Goal: Task Accomplishment & Management: Manage account settings

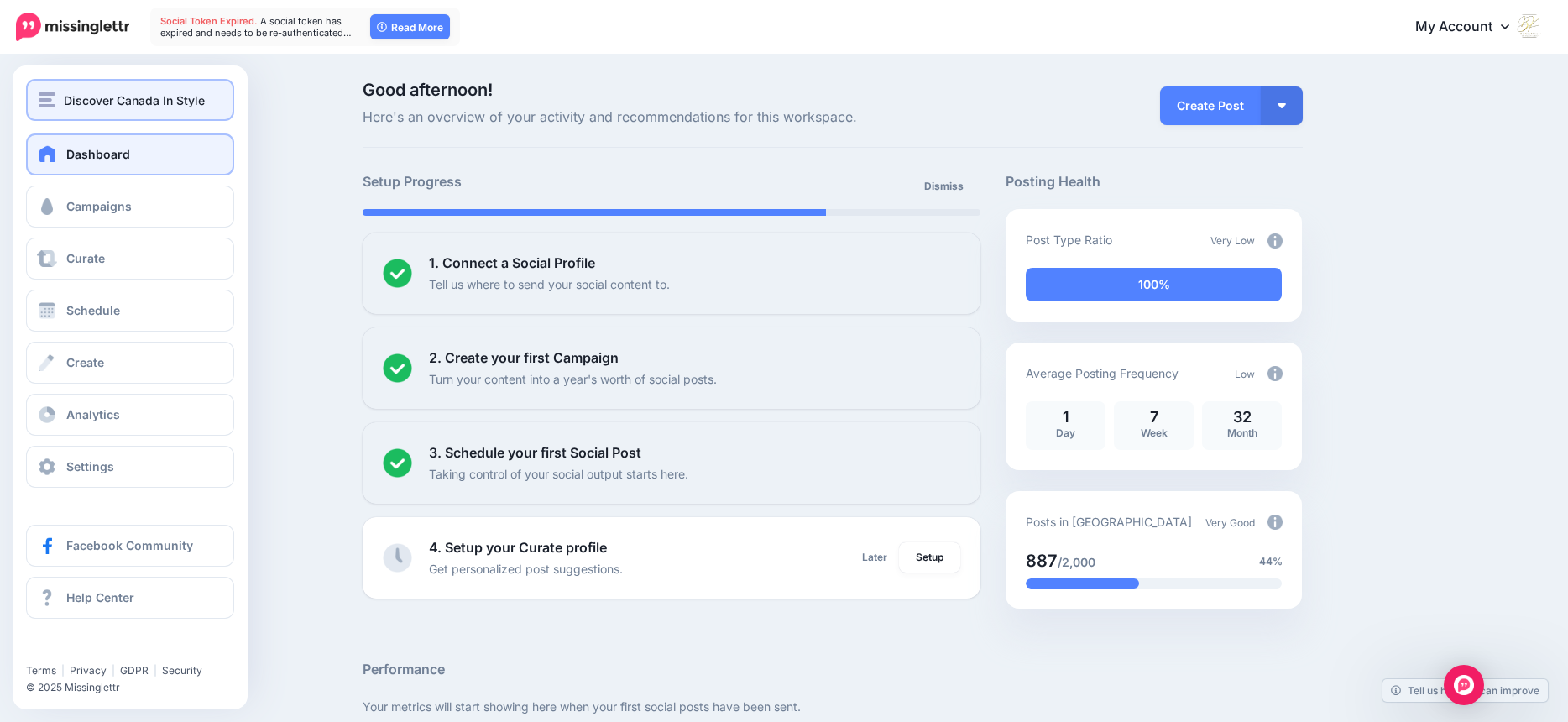
click at [50, 102] on img "button" at bounding box center [47, 100] width 17 height 15
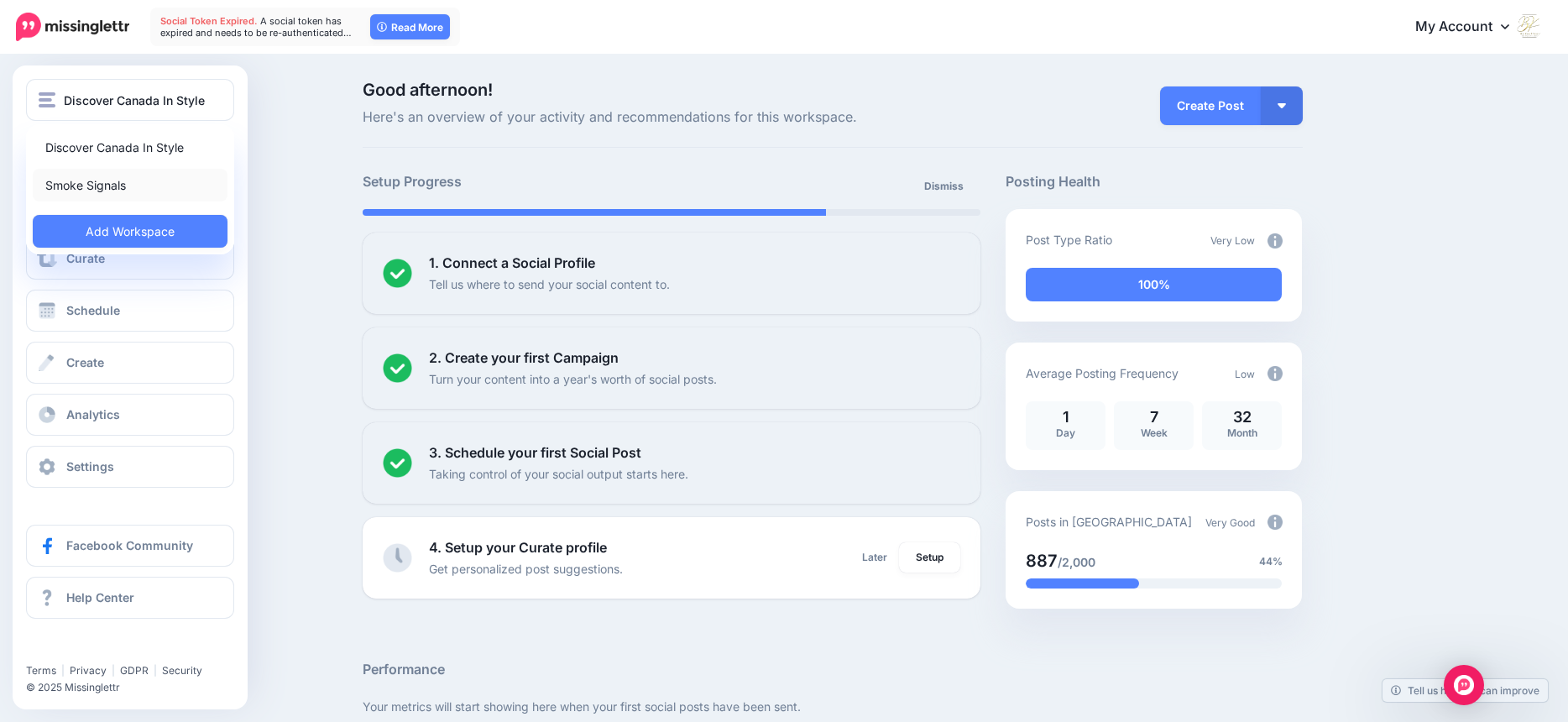
click at [73, 188] on link "Smoke Signals" at bounding box center [130, 185] width 195 height 33
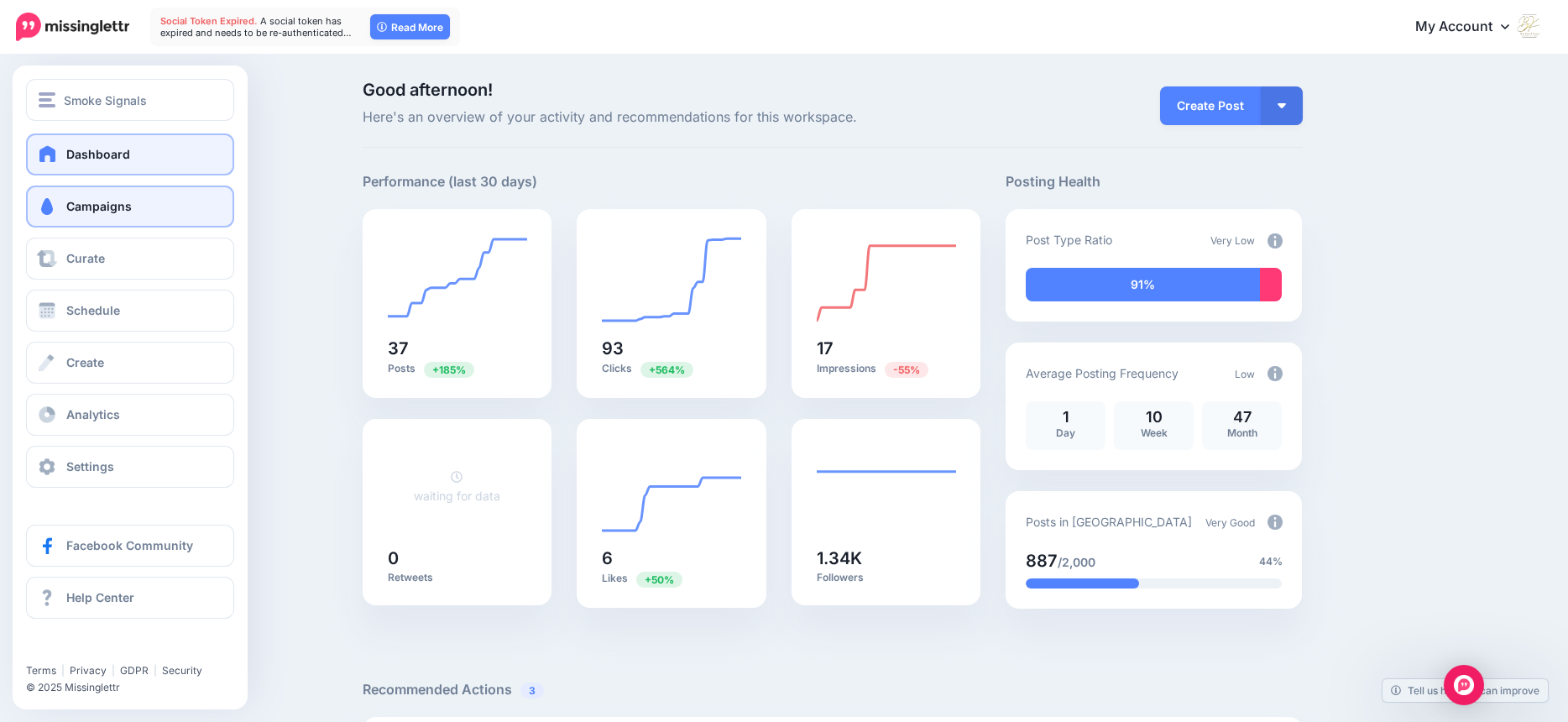
click at [88, 205] on span "Campaigns" at bounding box center [99, 205] width 66 height 14
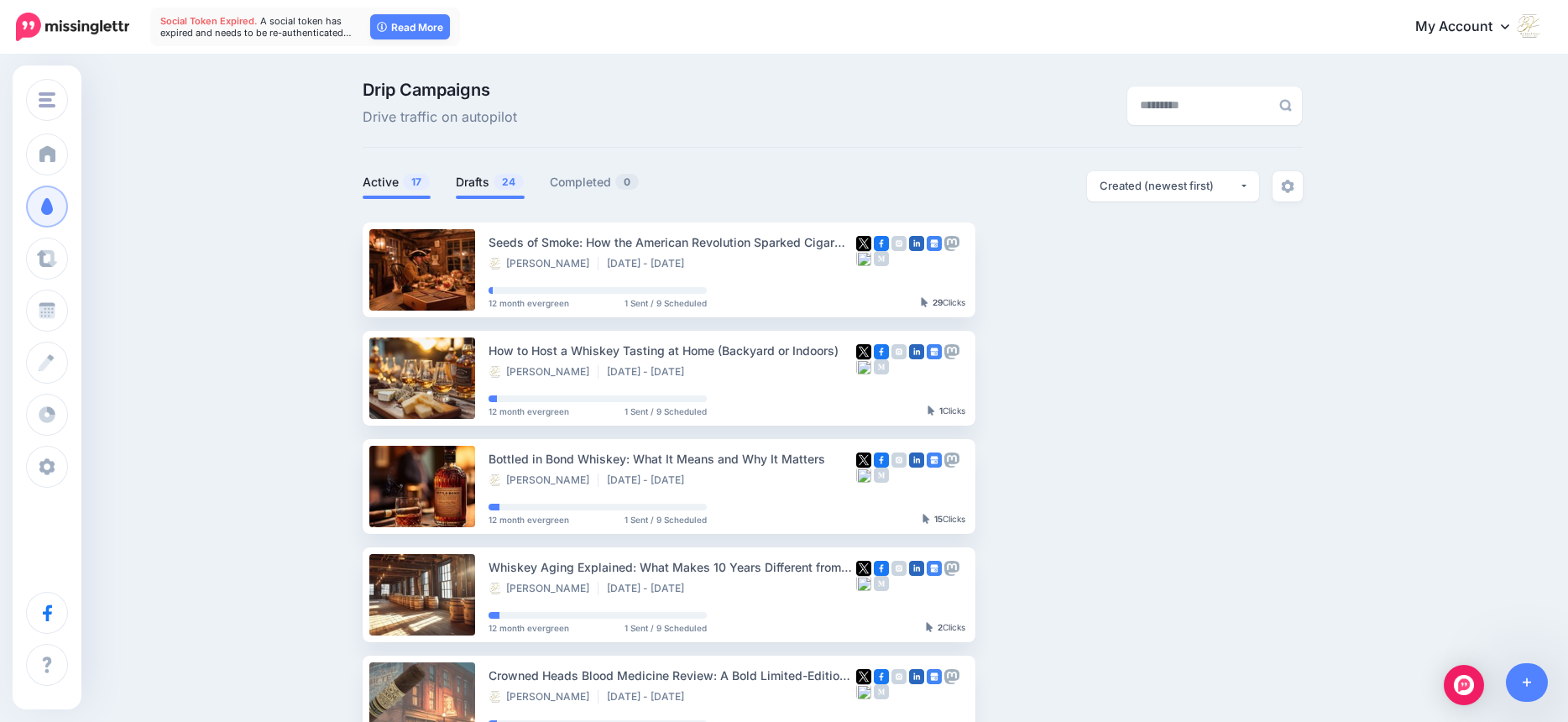
click at [483, 182] on link "Drafts 24" at bounding box center [489, 182] width 68 height 20
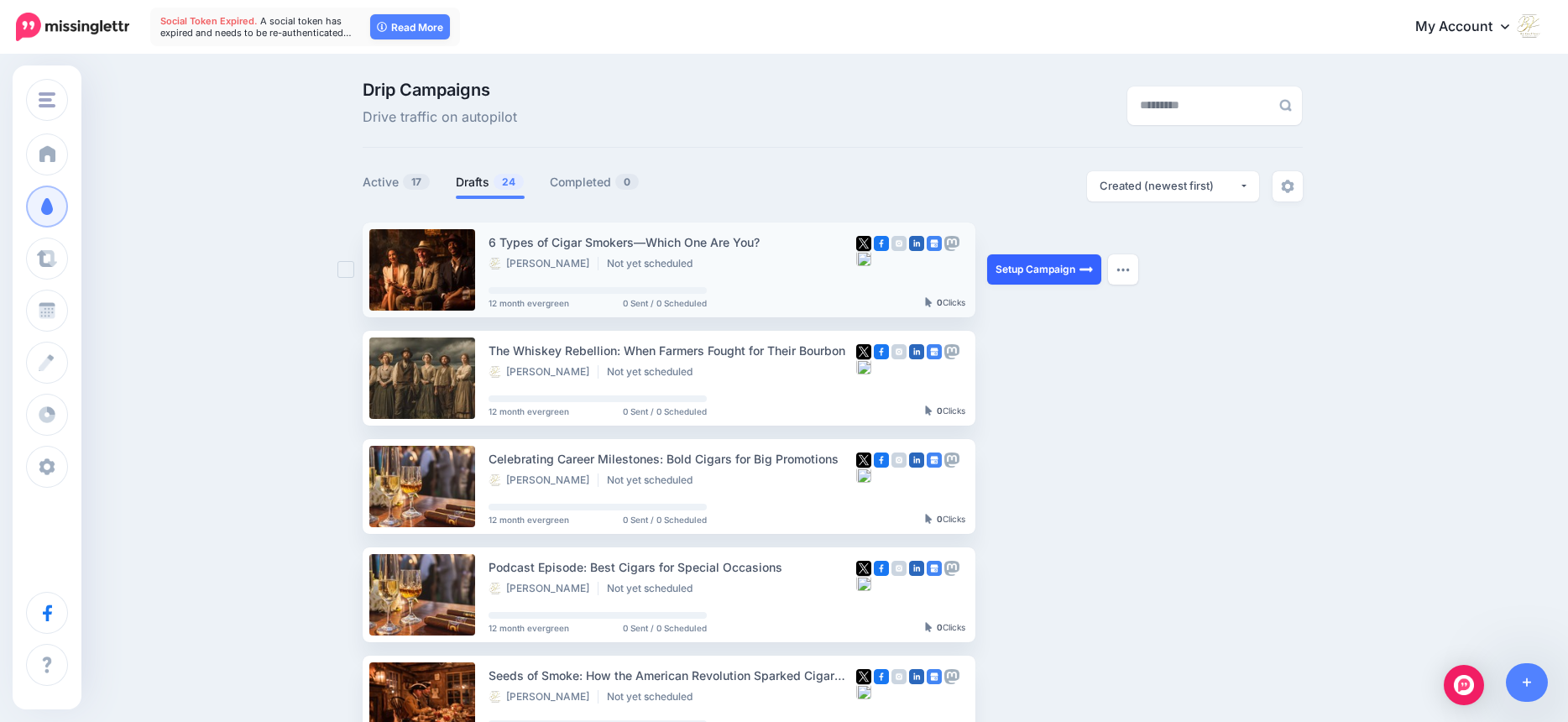
click at [1039, 270] on link "Setup Campaign" at bounding box center [1044, 269] width 114 height 30
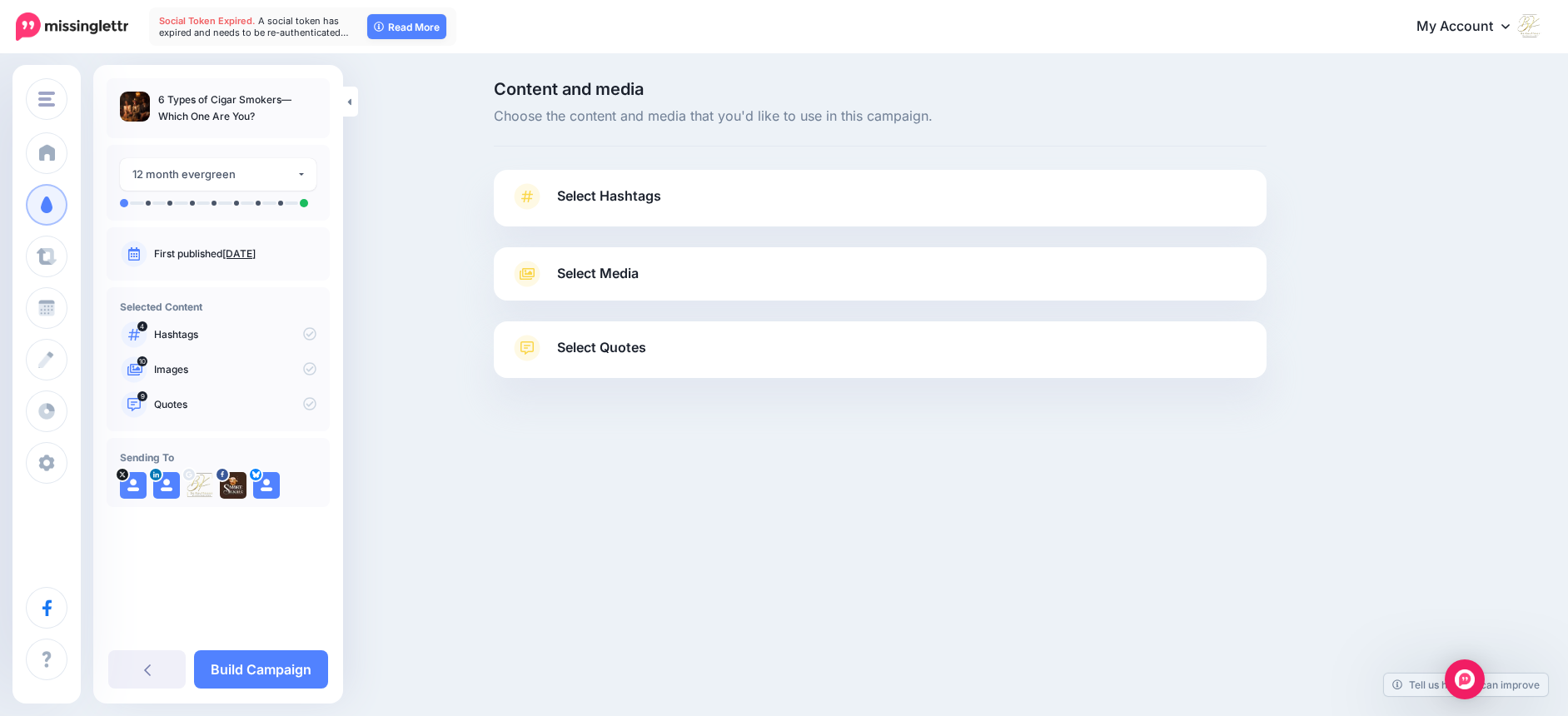
click at [617, 194] on span "Select Hashtags" at bounding box center [609, 196] width 104 height 22
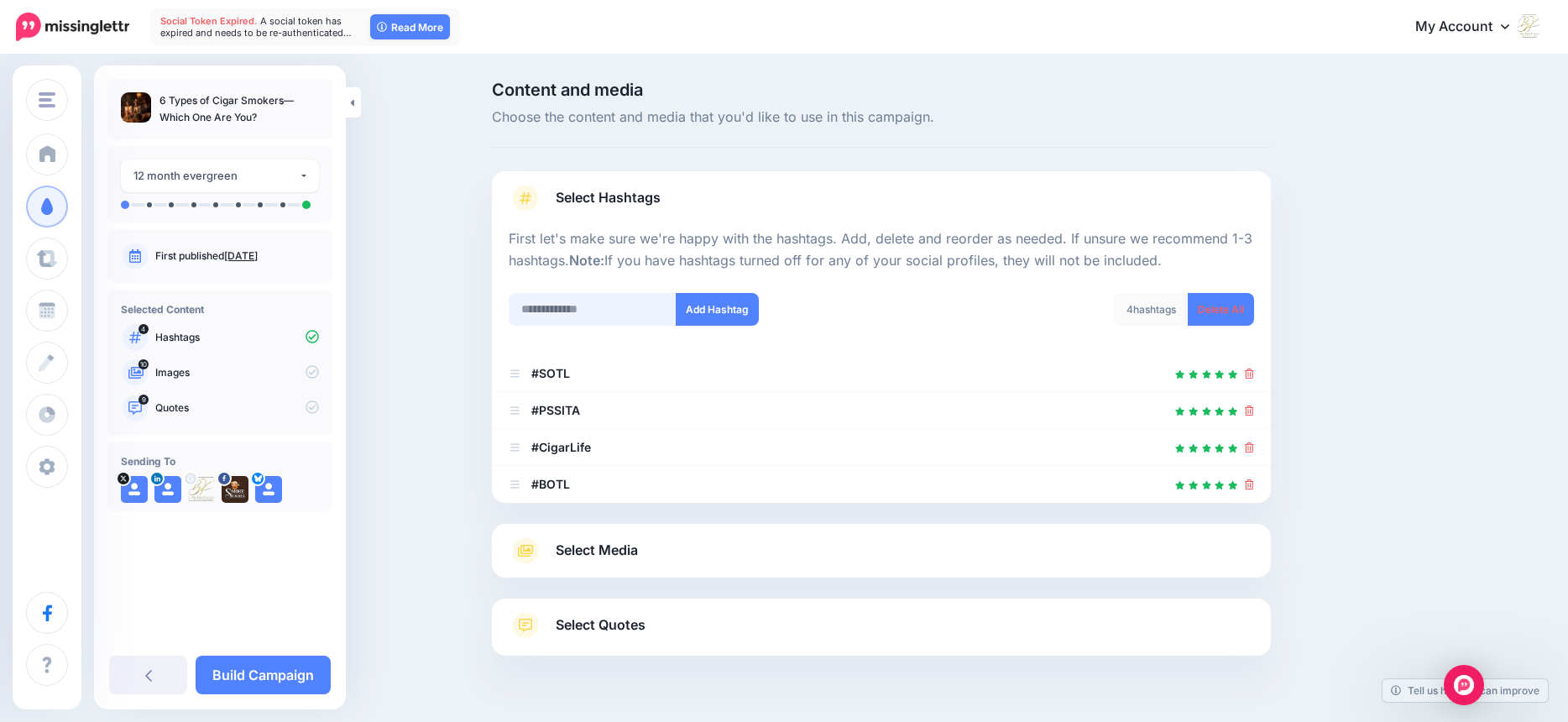
click at [583, 318] on input "text" at bounding box center [592, 309] width 168 height 33
type input "*******"
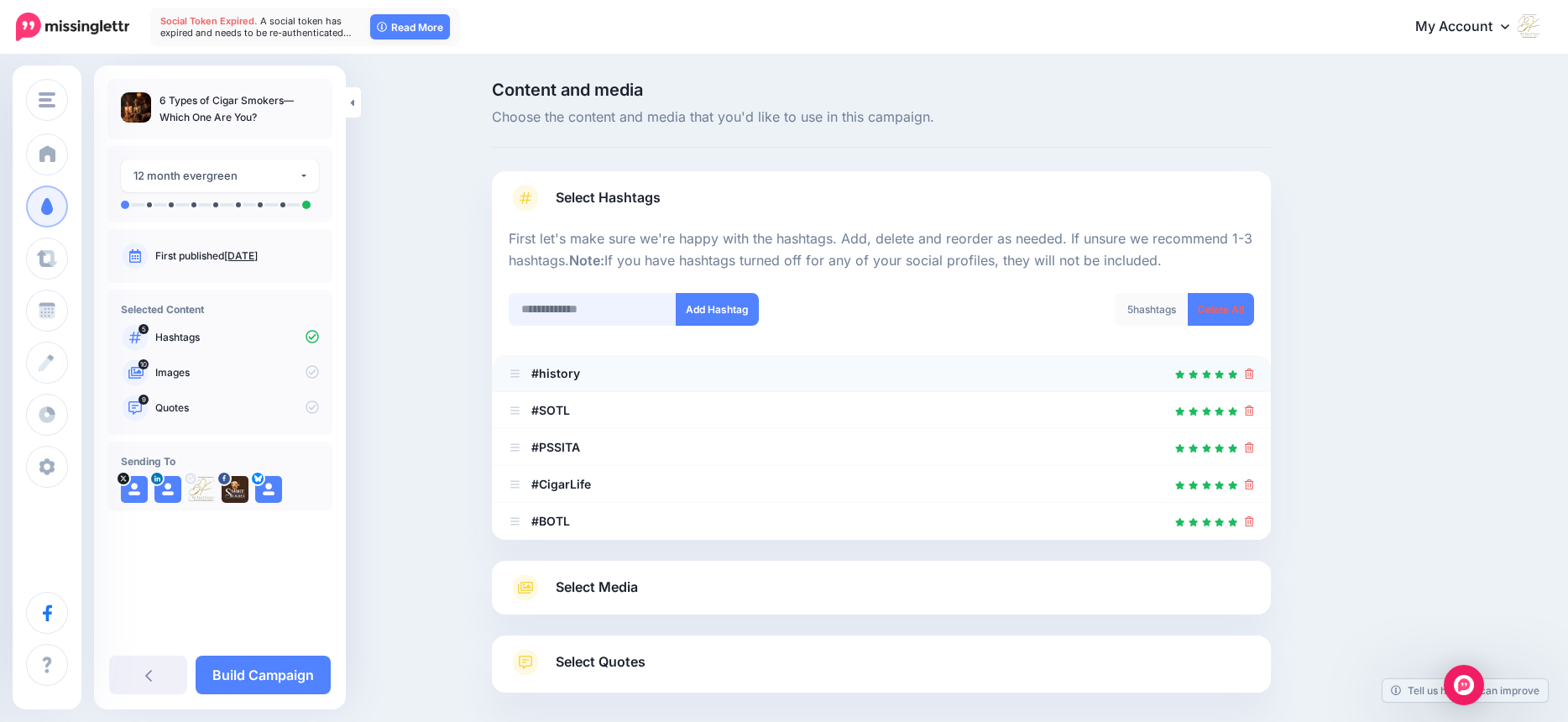
scroll to position [80, 0]
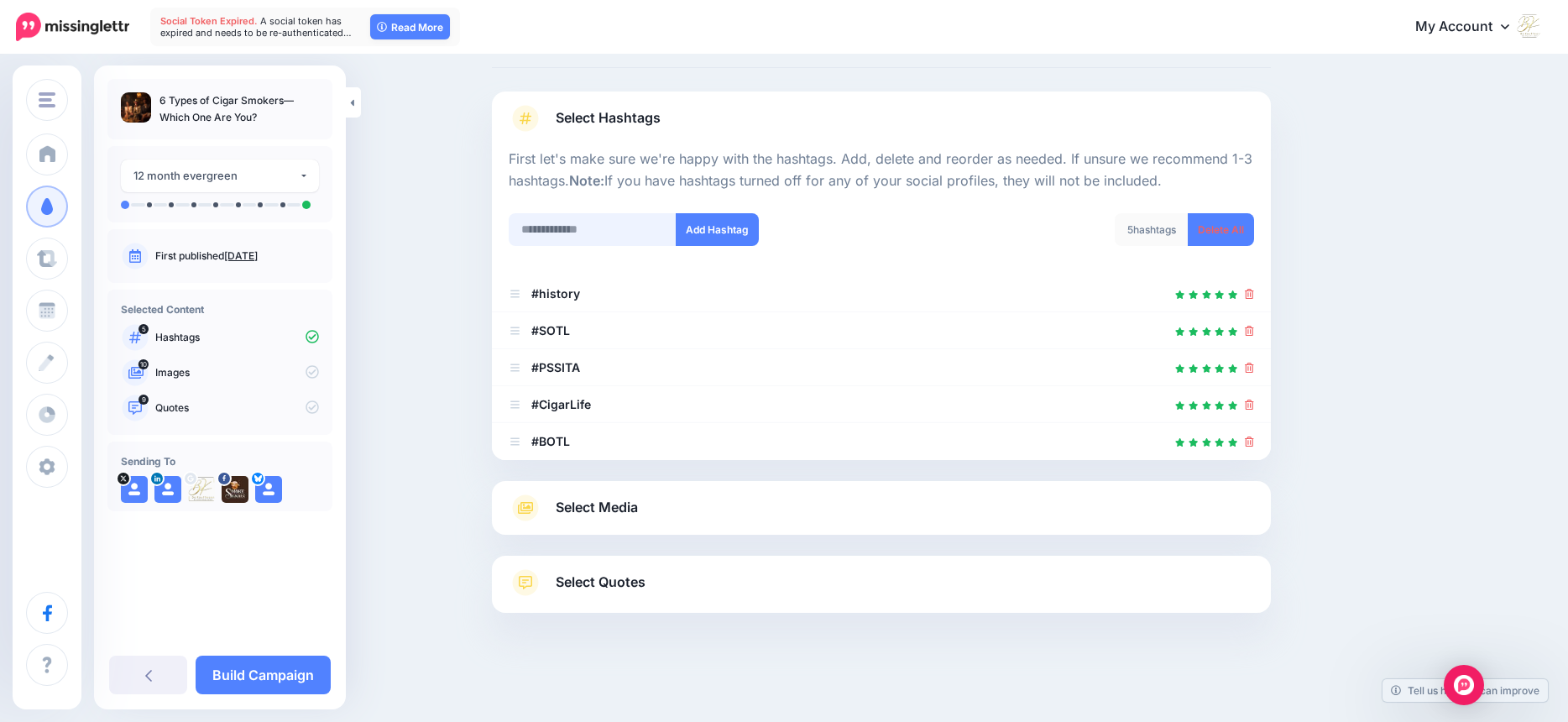
click at [595, 229] on input "text" at bounding box center [592, 229] width 168 height 33
type input "**********"
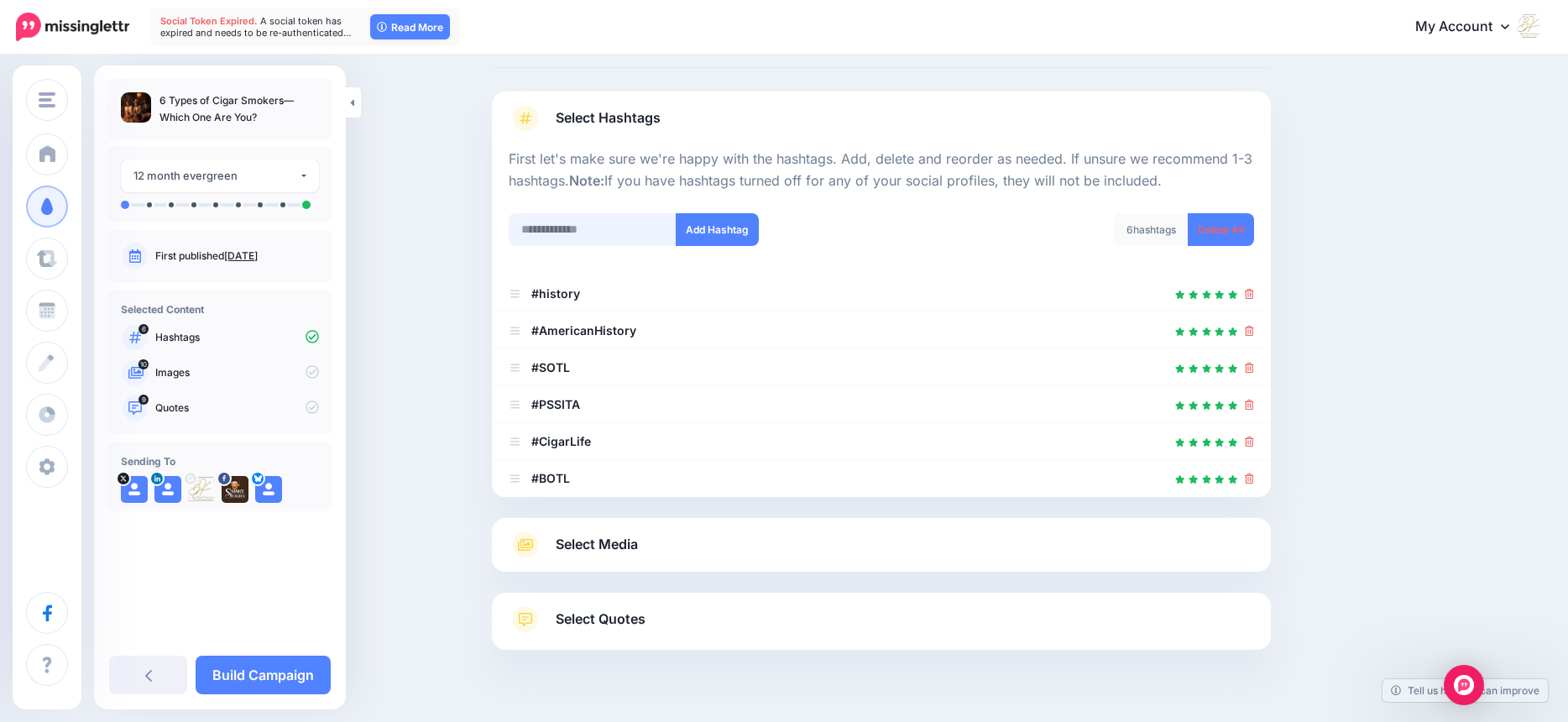
scroll to position [116, 0]
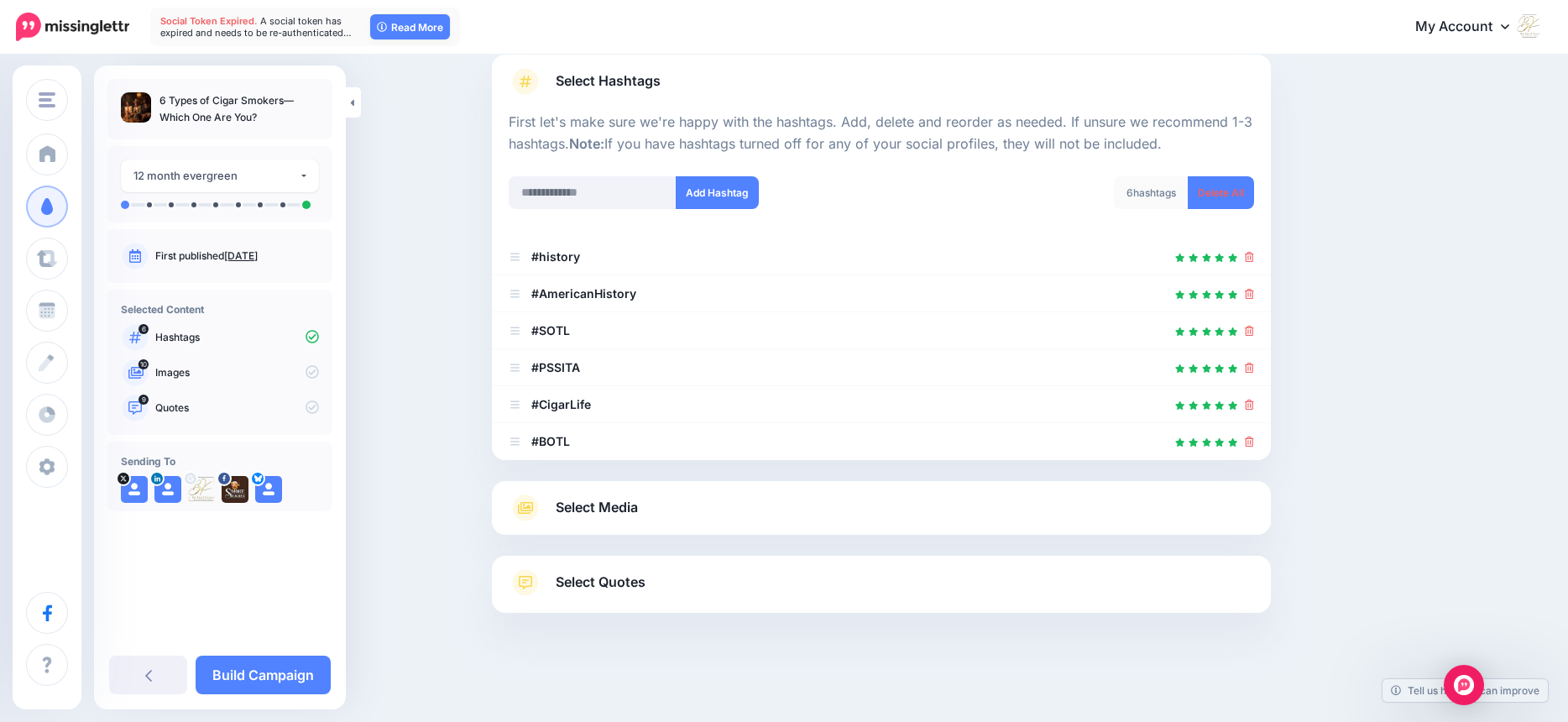
click at [621, 516] on span "Select Media" at bounding box center [597, 507] width 82 height 23
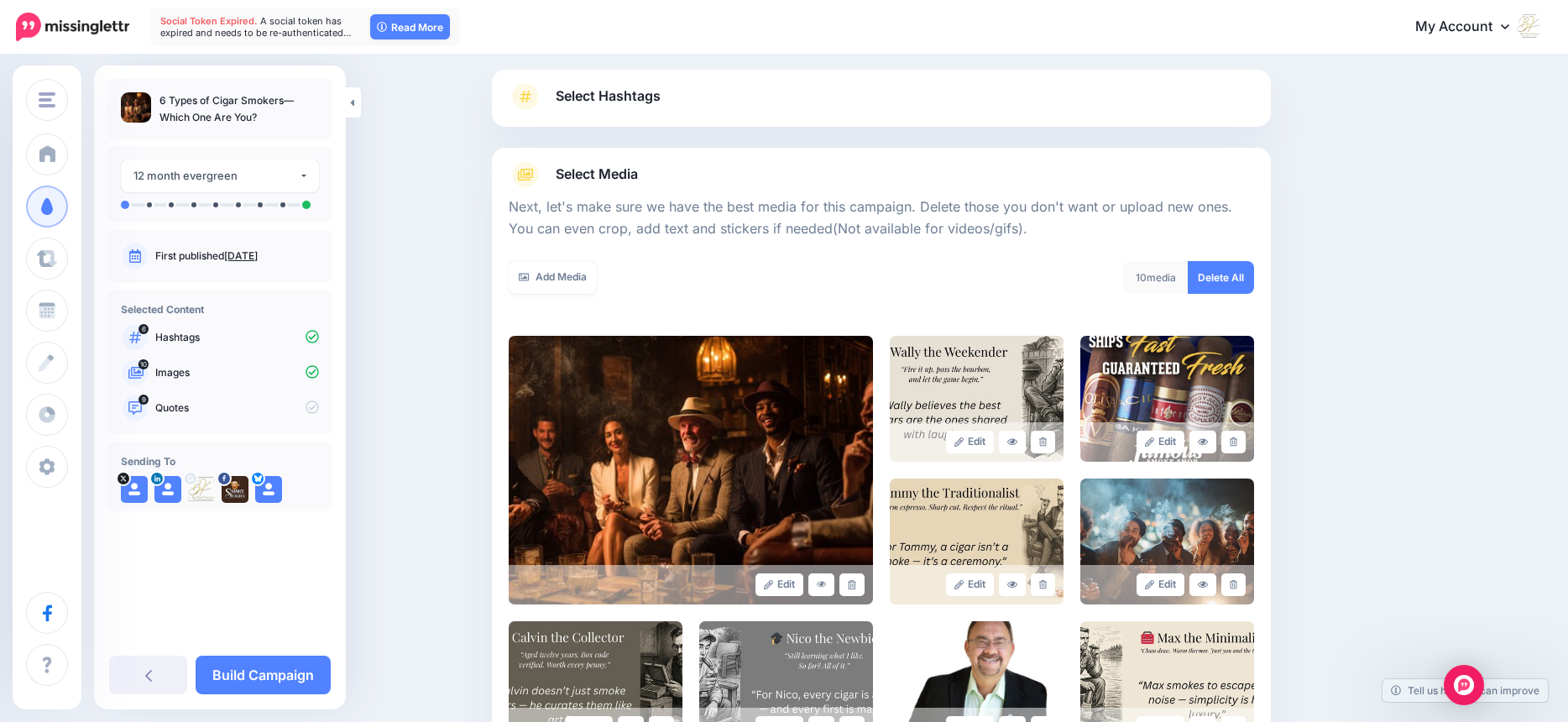
scroll to position [265, 0]
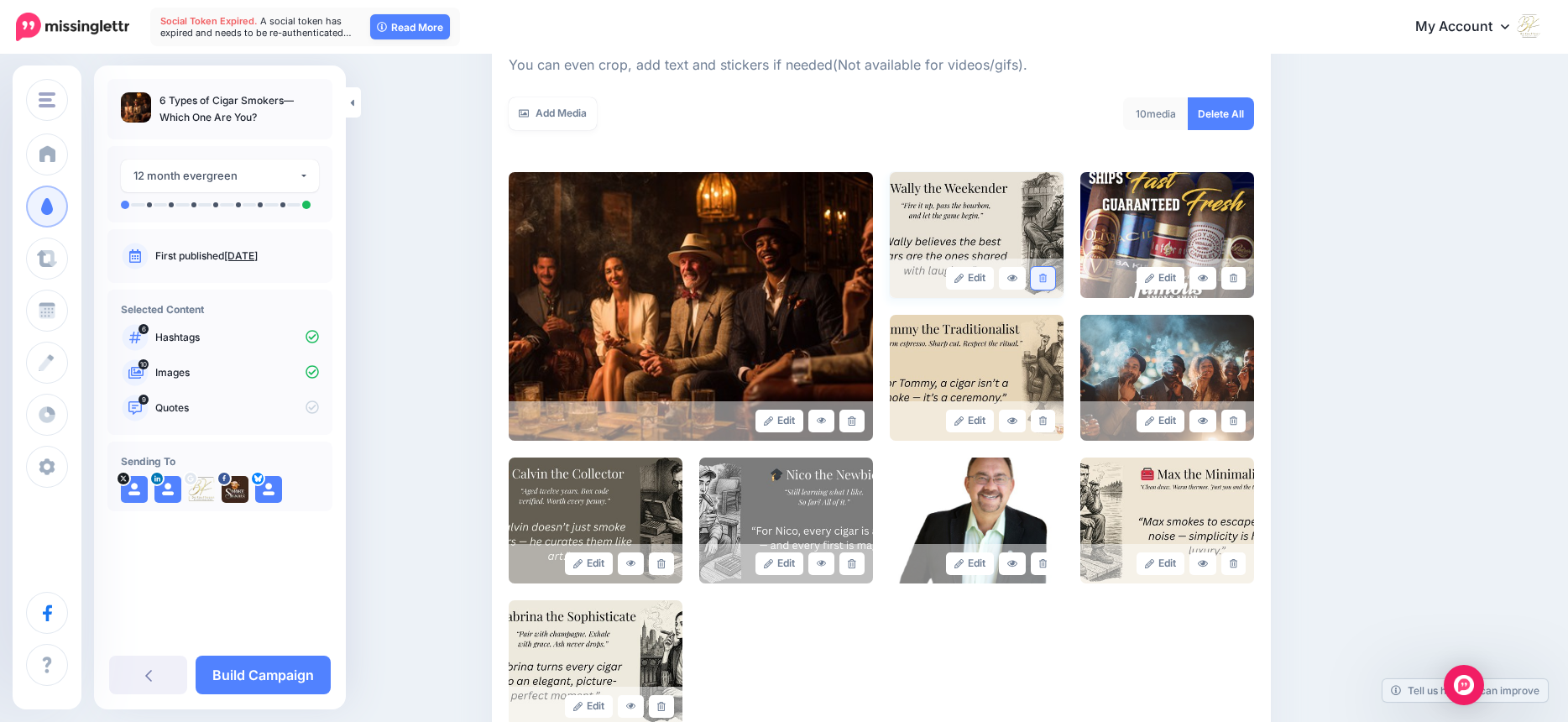
click at [1053, 278] on link at bounding box center [1043, 278] width 24 height 23
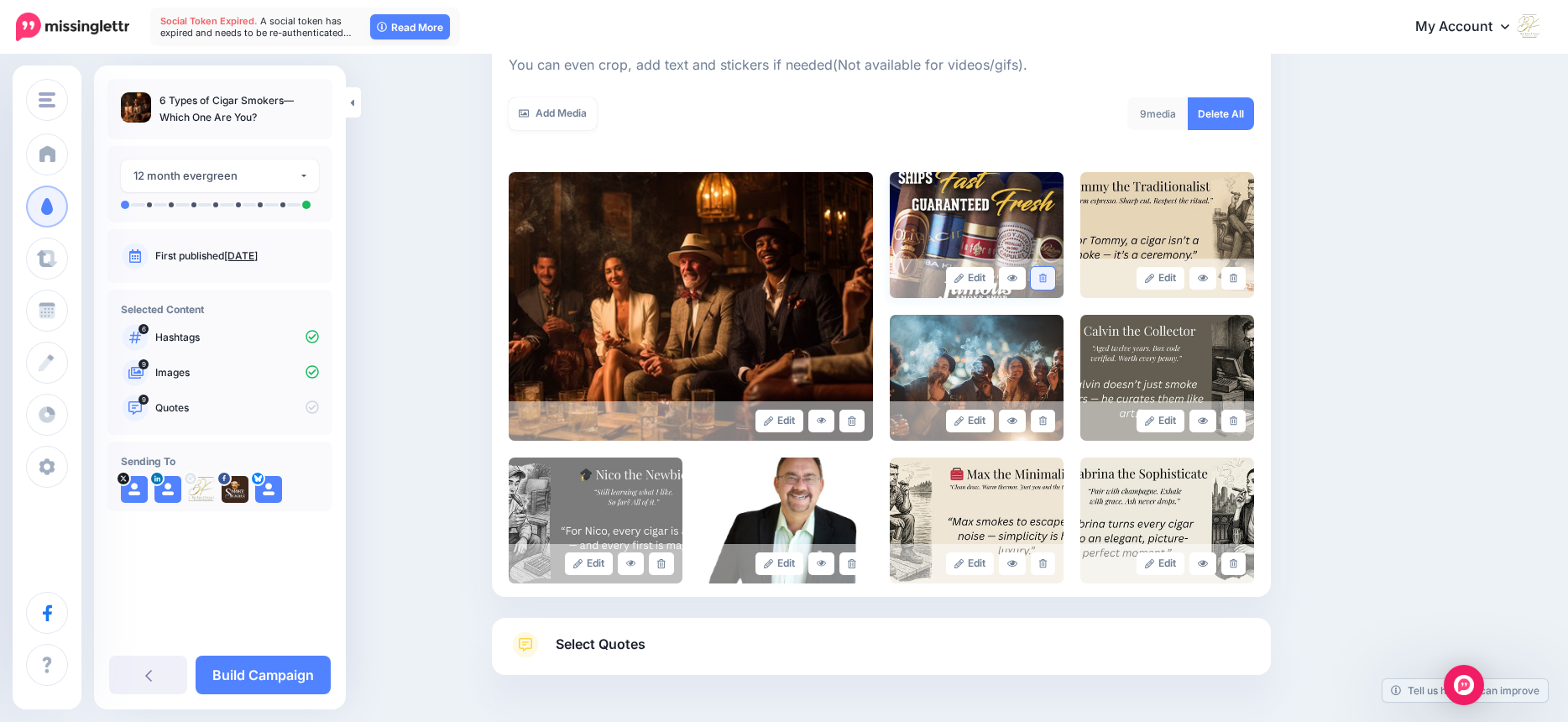
click at [1047, 279] on icon at bounding box center [1043, 278] width 7 height 9
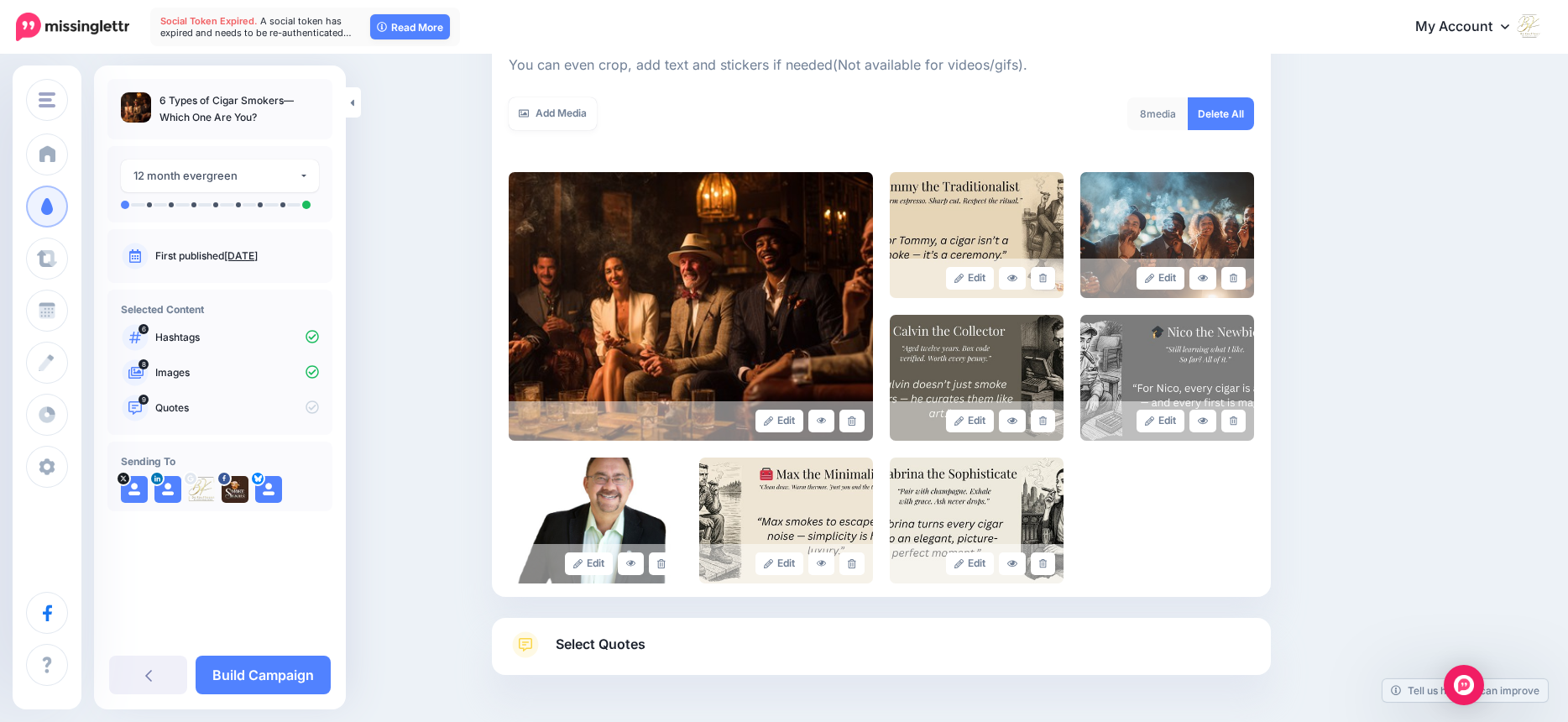
click at [1047, 279] on icon at bounding box center [1043, 278] width 7 height 9
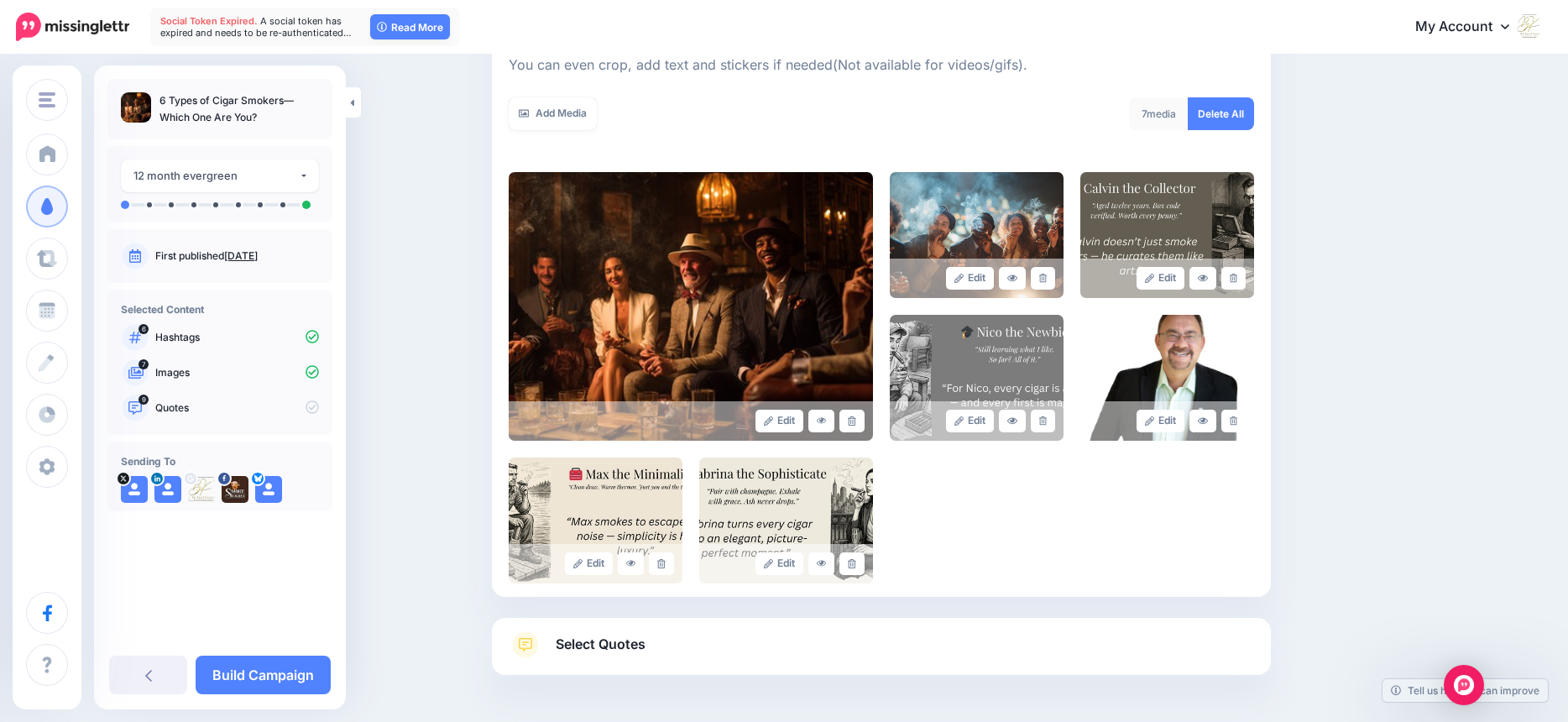
click at [1047, 279] on icon at bounding box center [1043, 278] width 7 height 9
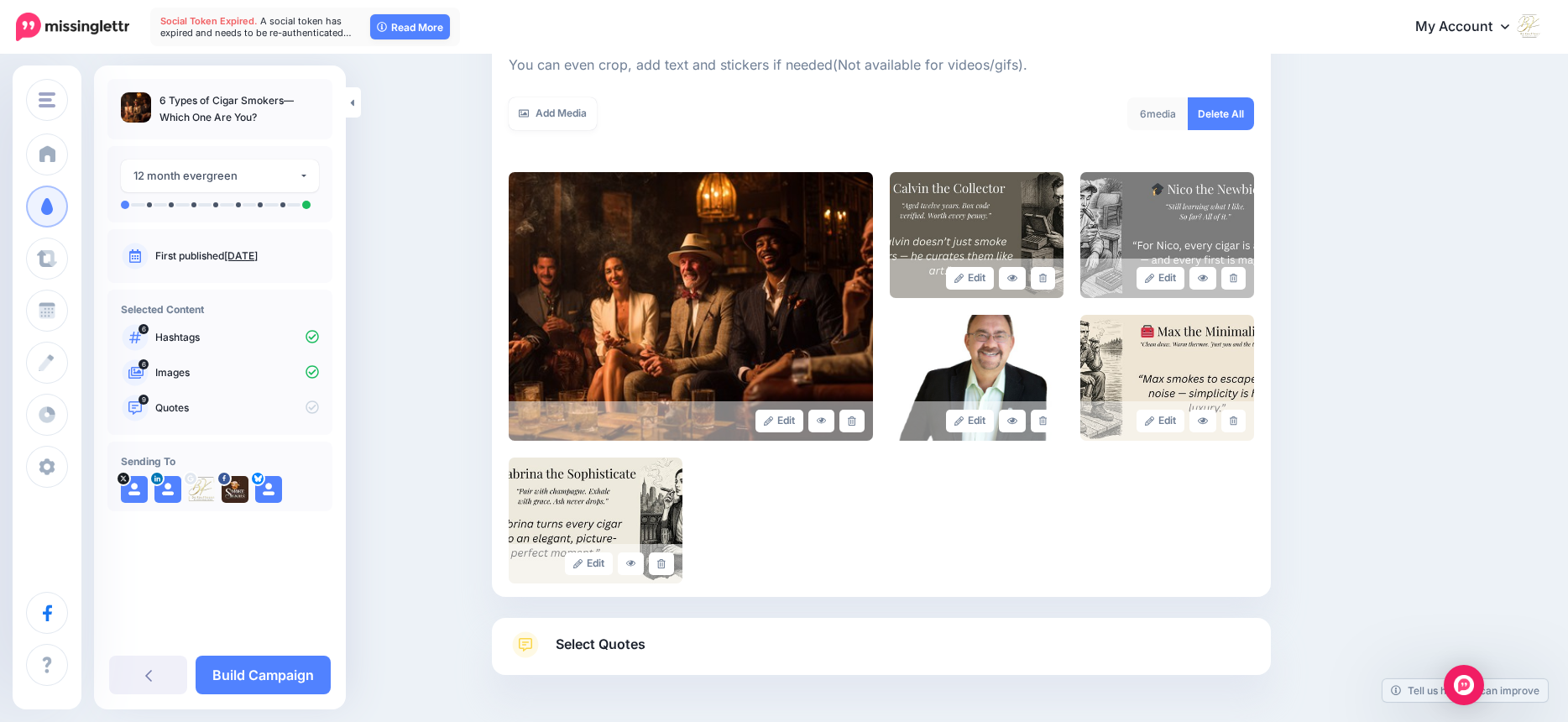
click at [1047, 279] on icon at bounding box center [1043, 278] width 7 height 9
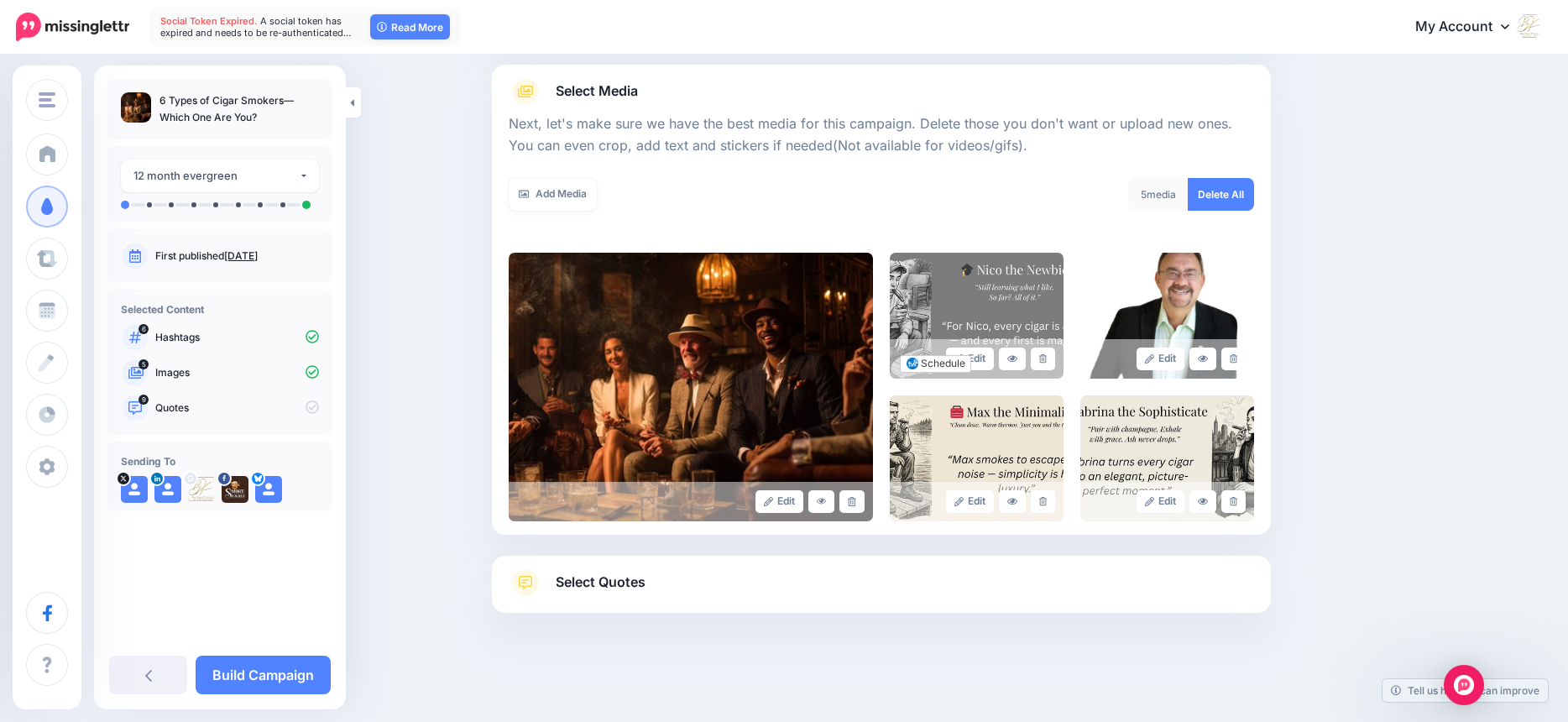
click at [1048, 279] on img at bounding box center [976, 316] width 173 height 126
click at [1044, 366] on link at bounding box center [1043, 359] width 24 height 23
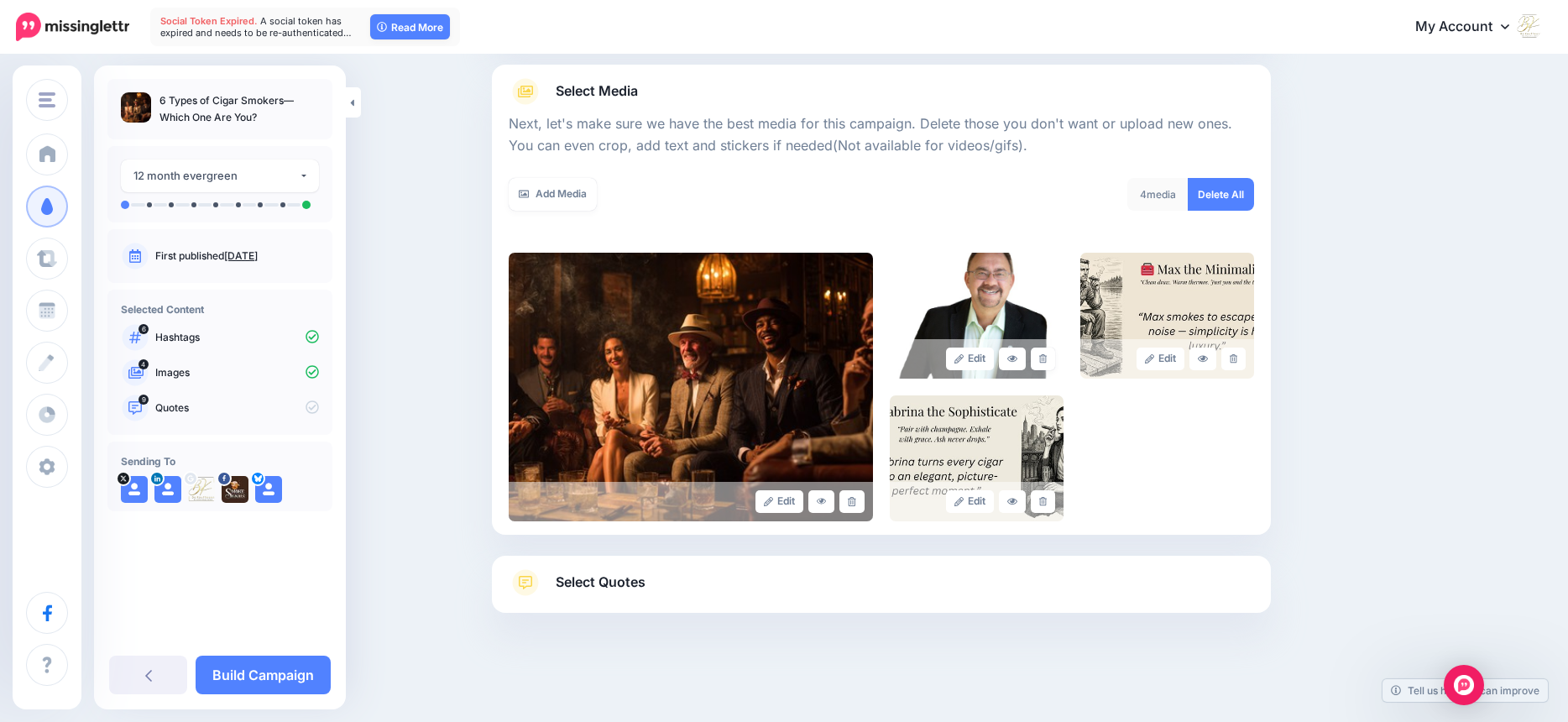
click at [1044, 366] on link at bounding box center [1043, 359] width 24 height 23
click at [1044, 366] on link at bounding box center [1038, 359] width 34 height 23
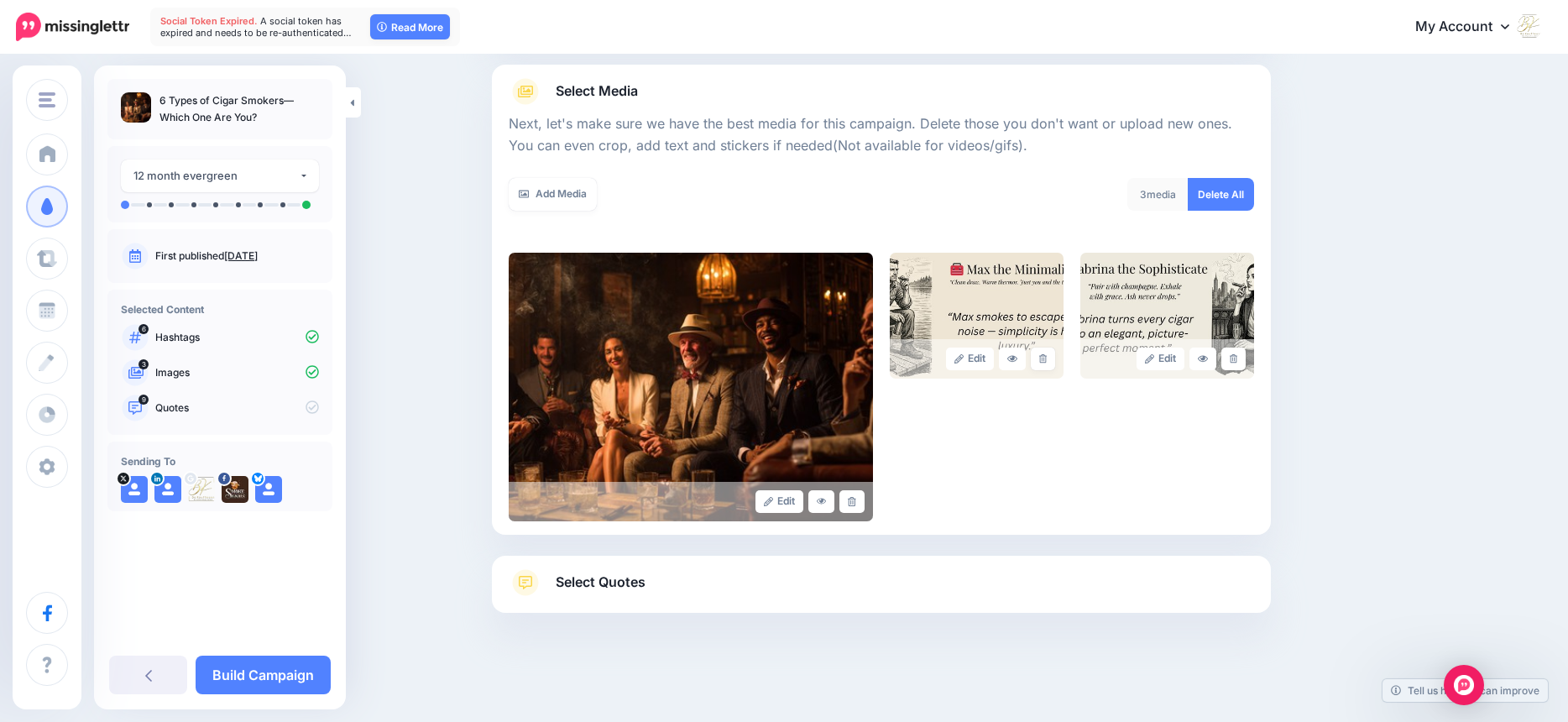
click at [1044, 366] on link at bounding box center [1043, 359] width 24 height 23
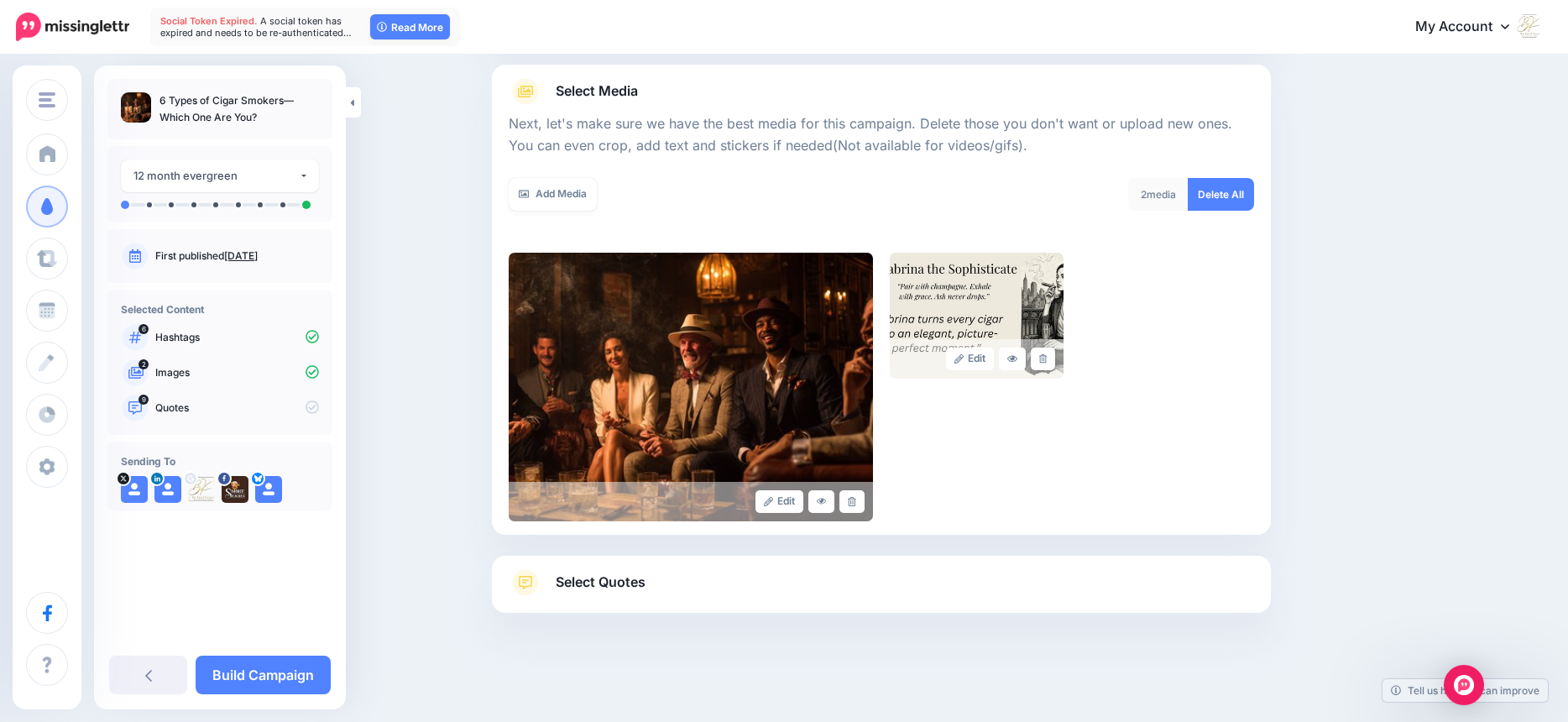
click at [1047, 364] on link at bounding box center [1043, 359] width 24 height 23
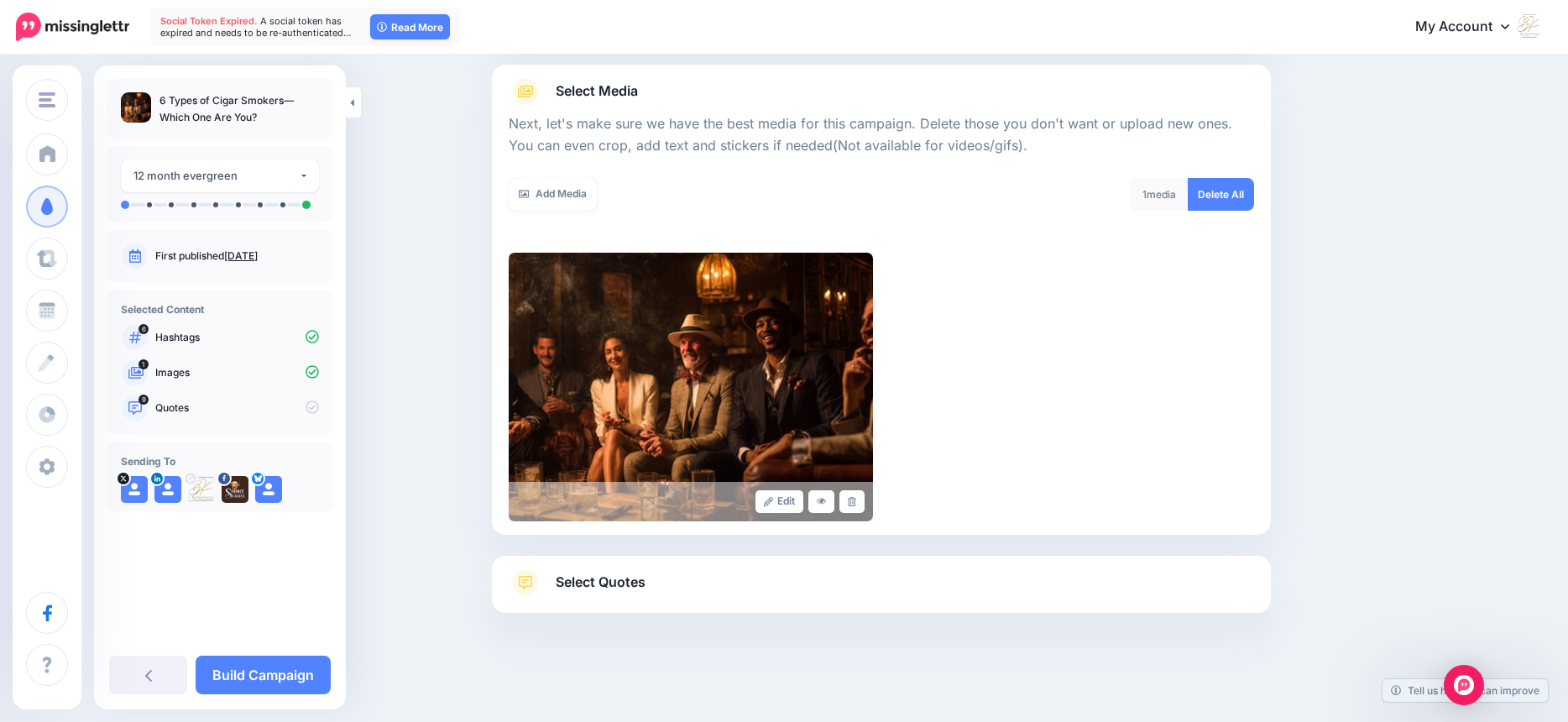
click at [643, 582] on span "Select Quotes" at bounding box center [601, 582] width 90 height 23
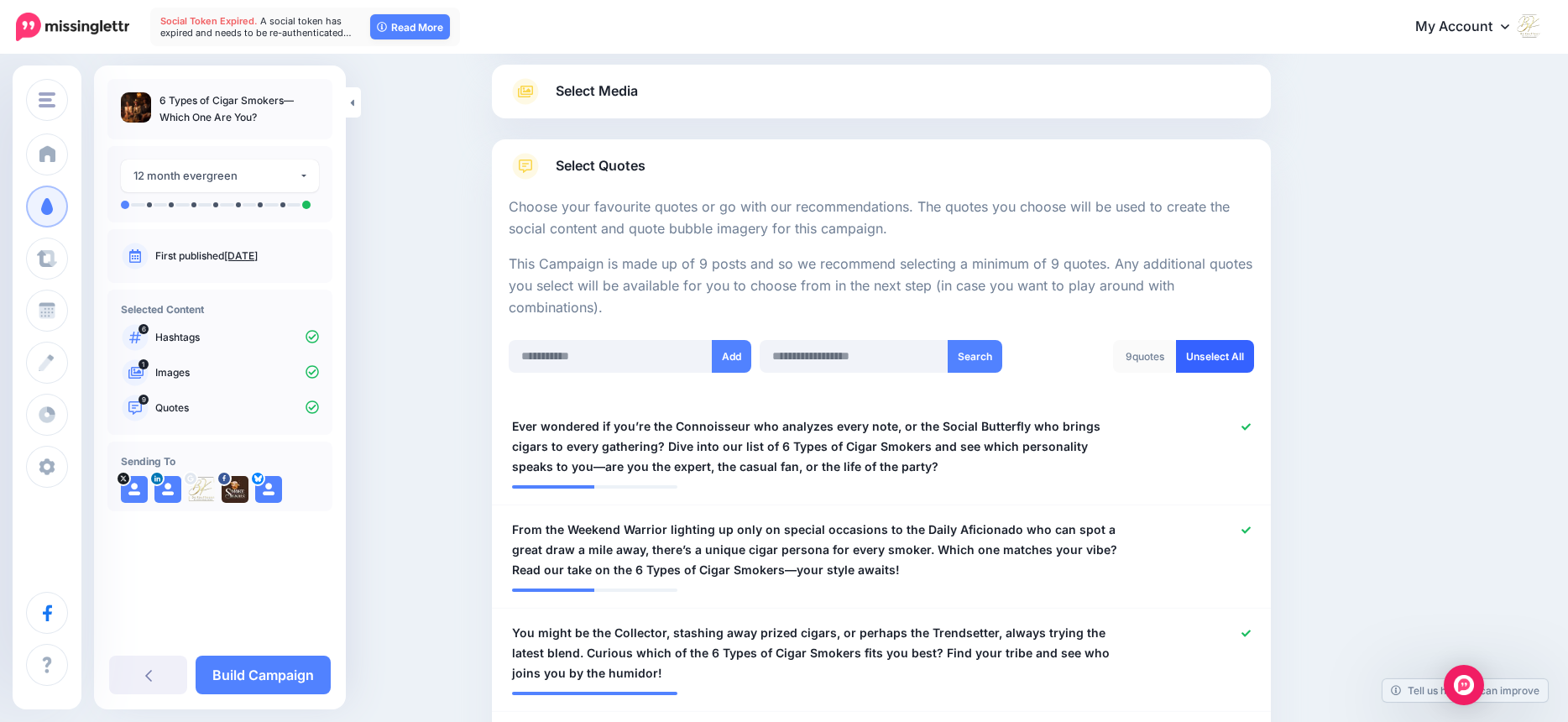
click at [1225, 357] on link "Unselect All" at bounding box center [1215, 356] width 78 height 33
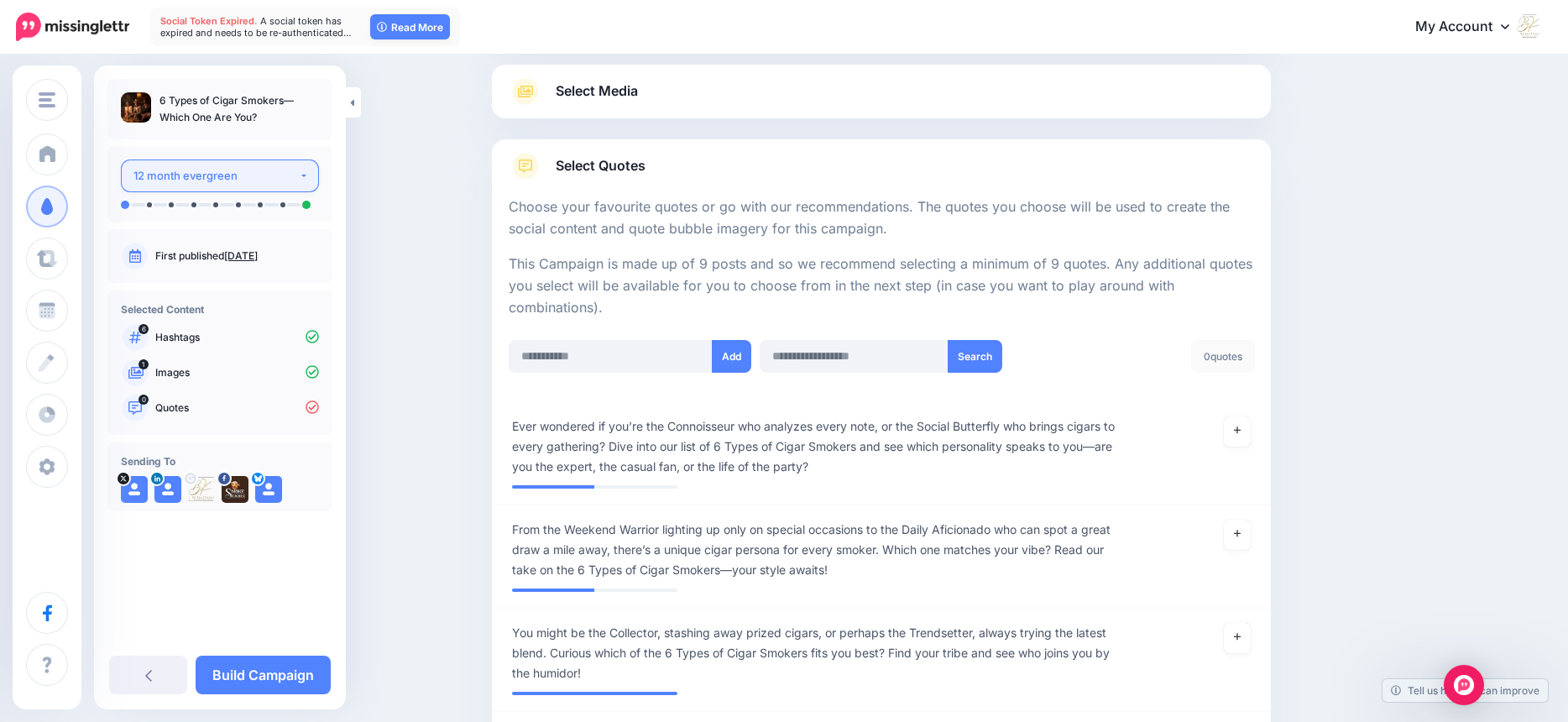
scroll to position [586, 0]
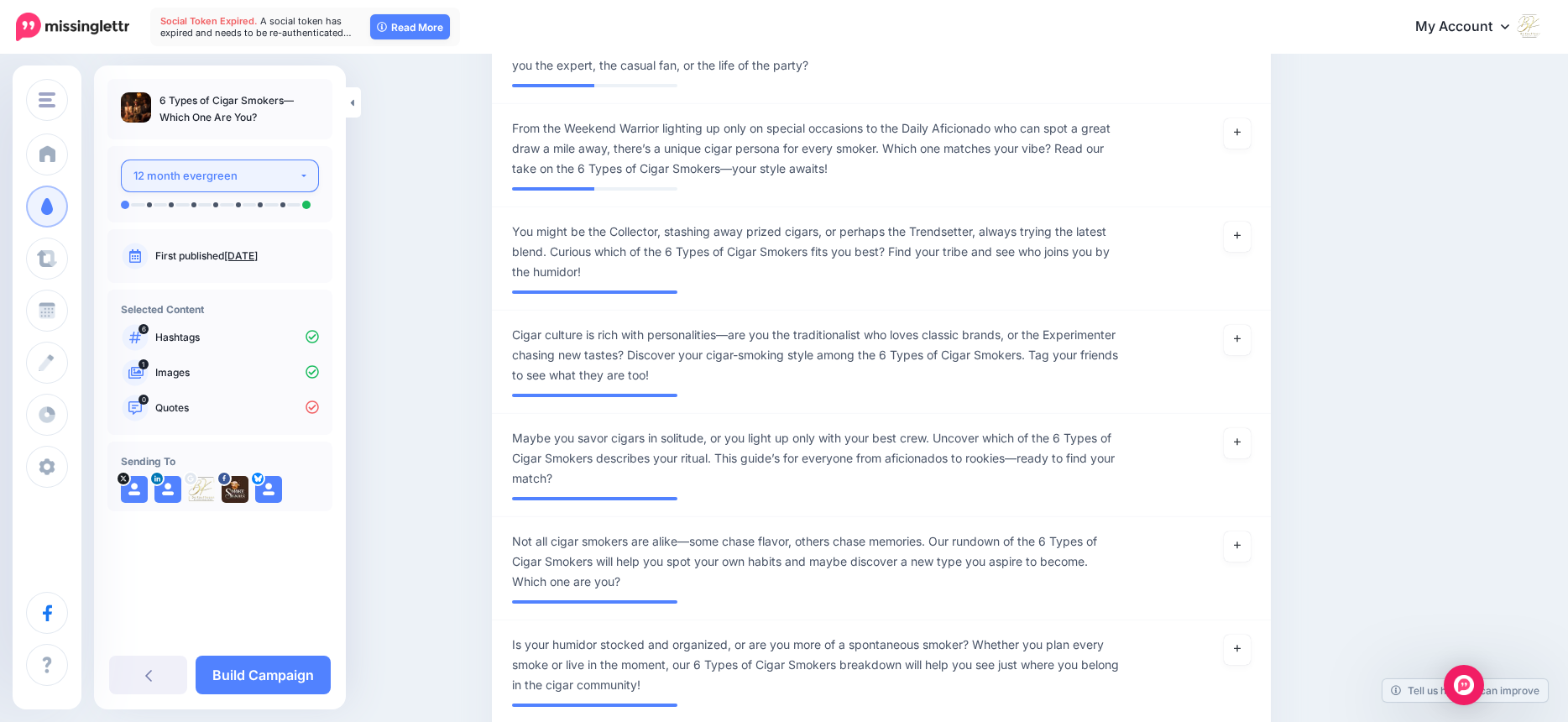
click at [299, 170] on button "12 month evergreen" at bounding box center [219, 175] width 198 height 33
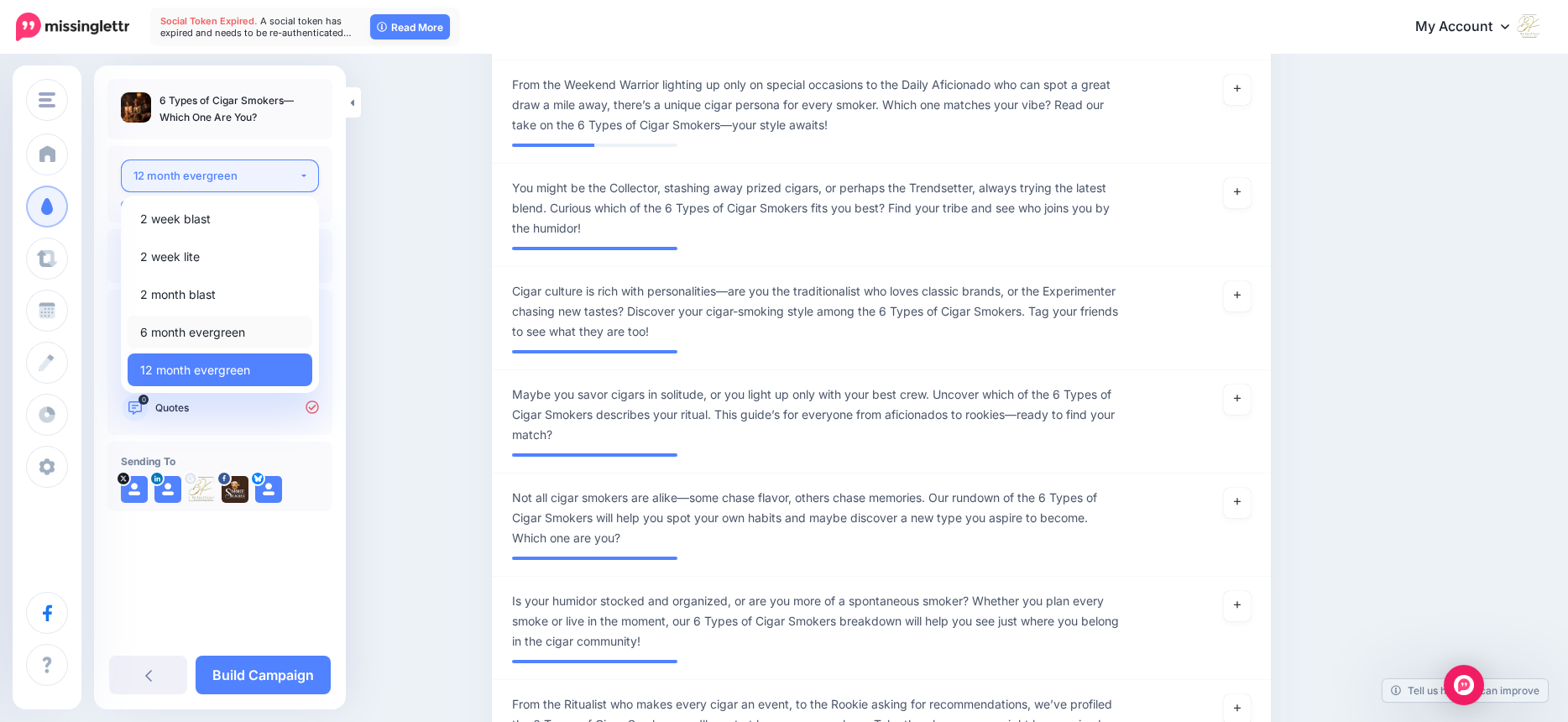
scroll to position [640, 0]
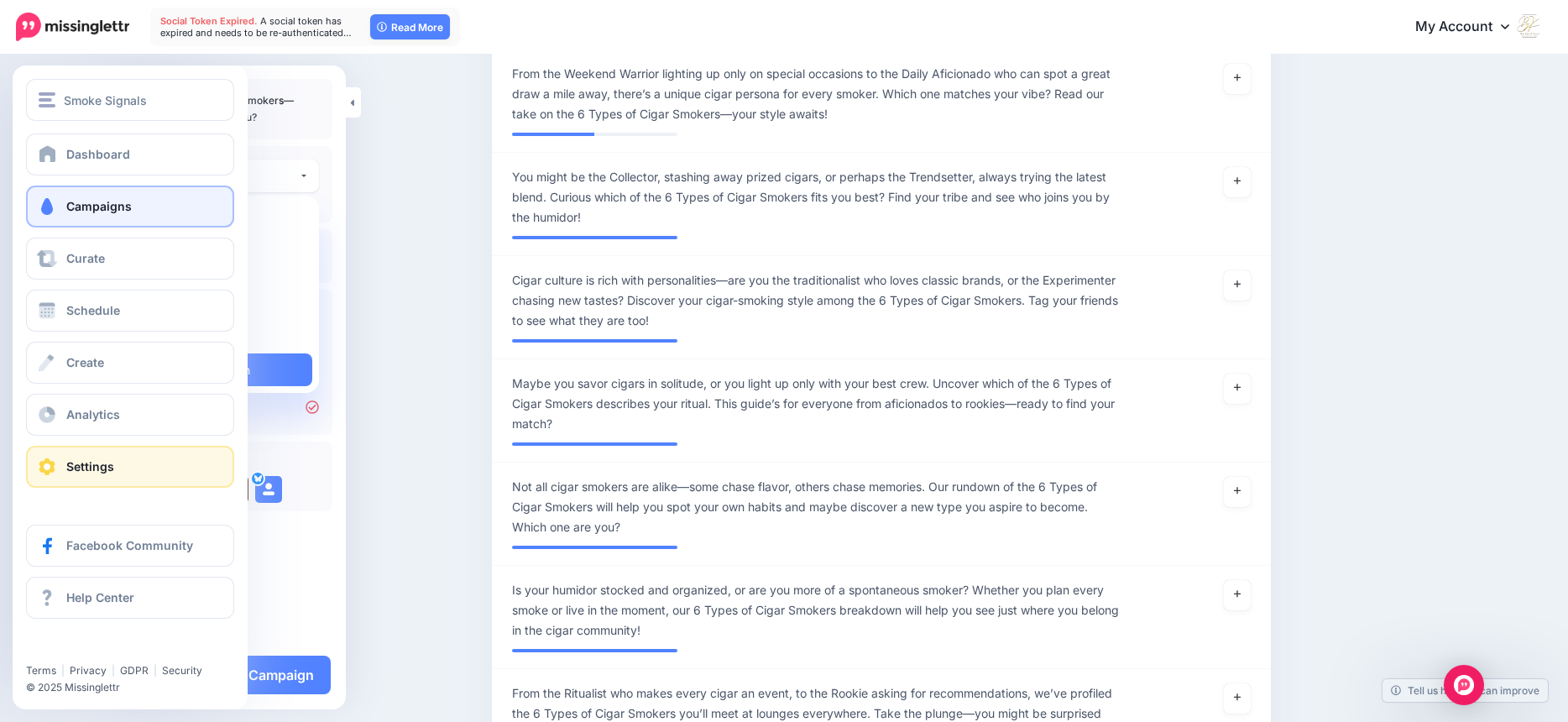
click at [56, 462] on span at bounding box center [47, 467] width 22 height 17
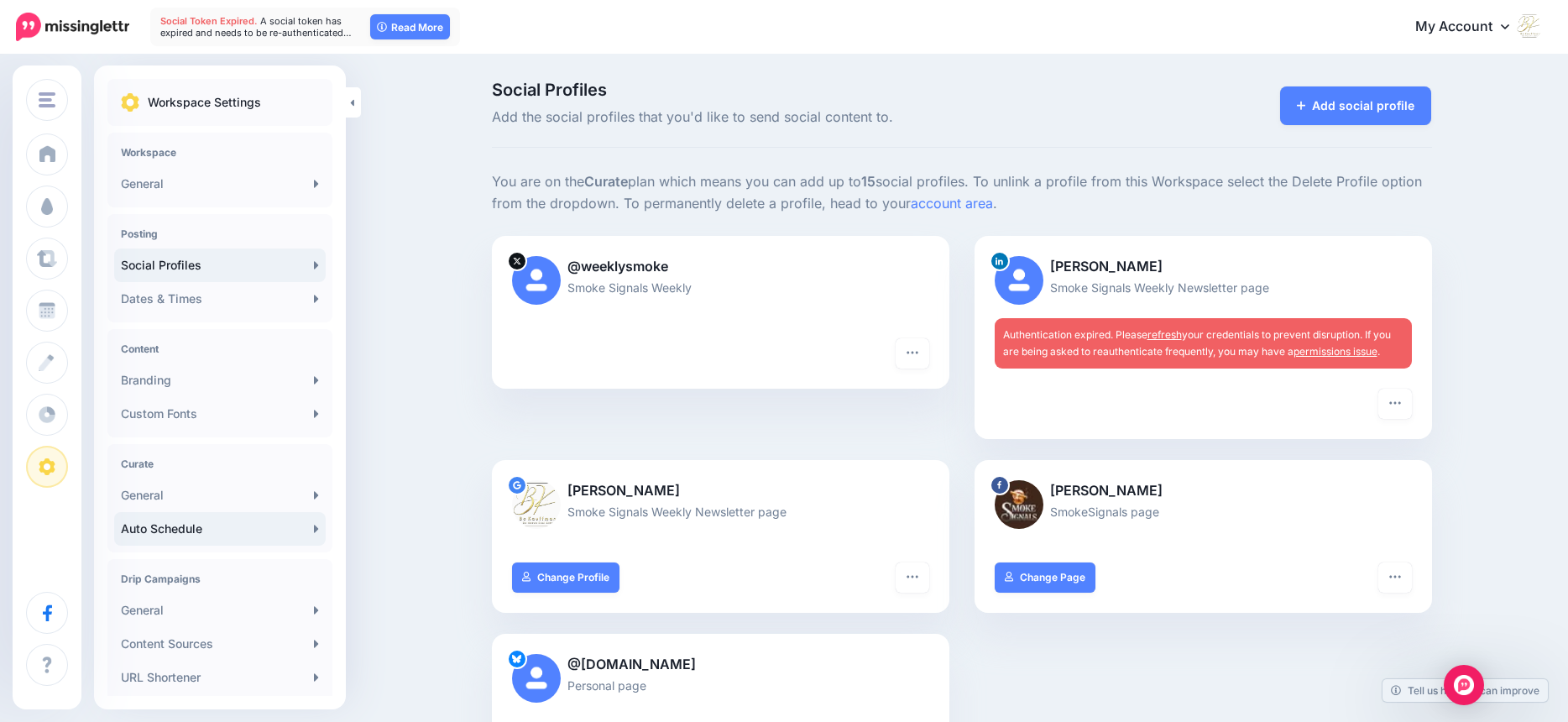
scroll to position [201, 0]
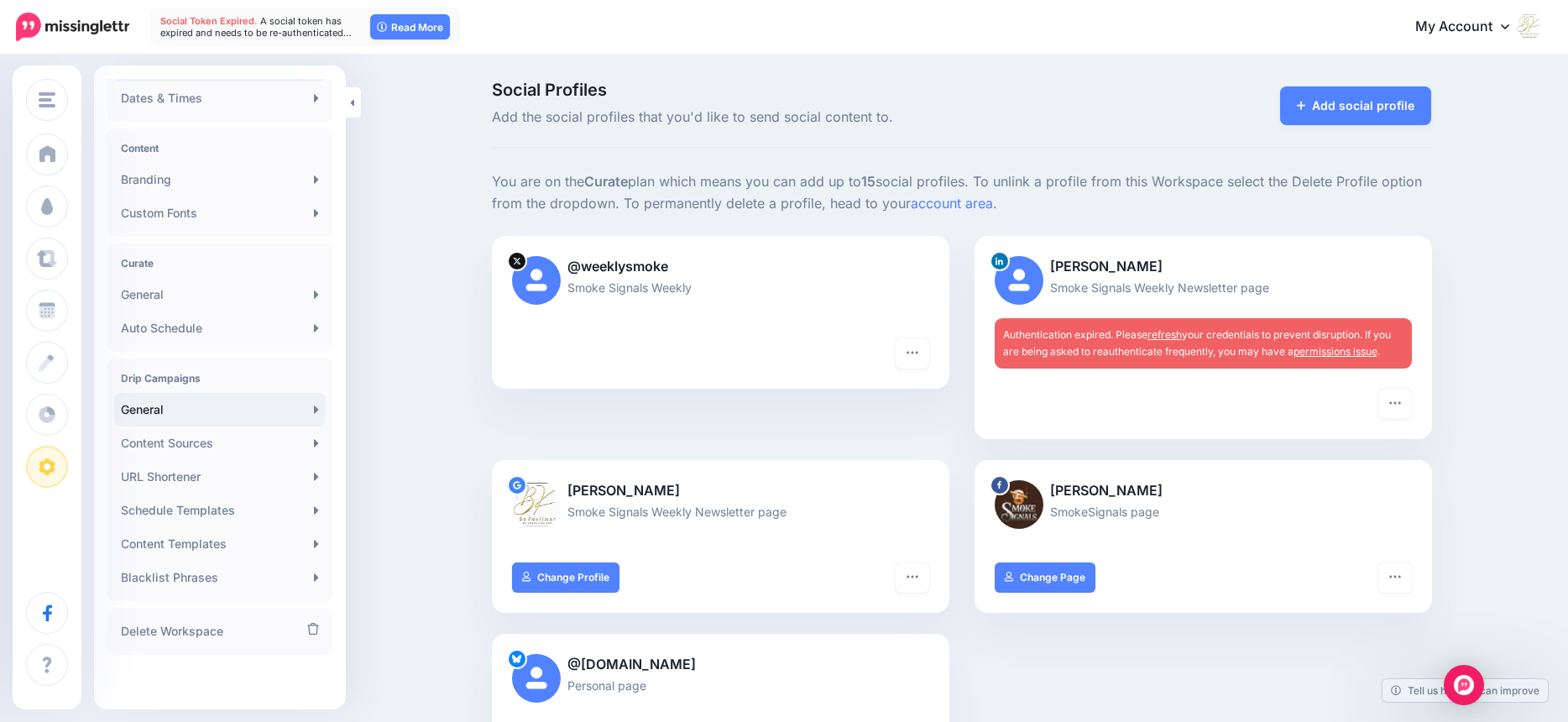
click at [303, 403] on link "General" at bounding box center [220, 410] width 212 height 34
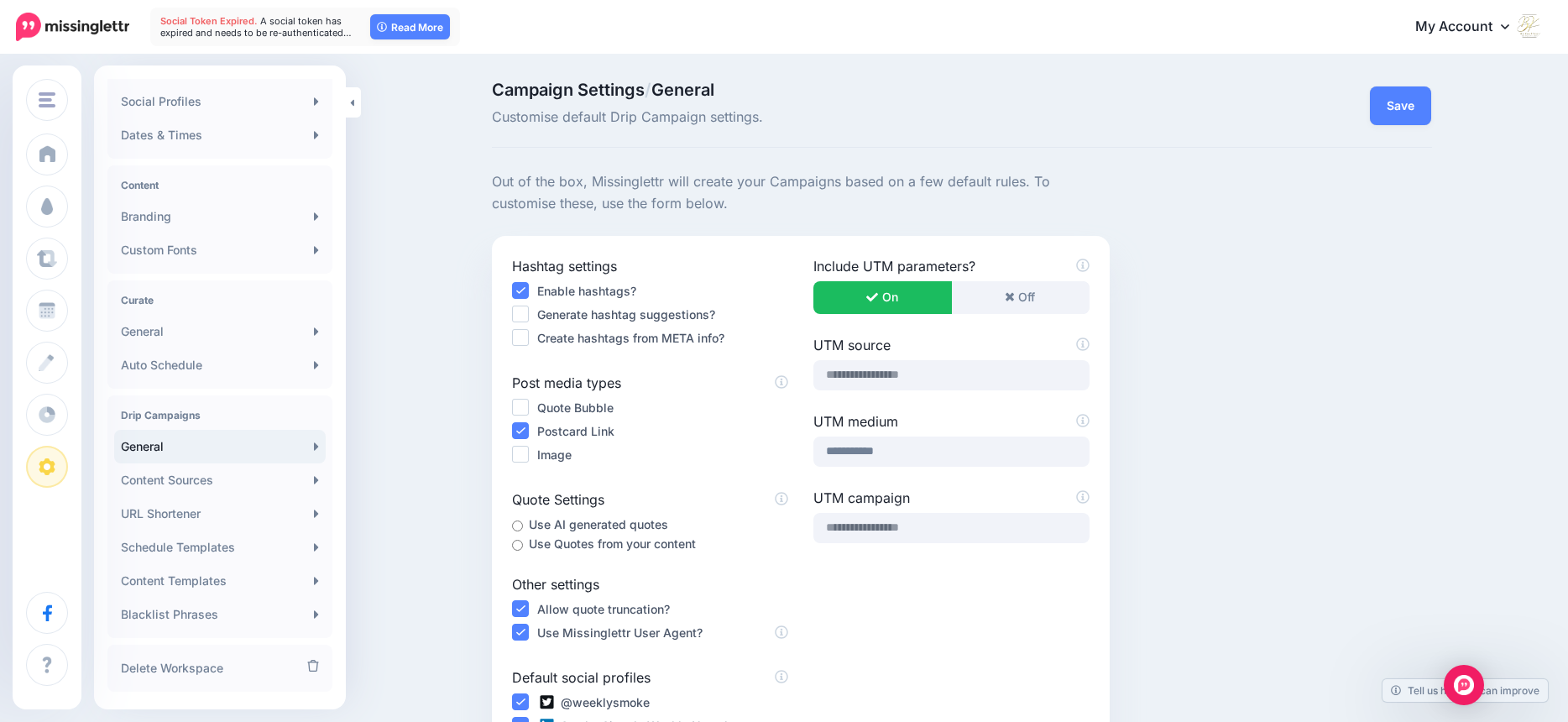
scroll to position [201, 0]
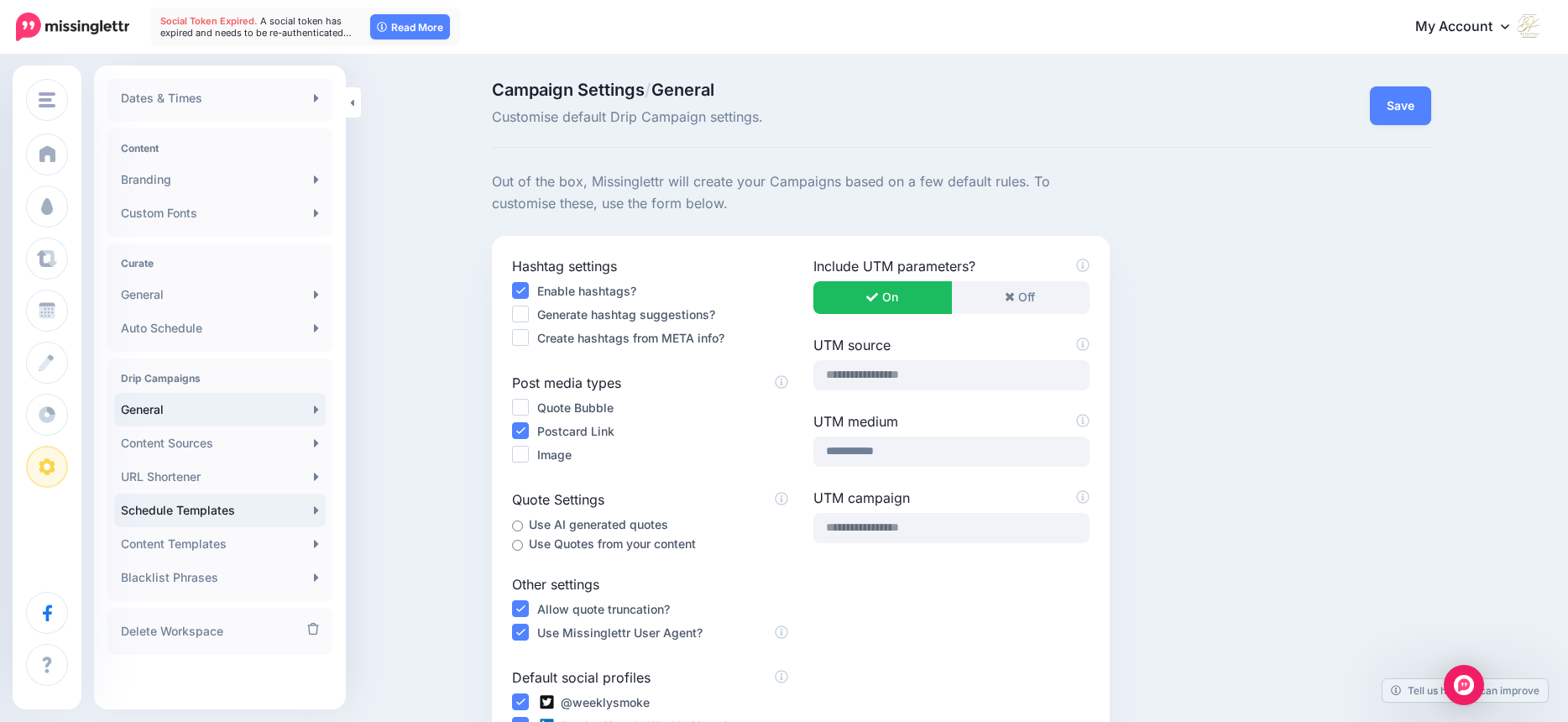
click at [212, 507] on link "Schedule Templates" at bounding box center [220, 511] width 212 height 34
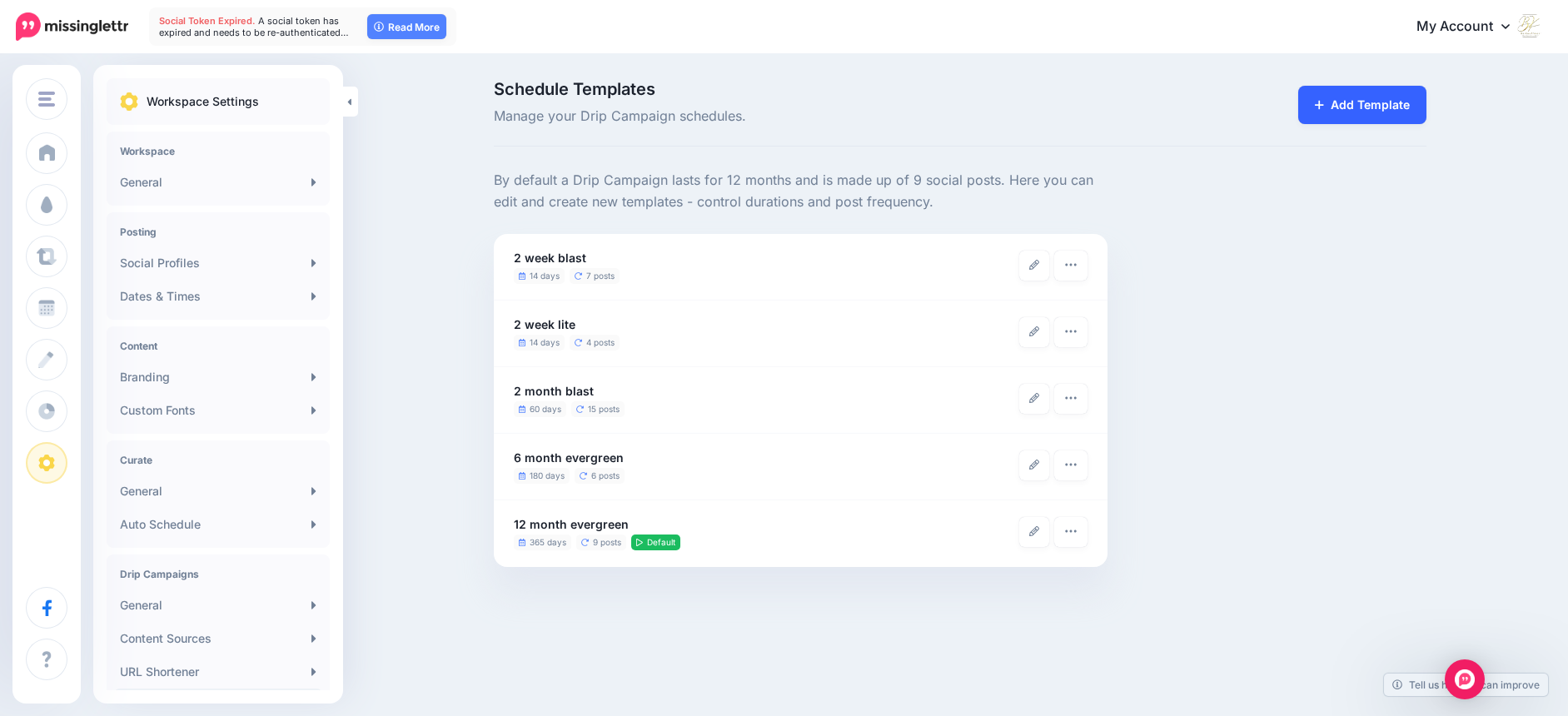
click at [1394, 106] on link "Add Template" at bounding box center [1362, 104] width 128 height 38
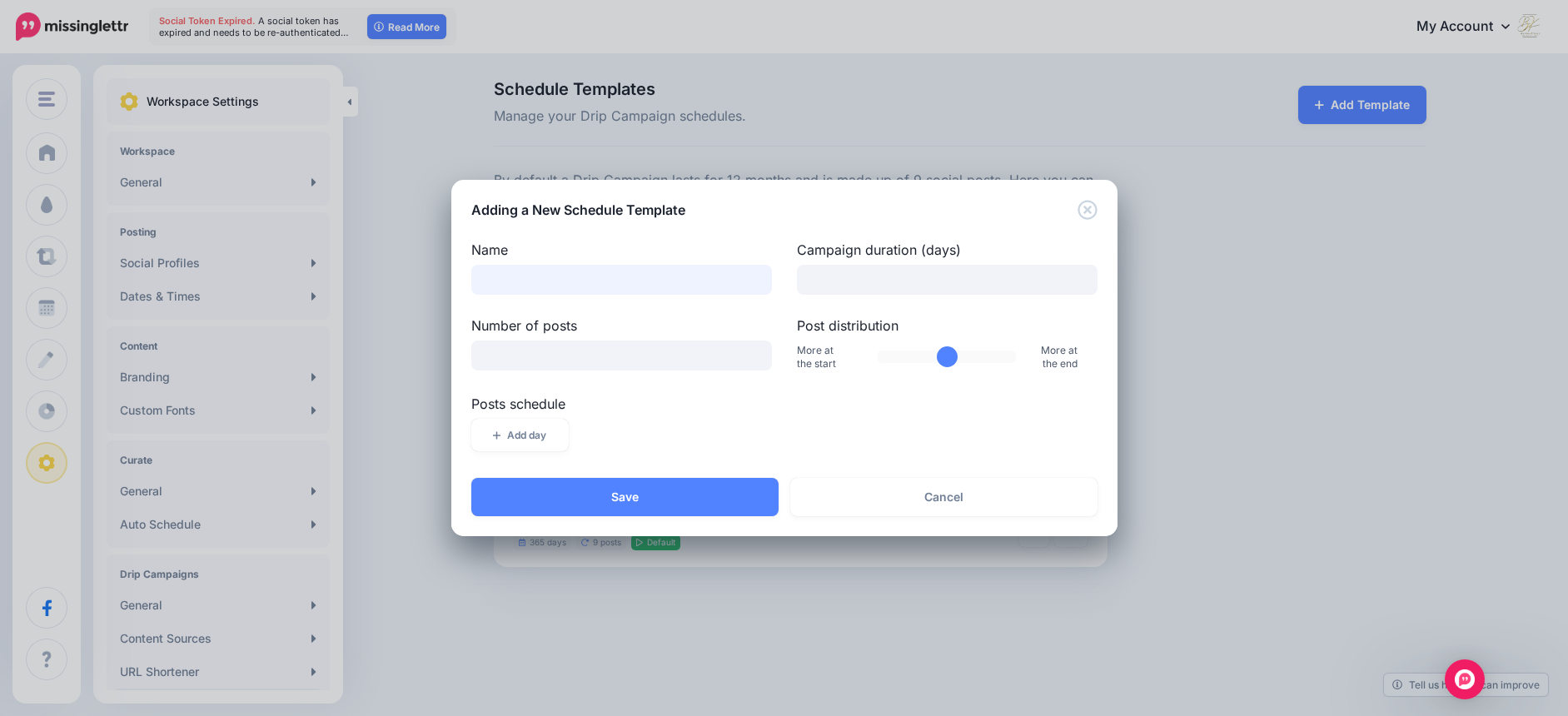
click at [525, 284] on input "Name" at bounding box center [621, 280] width 300 height 30
type input "**********"
click at [821, 278] on input "Campaign duration (days)" at bounding box center [947, 280] width 300 height 30
type input "***"
click at [591, 363] on input "Number of posts" at bounding box center [621, 355] width 300 height 30
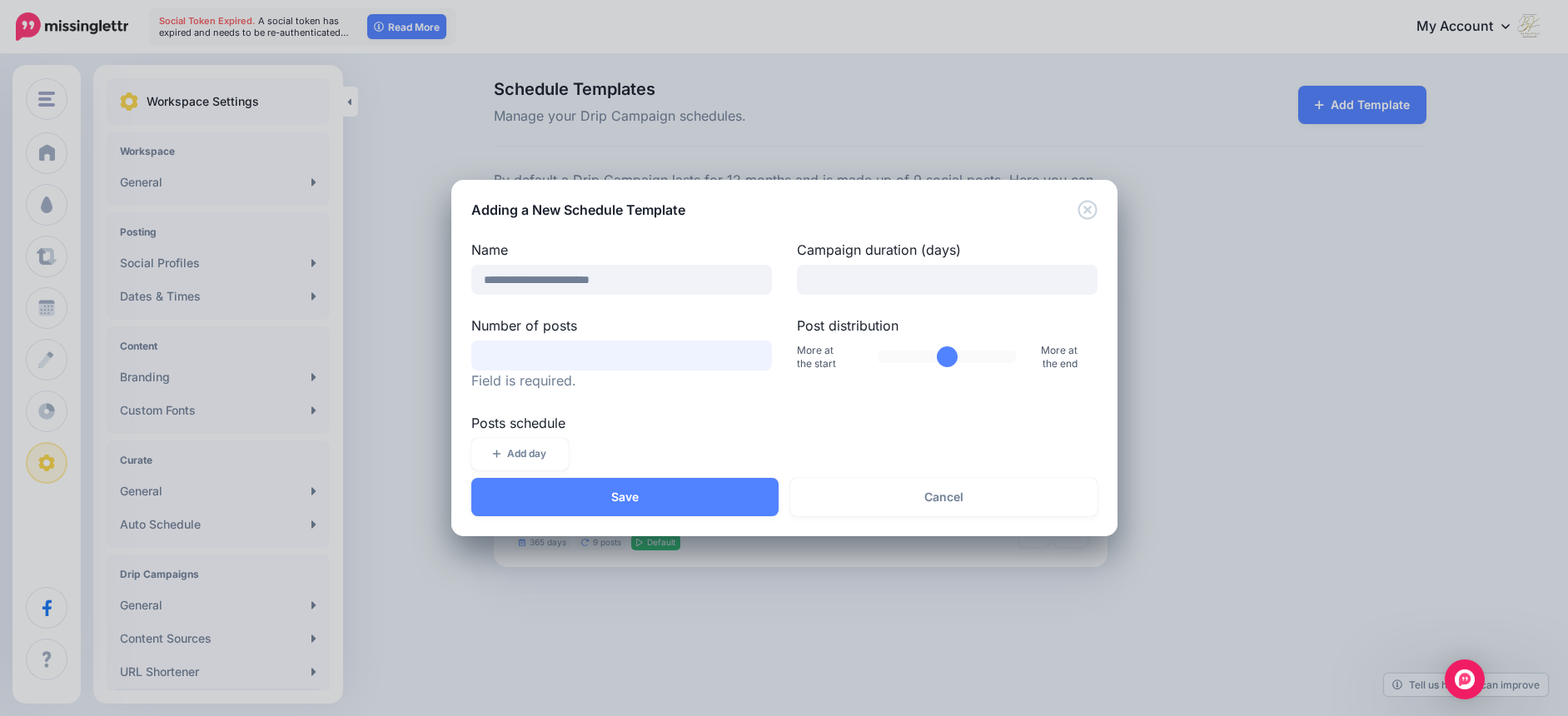
type input "*"
type input "**"
click at [940, 351] on input "Post distribution" at bounding box center [947, 356] width 139 height 12
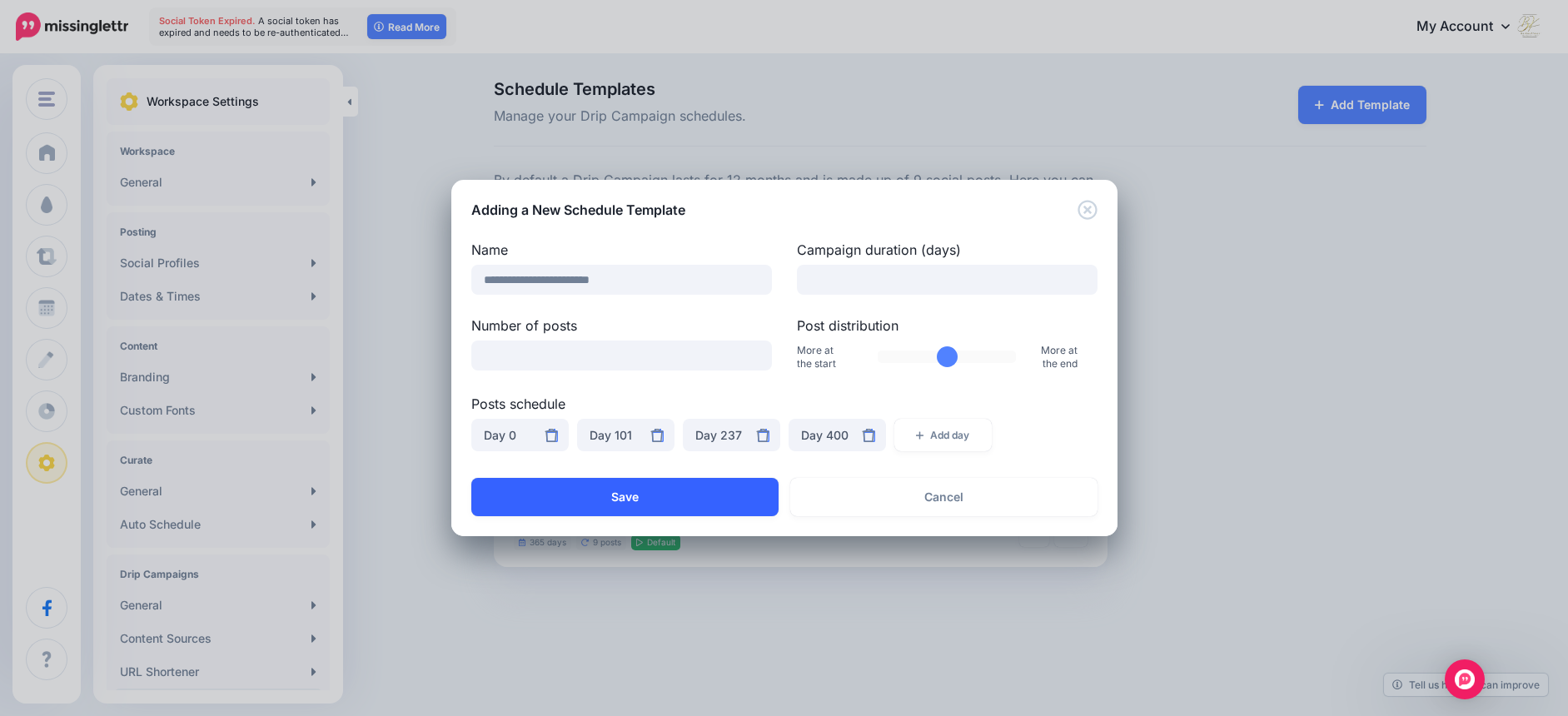
click at [633, 498] on button "Save" at bounding box center [625, 497] width 307 height 38
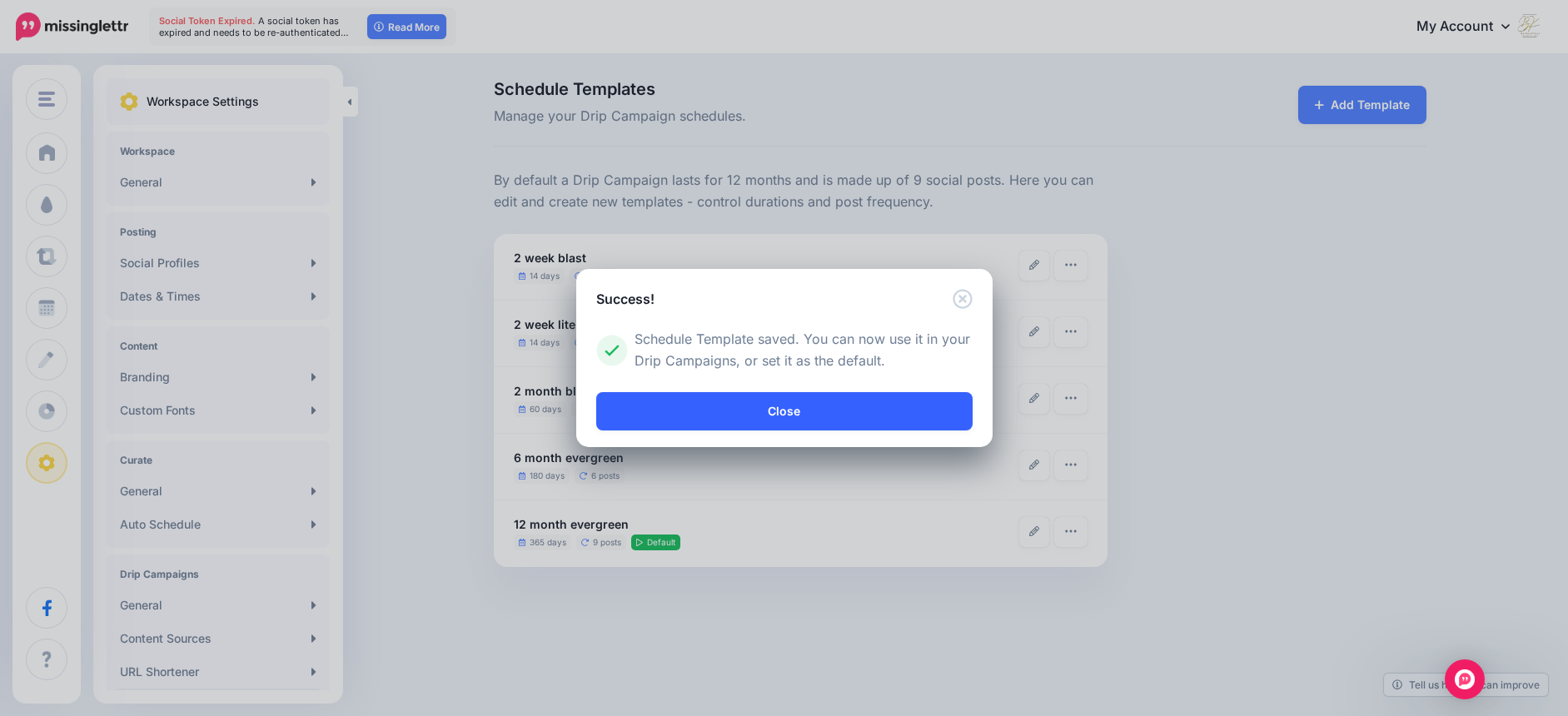
click at [793, 411] on link "Close" at bounding box center [784, 411] width 377 height 38
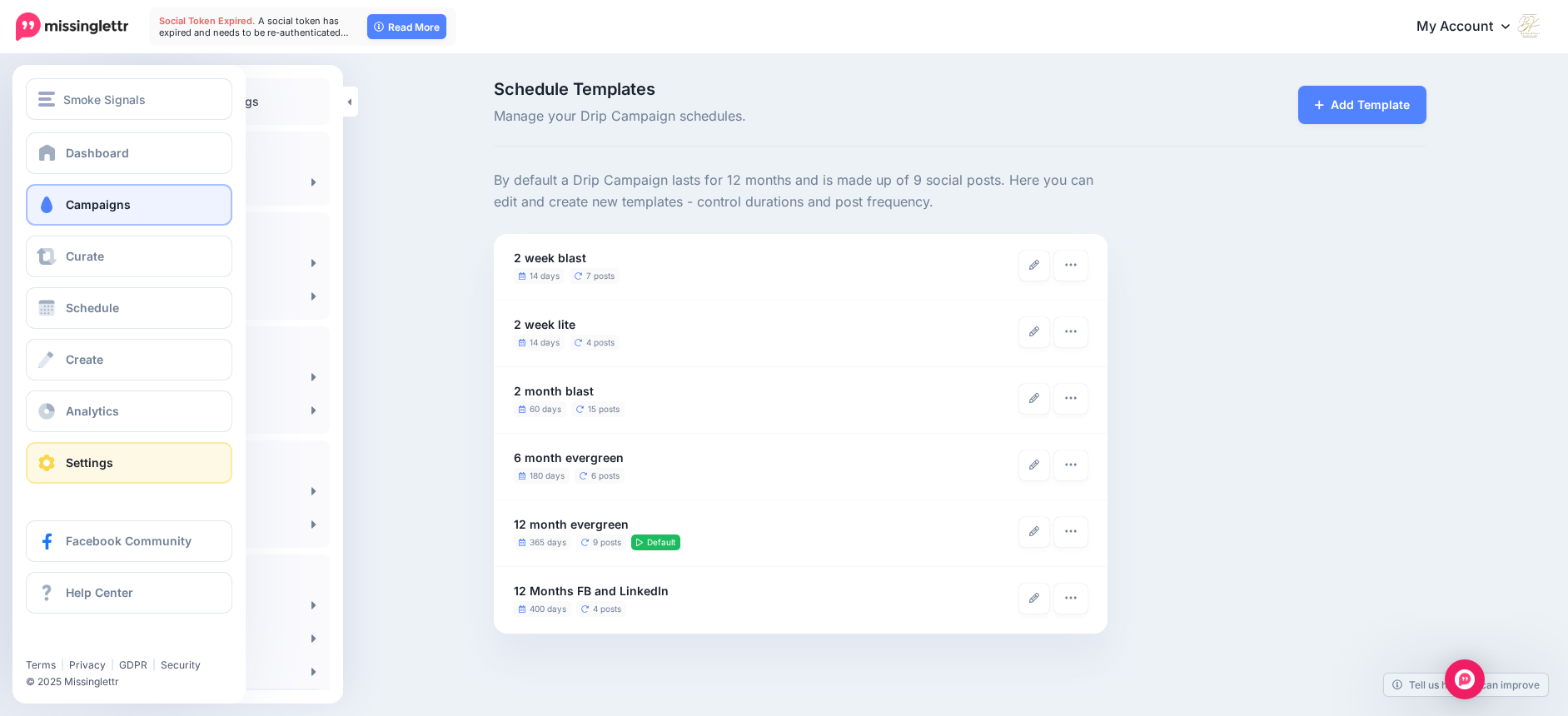
click at [77, 204] on span "Campaigns" at bounding box center [99, 204] width 65 height 14
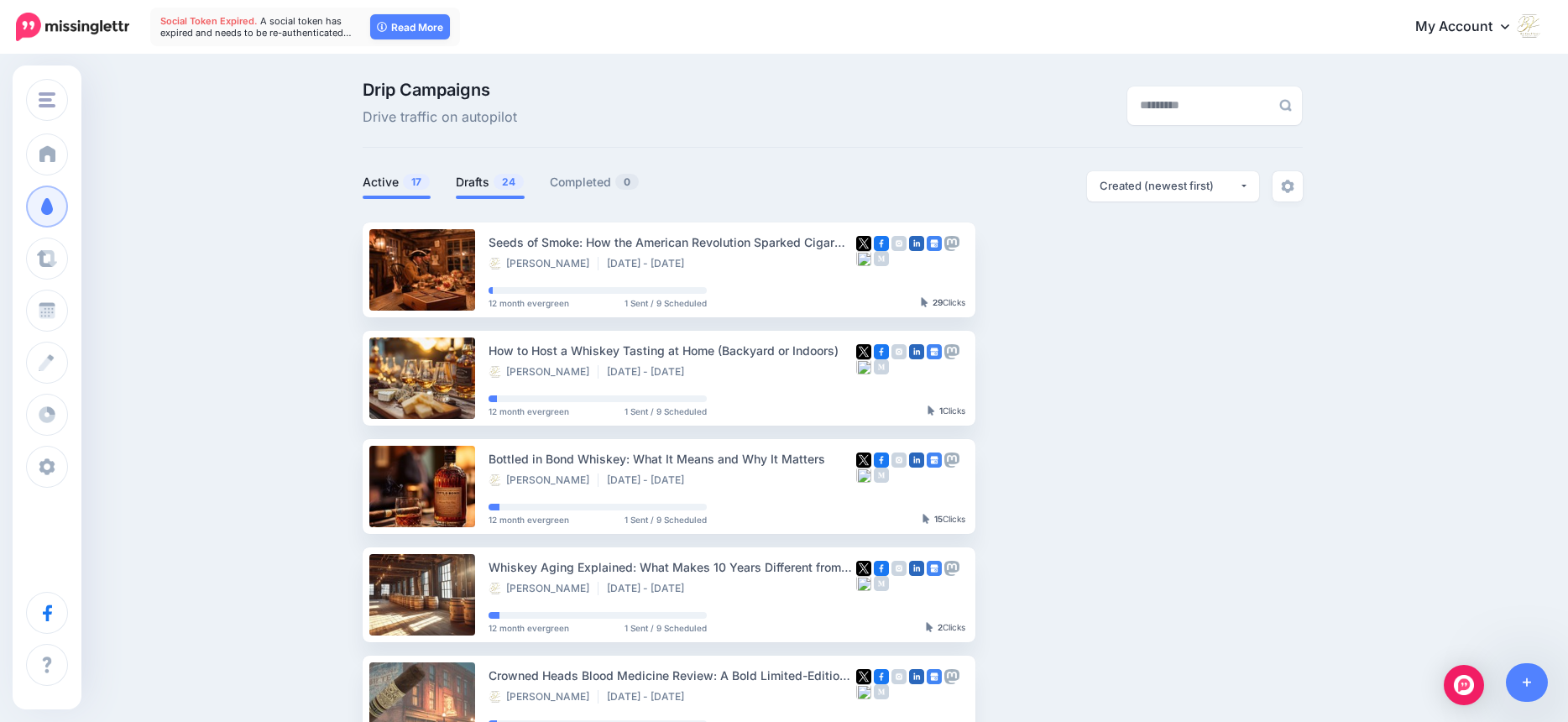
click at [478, 181] on link "Drafts 24" at bounding box center [489, 182] width 68 height 20
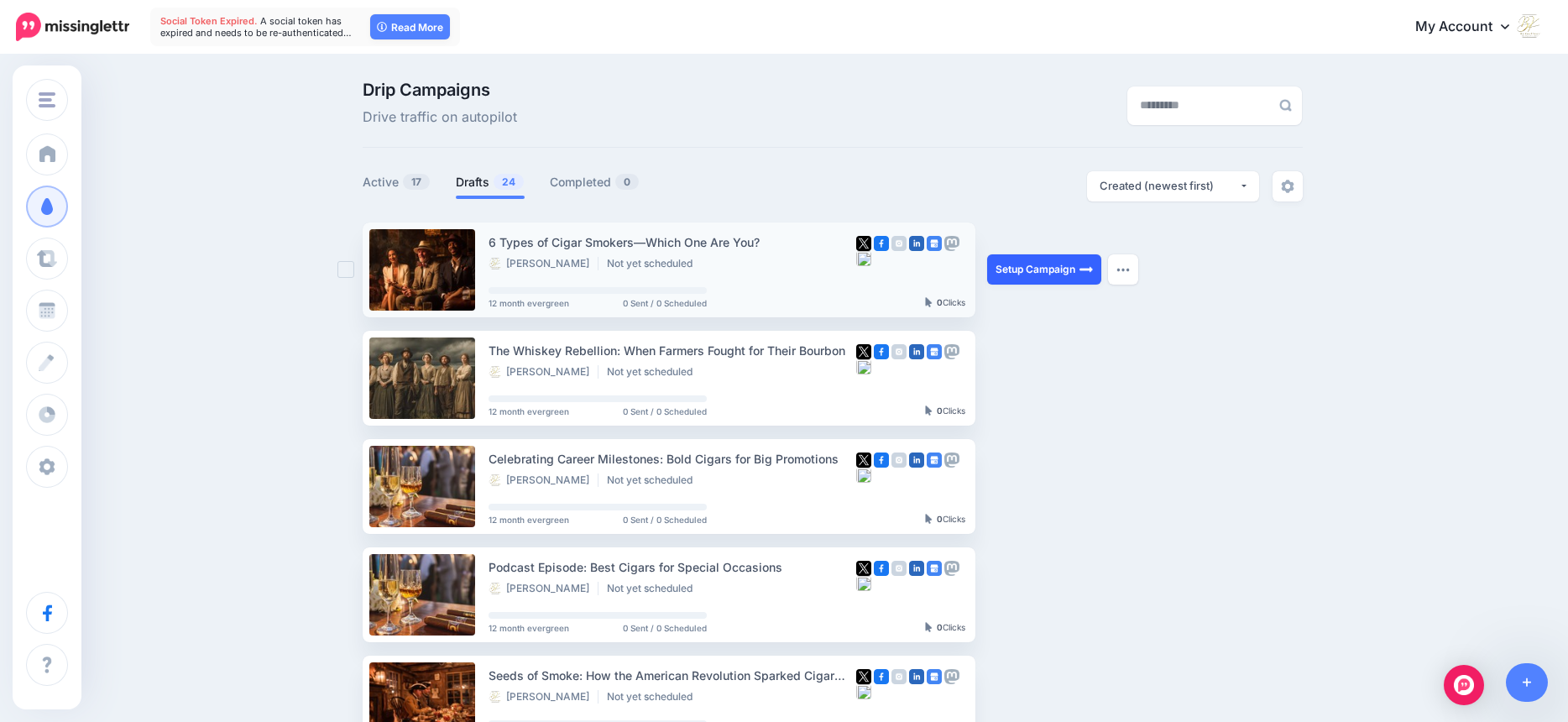
click at [1013, 266] on link "Setup Campaign" at bounding box center [1044, 269] width 114 height 30
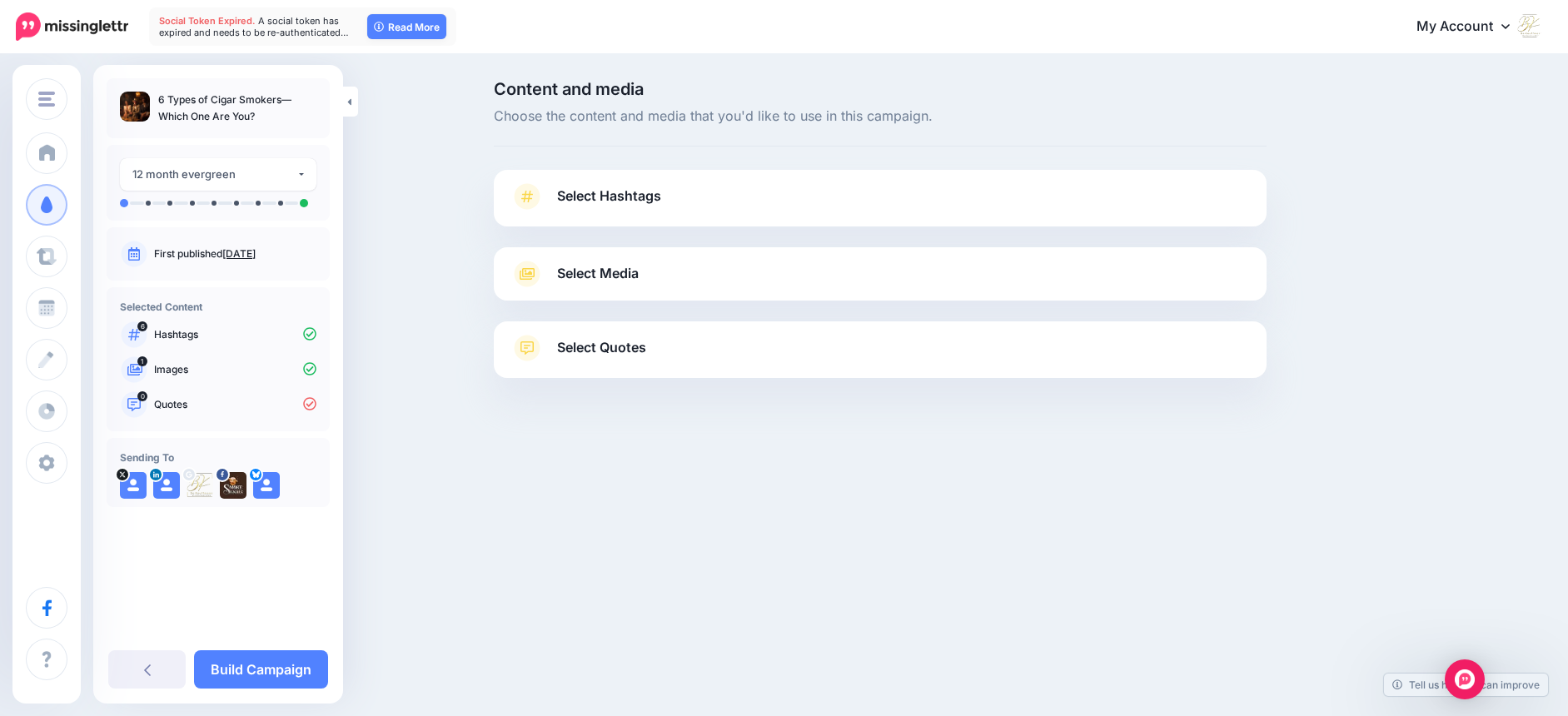
click at [572, 194] on span "Select Hashtags" at bounding box center [609, 196] width 104 height 22
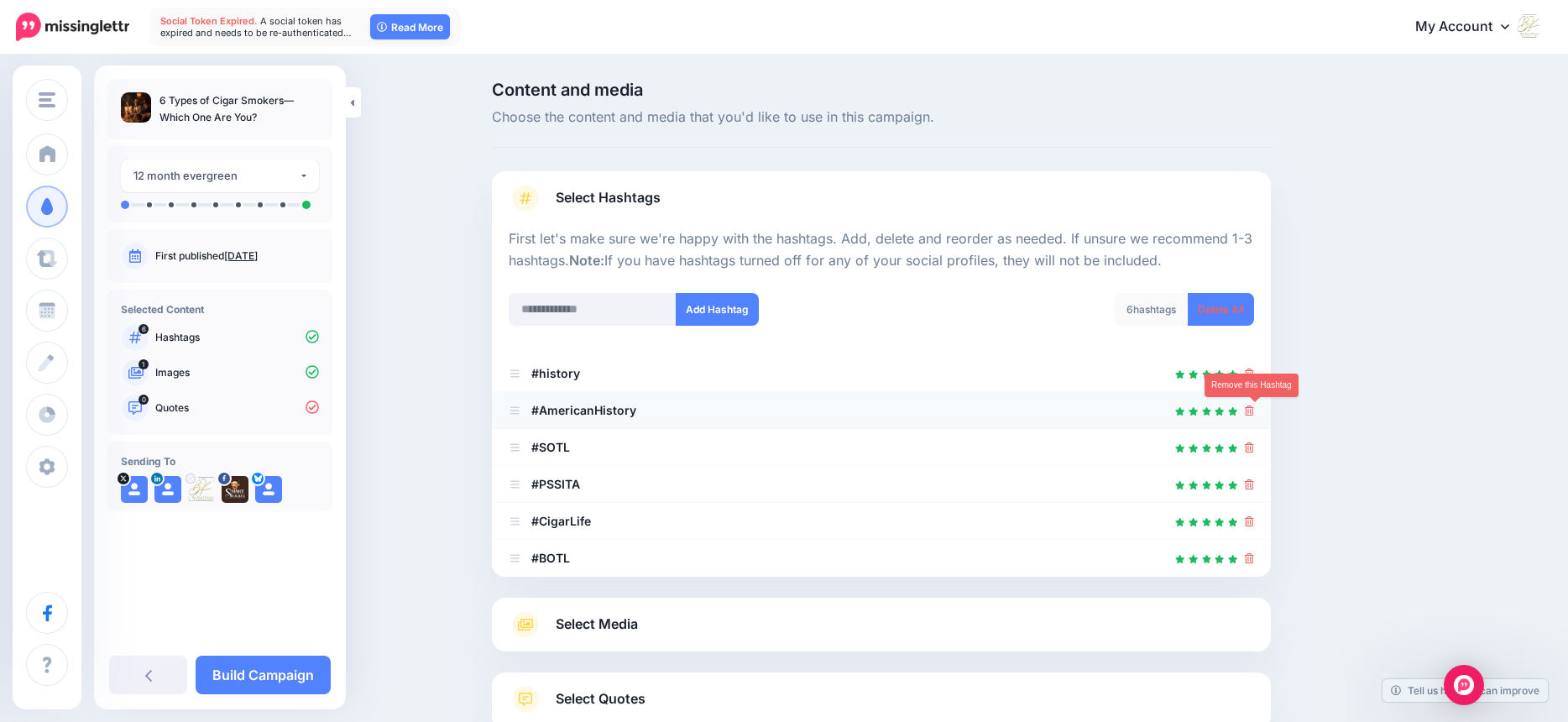
click at [1254, 412] on icon at bounding box center [1249, 411] width 9 height 10
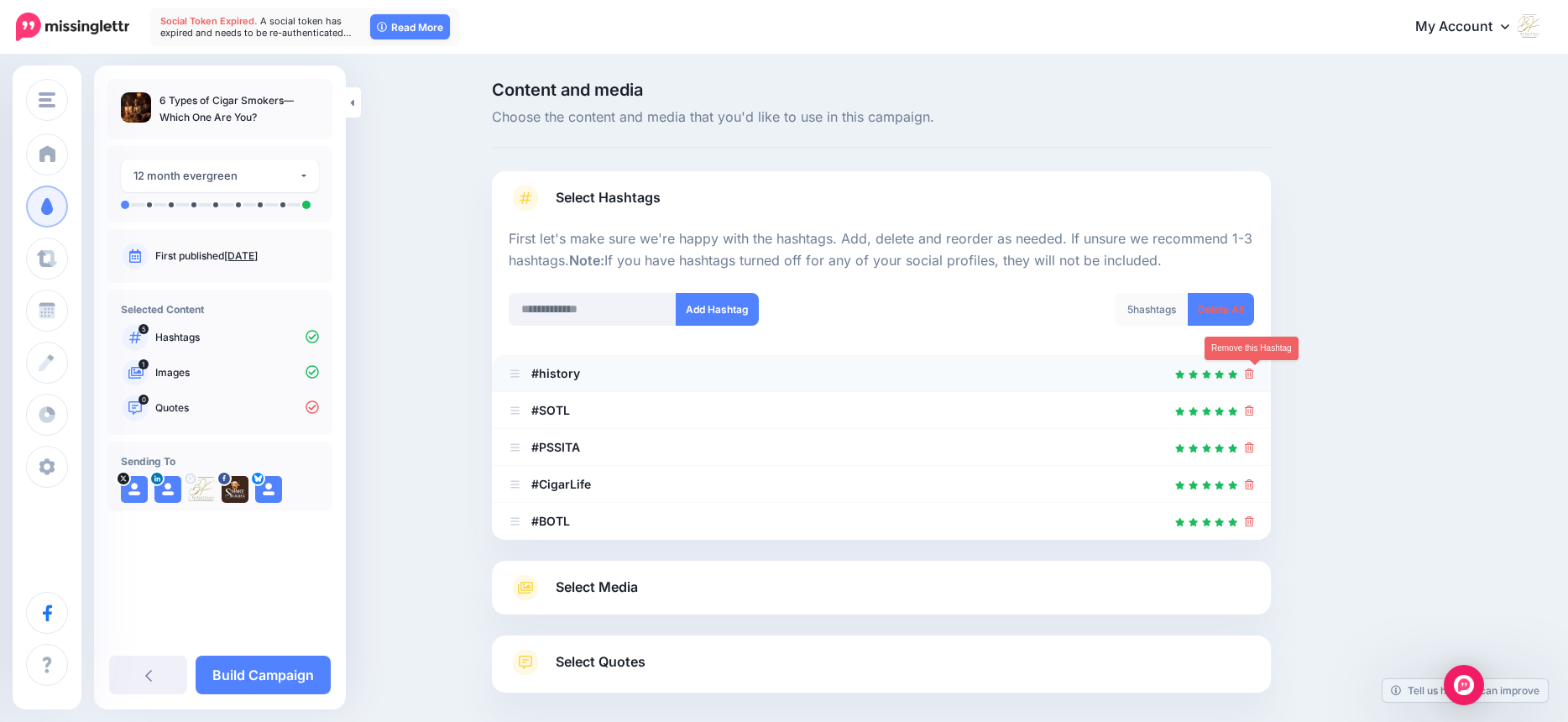
click at [1254, 374] on icon at bounding box center [1249, 373] width 9 height 10
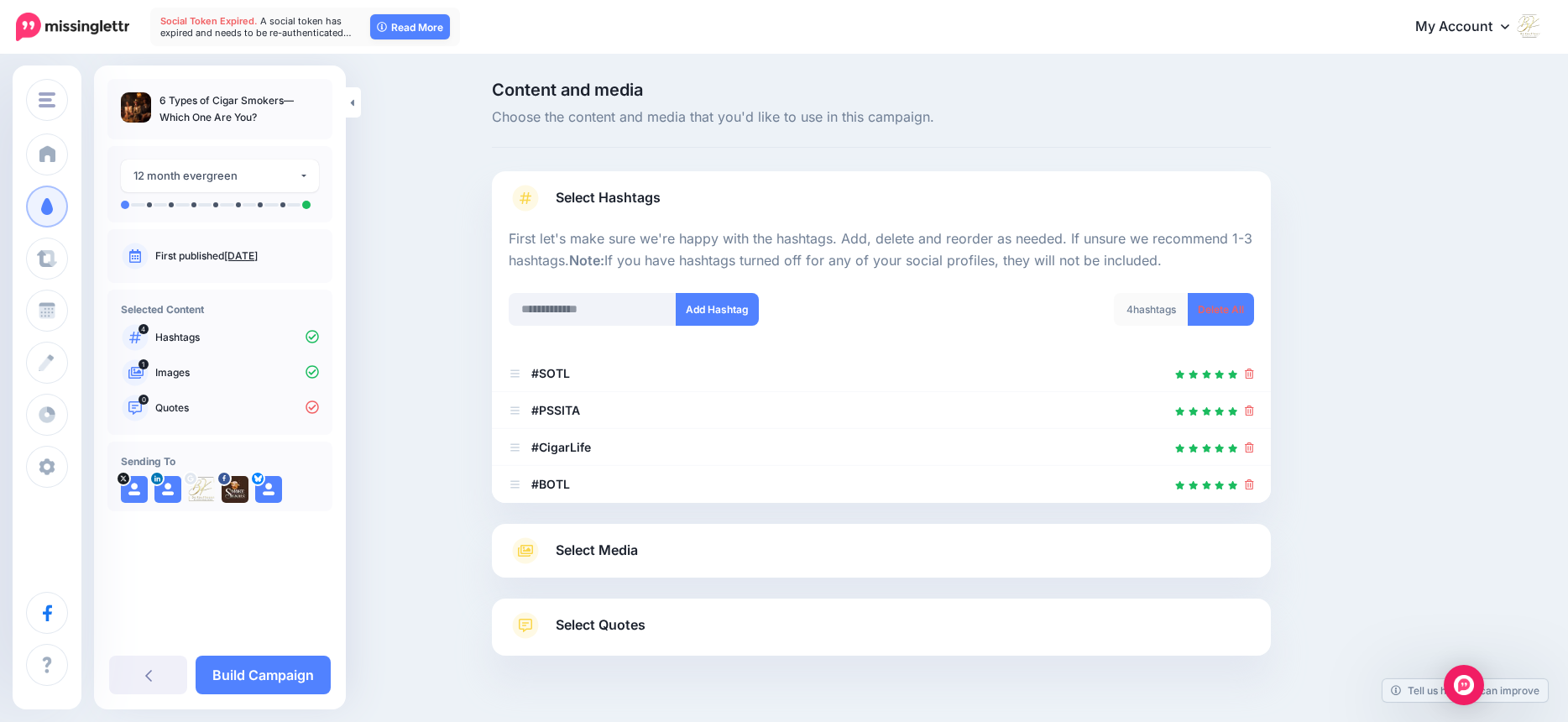
click at [636, 555] on span "Select Media" at bounding box center [597, 550] width 82 height 23
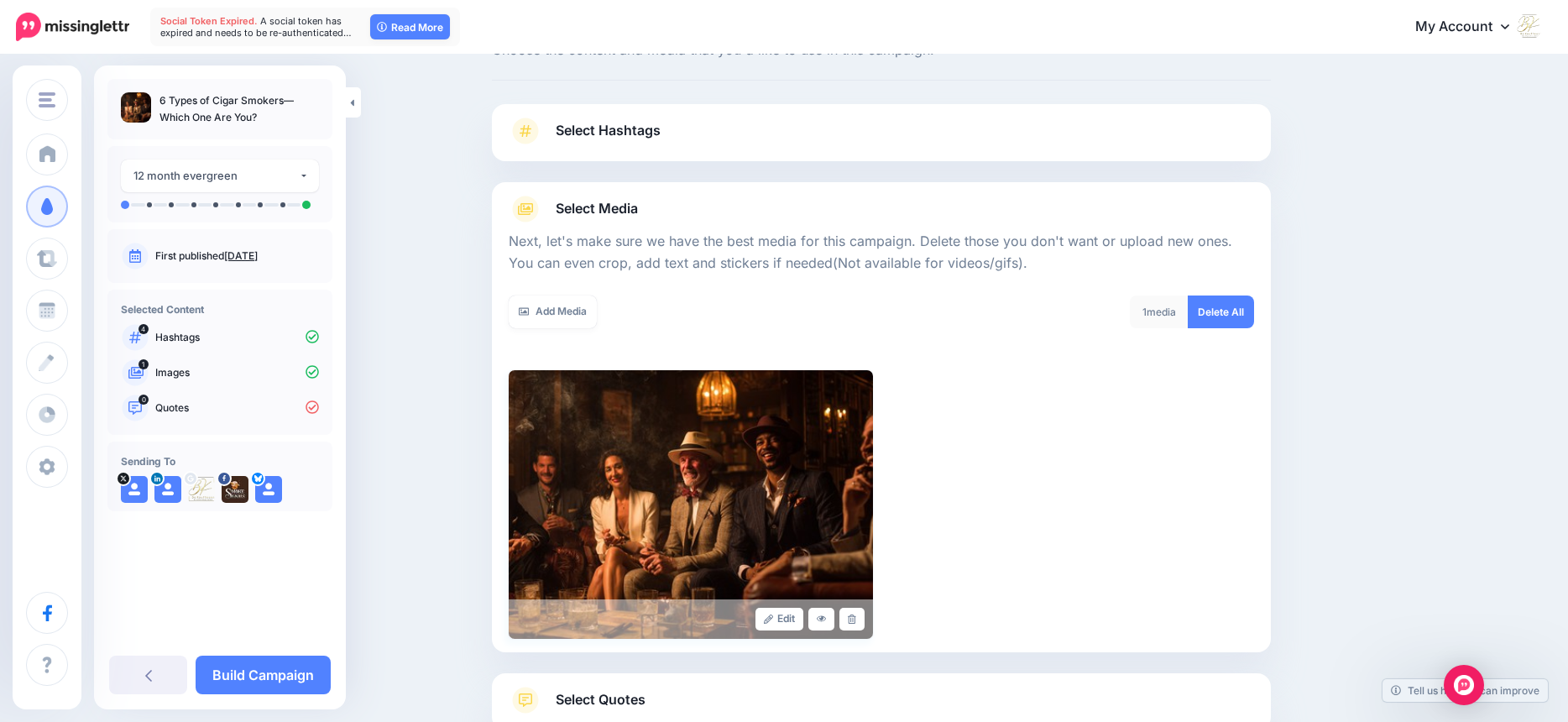
scroll to position [185, 0]
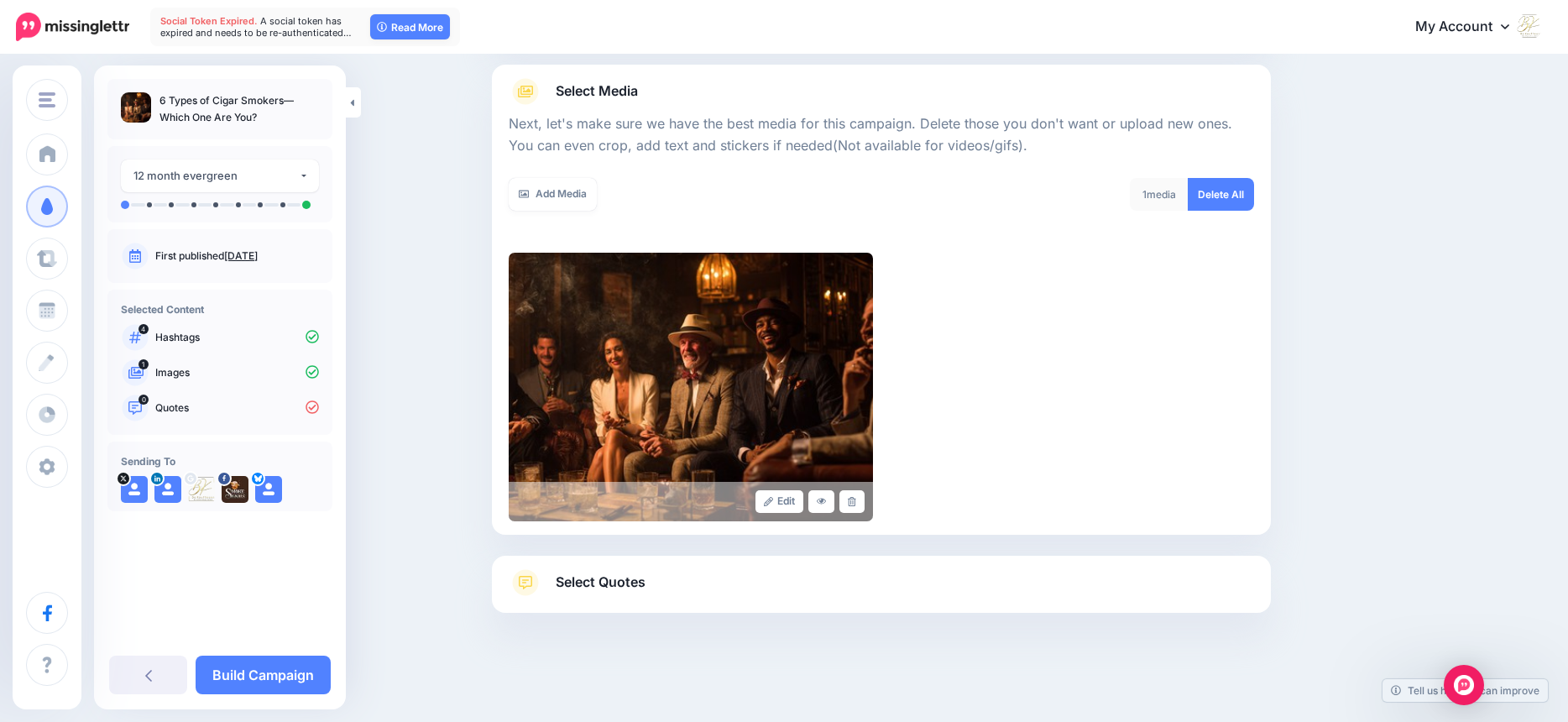
click at [640, 582] on span "Select Quotes" at bounding box center [601, 582] width 90 height 23
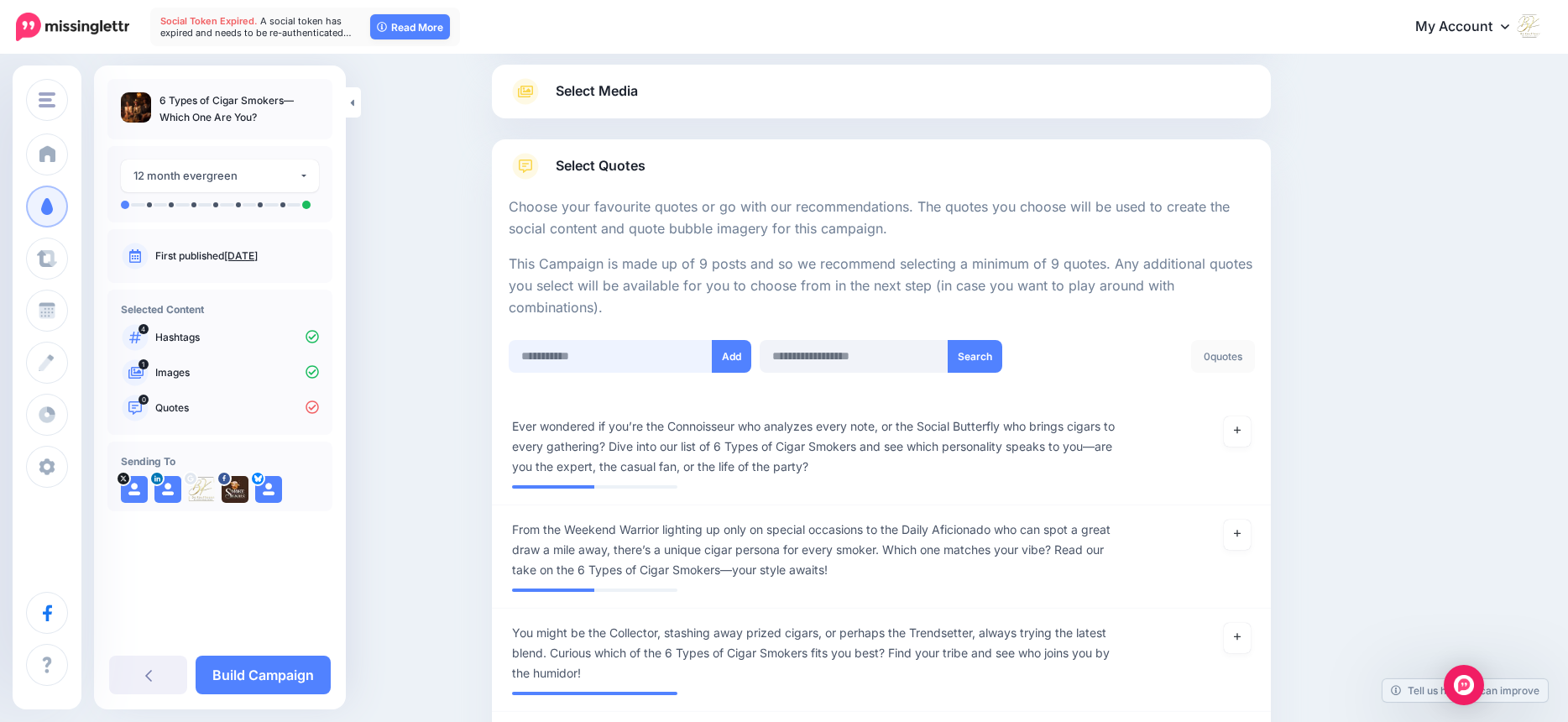
click at [561, 363] on input "text" at bounding box center [611, 356] width 204 height 33
paste input "**********"
type input "**********"
click at [741, 358] on button "Add" at bounding box center [731, 356] width 39 height 33
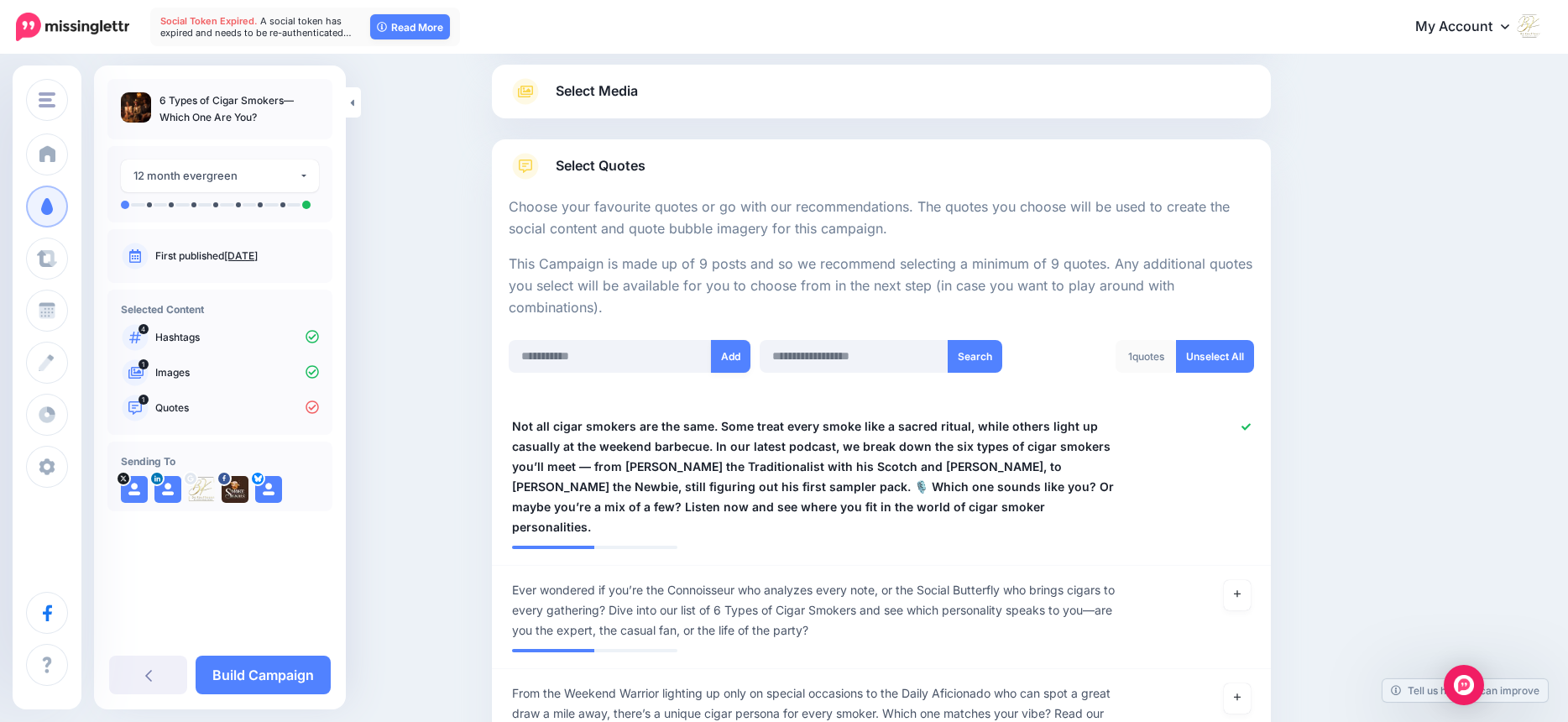
scroll to position [586, 0]
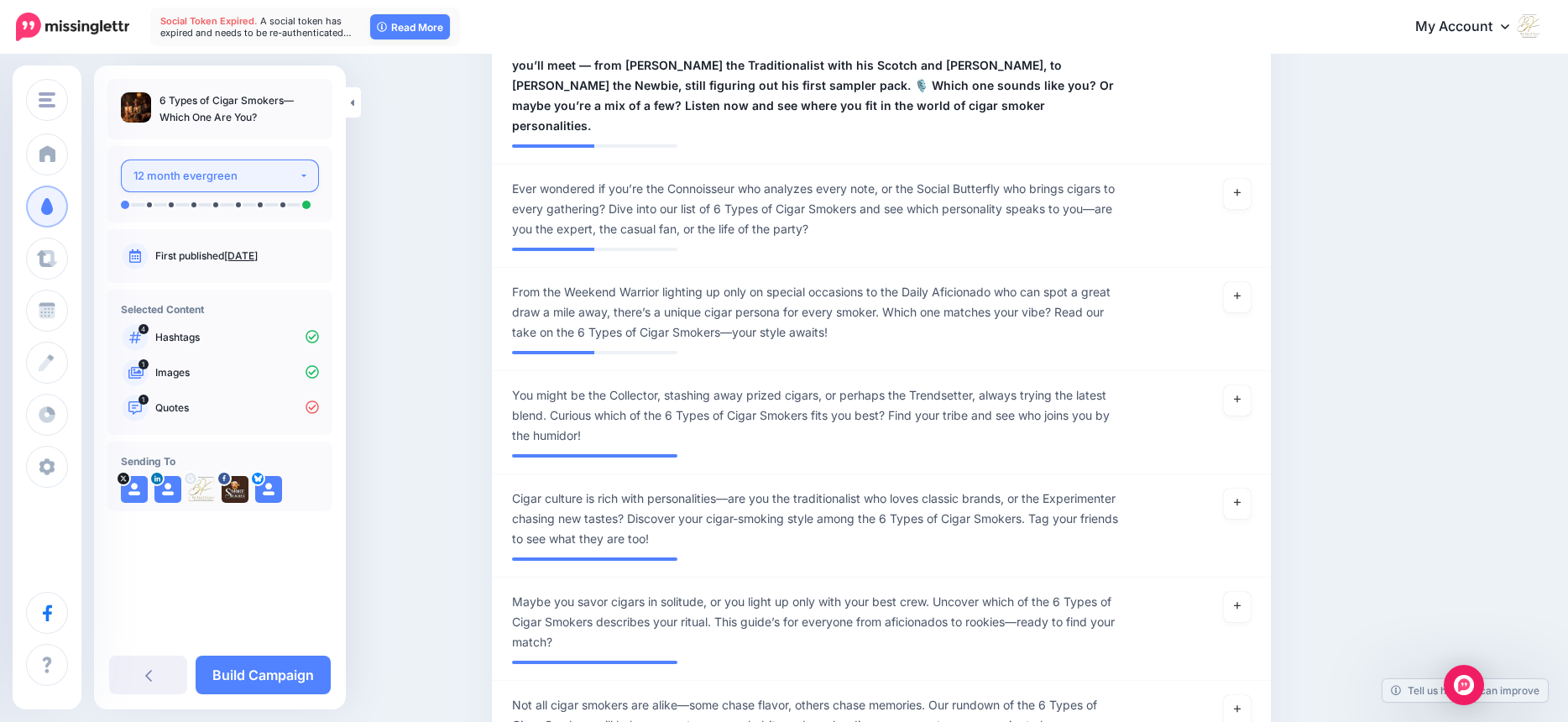
click at [306, 179] on button "12 month evergreen" at bounding box center [219, 175] width 198 height 33
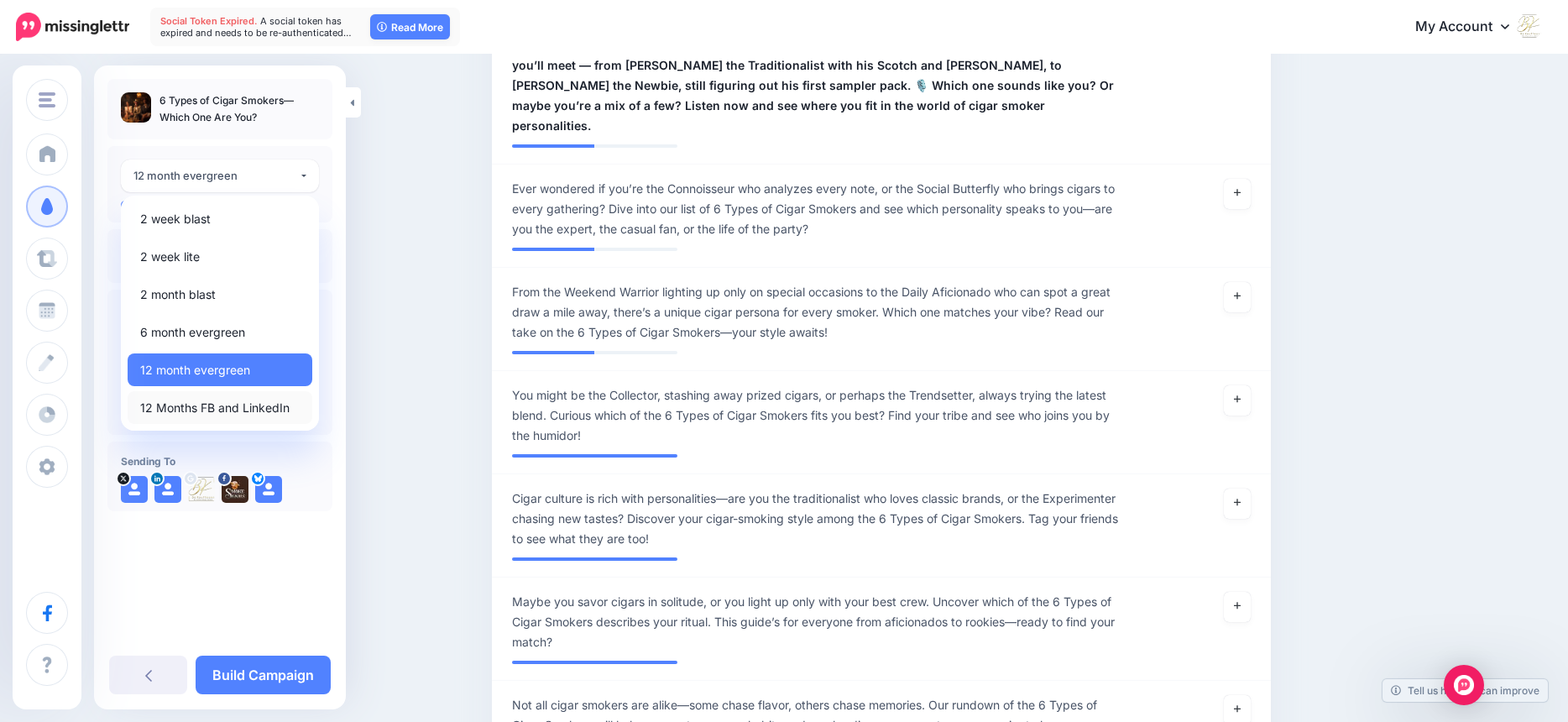
click at [237, 402] on span "12 Months FB and LinkedIn" at bounding box center [215, 407] width 149 height 20
select select "******"
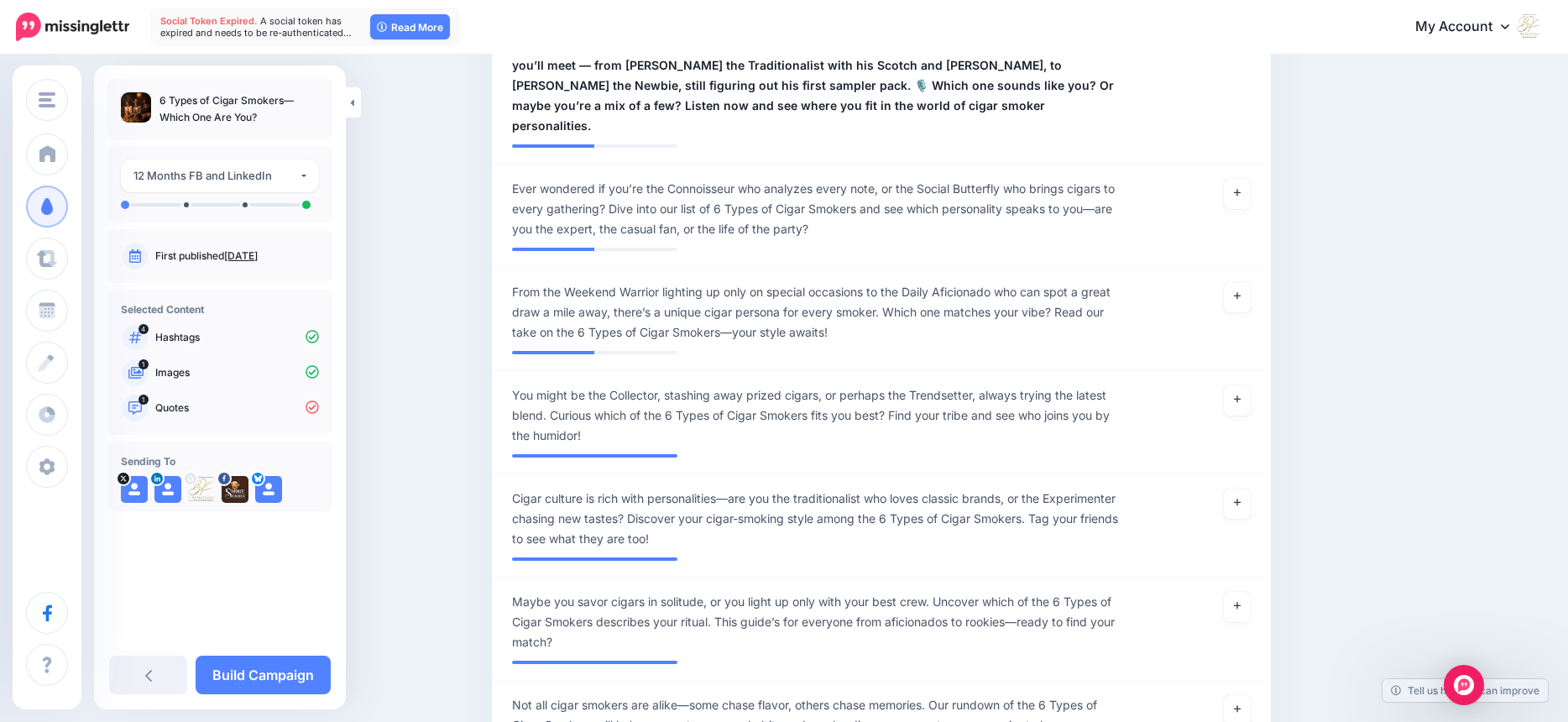
scroll to position [745, 0]
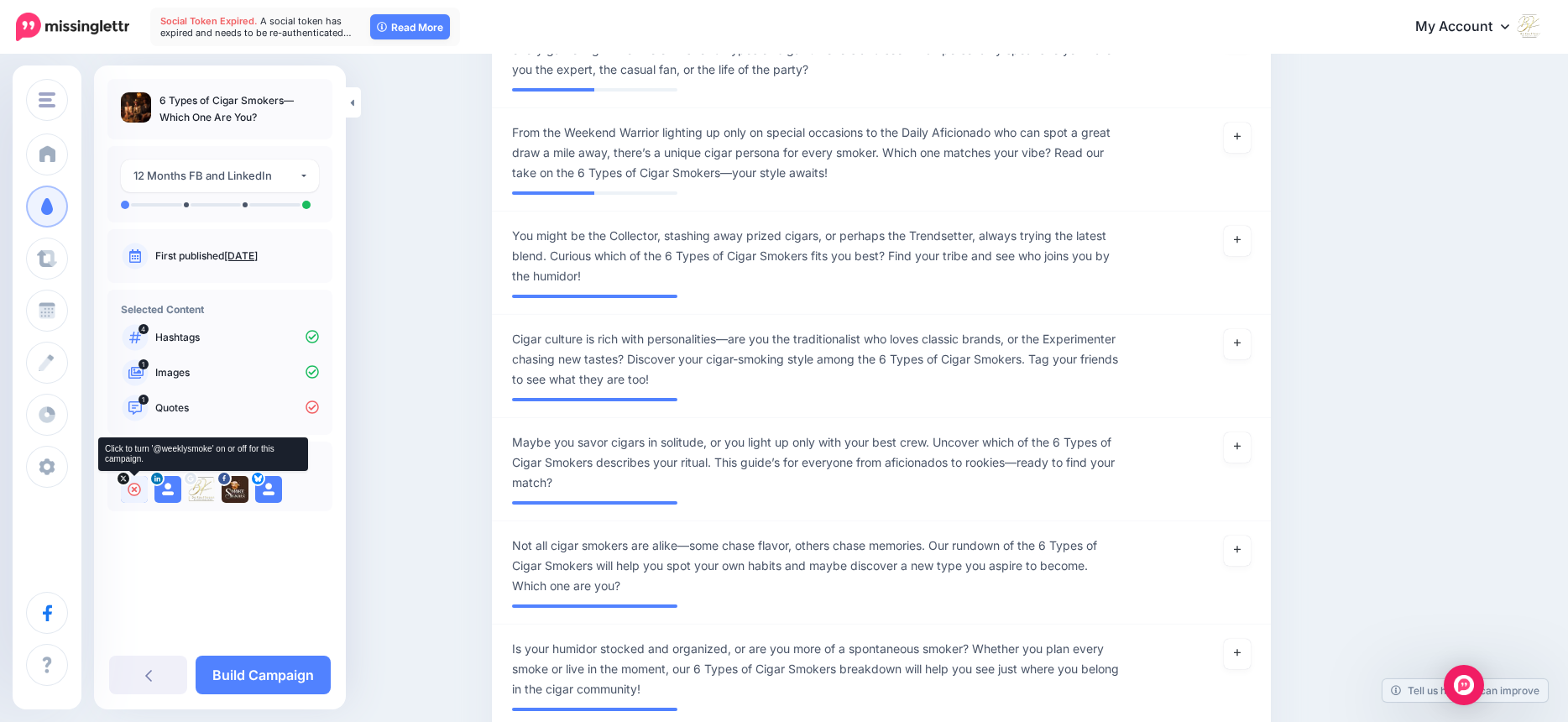
click at [125, 479] on icon at bounding box center [123, 478] width 7 height 7
click at [132, 489] on icon at bounding box center [134, 489] width 13 height 13
click at [269, 489] on icon at bounding box center [268, 489] width 13 height 13
click at [269, 489] on img at bounding box center [268, 489] width 27 height 27
click at [270, 487] on icon at bounding box center [268, 489] width 13 height 13
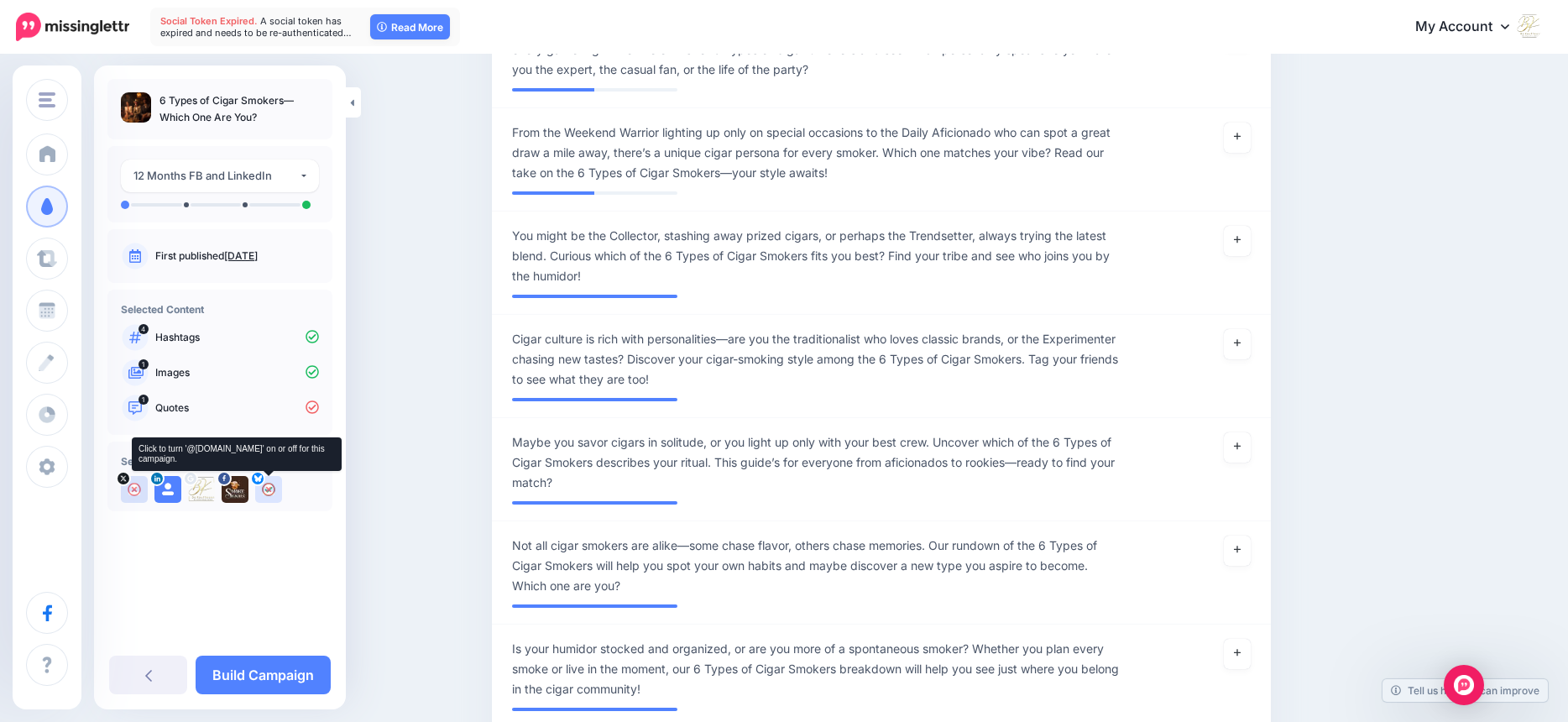
click at [267, 485] on img at bounding box center [268, 489] width 27 height 27
click at [269, 489] on icon at bounding box center [268, 489] width 13 height 13
click at [269, 486] on img at bounding box center [268, 489] width 27 height 27
click at [269, 486] on link at bounding box center [268, 488] width 27 height 17
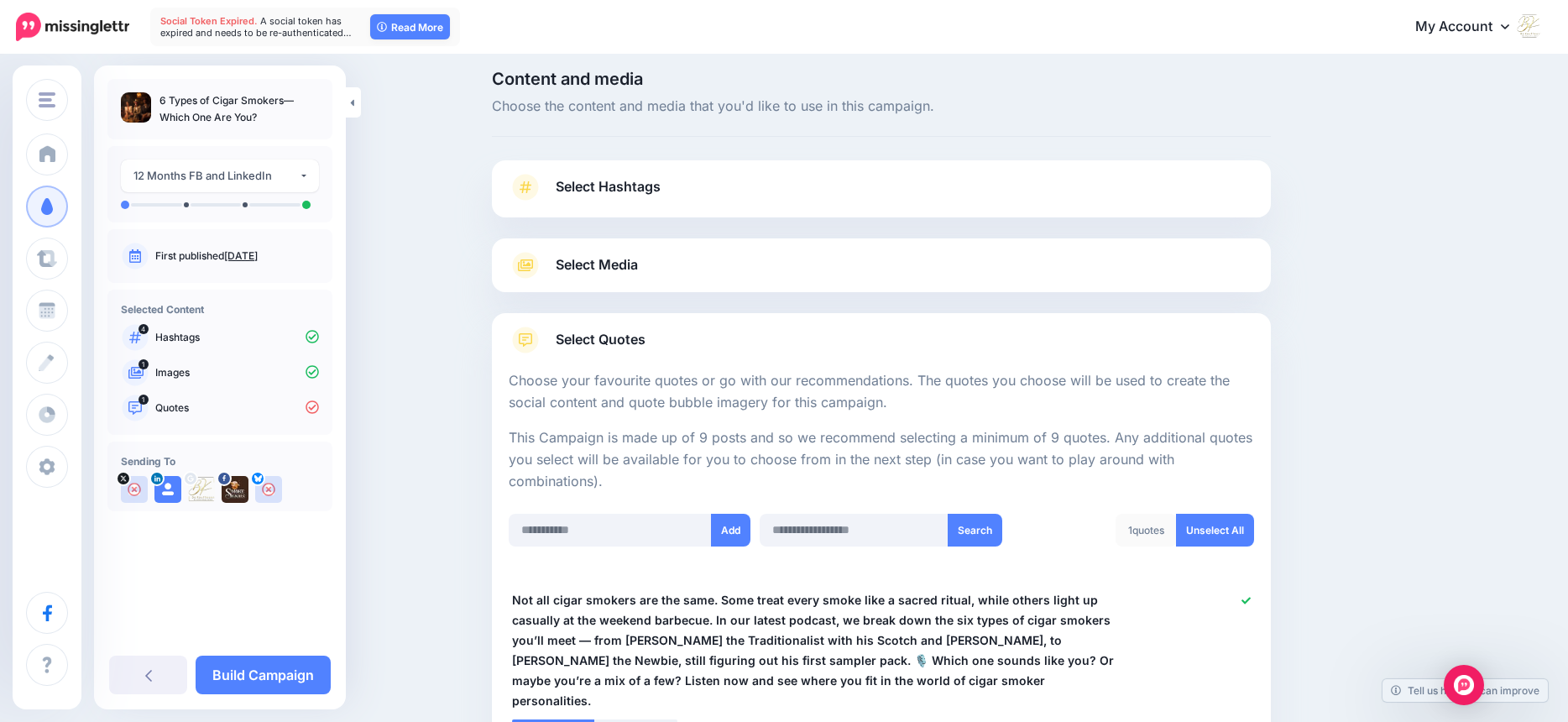
scroll to position [22, 0]
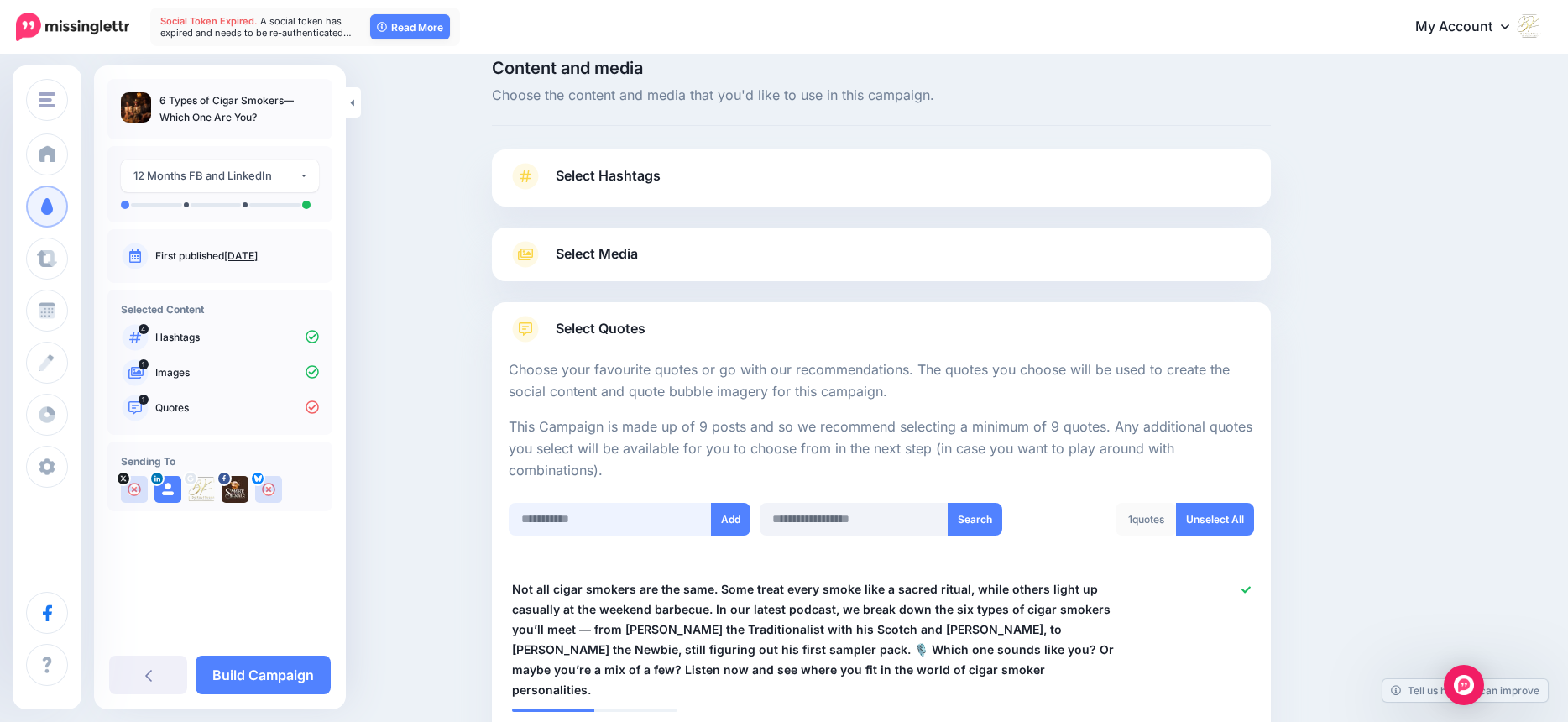
click at [610, 527] on input "text" at bounding box center [611, 519] width 204 height 33
paste input "**********"
type input "**********"
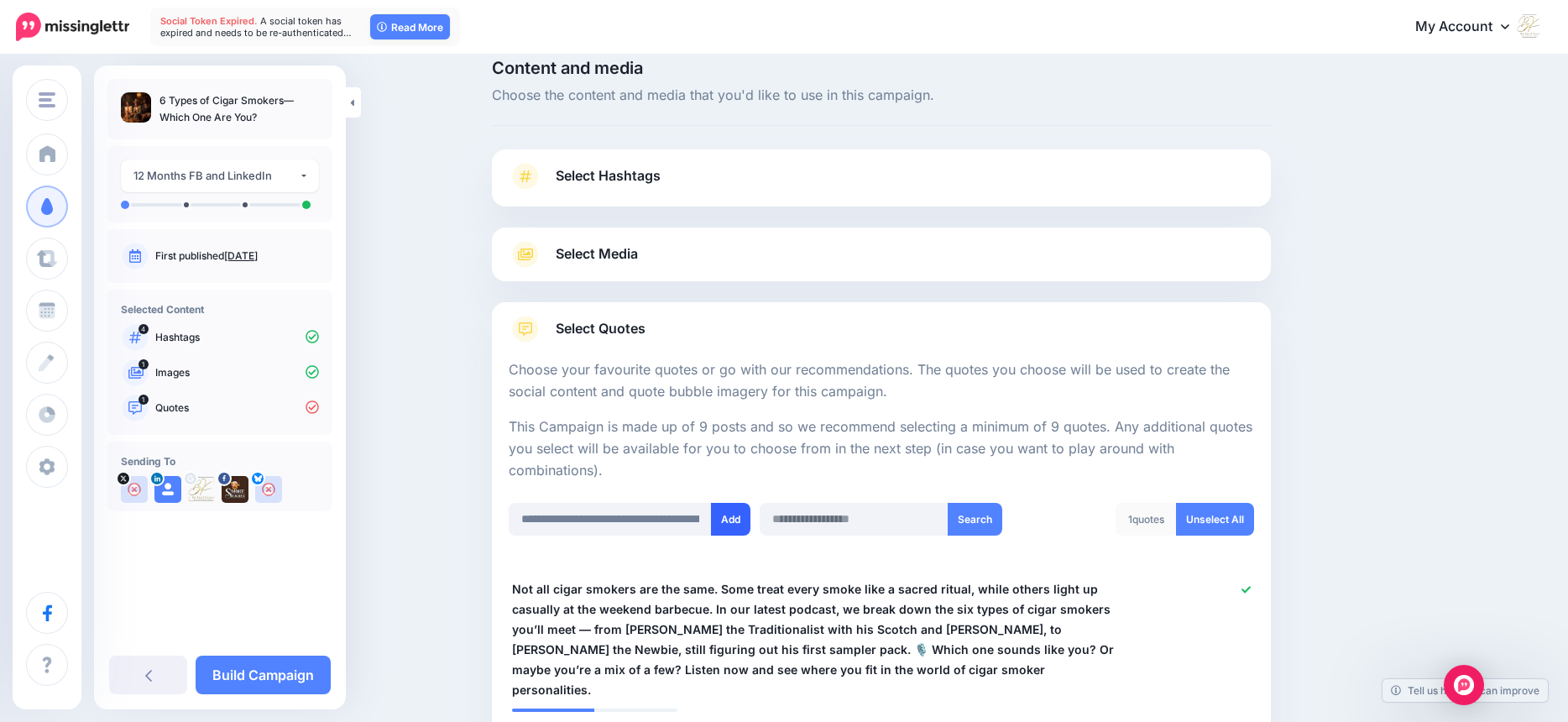
click at [732, 520] on button "Add" at bounding box center [731, 519] width 39 height 33
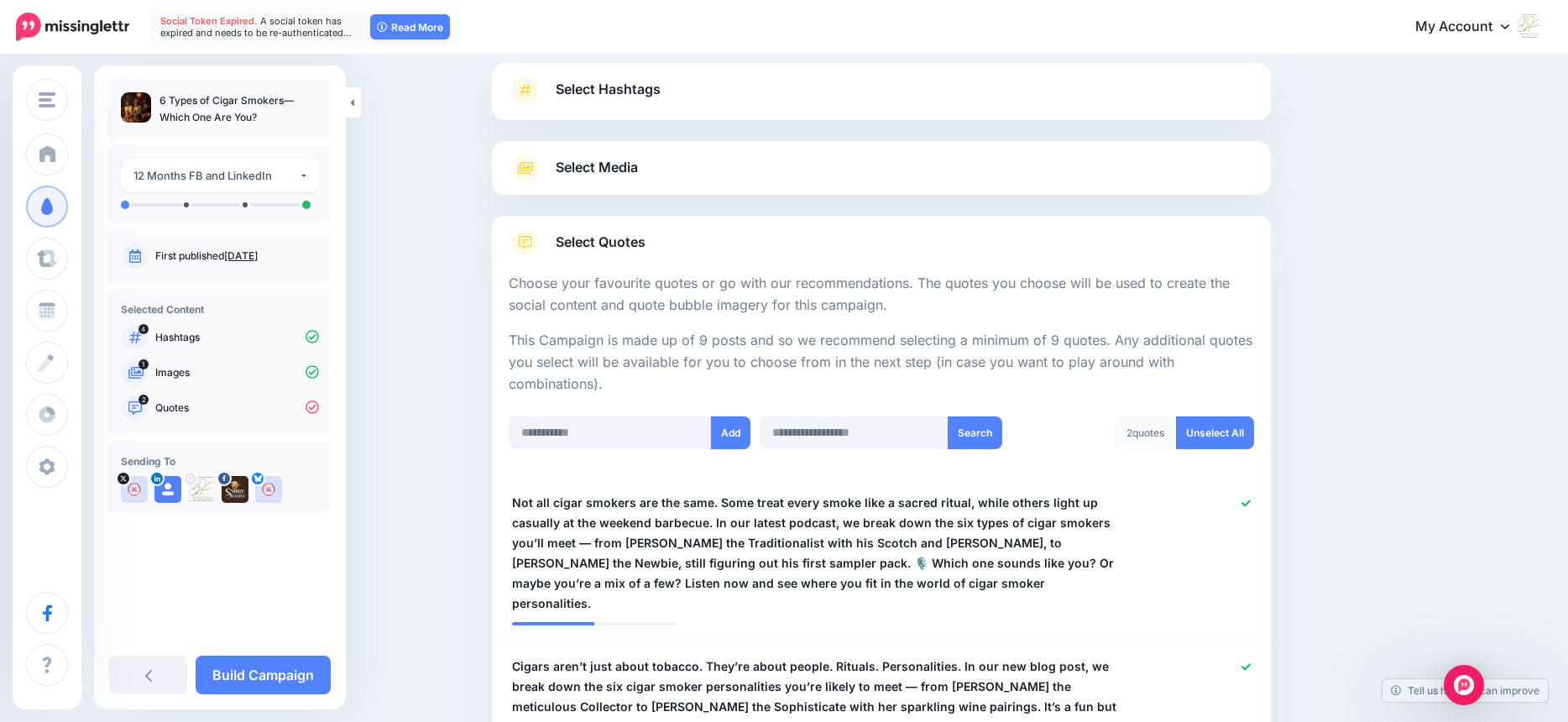
scroll to position [98, 0]
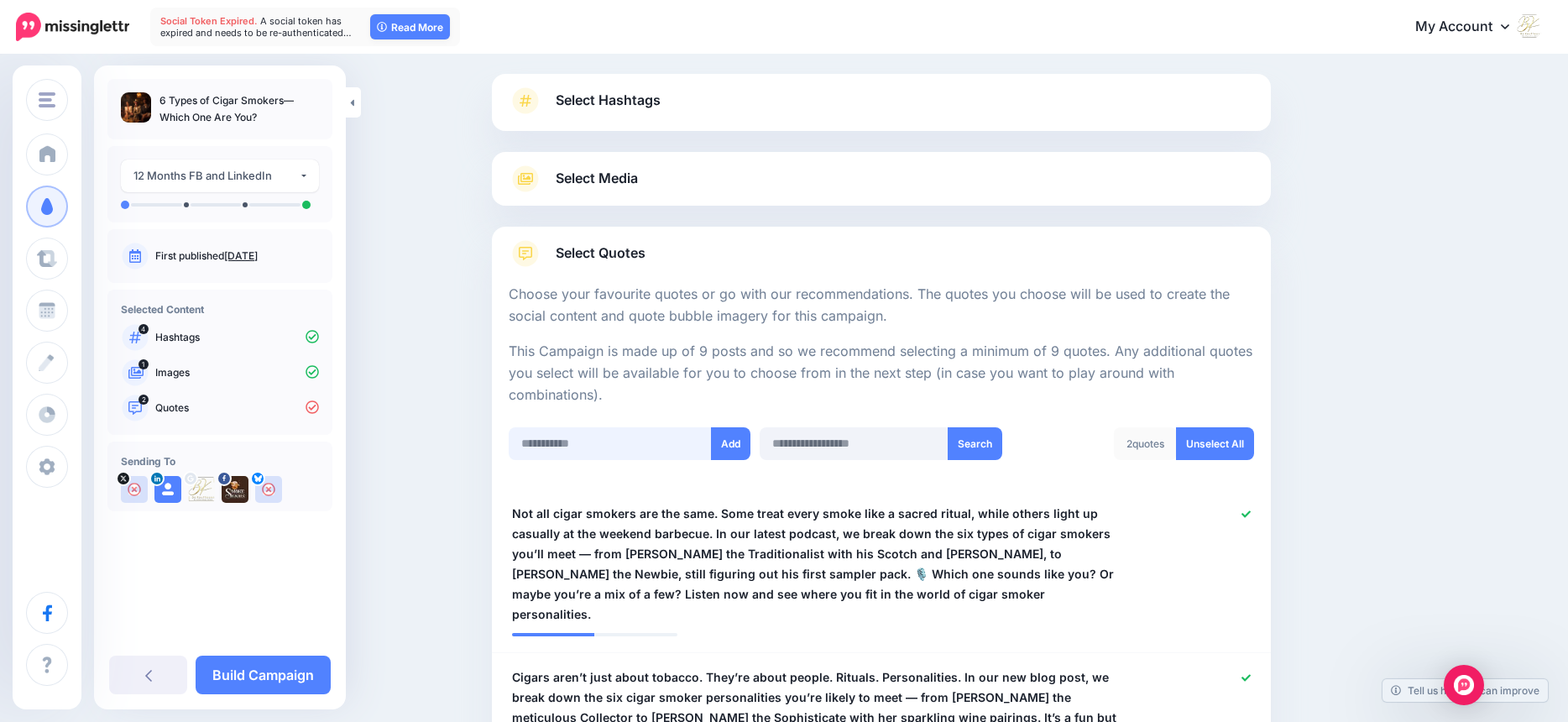
click at [566, 440] on input "text" at bounding box center [611, 444] width 204 height 33
paste input "**********"
type input "**********"
click at [742, 443] on button "Add" at bounding box center [731, 444] width 39 height 33
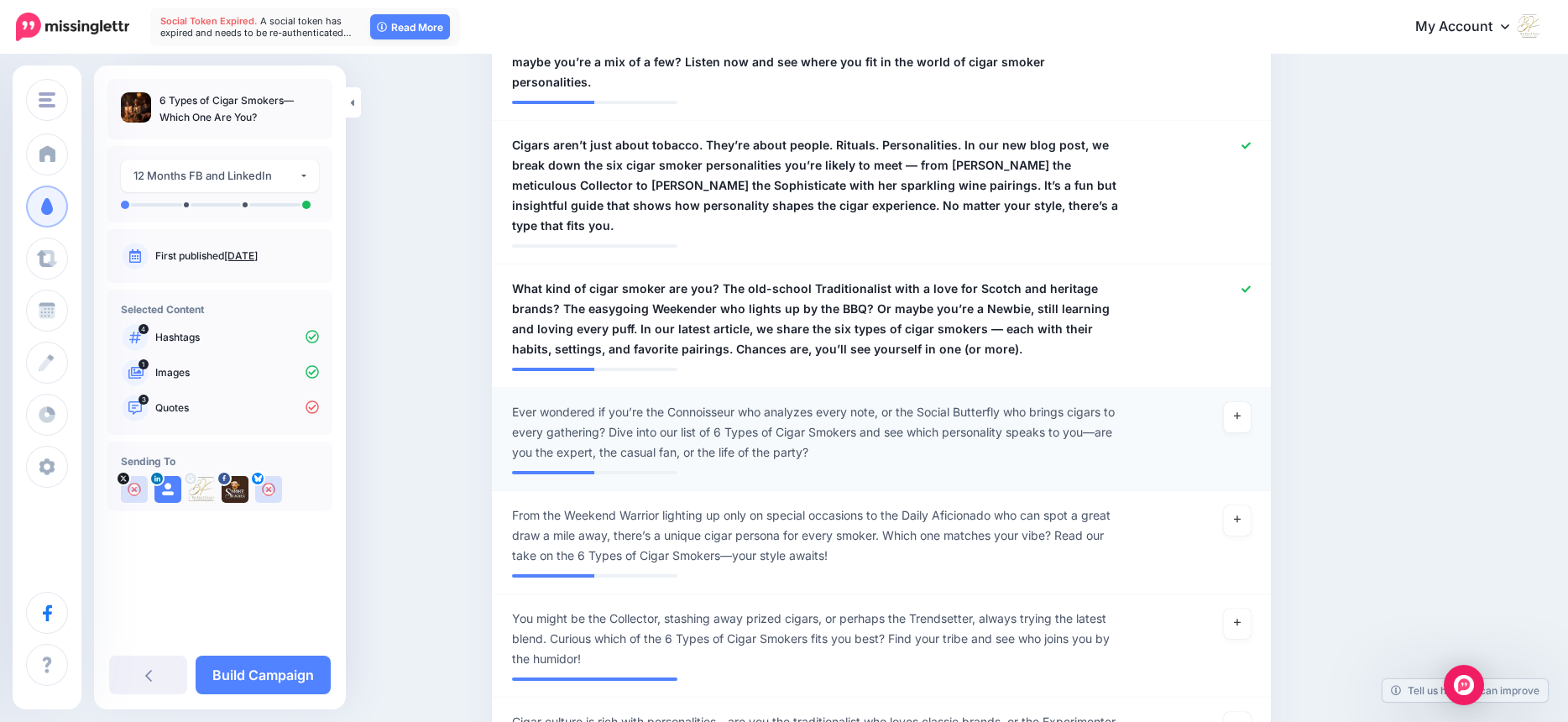
scroll to position [640, 0]
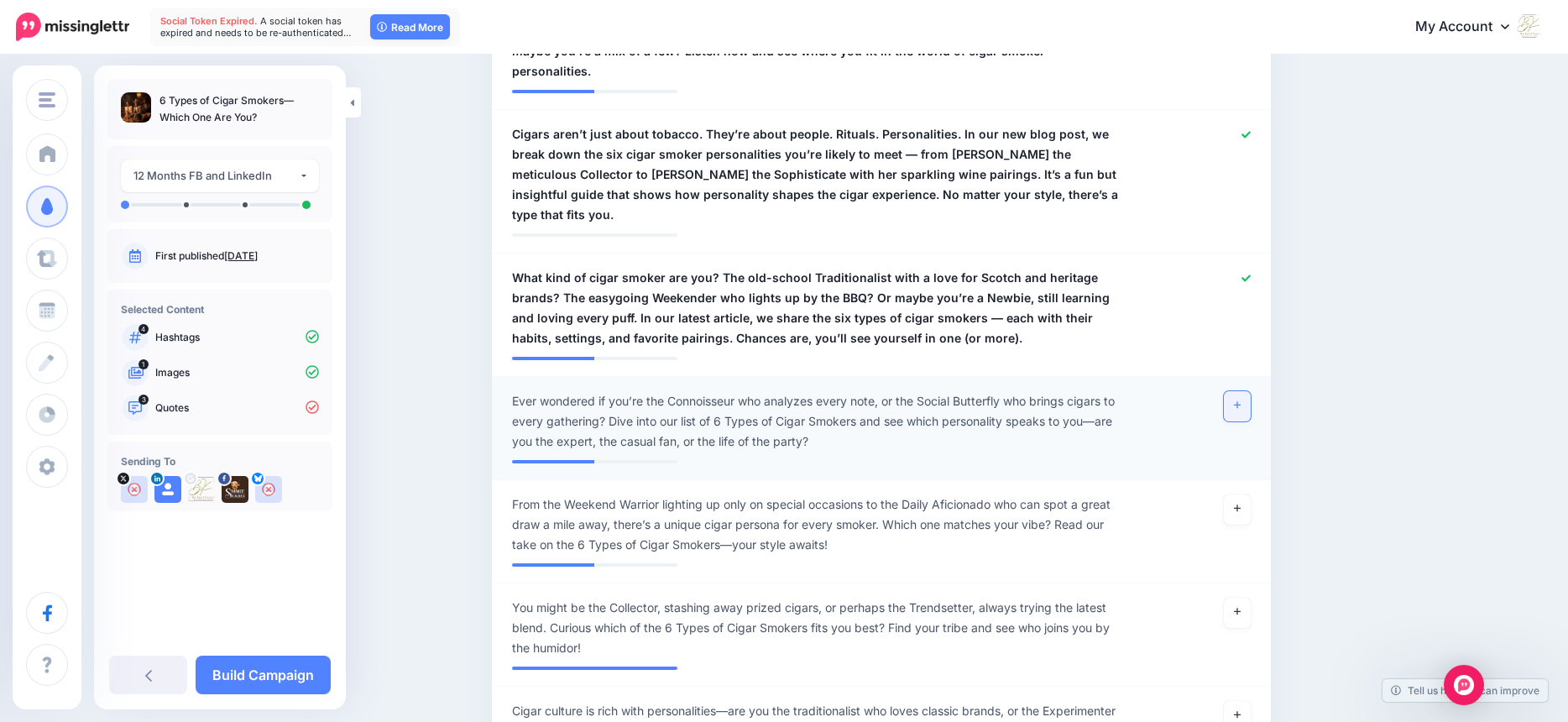
click at [1241, 400] on icon at bounding box center [1236, 405] width 7 height 9
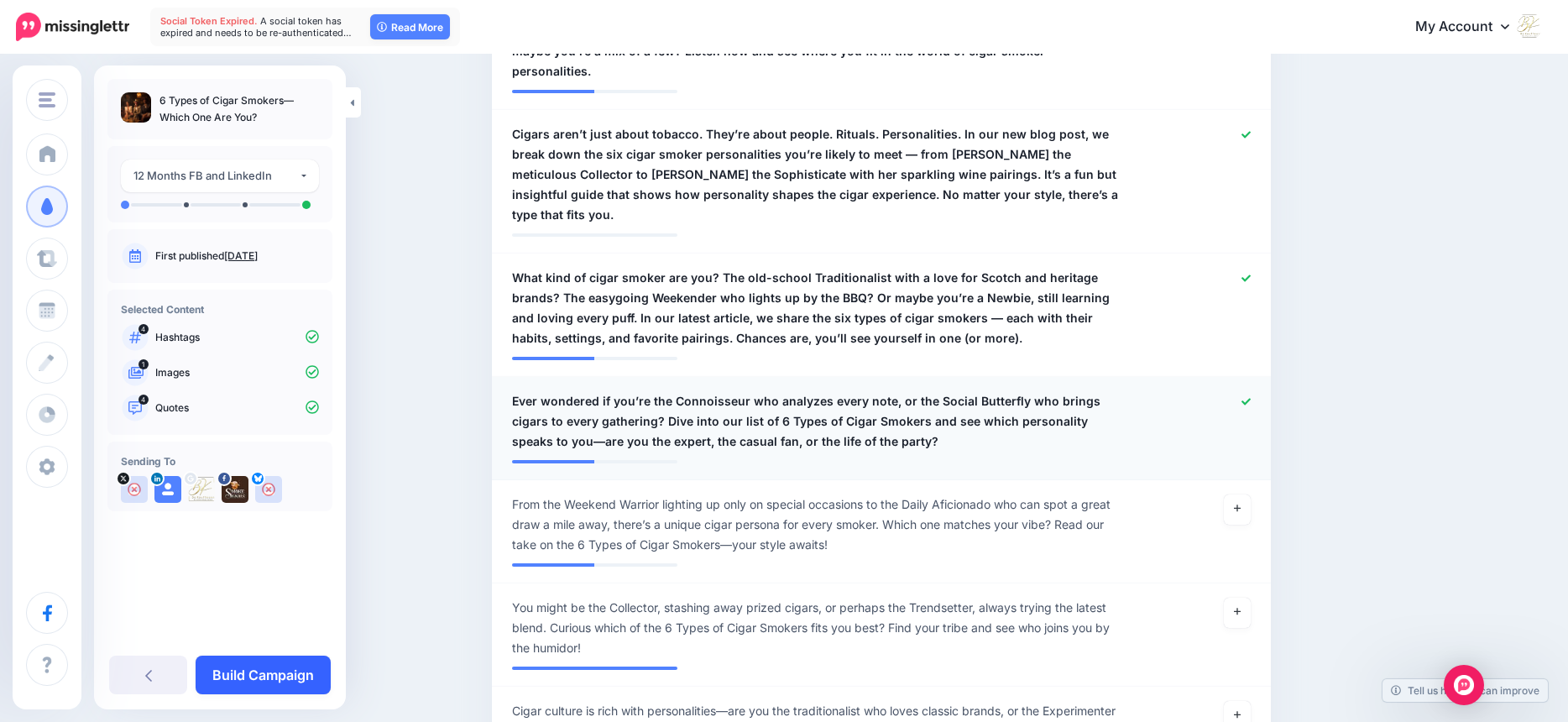
click at [299, 675] on link "Build Campaign" at bounding box center [263, 674] width 135 height 38
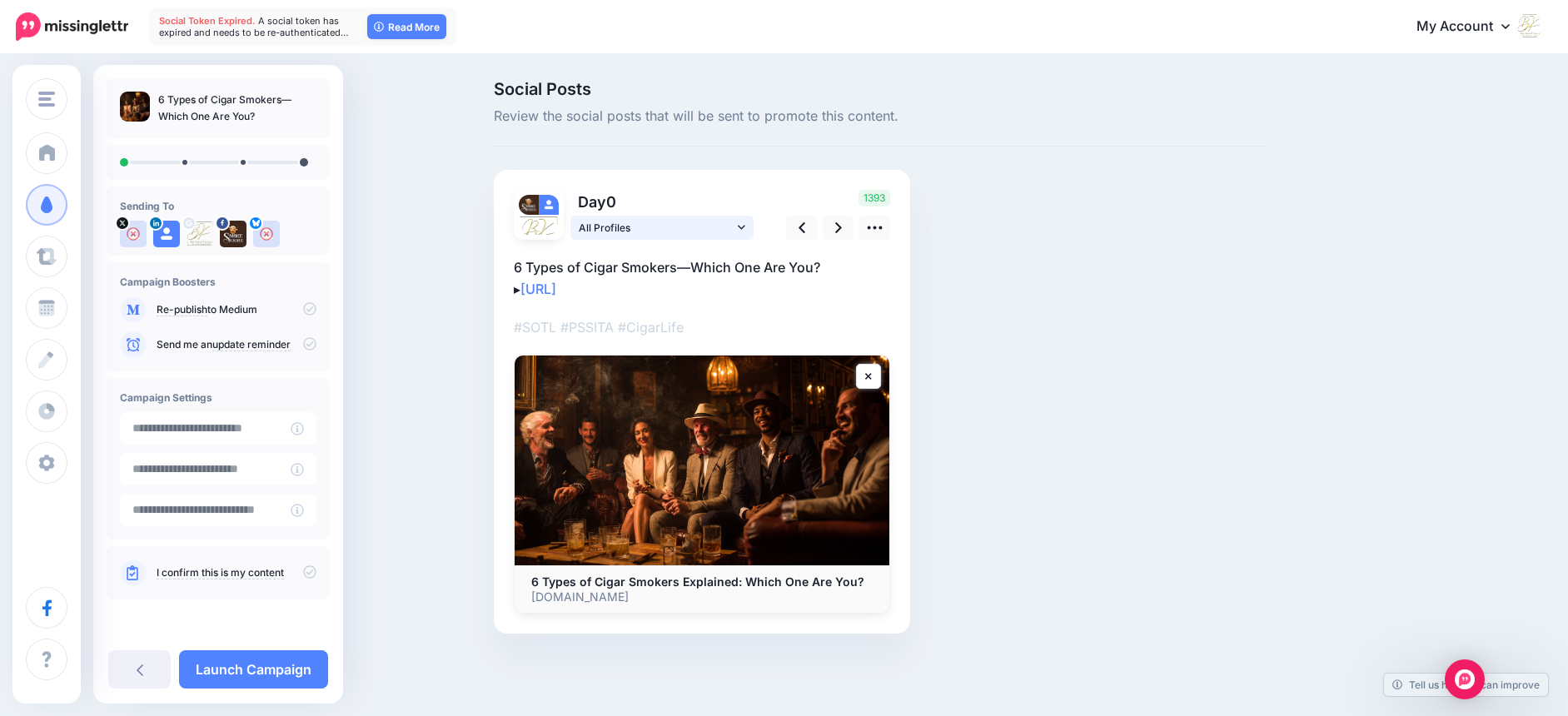
click at [744, 224] on icon at bounding box center [741, 227] width 7 height 12
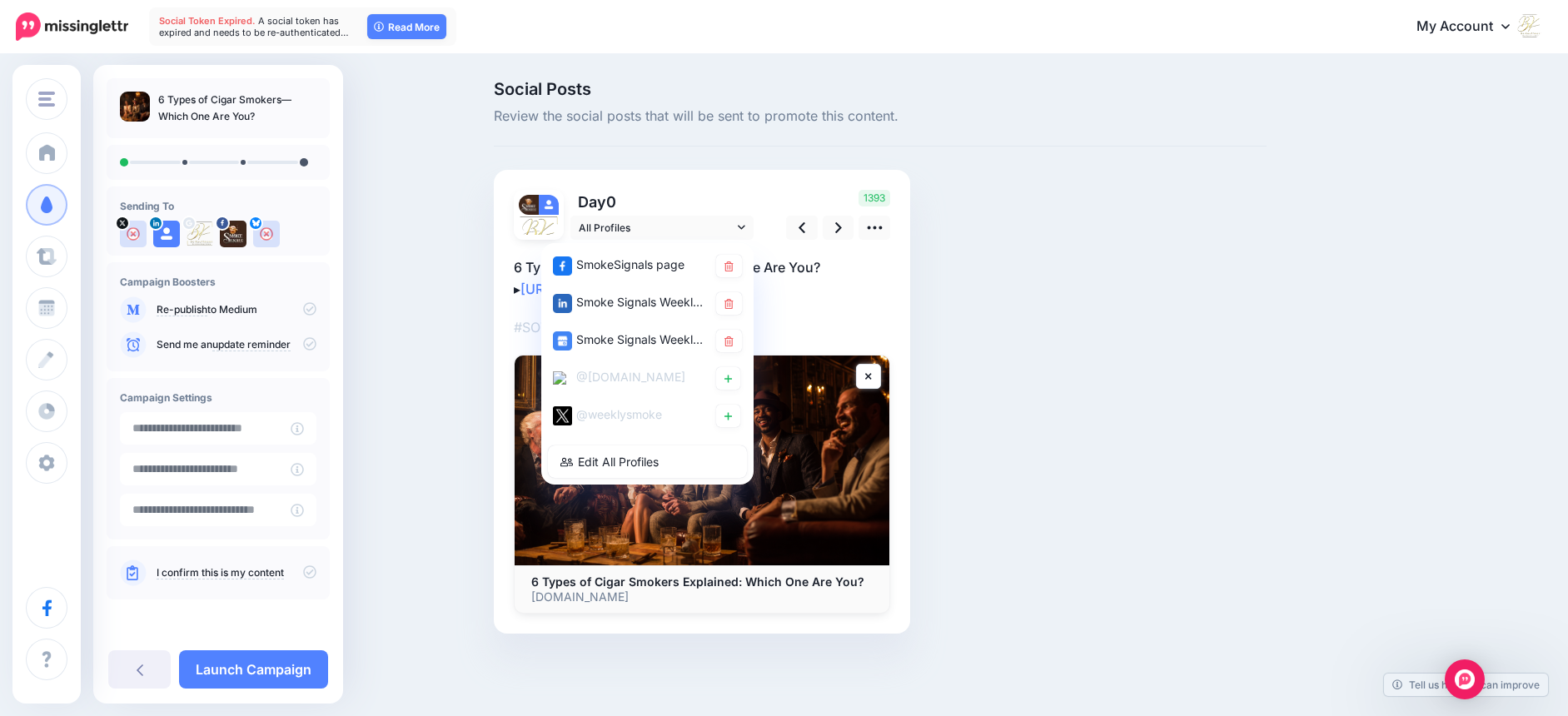
click at [1030, 310] on div "Social Posts Review the social posts that will be sent to promote this content.…" at bounding box center [881, 382] width 798 height 603
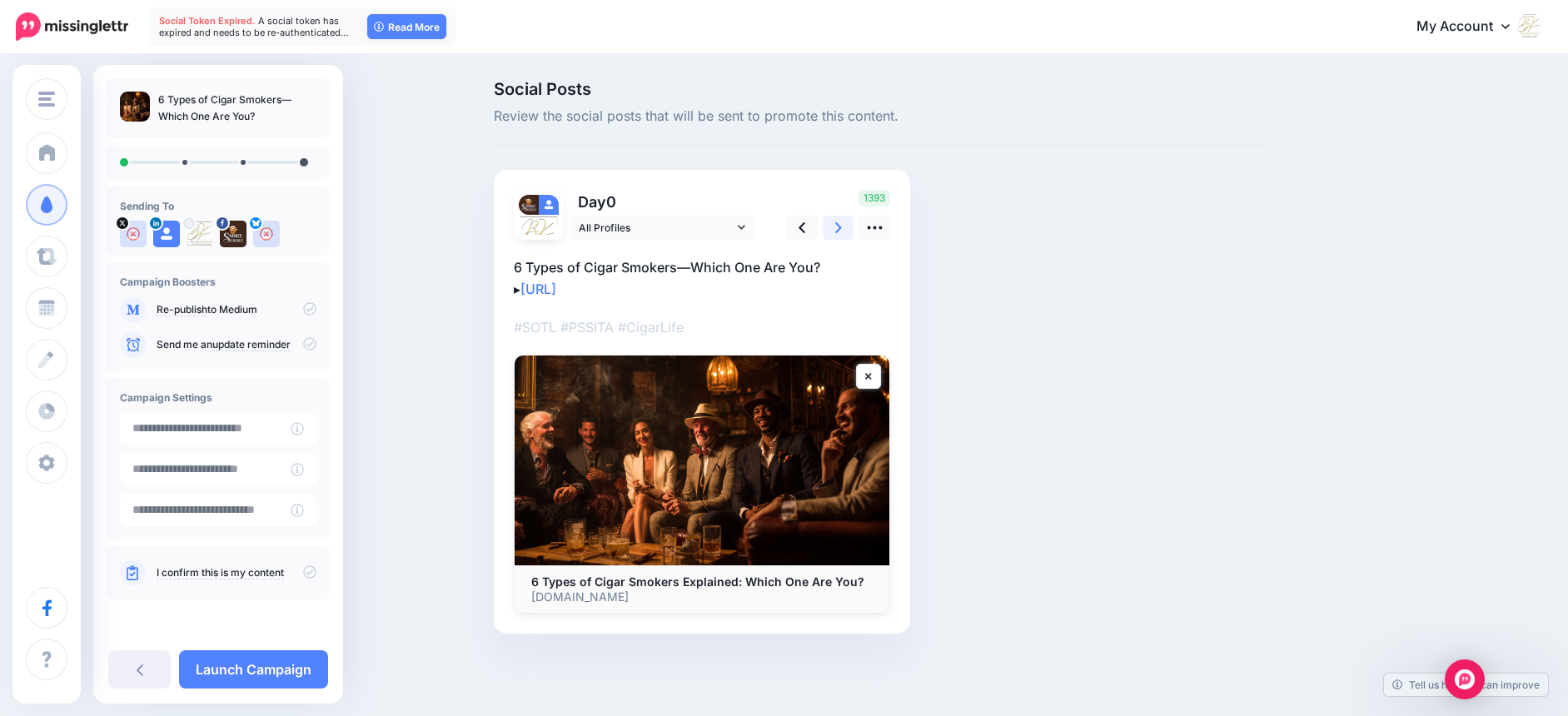
click at [835, 227] on icon at bounding box center [838, 228] width 7 height 18
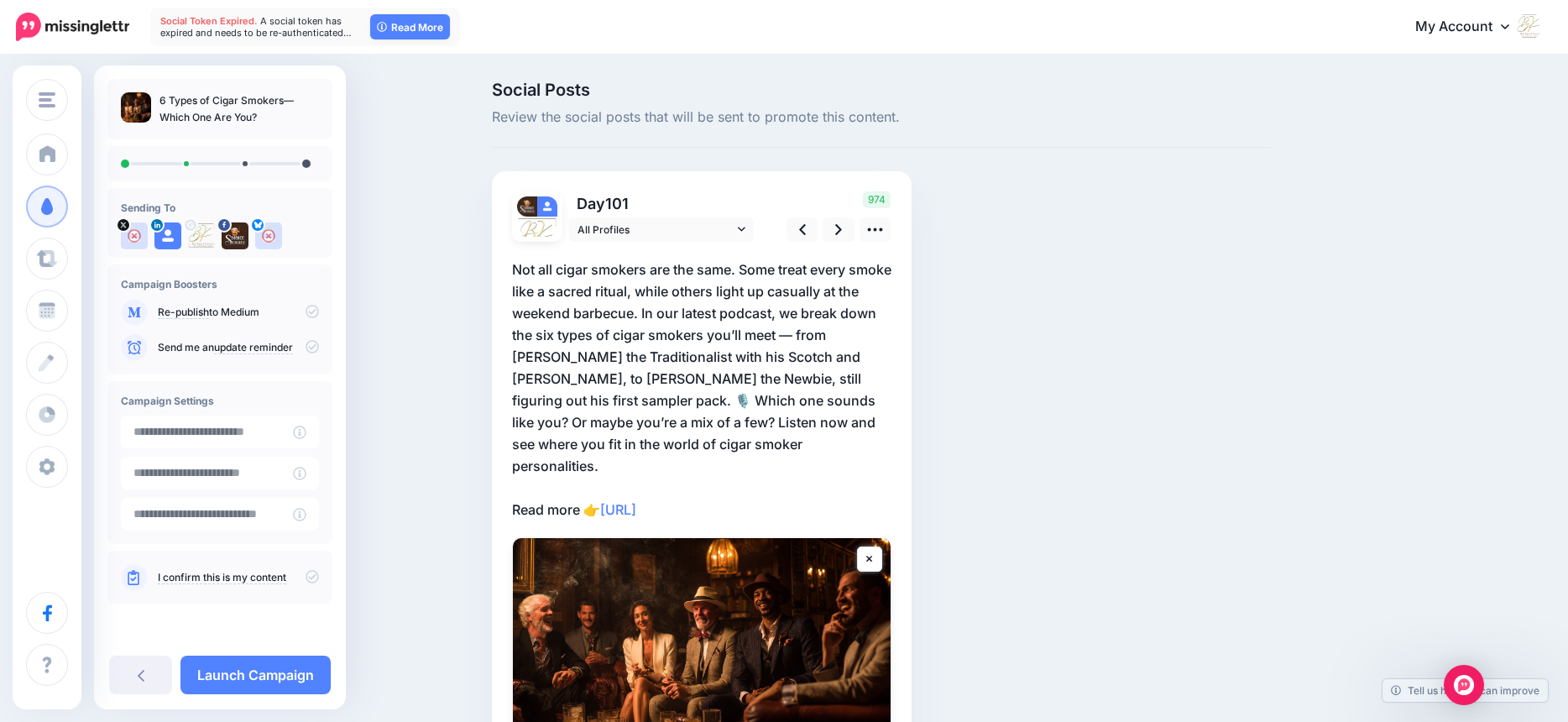
click at [745, 266] on p "Not all cigar smokers are the same. Some treat every smoke like a sacred ritual…" at bounding box center [701, 389] width 380 height 262
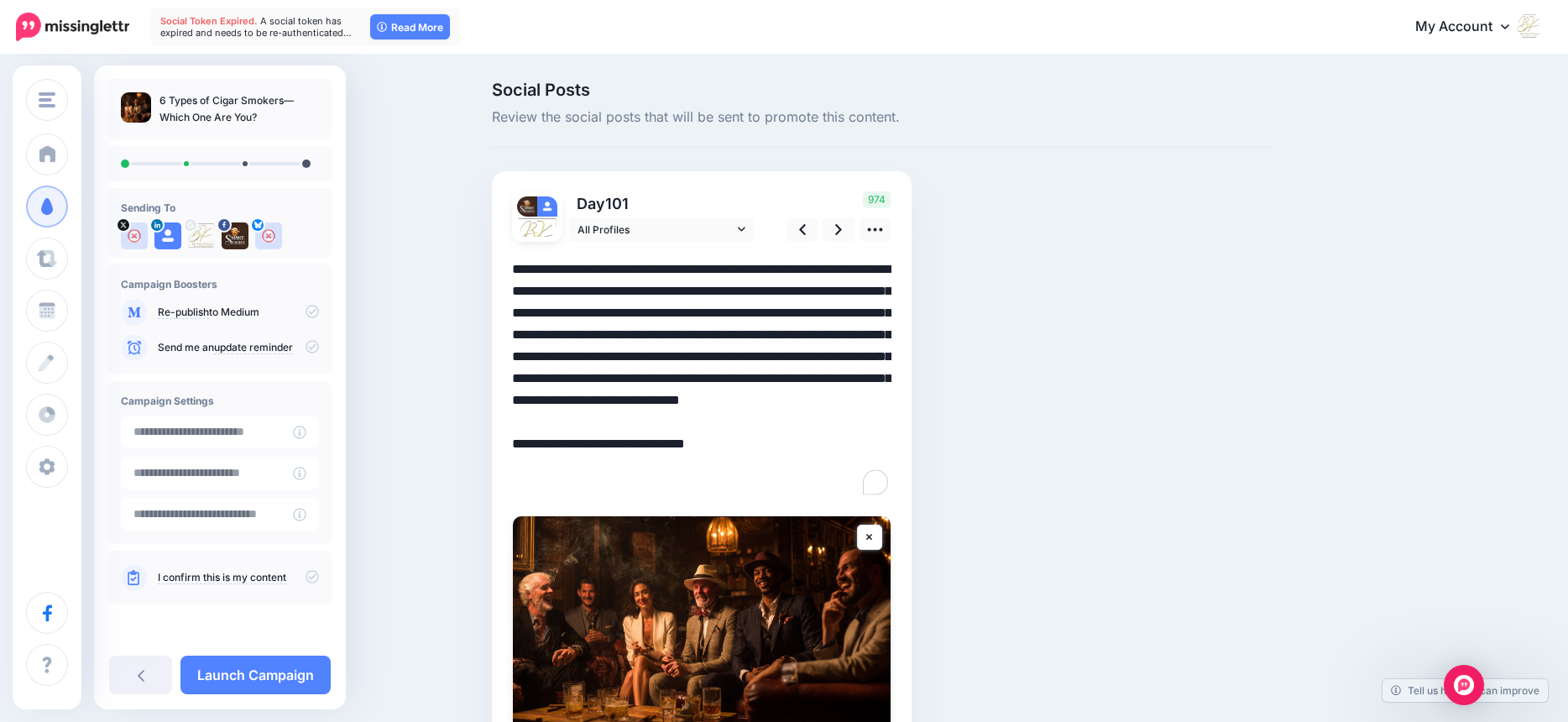
click at [750, 267] on textarea "**********" at bounding box center [701, 379] width 380 height 240
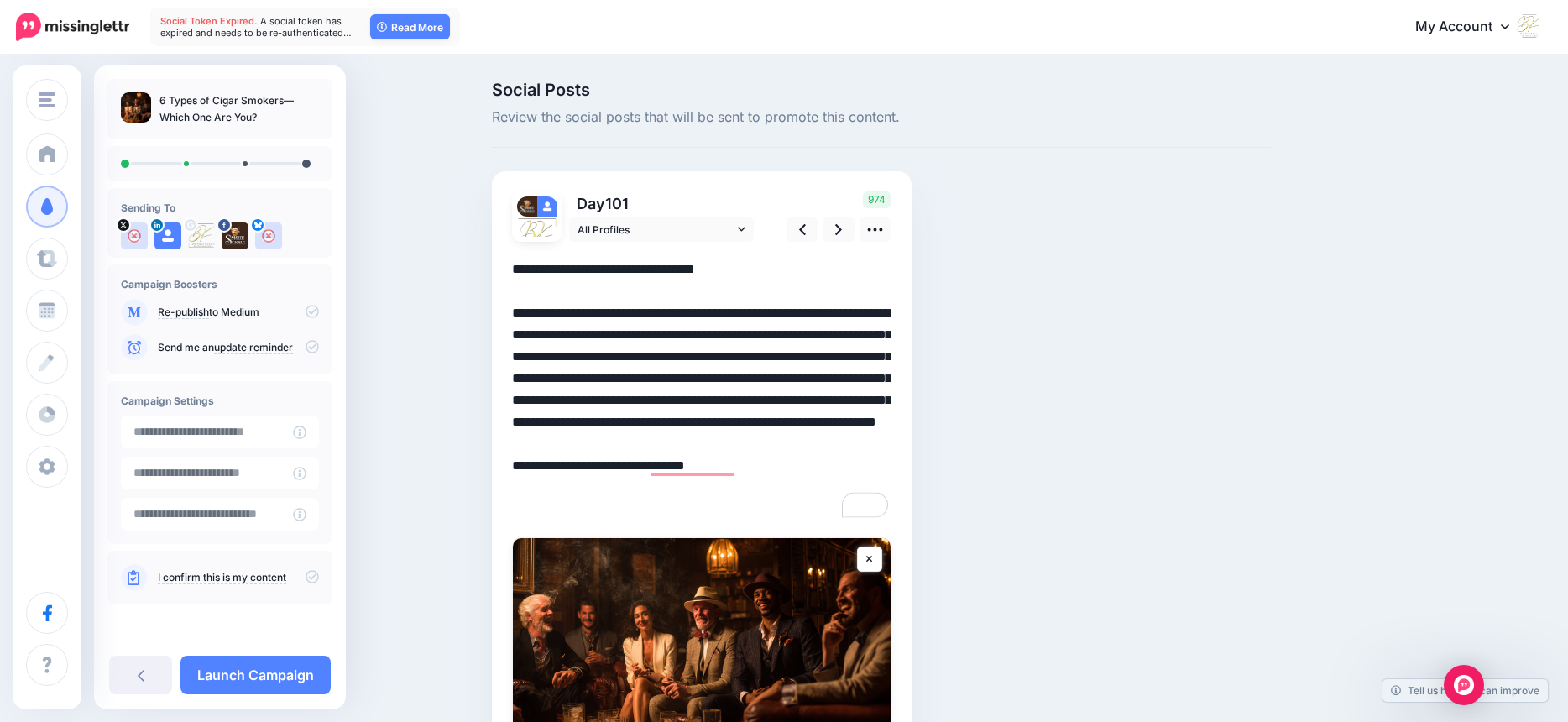
click at [795, 336] on textarea "**********" at bounding box center [701, 389] width 380 height 262
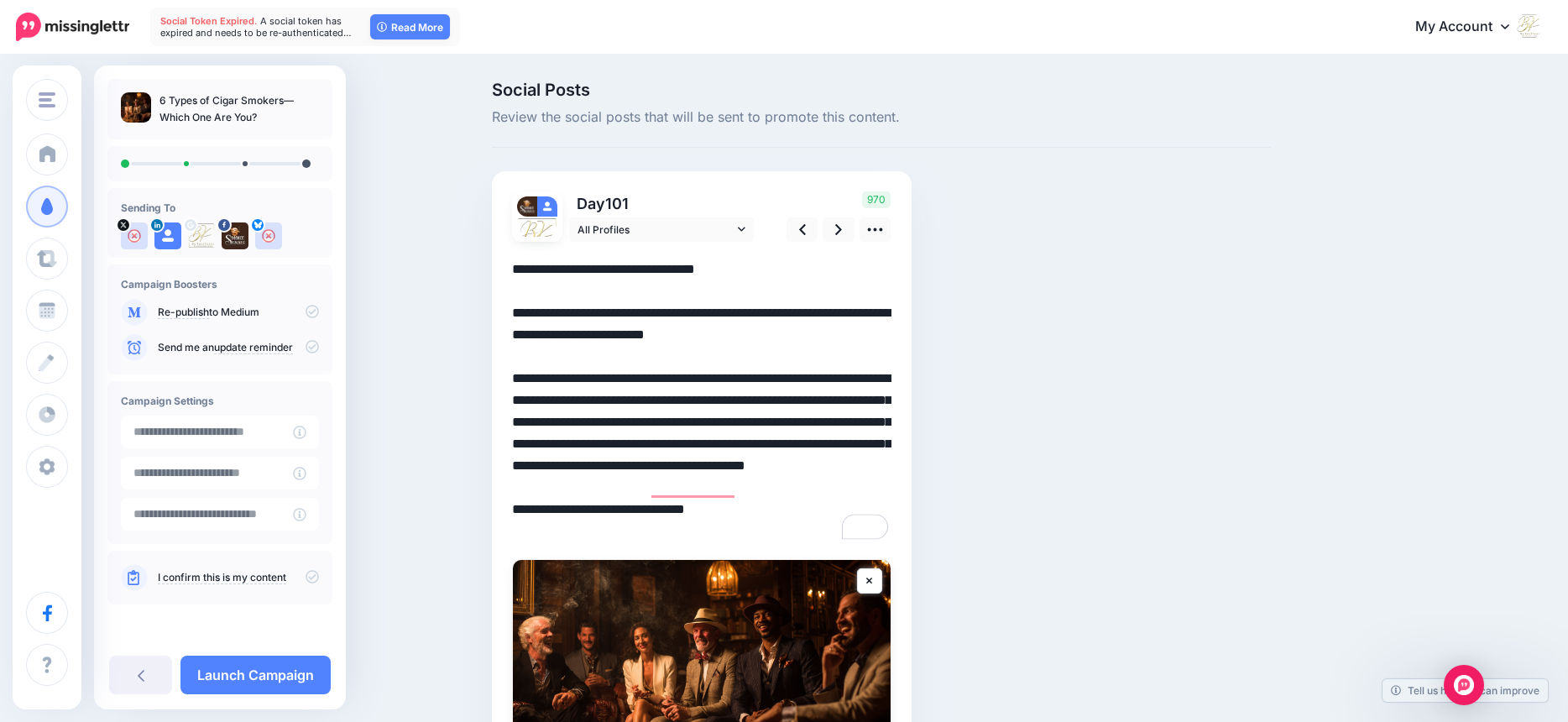
click at [709, 438] on textarea "**********" at bounding box center [701, 400] width 380 height 284
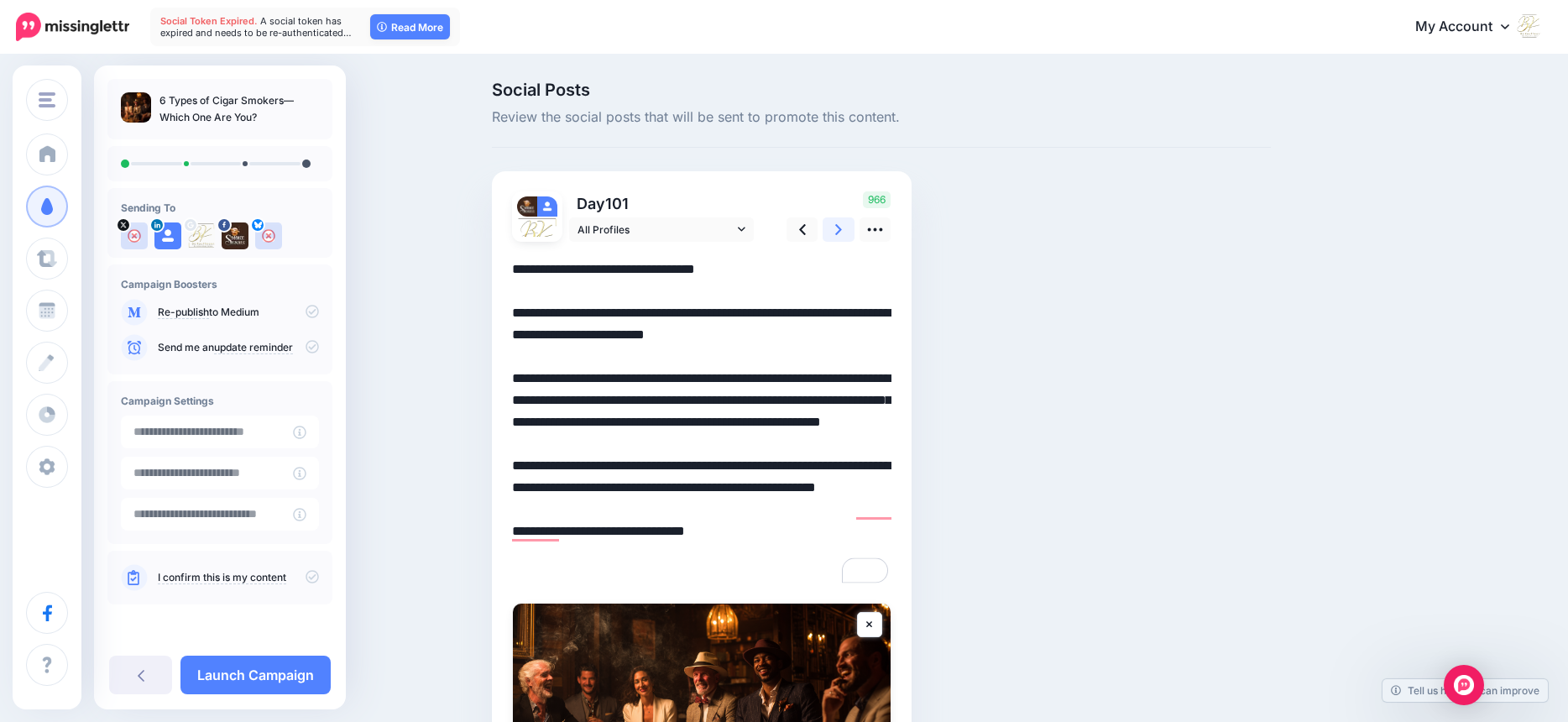
click at [842, 221] on icon at bounding box center [838, 230] width 7 height 18
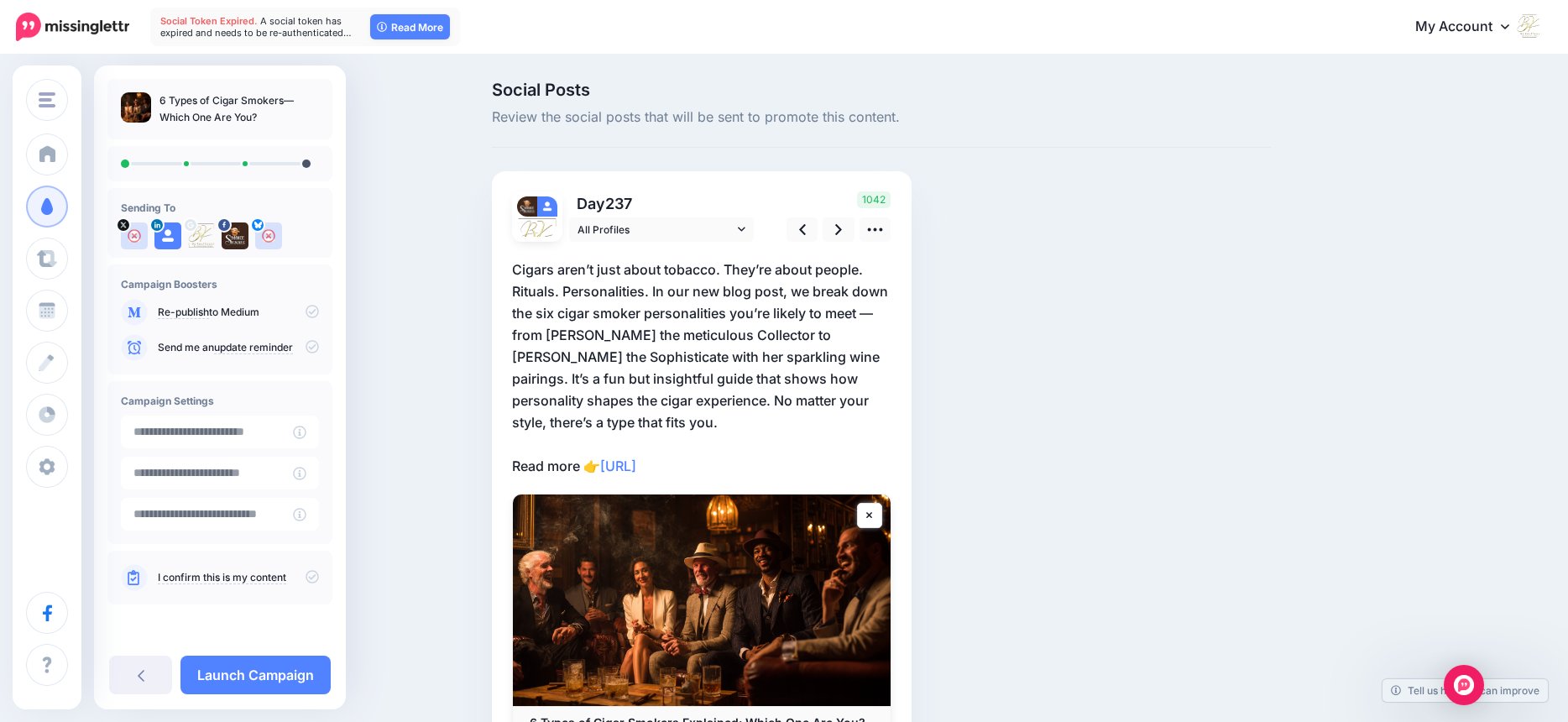
click at [731, 264] on p "Cigars aren’t just about tobacco. They’re about people. Rituals. Personalities.…" at bounding box center [701, 368] width 380 height 218
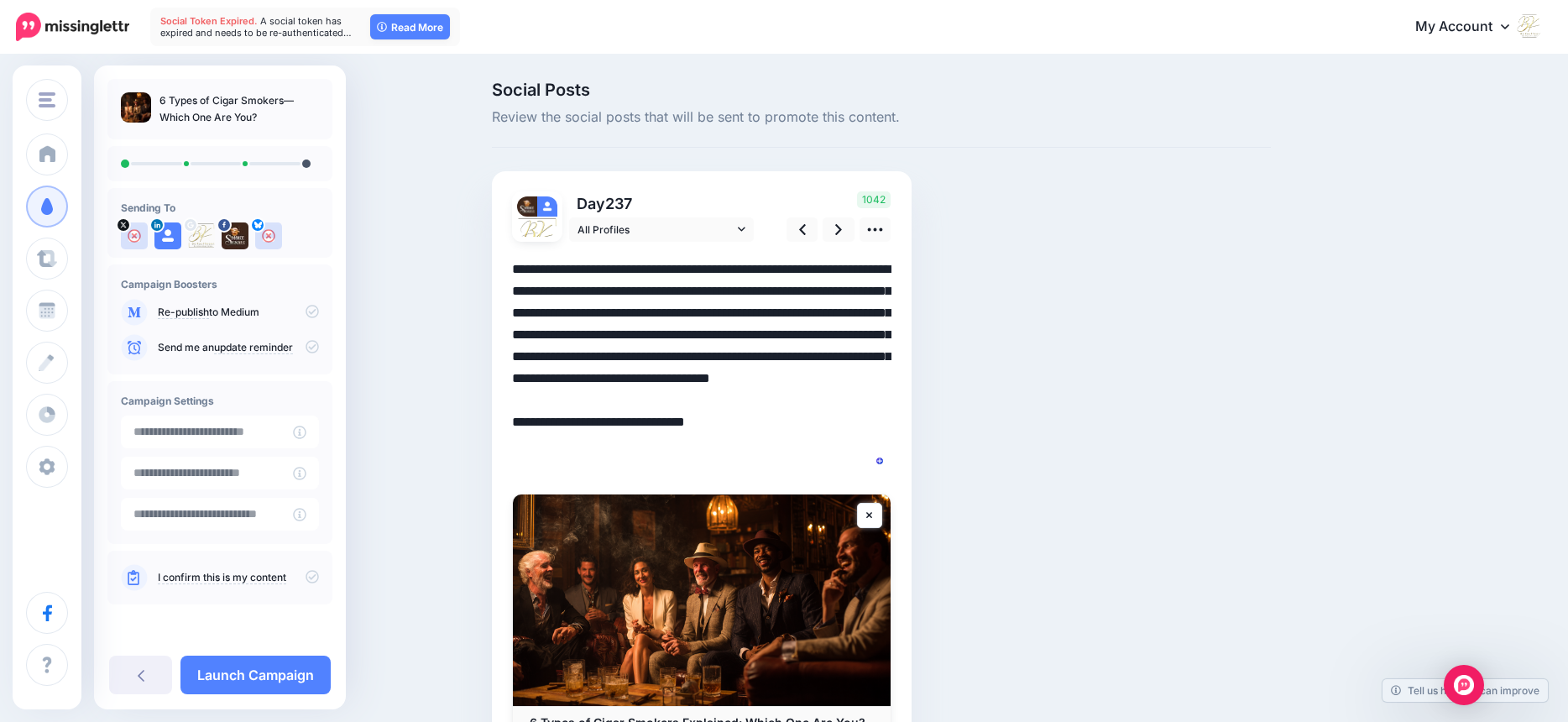
click at [733, 270] on textarea "**********" at bounding box center [701, 368] width 380 height 218
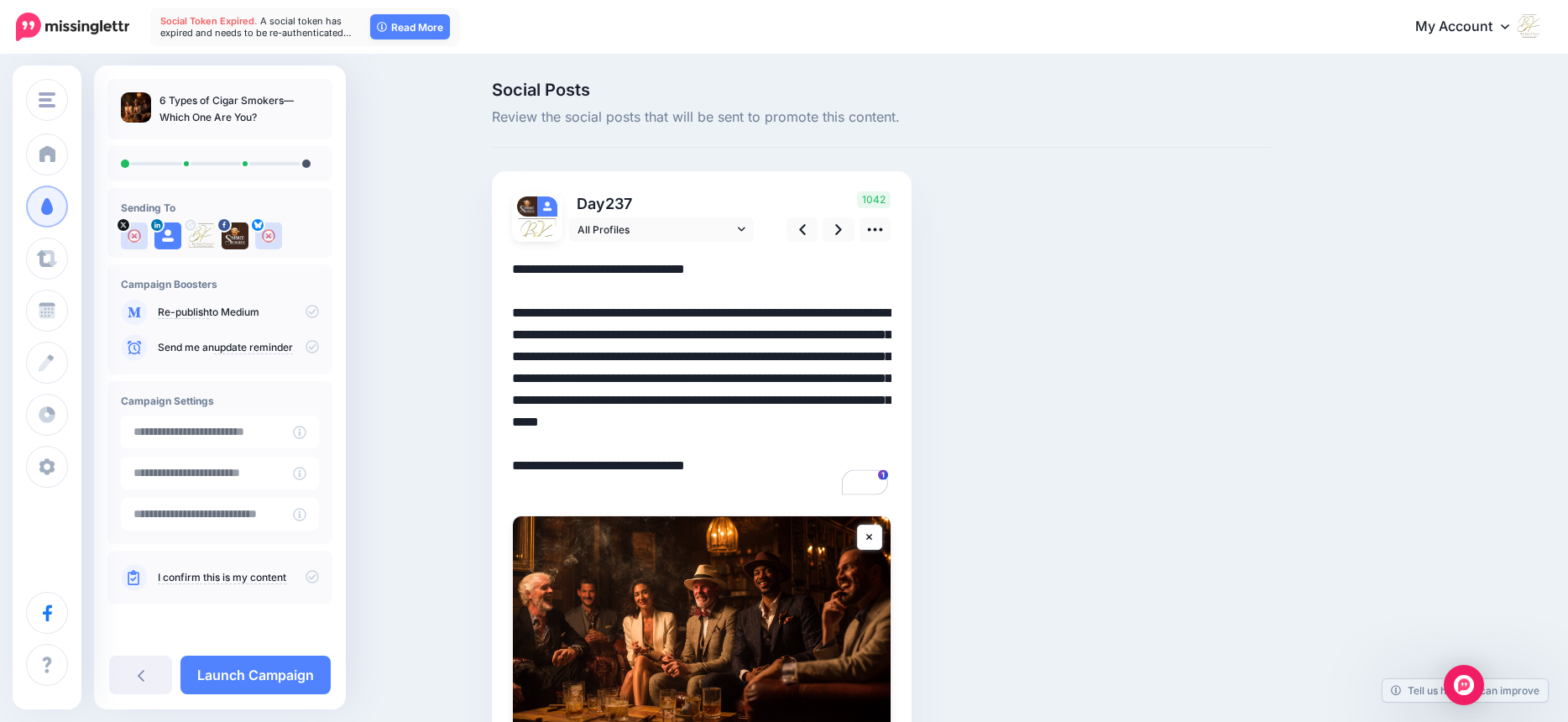
click at [679, 399] on textarea "**********" at bounding box center [701, 379] width 380 height 240
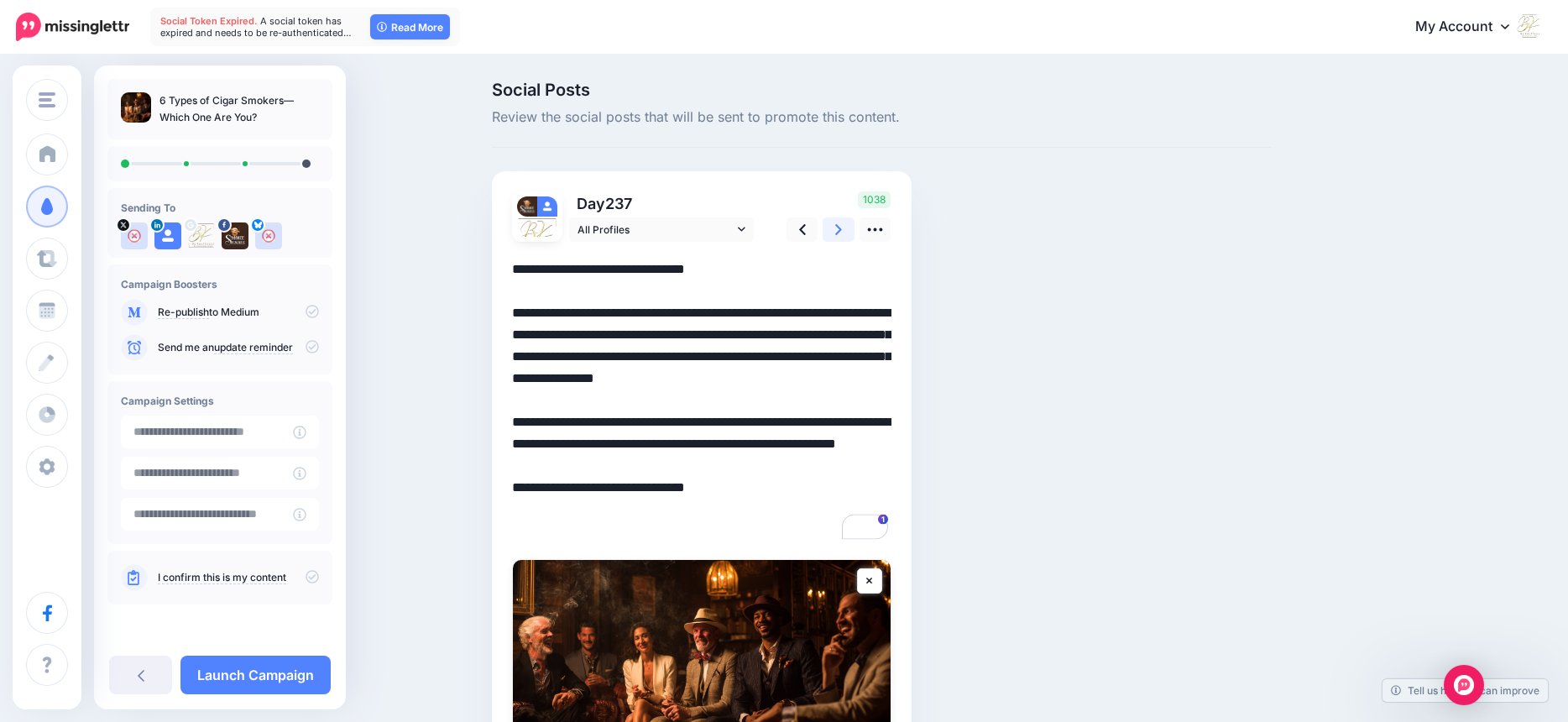
click at [842, 228] on icon at bounding box center [838, 230] width 7 height 18
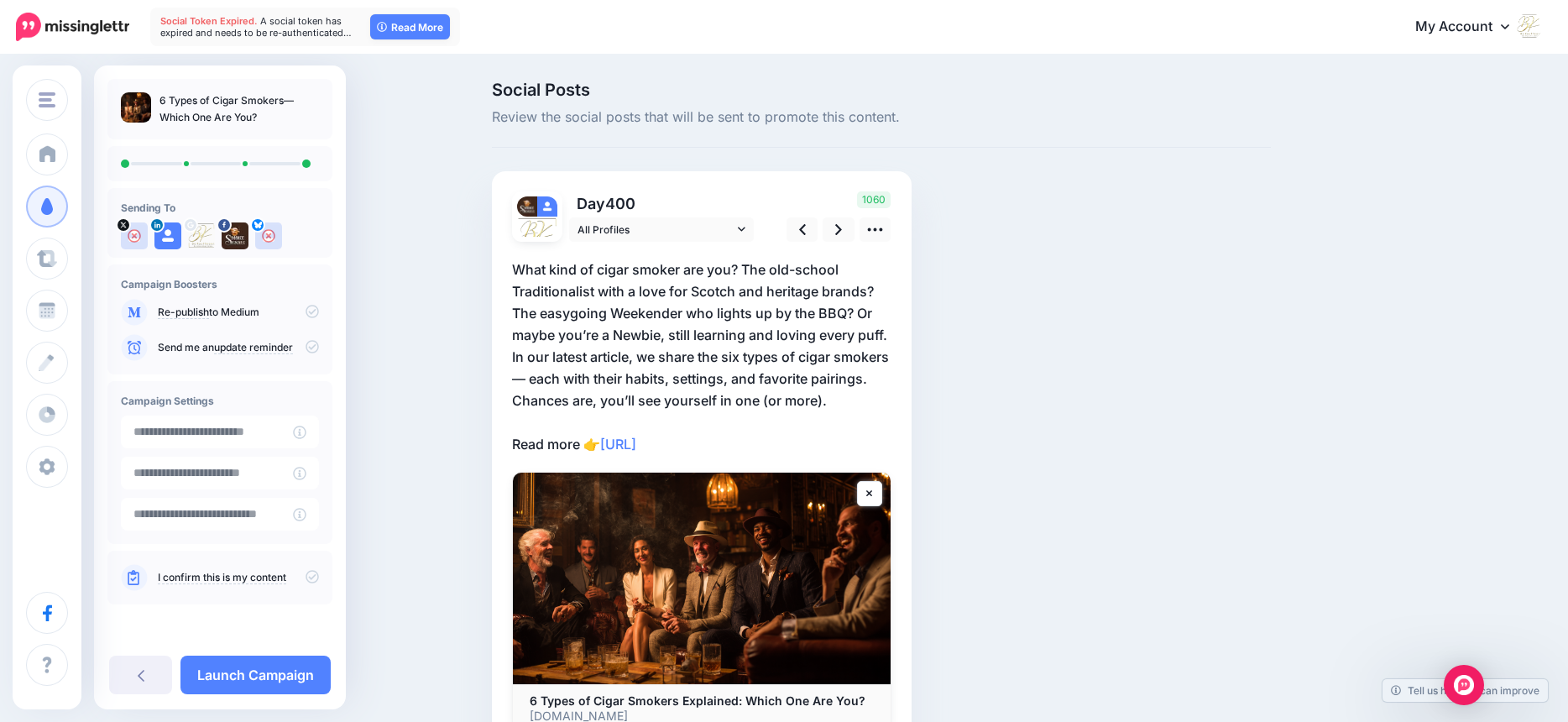
click at [752, 272] on p "What kind of cigar smoker are you? The old-school Traditionalist with a love fo…" at bounding box center [701, 357] width 380 height 197
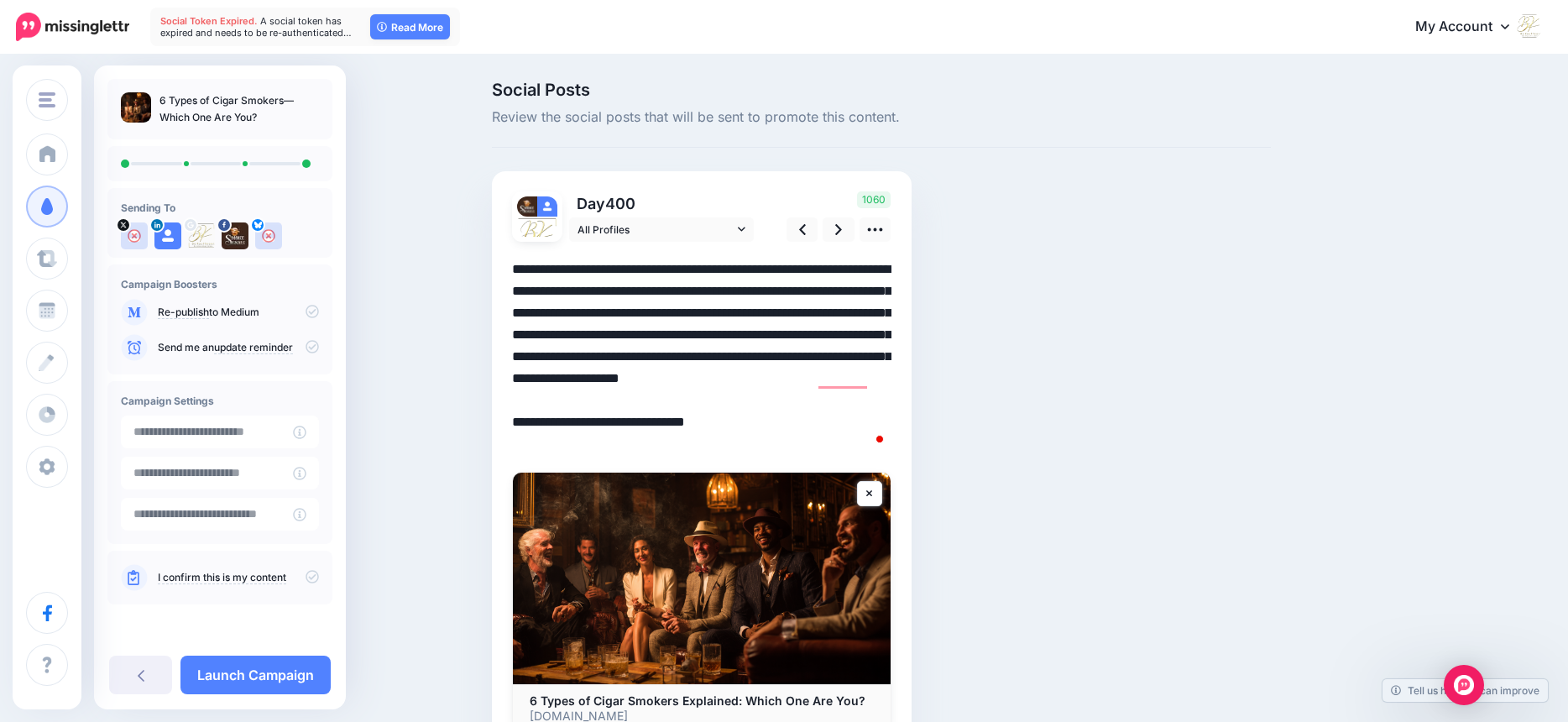
click at [751, 270] on textarea "**********" at bounding box center [701, 357] width 380 height 197
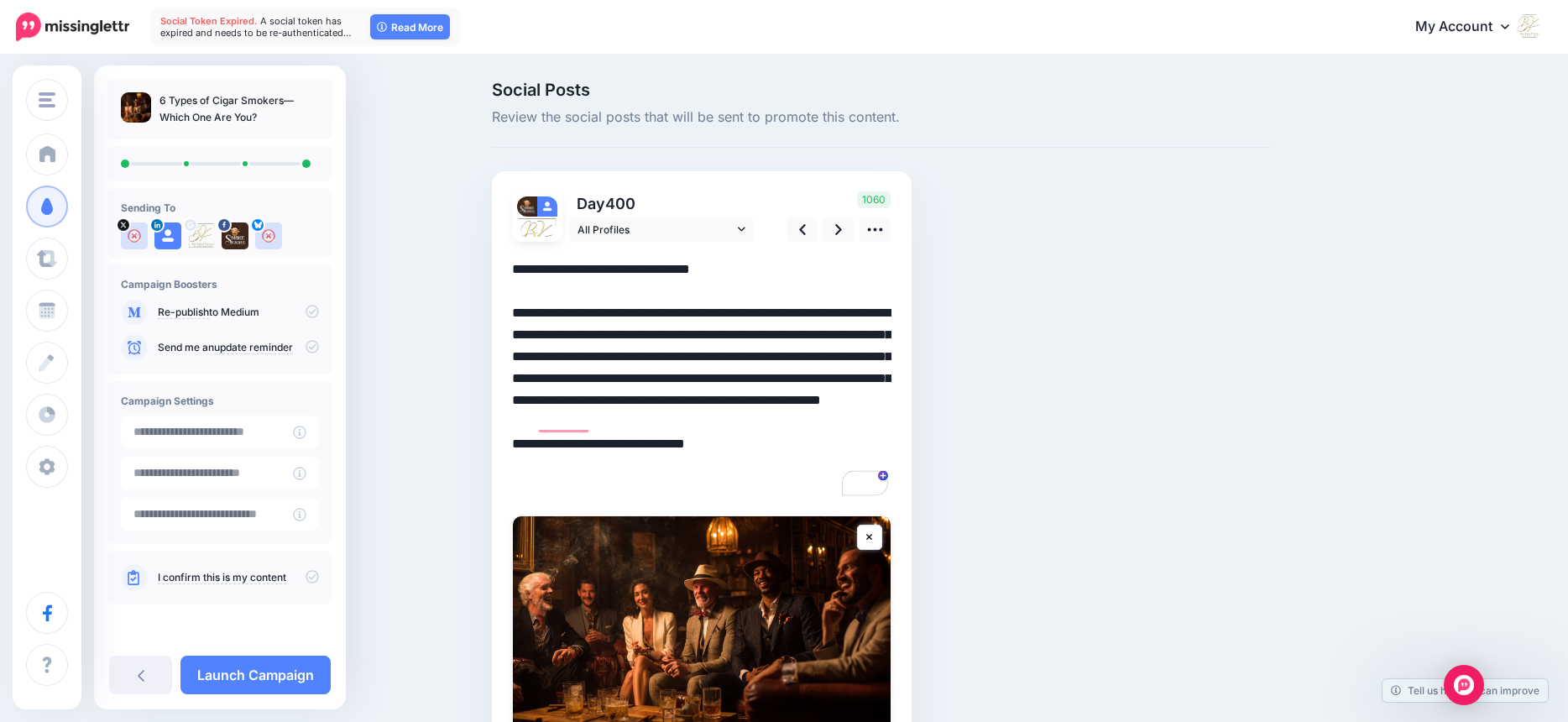
click at [601, 353] on textarea "**********" at bounding box center [701, 379] width 380 height 240
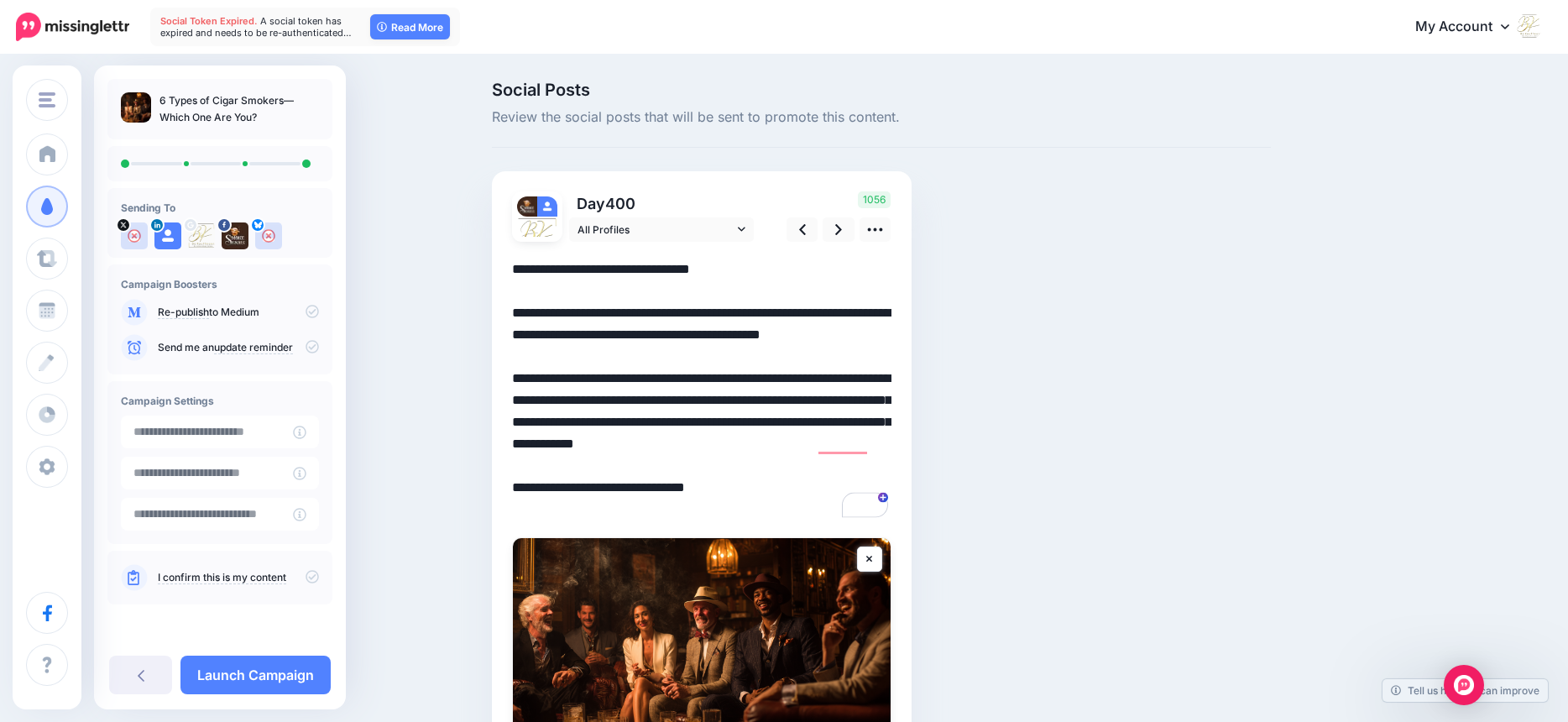
click at [578, 466] on textarea "**********" at bounding box center [701, 389] width 380 height 262
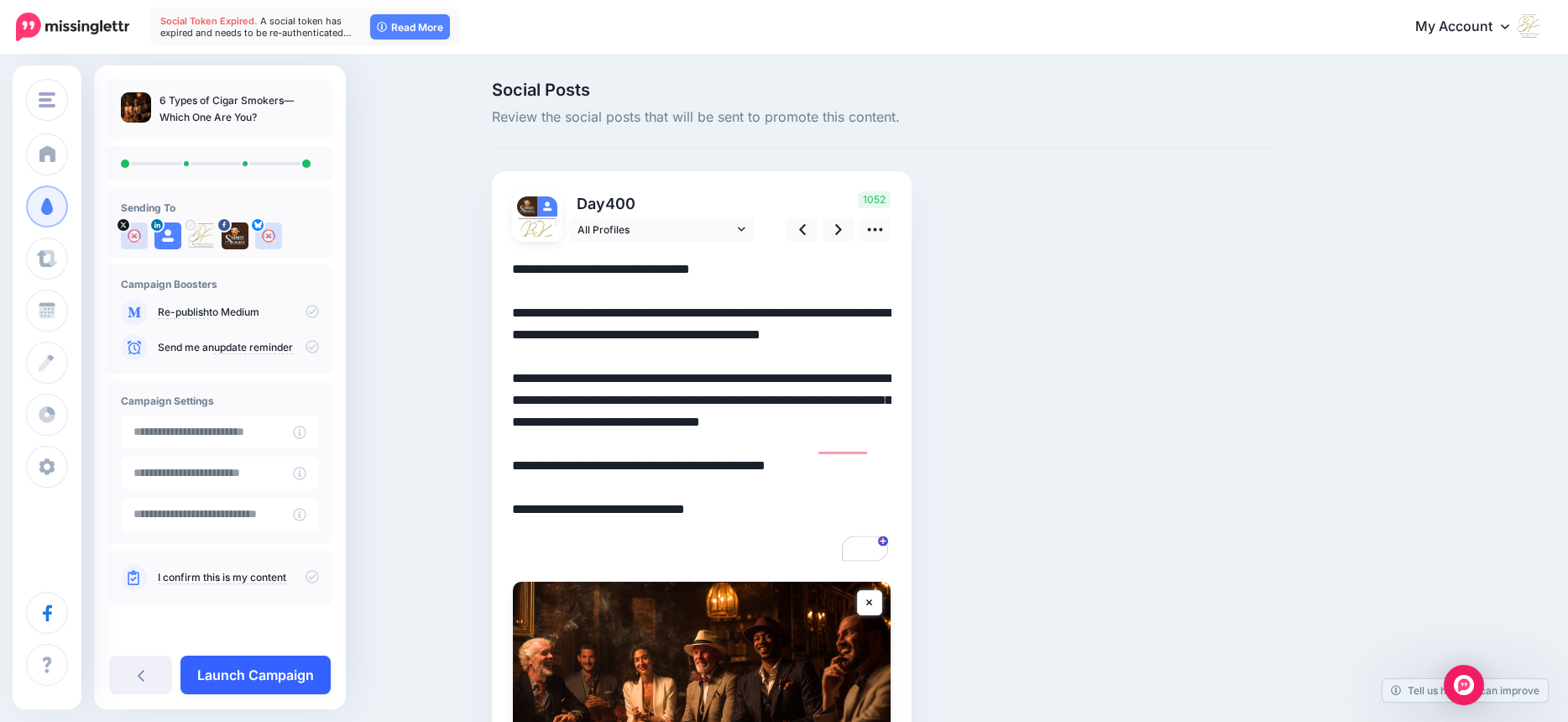
type textarea "**********"
click at [281, 673] on link "Launch Campaign" at bounding box center [256, 674] width 150 height 38
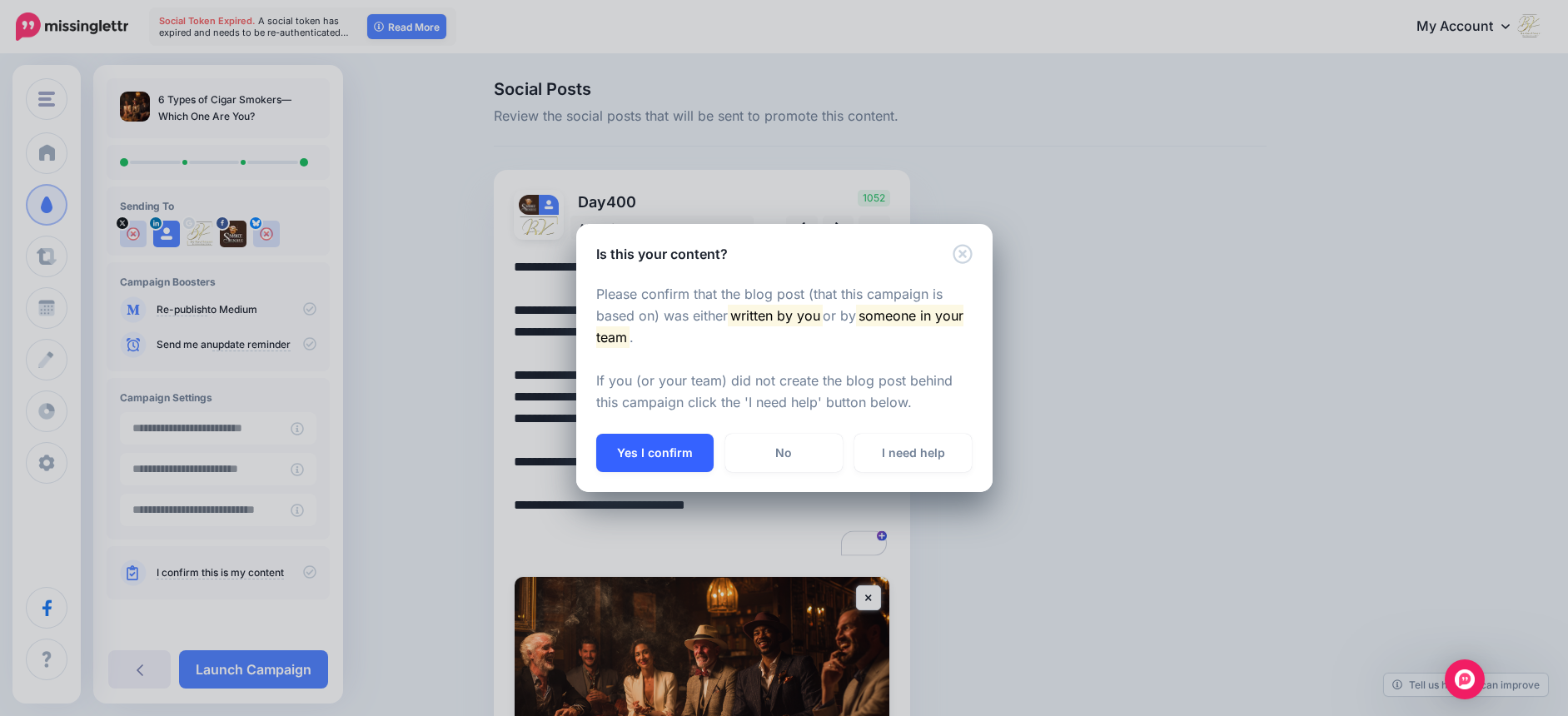
click at [658, 447] on button "Yes I confirm" at bounding box center [655, 453] width 117 height 38
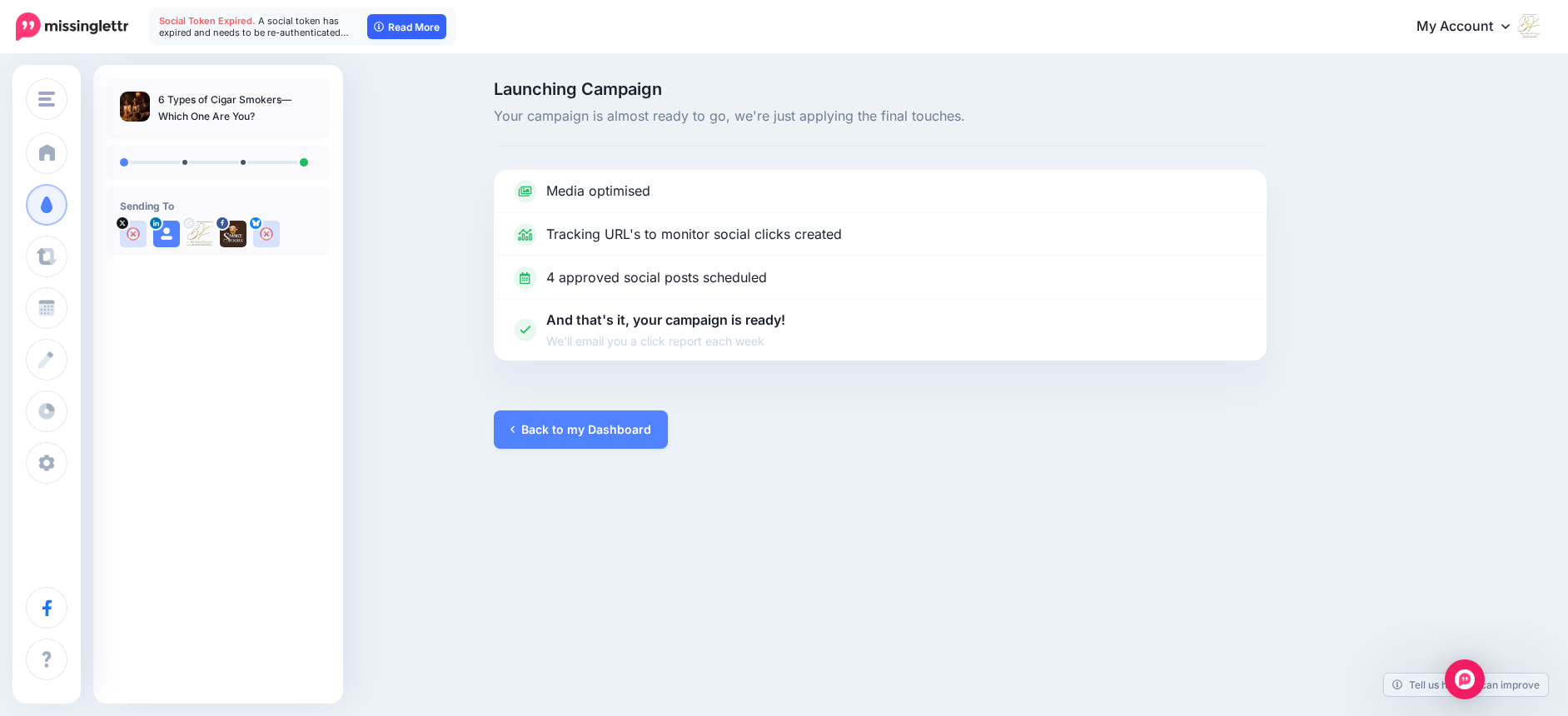
click at [396, 22] on link "Read More" at bounding box center [406, 26] width 79 height 25
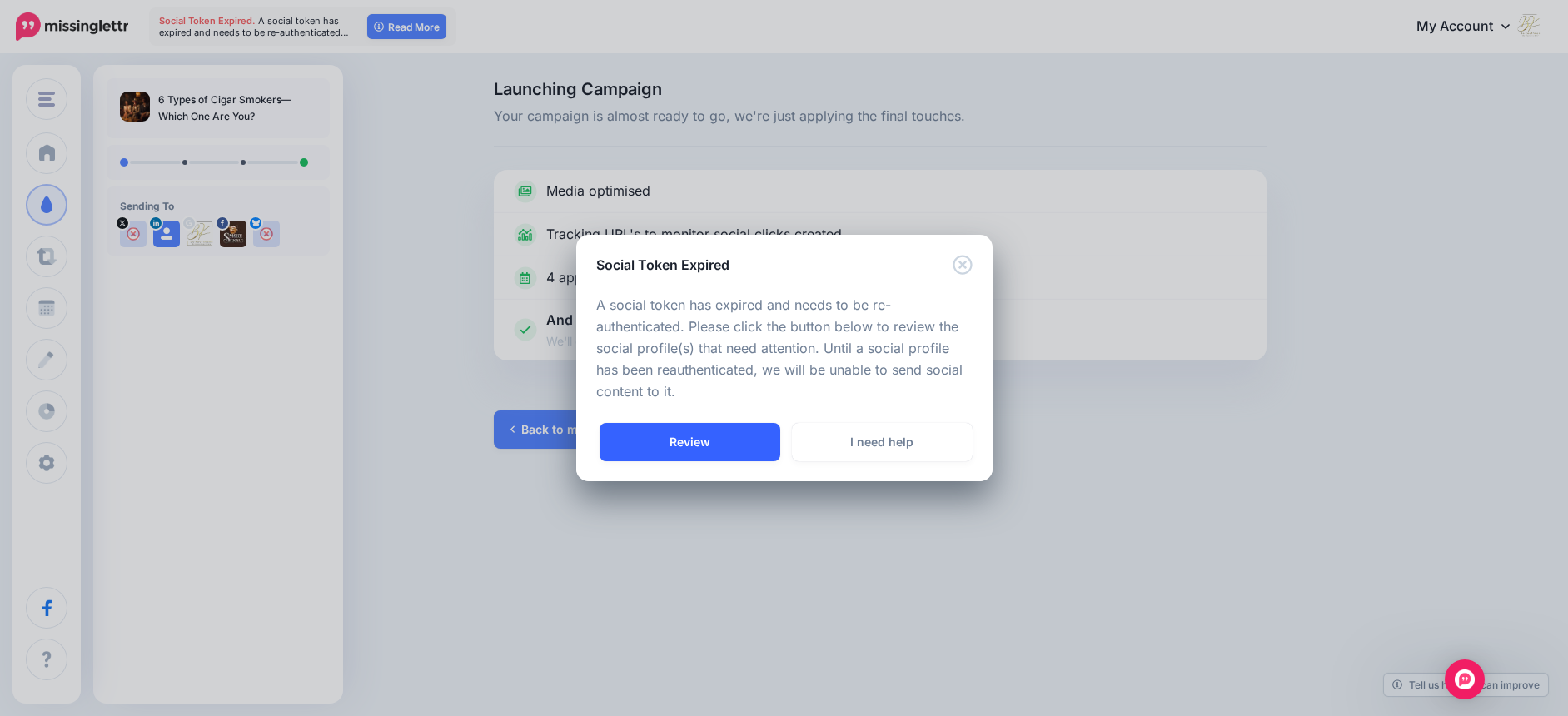
click at [689, 436] on link "Review" at bounding box center [690, 442] width 180 height 38
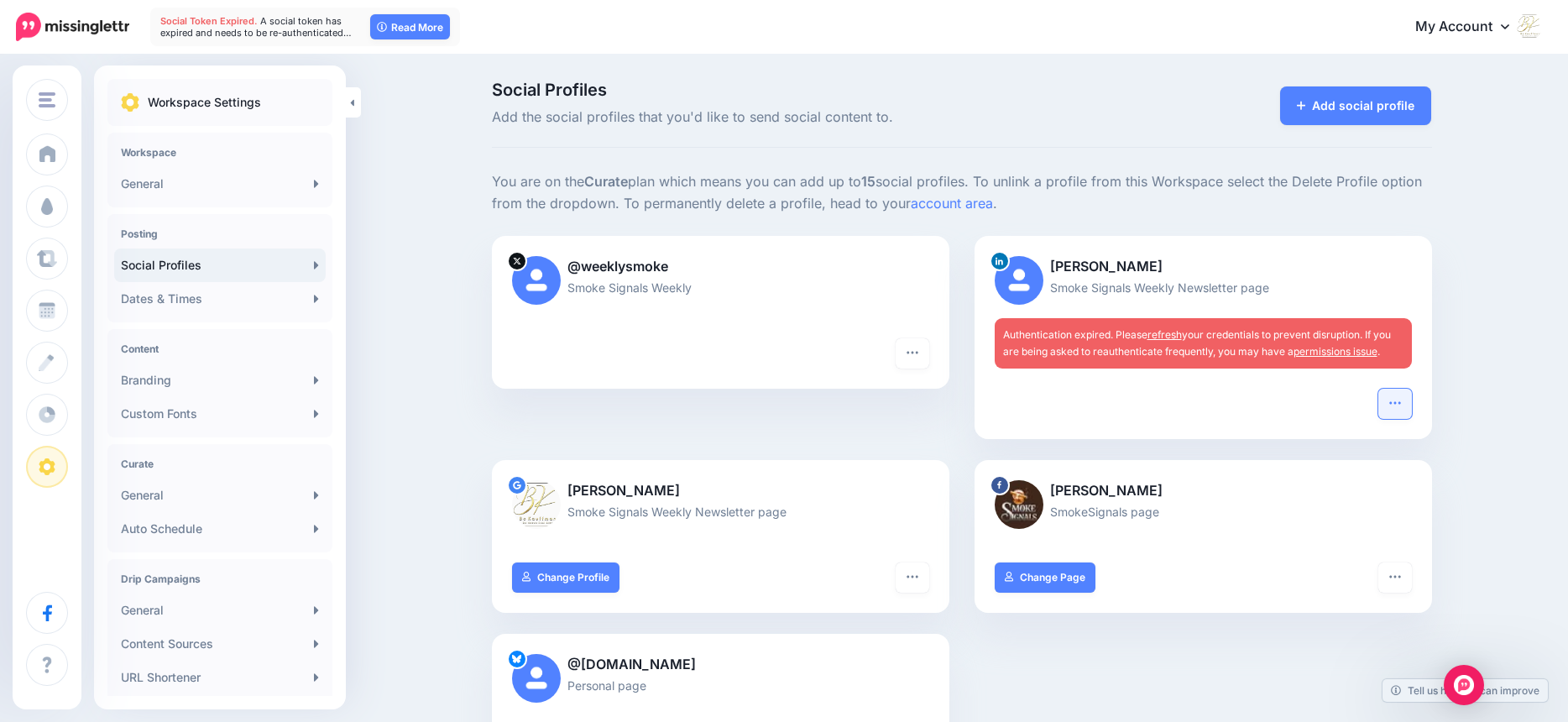
click at [1402, 401] on icon "button" at bounding box center [1395, 403] width 13 height 13
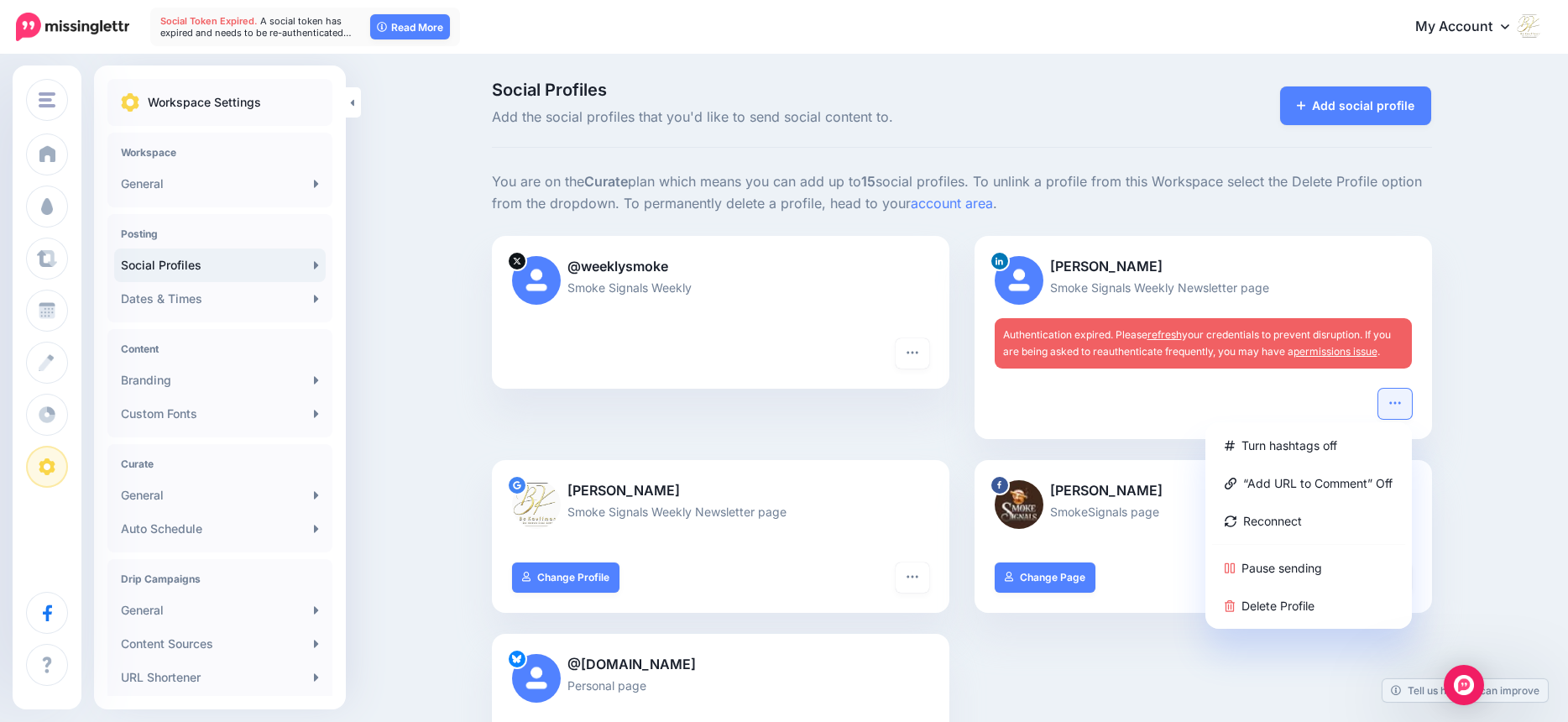
click at [1511, 444] on div "Social Profiles Add the social profiles that you'd like to send social content …" at bounding box center [784, 690] width 1568 height 1269
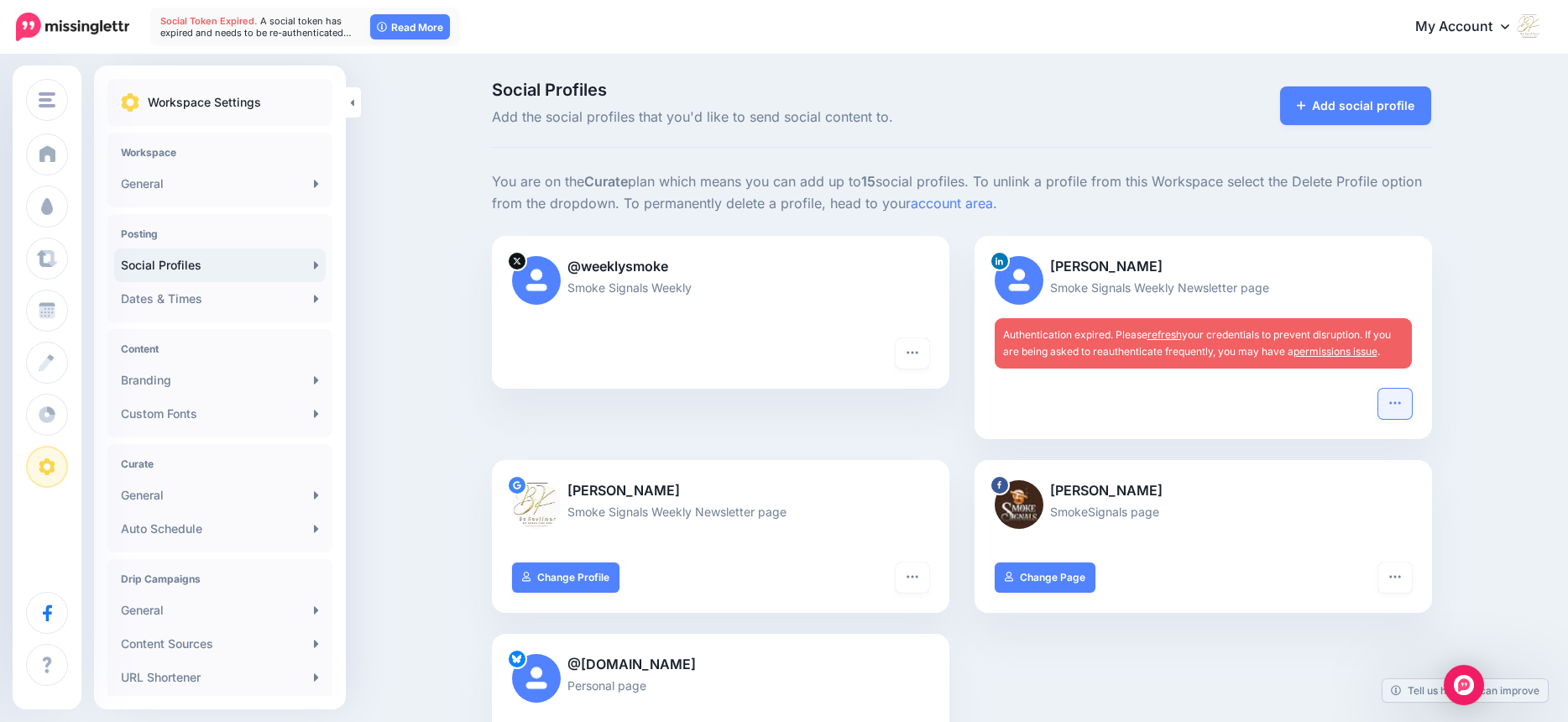
click at [1402, 399] on icon "button" at bounding box center [1395, 403] width 13 height 13
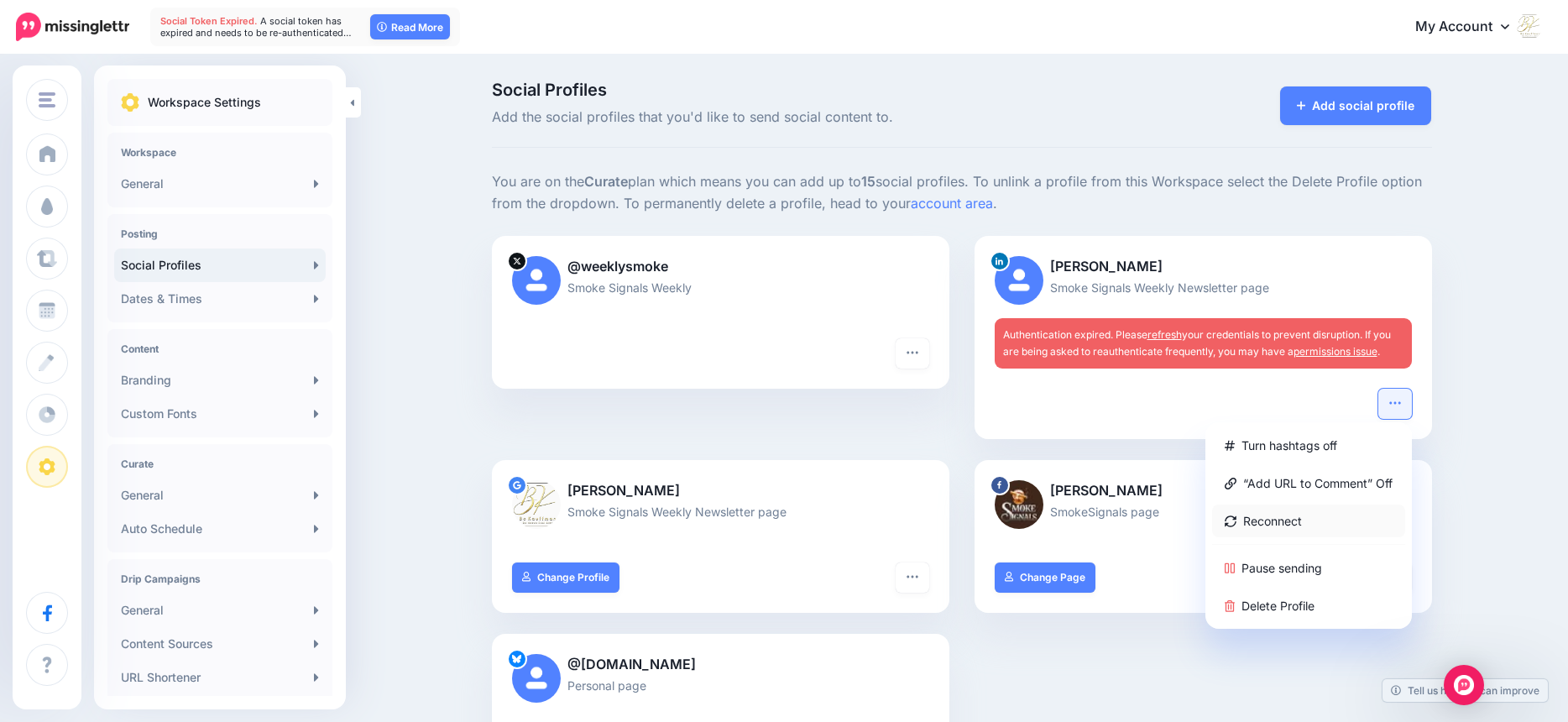
click at [1294, 511] on link "Reconnect" at bounding box center [1308, 520] width 193 height 33
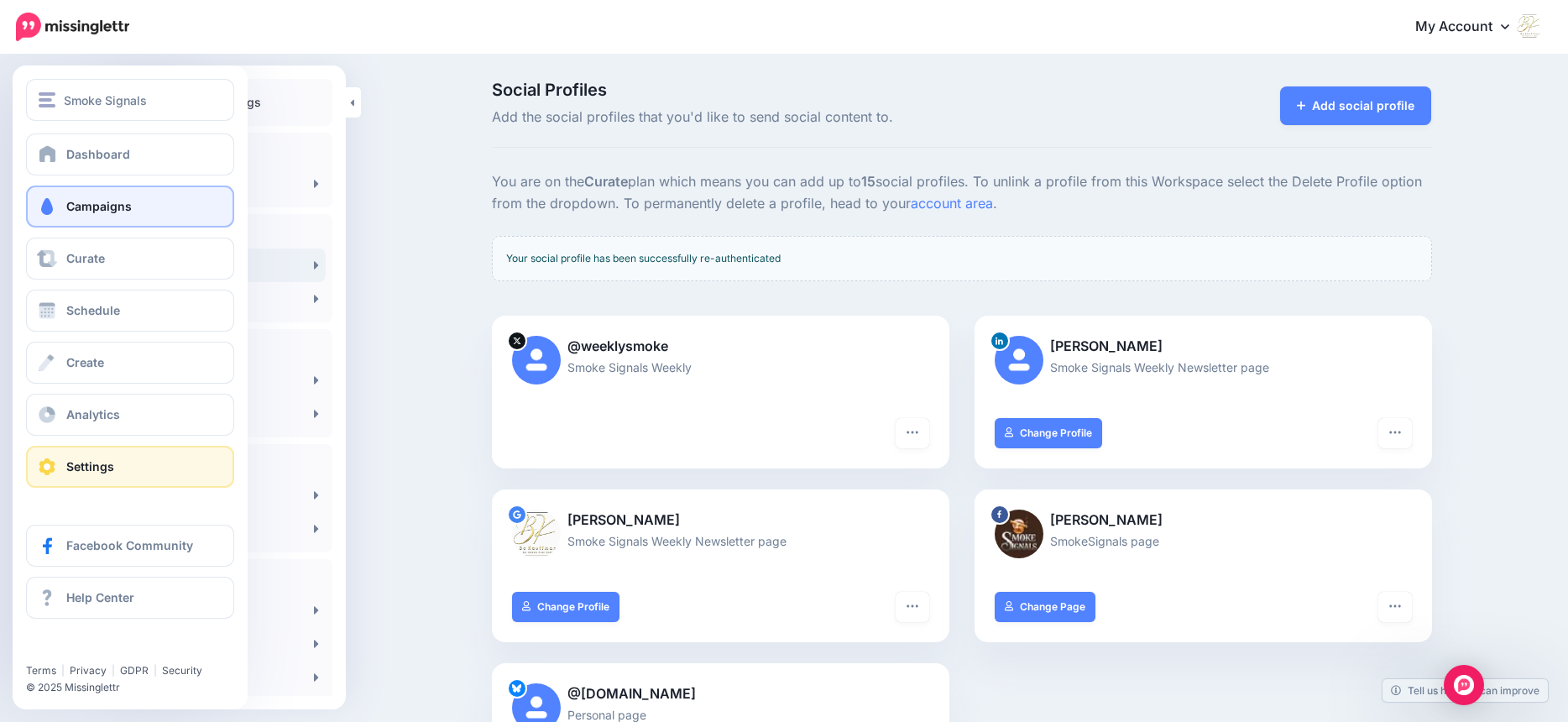
click at [44, 206] on span at bounding box center [47, 206] width 22 height 17
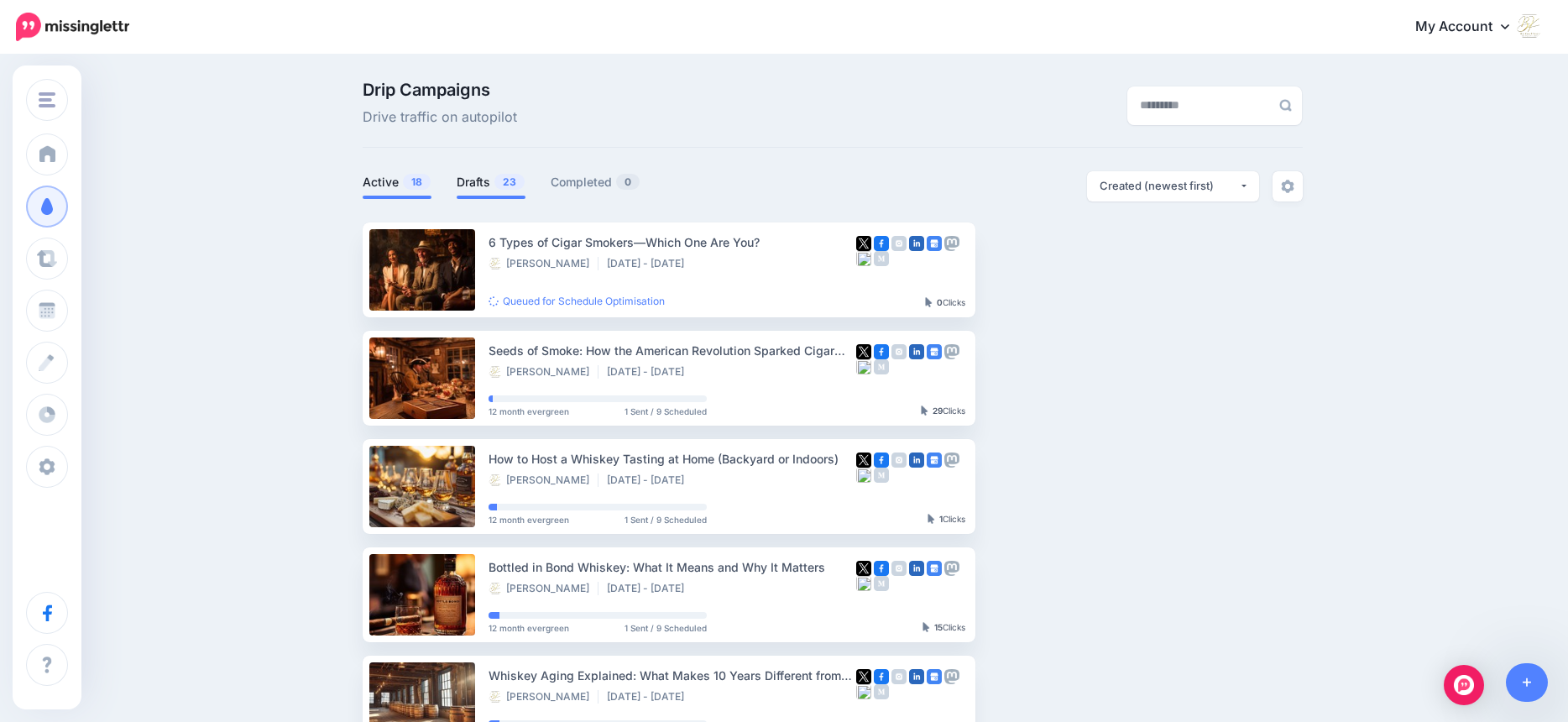
click at [476, 181] on link "Drafts 23" at bounding box center [490, 182] width 68 height 20
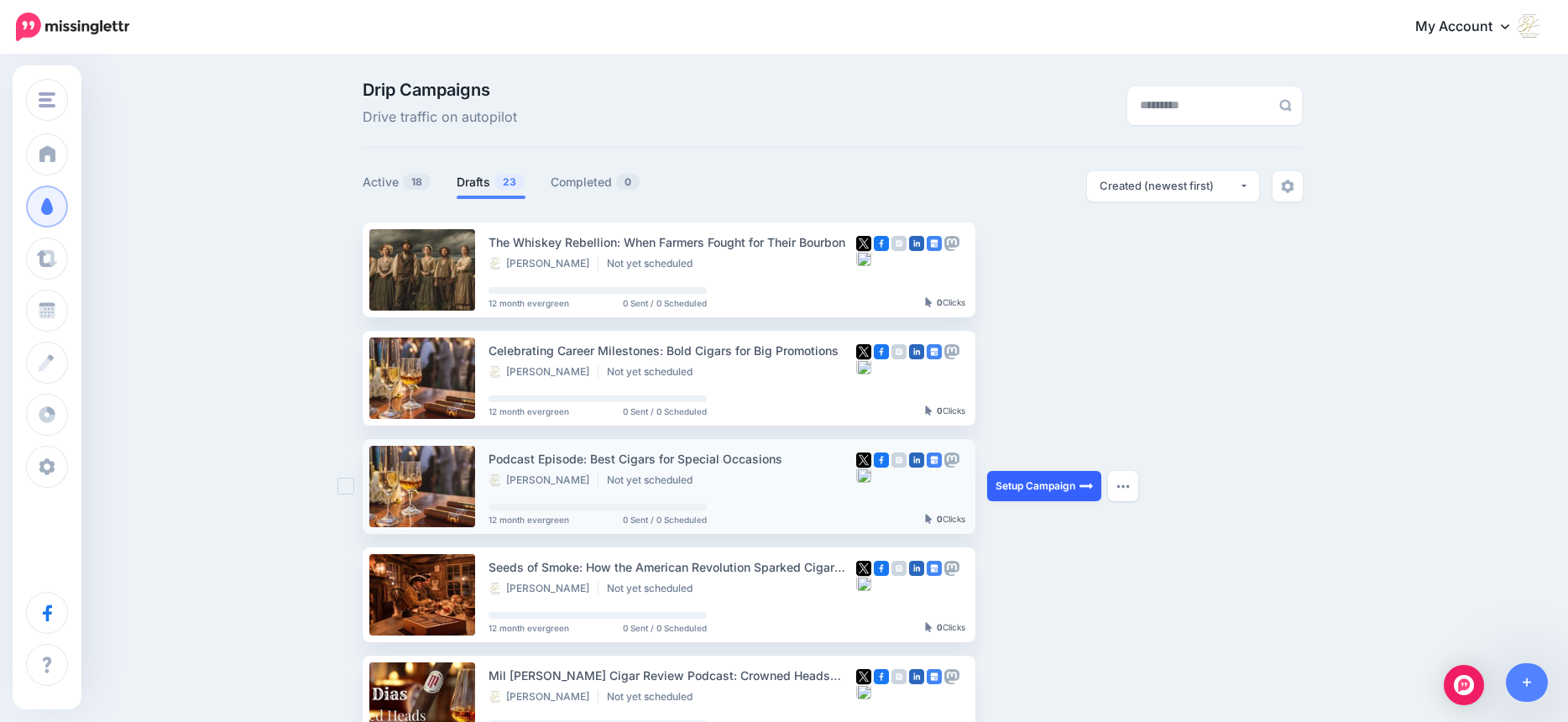
click at [1050, 489] on link "Setup Campaign" at bounding box center [1044, 486] width 114 height 30
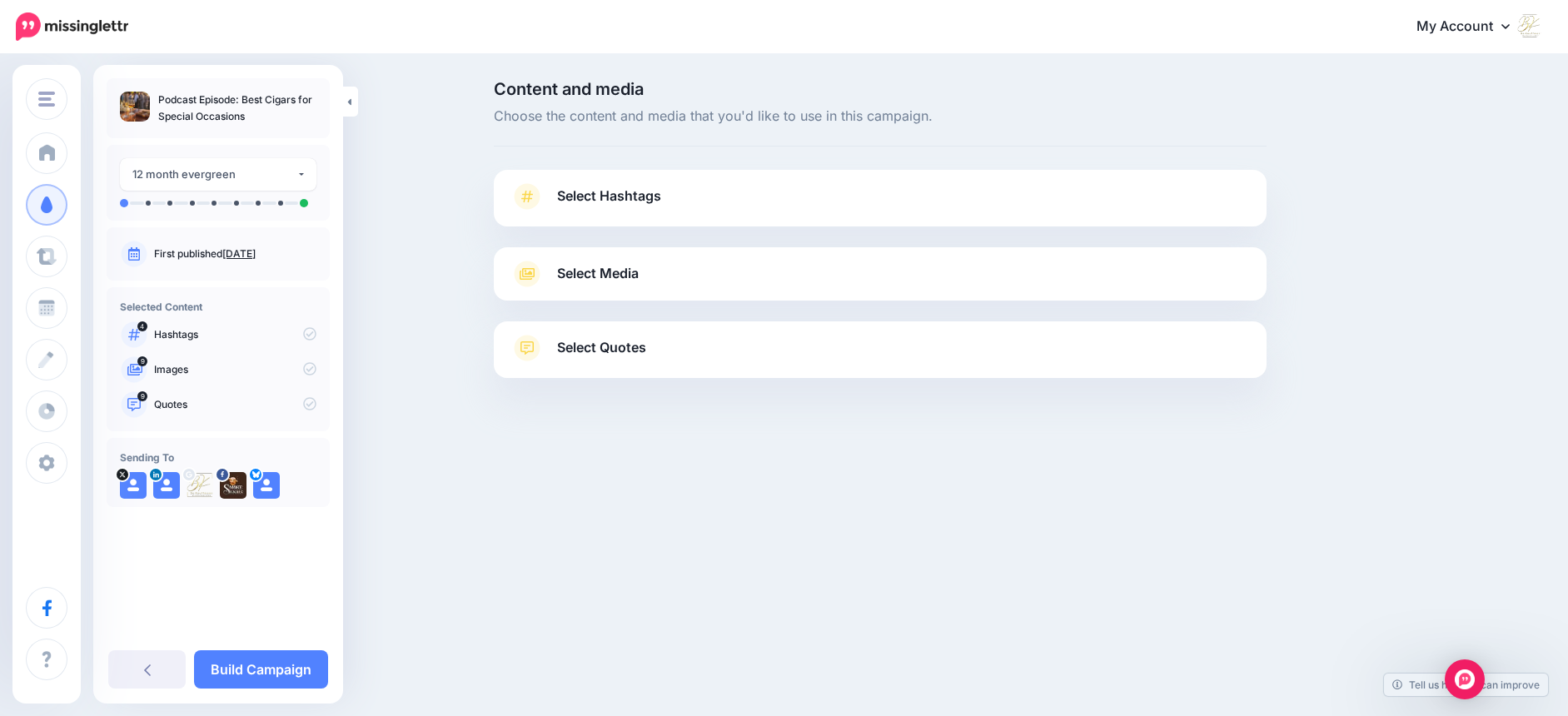
click at [650, 199] on span "Select Hashtags" at bounding box center [609, 196] width 104 height 22
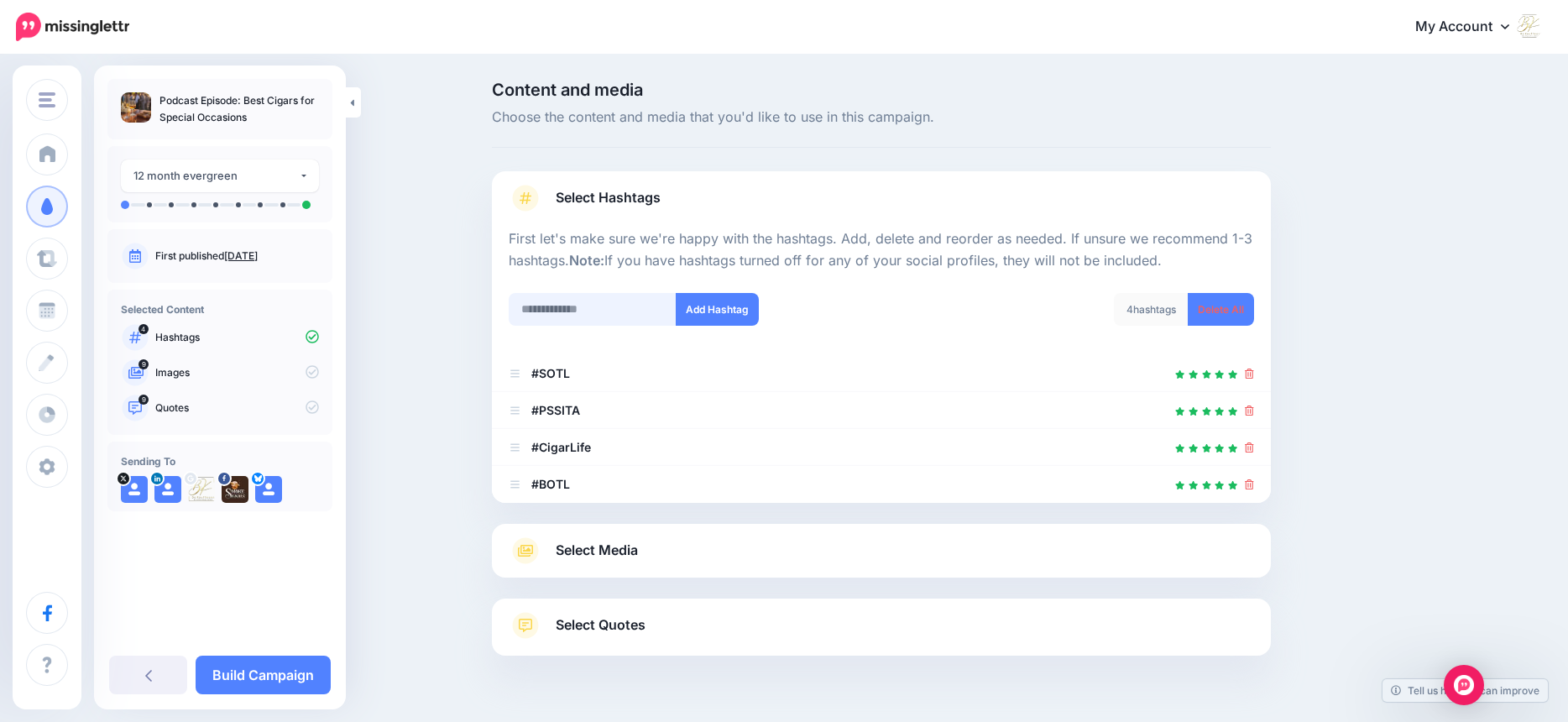
click at [619, 310] on input "text" at bounding box center [592, 309] width 168 height 33
type input "*******"
click at [727, 306] on button "Add Hashtag" at bounding box center [717, 309] width 83 height 33
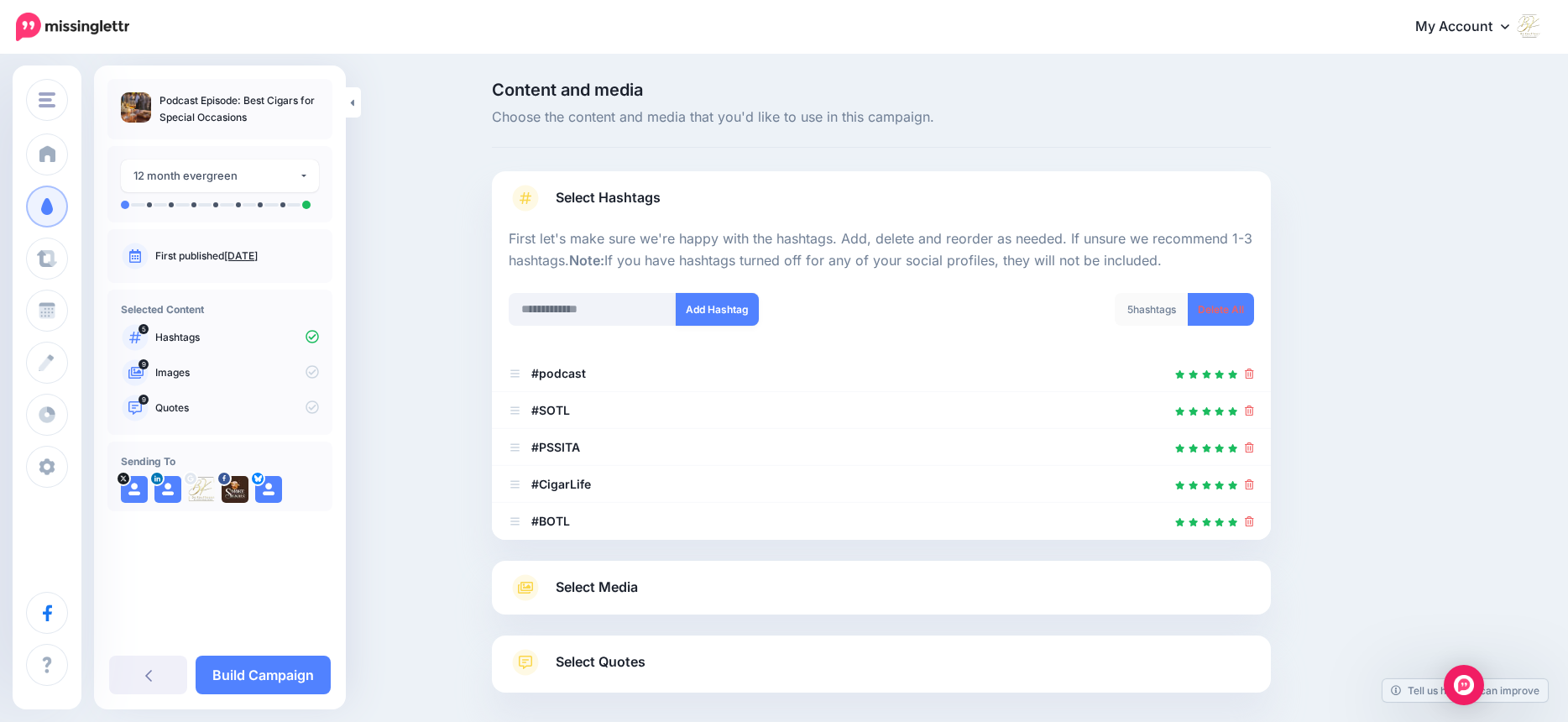
scroll to position [80, 0]
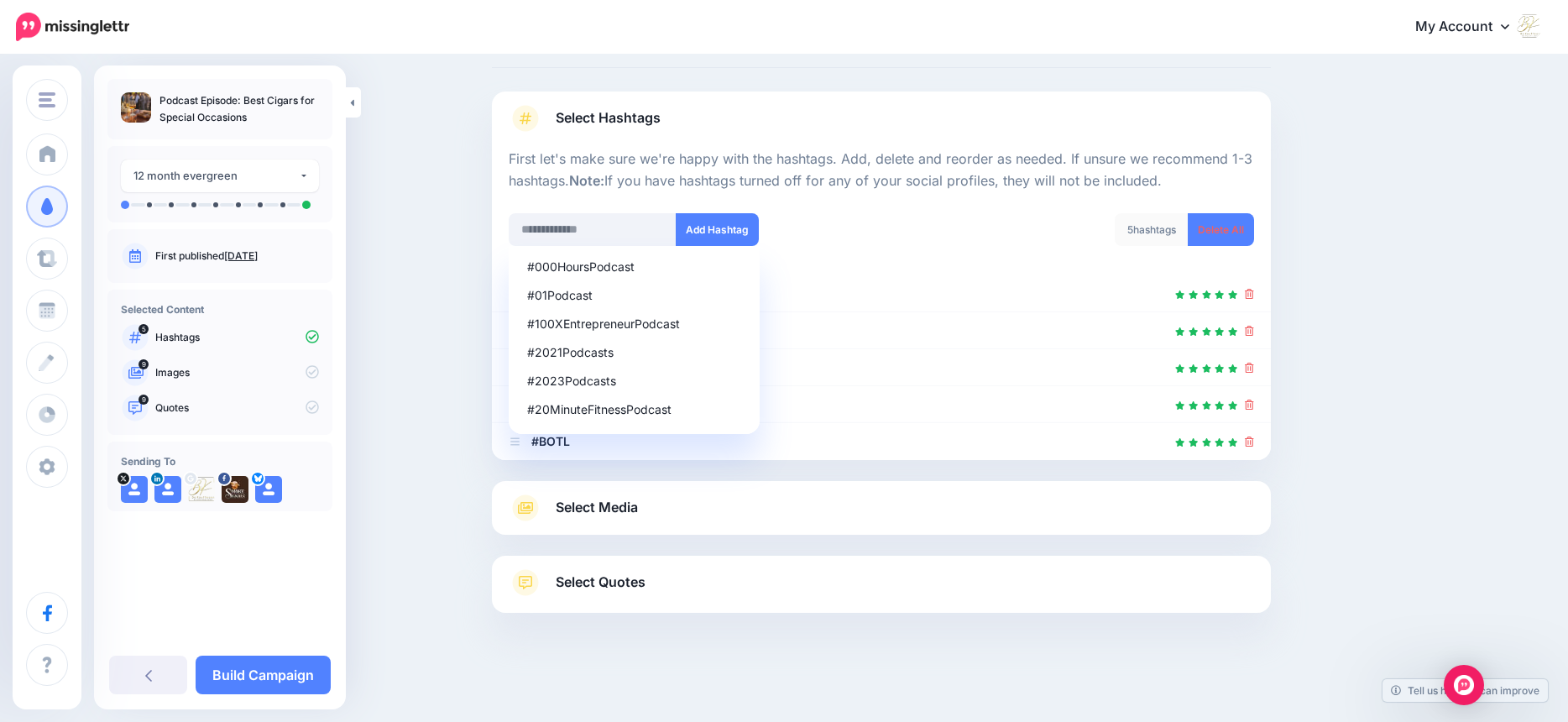
click at [902, 226] on div "5 hashtags Delete All" at bounding box center [1073, 239] width 385 height 53
click at [405, 294] on div "Content and media Choose the content and media that you'd like to use in this c…" at bounding box center [784, 349] width 1568 height 745
click at [638, 513] on span "Select Media" at bounding box center [597, 507] width 82 height 23
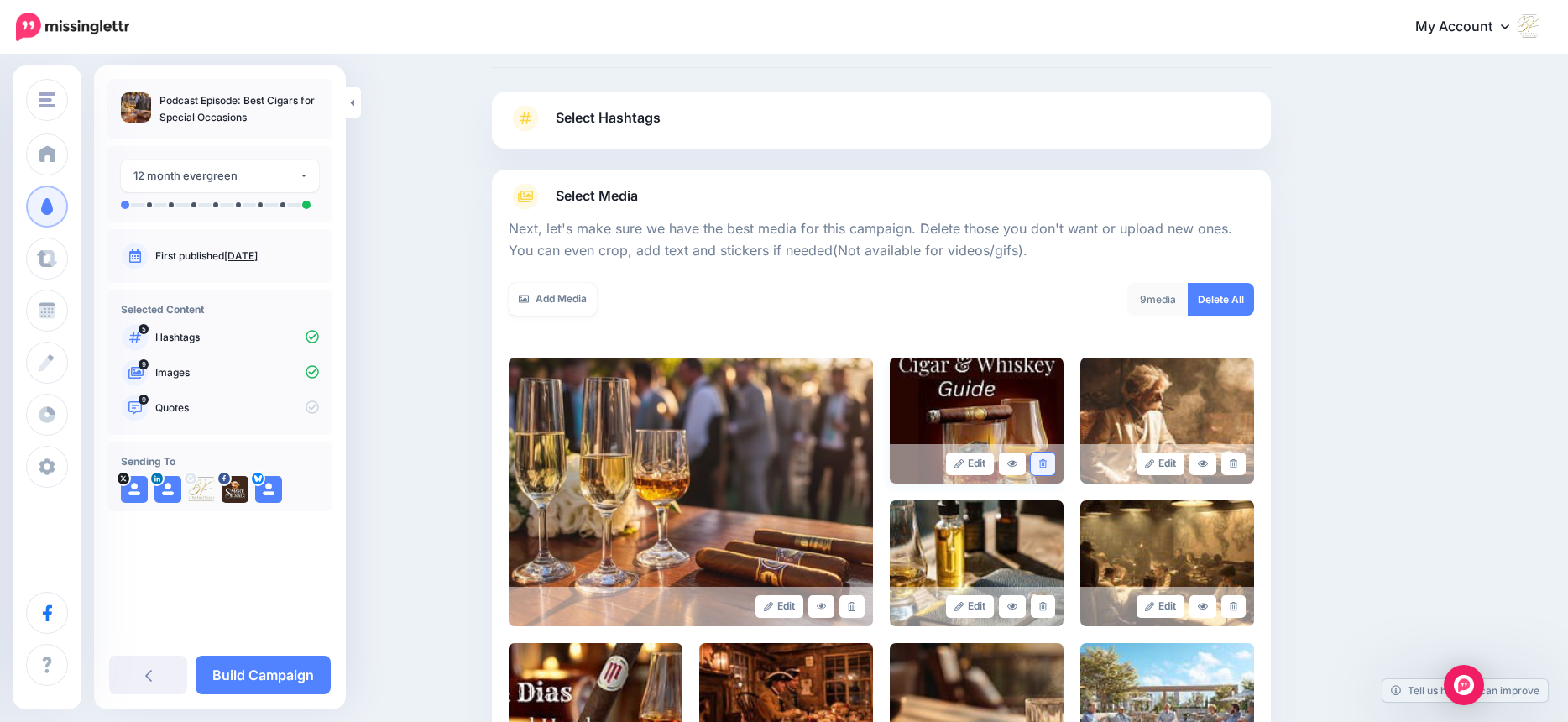
click at [1055, 465] on link at bounding box center [1043, 464] width 24 height 23
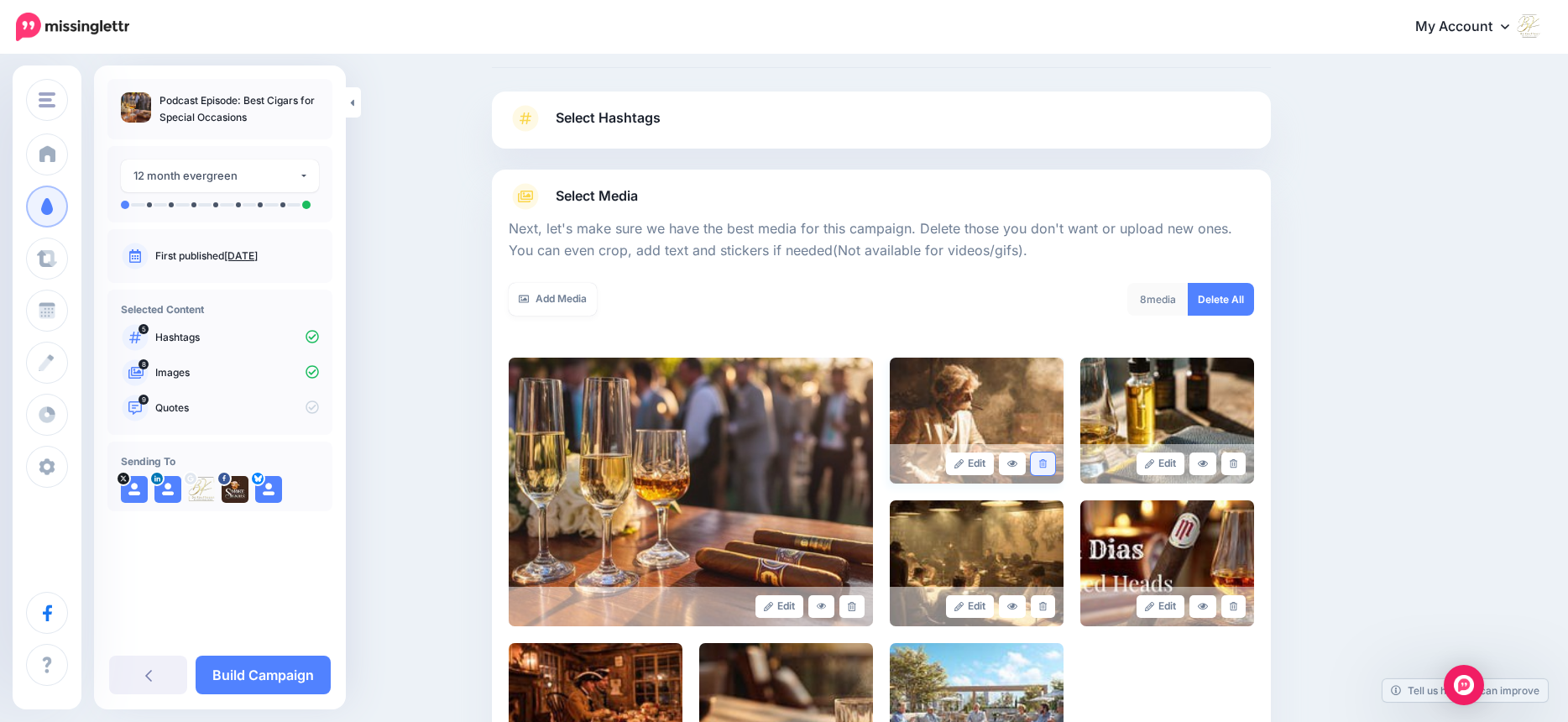
click at [1047, 465] on icon at bounding box center [1043, 464] width 7 height 9
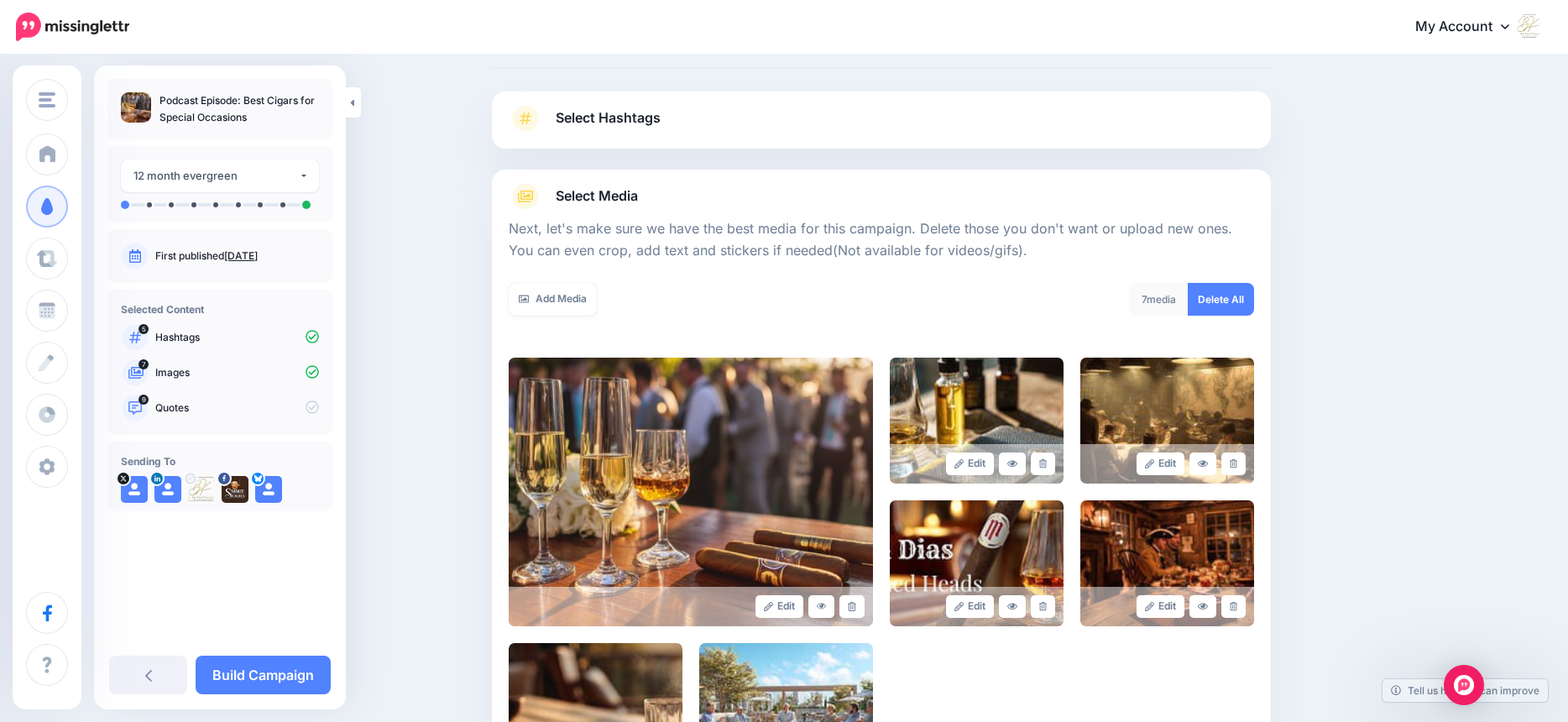
click at [1047, 465] on icon at bounding box center [1043, 464] width 7 height 9
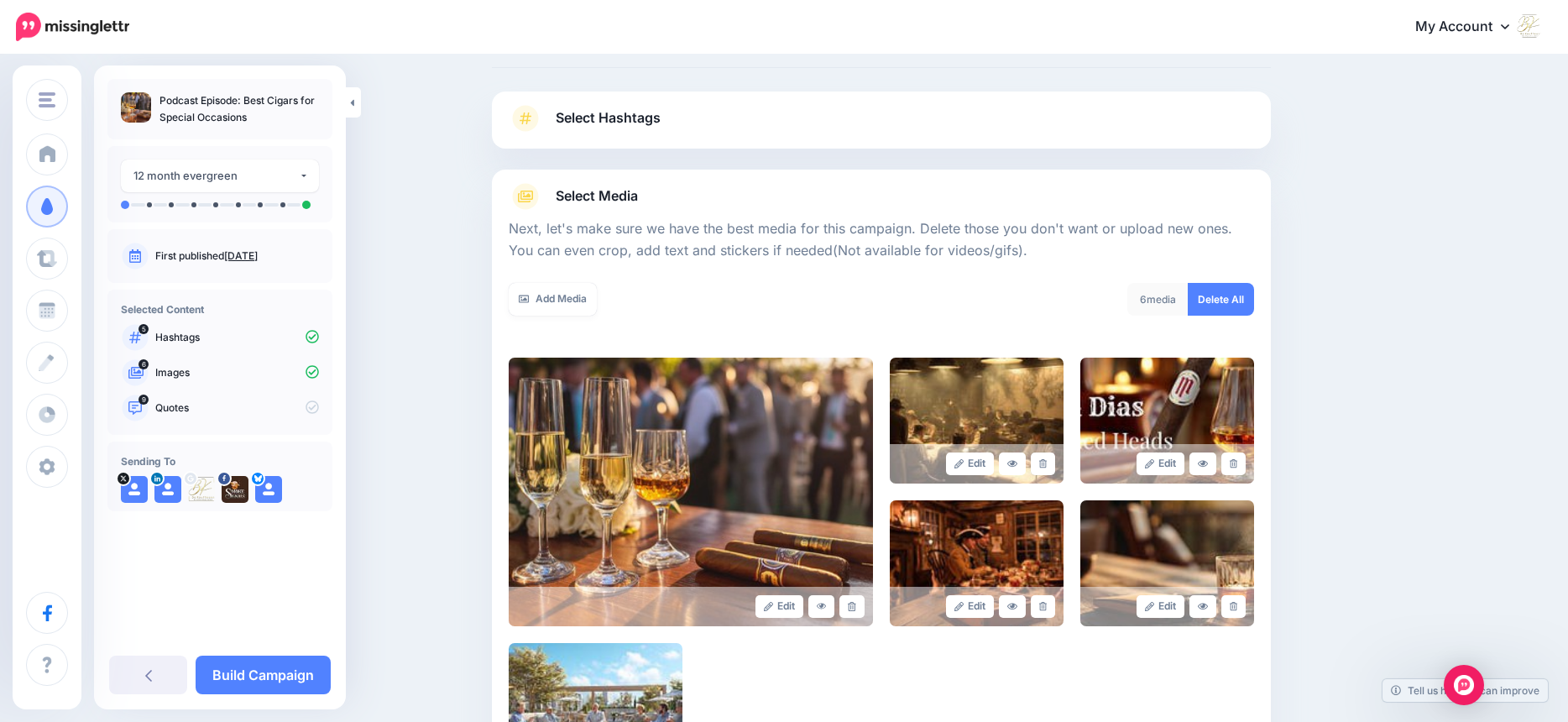
click at [1047, 465] on icon at bounding box center [1043, 464] width 7 height 9
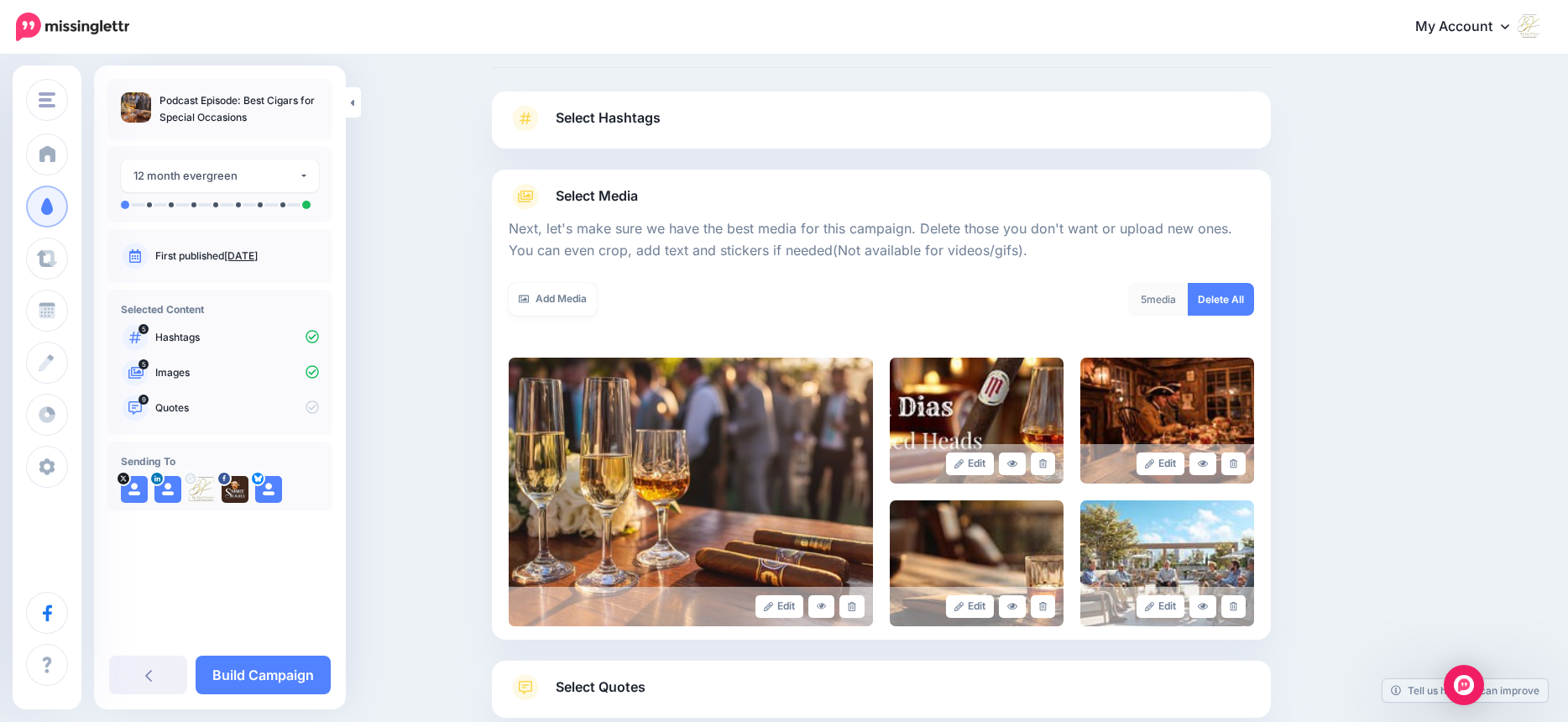
click at [1047, 465] on icon at bounding box center [1043, 464] width 7 height 9
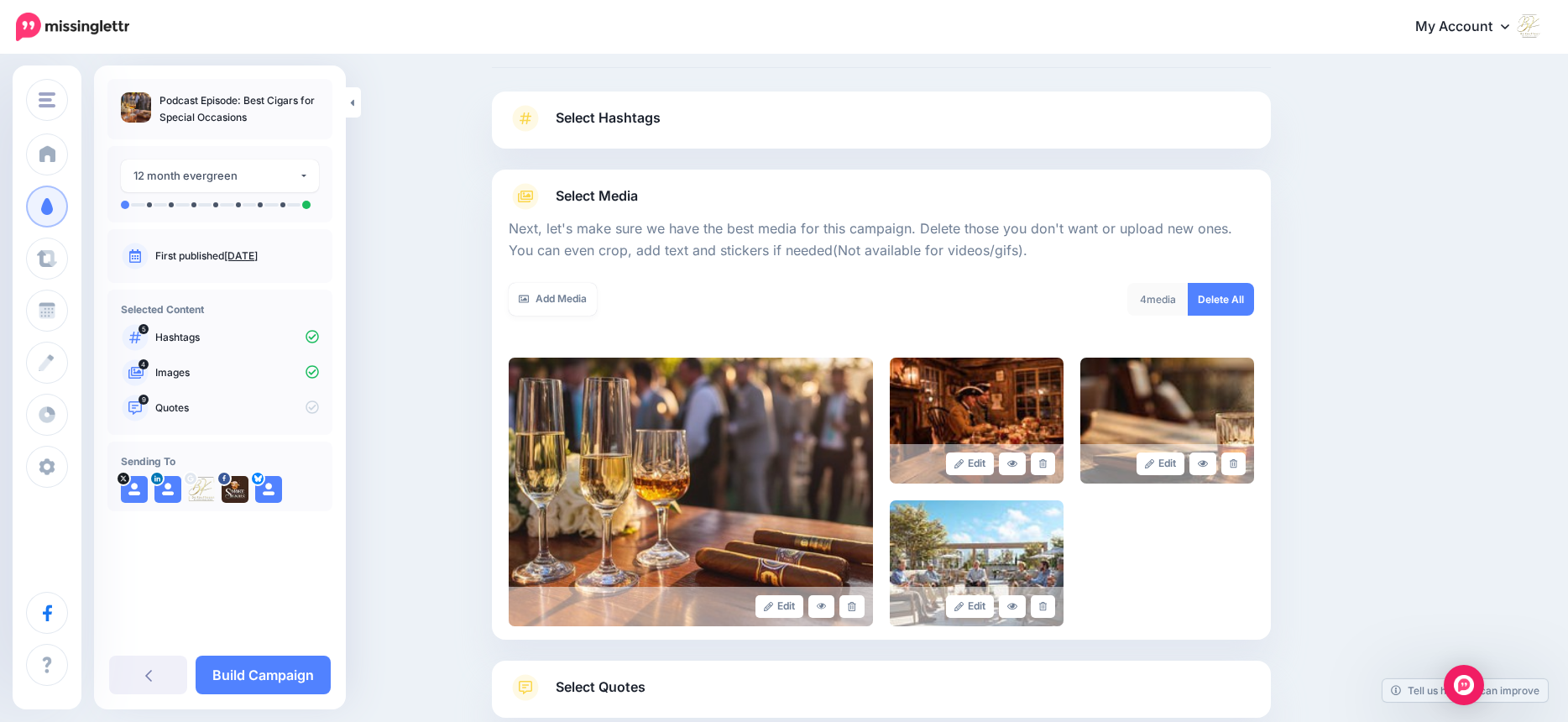
click at [1047, 465] on icon at bounding box center [1043, 464] width 7 height 9
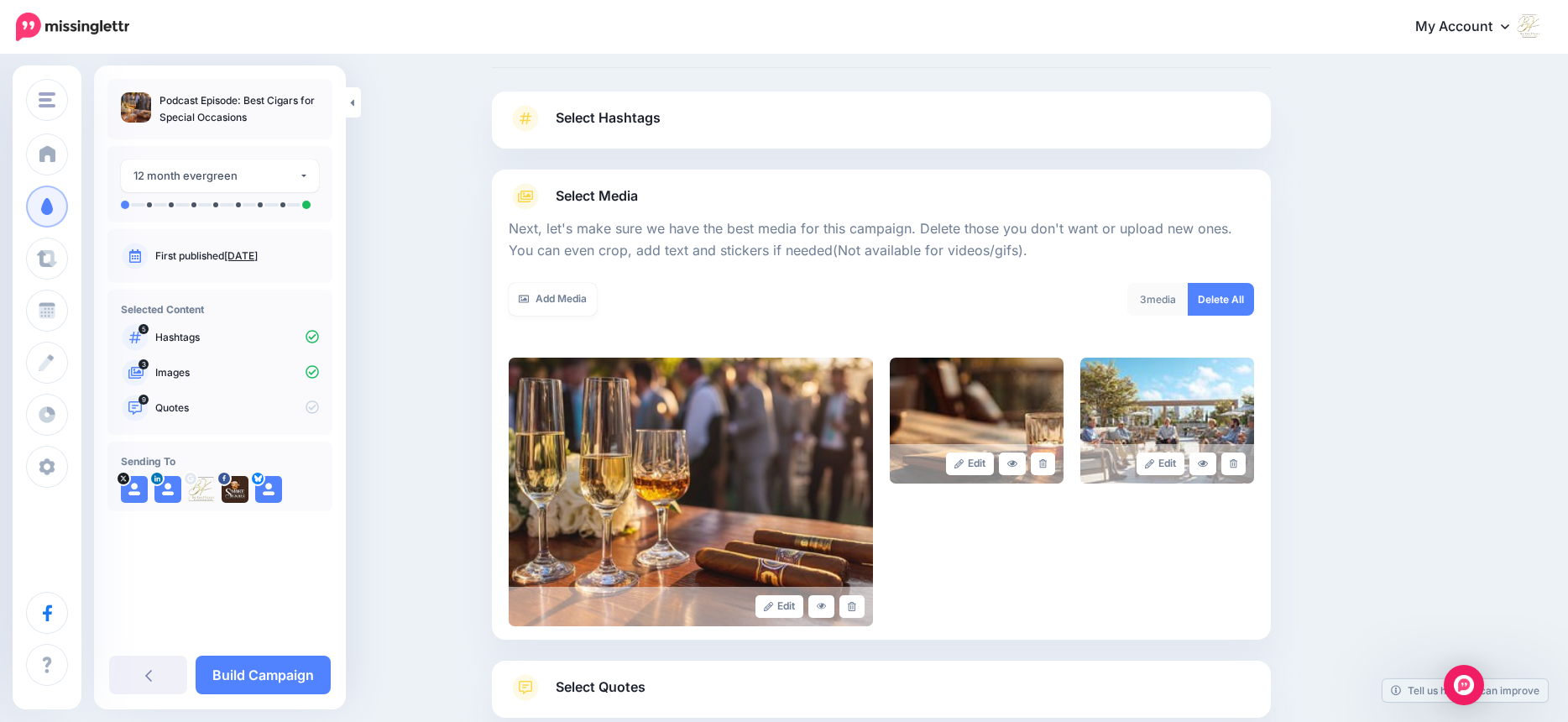
click at [1047, 465] on icon at bounding box center [1043, 464] width 7 height 9
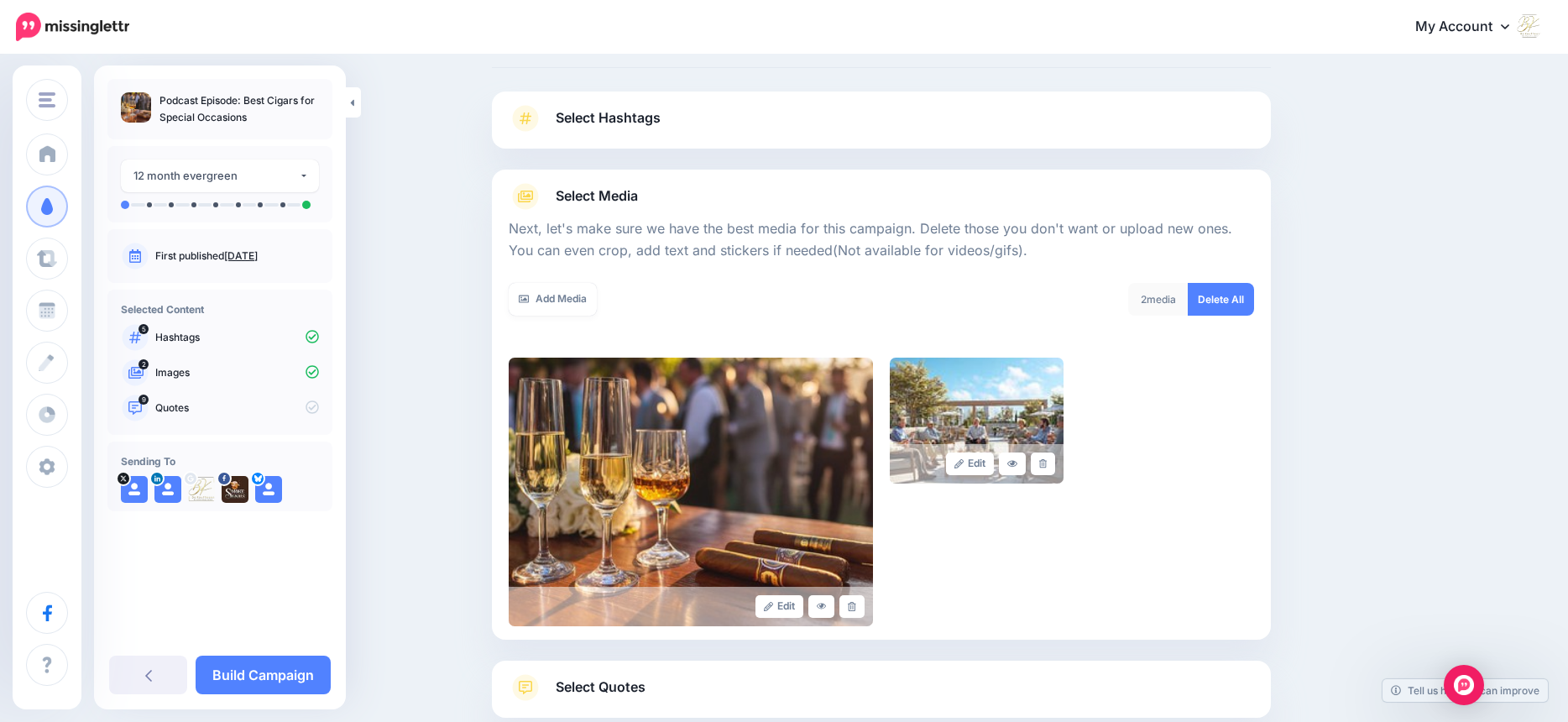
click at [1047, 465] on icon at bounding box center [1043, 464] width 7 height 9
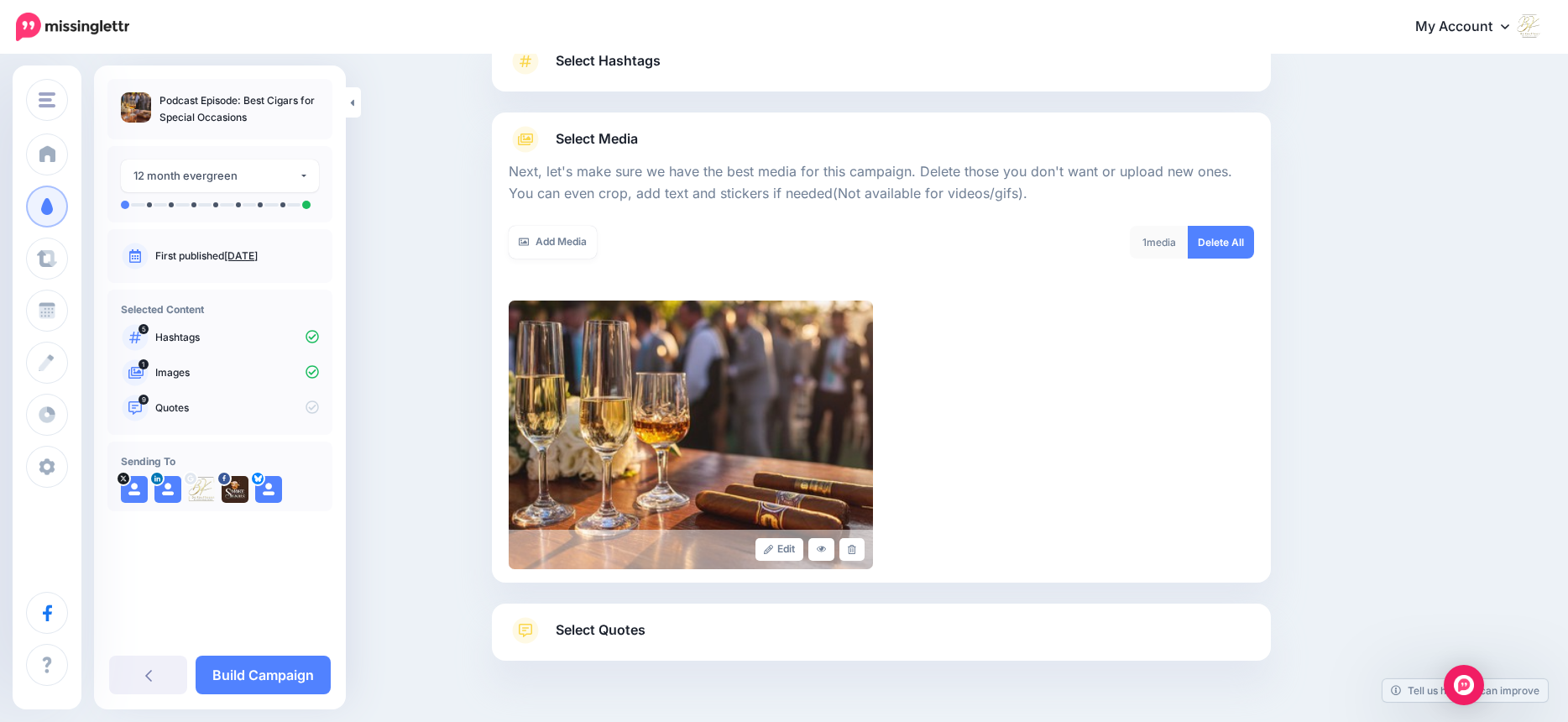
scroll to position [185, 0]
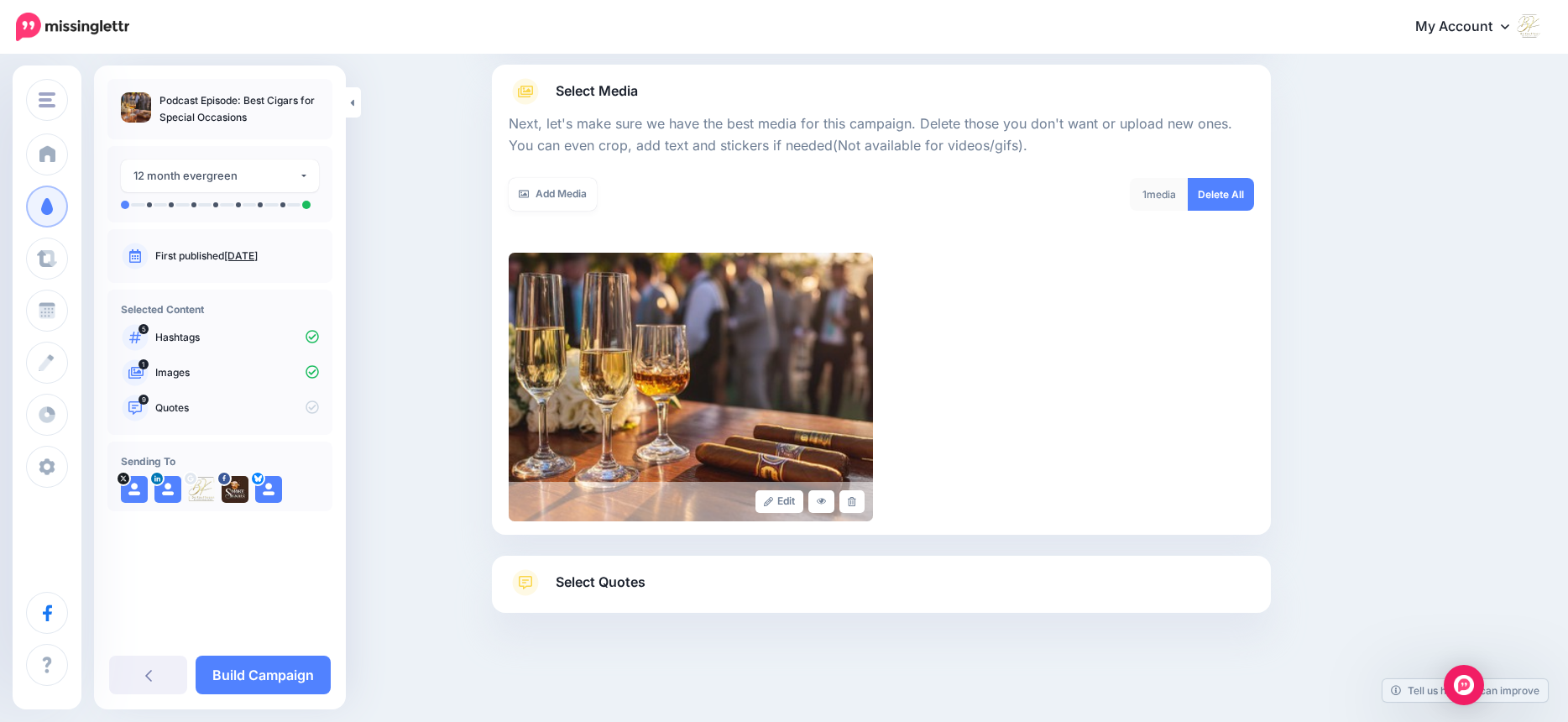
click at [638, 573] on span "Select Quotes" at bounding box center [601, 582] width 90 height 23
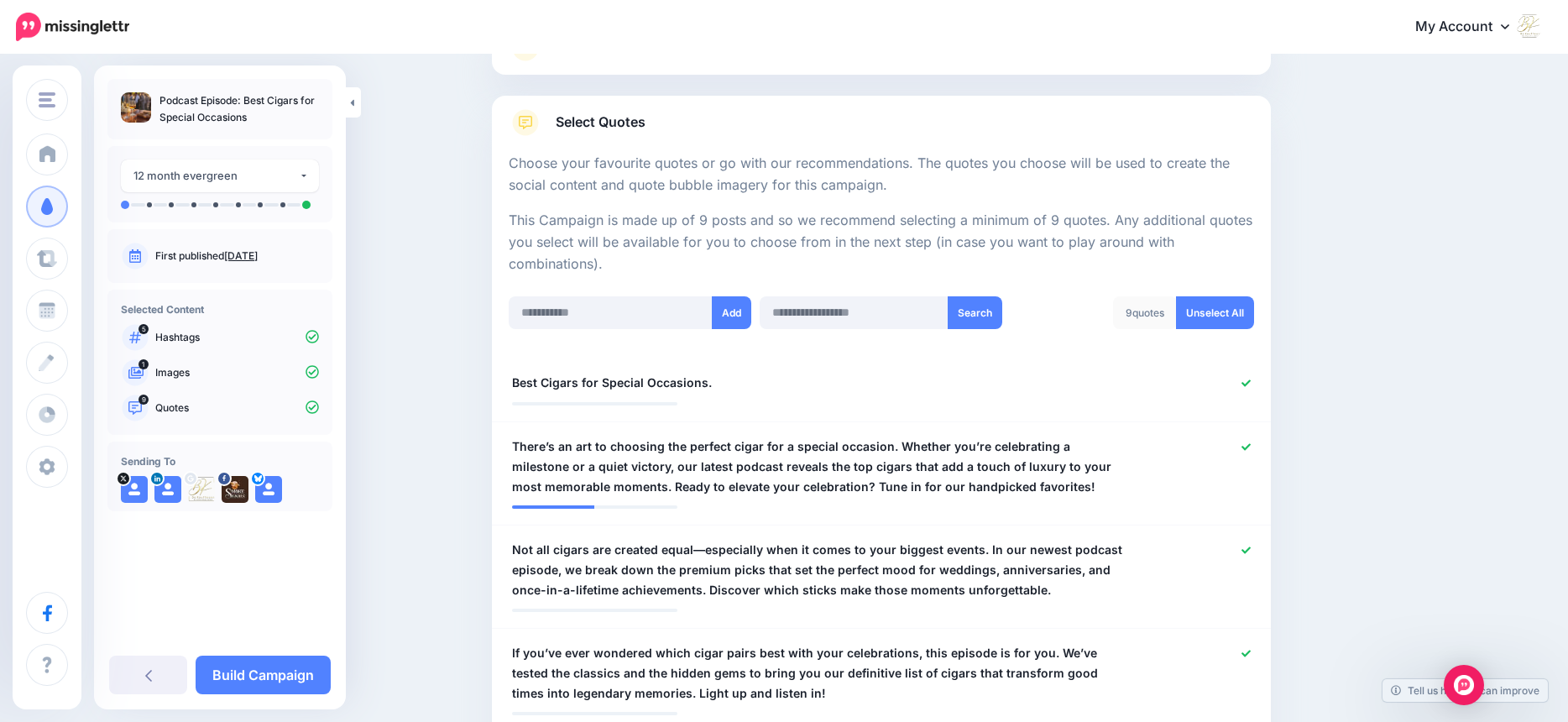
scroll to position [239, 0]
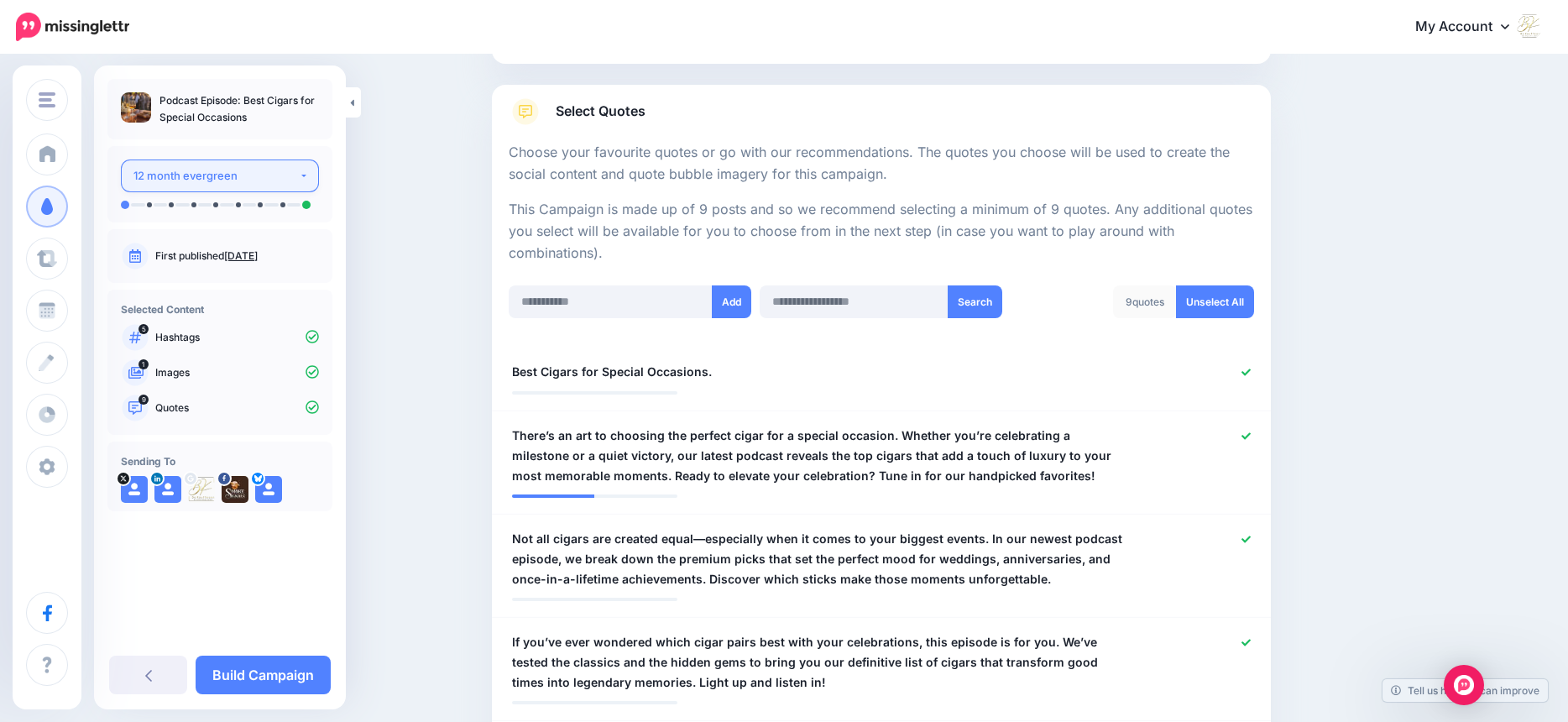
click at [301, 178] on button "12 month evergreen" at bounding box center [219, 175] width 198 height 33
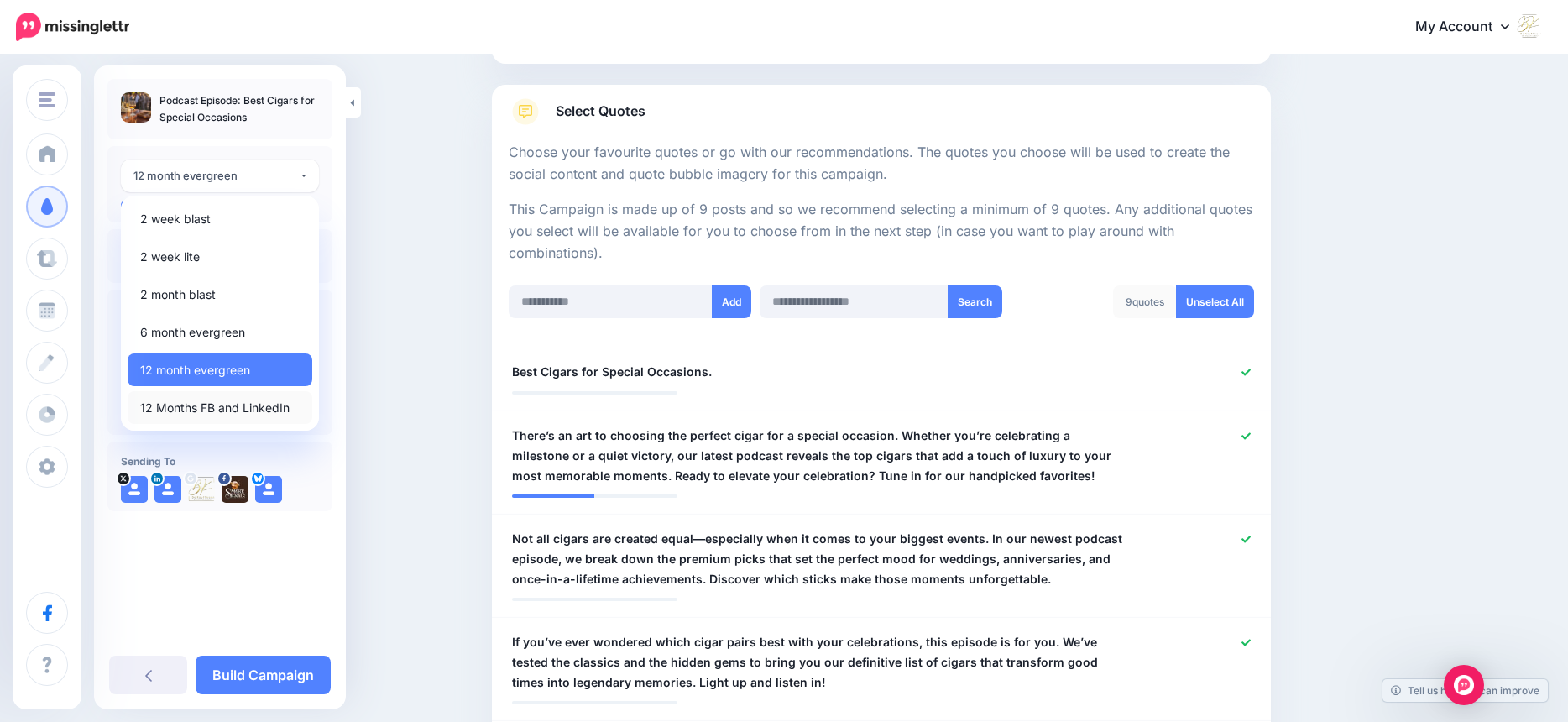
click at [186, 407] on span "12 Months FB and LinkedIn" at bounding box center [215, 407] width 149 height 20
select select "******"
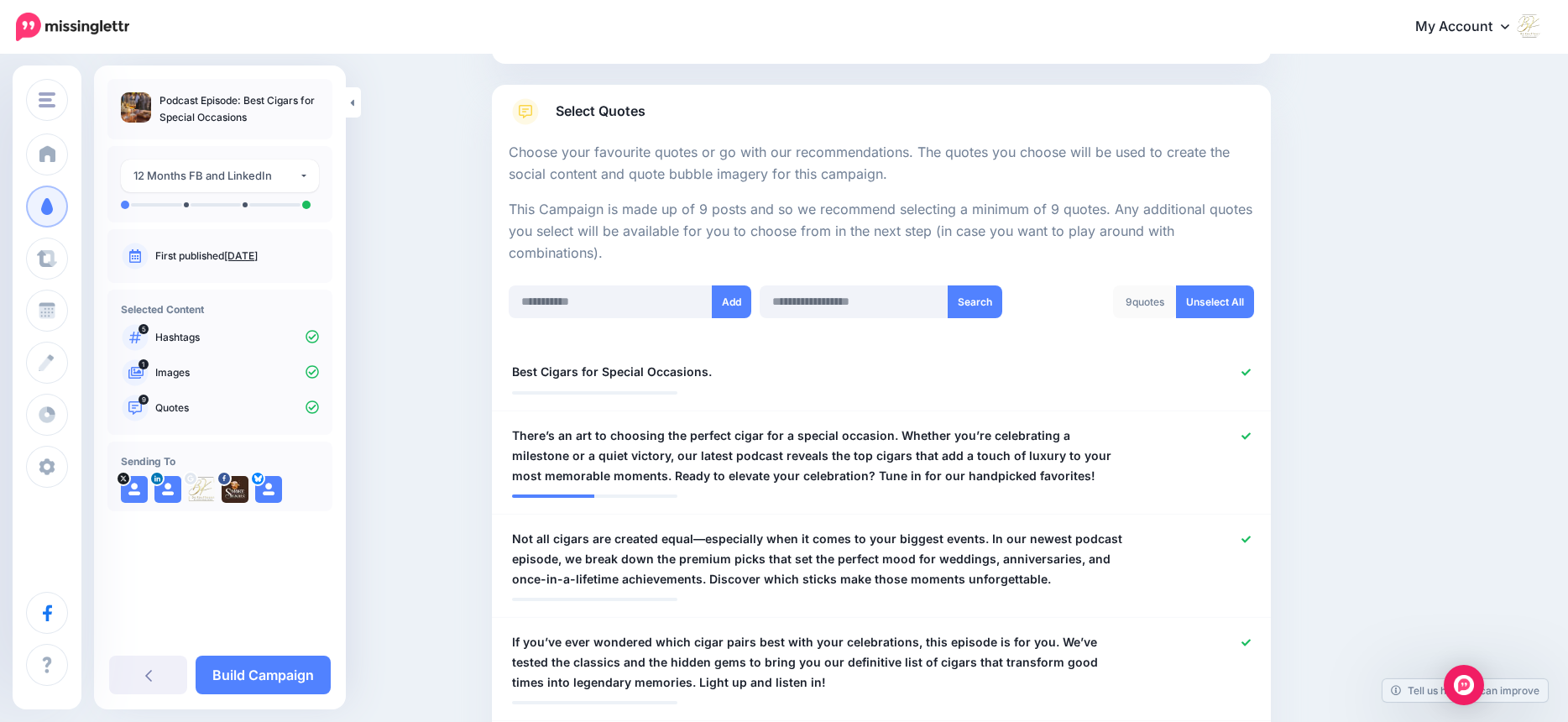
scroll to position [399, 0]
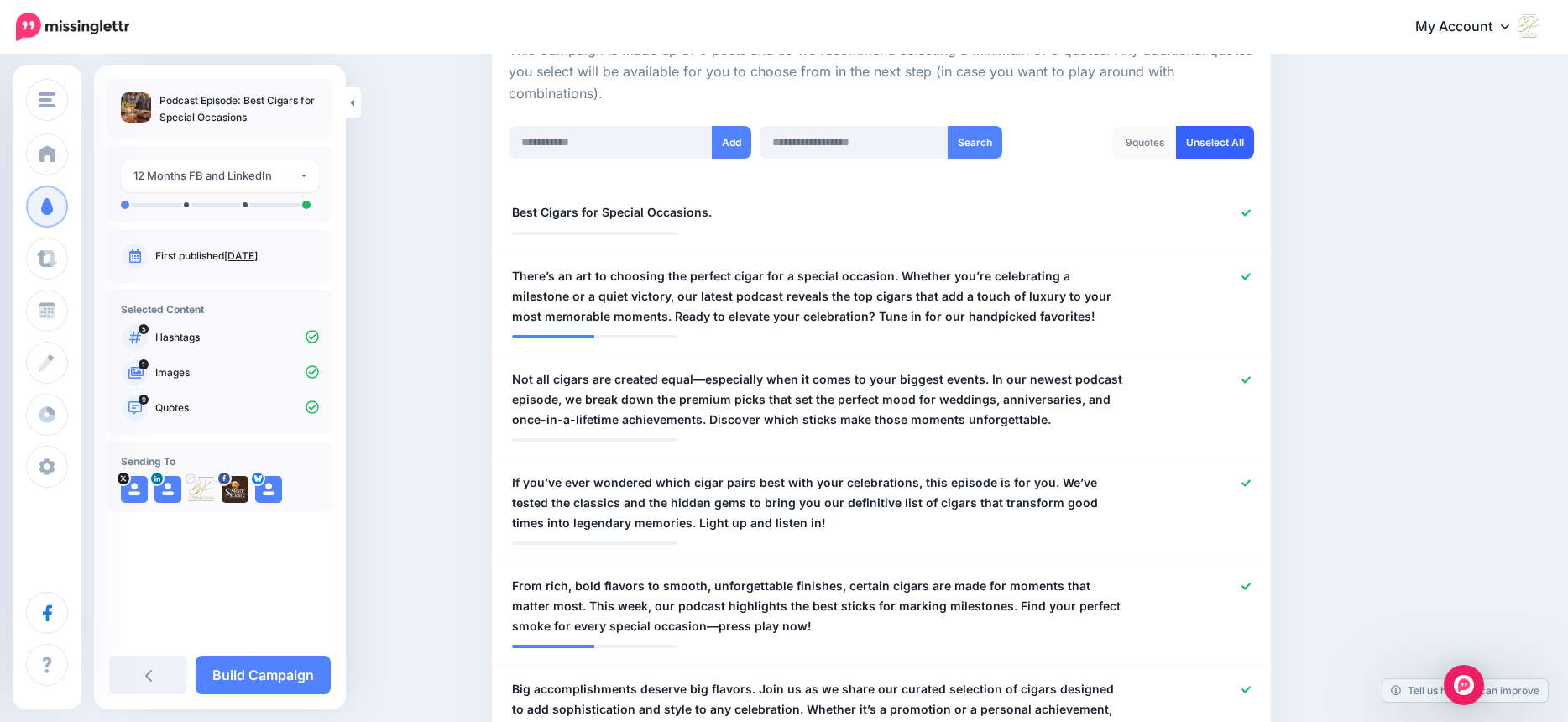
click at [1225, 141] on link "Unselect All" at bounding box center [1215, 142] width 78 height 33
click at [545, 142] on input "text" at bounding box center [611, 142] width 204 height 33
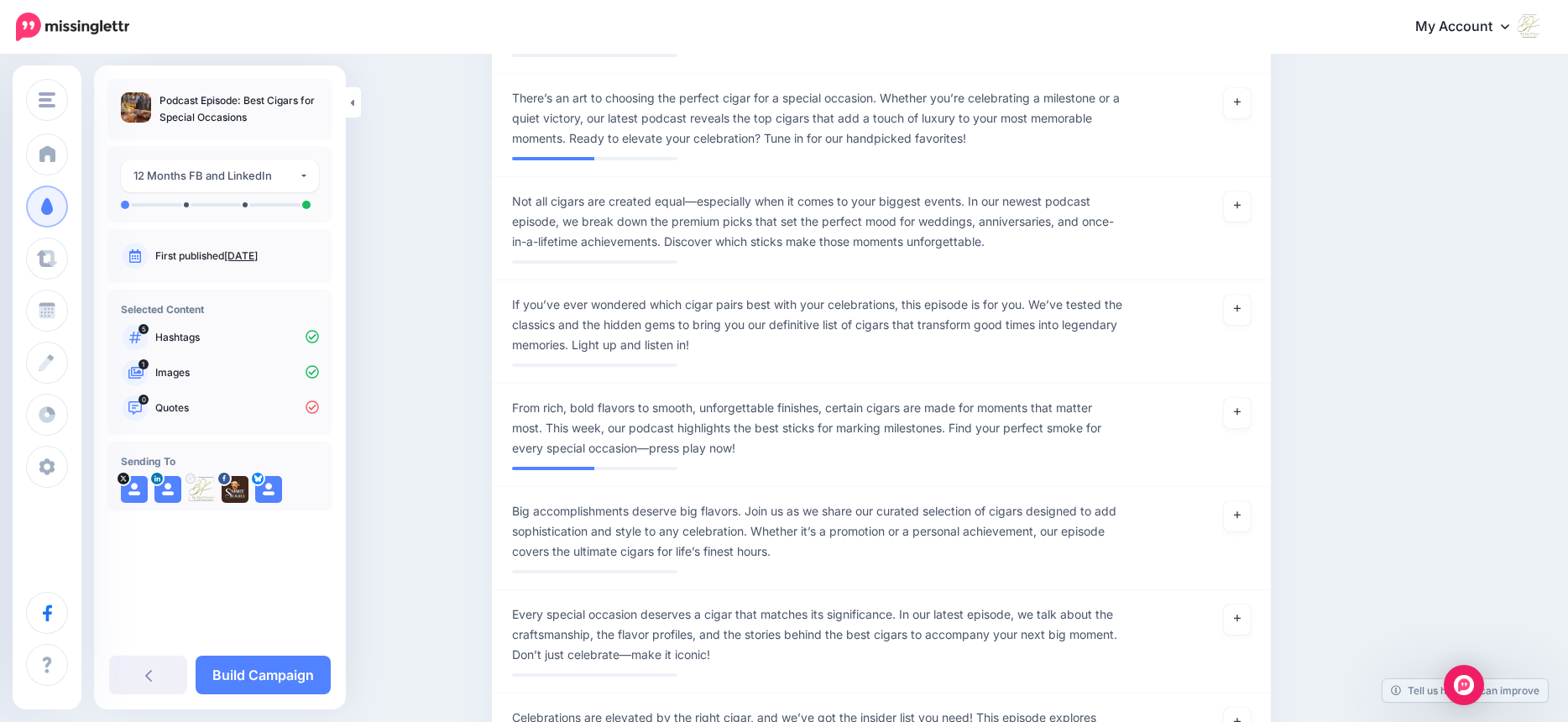
paste input "**********"
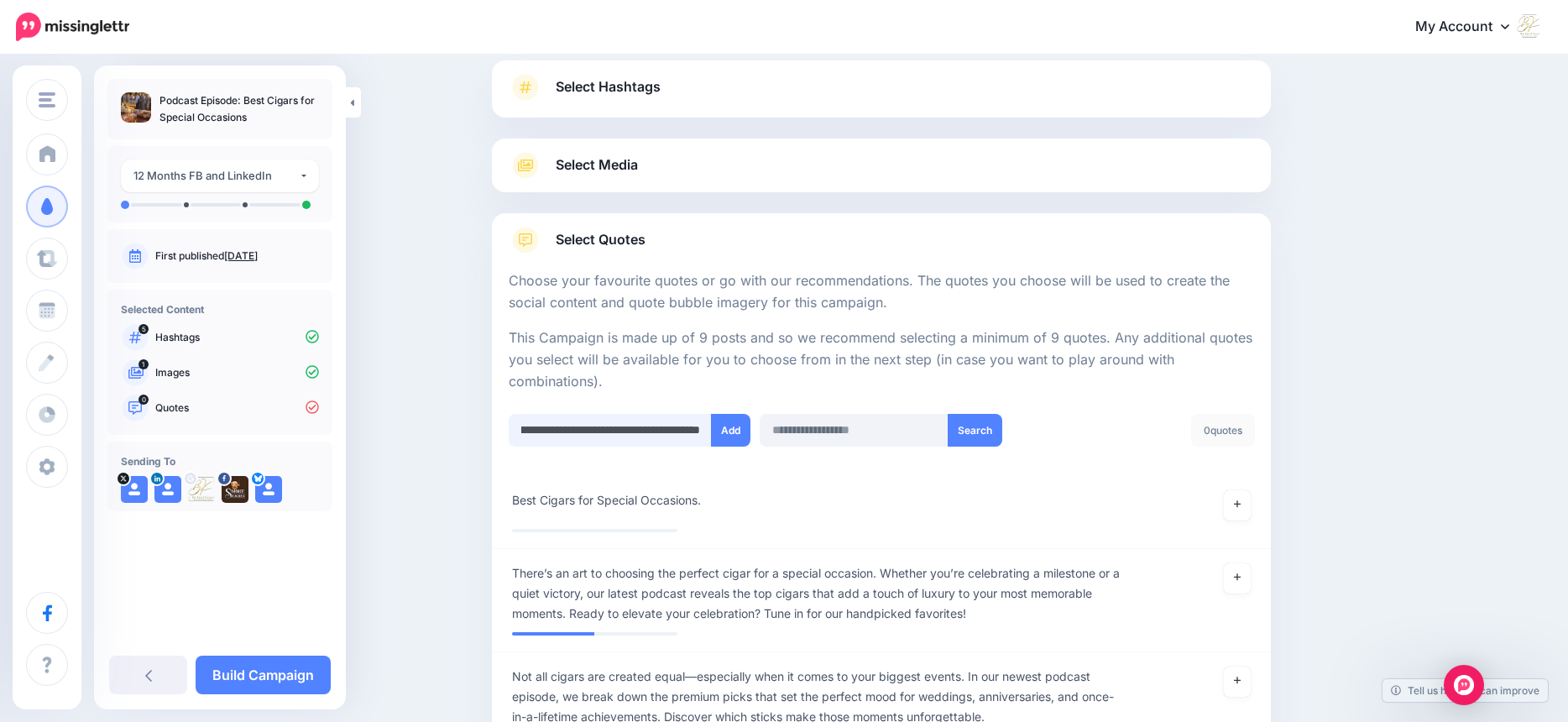
scroll to position [100, 0]
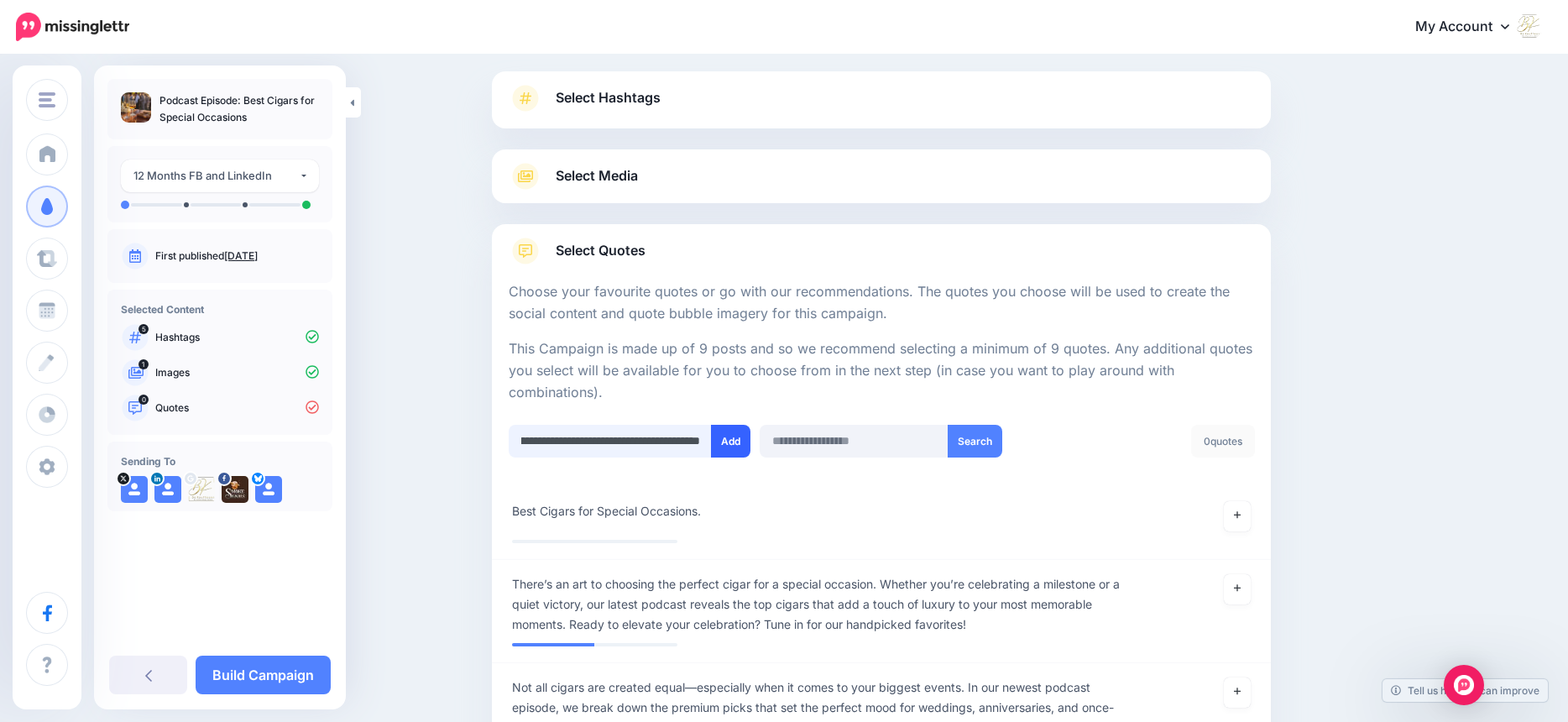
type input "**********"
click at [743, 434] on button "Add" at bounding box center [731, 441] width 39 height 33
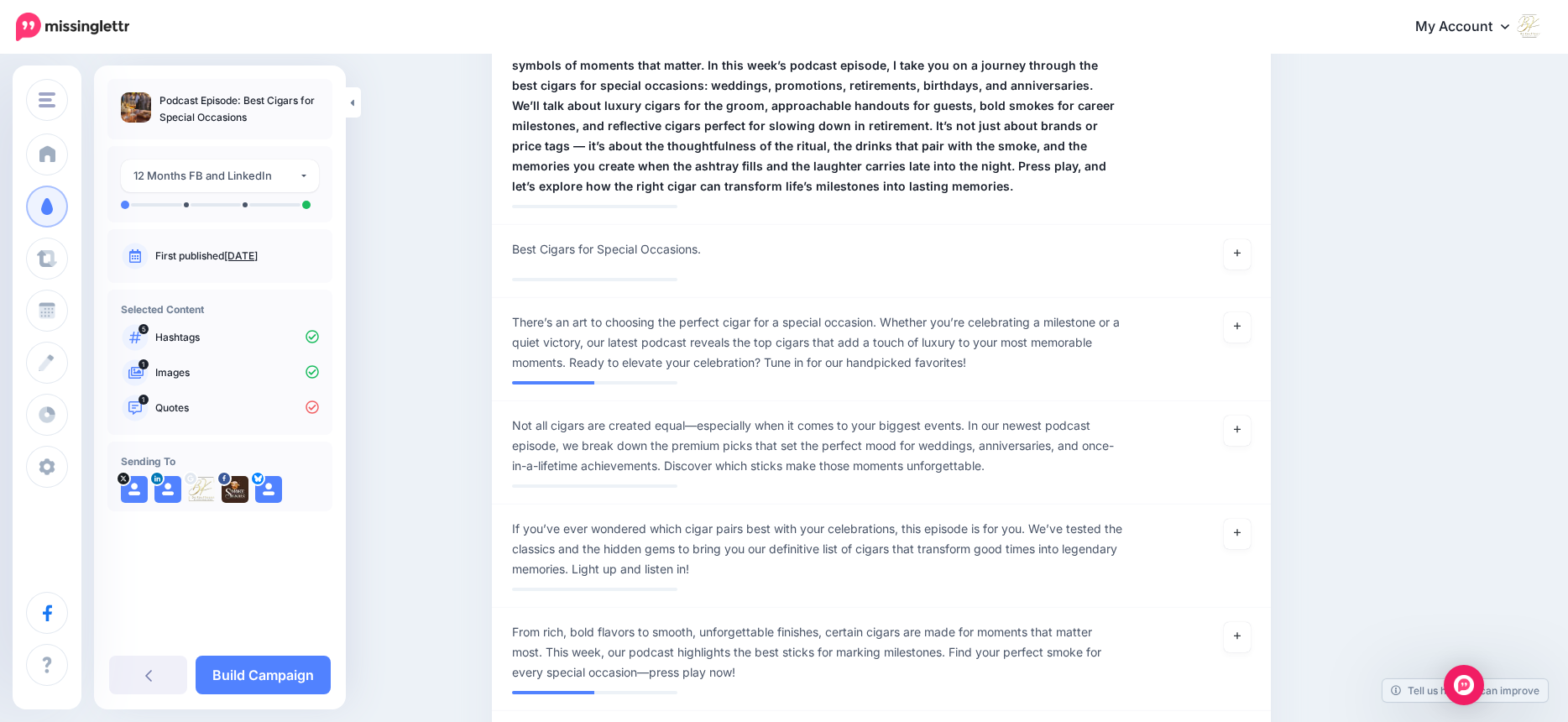
scroll to position [0, 0]
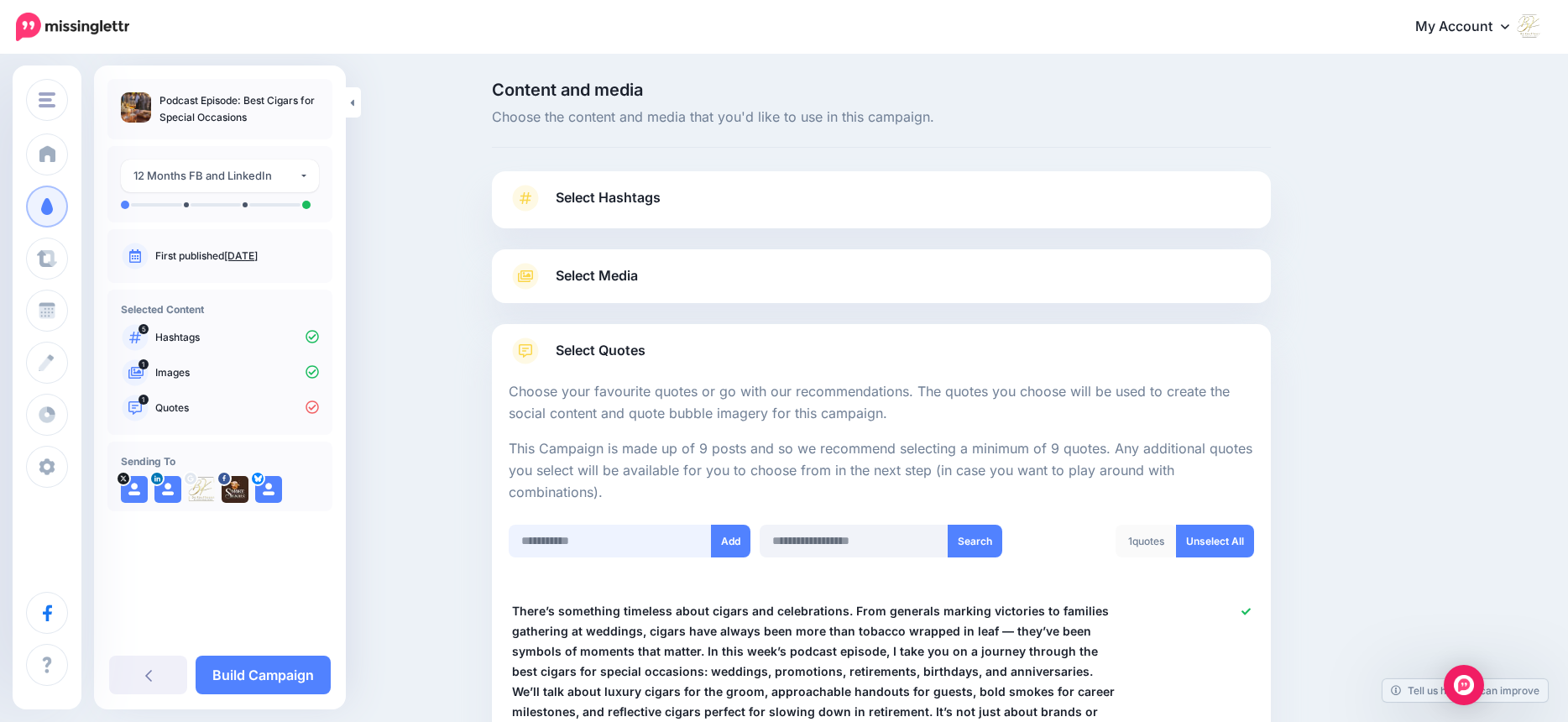
click at [583, 535] on input "text" at bounding box center [611, 541] width 204 height 33
paste input "**********"
type input "**********"
click at [736, 543] on button "Add" at bounding box center [731, 541] width 39 height 33
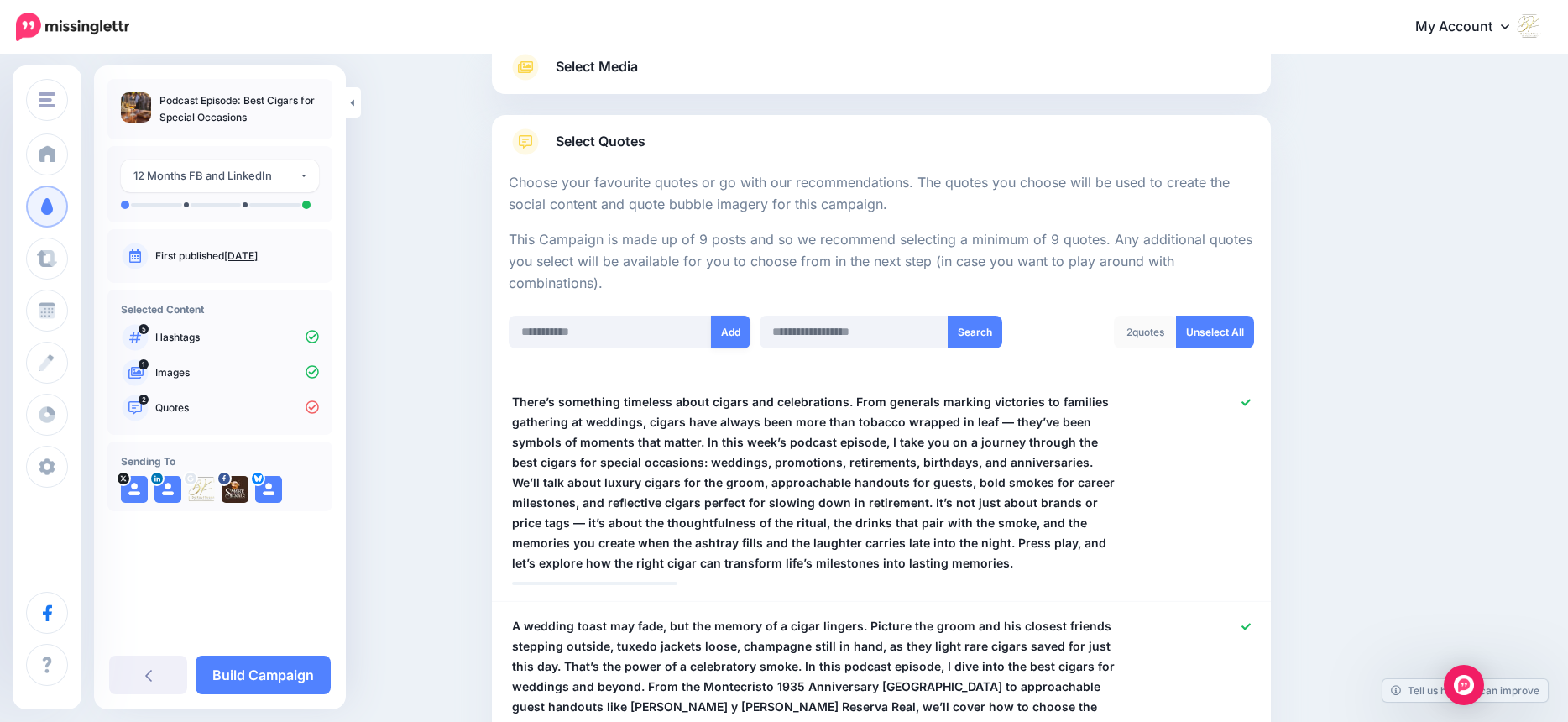
scroll to position [188, 0]
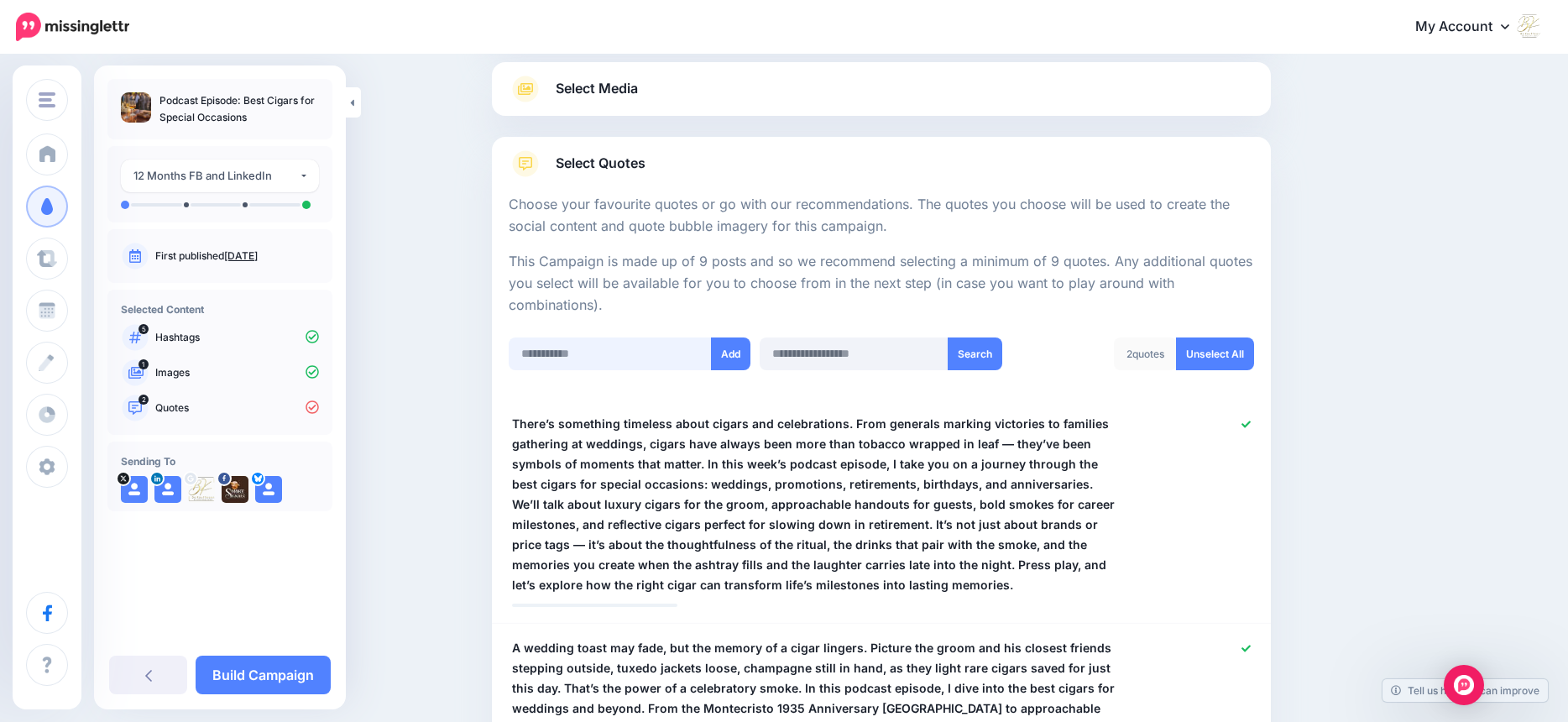
click at [568, 350] on input "text" at bounding box center [611, 353] width 204 height 33
paste input "**********"
type input "**********"
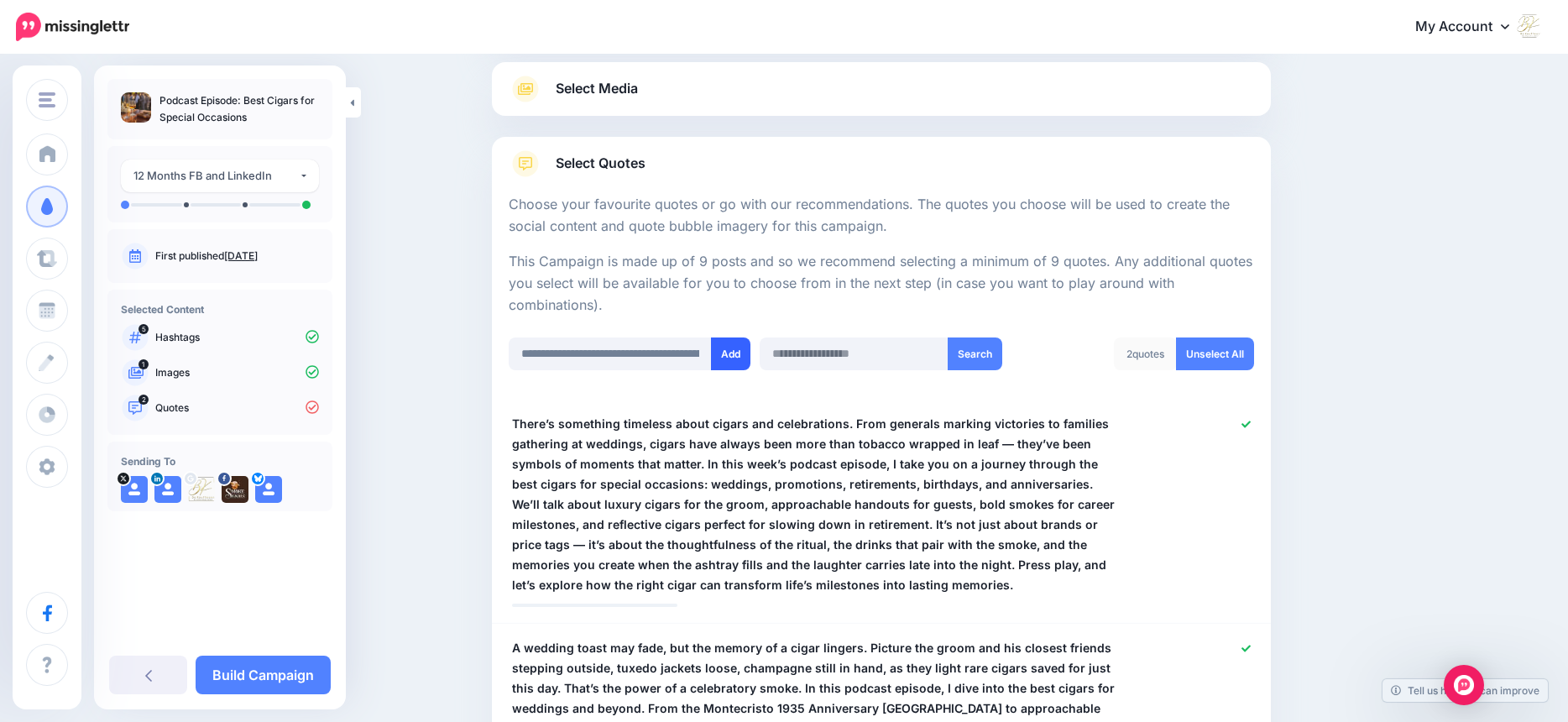
click at [737, 351] on button "Add" at bounding box center [731, 353] width 39 height 33
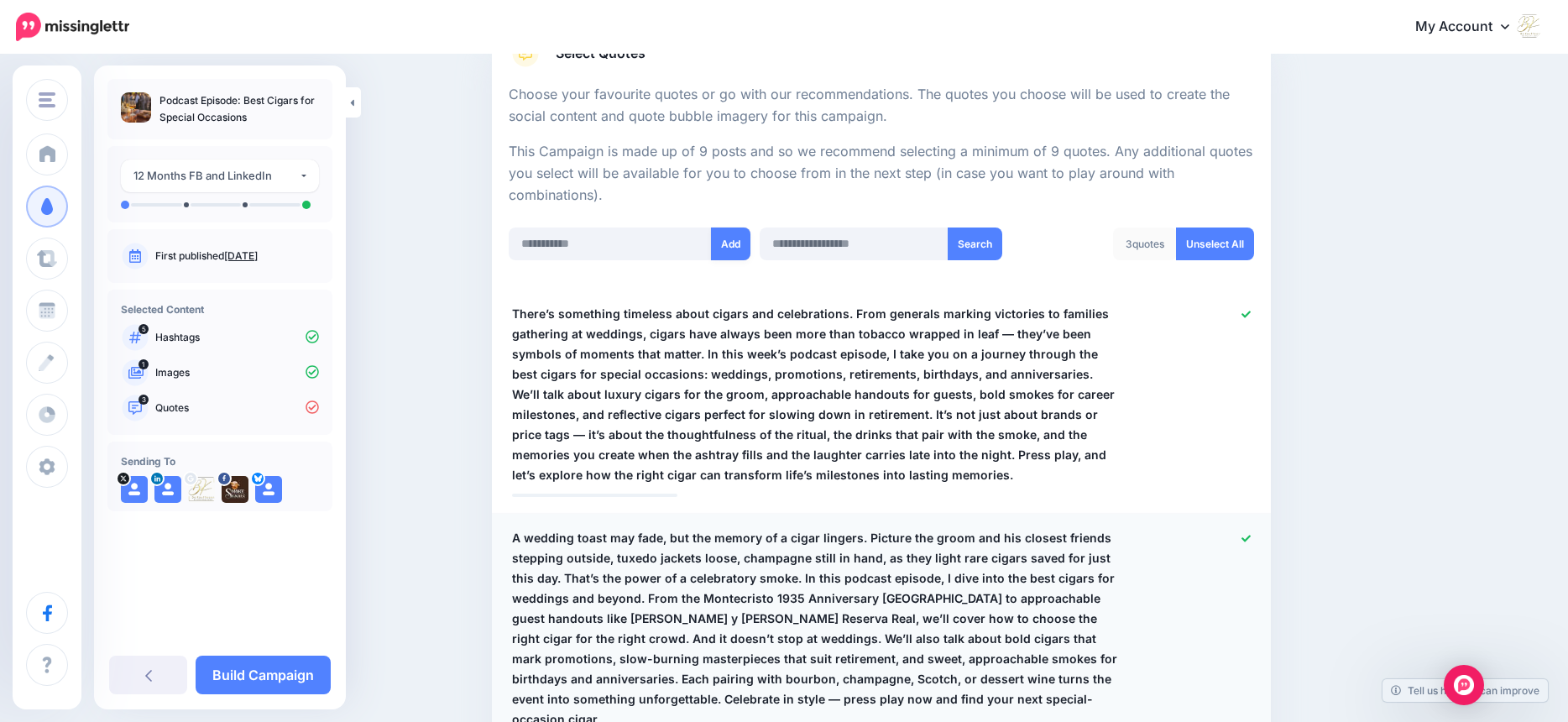
scroll to position [211, 0]
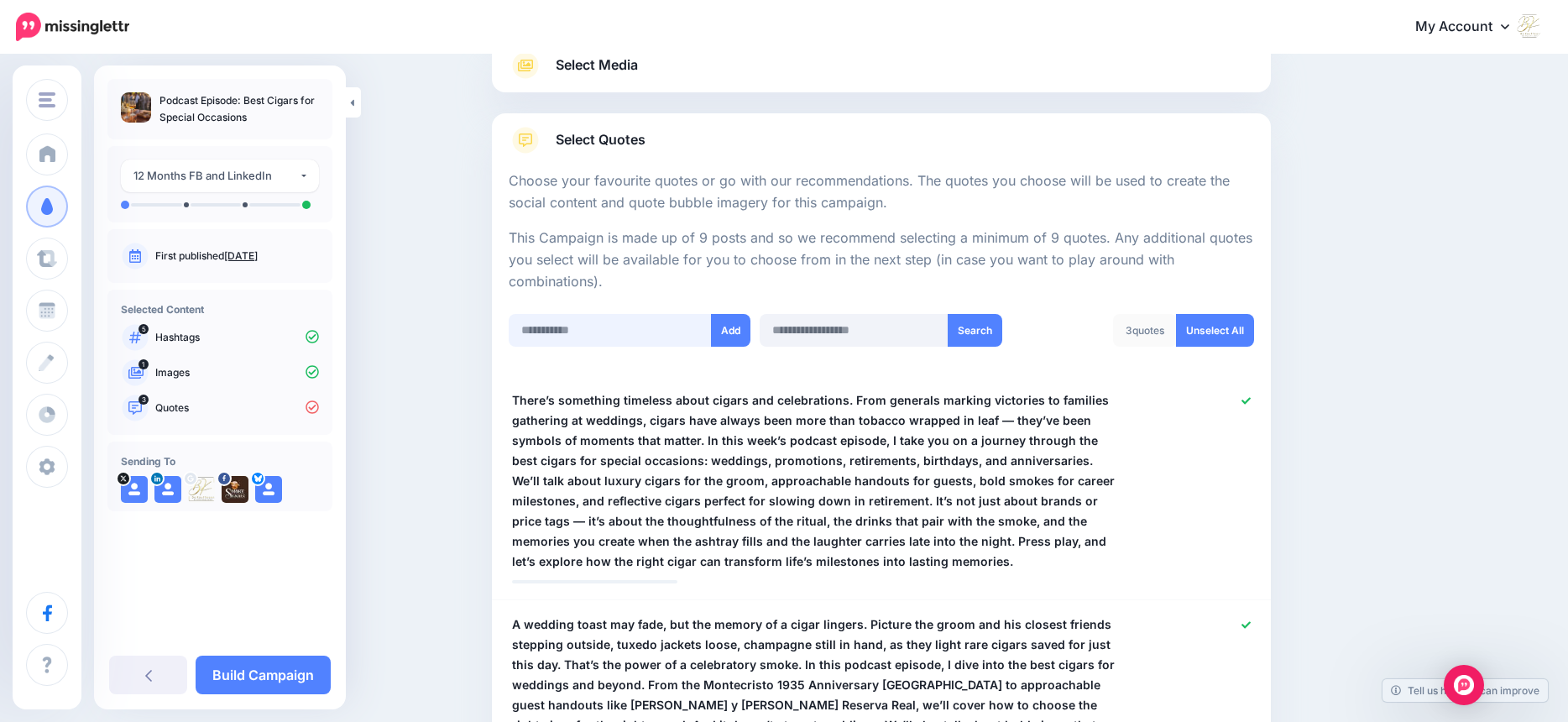
click at [568, 334] on input "text" at bounding box center [611, 330] width 204 height 33
paste input "**********"
type input "**********"
click at [735, 328] on button "Add" at bounding box center [731, 330] width 39 height 33
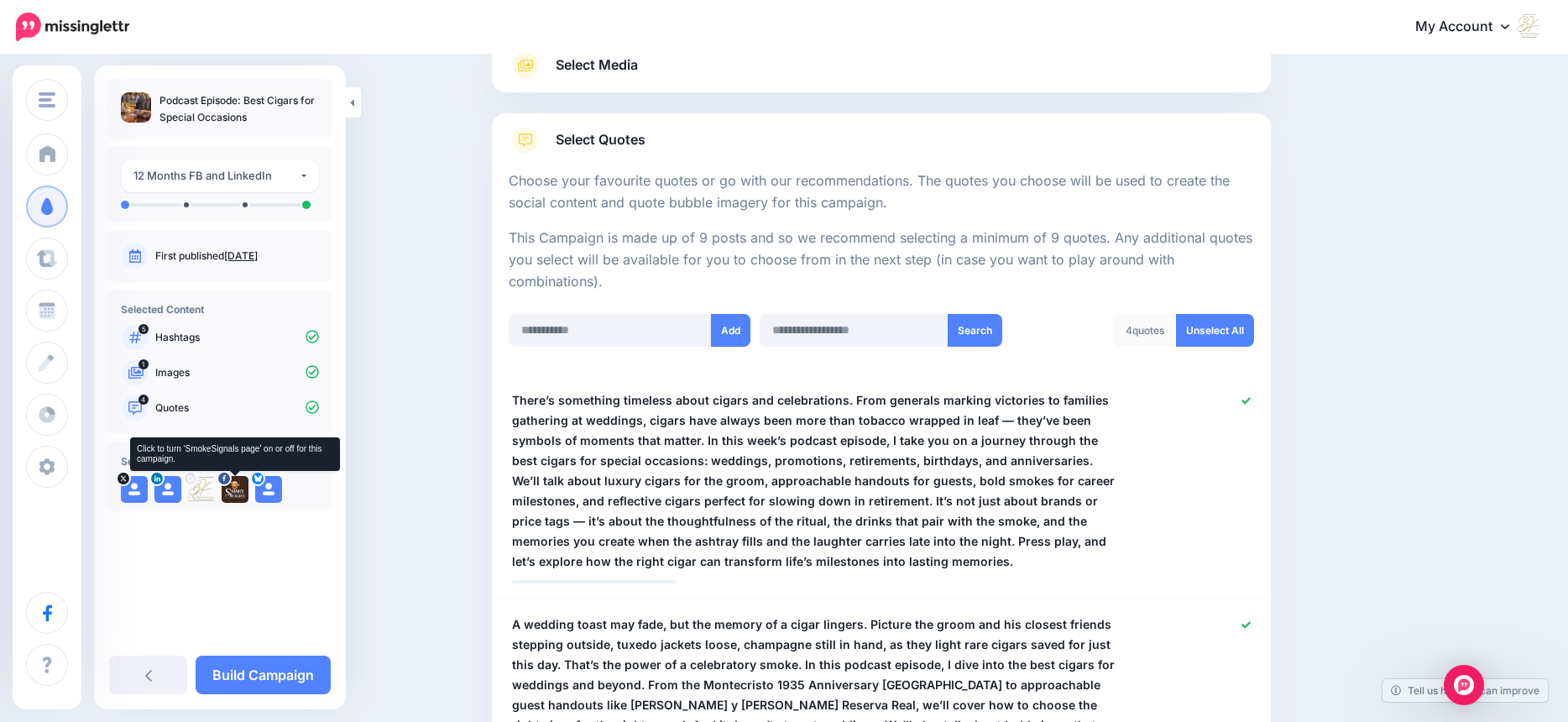
scroll to position [586, 0]
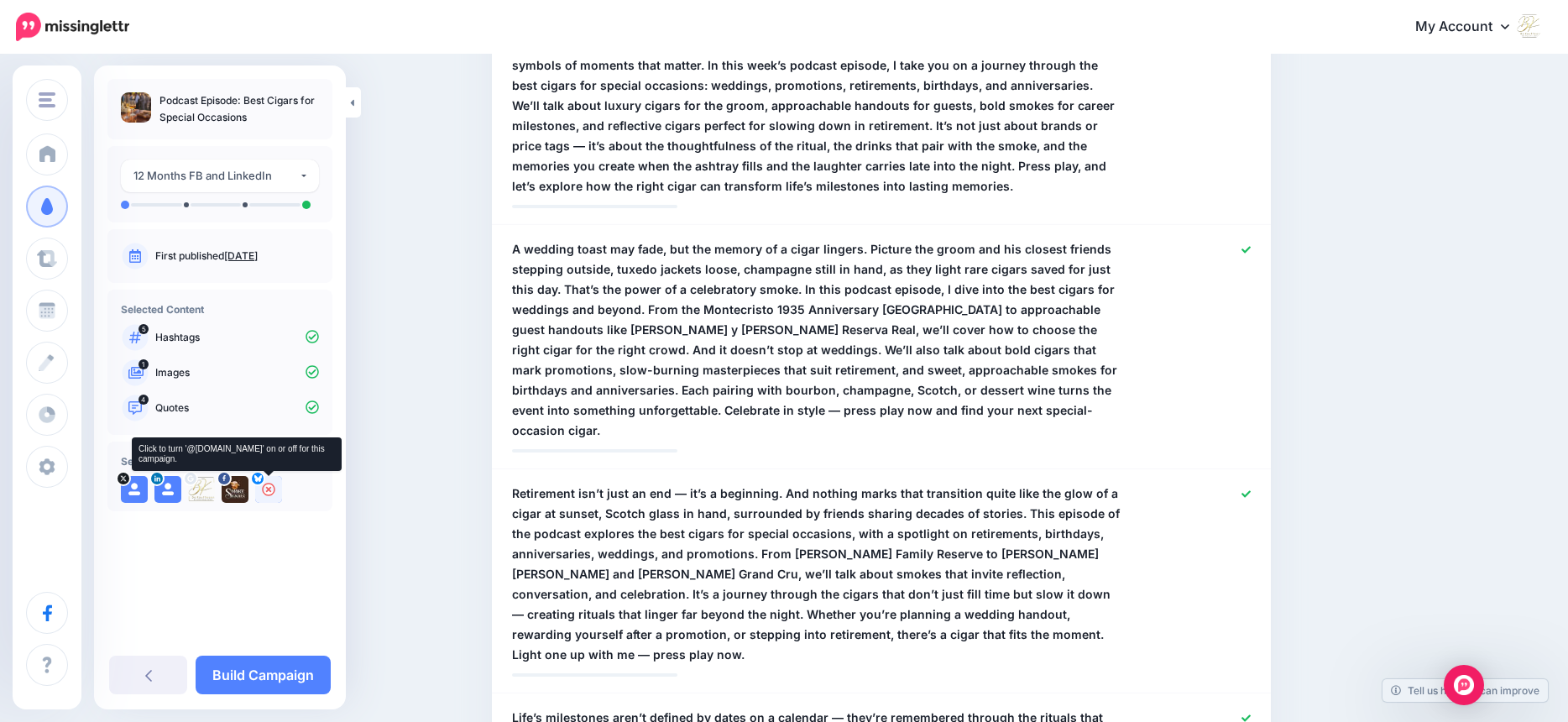
click at [266, 487] on icon at bounding box center [268, 489] width 13 height 13
click at [135, 492] on icon at bounding box center [134, 489] width 13 height 13
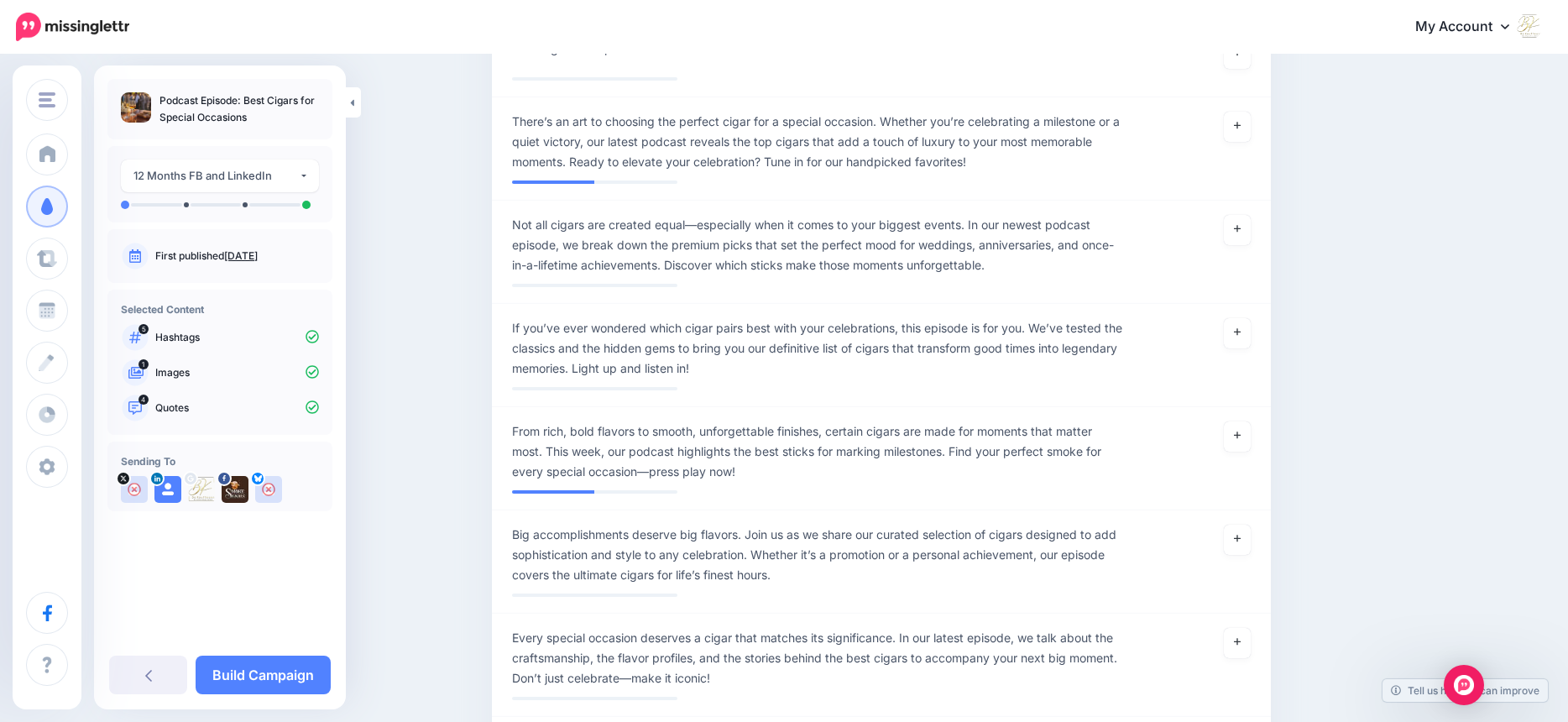
scroll to position [1719, 0]
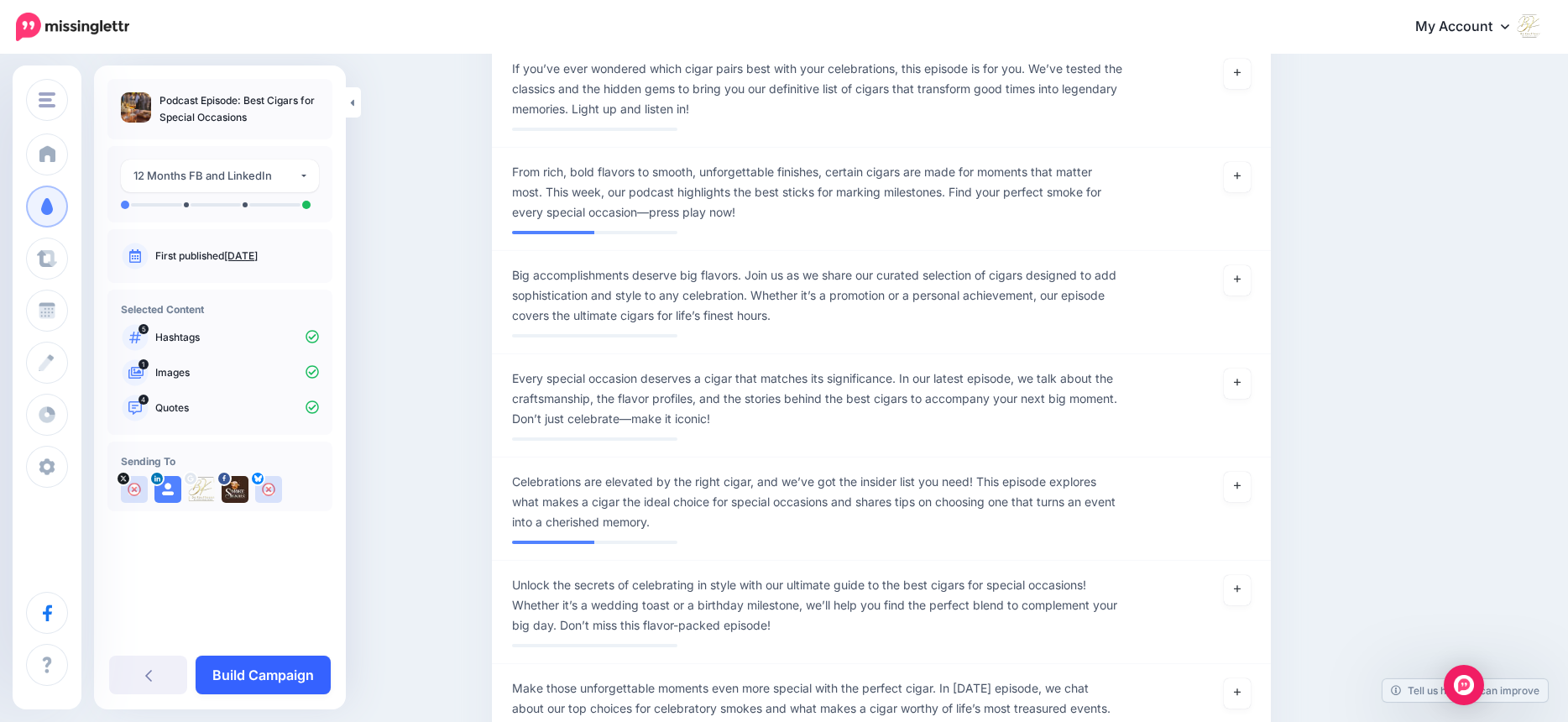
click at [289, 671] on link "Build Campaign" at bounding box center [263, 674] width 135 height 38
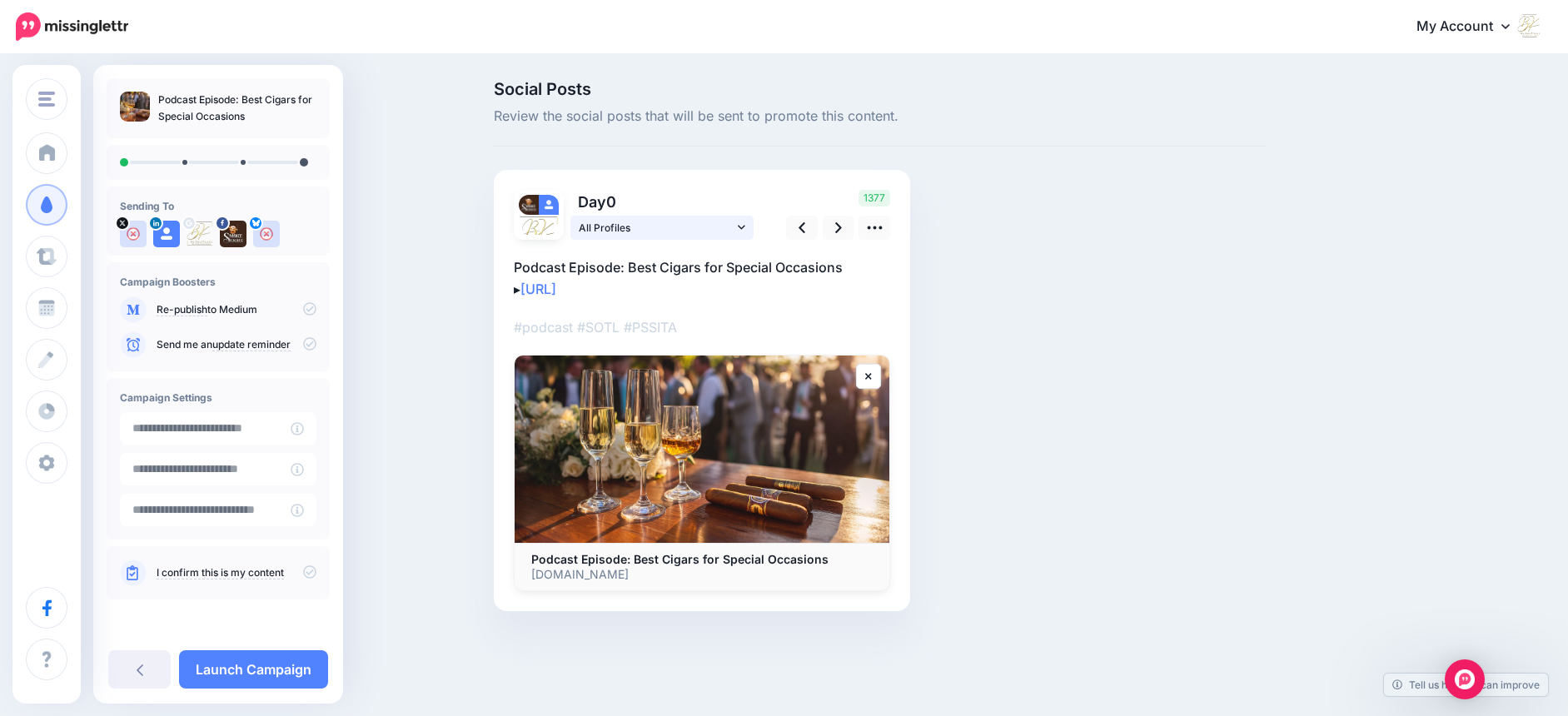
click at [744, 226] on icon at bounding box center [741, 227] width 7 height 4
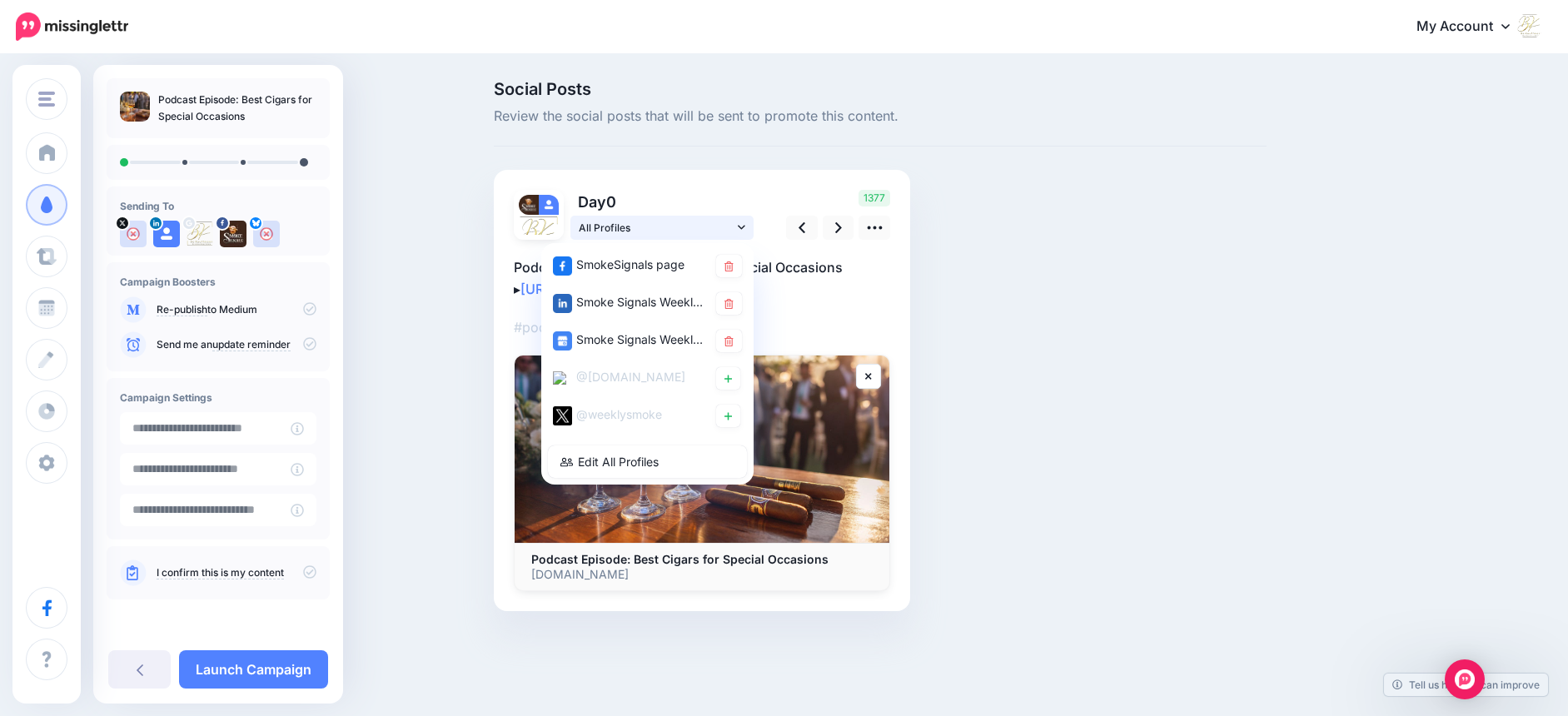
click at [744, 226] on icon at bounding box center [741, 227] width 7 height 4
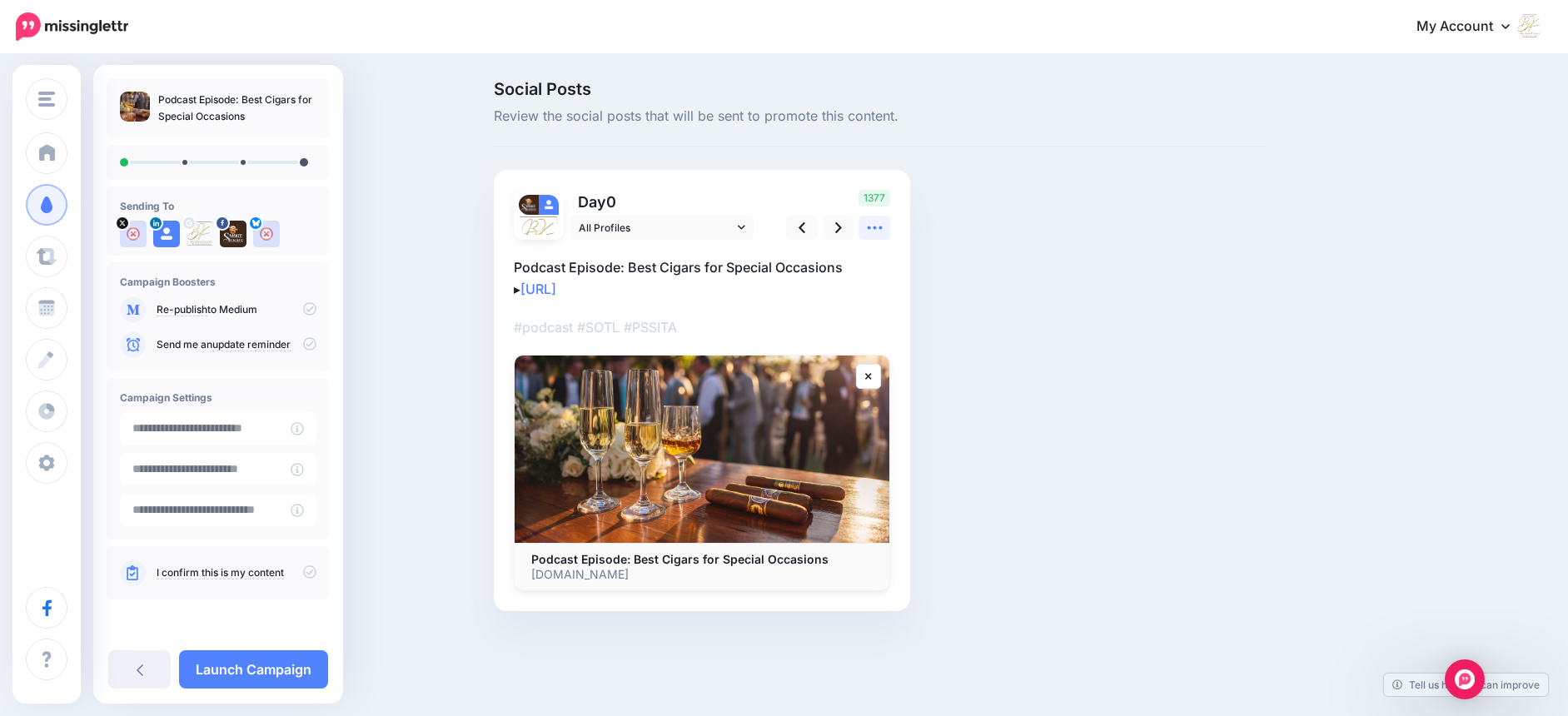
click at [876, 227] on icon at bounding box center [874, 228] width 18 height 18
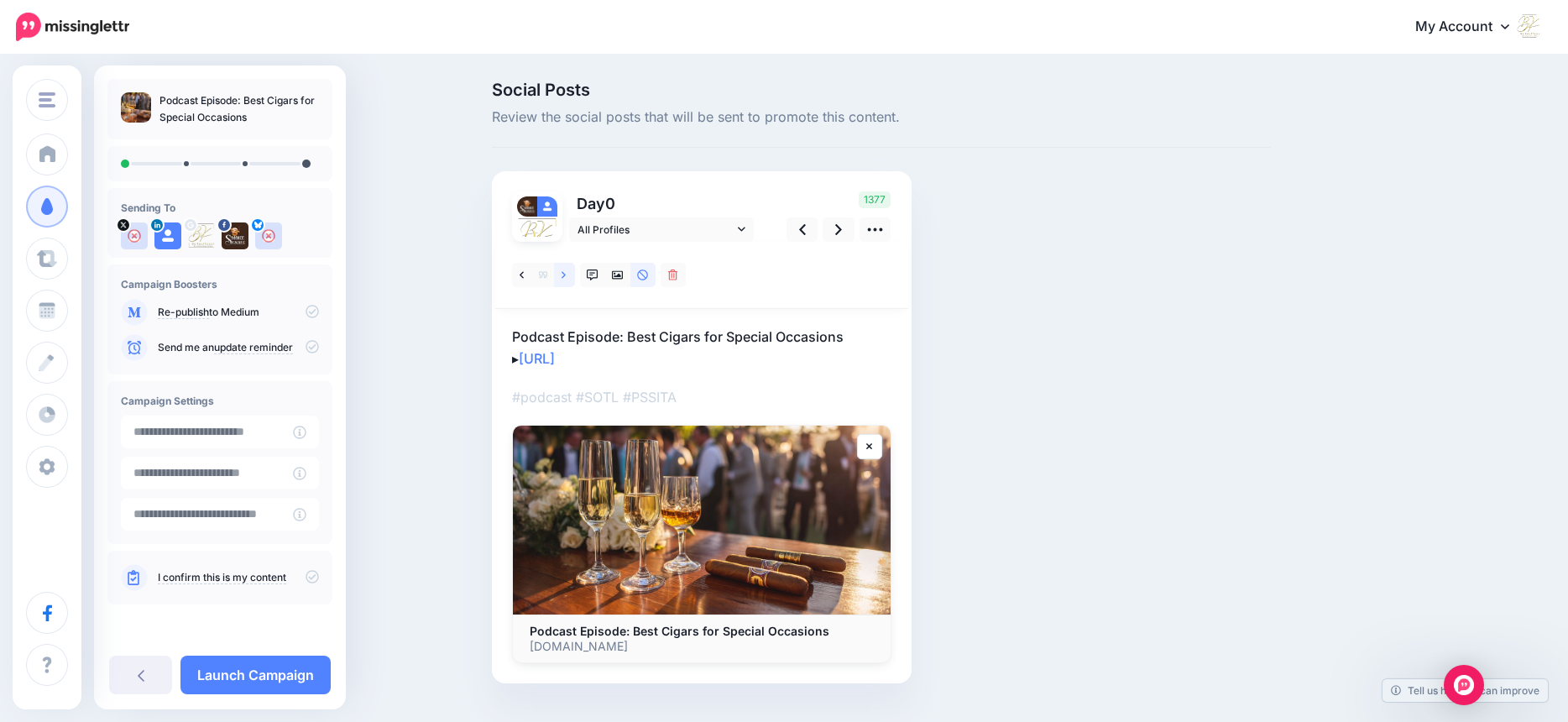
click at [566, 275] on icon at bounding box center [563, 275] width 4 height 12
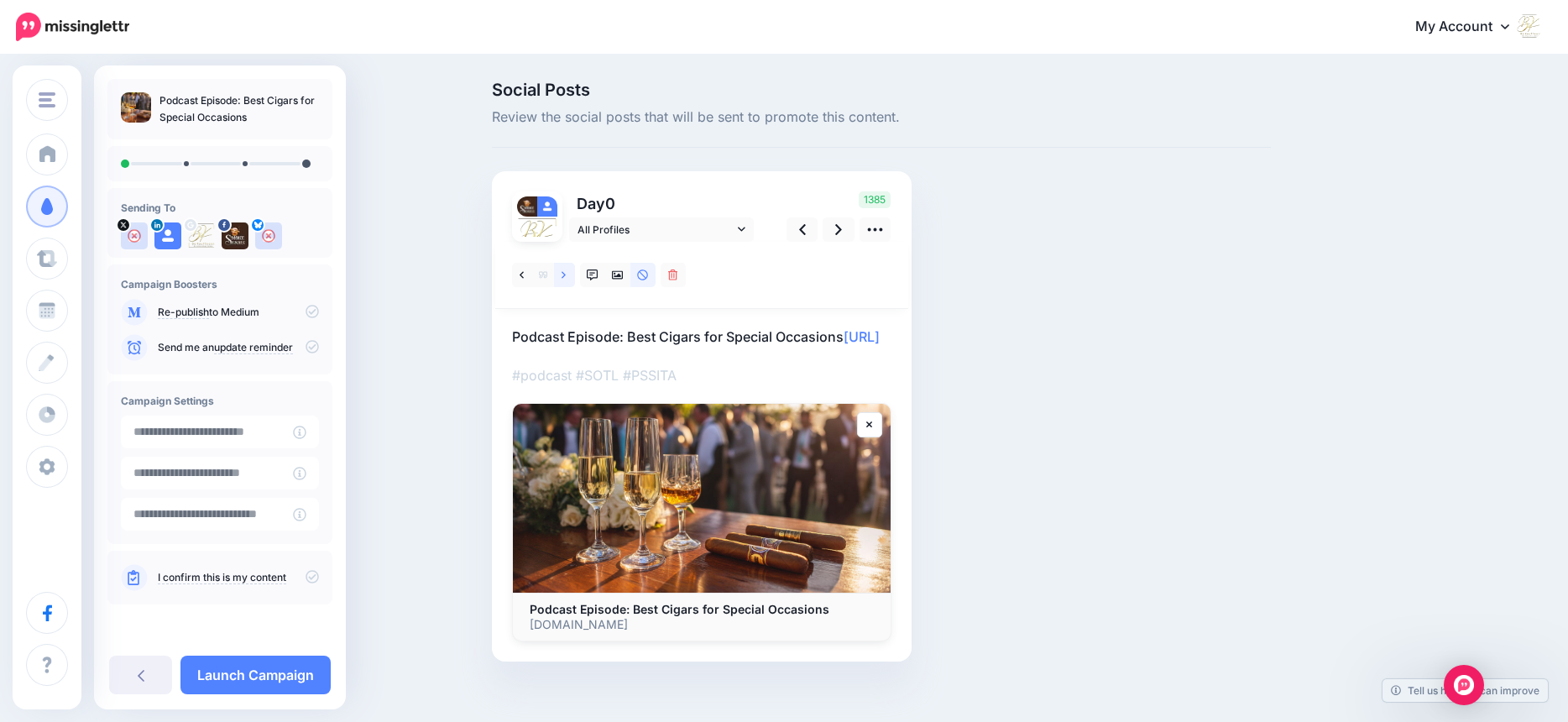
click at [566, 275] on icon at bounding box center [563, 275] width 4 height 12
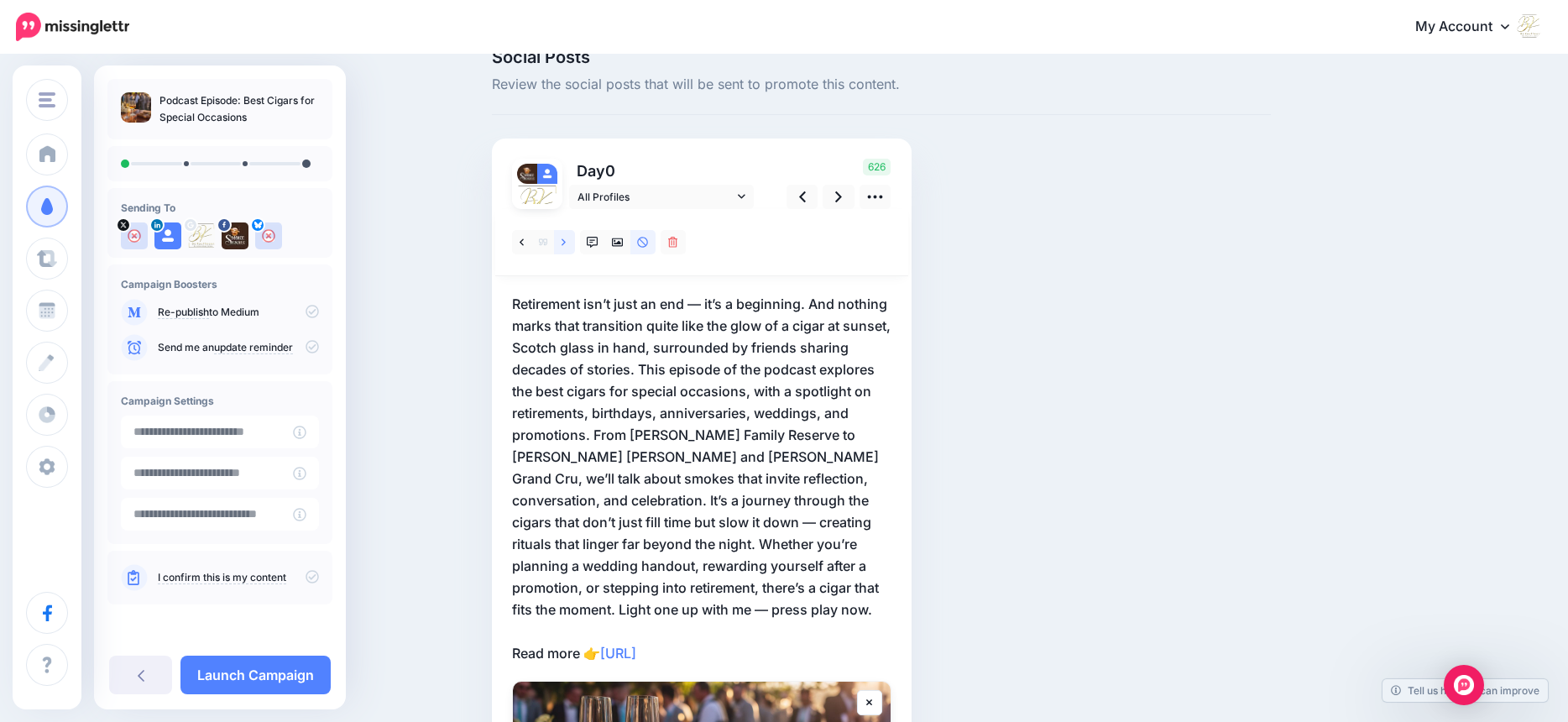
scroll to position [44, 0]
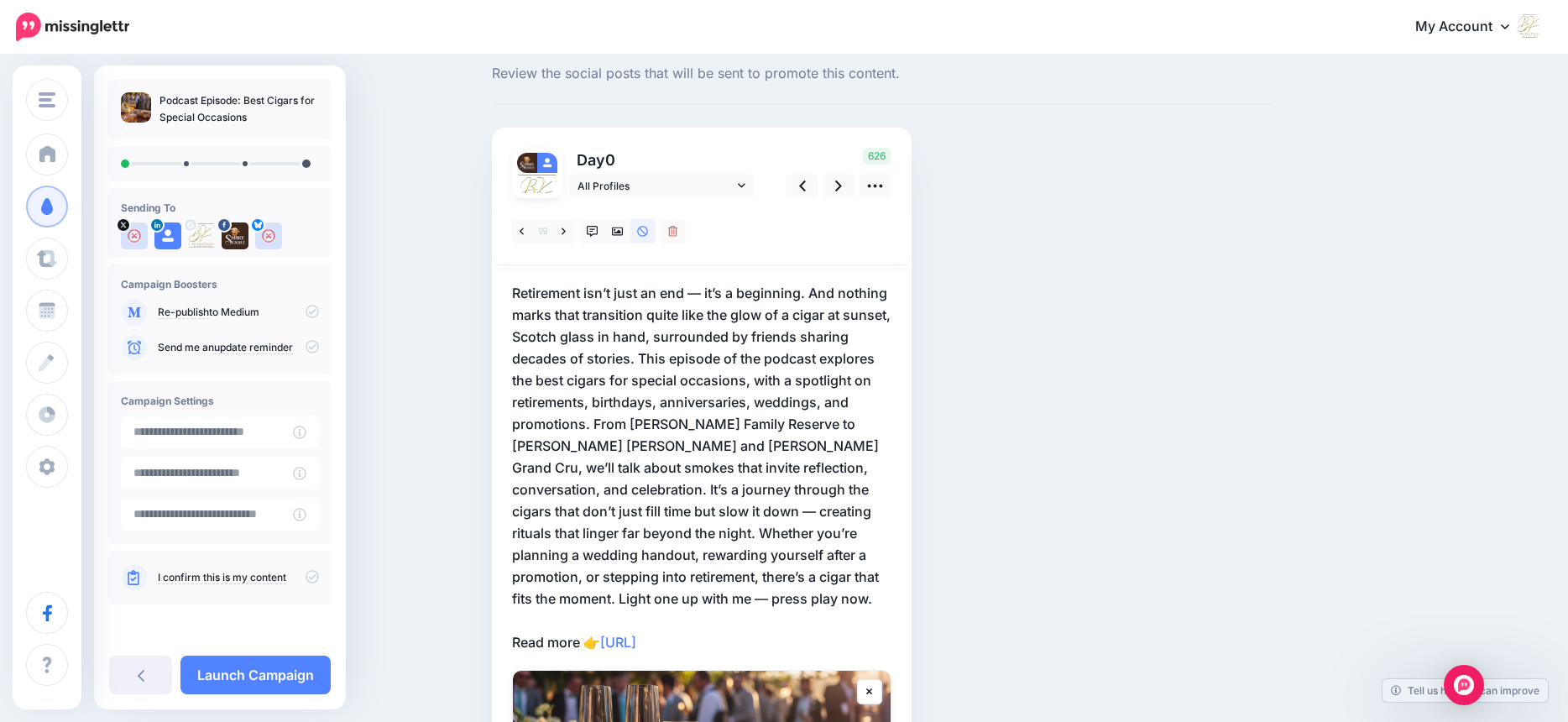
click at [695, 358] on p "Retirement isn’t just an end — it’s a beginning. And nothing marks that transit…" at bounding box center [701, 468] width 380 height 371
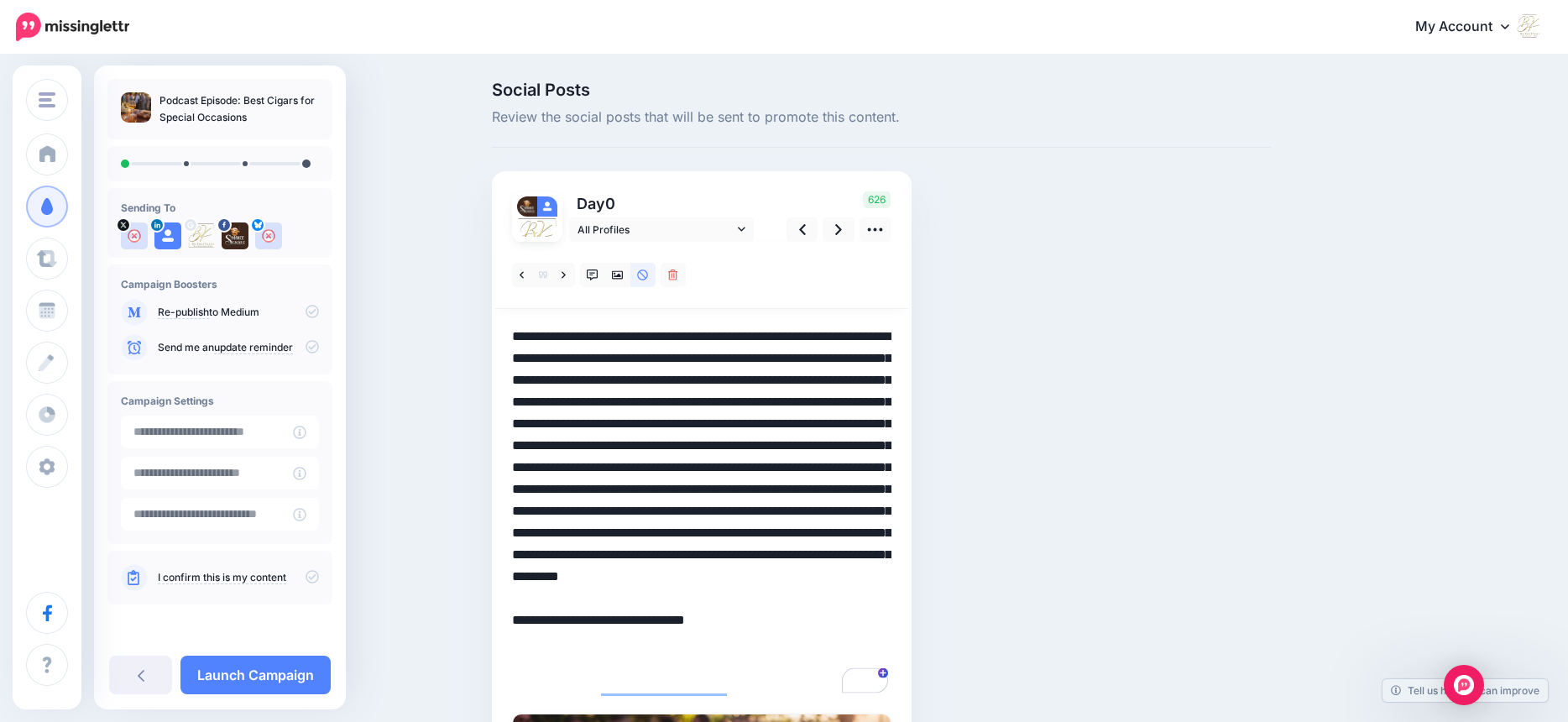
click at [703, 401] on textarea "**********" at bounding box center [701, 511] width 380 height 371
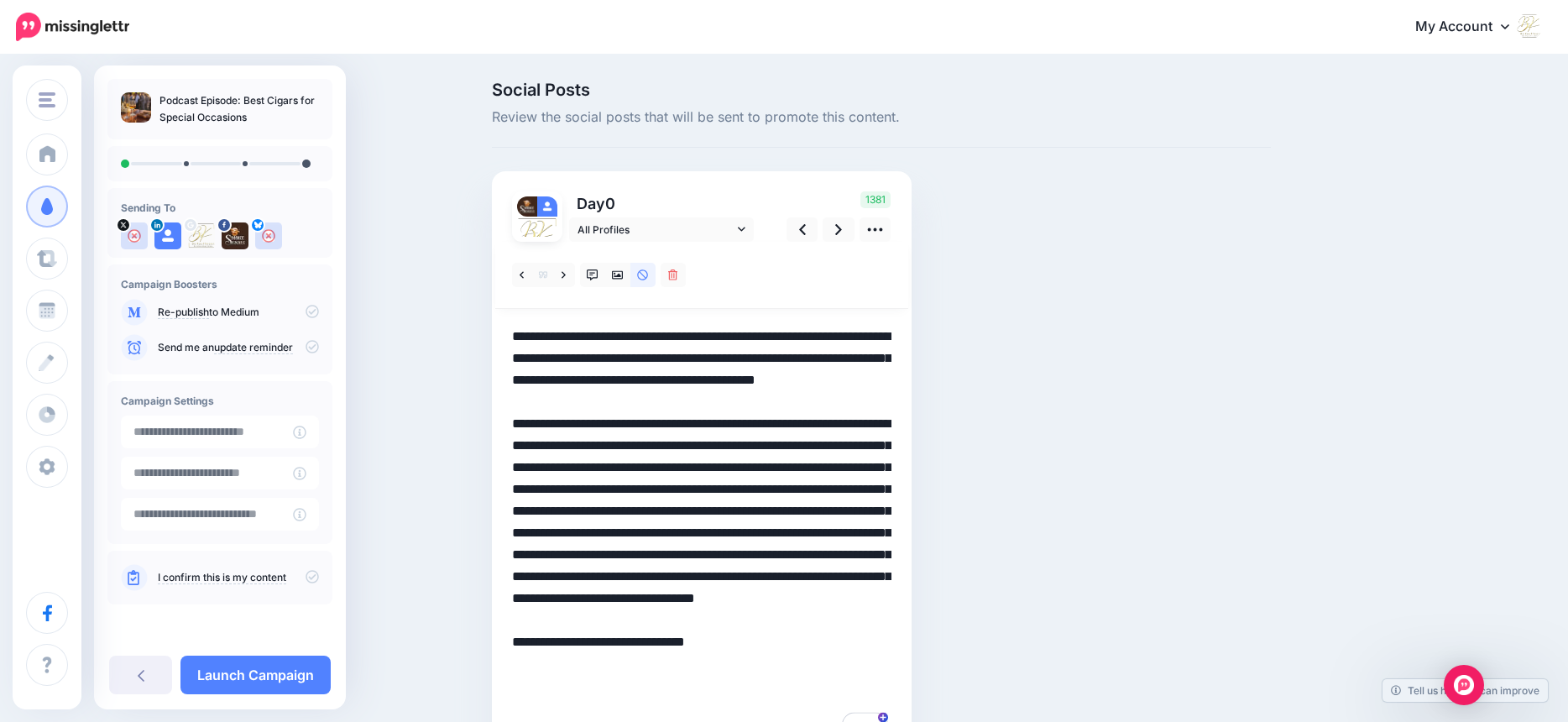
click at [859, 486] on textarea "**********" at bounding box center [701, 533] width 380 height 414
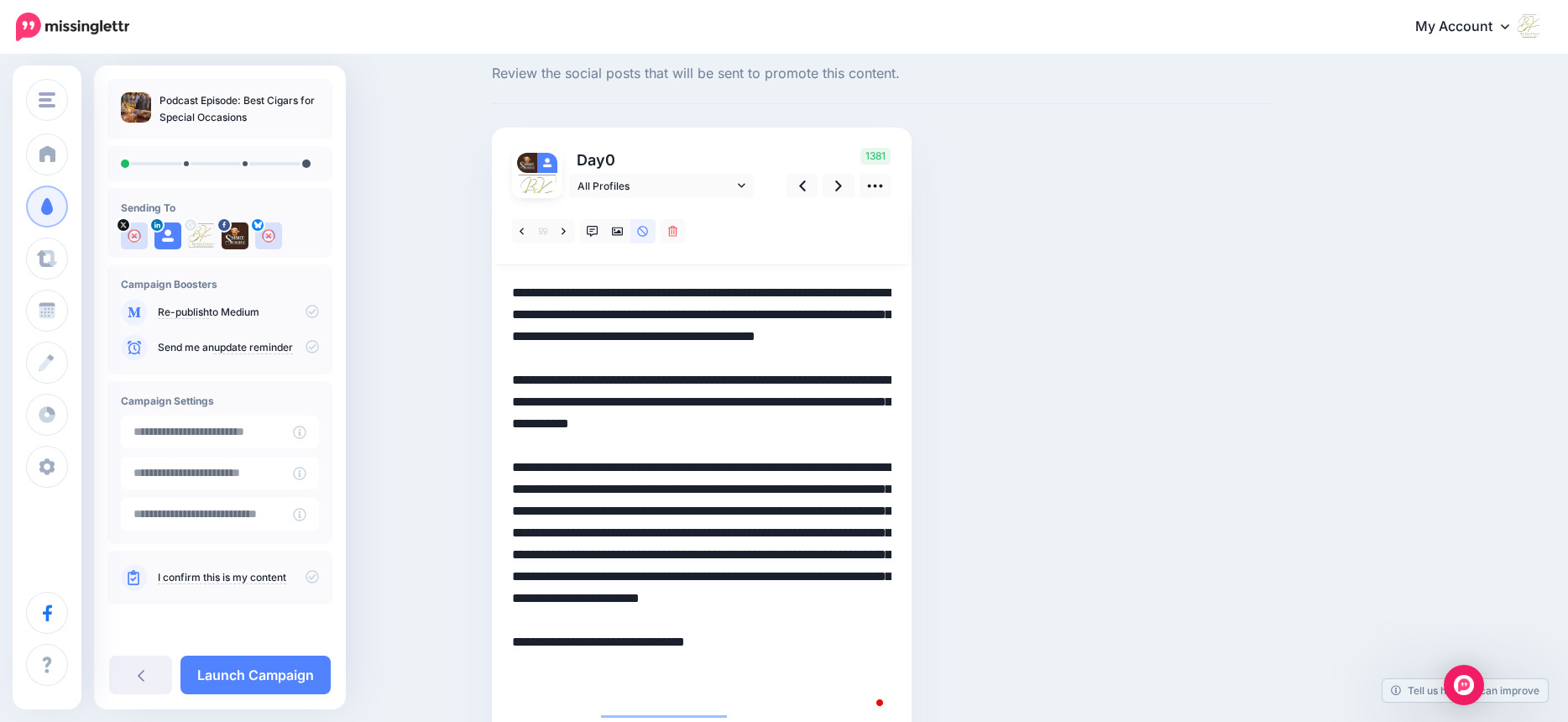
scroll to position [113, 0]
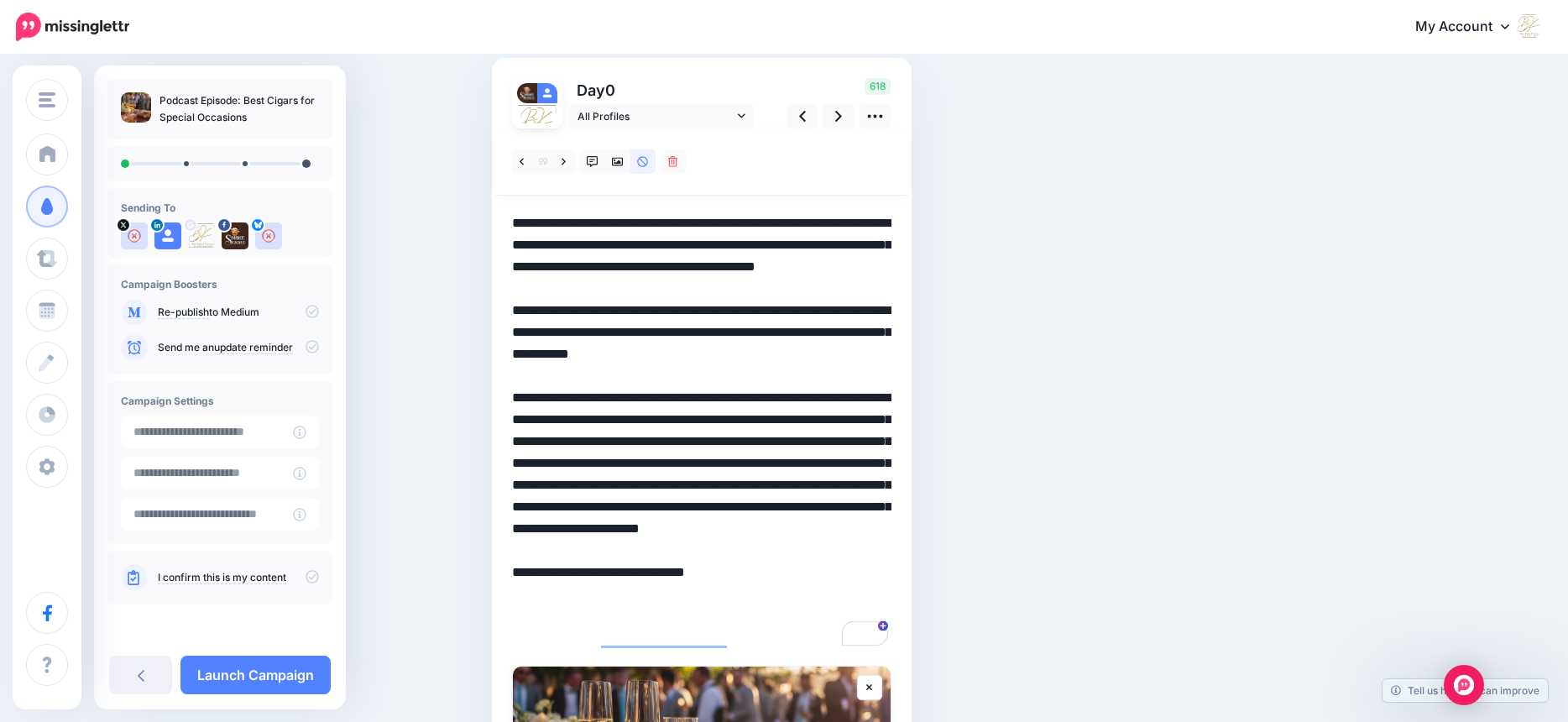
click at [843, 507] on textarea "**********" at bounding box center [701, 431] width 380 height 437
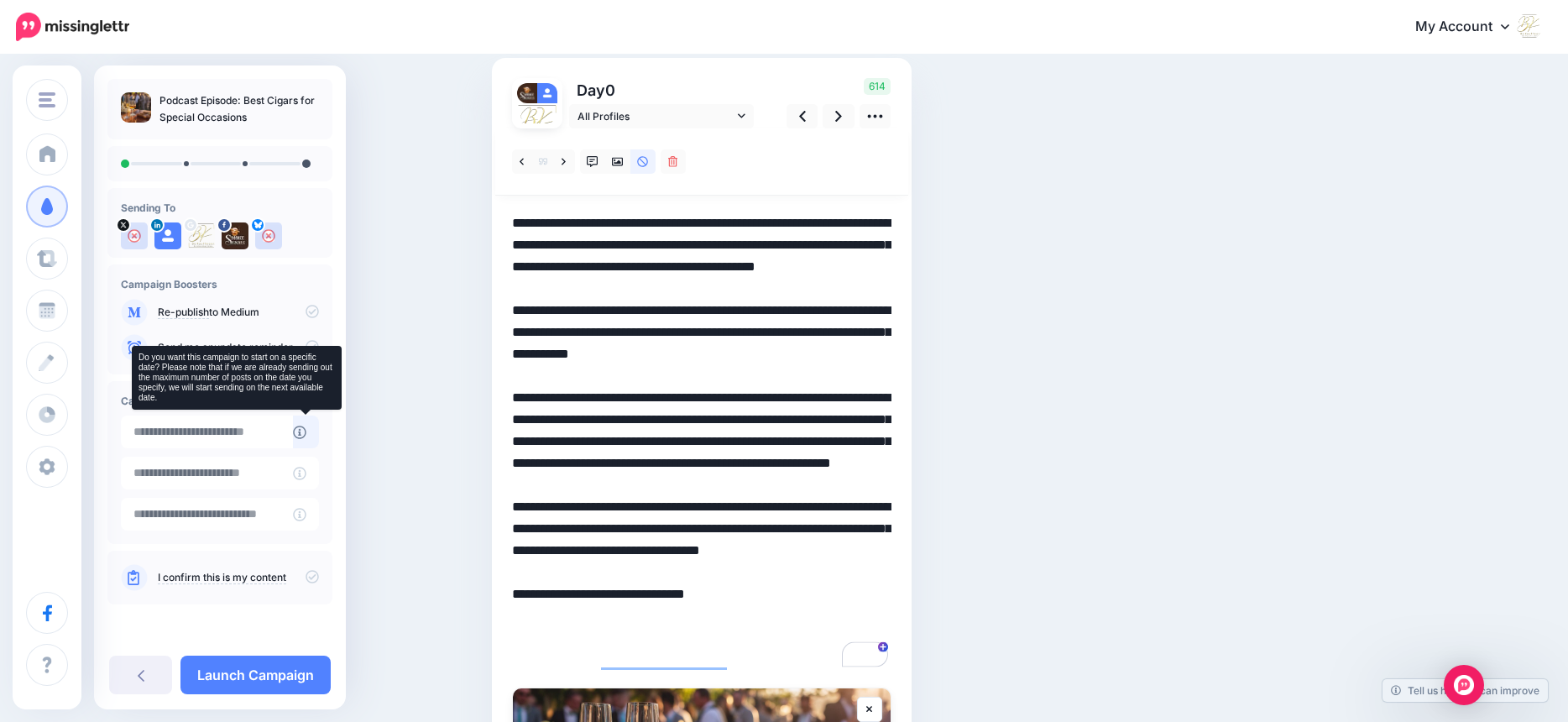
type textarea "**********"
click at [294, 427] on icon at bounding box center [300, 432] width 13 height 13
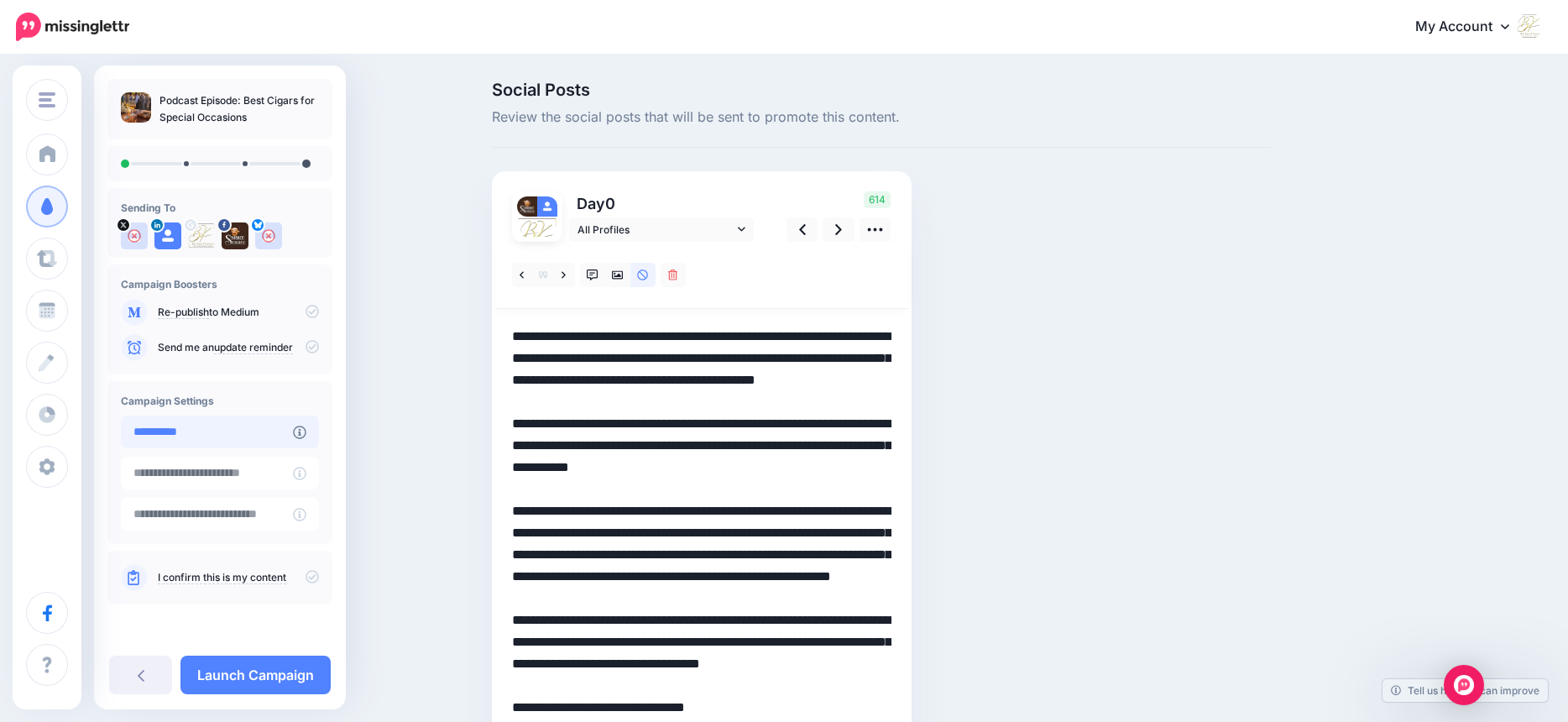
click at [266, 435] on input "**********" at bounding box center [207, 431] width 172 height 33
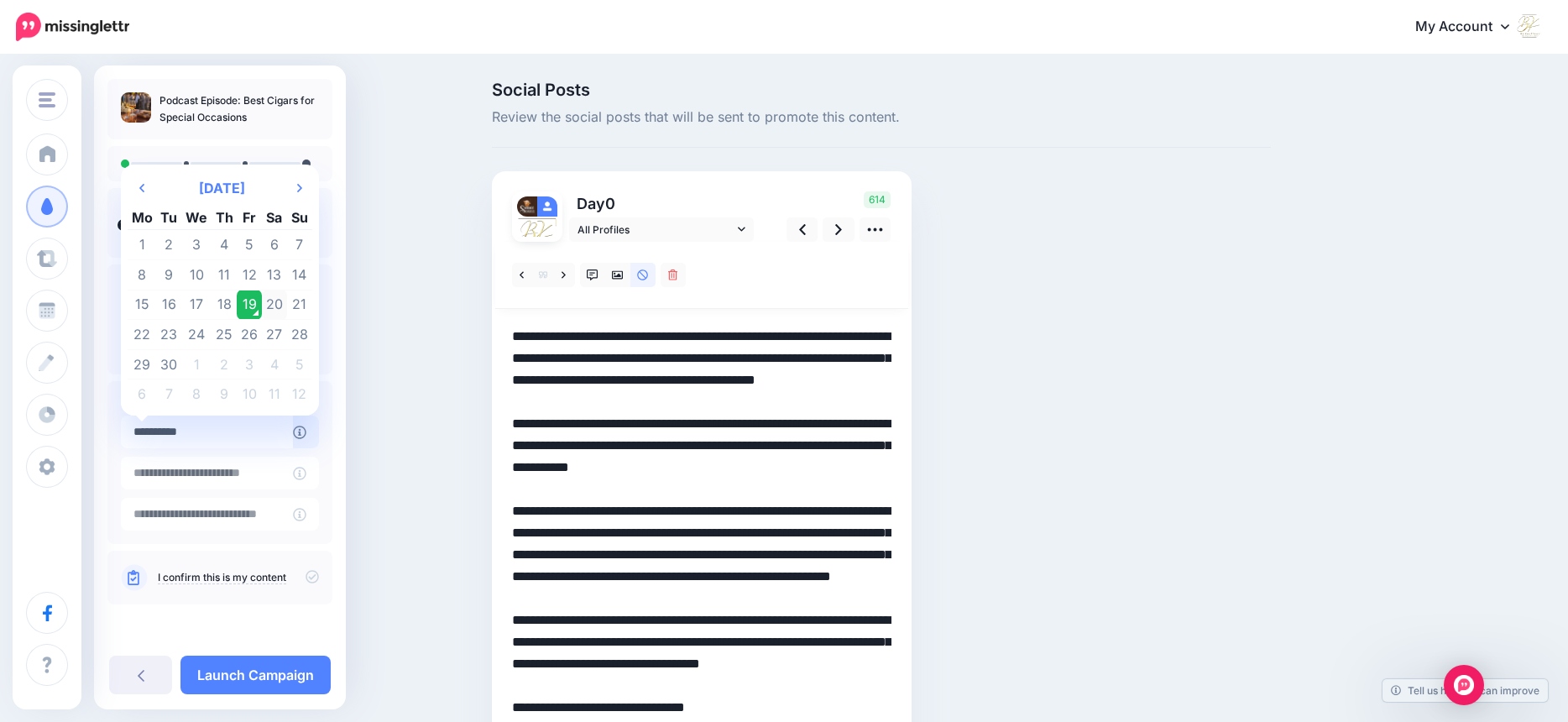
click at [273, 306] on td "20" at bounding box center [274, 305] width 25 height 30
type input "**********"
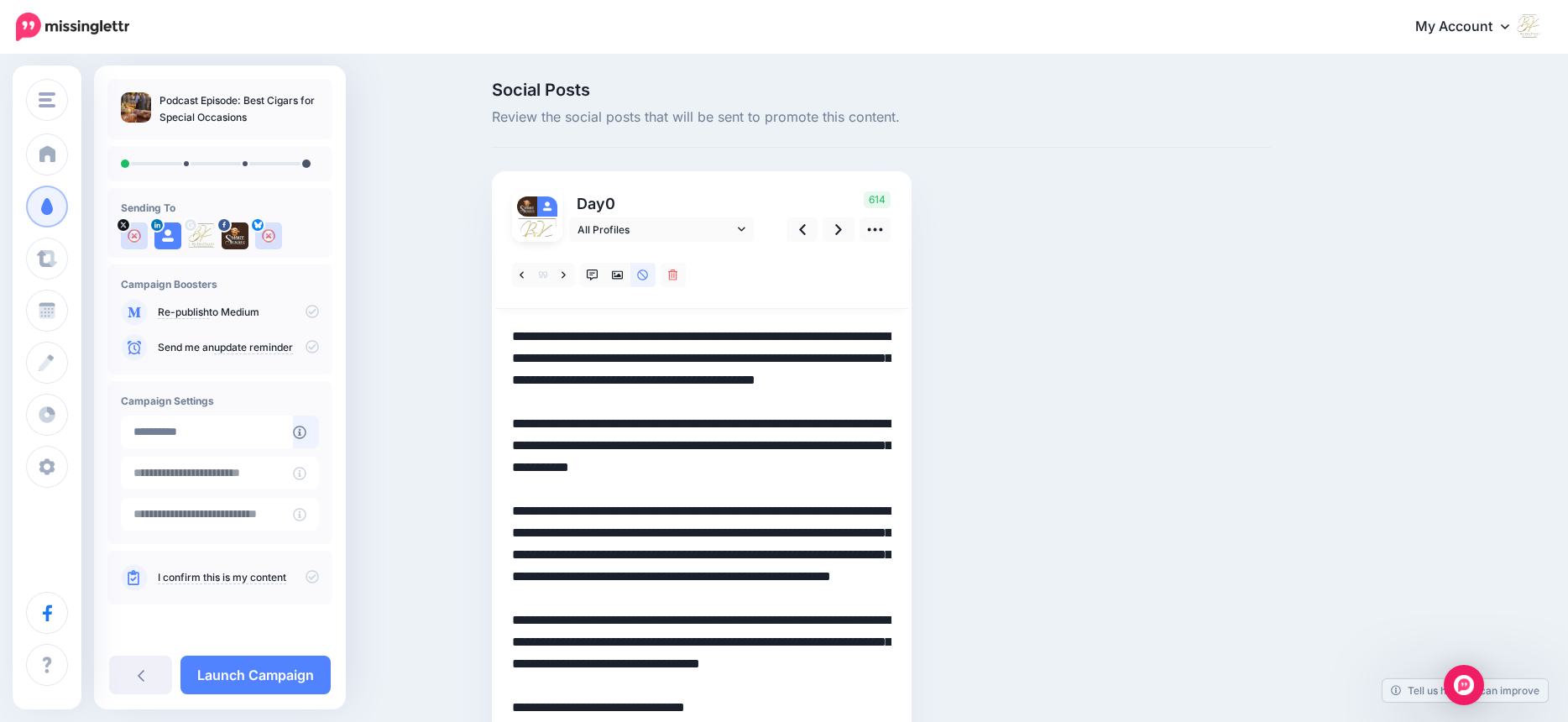
scroll to position [11, 0]
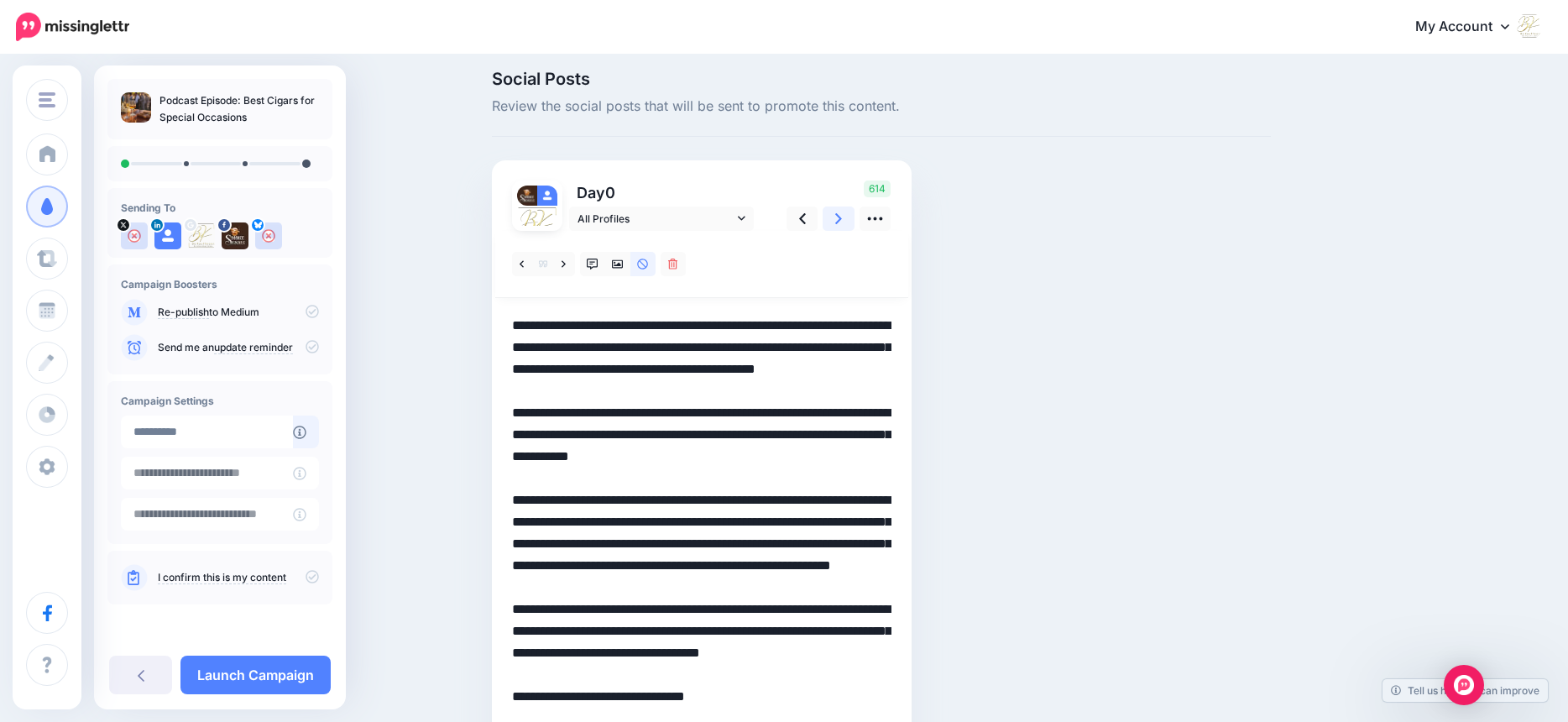
click at [842, 218] on icon at bounding box center [838, 218] width 7 height 18
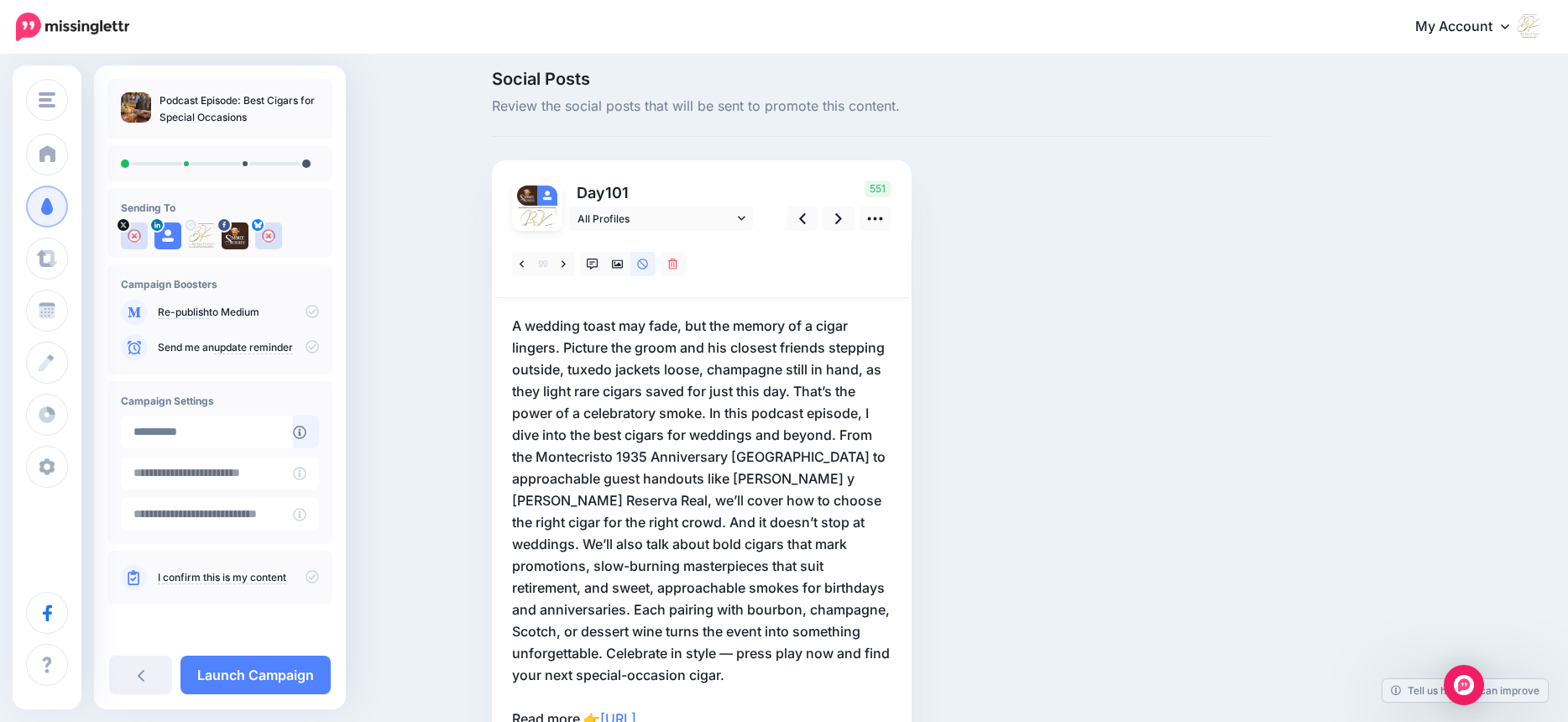
click at [571, 349] on p "A wedding toast may fade, but the memory of a cigar lingers. Picture the groom …" at bounding box center [701, 522] width 380 height 414
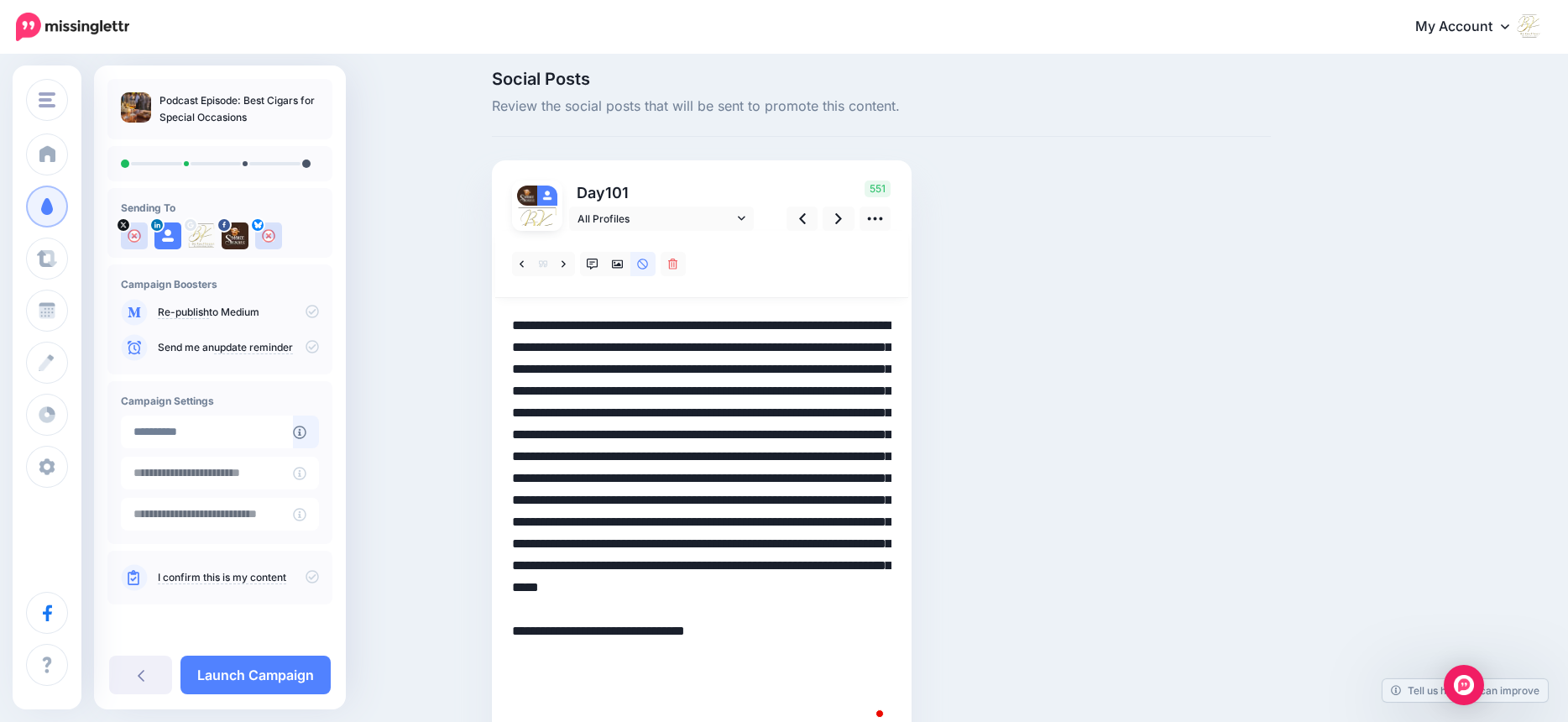
scroll to position [16, 0]
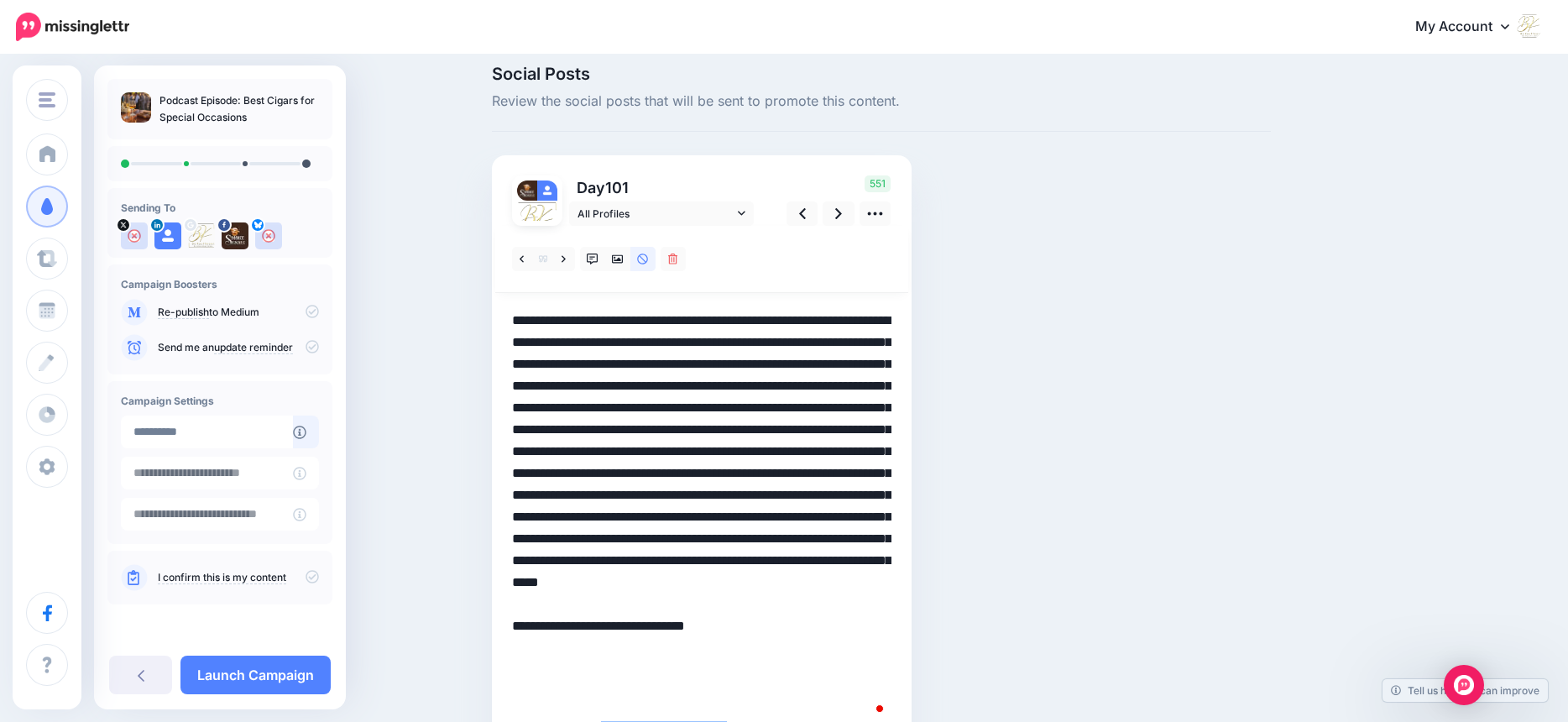
click at [569, 341] on textarea "**********" at bounding box center [701, 517] width 380 height 414
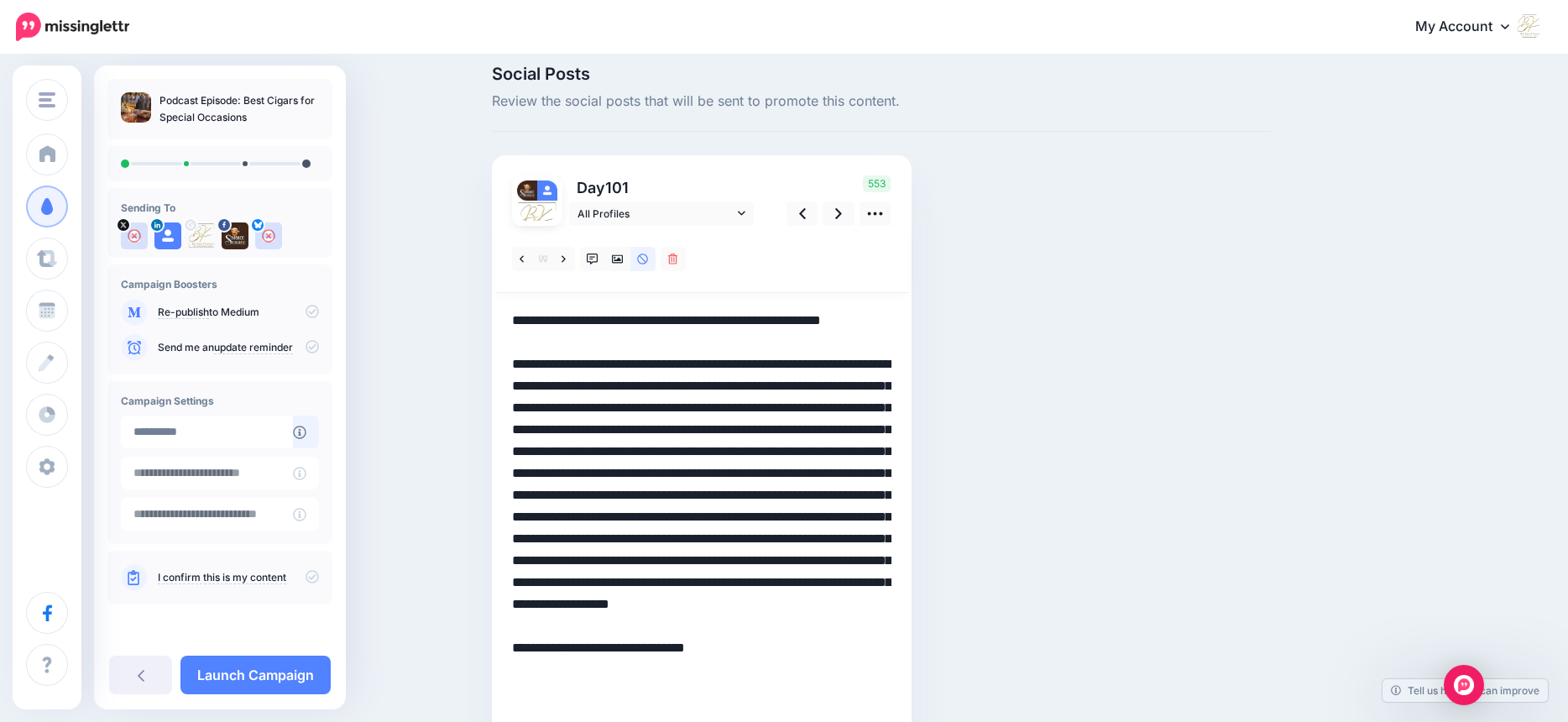
click at [649, 451] on textarea "**********" at bounding box center [701, 528] width 380 height 437
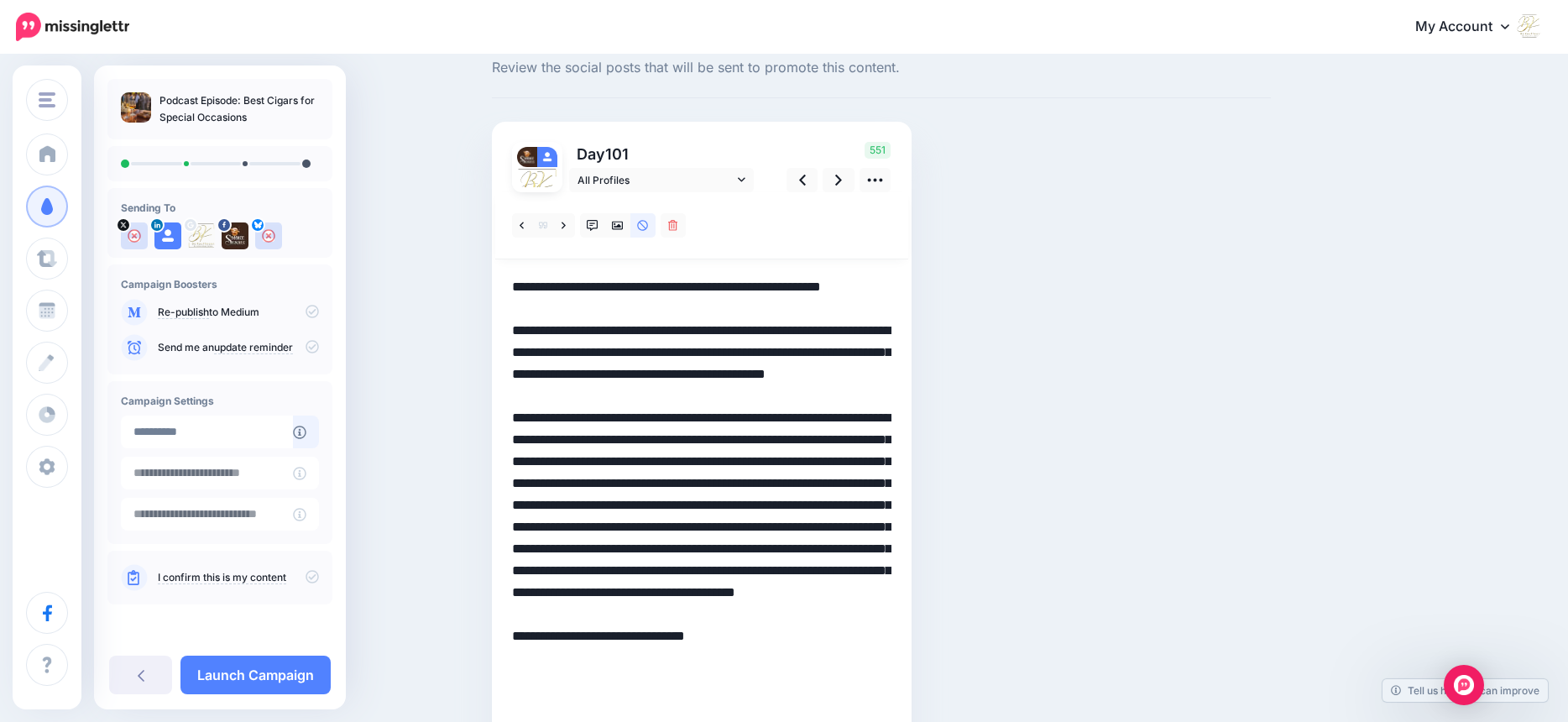
scroll to position [263, 0]
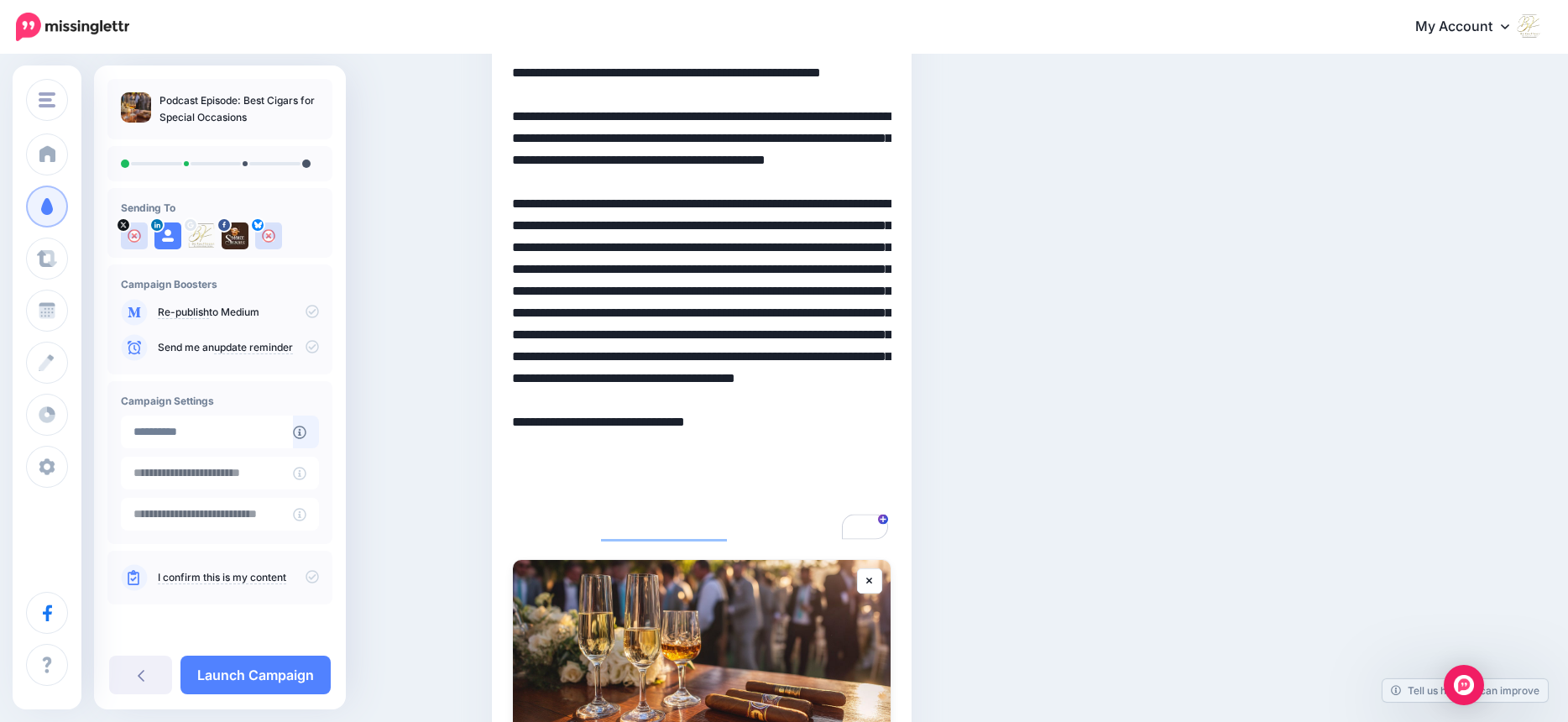
click at [792, 338] on textarea "**********" at bounding box center [701, 302] width 380 height 480
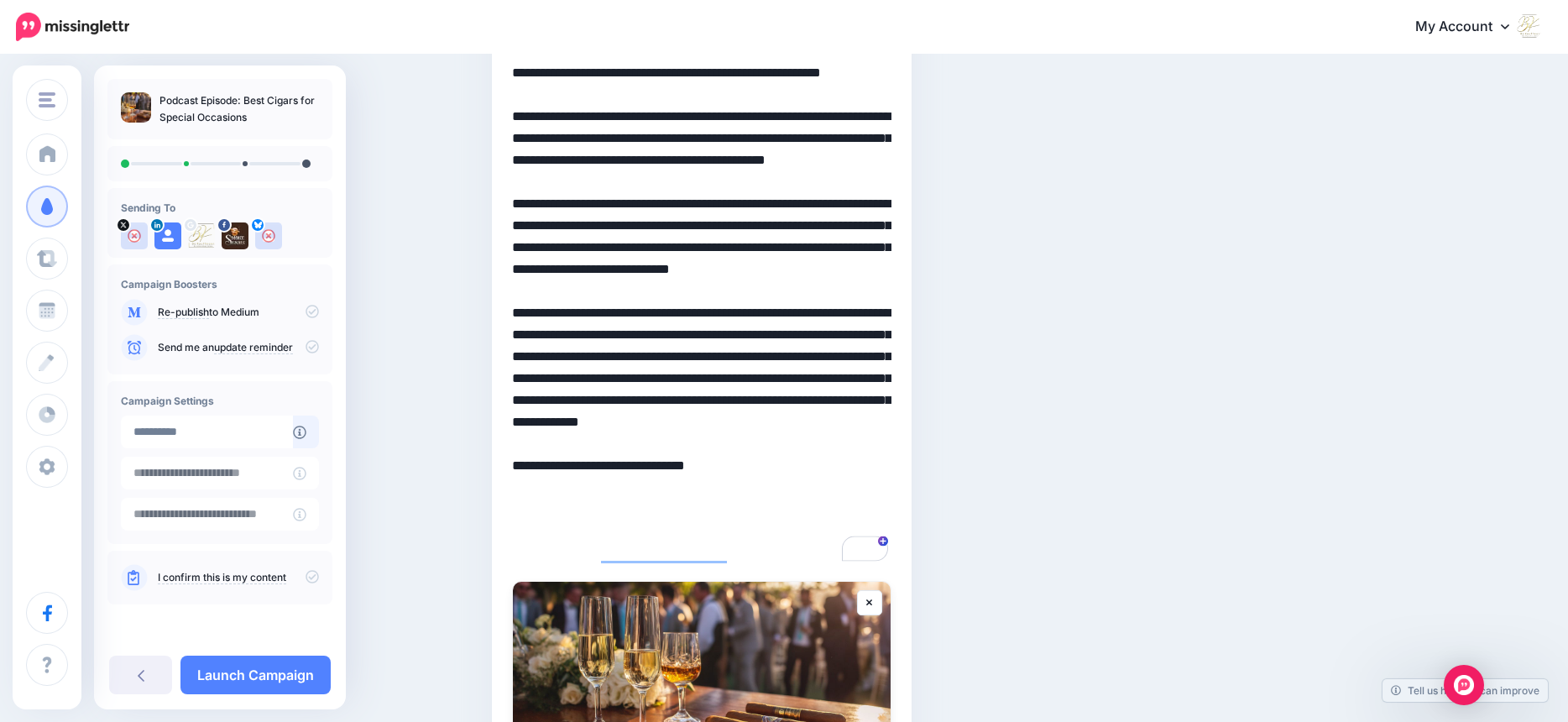
click at [688, 486] on textarea "**********" at bounding box center [701, 313] width 380 height 503
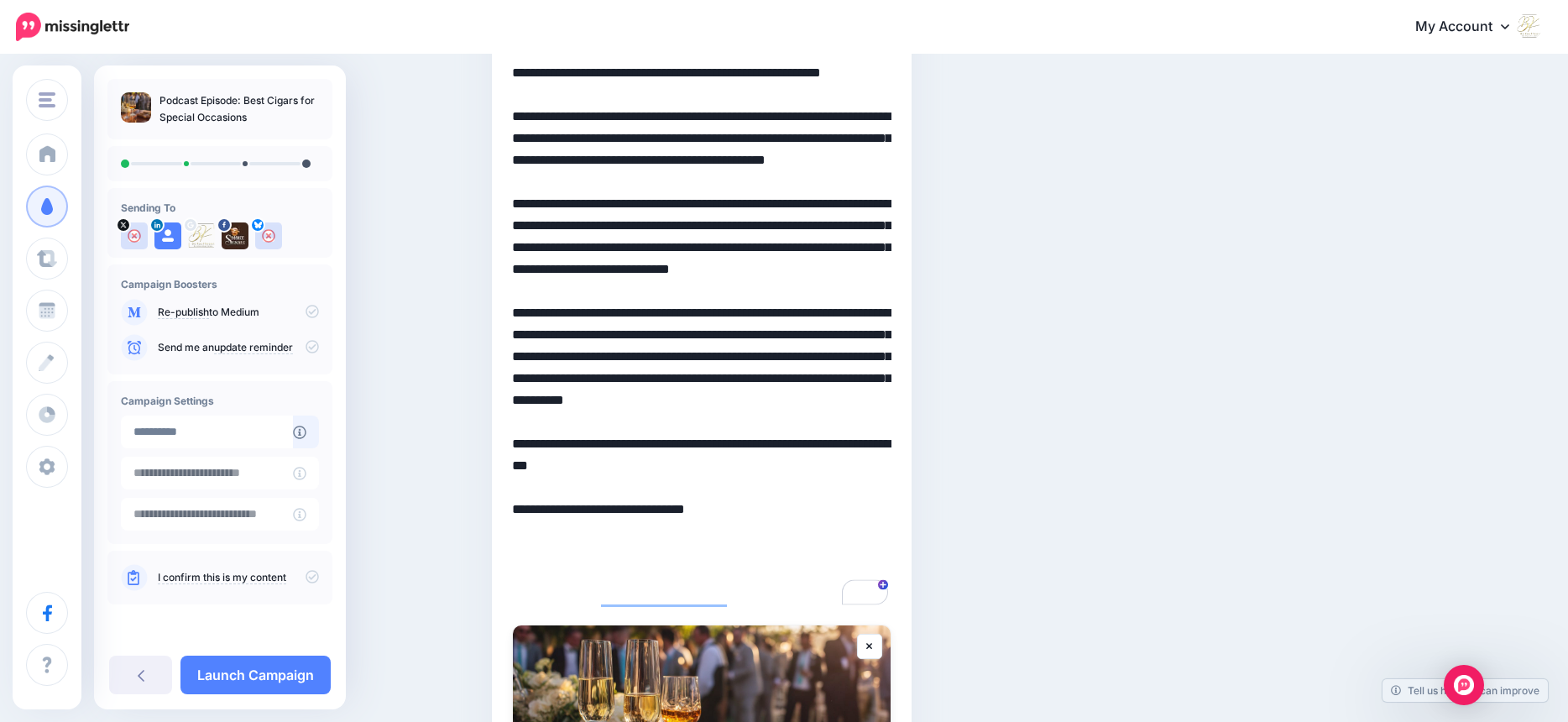
scroll to position [59, 0]
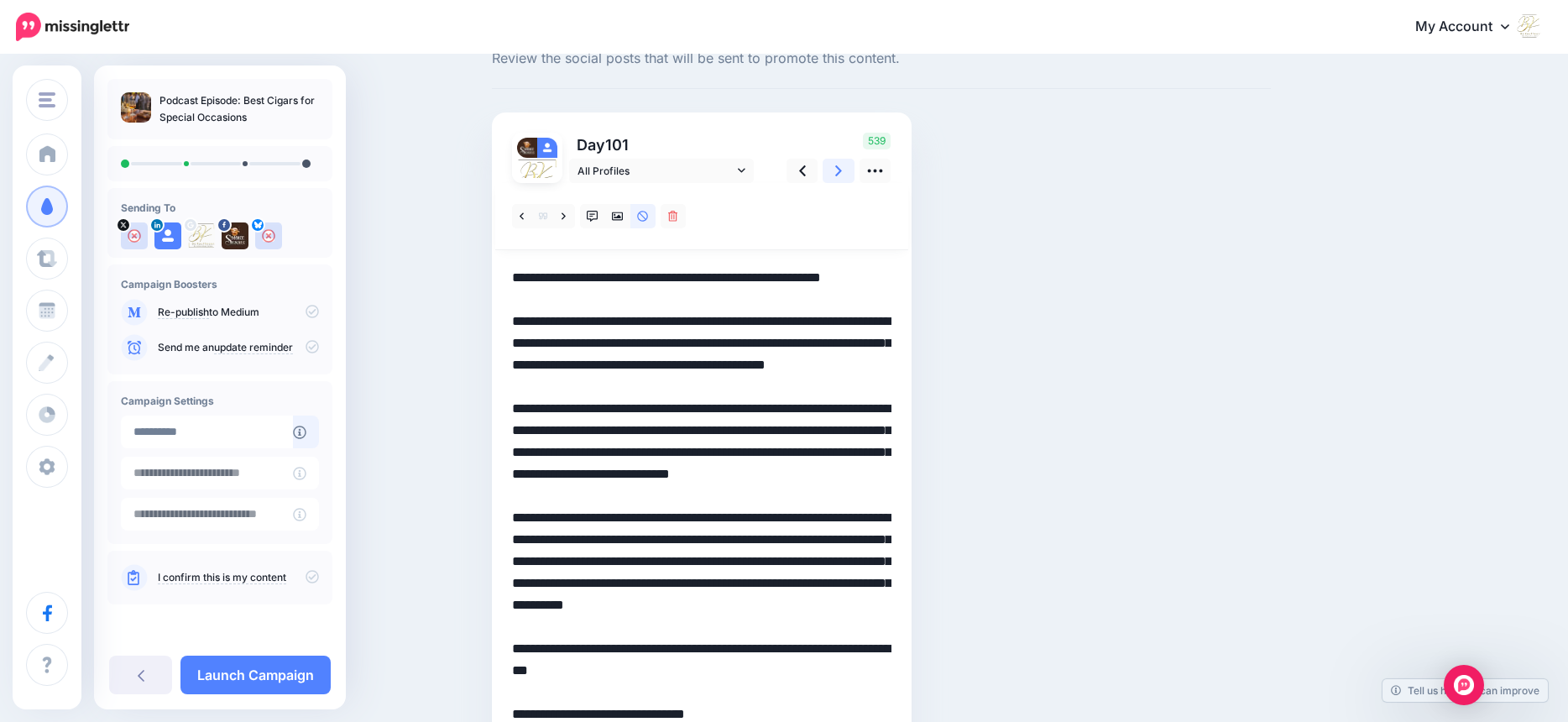
click at [842, 171] on icon at bounding box center [838, 171] width 7 height 18
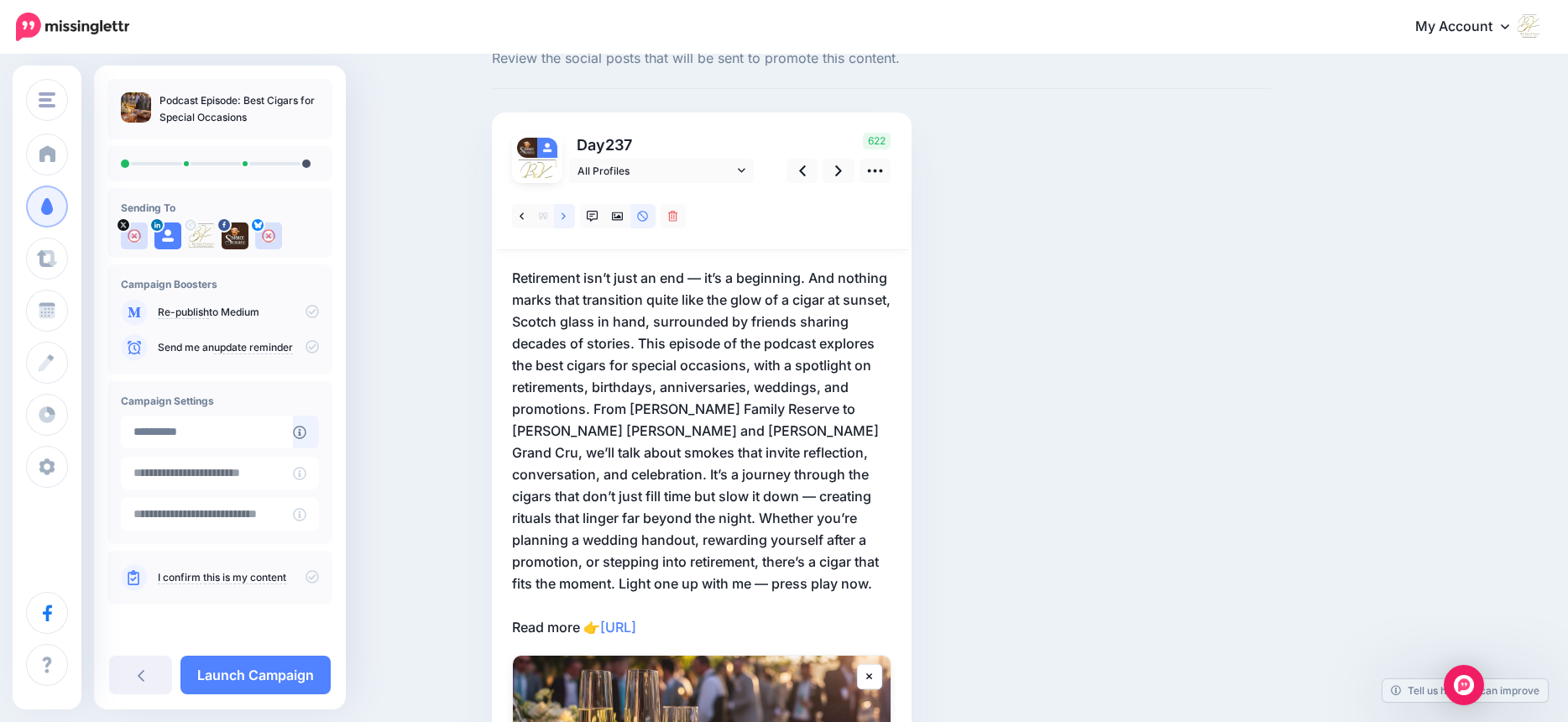
click at [566, 215] on icon at bounding box center [563, 216] width 4 height 7
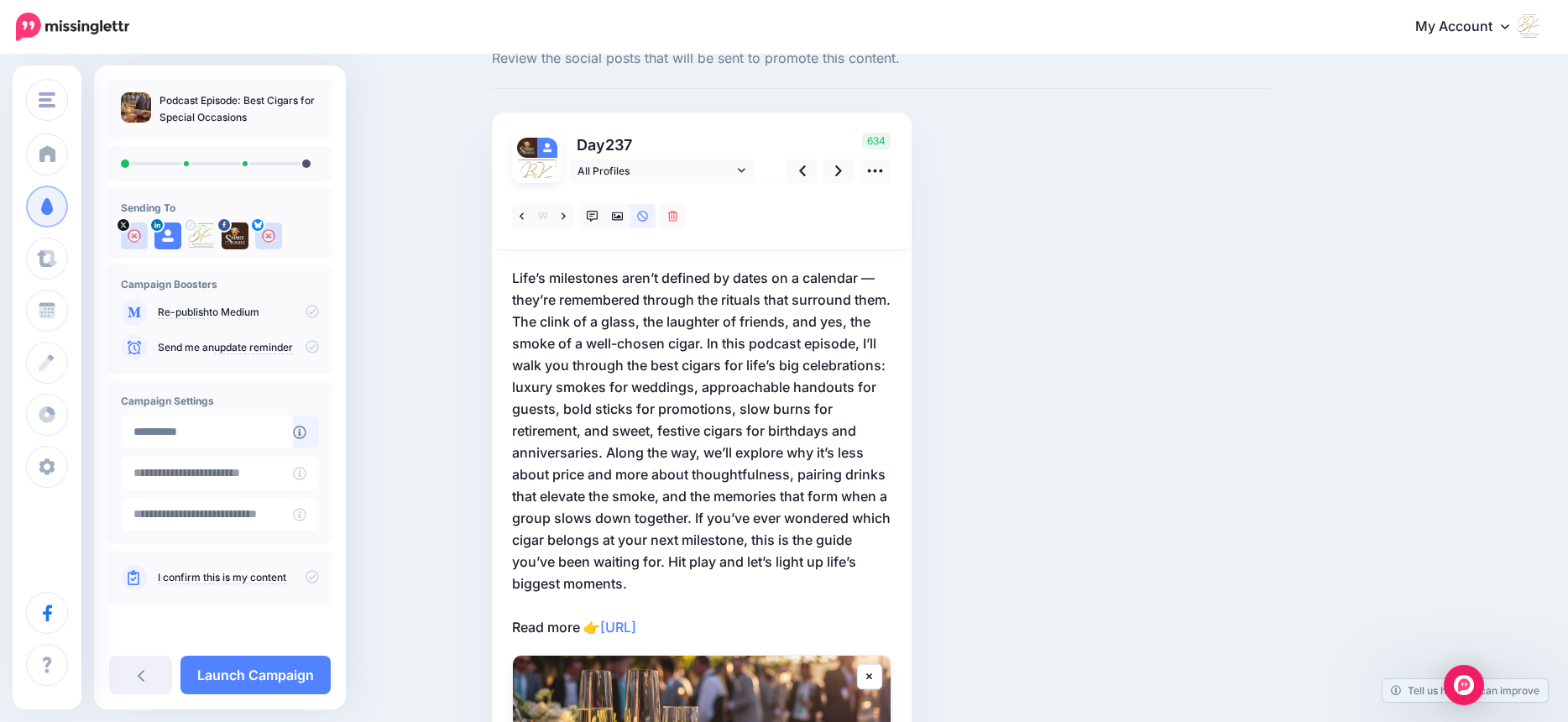
click at [562, 324] on p "Life’s milestones aren’t defined by dates on a calendar — they’re remembered th…" at bounding box center [701, 453] width 380 height 371
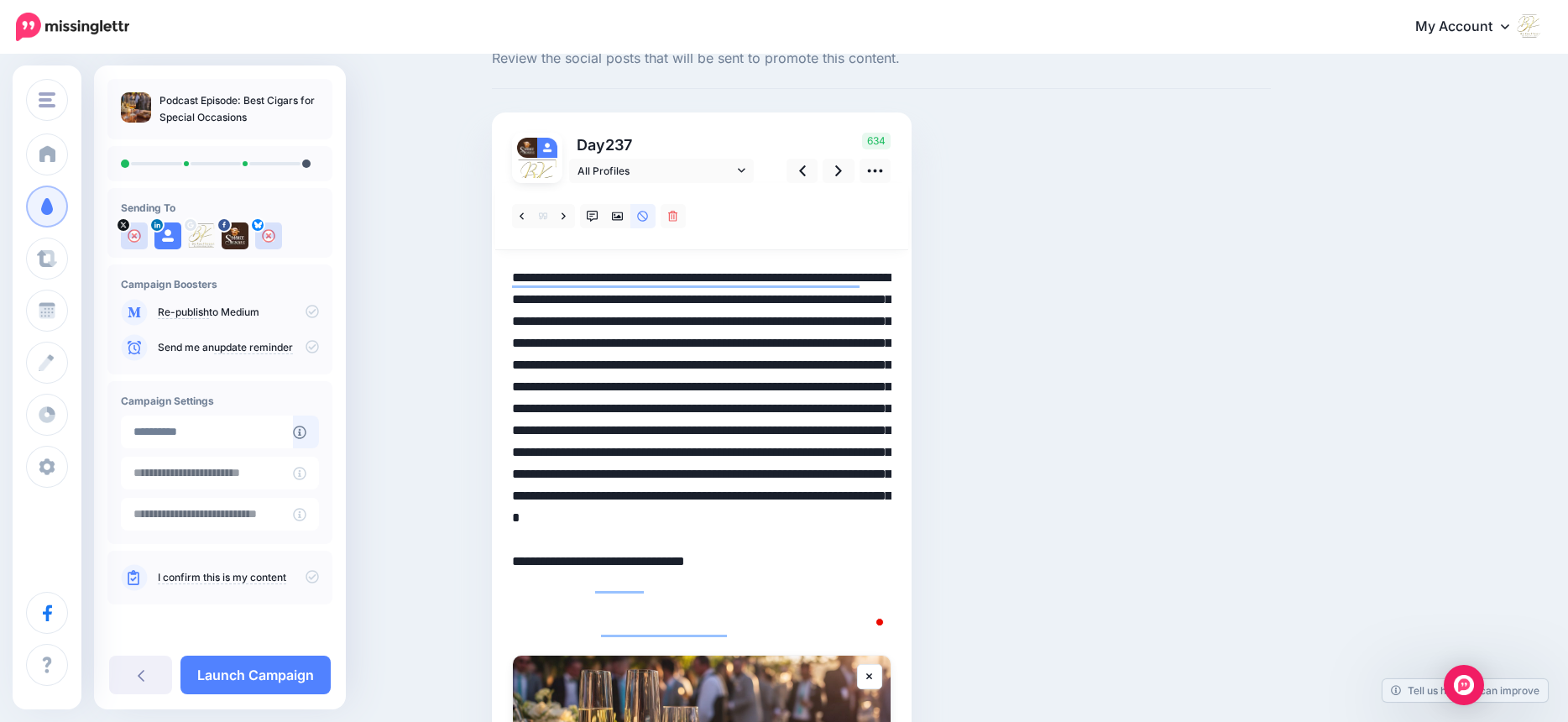
click at [560, 320] on textarea "**********" at bounding box center [701, 453] width 380 height 371
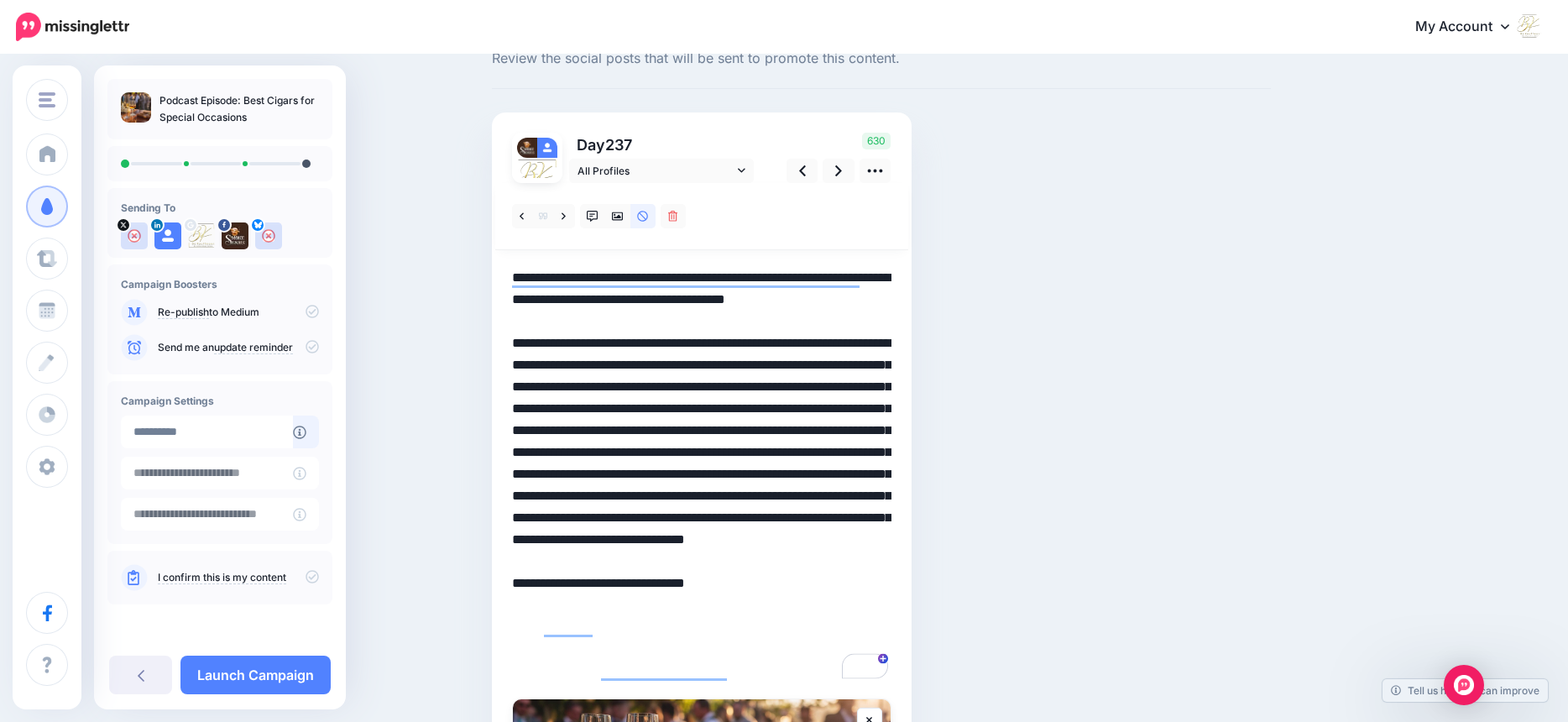
drag, startPoint x: 615, startPoint y: 496, endPoint x: 631, endPoint y: 500, distance: 16.5
click at [615, 495] on textarea "**********" at bounding box center [701, 474] width 380 height 414
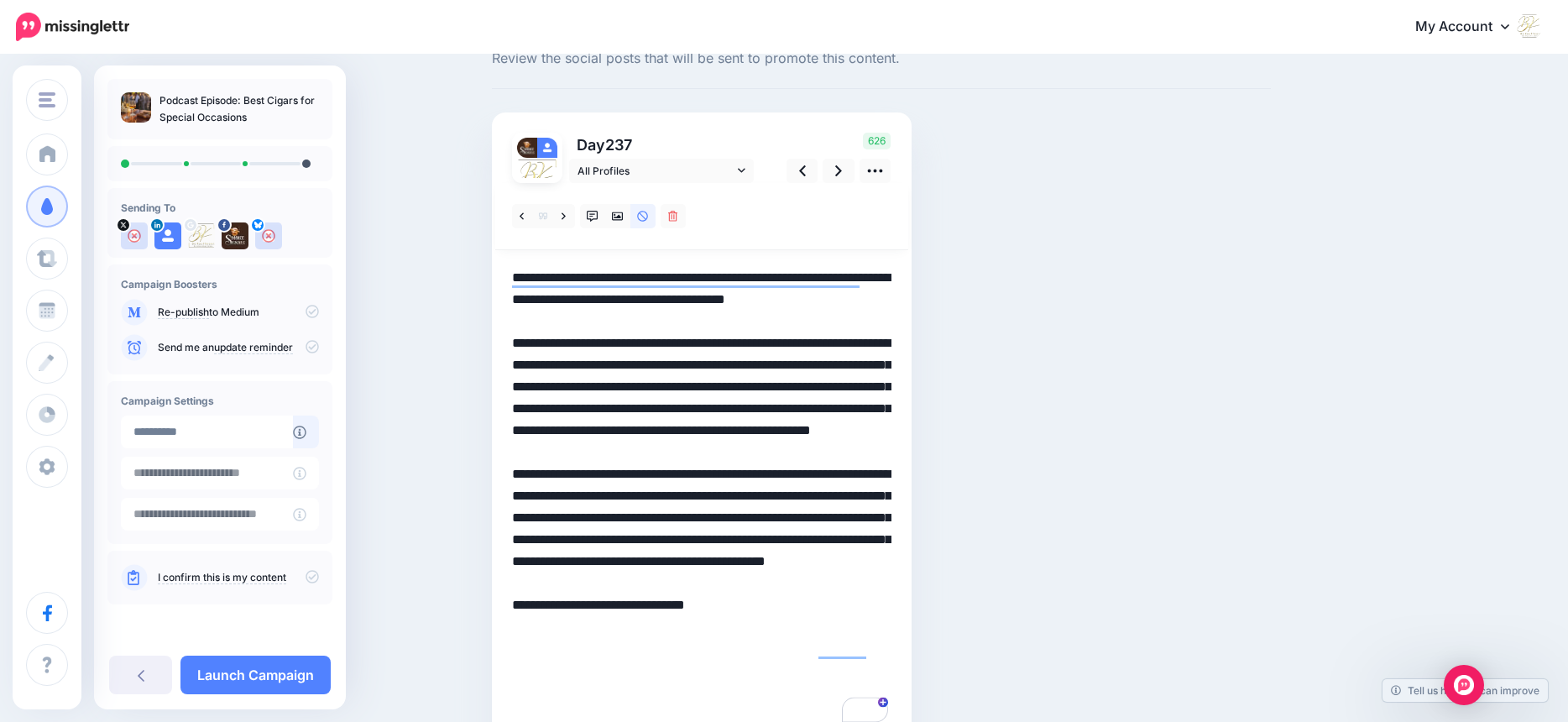
click at [620, 607] on textarea "**********" at bounding box center [701, 496] width 380 height 459
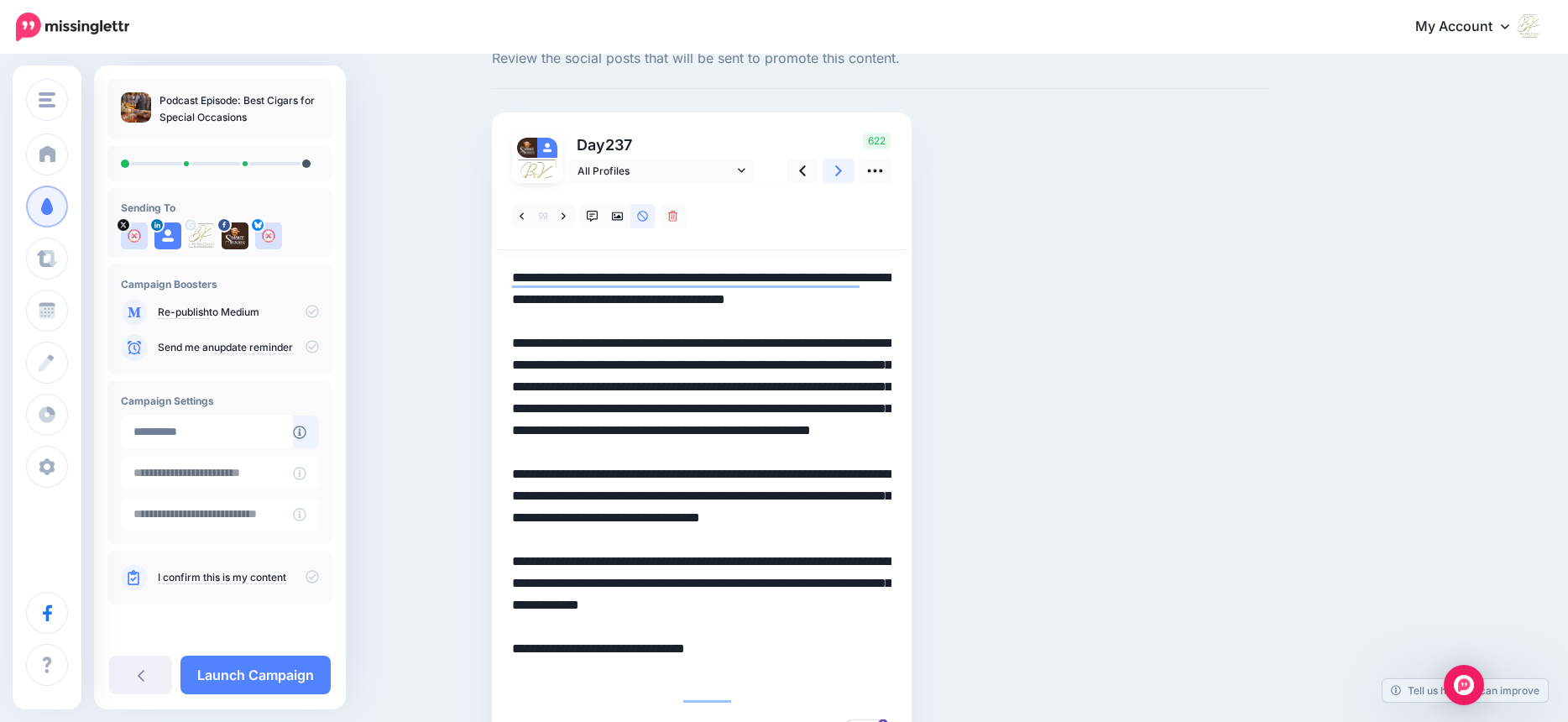
click at [842, 171] on icon at bounding box center [838, 171] width 7 height 11
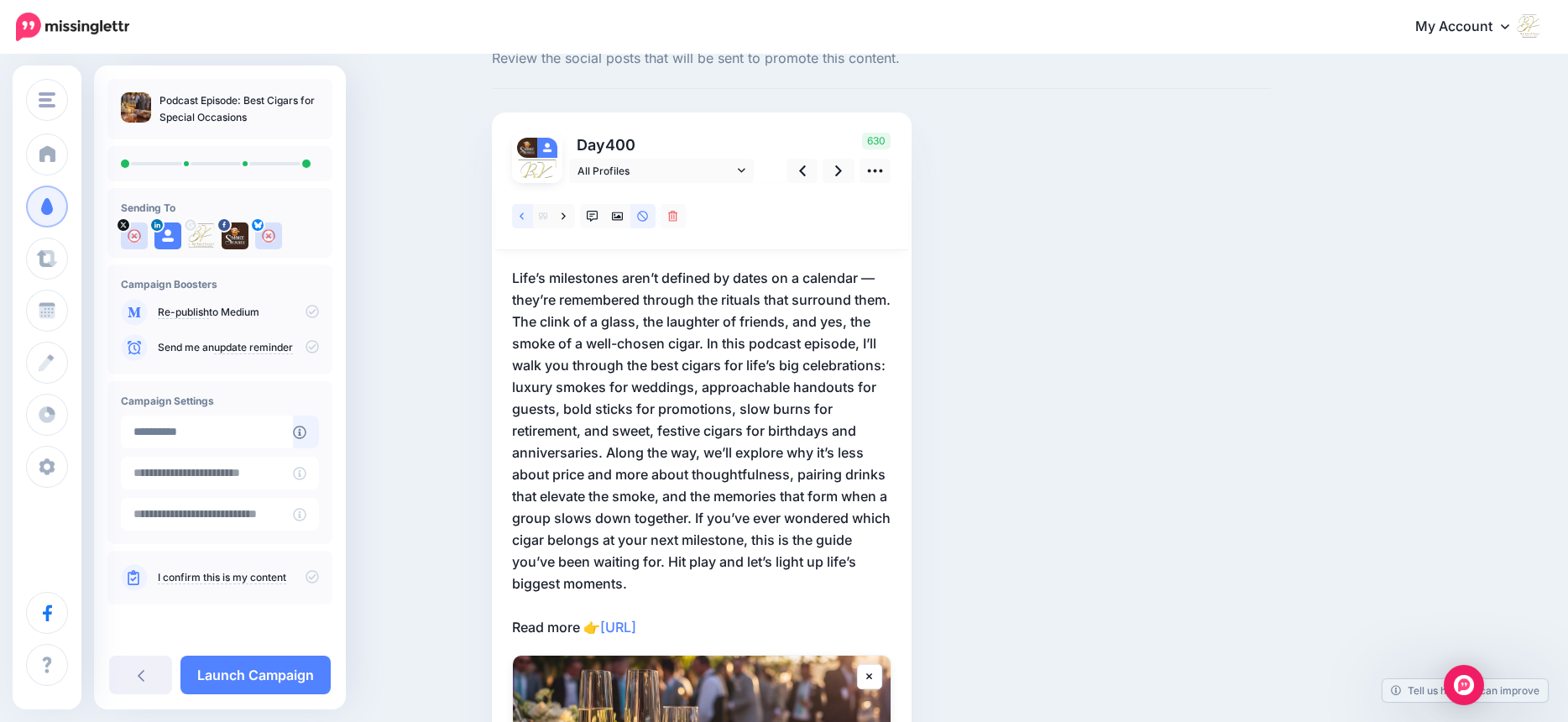
click at [531, 213] on link at bounding box center [522, 217] width 21 height 24
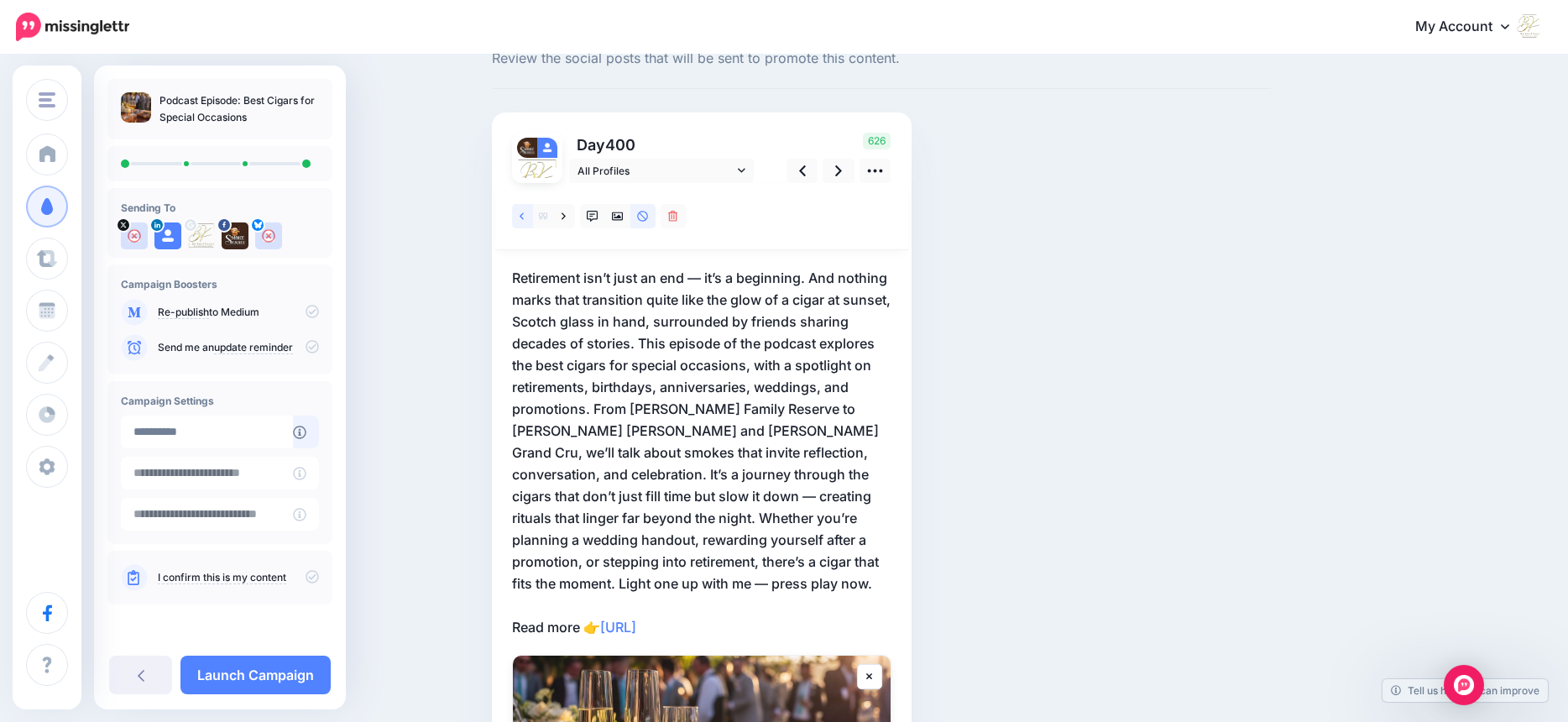
click at [524, 217] on icon at bounding box center [521, 217] width 4 height 12
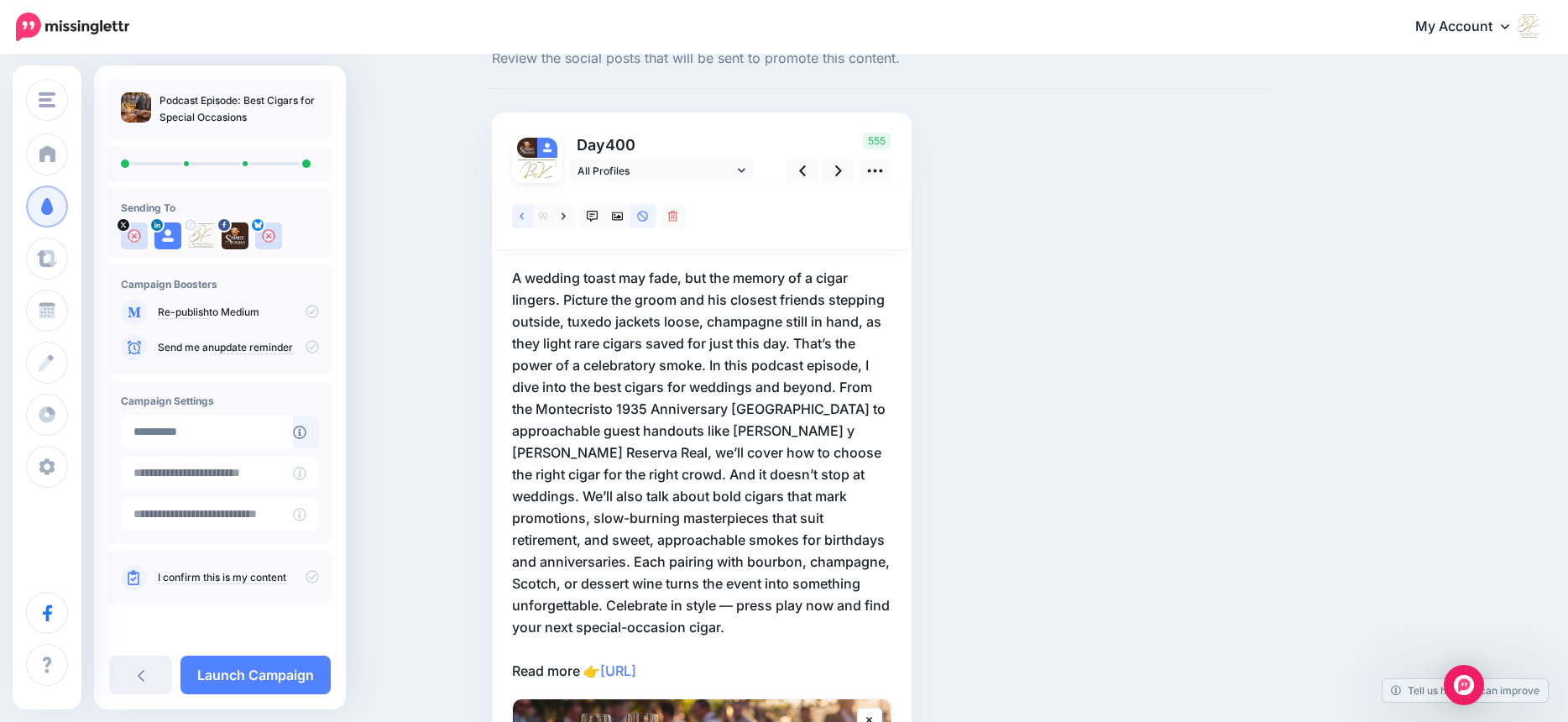
click at [524, 217] on icon at bounding box center [521, 217] width 4 height 12
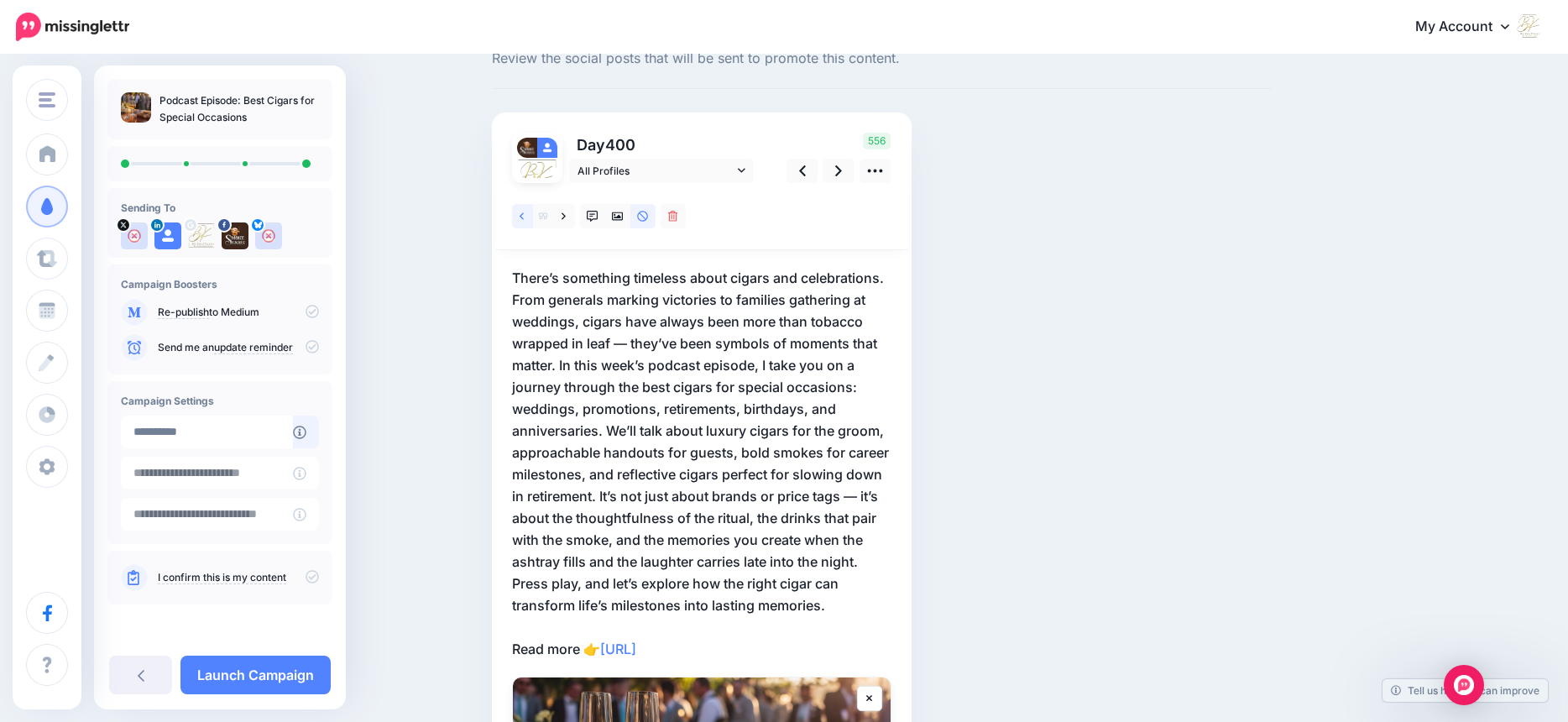
click at [524, 217] on icon at bounding box center [521, 217] width 4 height 12
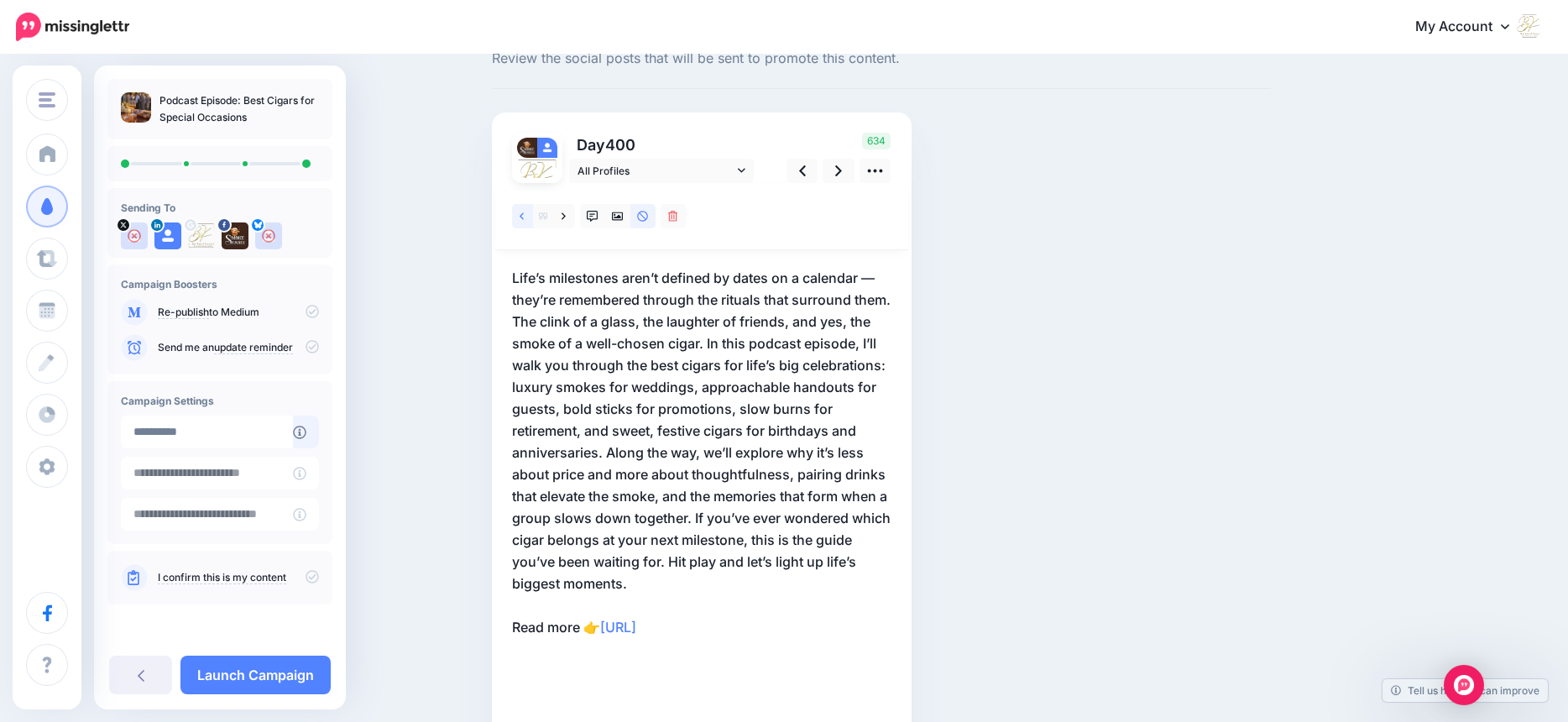
click at [524, 217] on icon at bounding box center [521, 217] width 4 height 12
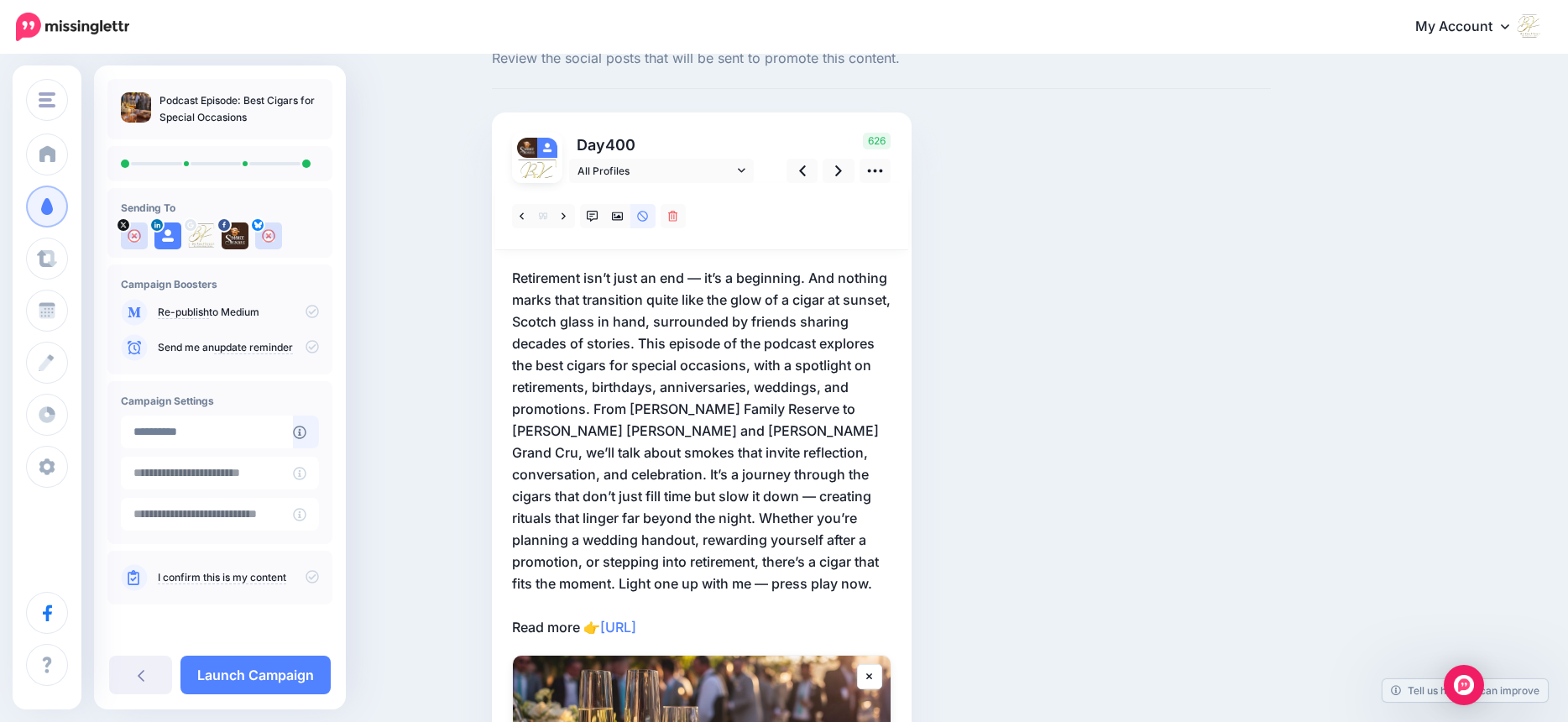
click at [818, 278] on p "Retirement isn’t just an end — it’s a beginning. And nothing marks that transit…" at bounding box center [701, 453] width 380 height 371
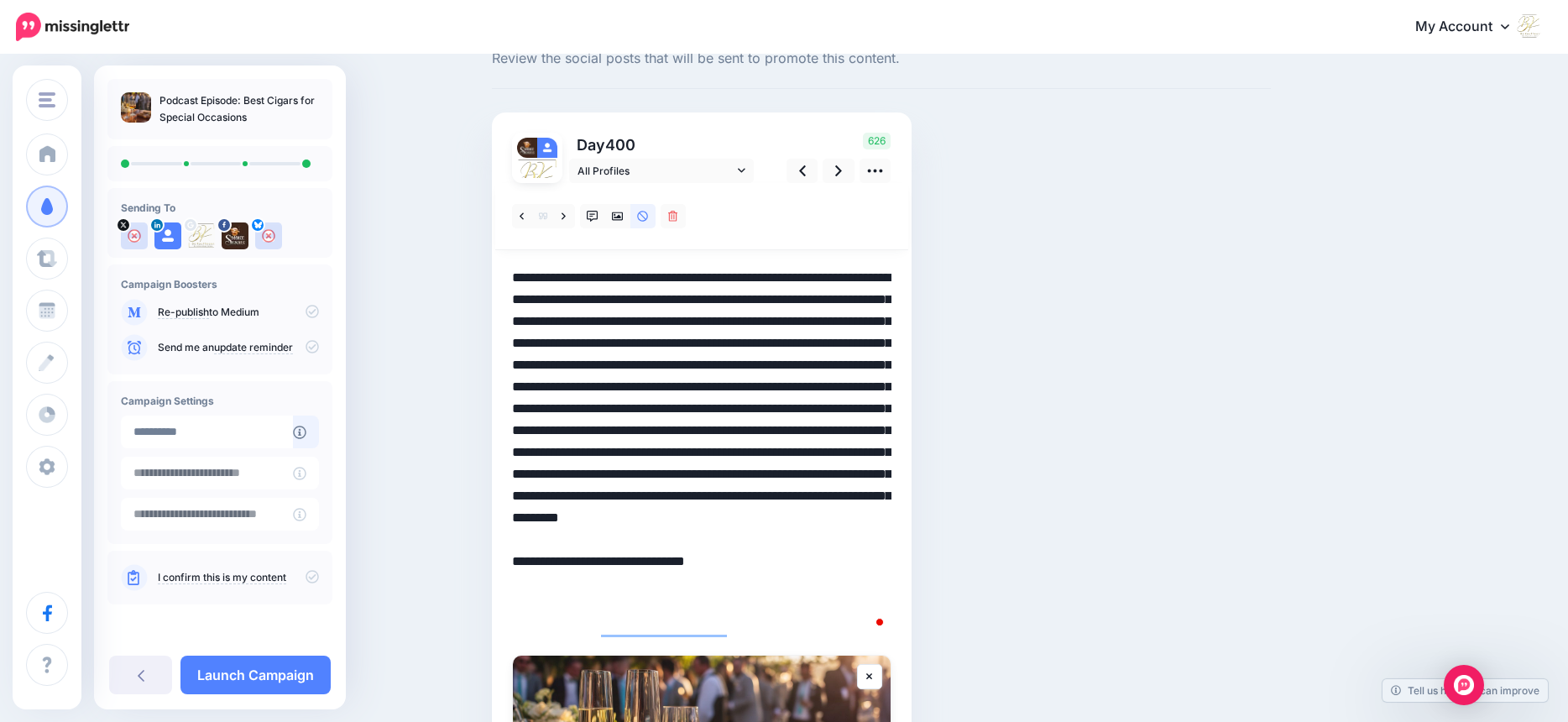
click at [817, 278] on textarea "**********" at bounding box center [701, 453] width 380 height 371
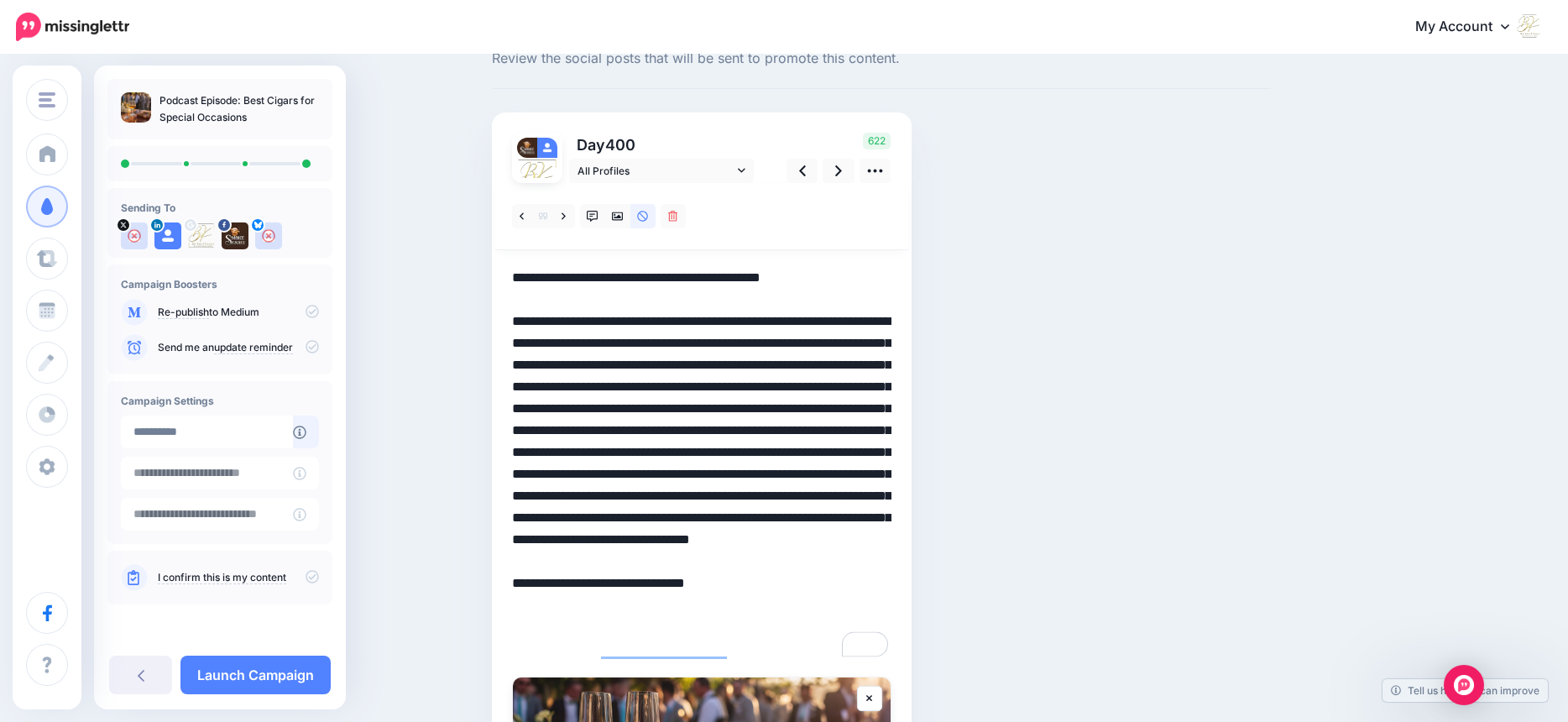
click at [751, 363] on textarea "**********" at bounding box center [701, 463] width 380 height 393
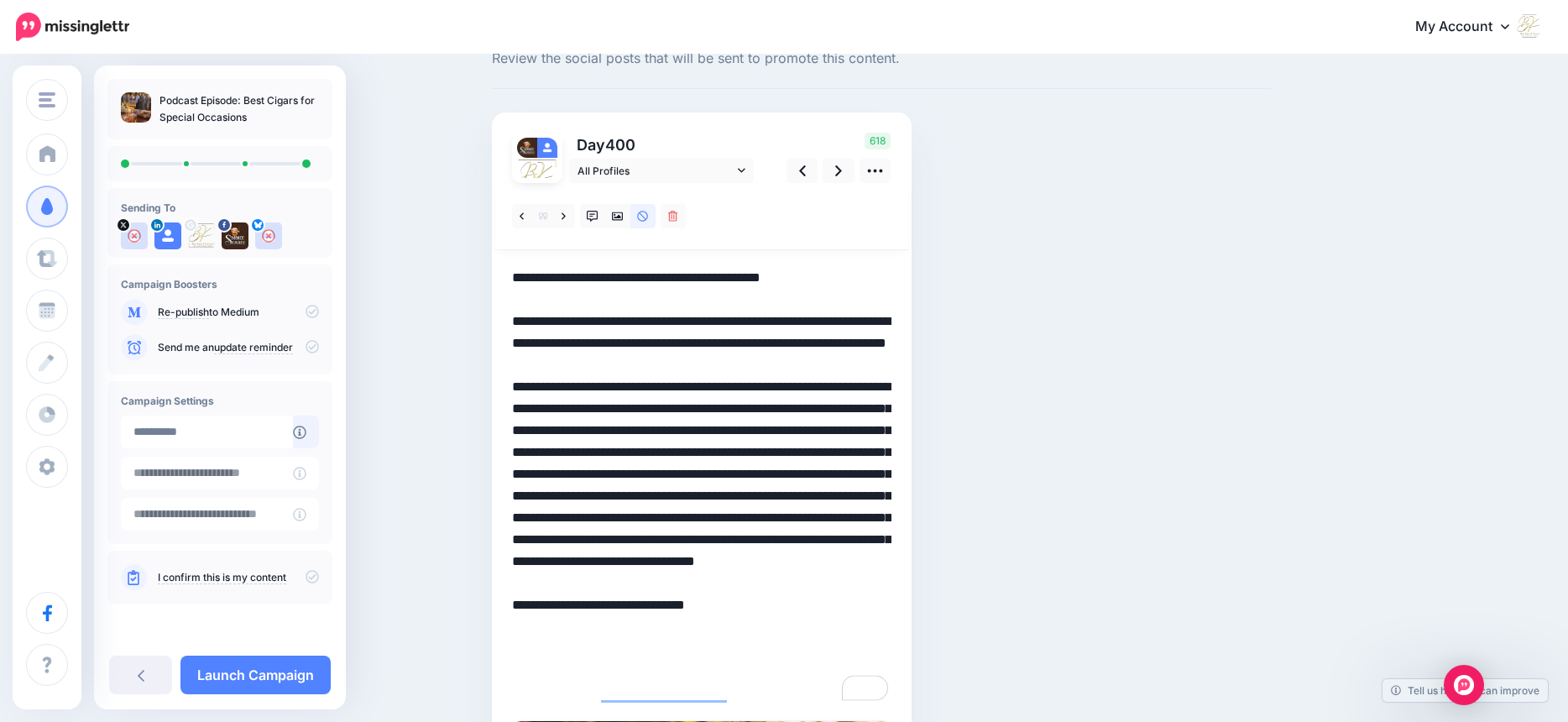
click at [856, 453] on textarea "**********" at bounding box center [701, 486] width 380 height 437
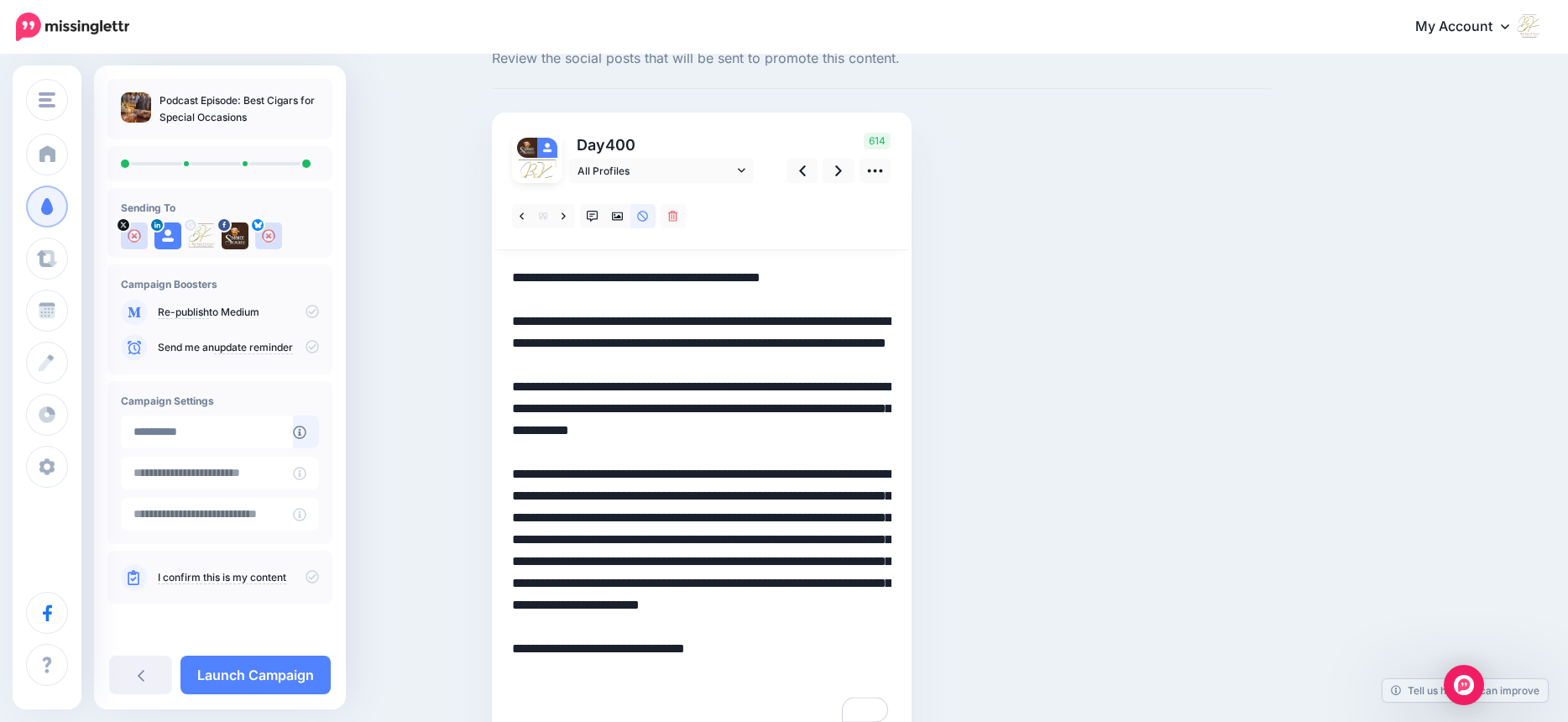
click at [788, 539] on textarea "**********" at bounding box center [701, 496] width 380 height 459
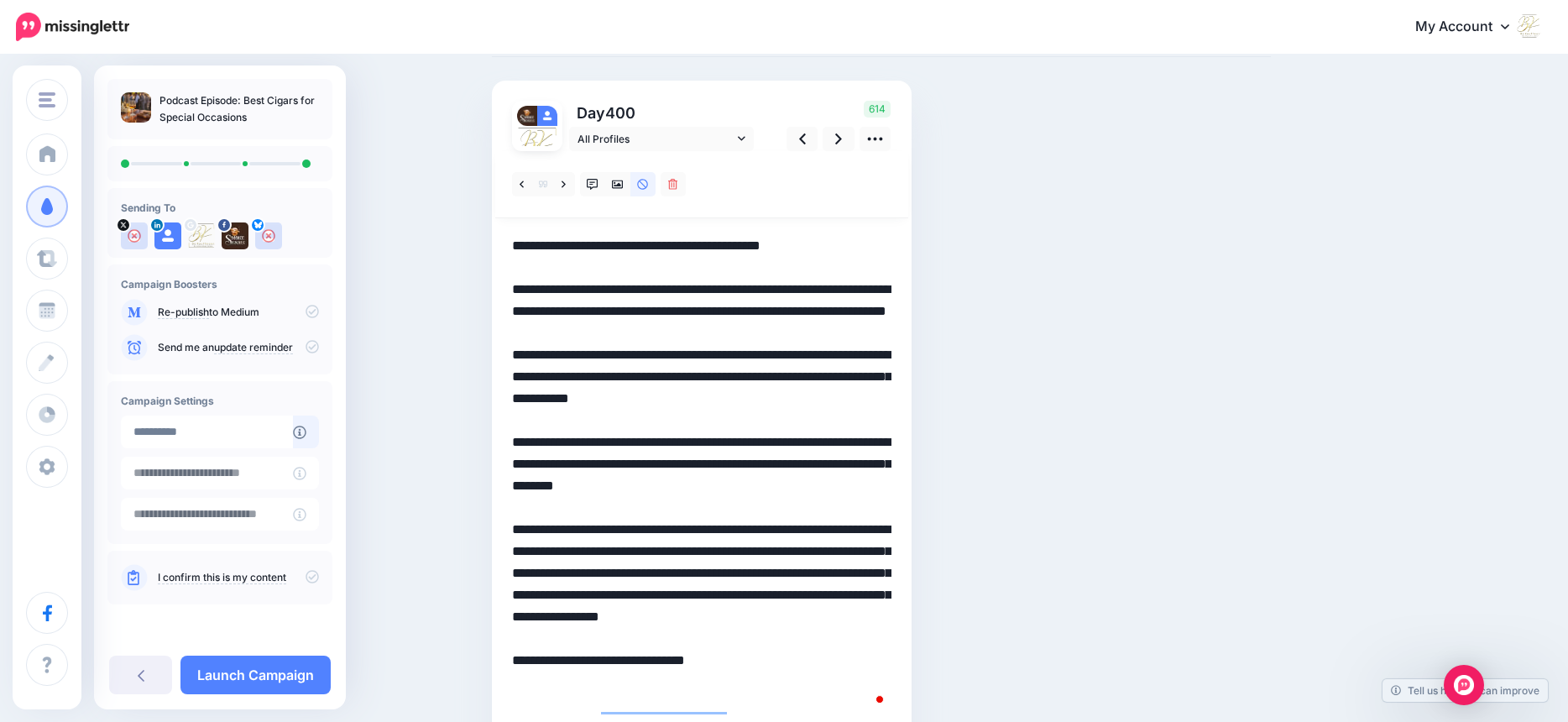
scroll to position [164, 0]
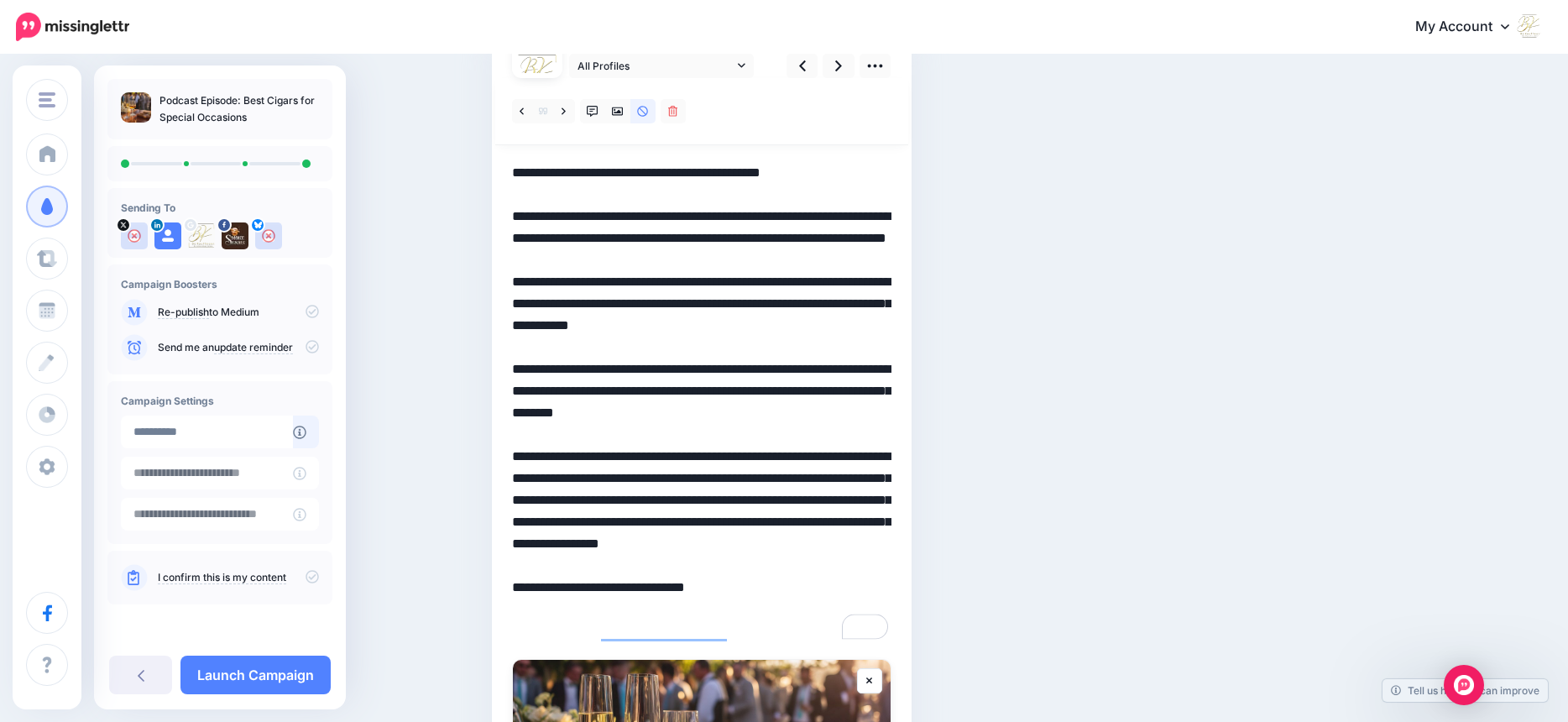
click at [824, 564] on textarea "**********" at bounding box center [701, 402] width 380 height 480
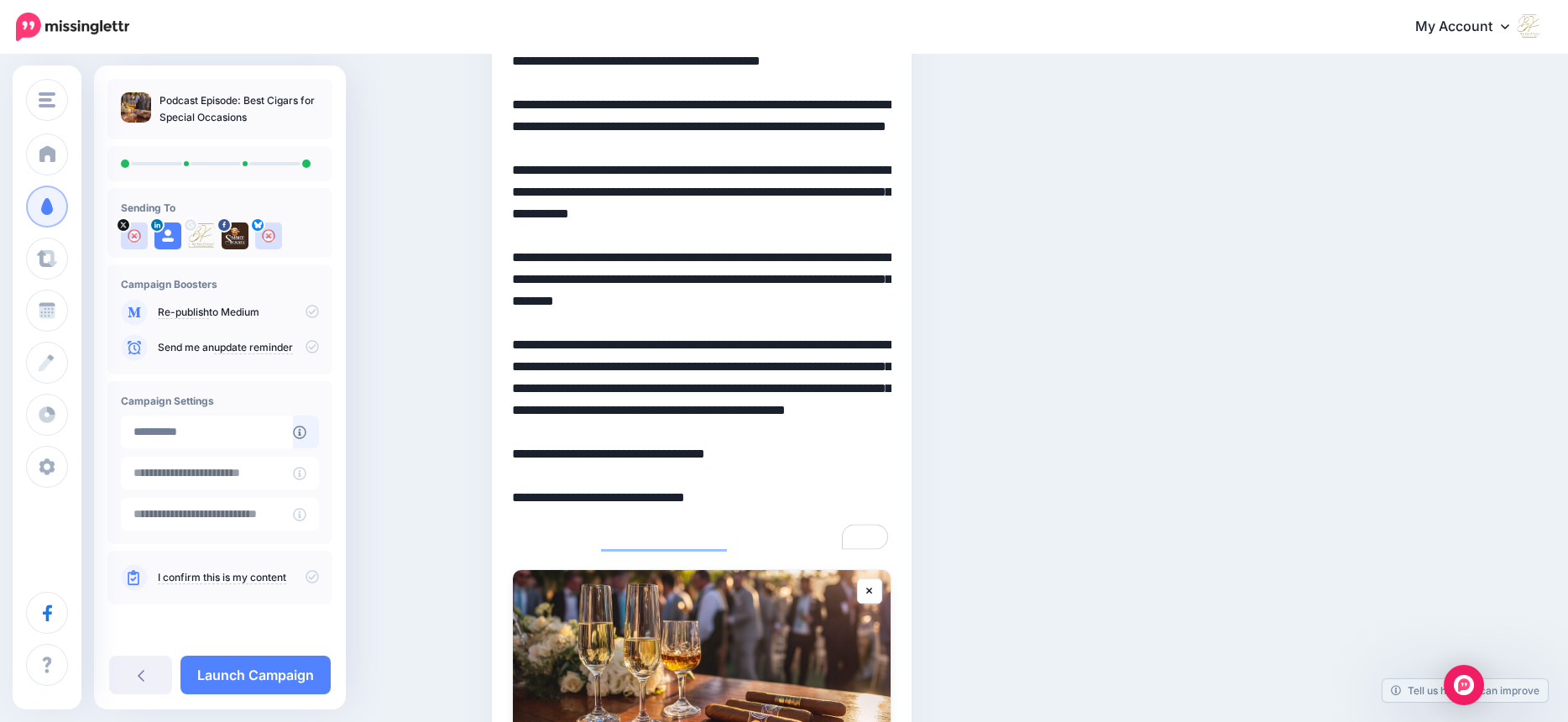
scroll to position [286, 0]
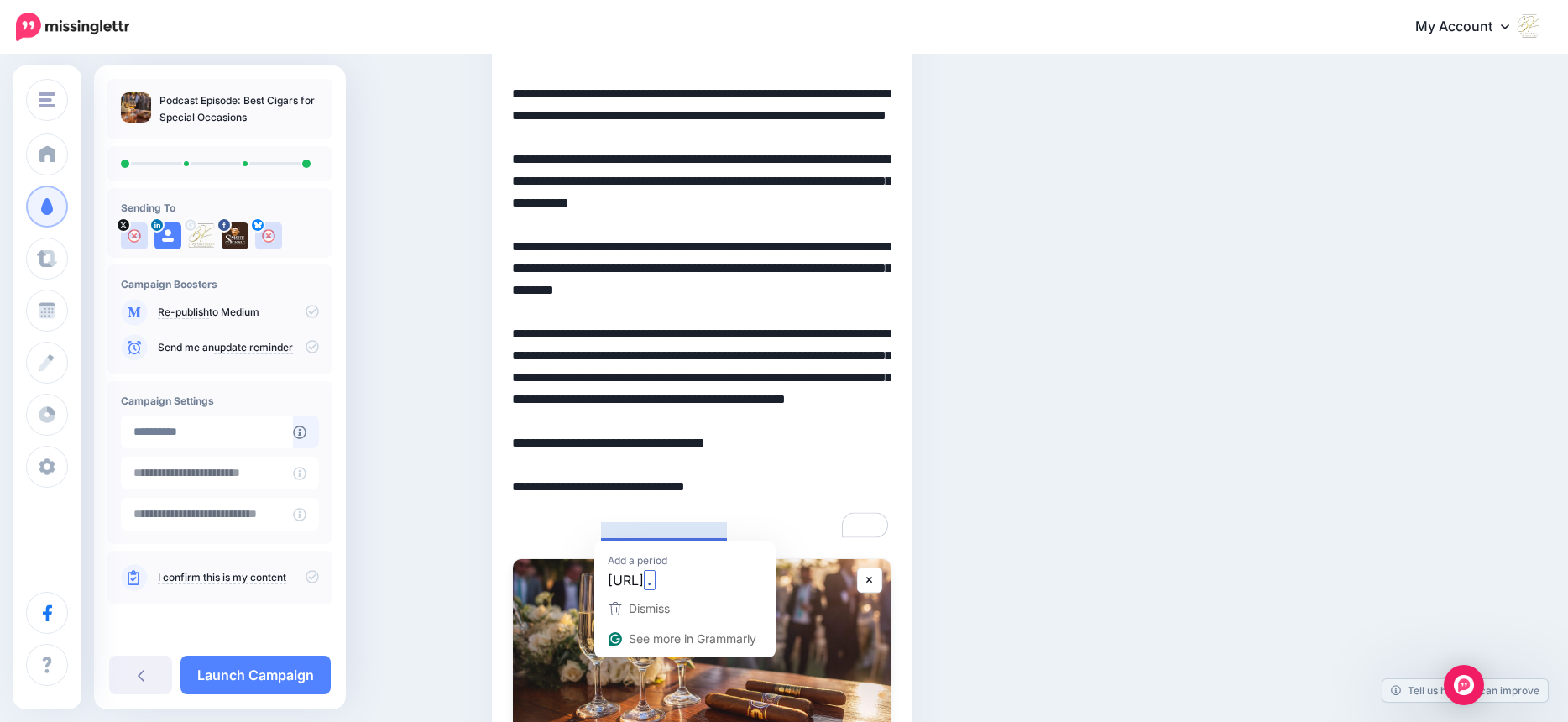
drag, startPoint x: 756, startPoint y: 534, endPoint x: 609, endPoint y: 534, distance: 147.0
click at [609, 534] on textarea "**********" at bounding box center [701, 291] width 380 height 503
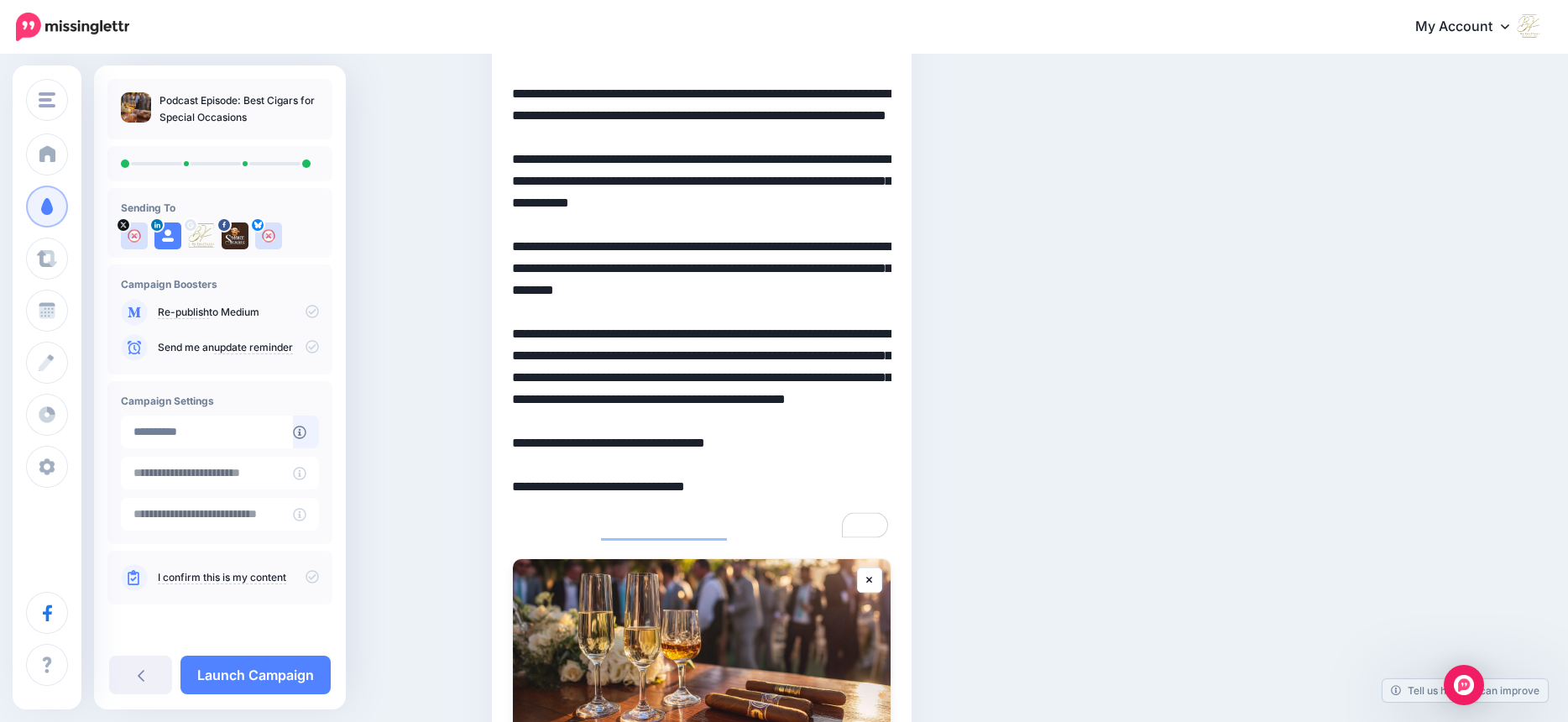
type textarea "**********"
click at [272, 679] on link "Launch Campaign" at bounding box center [256, 674] width 150 height 38
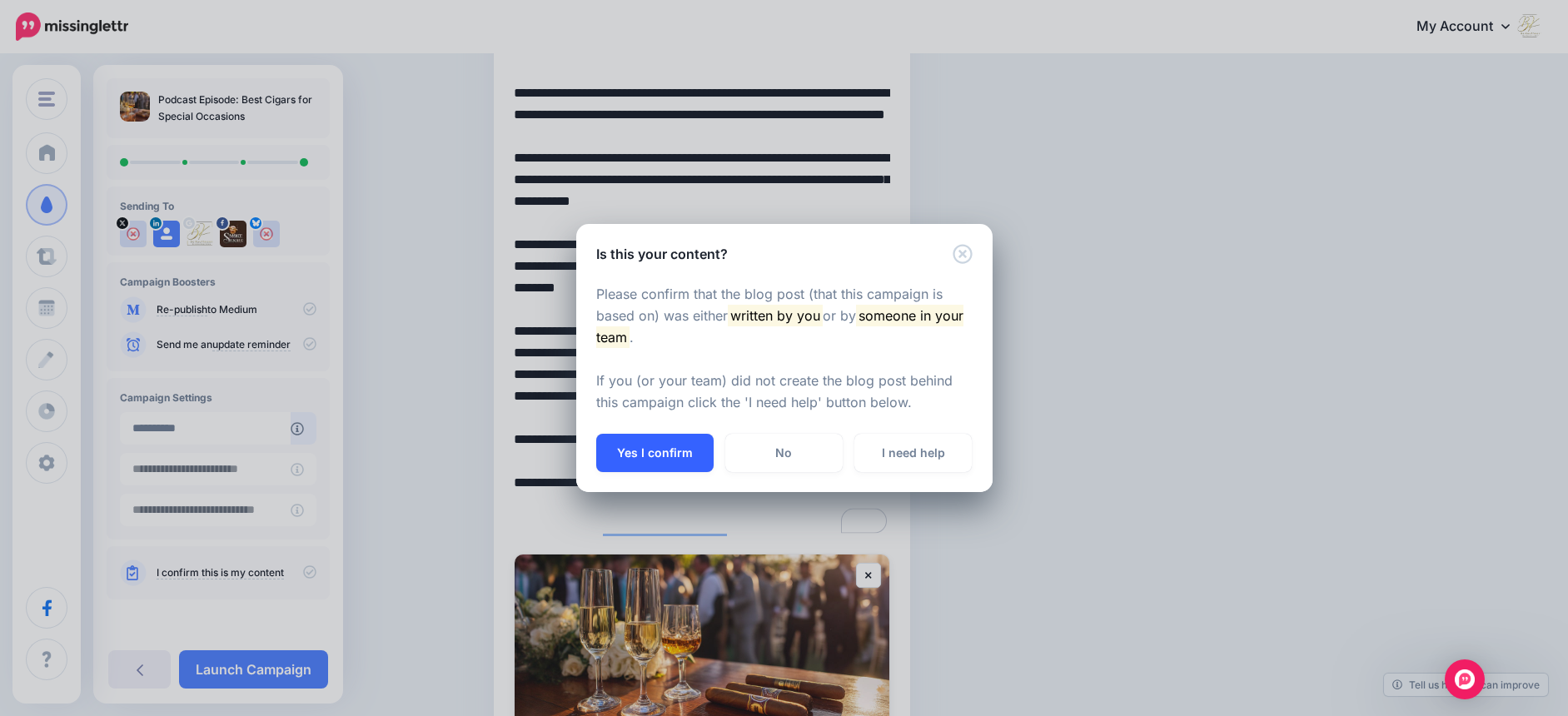
click at [644, 450] on button "Yes I confirm" at bounding box center [655, 453] width 117 height 38
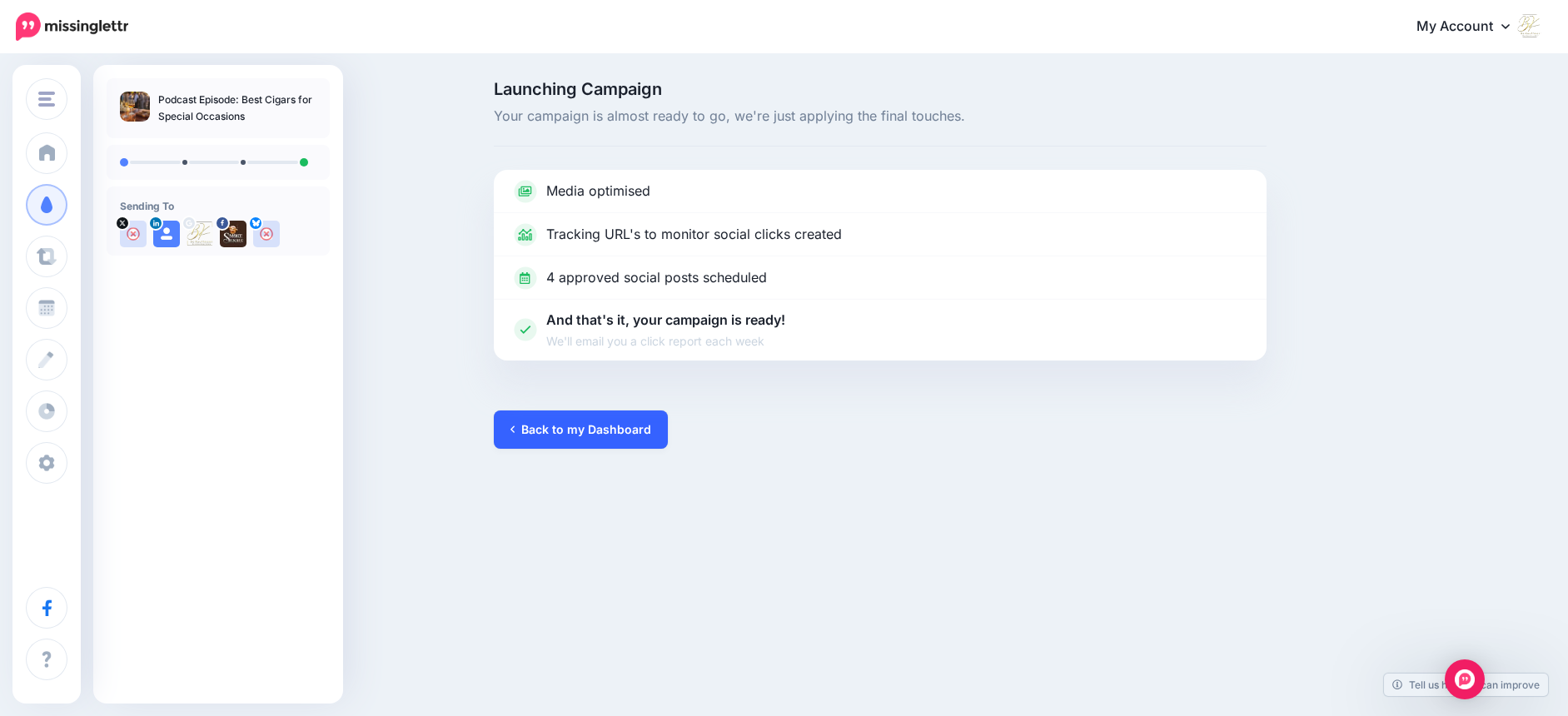
click at [610, 432] on link "Back to my Dashboard" at bounding box center [580, 429] width 174 height 38
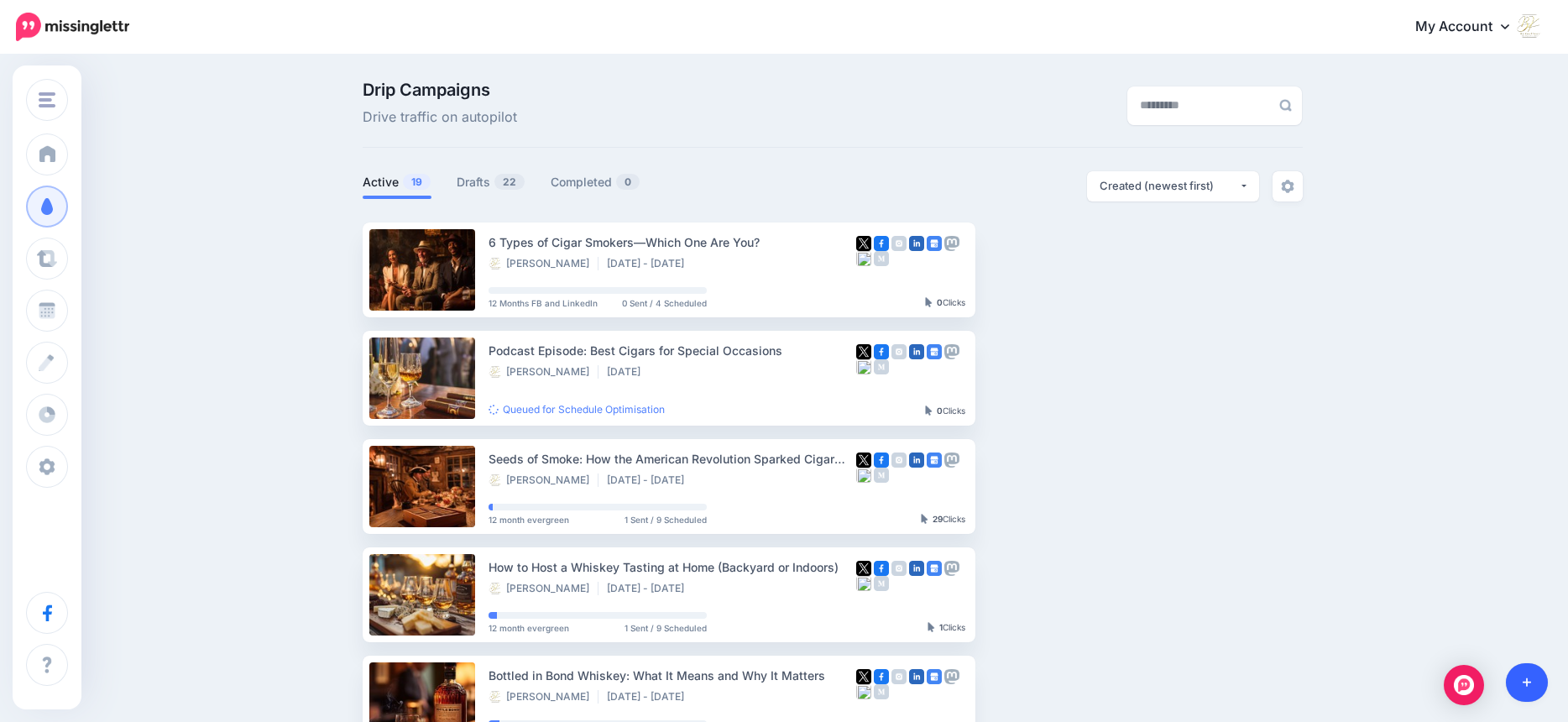
click at [1529, 685] on icon at bounding box center [1527, 683] width 9 height 12
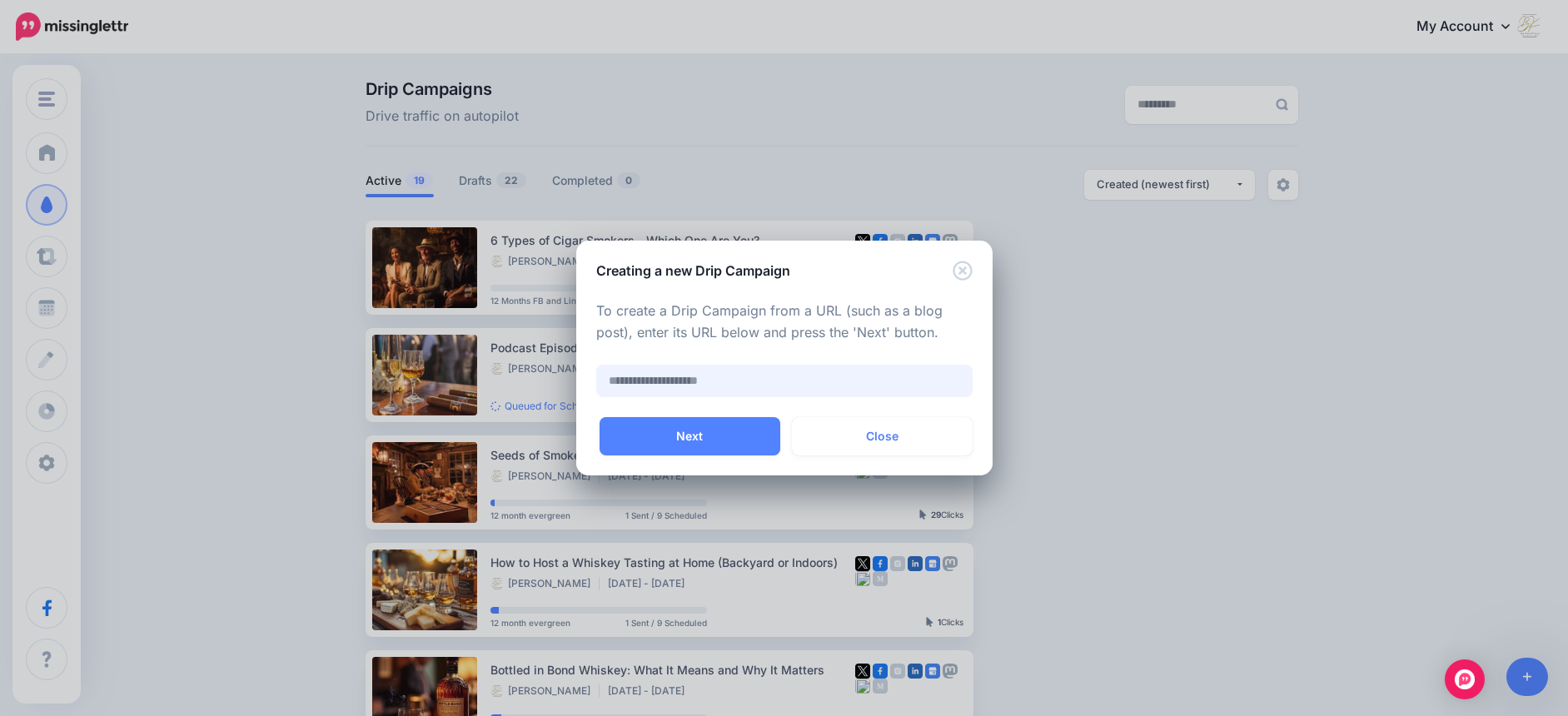
click at [646, 378] on input "text" at bounding box center [784, 380] width 377 height 33
paste input "**********"
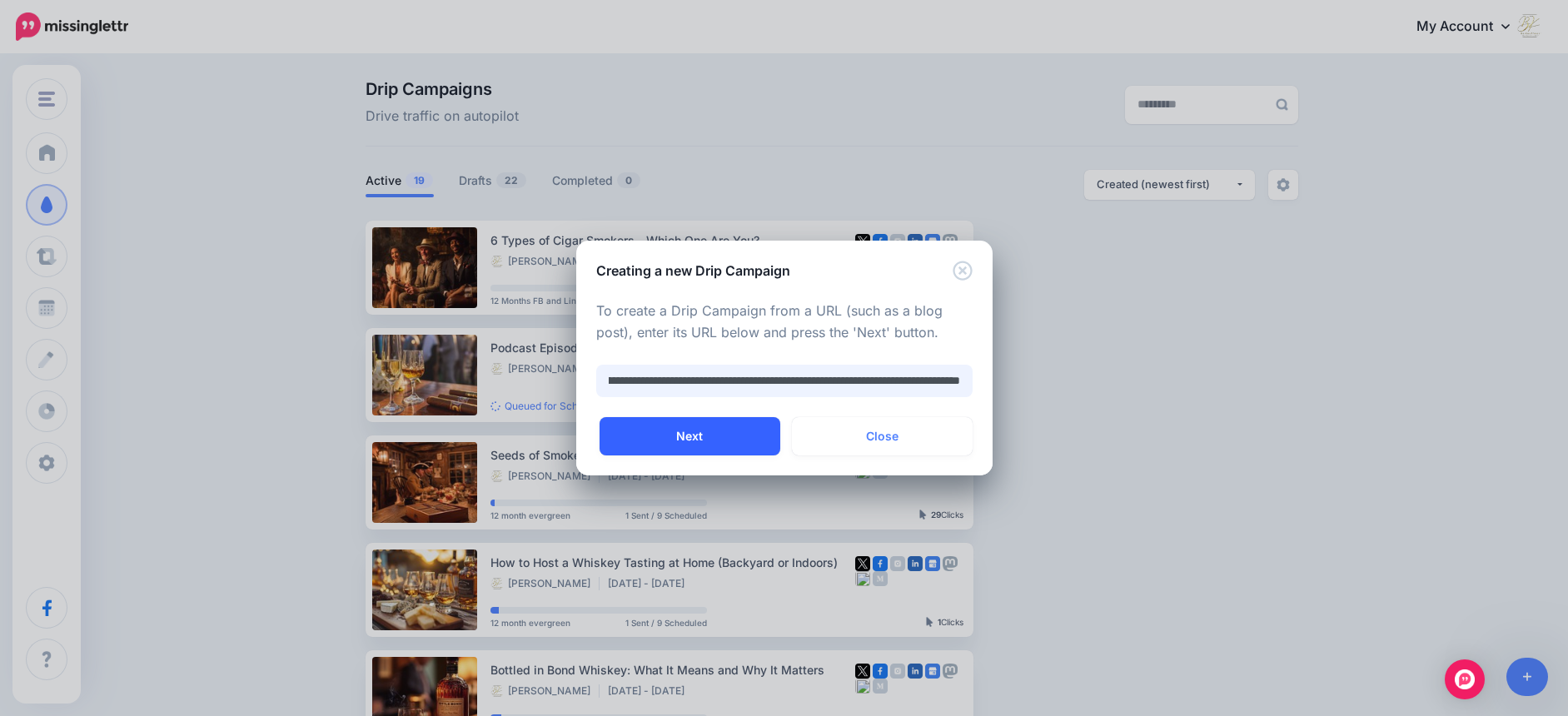
type input "**********"
click at [691, 436] on button "Next" at bounding box center [690, 436] width 180 height 38
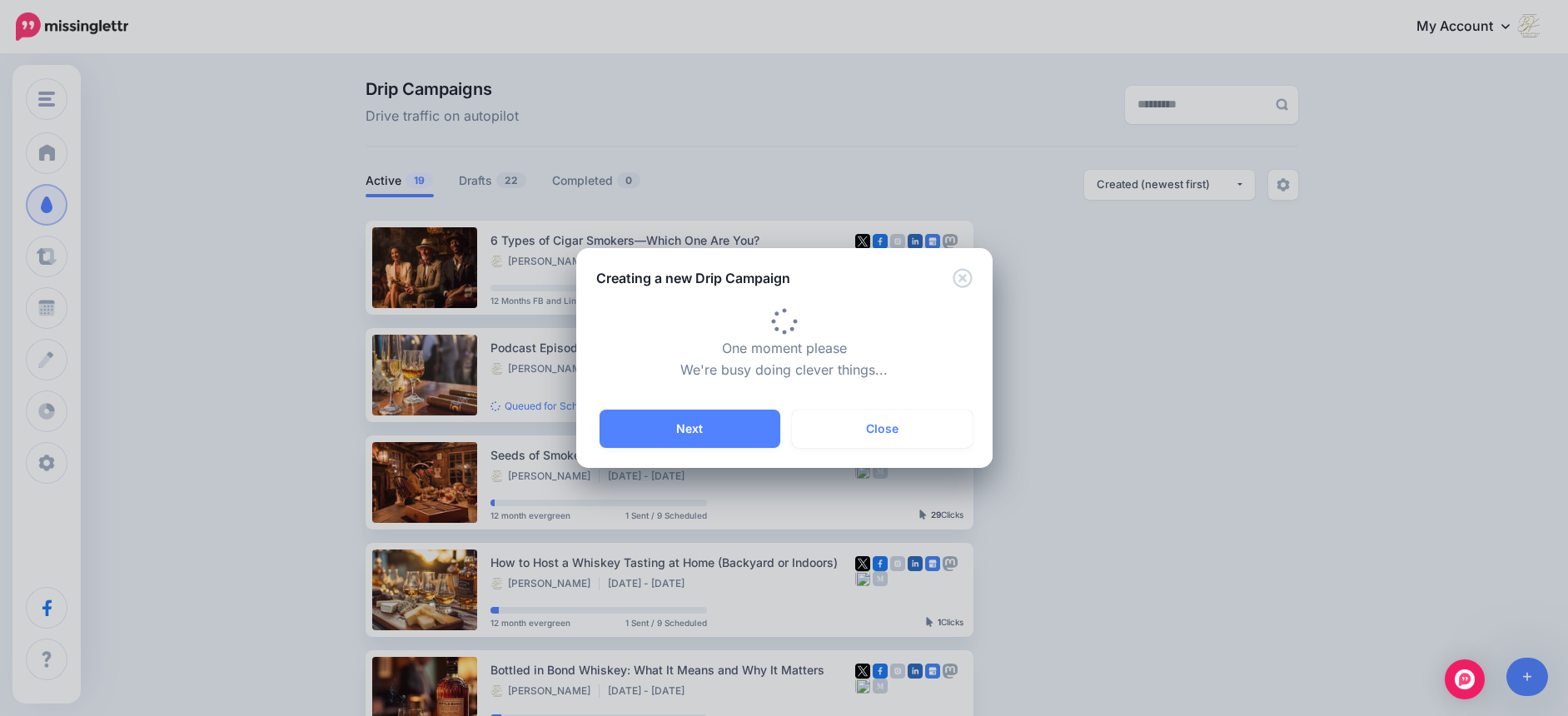
type input "**********"
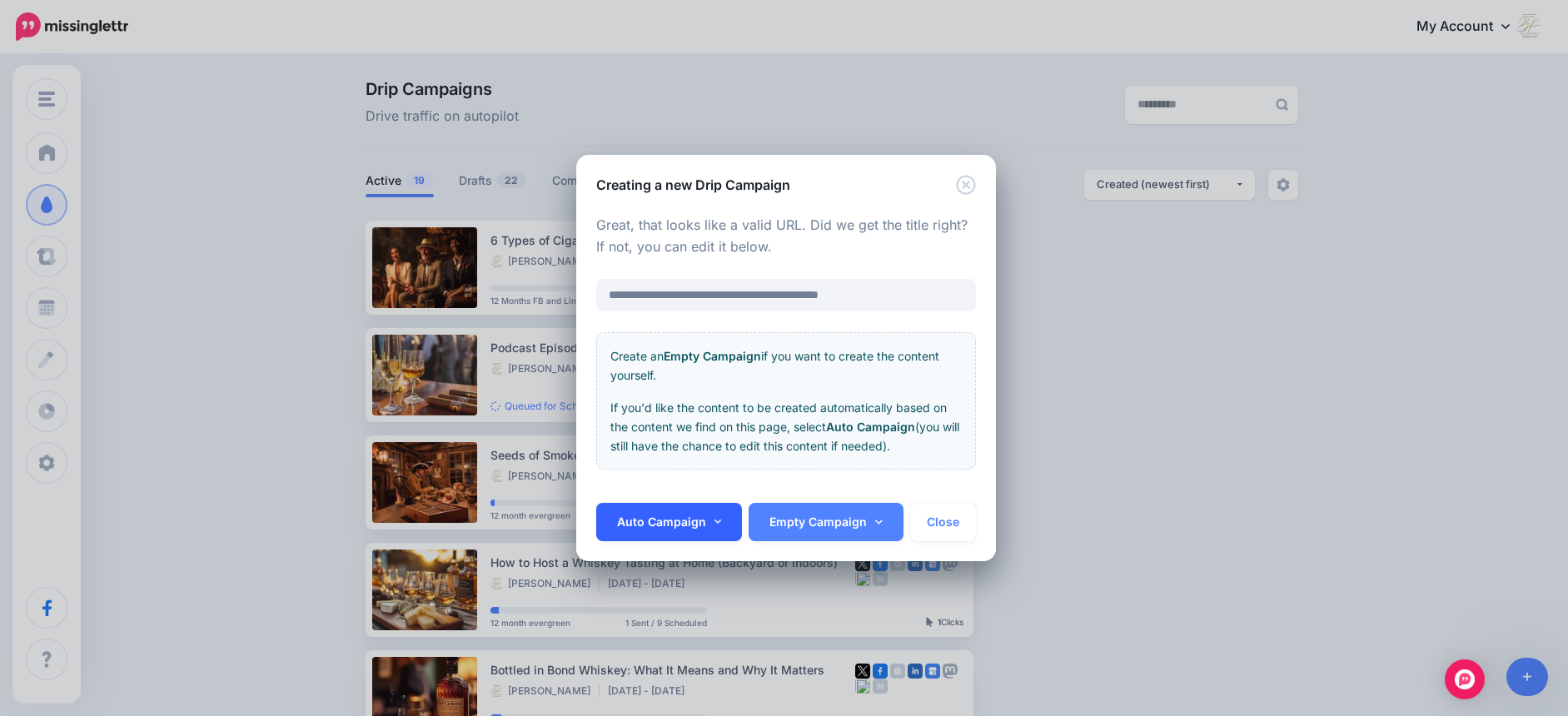
click at [690, 524] on link "Auto Campaign" at bounding box center [670, 522] width 147 height 38
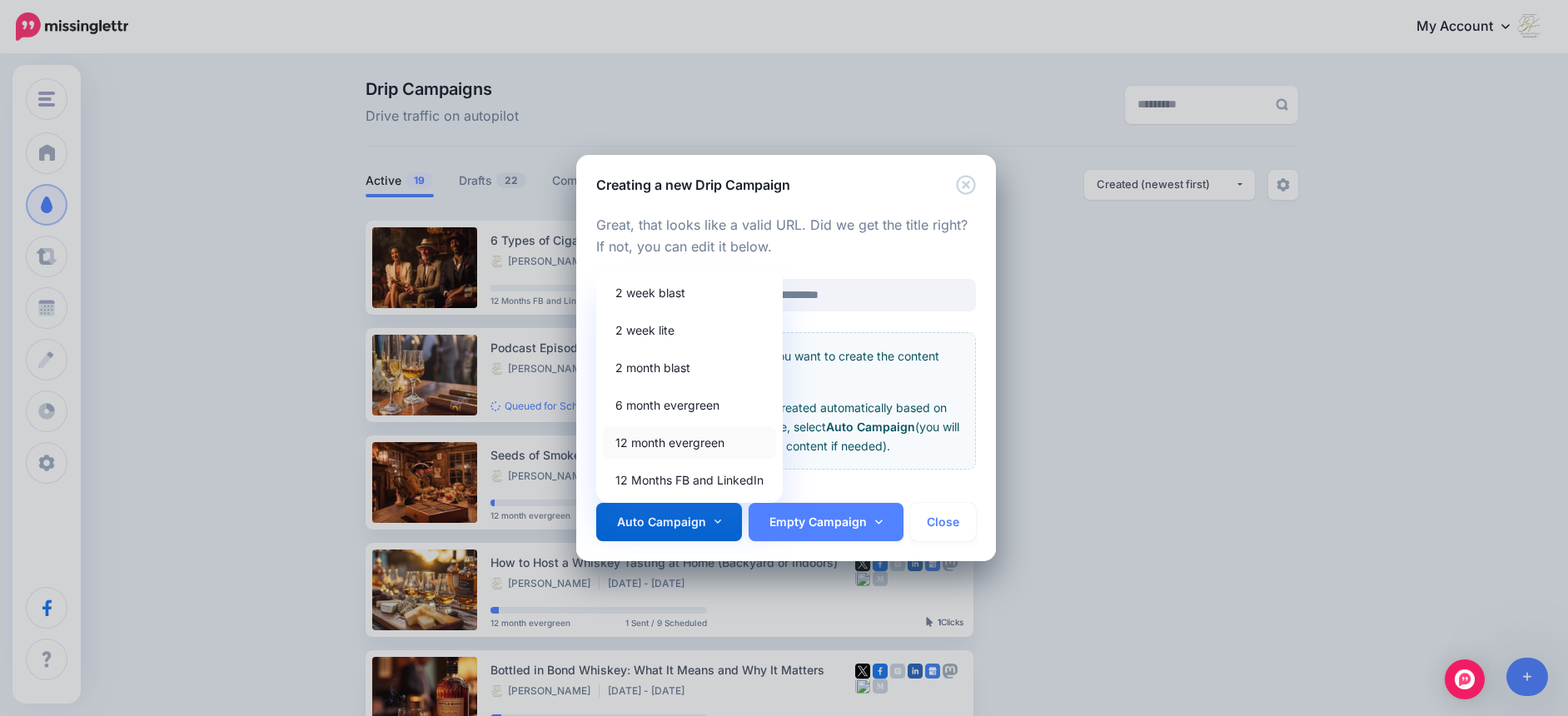
click at [682, 442] on link "12 month evergreen" at bounding box center [689, 443] width 173 height 33
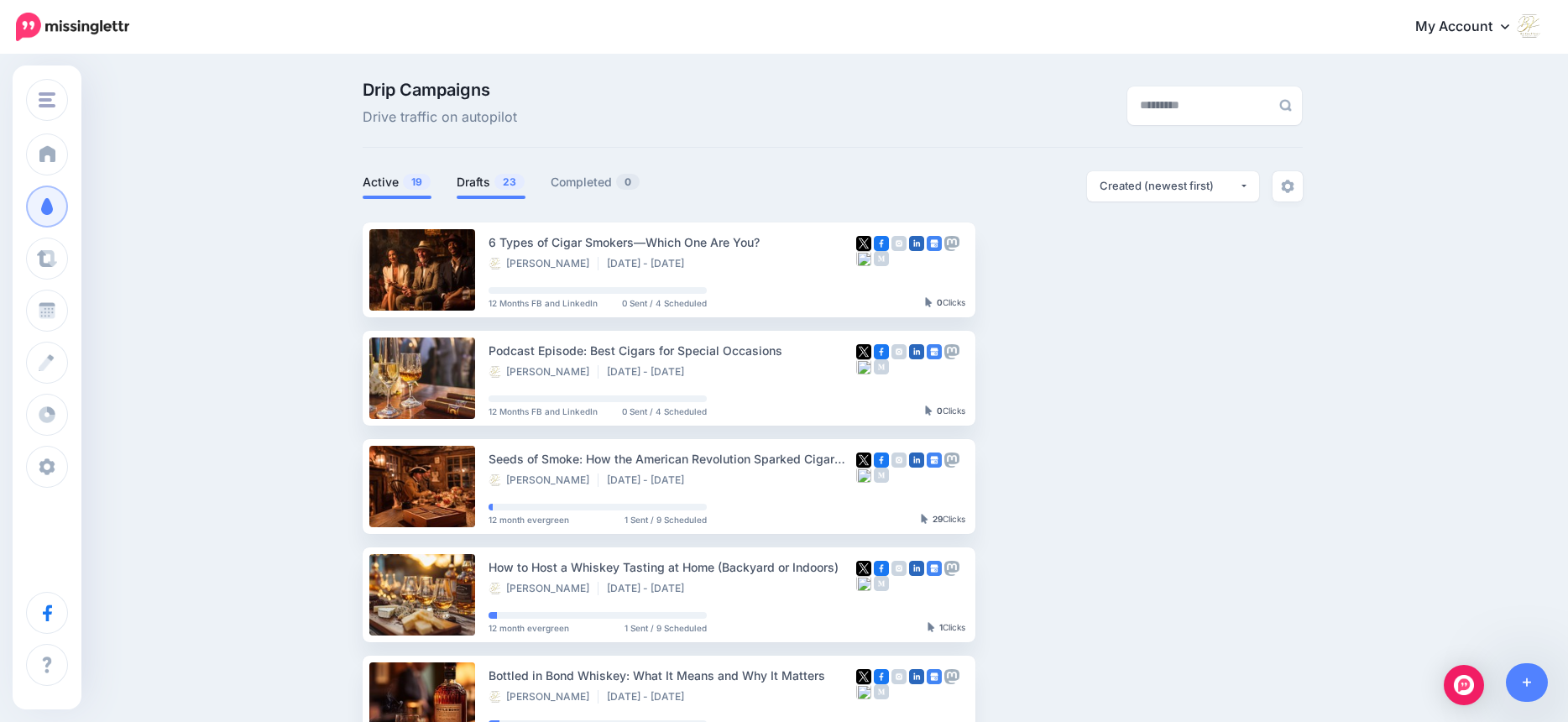
click at [470, 178] on link "Drafts 23" at bounding box center [490, 182] width 68 height 20
click at [482, 184] on link "Drafts 23" at bounding box center [490, 182] width 68 height 20
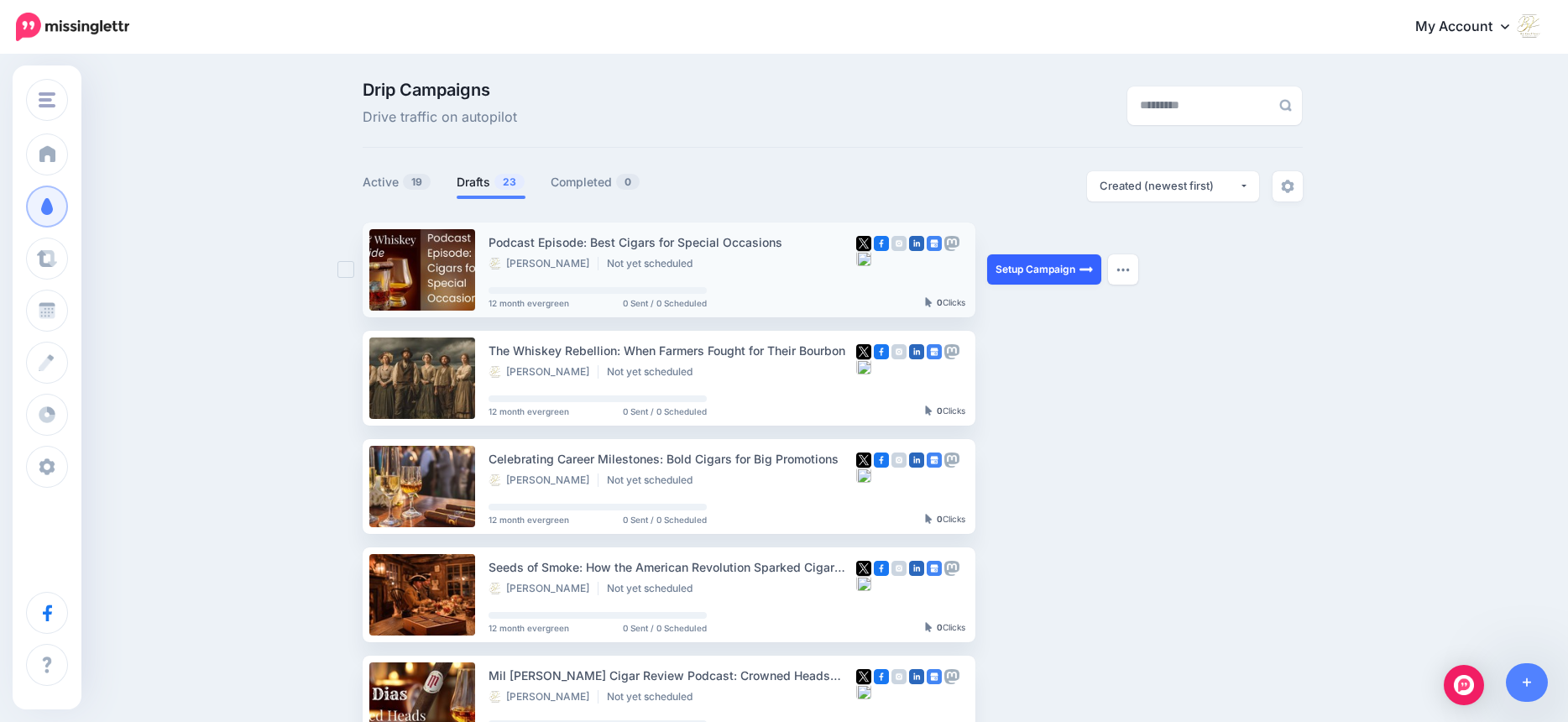
click at [1042, 274] on link "Setup Campaign" at bounding box center [1044, 269] width 114 height 30
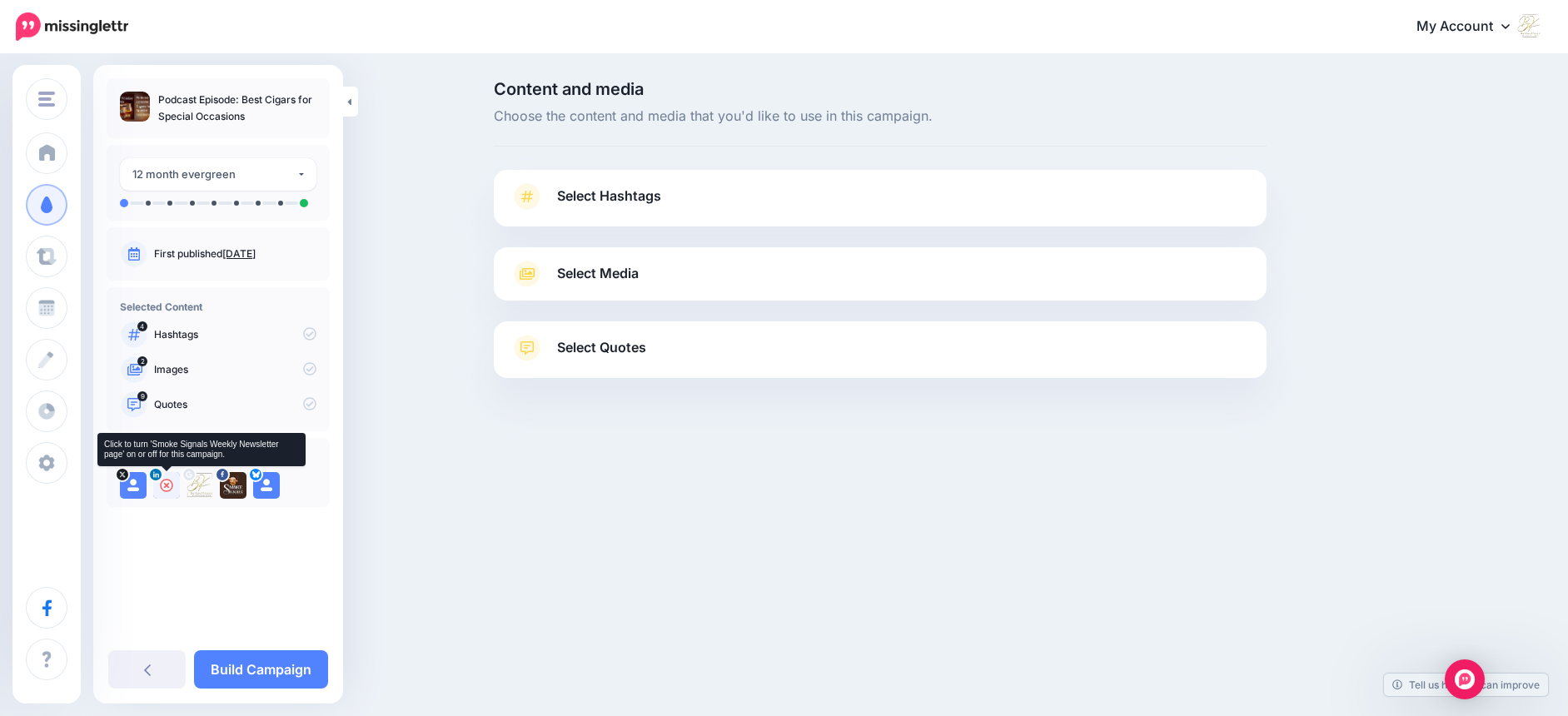
click at [166, 482] on icon at bounding box center [166, 485] width 13 height 13
click at [200, 484] on icon at bounding box center [200, 485] width 13 height 13
click at [234, 484] on icon at bounding box center [233, 485] width 13 height 13
click at [644, 202] on span "Select Hashtags" at bounding box center [609, 196] width 104 height 22
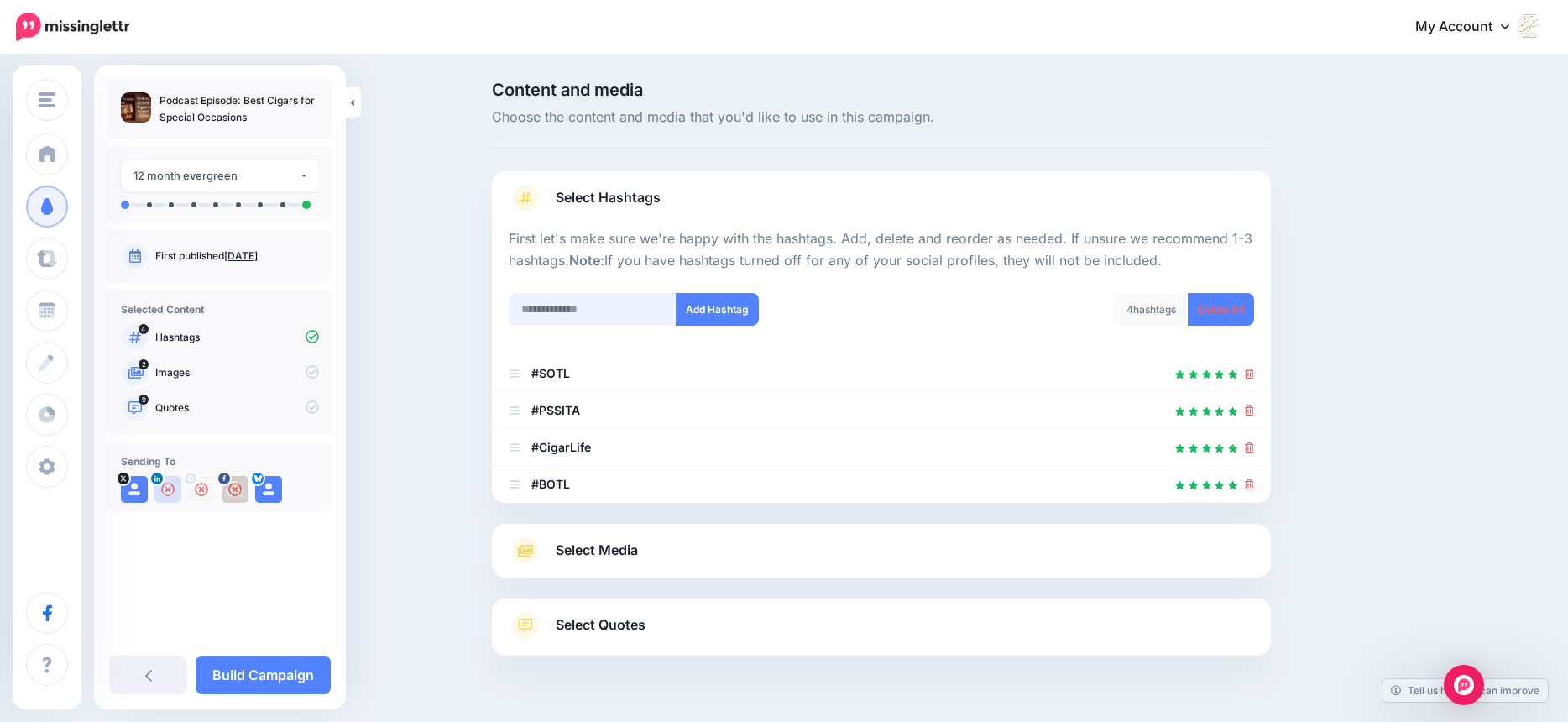
click at [617, 309] on input "text" at bounding box center [592, 309] width 168 height 33
type input "*******"
click at [703, 318] on button "Add Hashtag" at bounding box center [717, 309] width 83 height 33
click at [626, 552] on span "Select Media" at bounding box center [597, 550] width 82 height 23
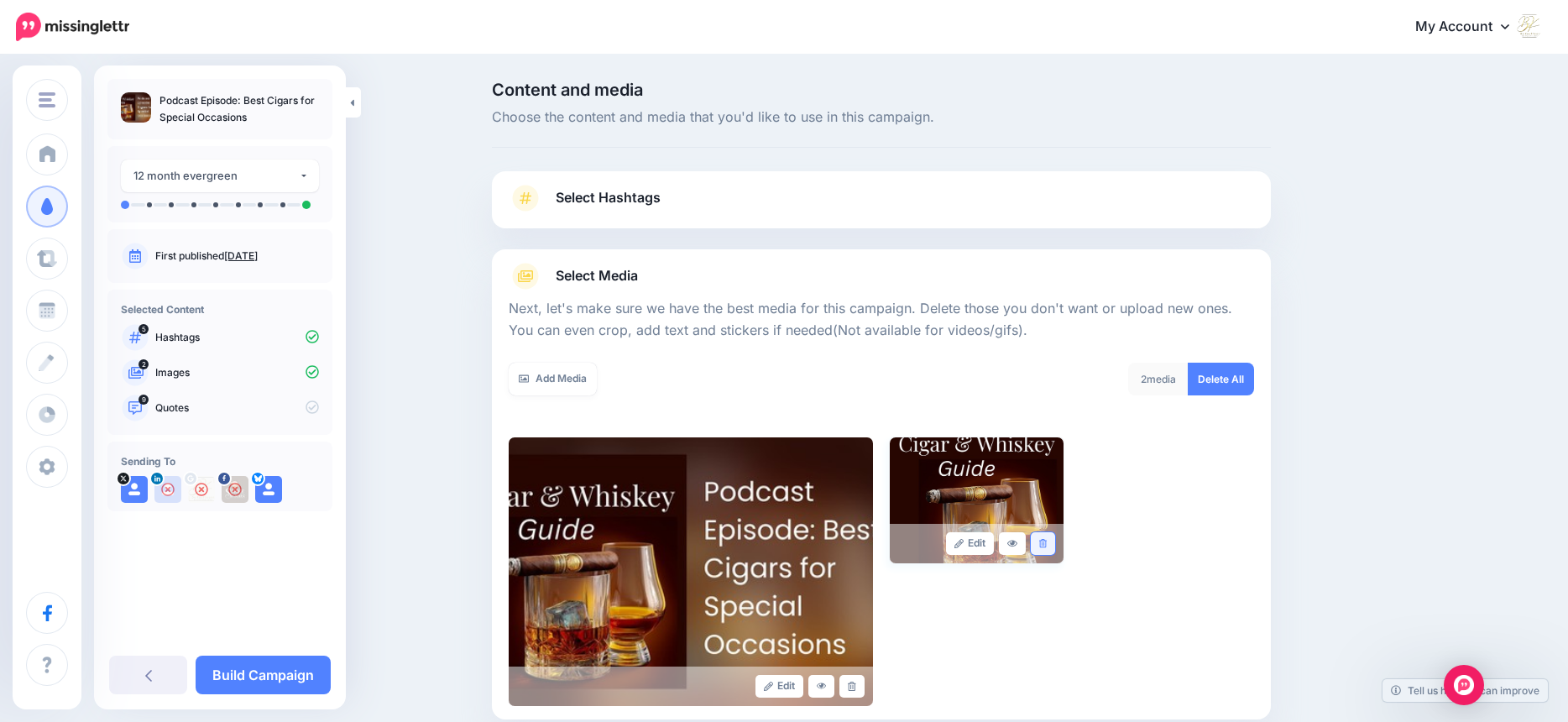
click at [1055, 547] on link at bounding box center [1043, 544] width 24 height 23
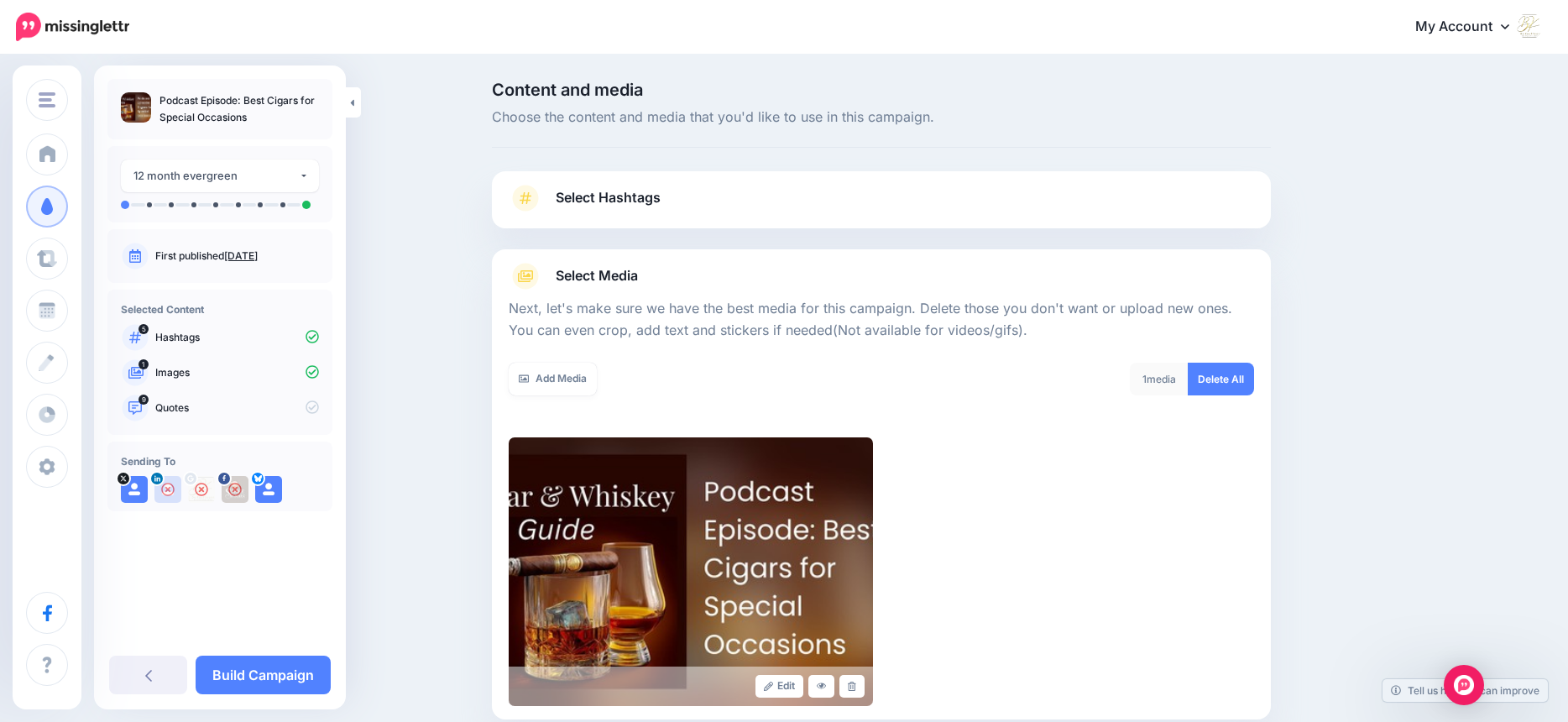
scroll to position [185, 0]
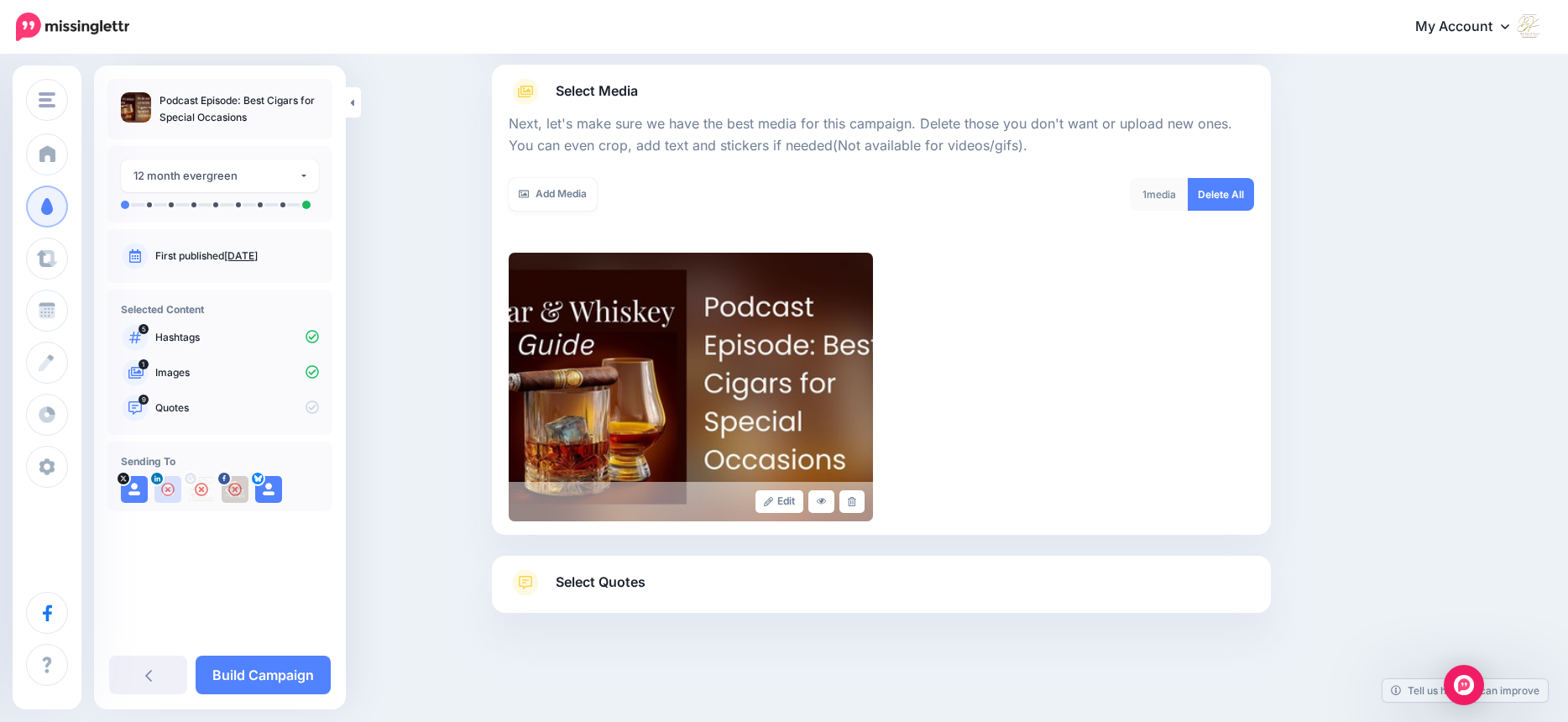
click at [646, 585] on span "Select Quotes" at bounding box center [601, 582] width 90 height 23
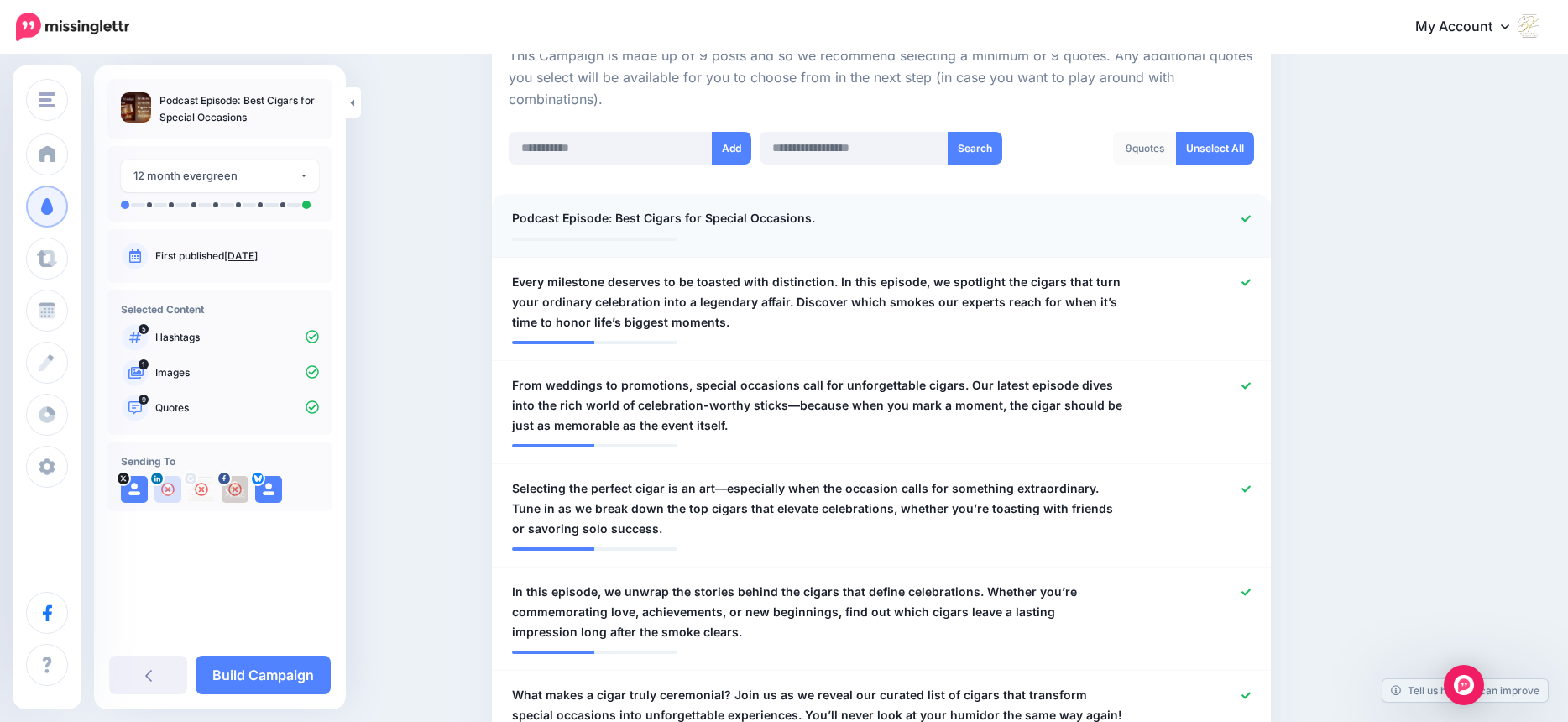
scroll to position [0, 0]
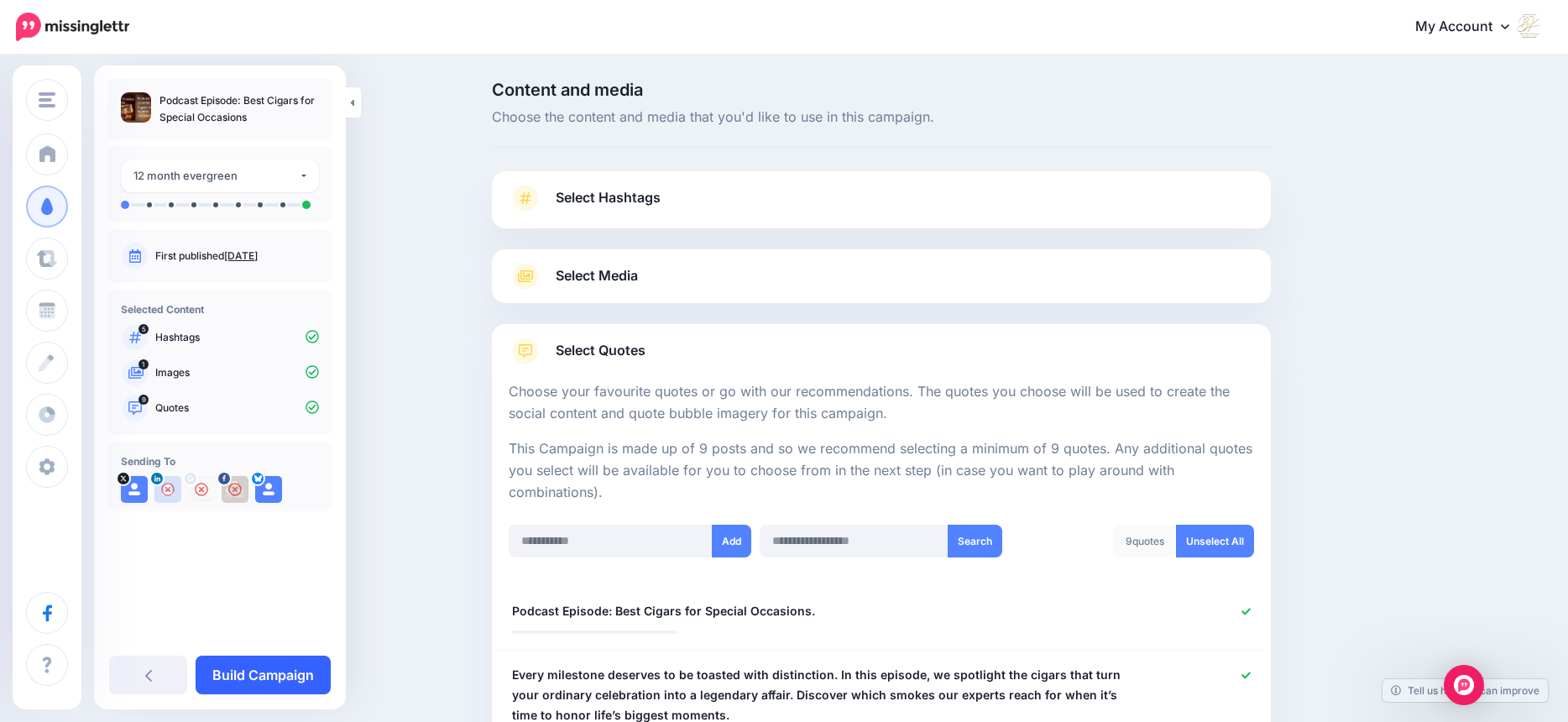
click at [271, 680] on link "Build Campaign" at bounding box center [263, 674] width 135 height 38
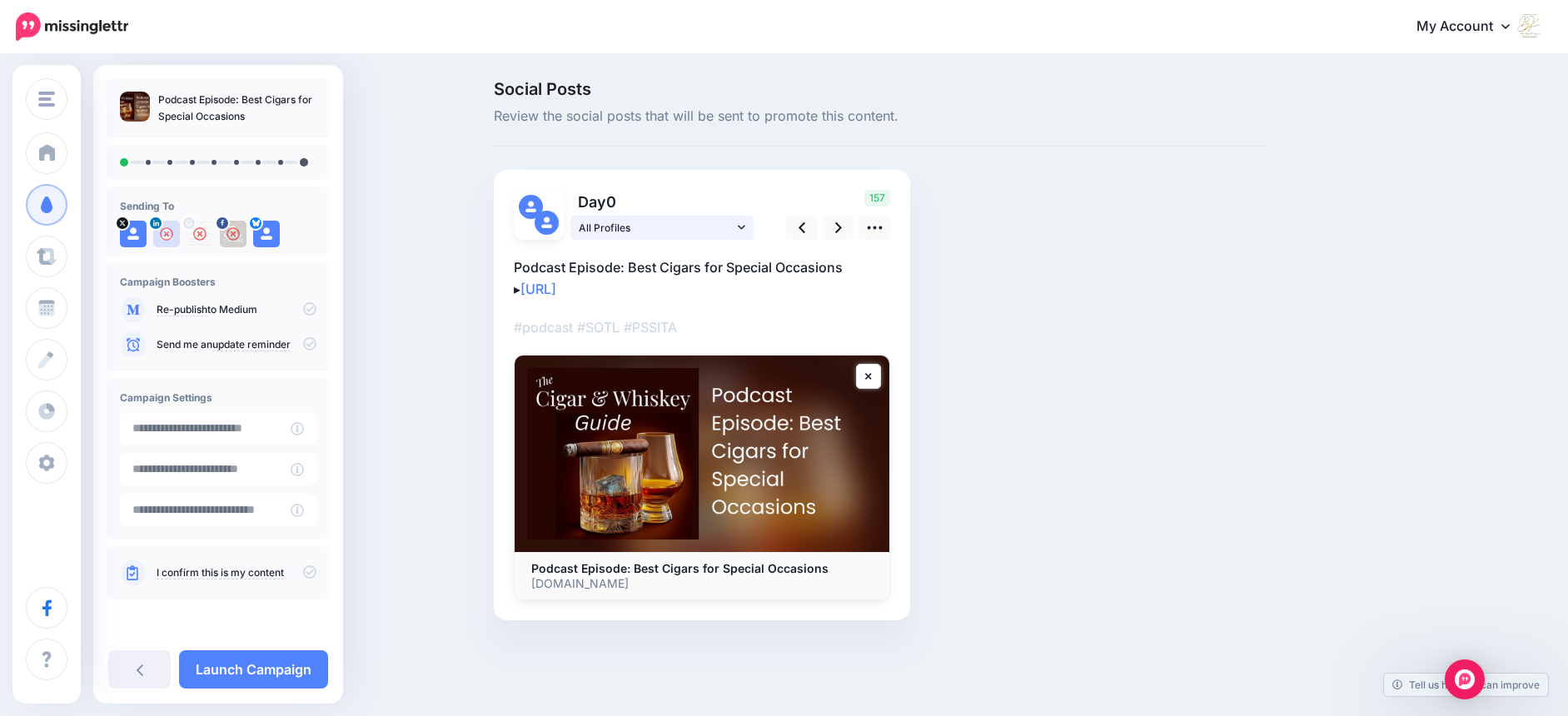
click at [743, 227] on icon at bounding box center [741, 227] width 7 height 4
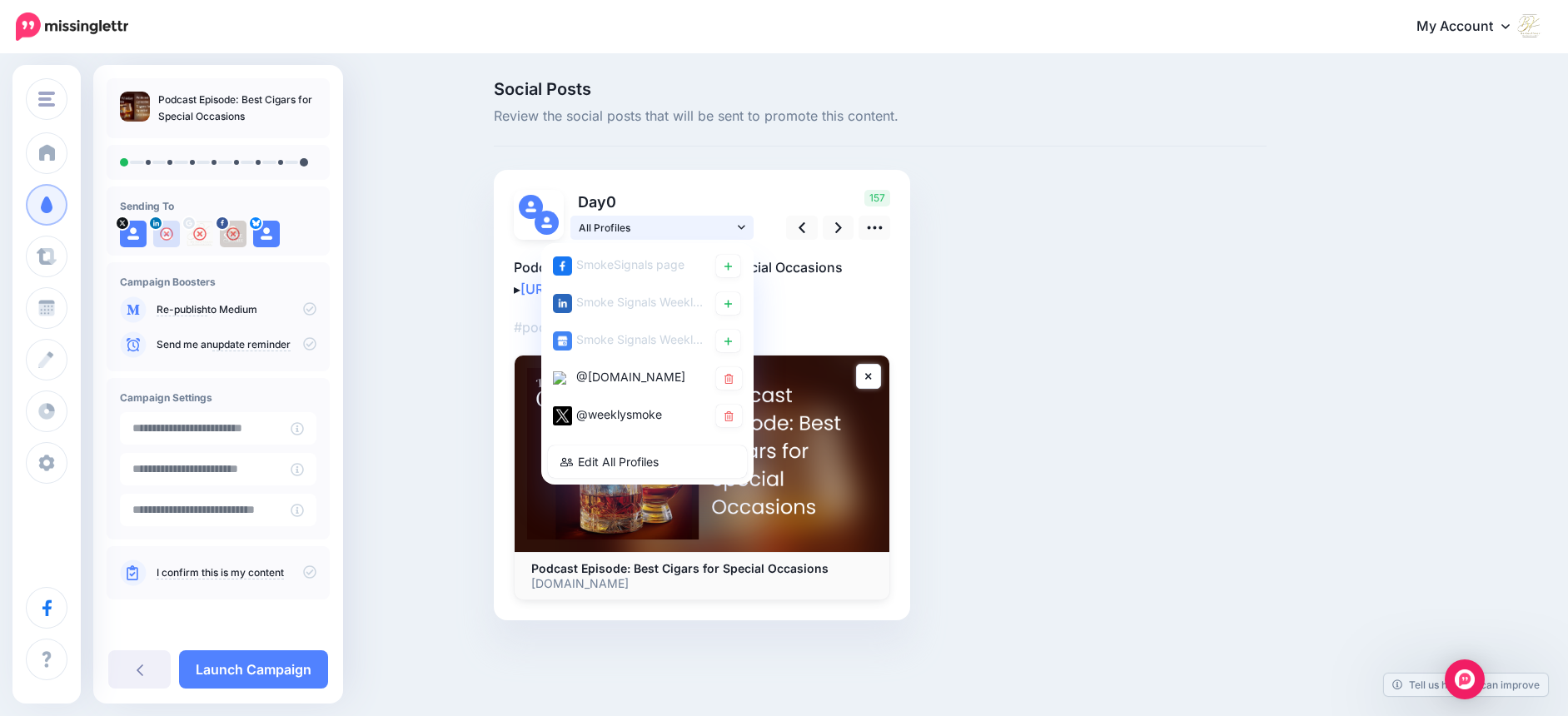
click at [743, 227] on icon at bounding box center [741, 227] width 7 height 4
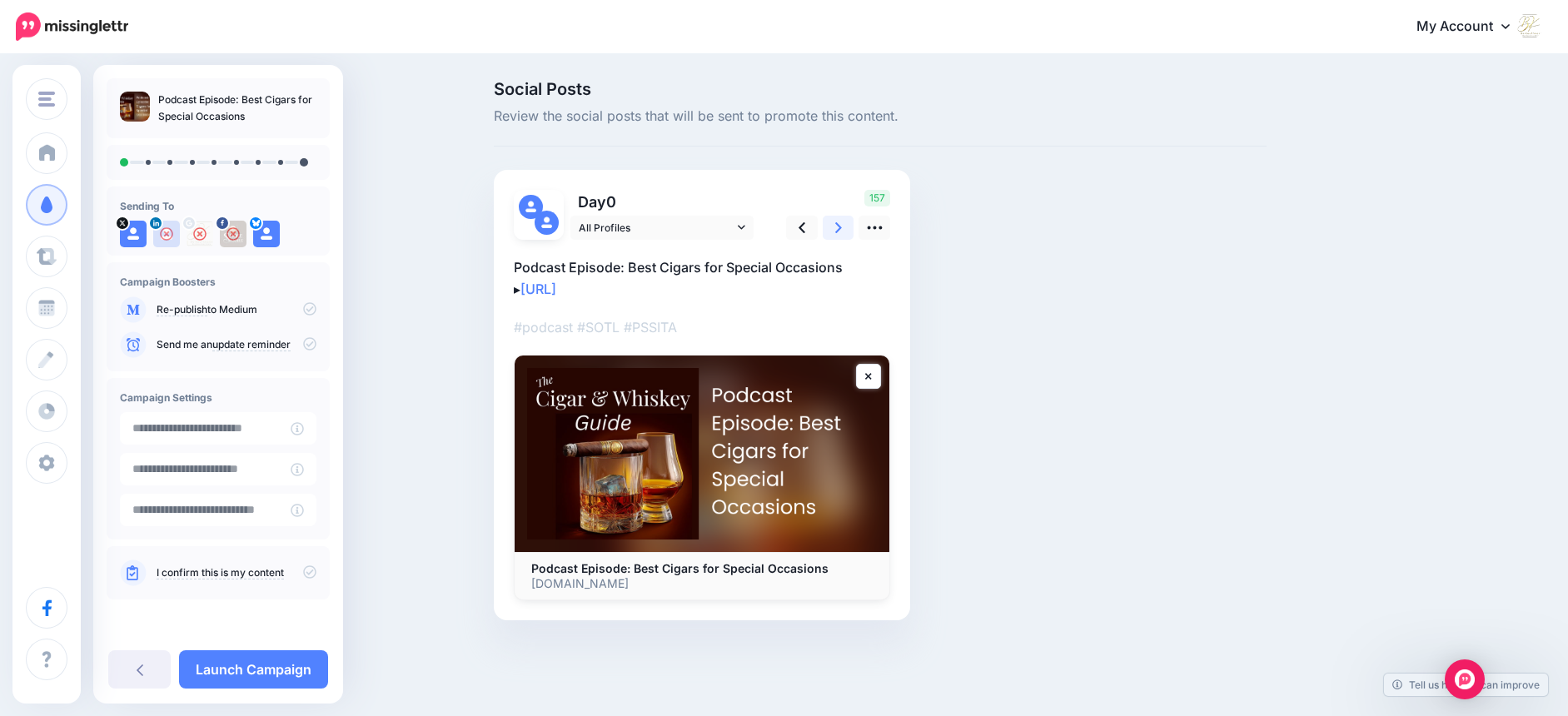
click at [836, 230] on icon at bounding box center [838, 228] width 7 height 18
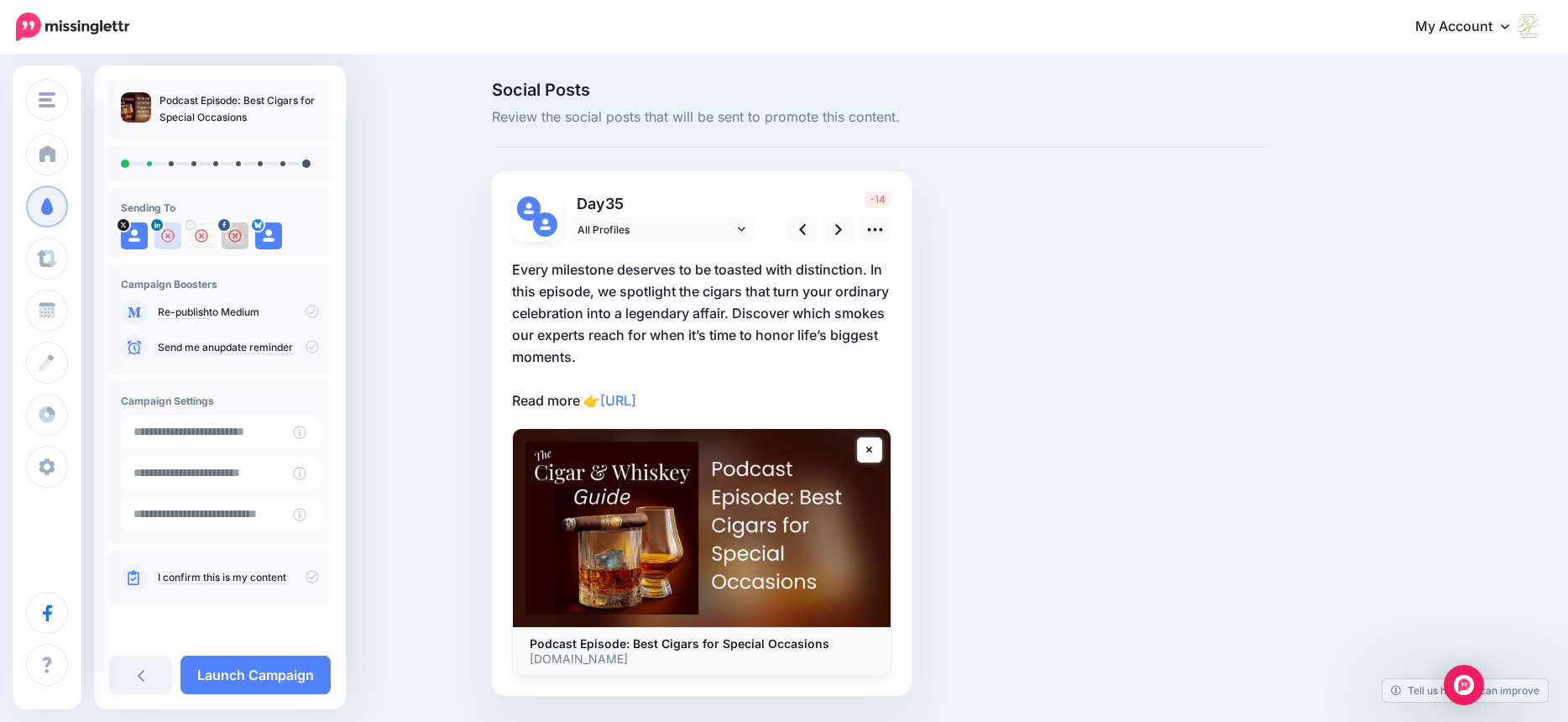
click at [743, 312] on p "Every milestone deserves to be toasted with distinction. In this episode, we sp…" at bounding box center [701, 335] width 380 height 153
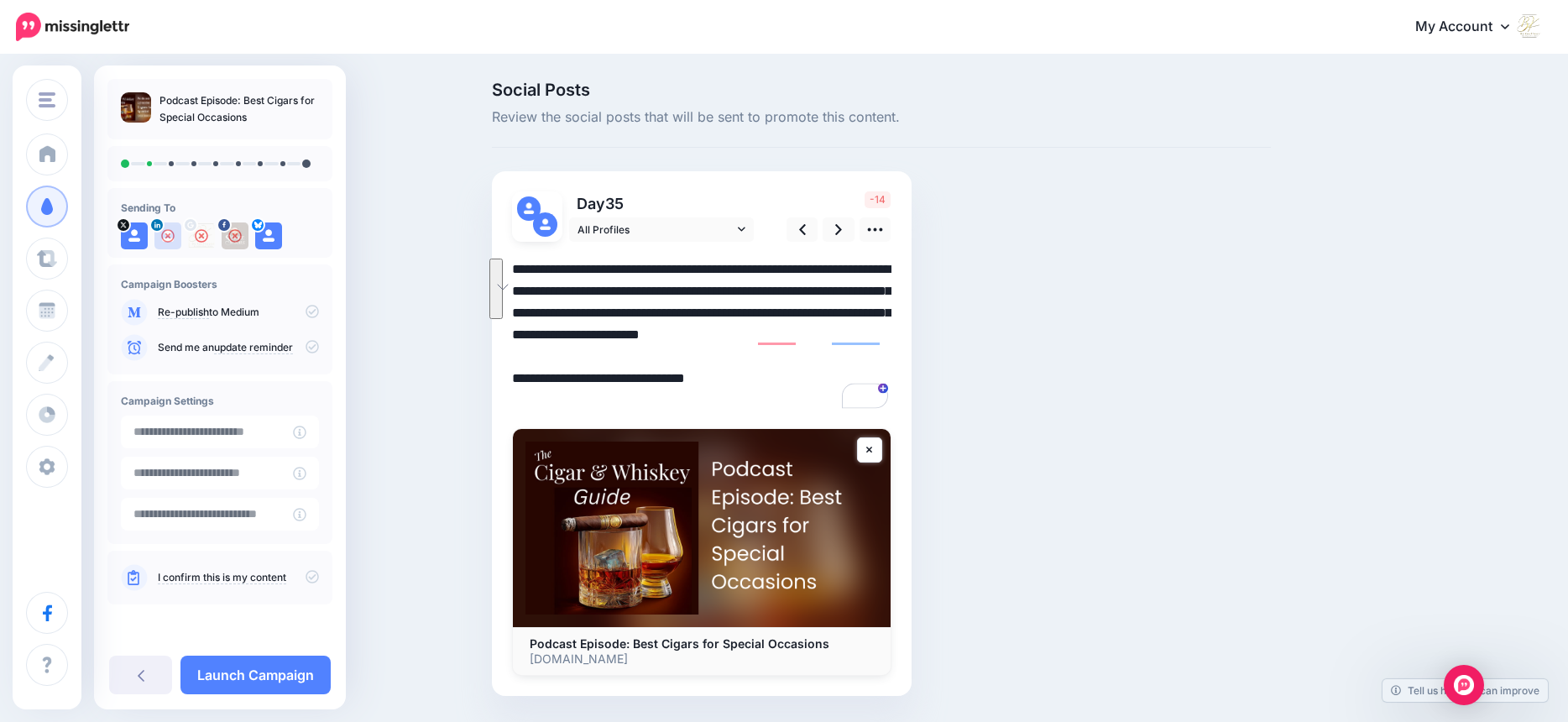
drag, startPoint x: 742, startPoint y: 313, endPoint x: 752, endPoint y: 353, distance: 41.2
click at [752, 353] on textarea "**********" at bounding box center [701, 335] width 380 height 153
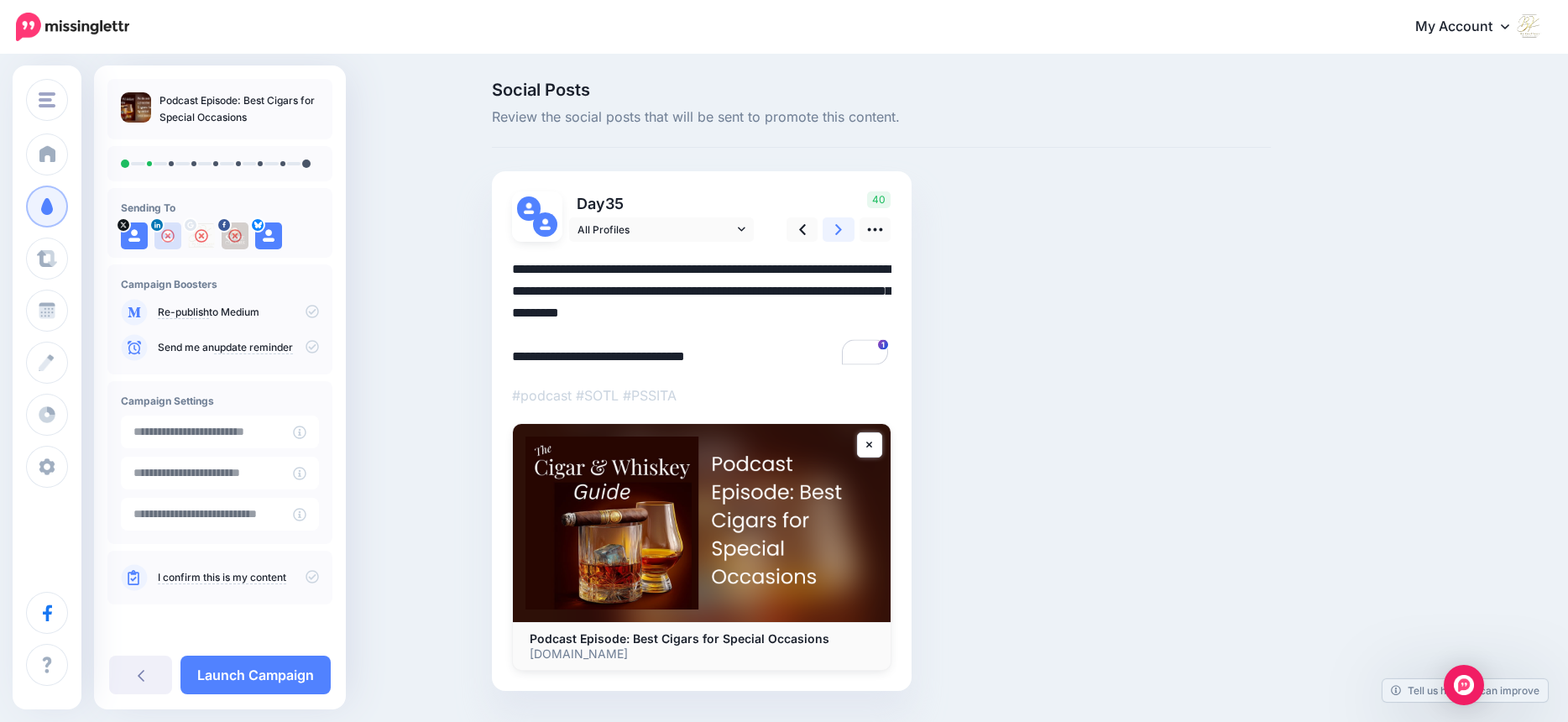
click at [842, 229] on icon at bounding box center [838, 230] width 7 height 11
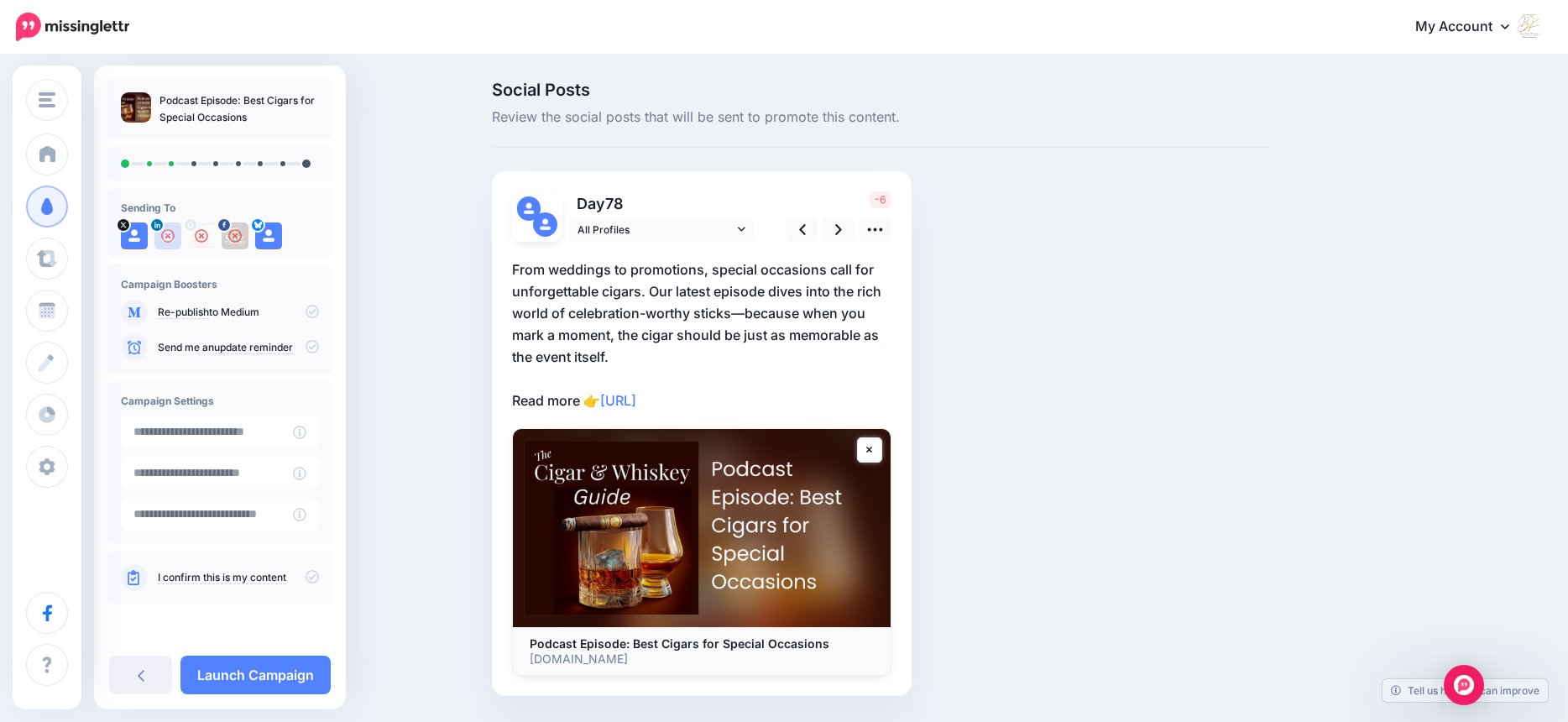
click at [791, 338] on p "From weddings to promotions, special occasions call for unforgettable cigars. O…" at bounding box center [701, 335] width 380 height 153
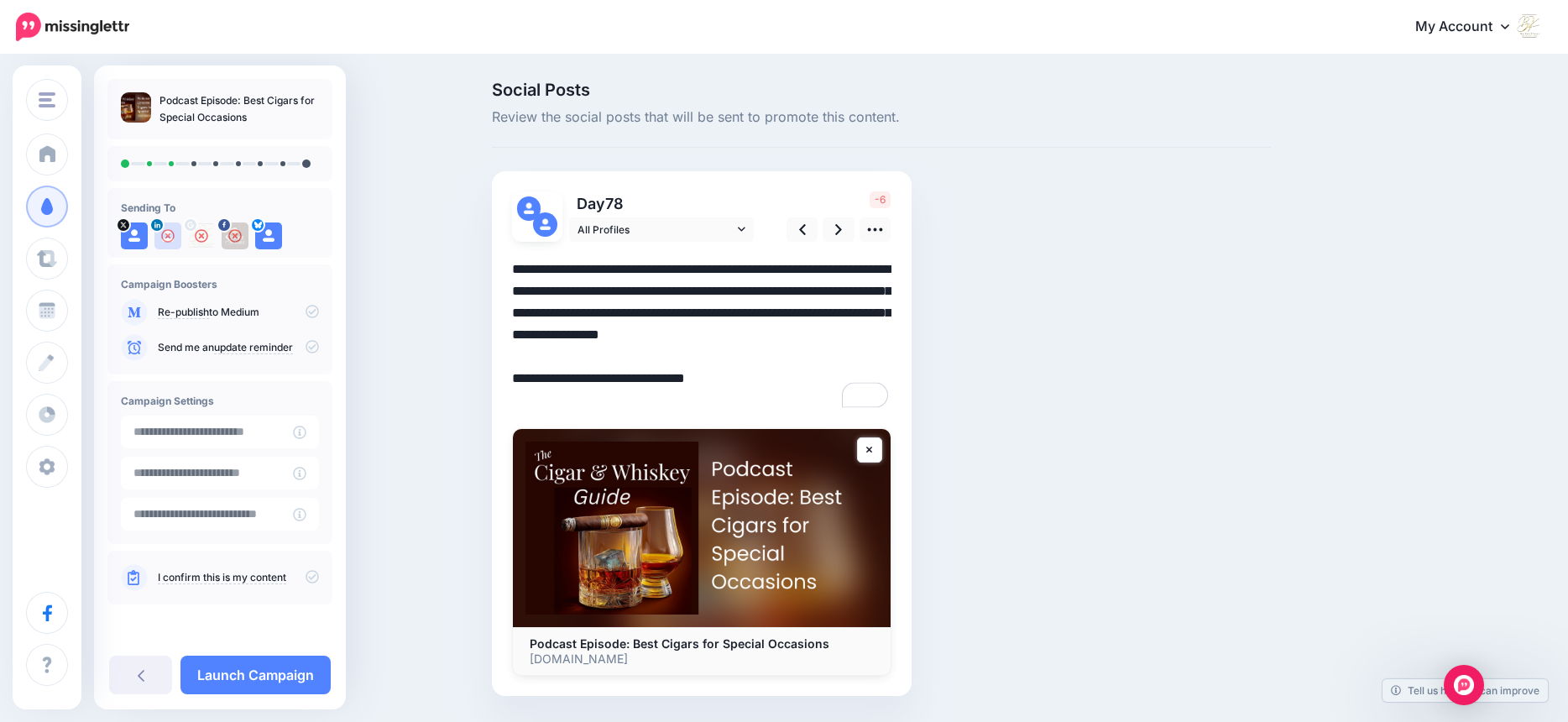
click at [773, 334] on textarea "**********" at bounding box center [701, 335] width 380 height 153
click at [622, 358] on textarea "**********" at bounding box center [701, 335] width 380 height 153
type textarea "**********"
click at [842, 228] on icon at bounding box center [838, 230] width 7 height 11
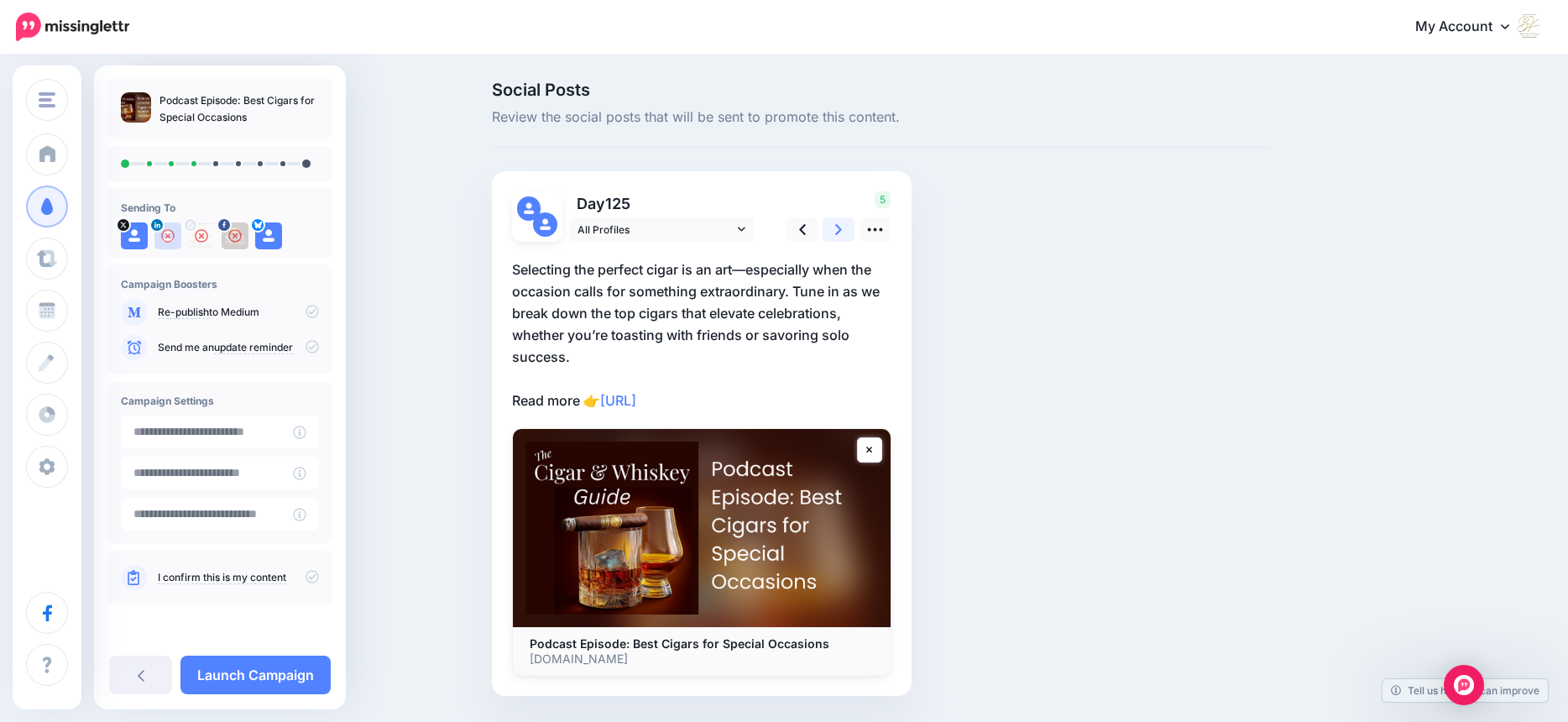
click at [842, 225] on icon at bounding box center [838, 230] width 7 height 11
click at [842, 225] on icon at bounding box center [838, 230] width 7 height 18
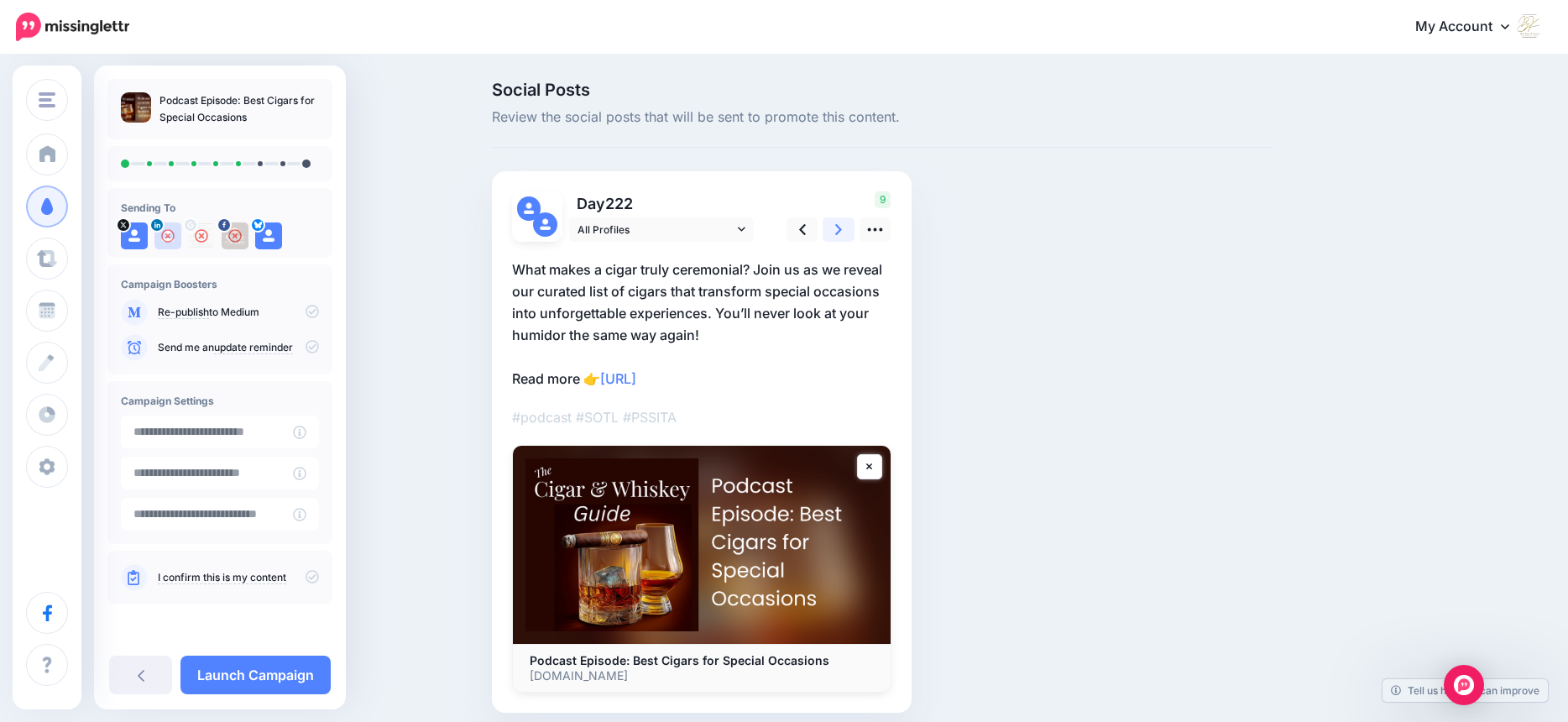
click at [842, 225] on icon at bounding box center [838, 230] width 7 height 18
click at [267, 676] on link "Launch Campaign" at bounding box center [256, 674] width 150 height 38
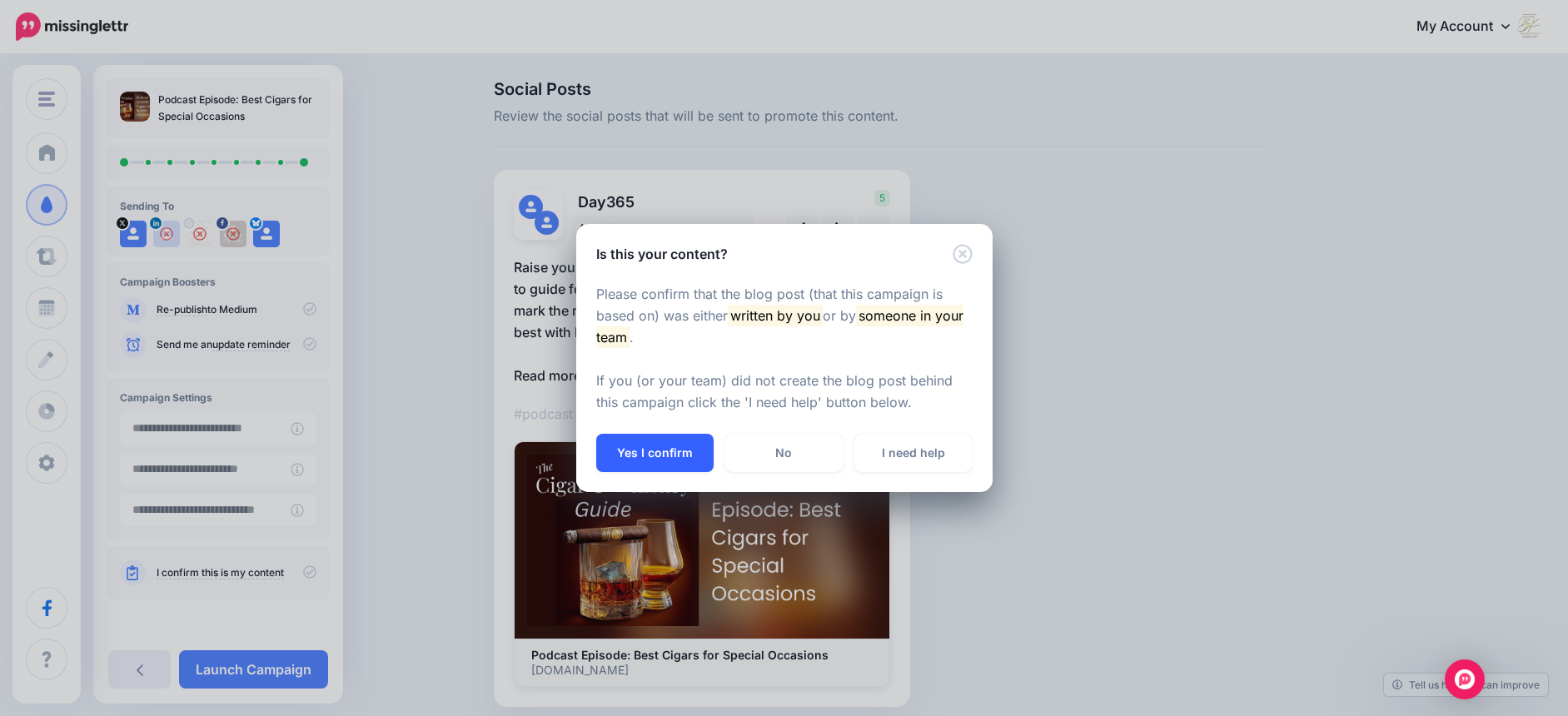
click at [673, 449] on button "Yes I confirm" at bounding box center [655, 453] width 117 height 38
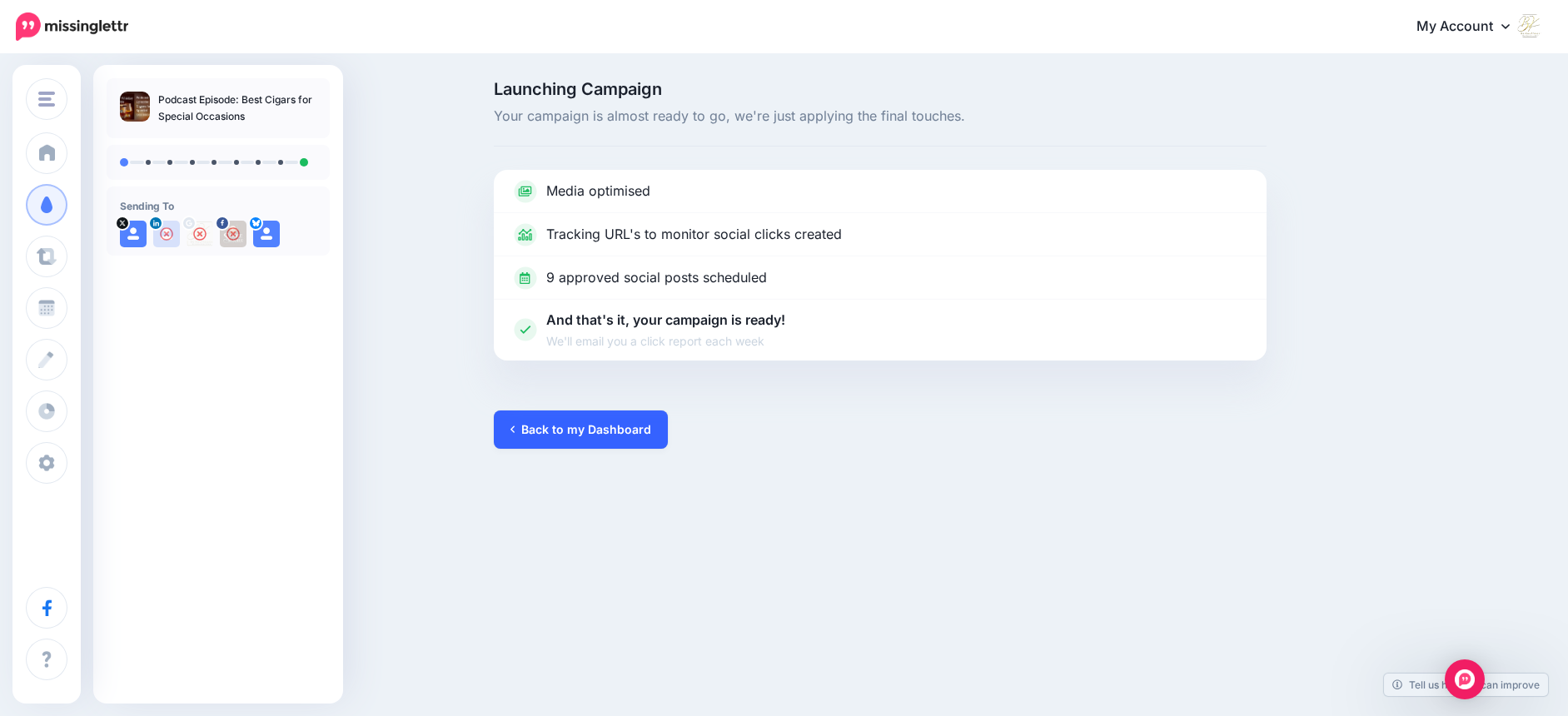
click at [618, 438] on link "Back to my Dashboard" at bounding box center [580, 429] width 174 height 38
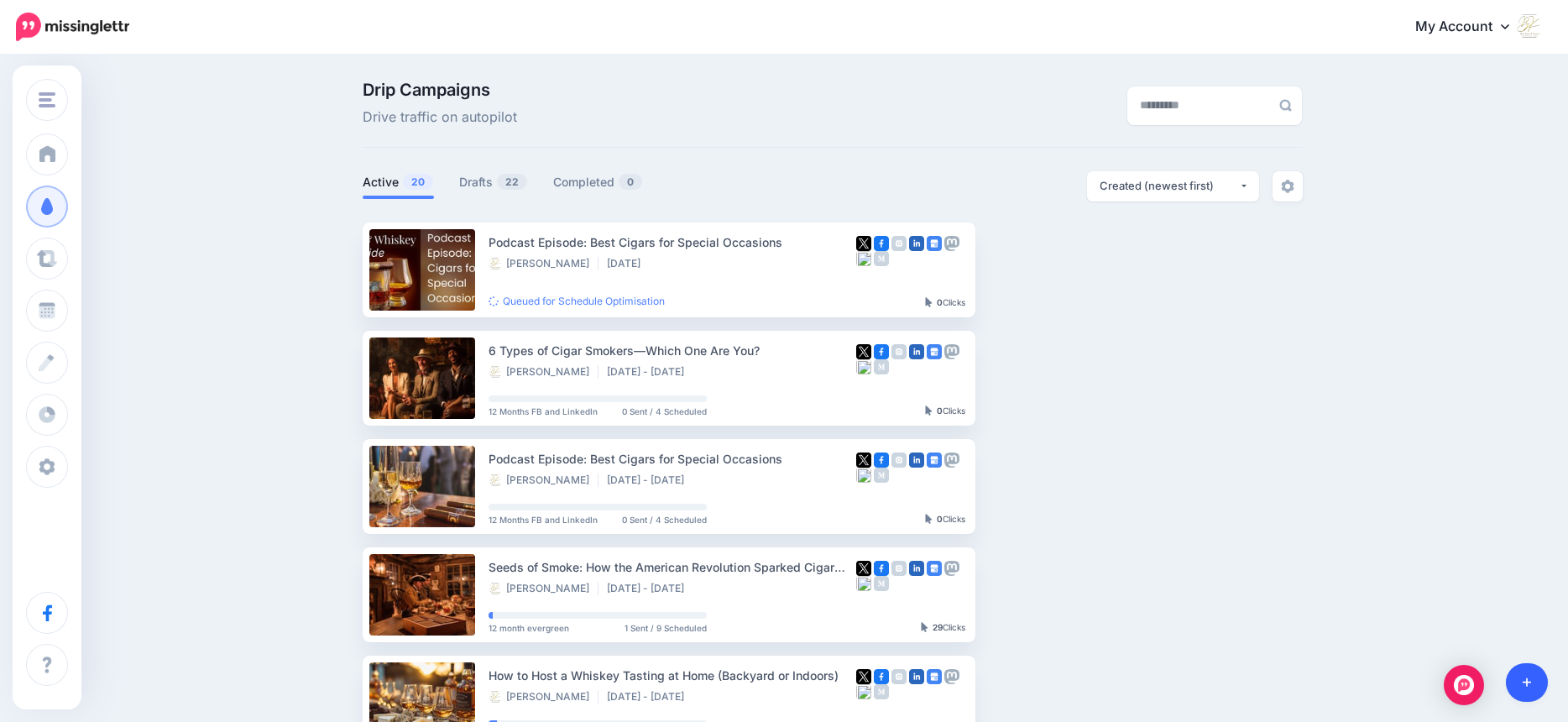
click at [1527, 678] on icon at bounding box center [1527, 683] width 9 height 12
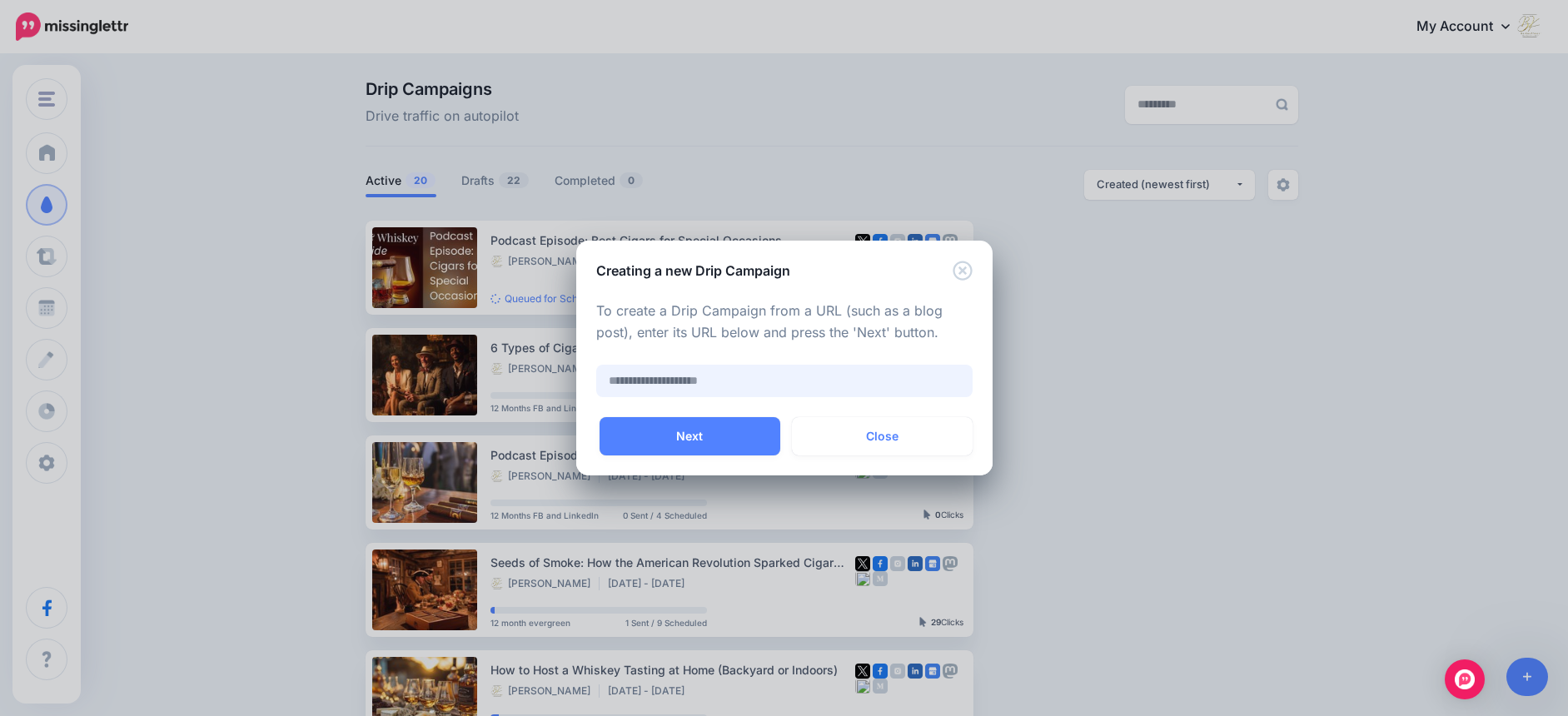
click at [661, 387] on input "text" at bounding box center [784, 380] width 377 height 33
paste input "**********"
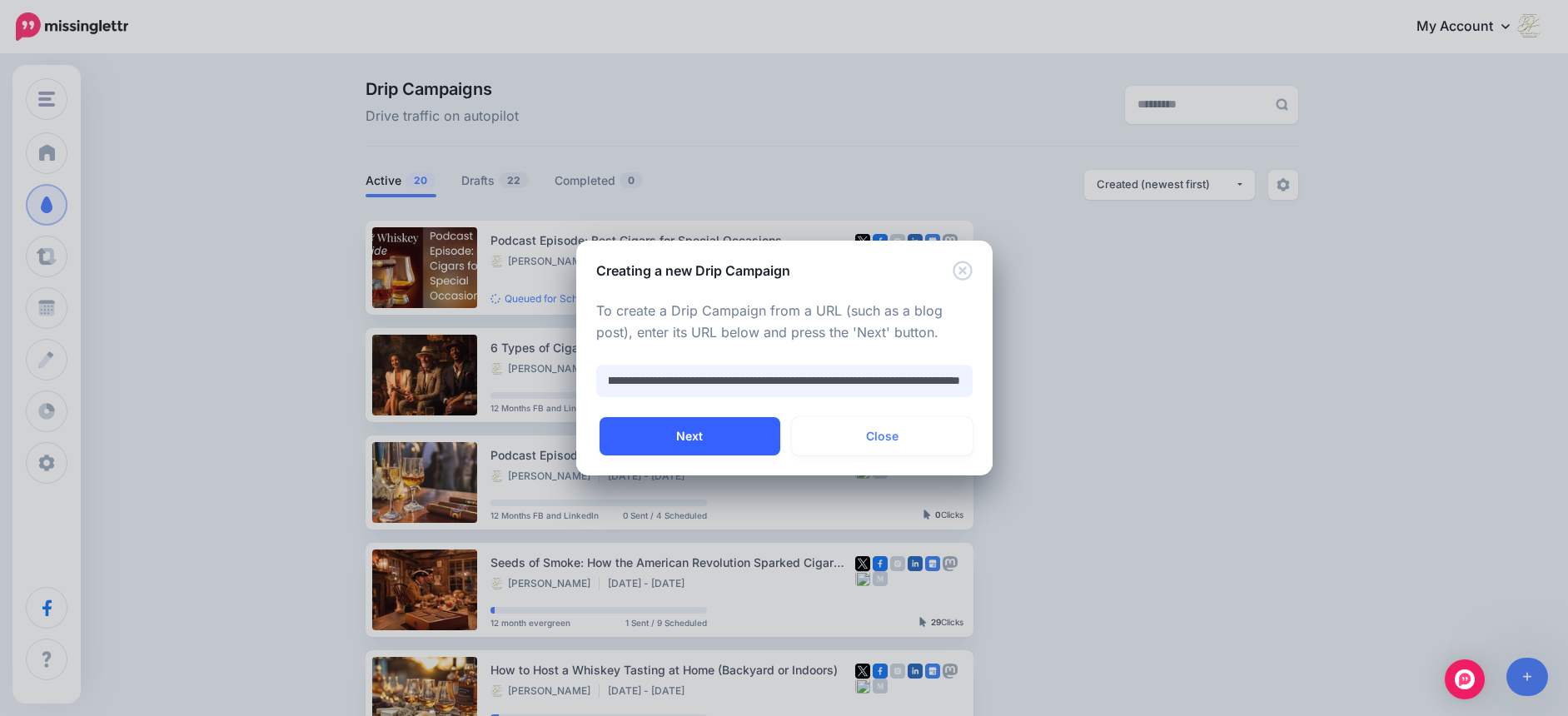
type input "**********"
click at [699, 431] on button "Next" at bounding box center [690, 436] width 180 height 38
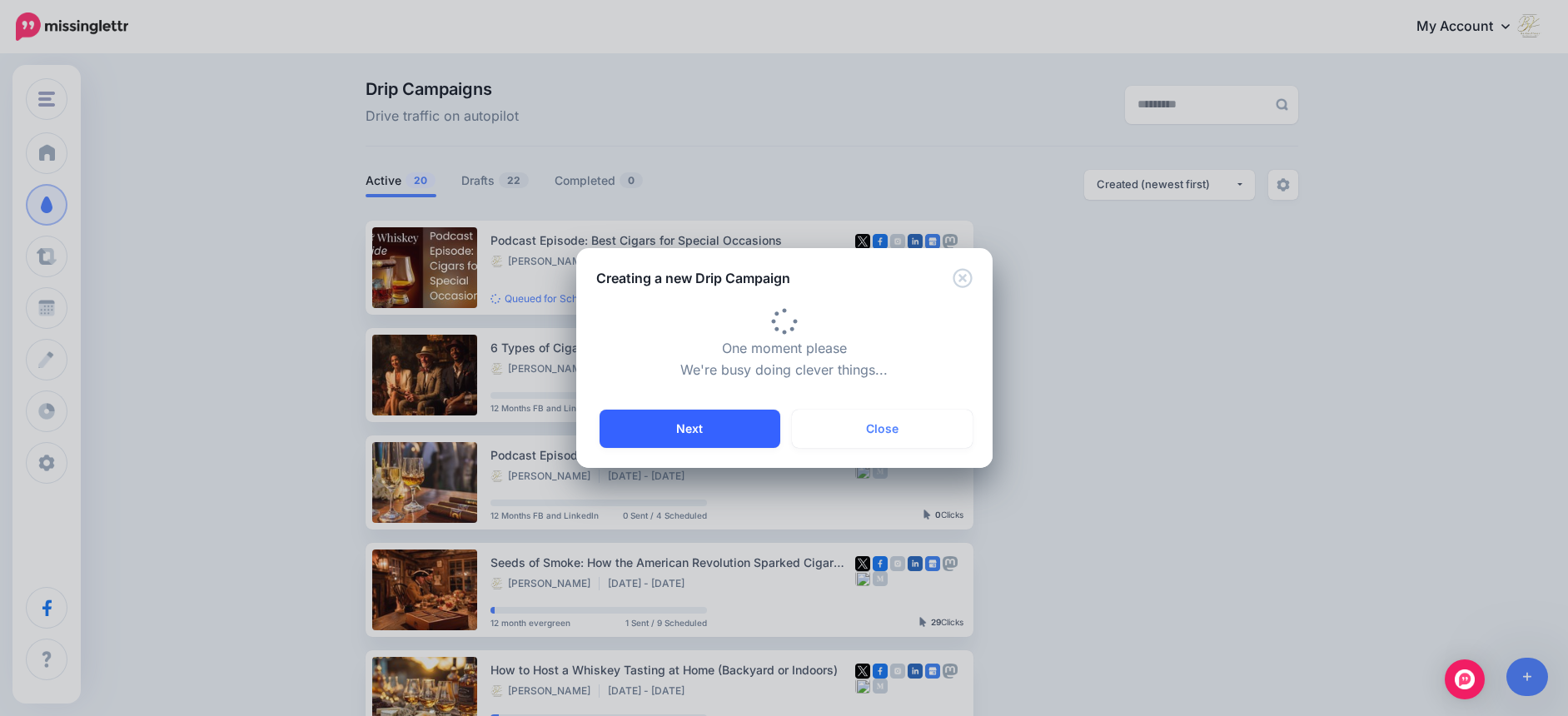
type input "**********"
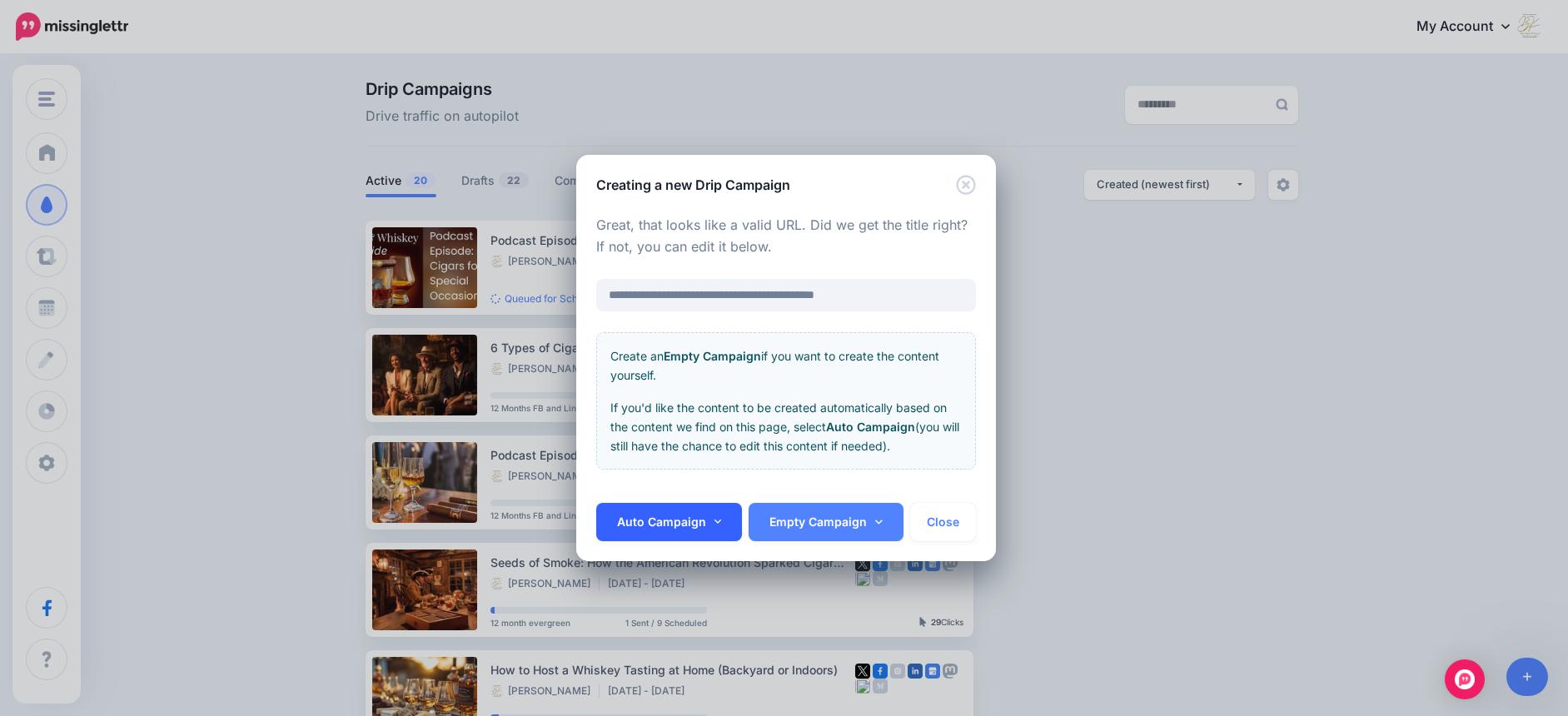
click at [669, 522] on link "Auto Campaign" at bounding box center [670, 522] width 147 height 38
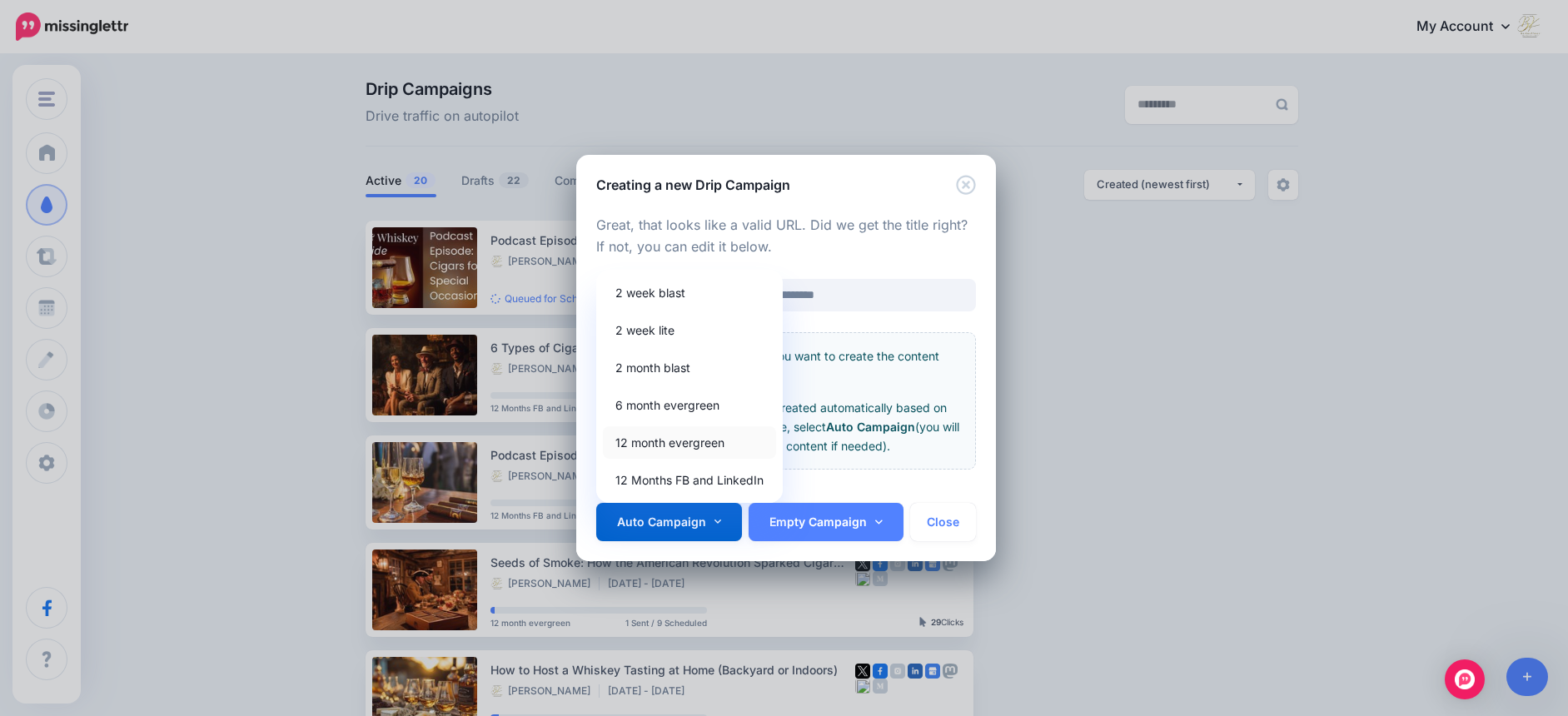
click at [698, 439] on link "12 month evergreen" at bounding box center [689, 443] width 173 height 33
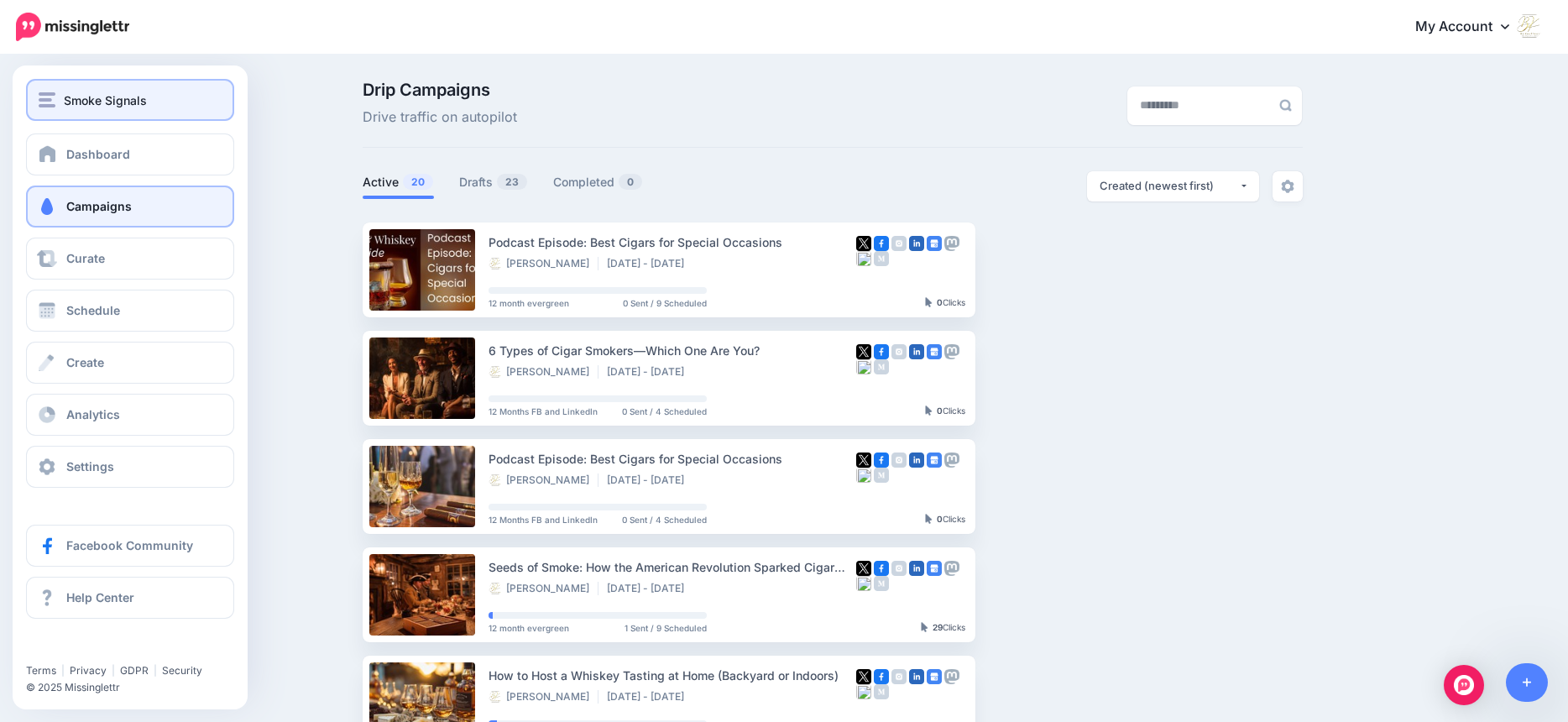
click at [51, 95] on img "button" at bounding box center [47, 100] width 17 height 15
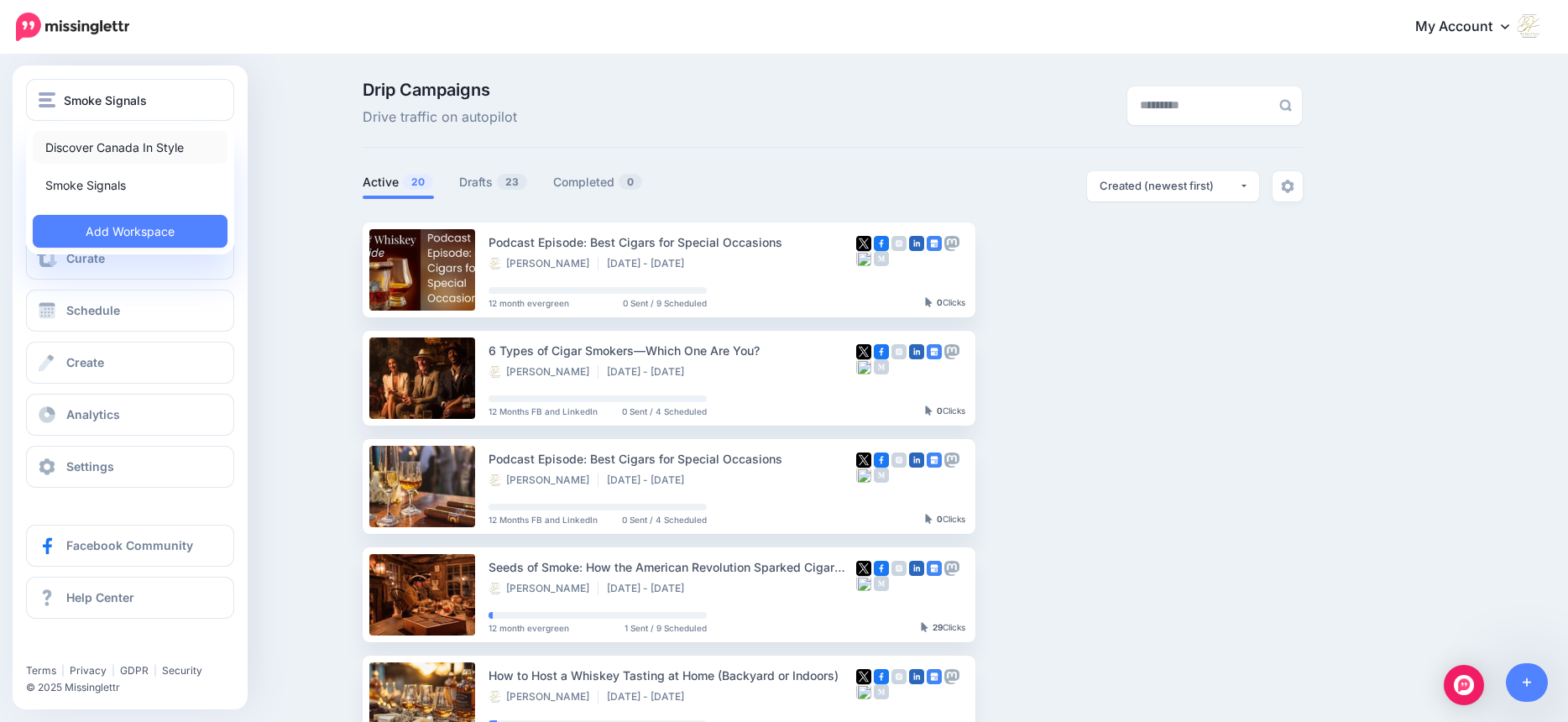
click at [60, 141] on link "Discover Canada In Style" at bounding box center [130, 147] width 195 height 33
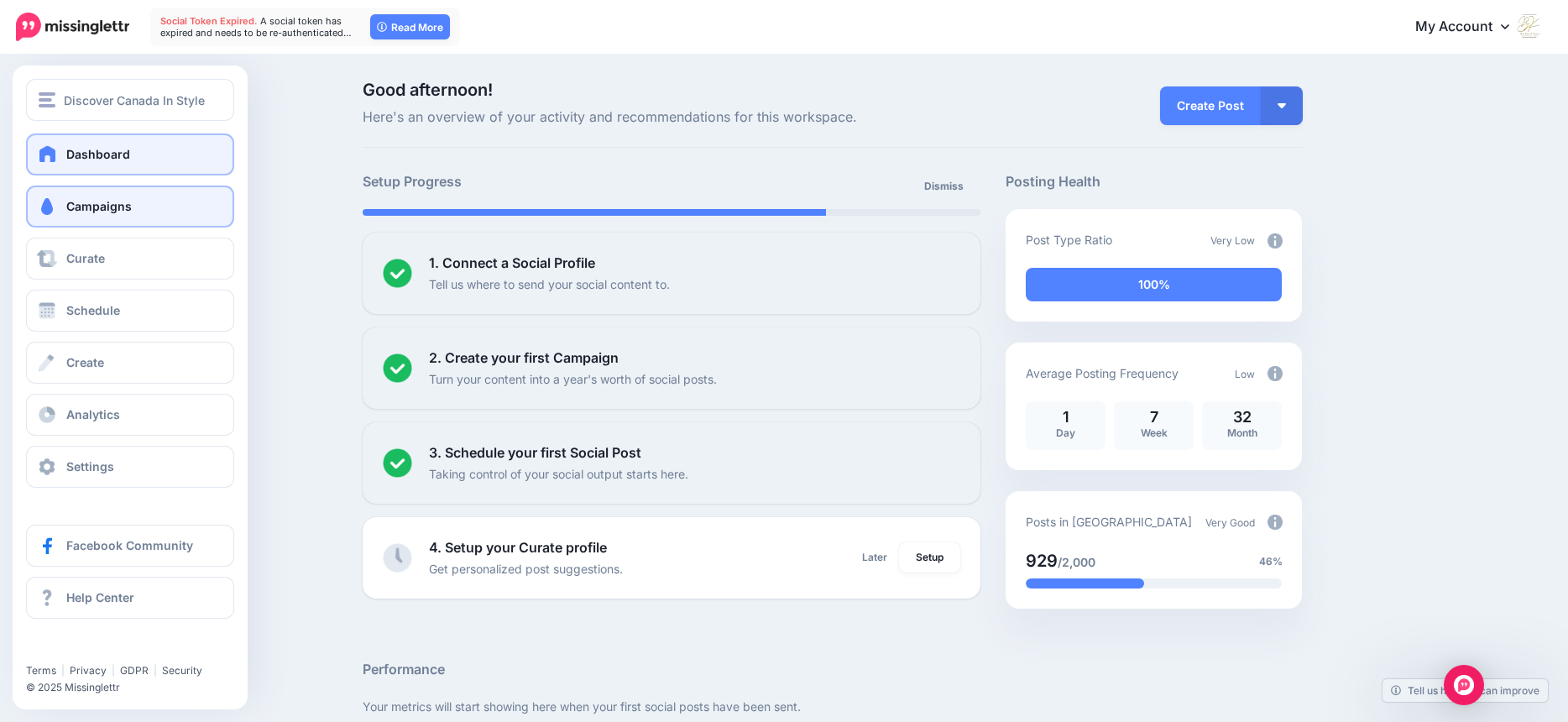
click at [82, 212] on span "Campaigns" at bounding box center [99, 205] width 66 height 14
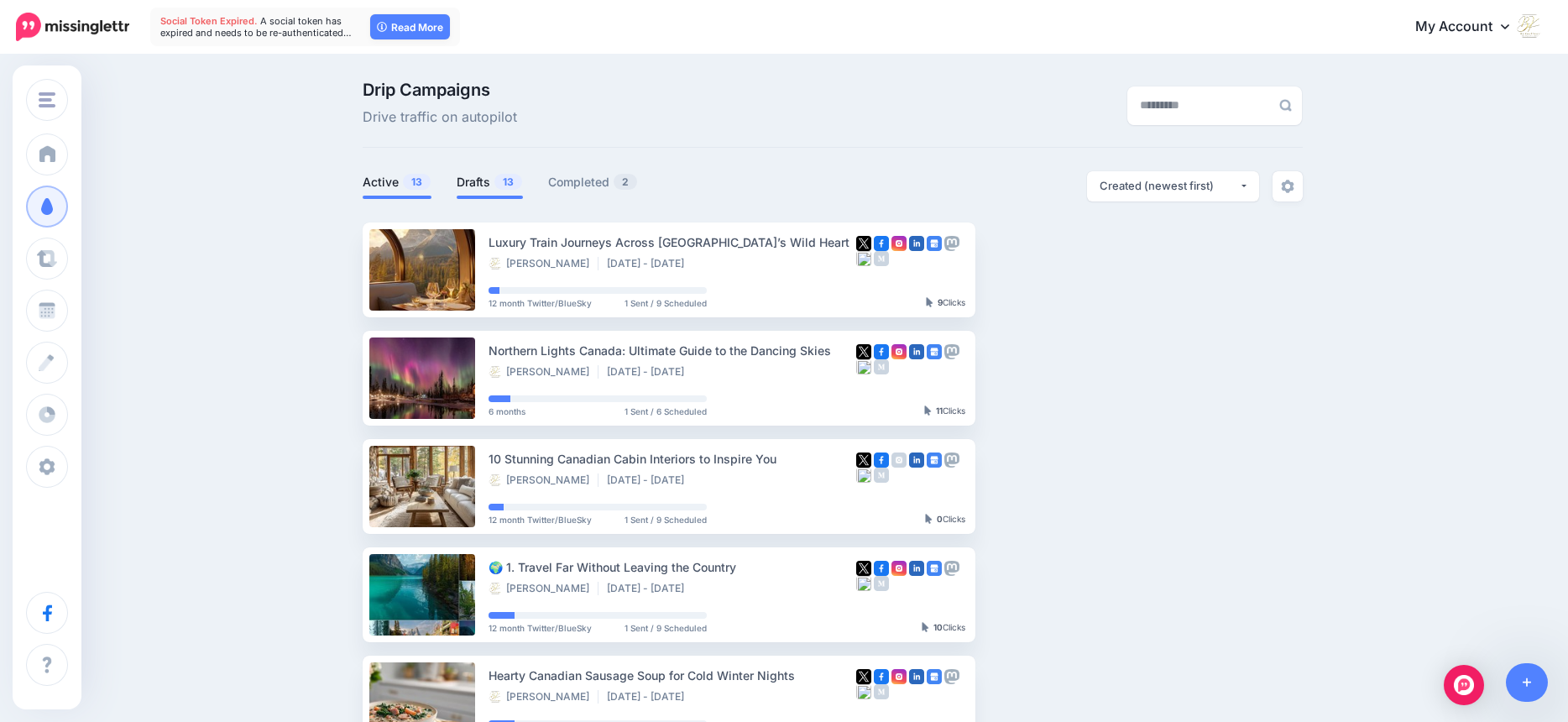
click at [480, 185] on link "Drafts 13" at bounding box center [489, 182] width 67 height 20
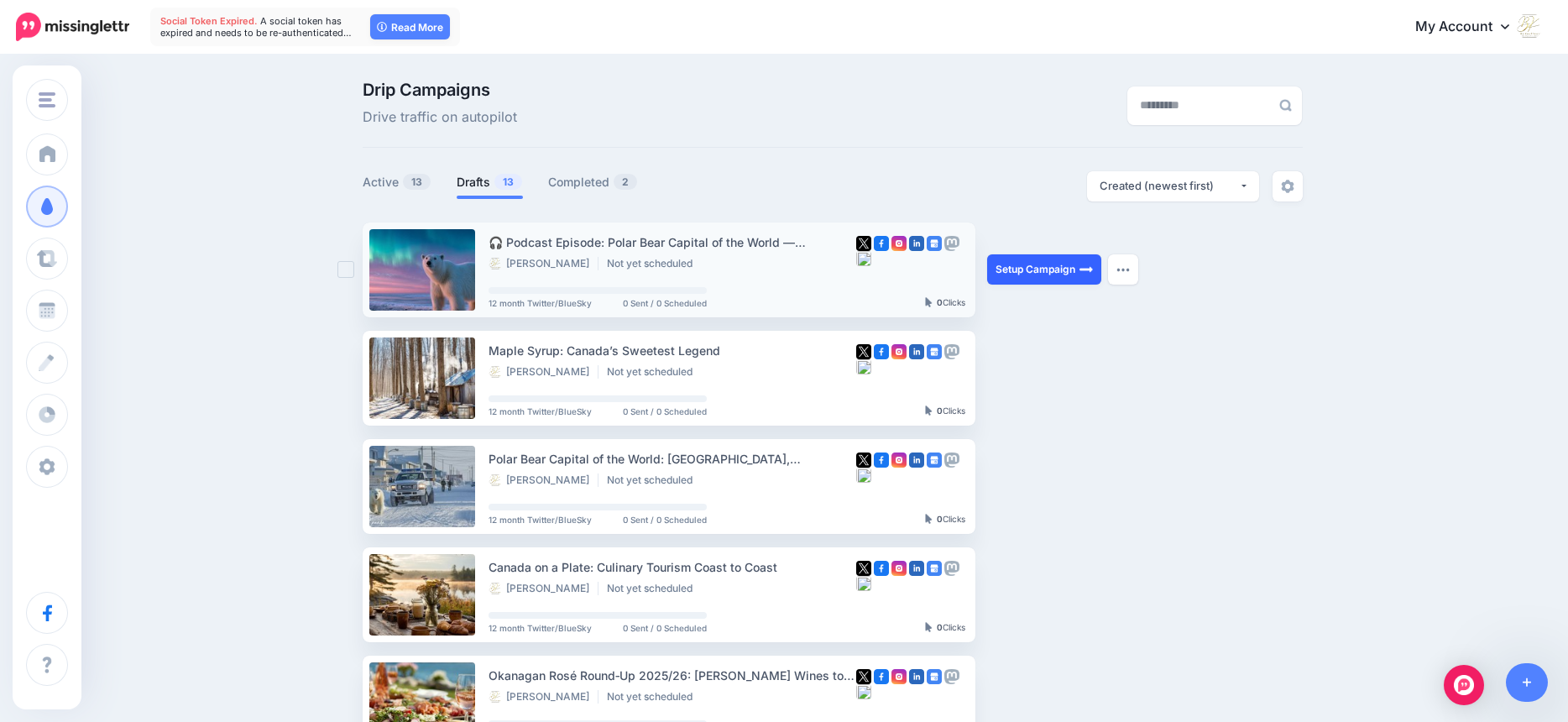
click at [1056, 265] on link "Setup Campaign" at bounding box center [1044, 269] width 114 height 30
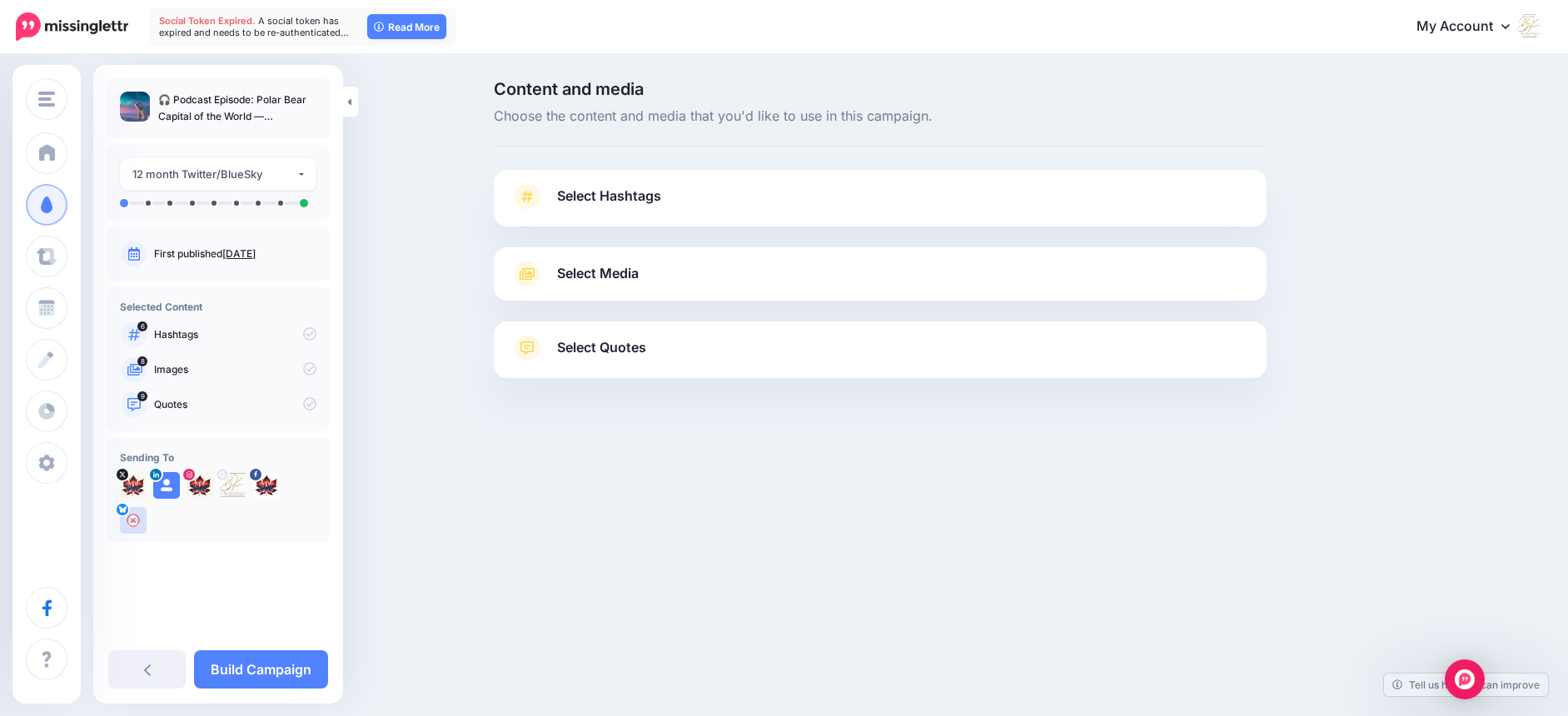
click at [651, 197] on span "Select Hashtags" at bounding box center [609, 196] width 104 height 22
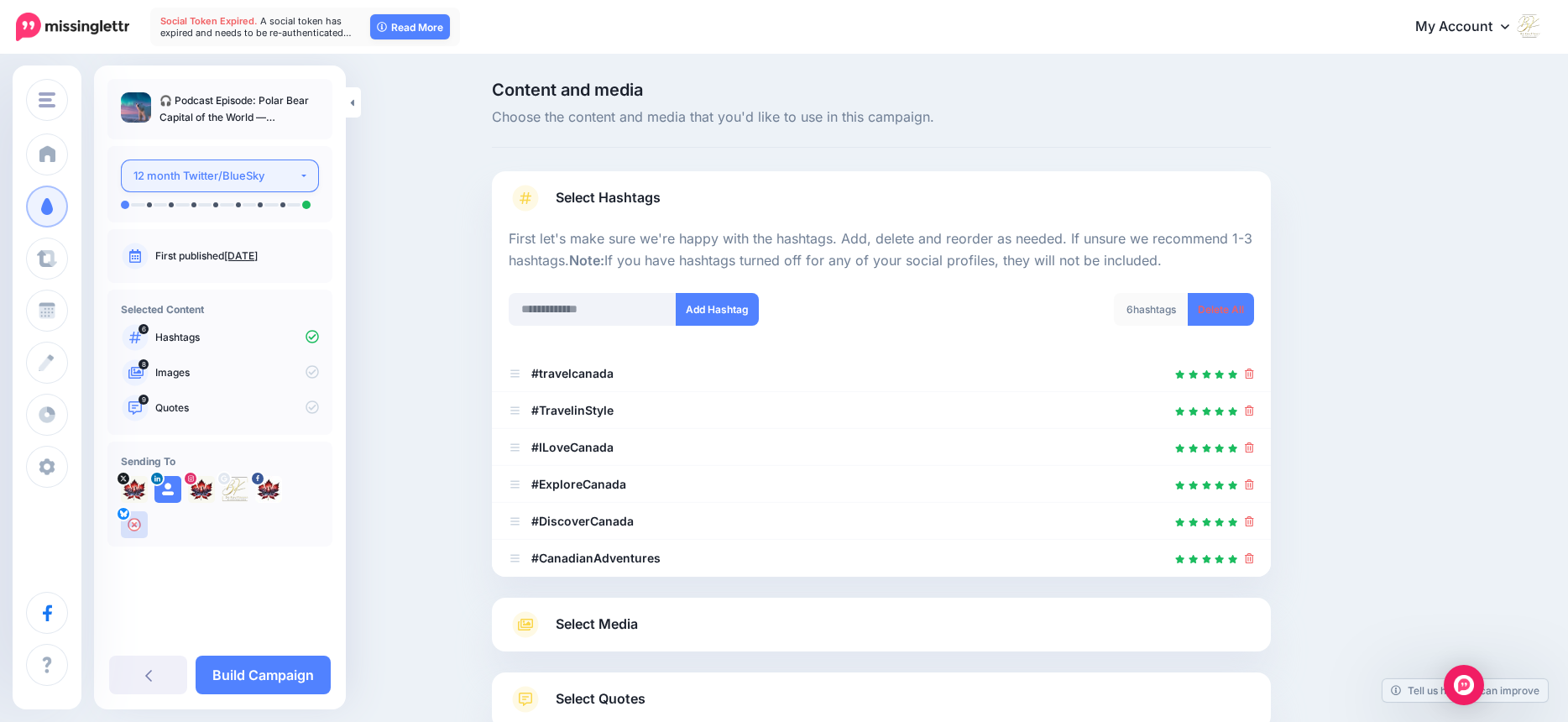
click at [296, 173] on div "12 month Twitter/BlueSky" at bounding box center [216, 175] width 165 height 20
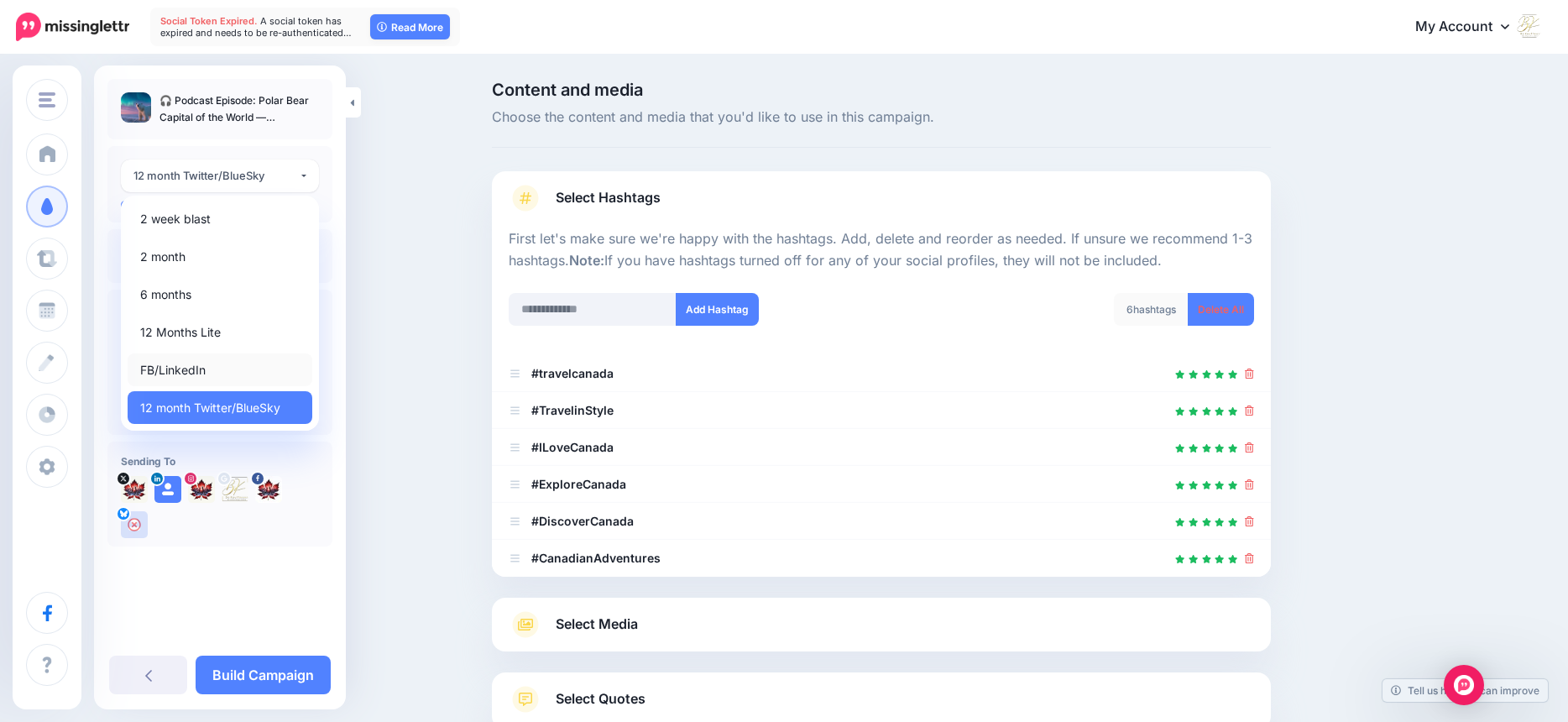
click at [182, 369] on span "FB/LinkedIn" at bounding box center [173, 369] width 66 height 20
select select "******"
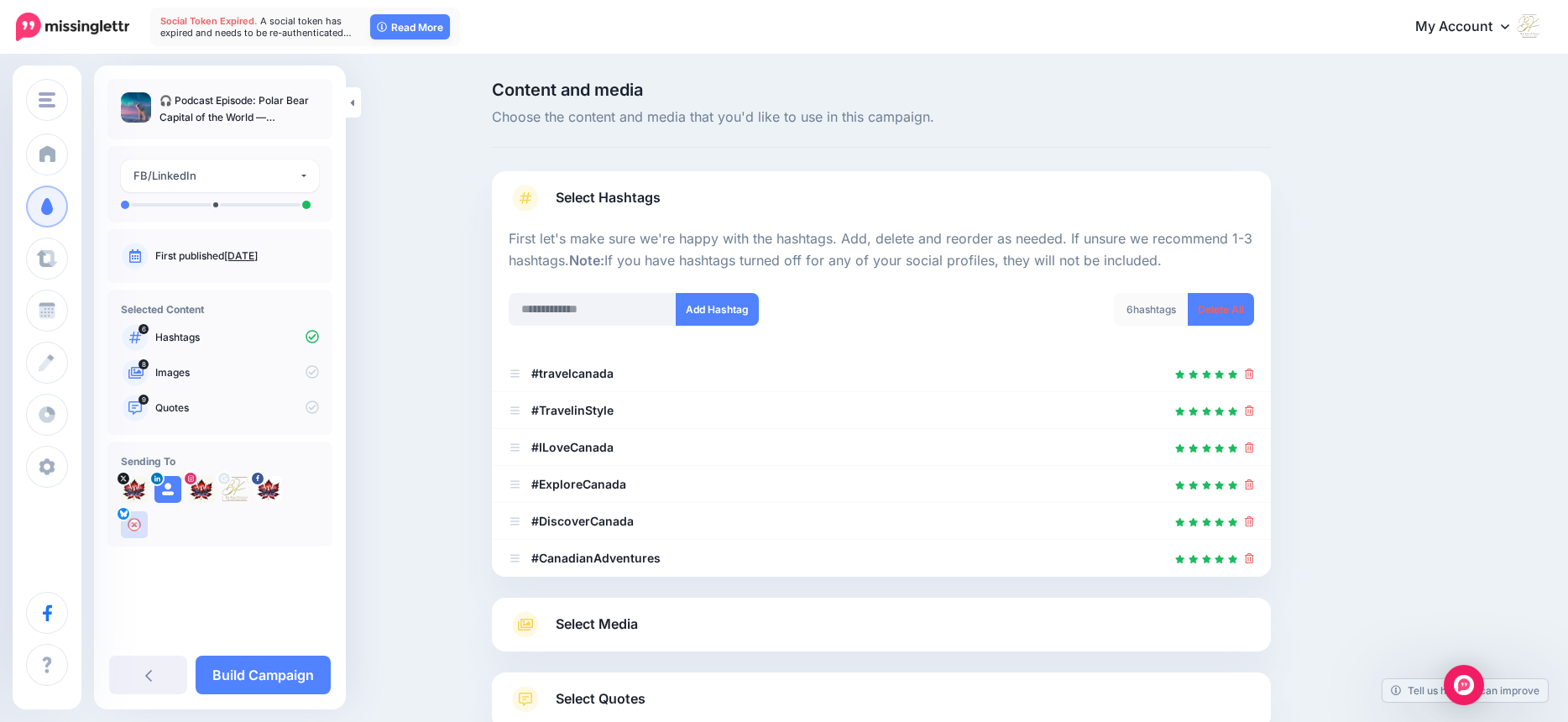
scroll to position [116, 0]
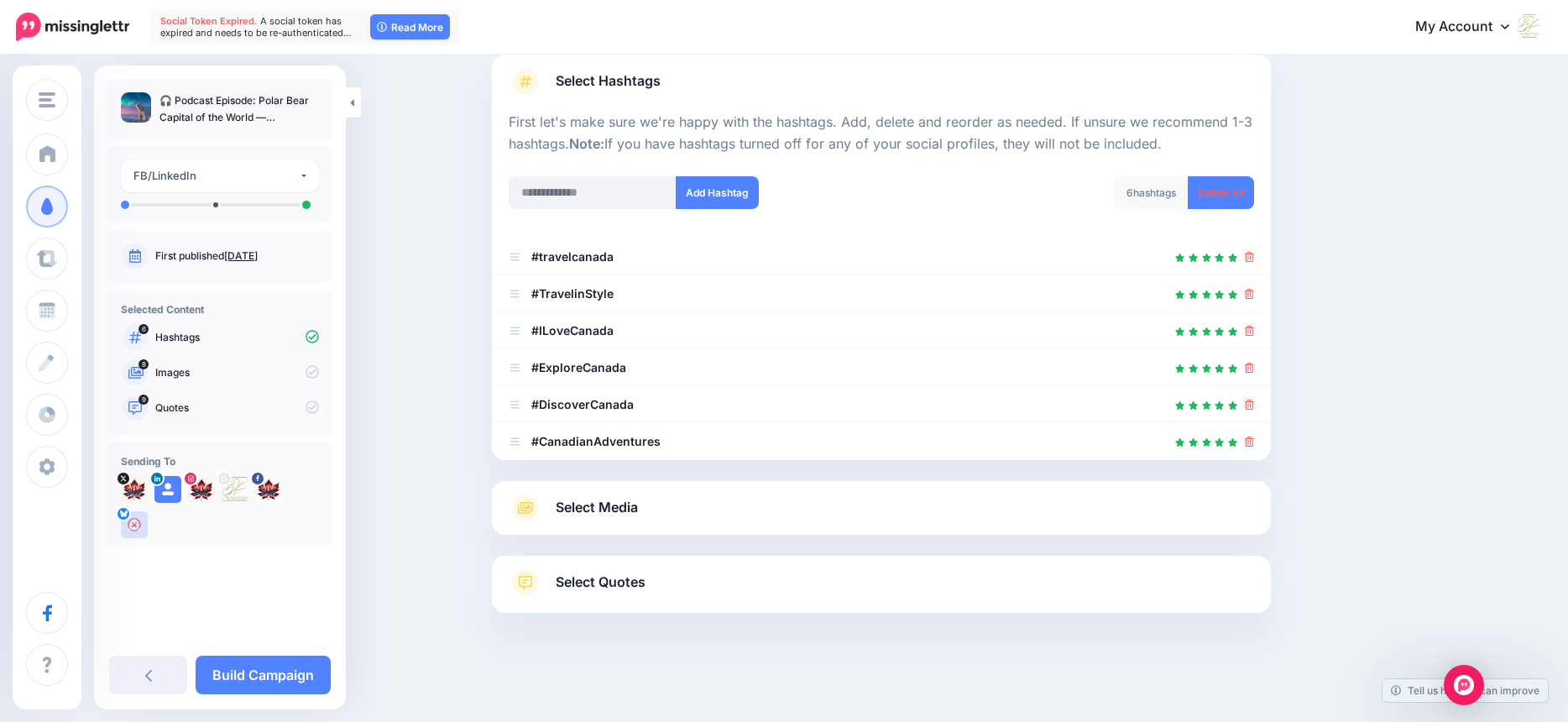
click at [622, 513] on span "Select Media" at bounding box center [597, 507] width 82 height 23
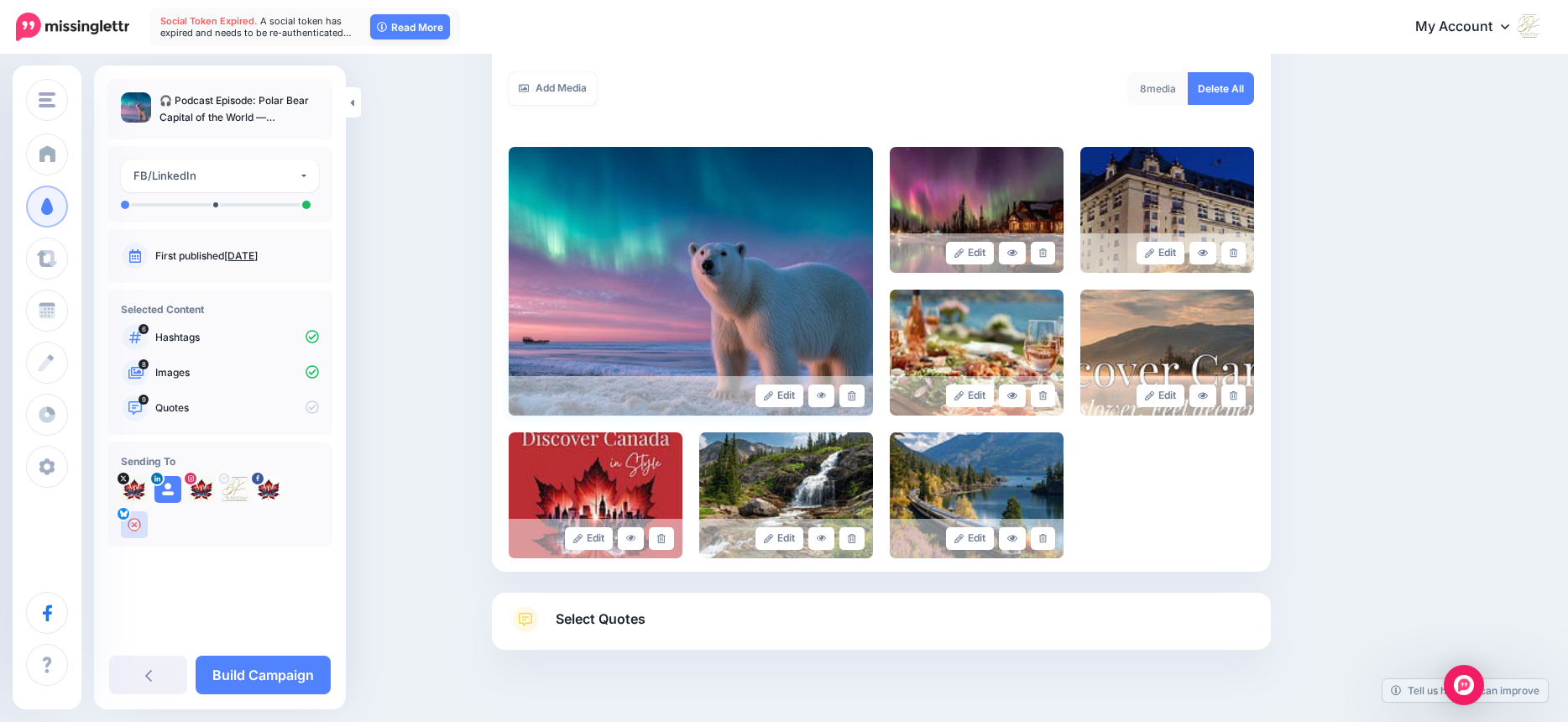
scroll to position [327, 0]
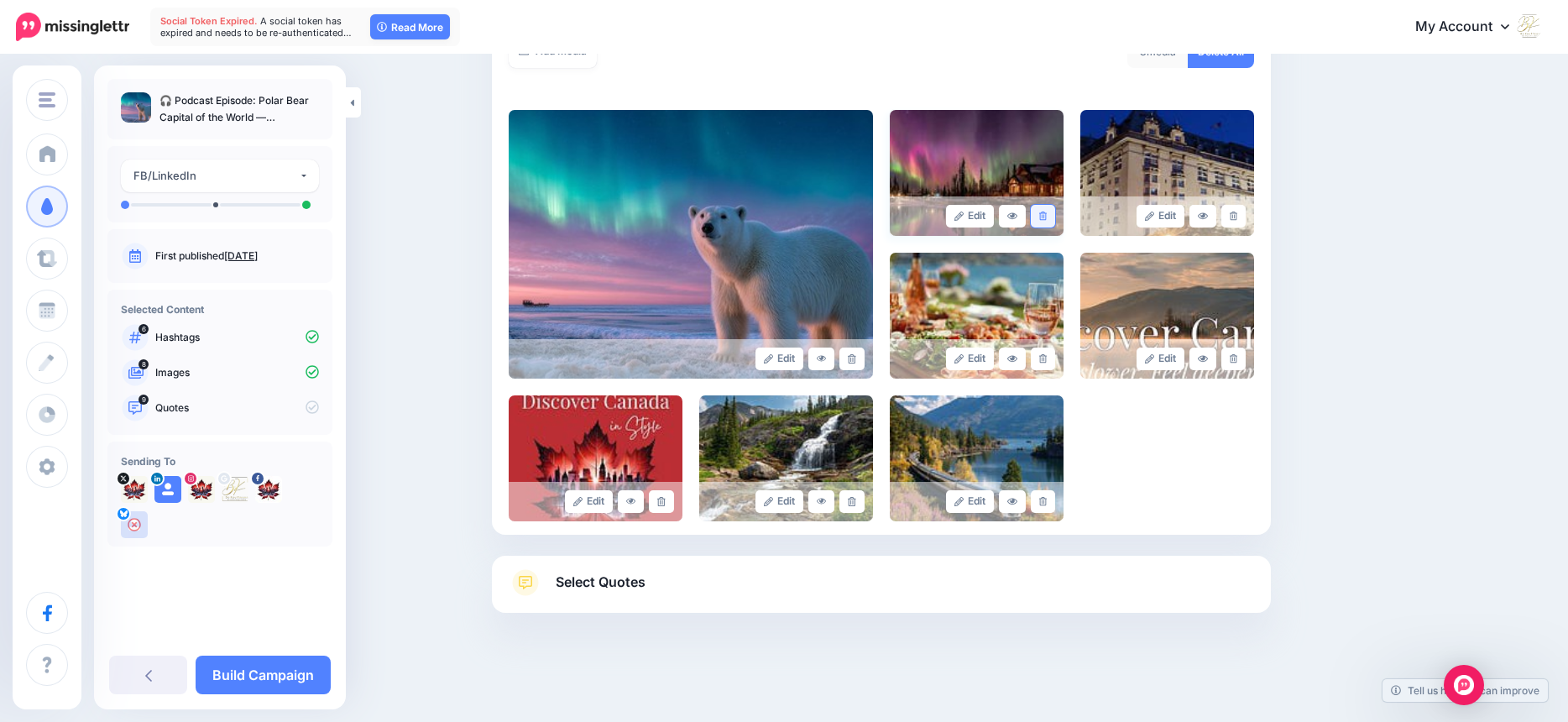
click at [1047, 218] on icon at bounding box center [1043, 217] width 7 height 9
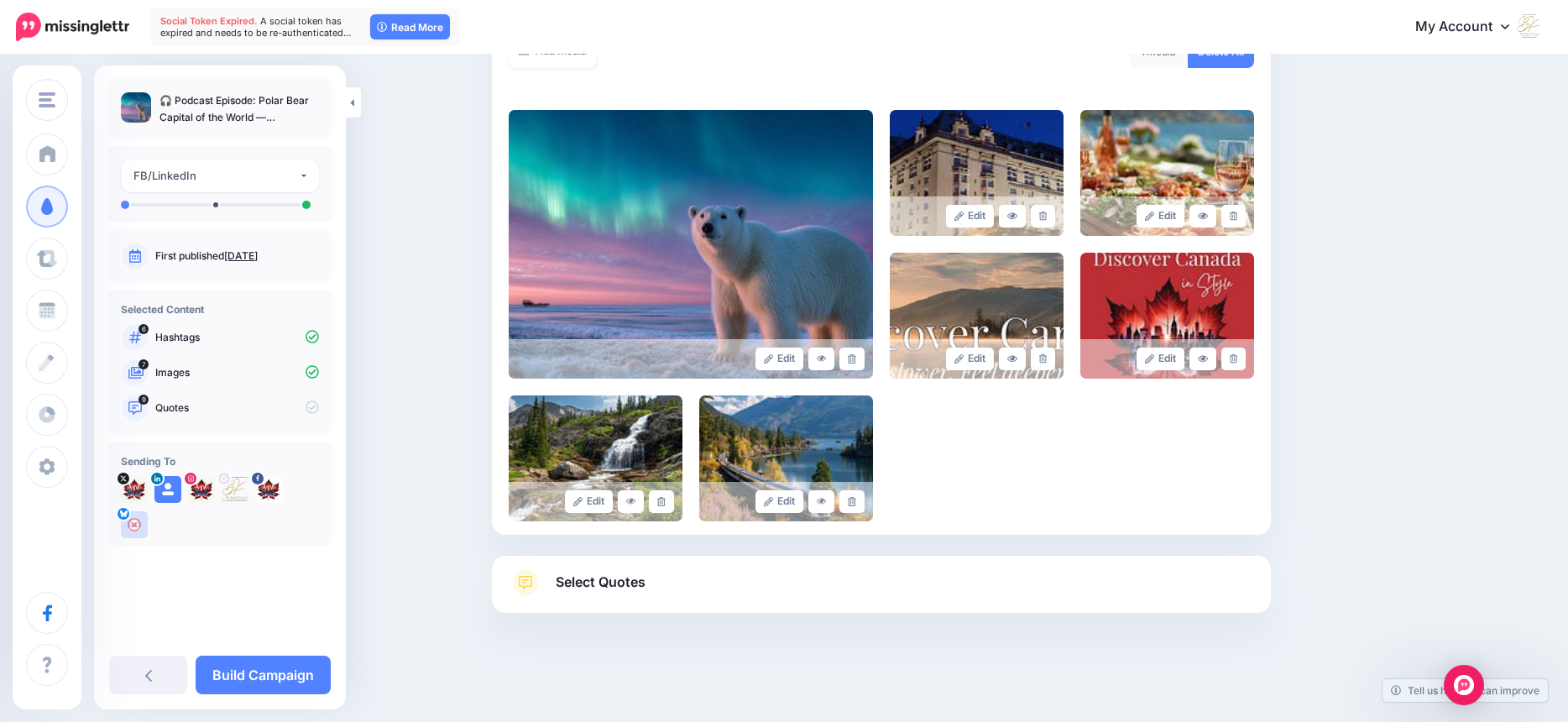
click at [1047, 218] on icon at bounding box center [1043, 217] width 7 height 9
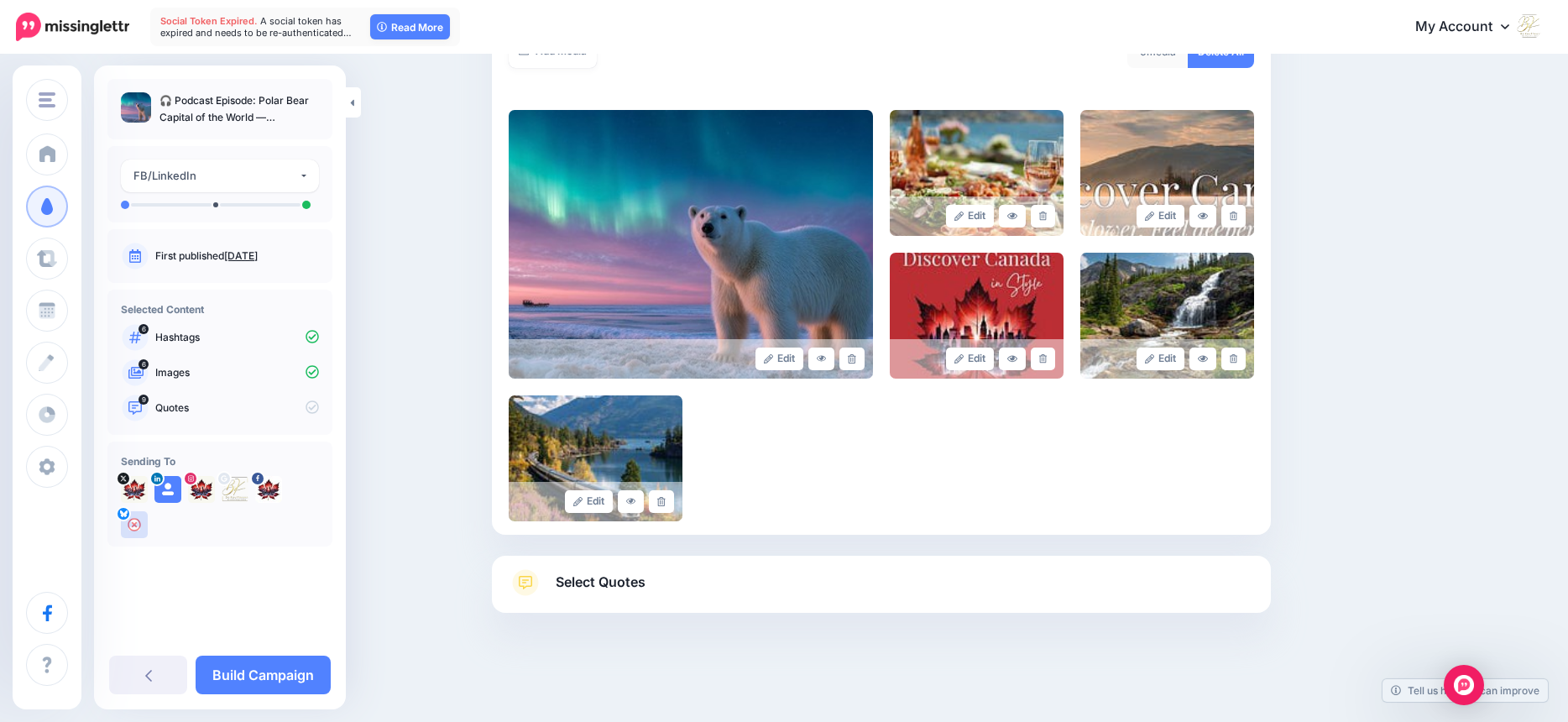
click at [1047, 218] on icon at bounding box center [1043, 217] width 7 height 9
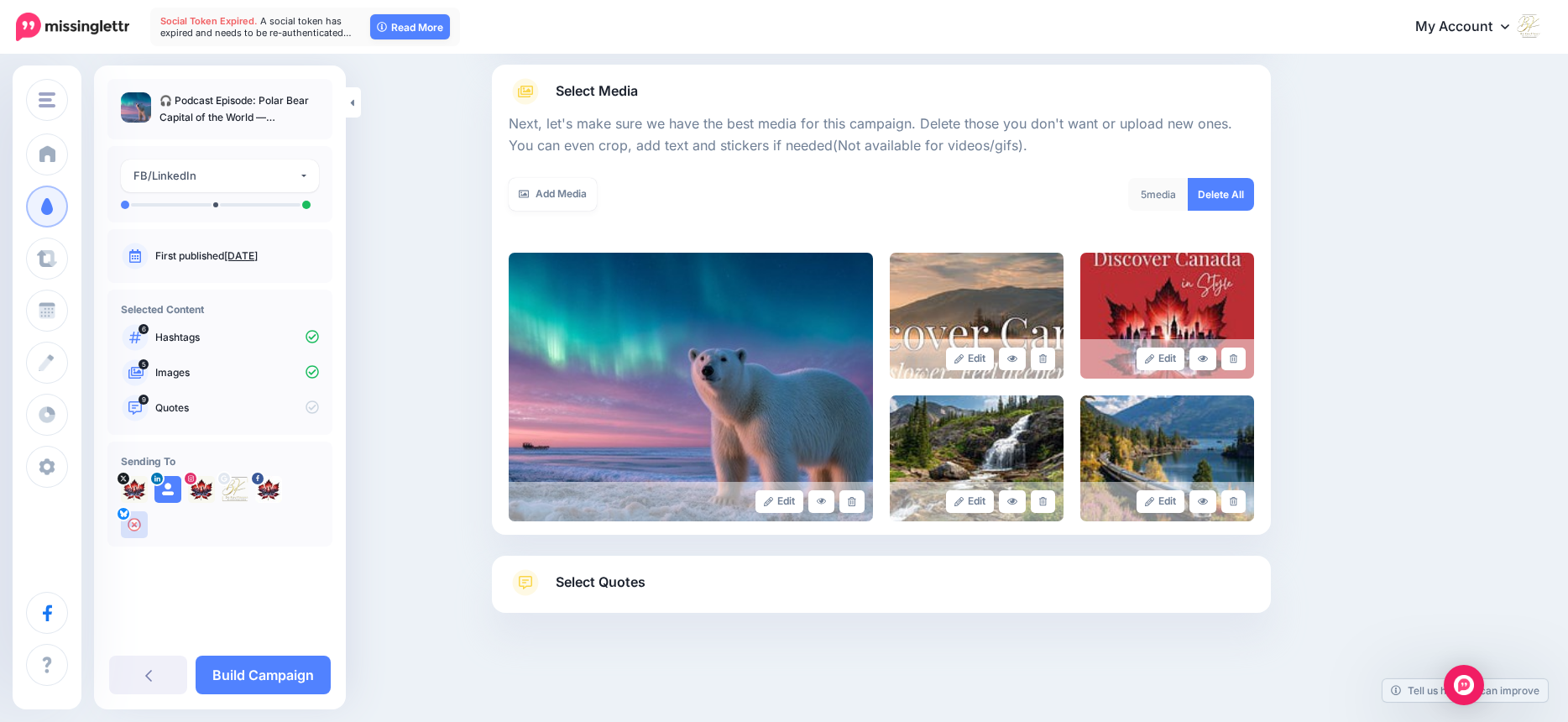
click at [1048, 218] on div "5 media Delete All" at bounding box center [1073, 204] width 385 height 53
click at [1040, 353] on link at bounding box center [1043, 359] width 24 height 23
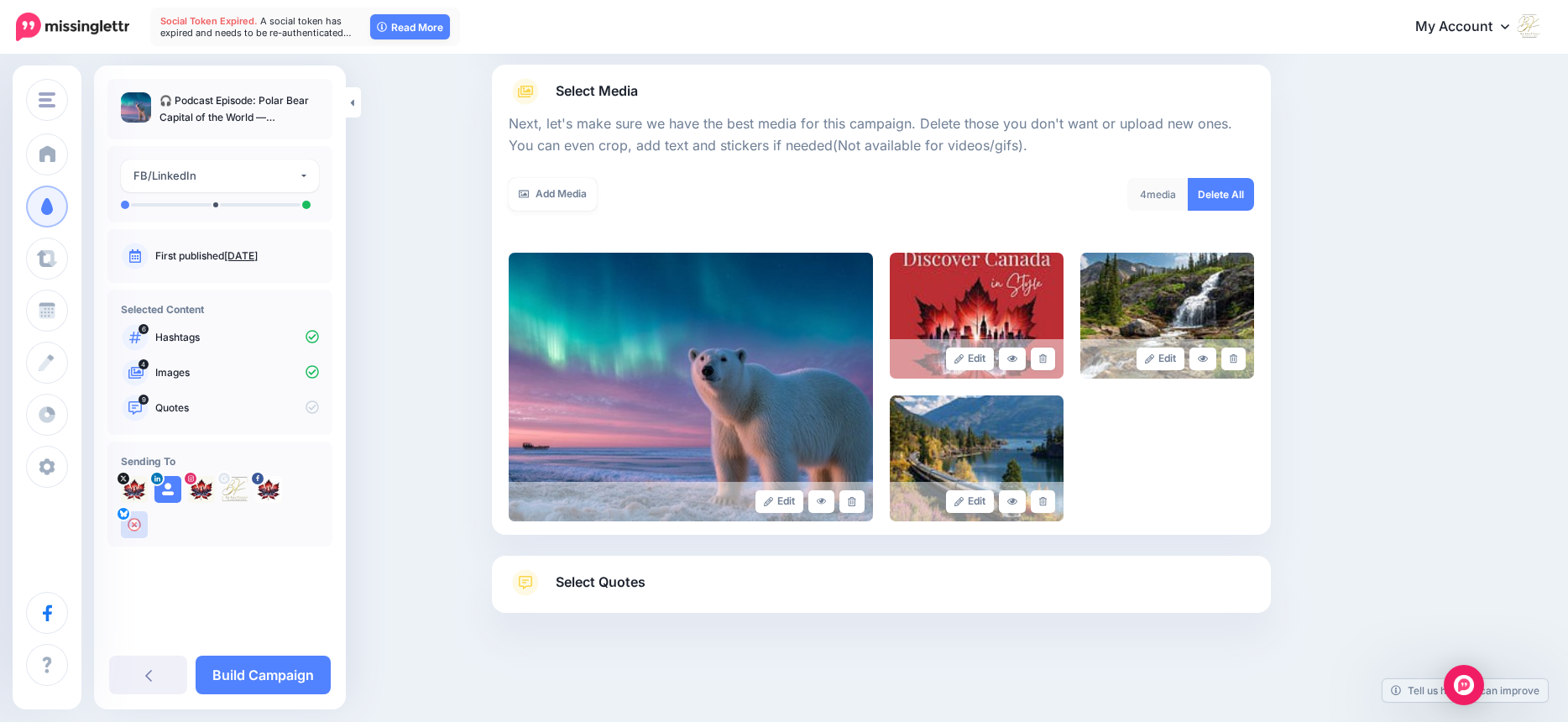
click at [1040, 353] on link at bounding box center [1043, 359] width 24 height 23
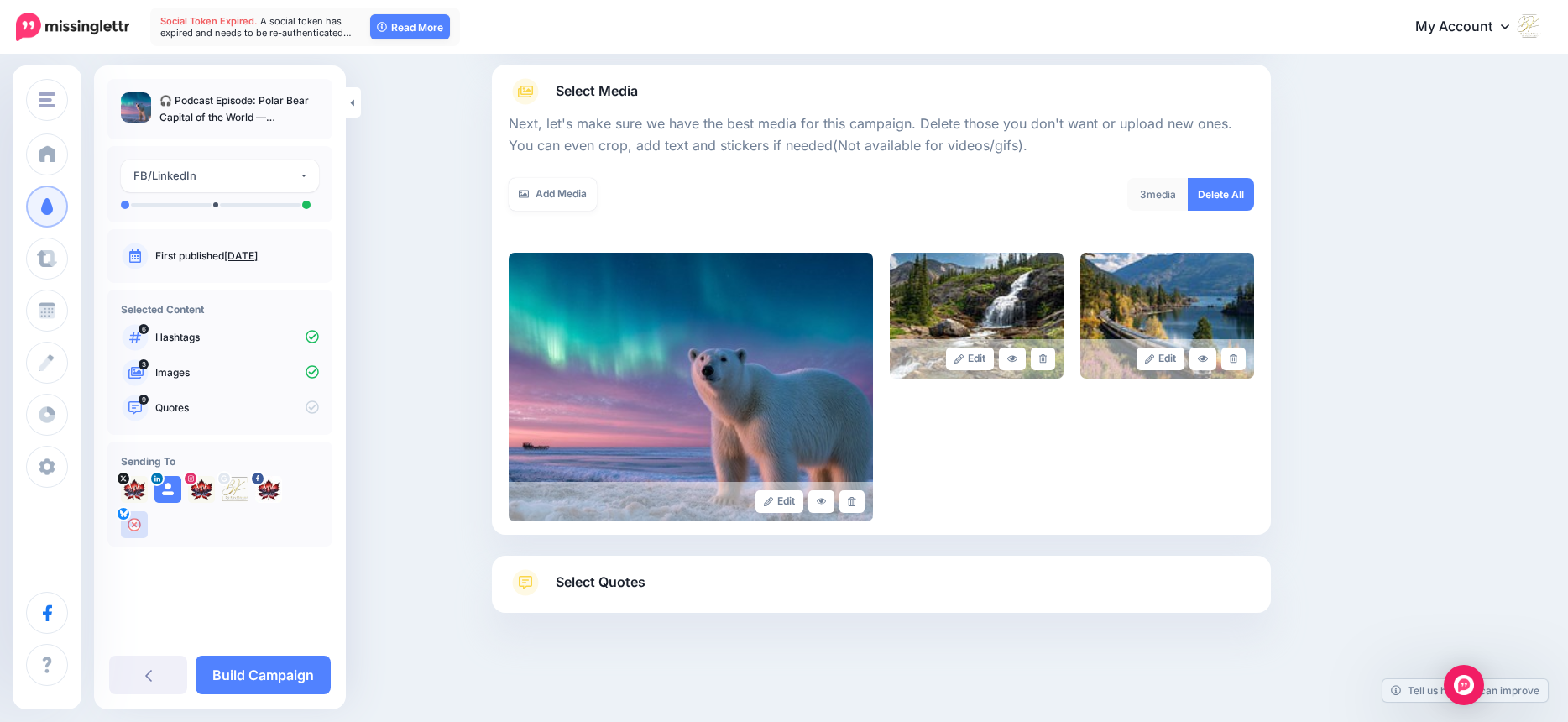
click at [638, 586] on span "Select Quotes" at bounding box center [601, 582] width 90 height 23
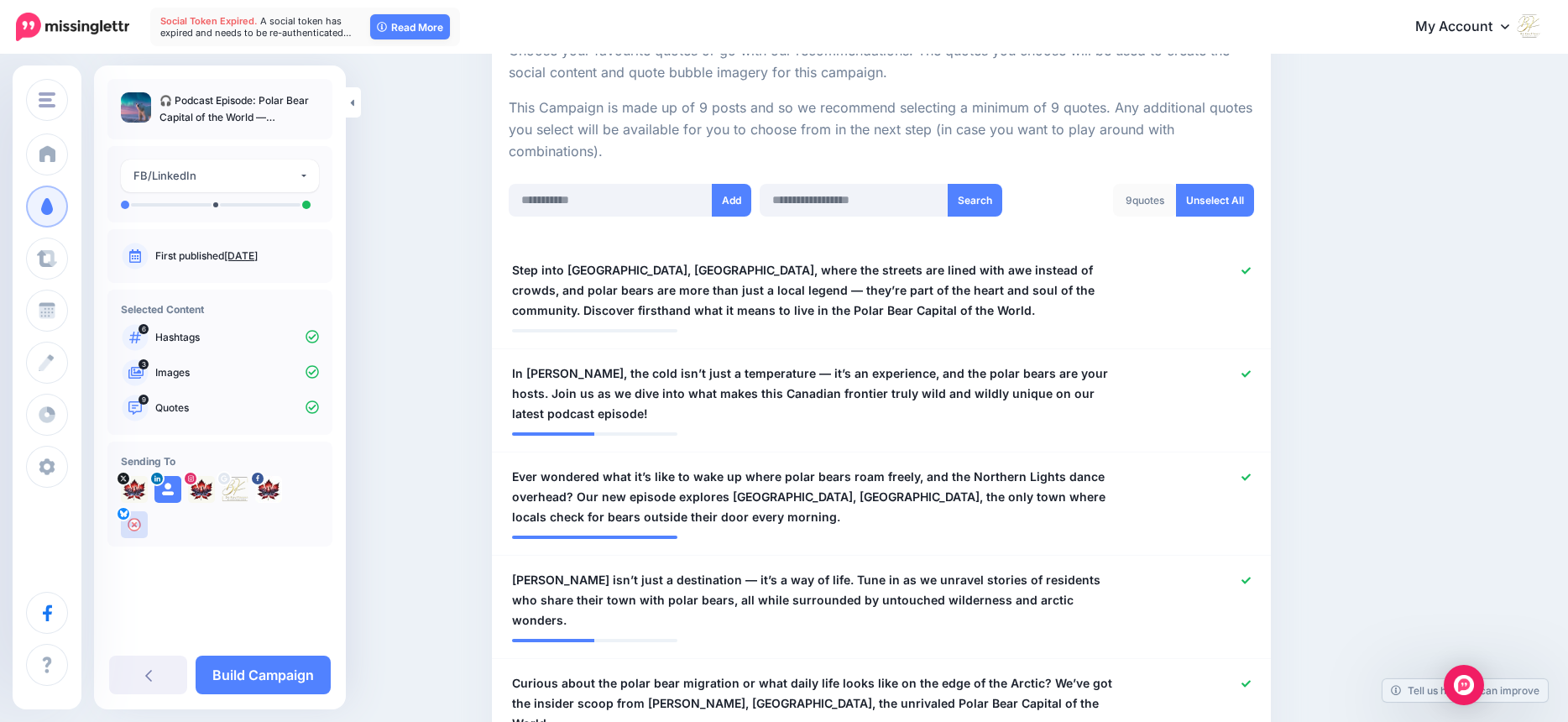
scroll to position [386, 0]
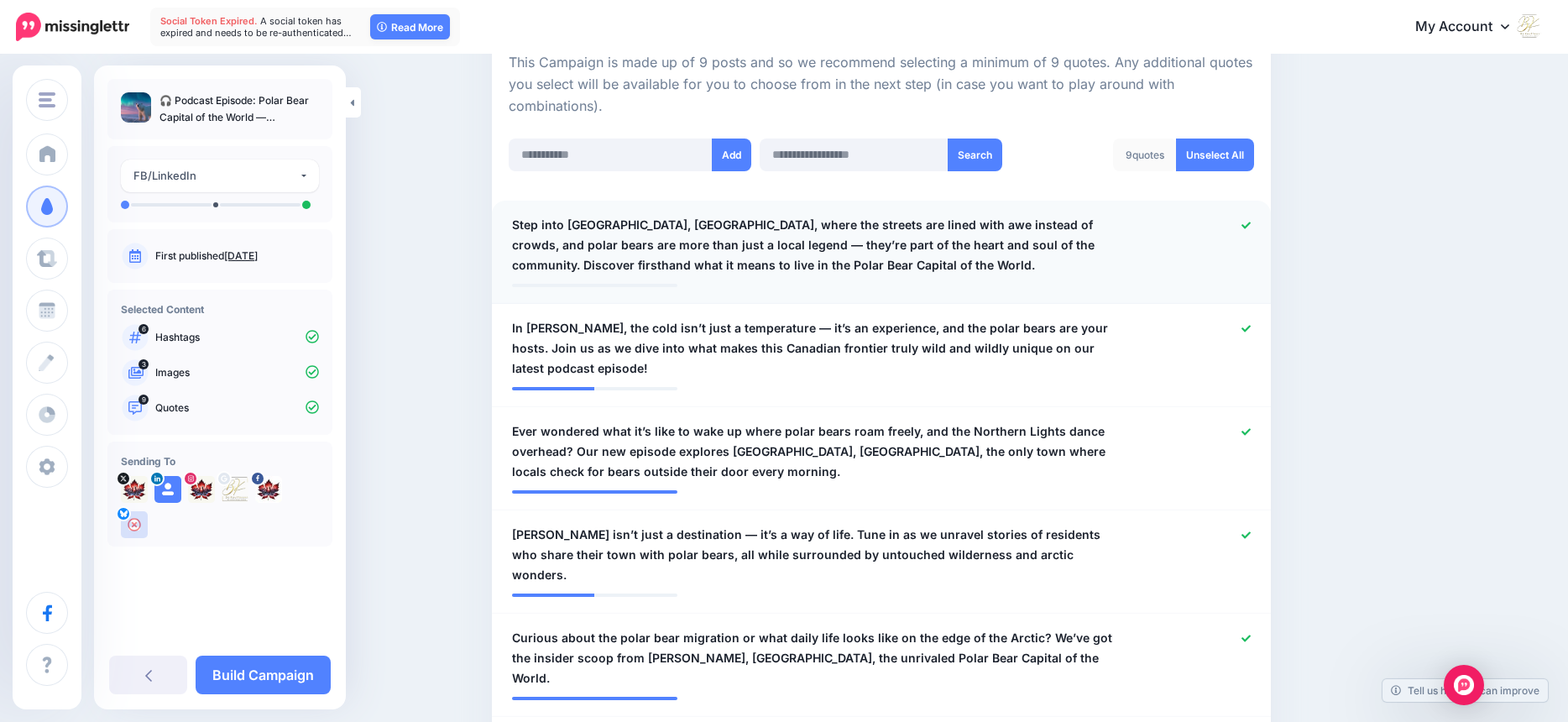
click at [1247, 224] on icon at bounding box center [1246, 226] width 9 height 9
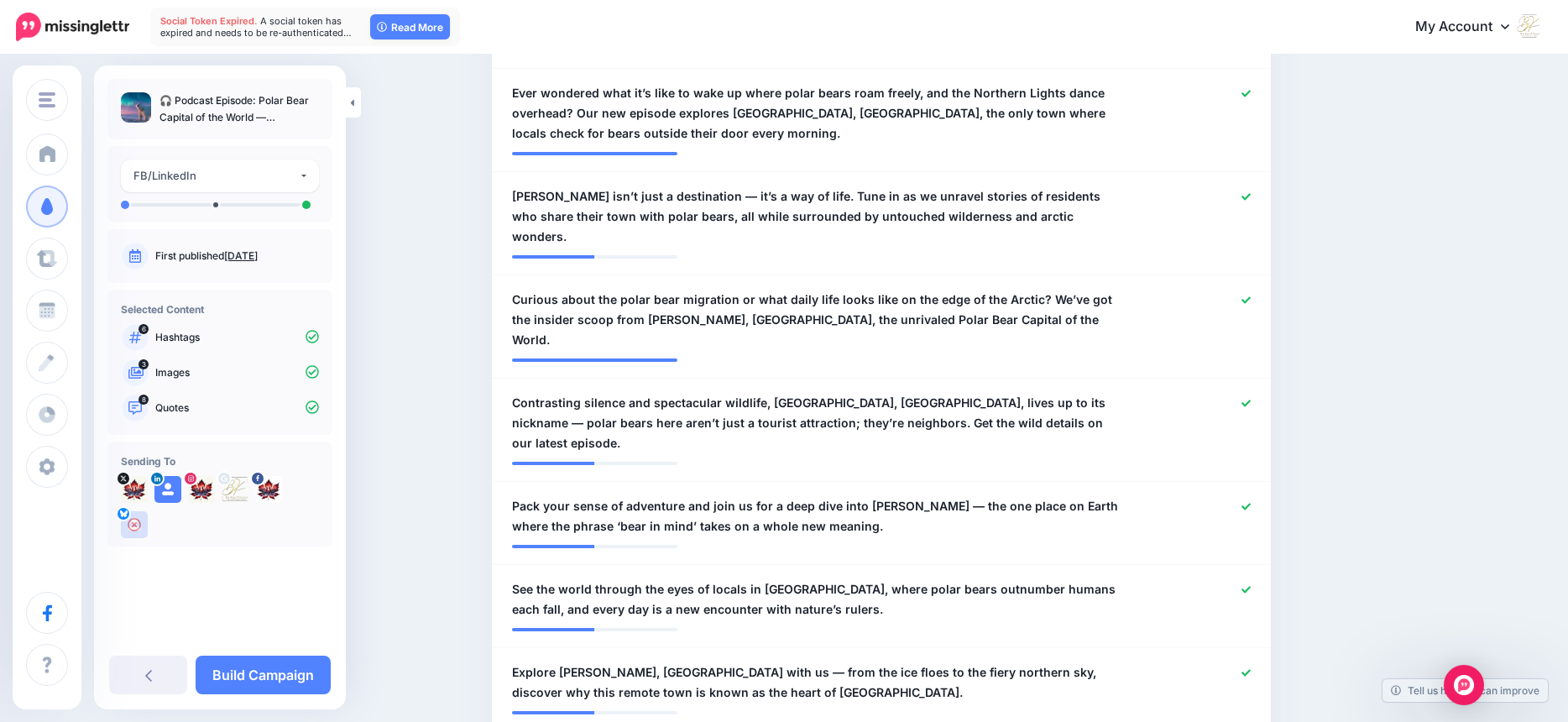
scroll to position [735, 0]
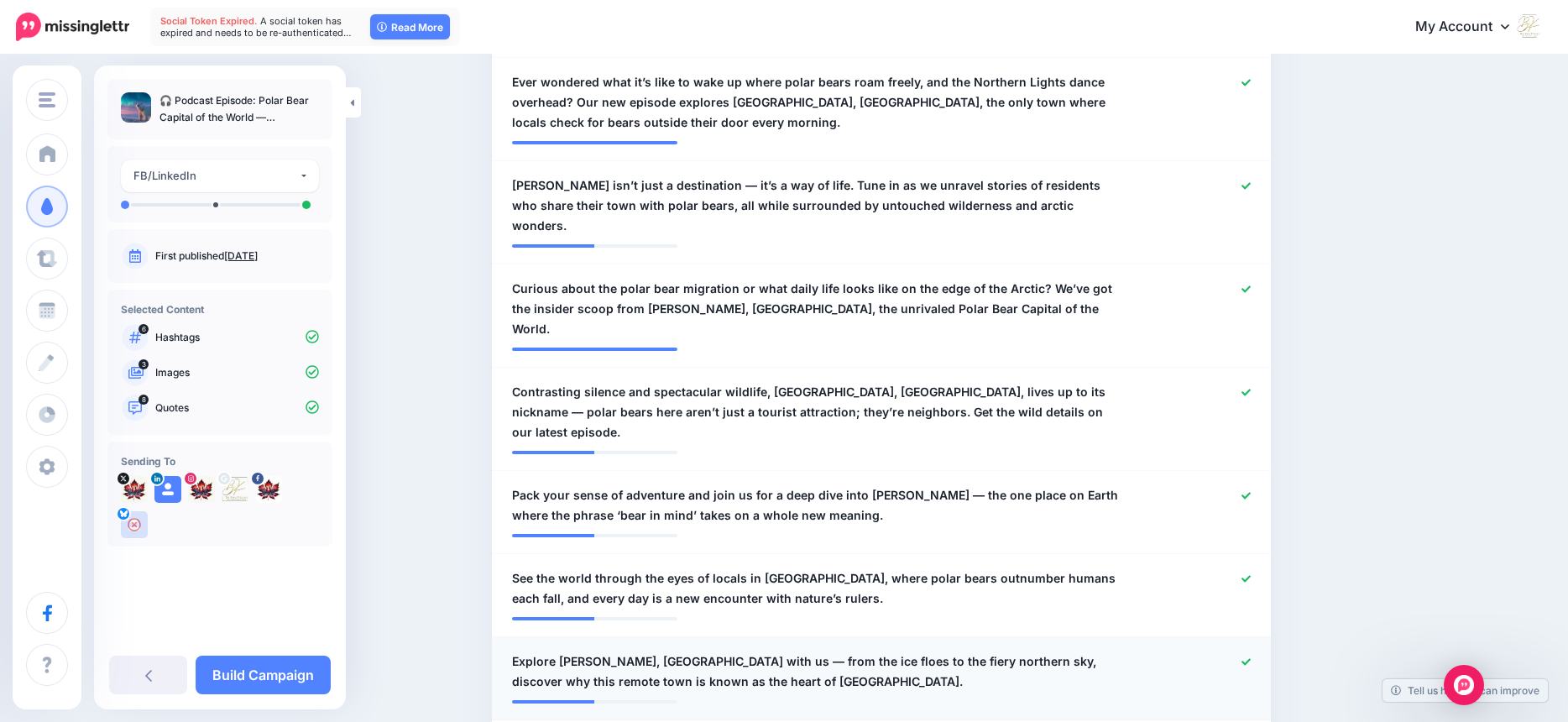
click at [1250, 658] on icon at bounding box center [1246, 661] width 9 height 7
click at [1250, 575] on icon at bounding box center [1246, 579] width 9 height 9
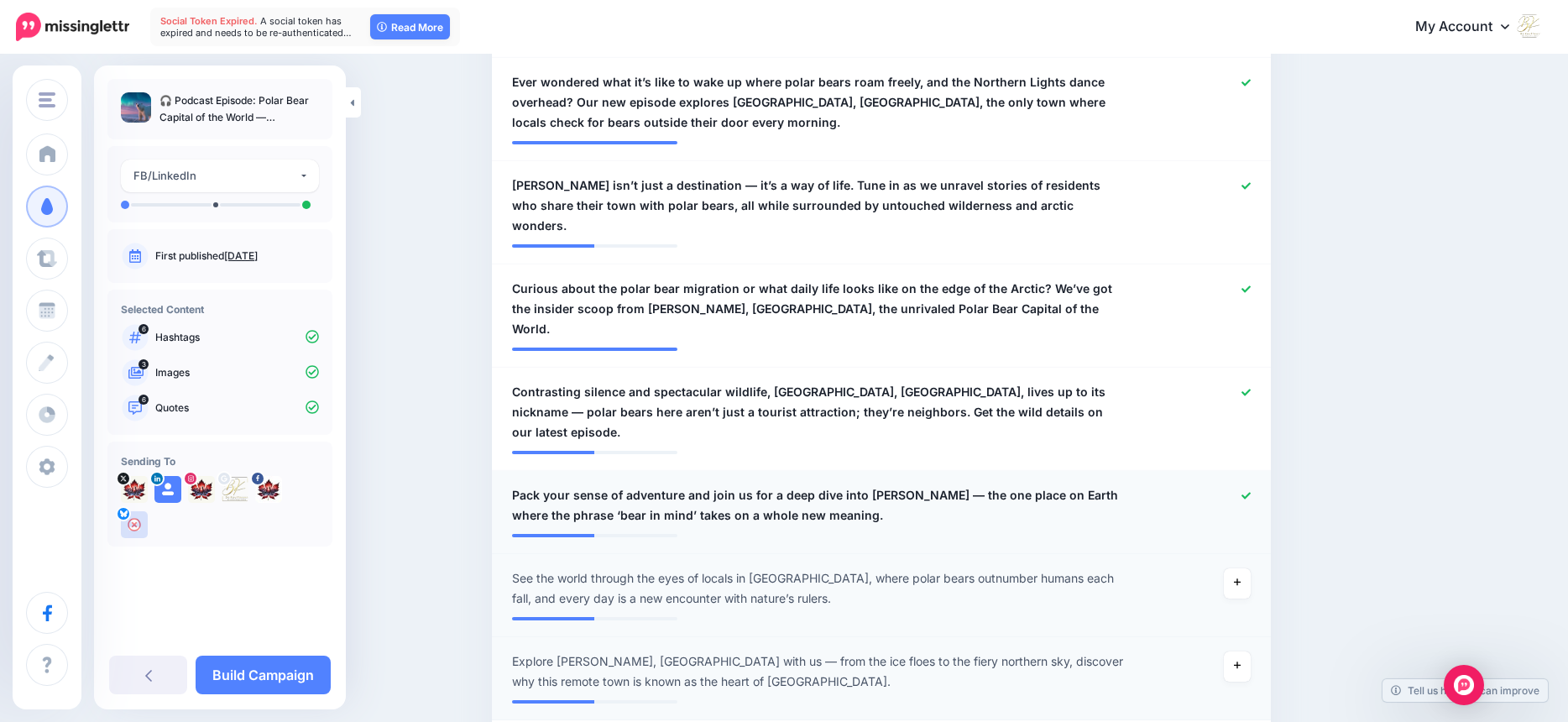
click at [1250, 492] on icon at bounding box center [1246, 495] width 9 height 7
click at [1250, 389] on icon at bounding box center [1246, 392] width 9 height 7
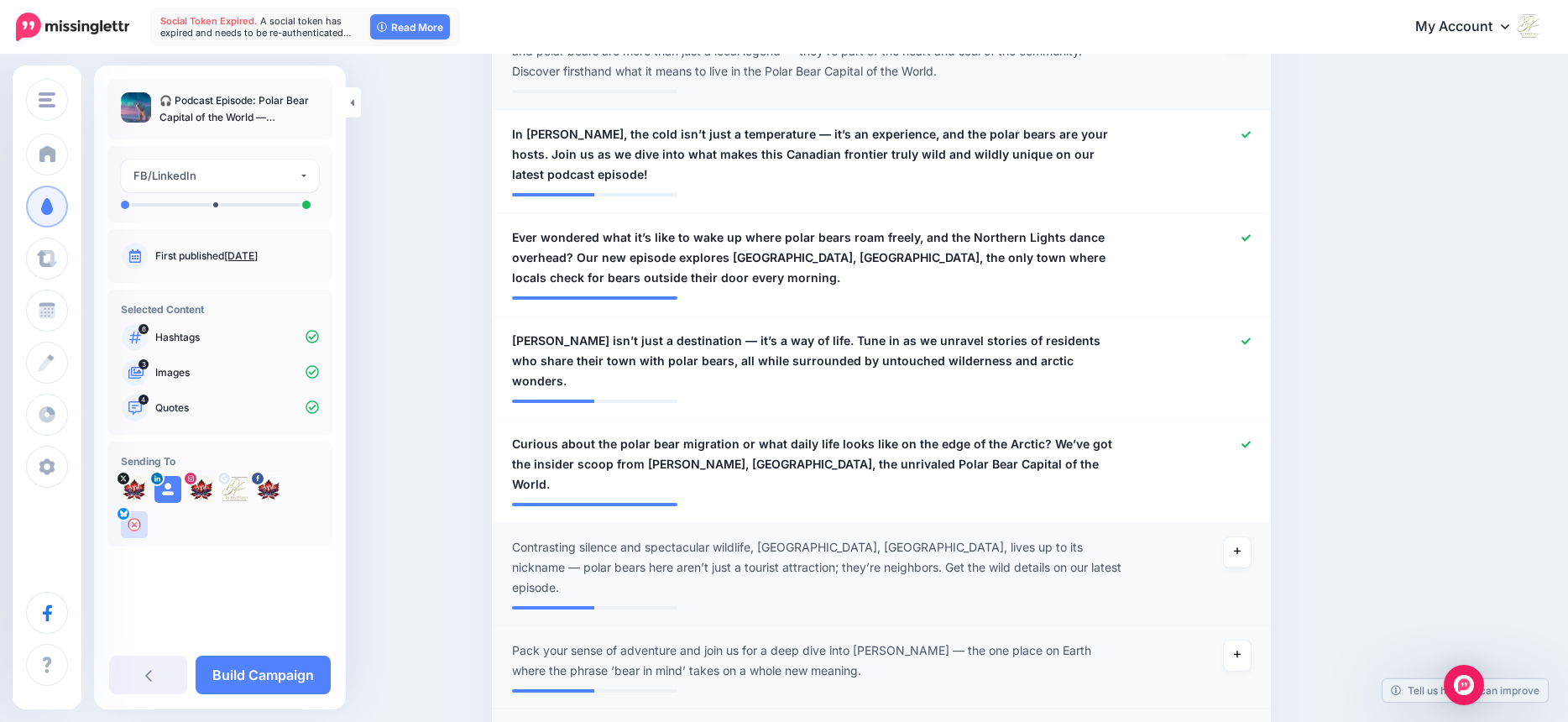
scroll to position [559, 0]
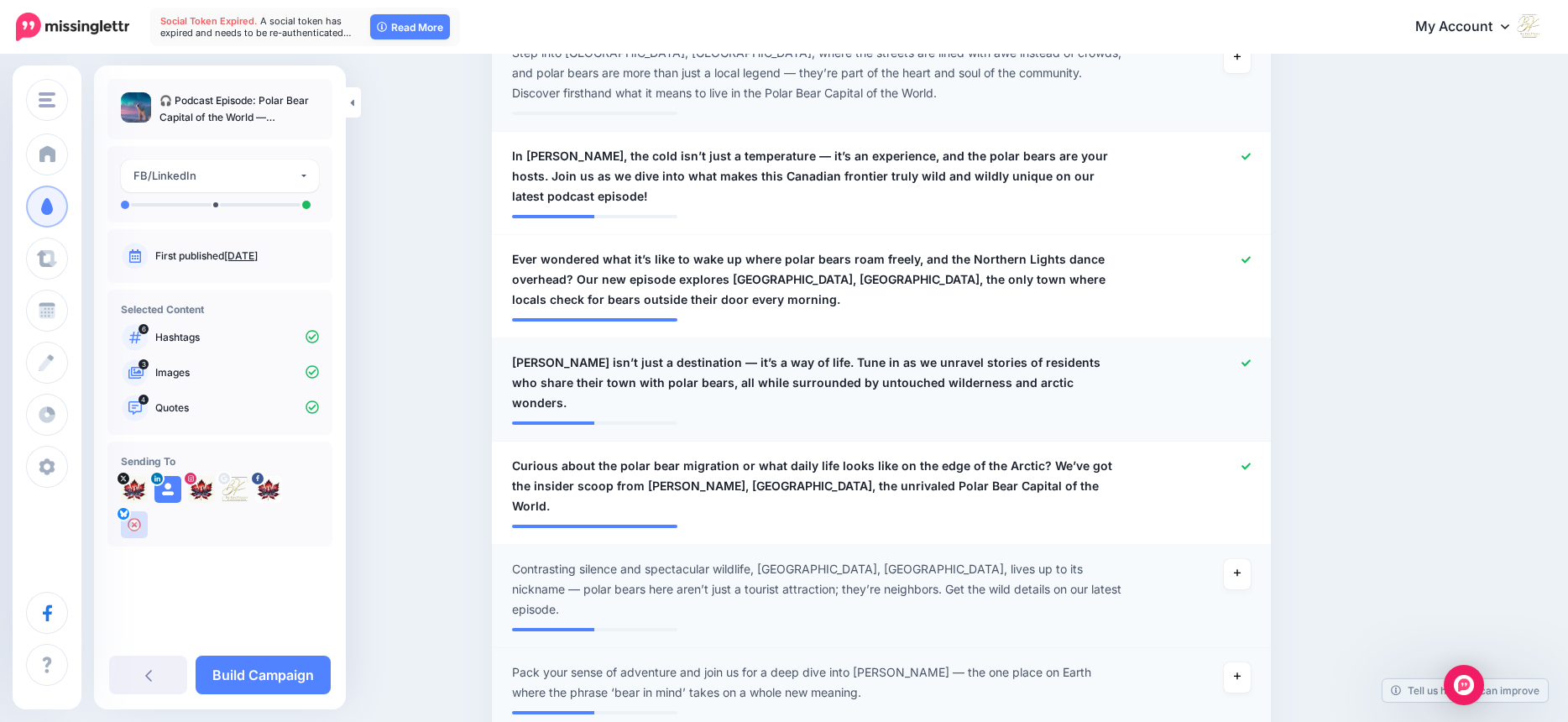
click at [1250, 364] on icon at bounding box center [1246, 362] width 9 height 7
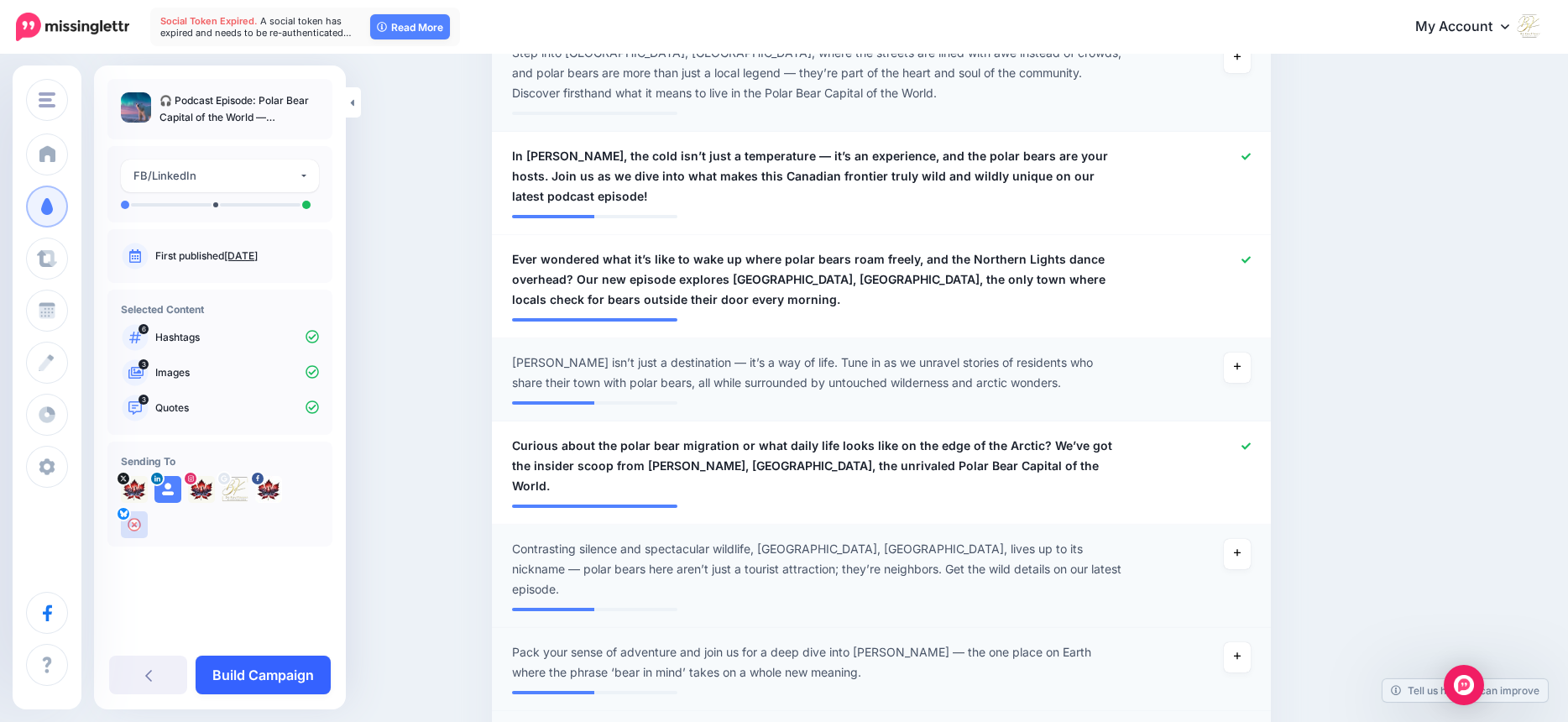
click at [245, 669] on link "Build Campaign" at bounding box center [263, 674] width 135 height 38
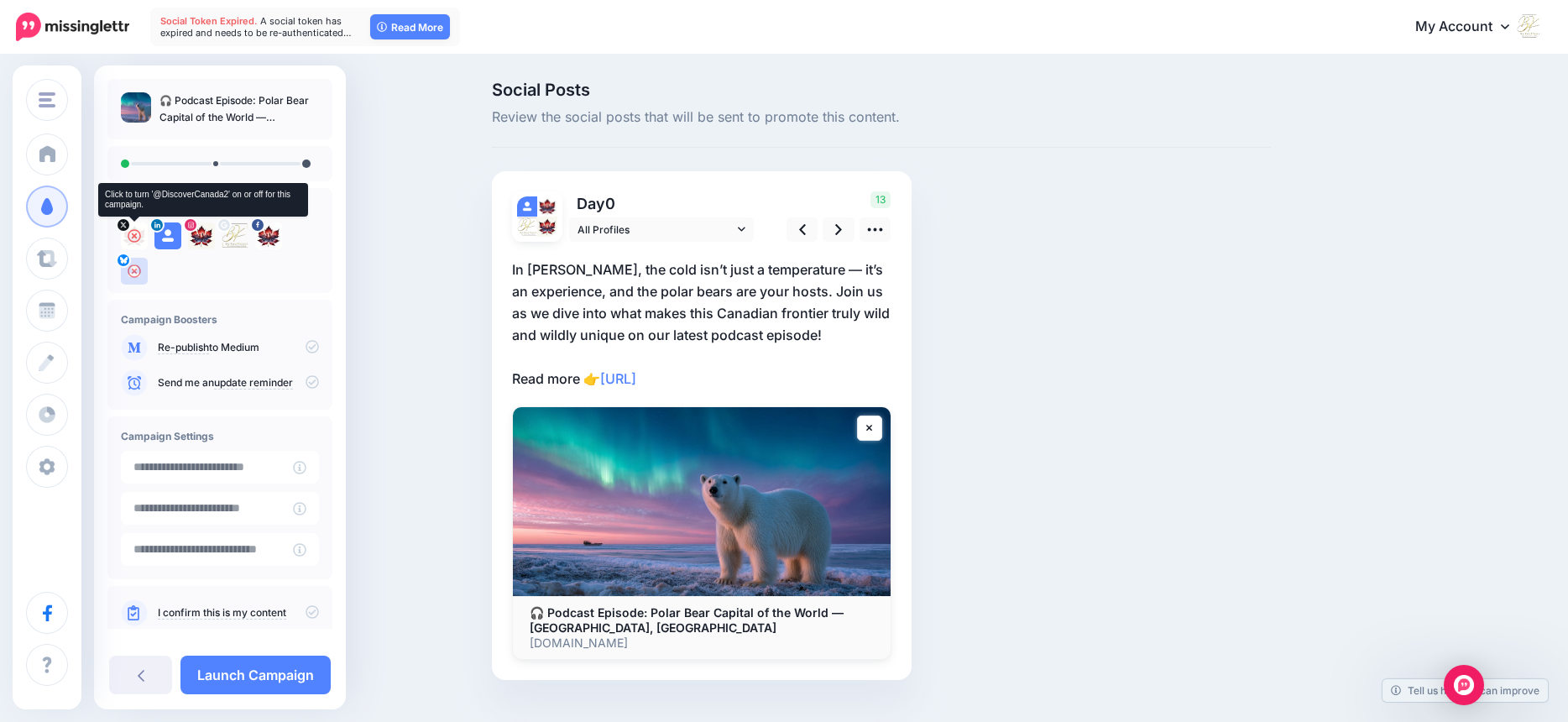
click at [134, 237] on icon at bounding box center [134, 235] width 13 height 13
click at [237, 236] on icon at bounding box center [235, 235] width 13 height 13
click at [234, 237] on img at bounding box center [234, 235] width 27 height 27
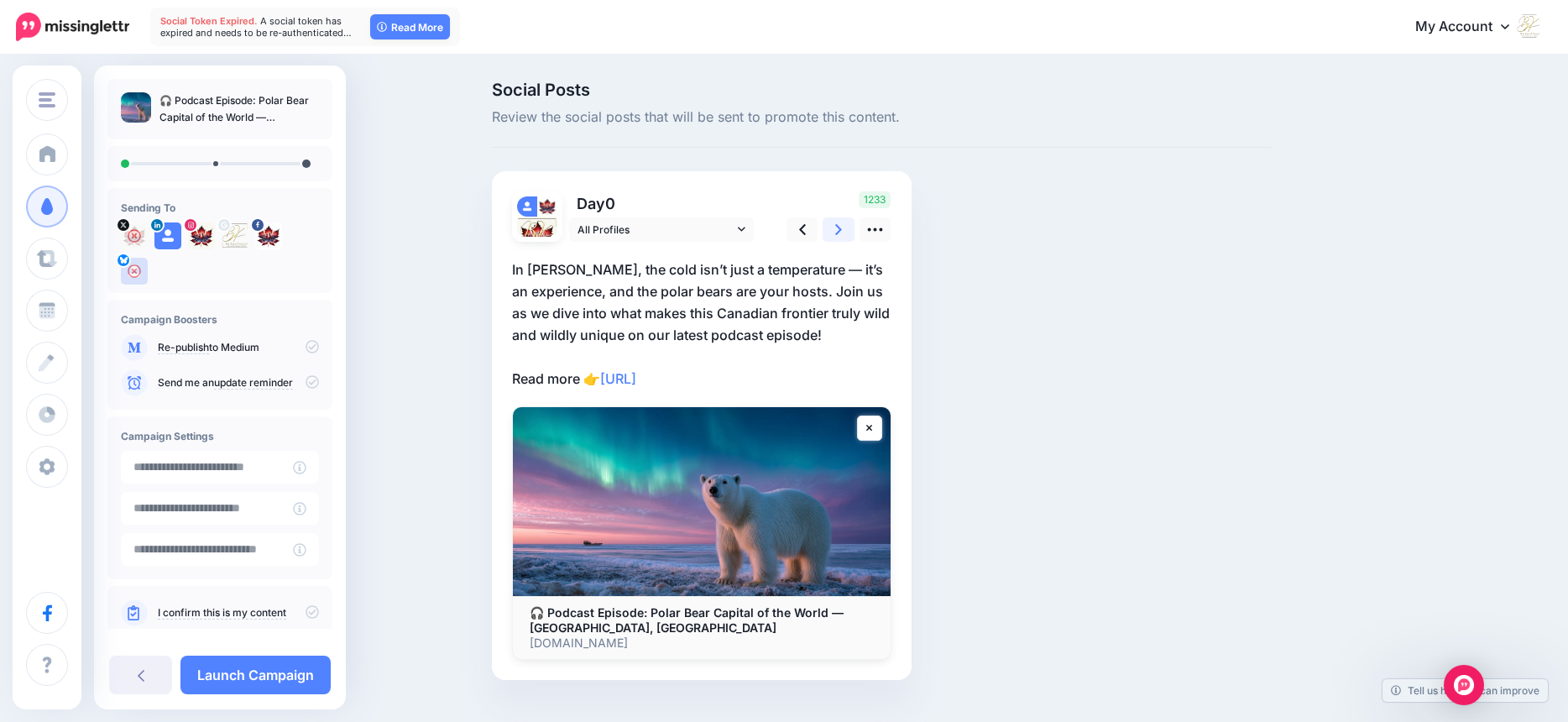
click at [842, 228] on icon at bounding box center [838, 230] width 7 height 18
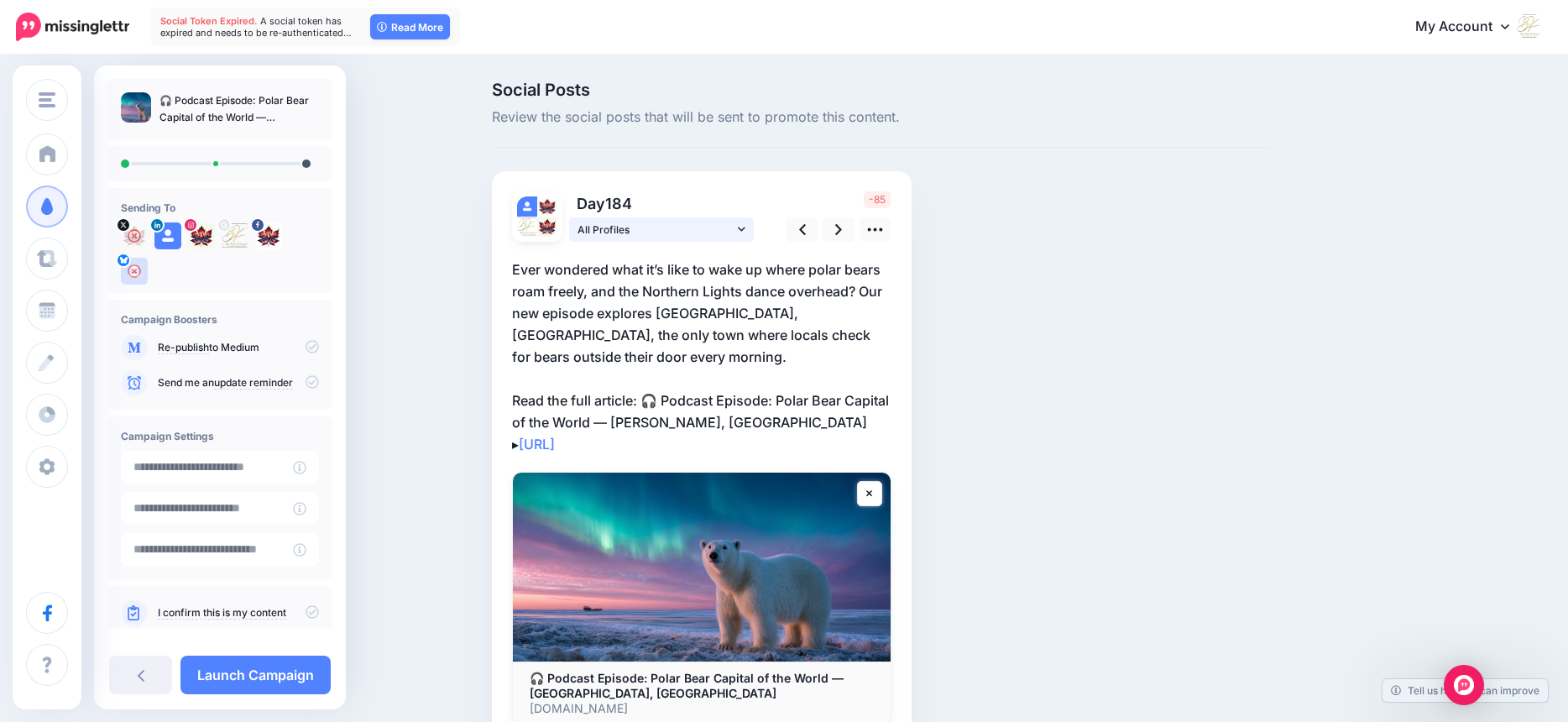
click at [745, 229] on icon at bounding box center [741, 229] width 7 height 12
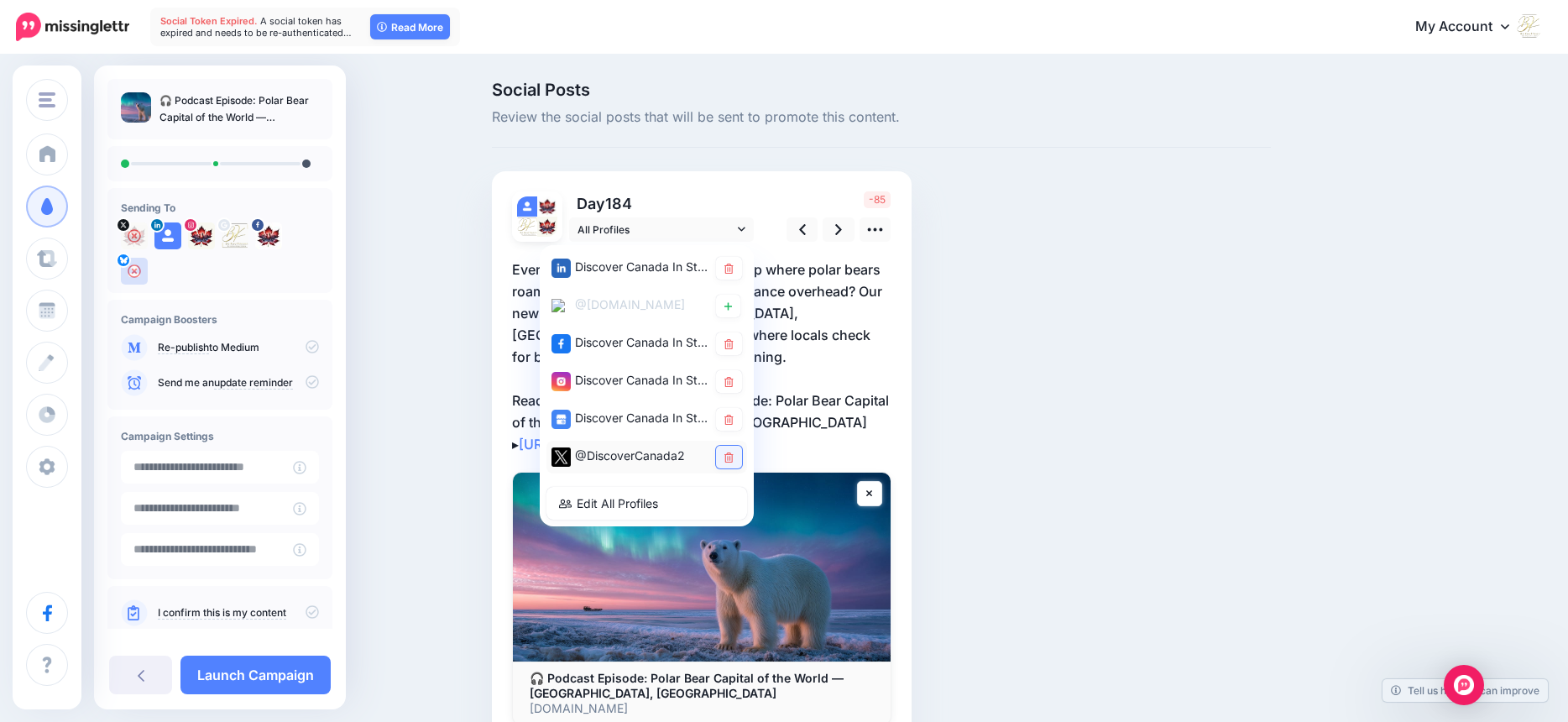
click at [732, 458] on icon at bounding box center [729, 458] width 9 height 10
click at [842, 229] on icon at bounding box center [838, 230] width 7 height 11
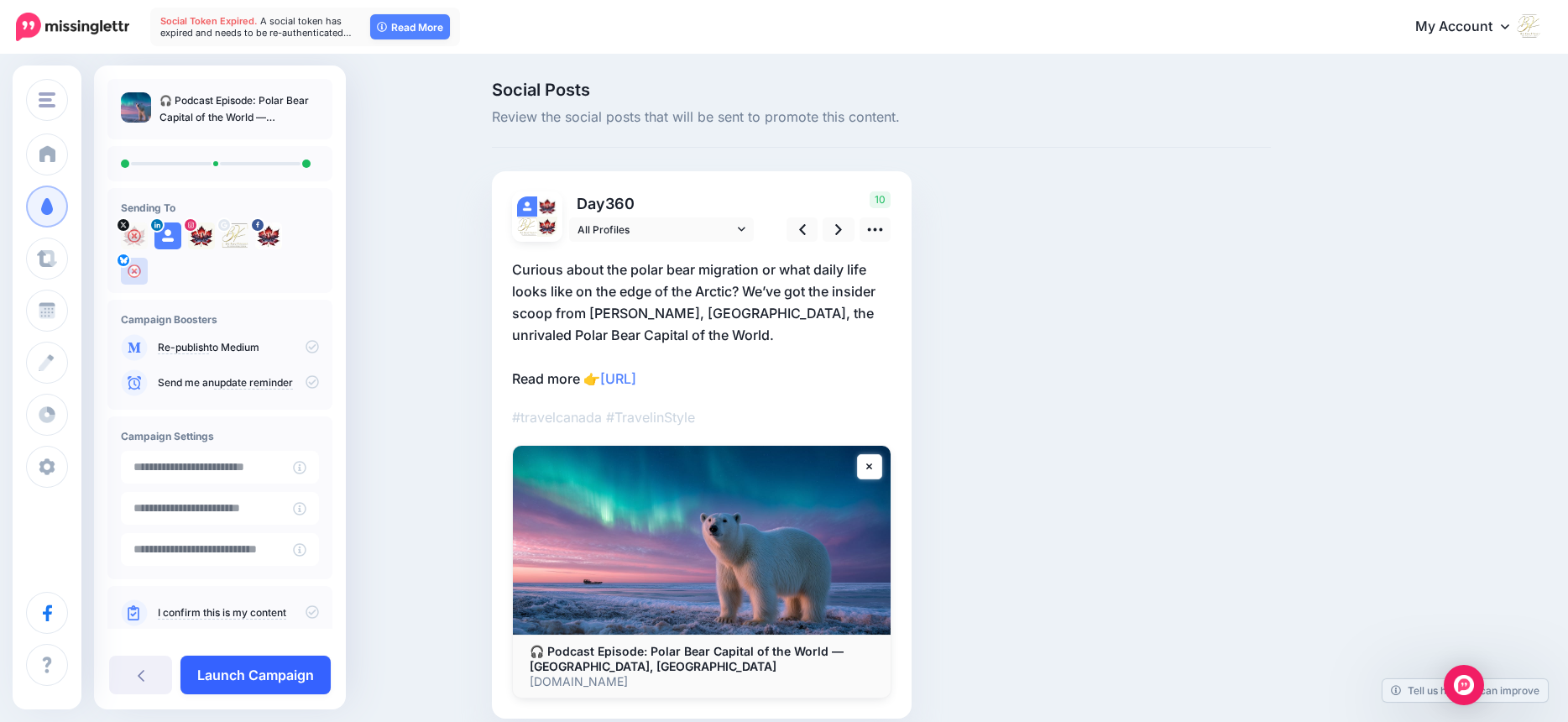
click at [289, 671] on link "Launch Campaign" at bounding box center [256, 674] width 150 height 38
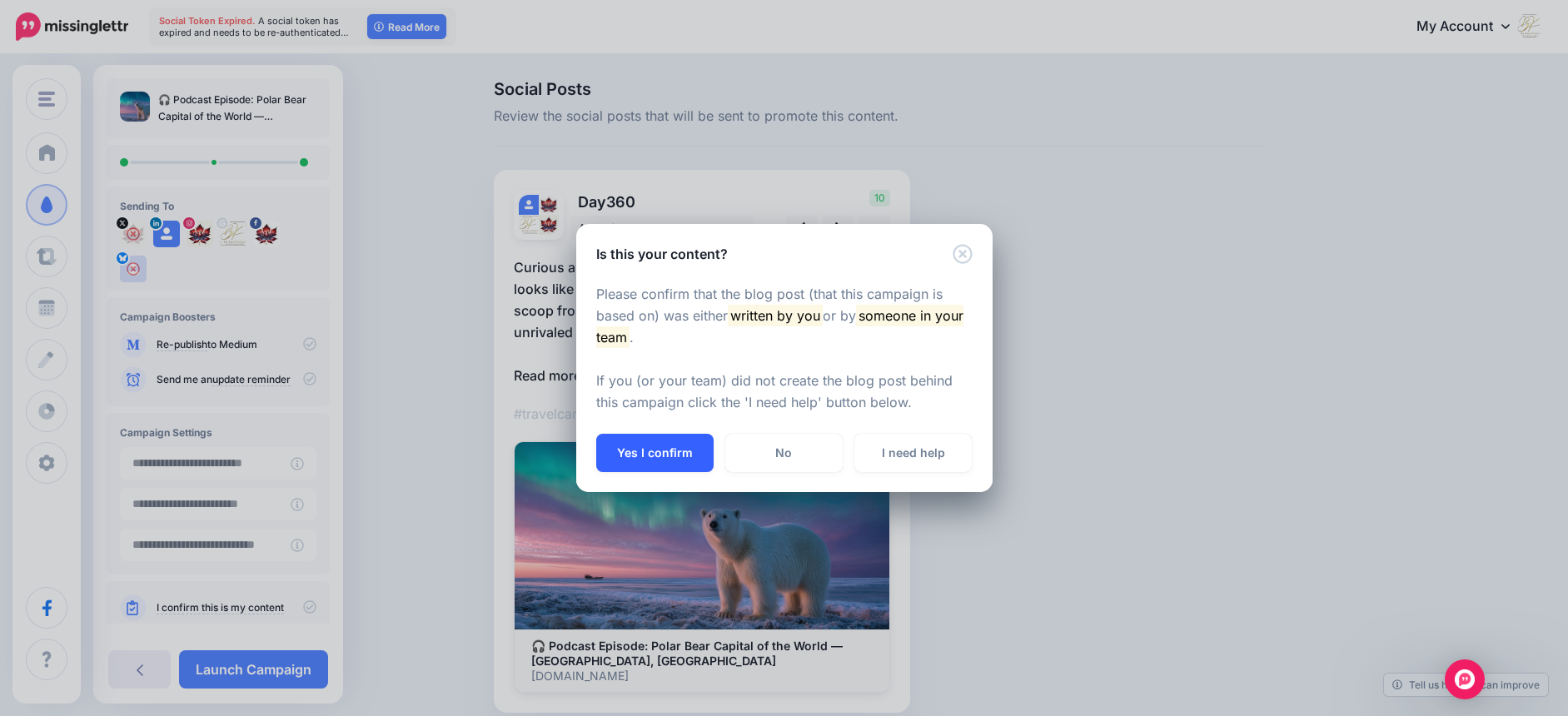
click at [653, 450] on button "Yes I confirm" at bounding box center [655, 453] width 117 height 38
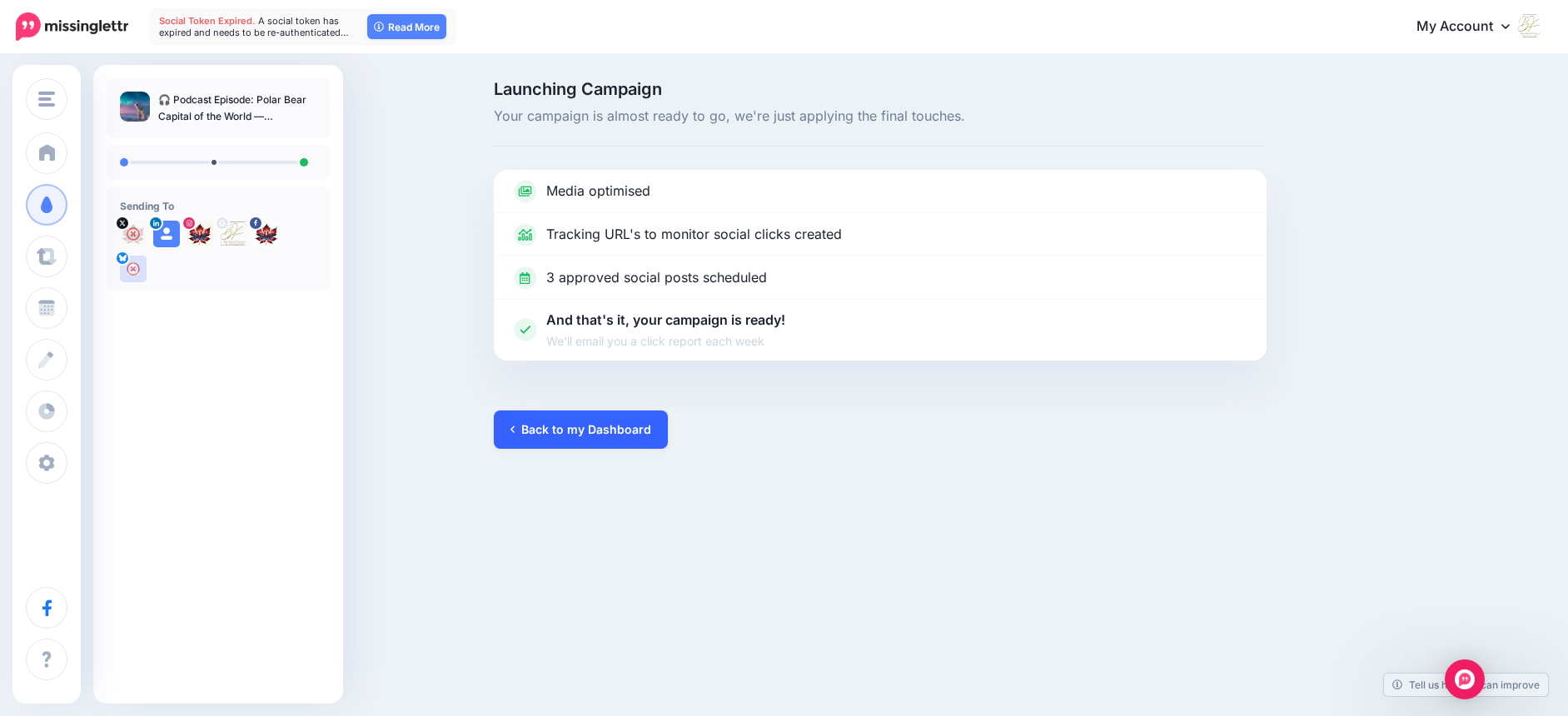
click at [618, 424] on link "Back to my Dashboard" at bounding box center [580, 429] width 174 height 38
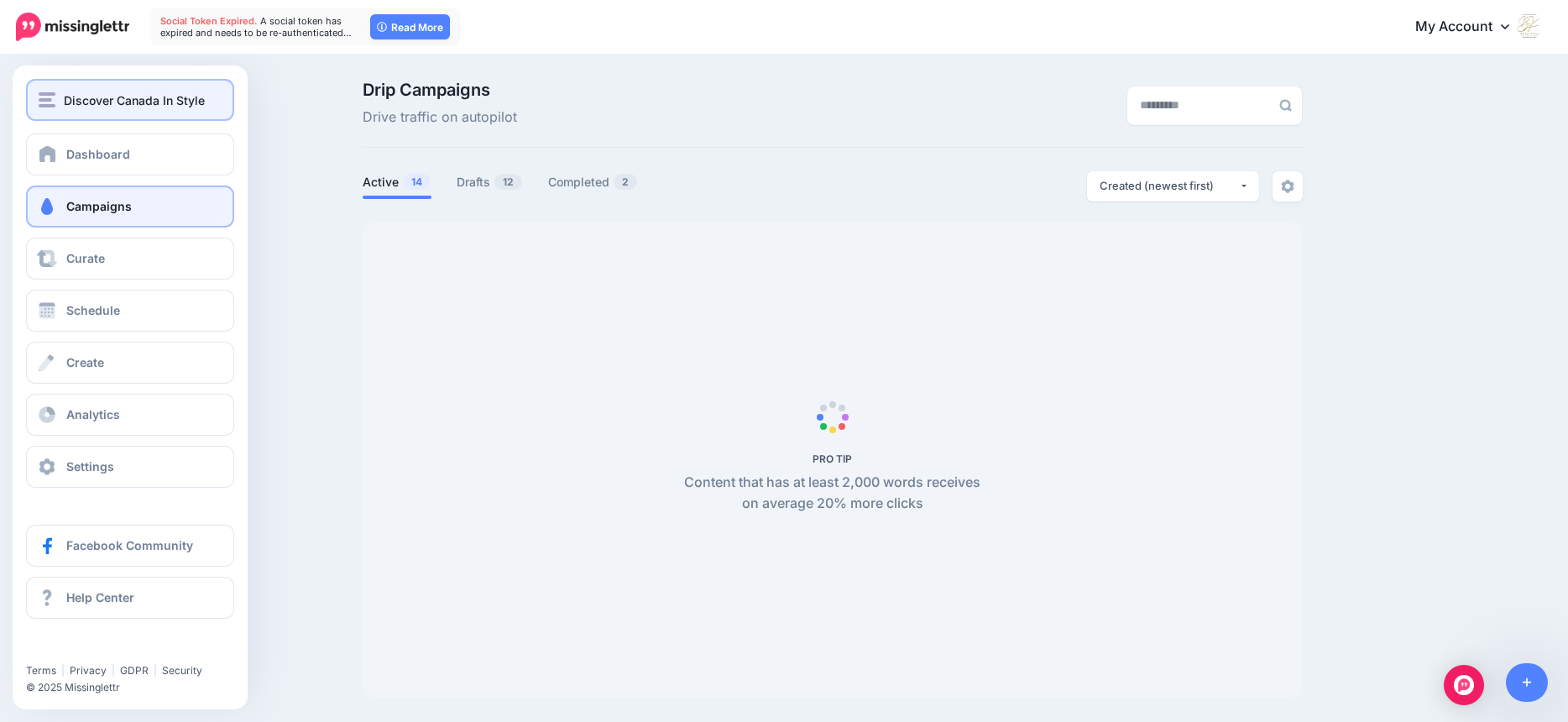
click at [49, 102] on img "button" at bounding box center [47, 100] width 17 height 15
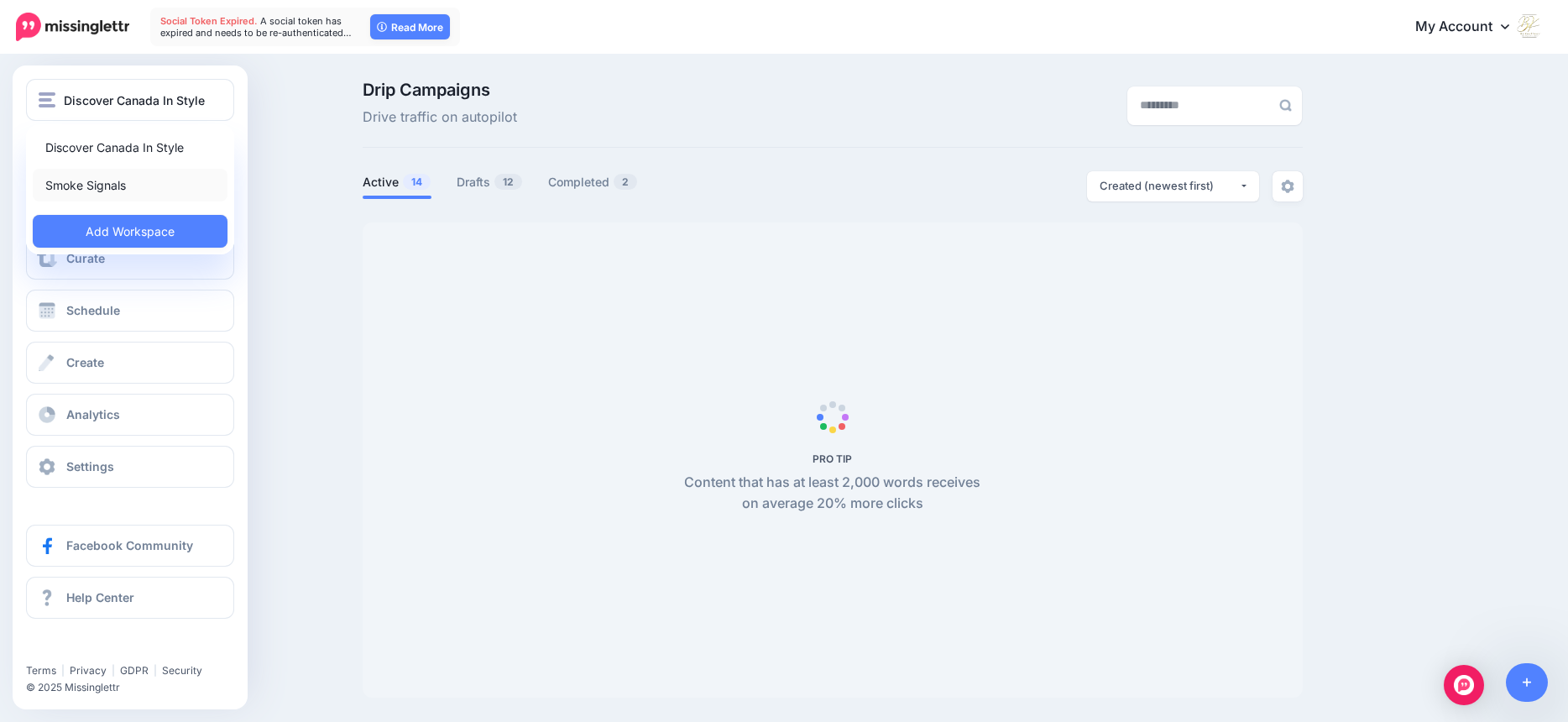
click at [75, 181] on link "Smoke Signals" at bounding box center [130, 185] width 195 height 33
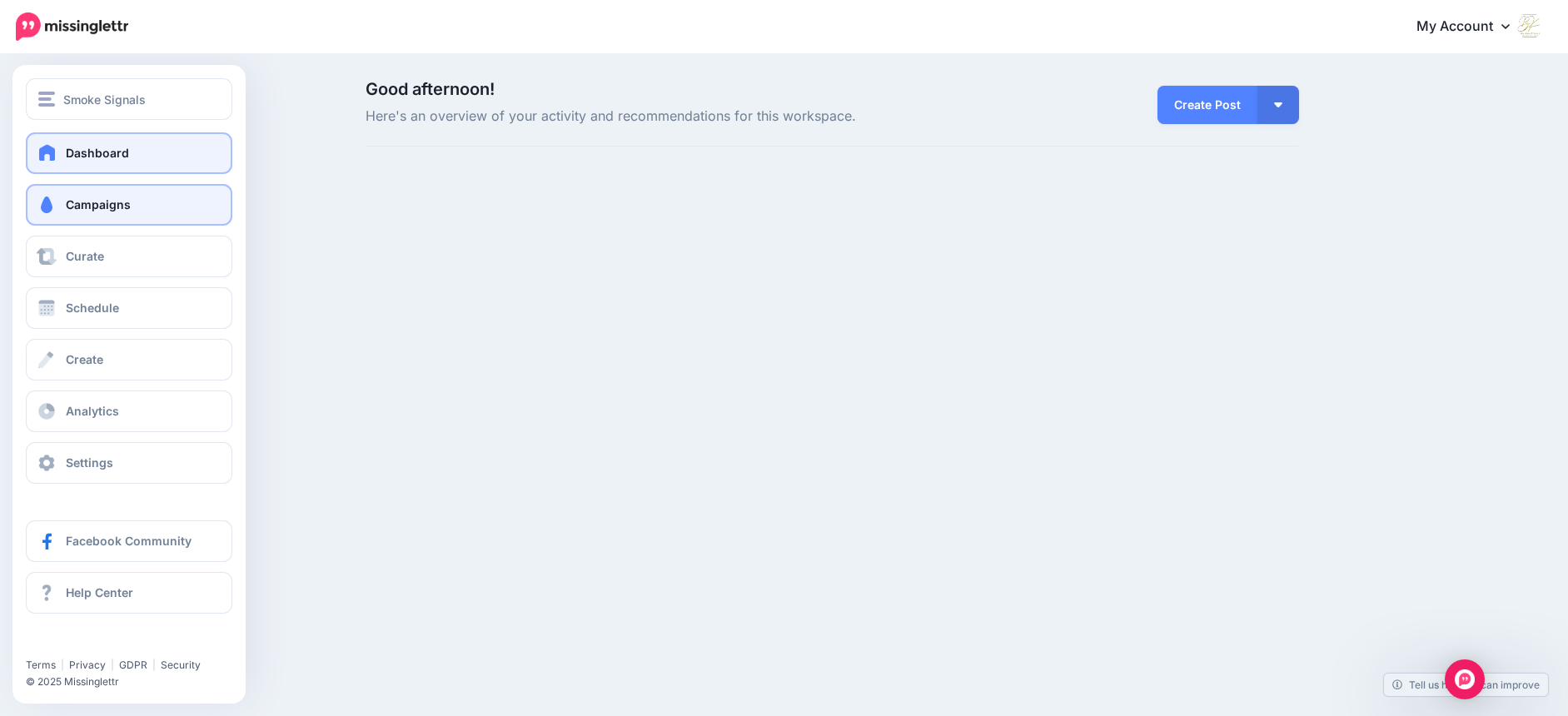
click at [52, 207] on span at bounding box center [47, 205] width 21 height 17
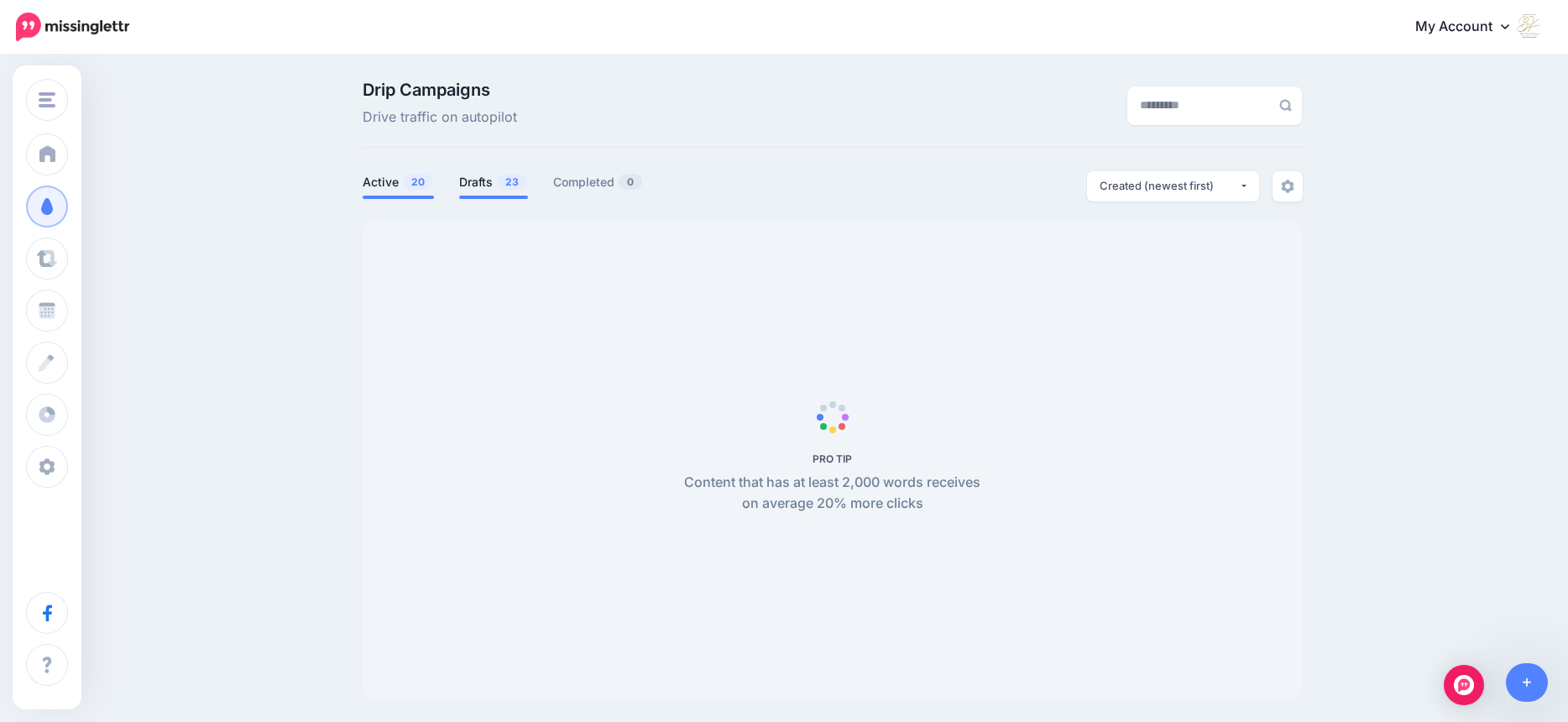
click at [481, 177] on link "Drafts 23" at bounding box center [493, 182] width 68 height 20
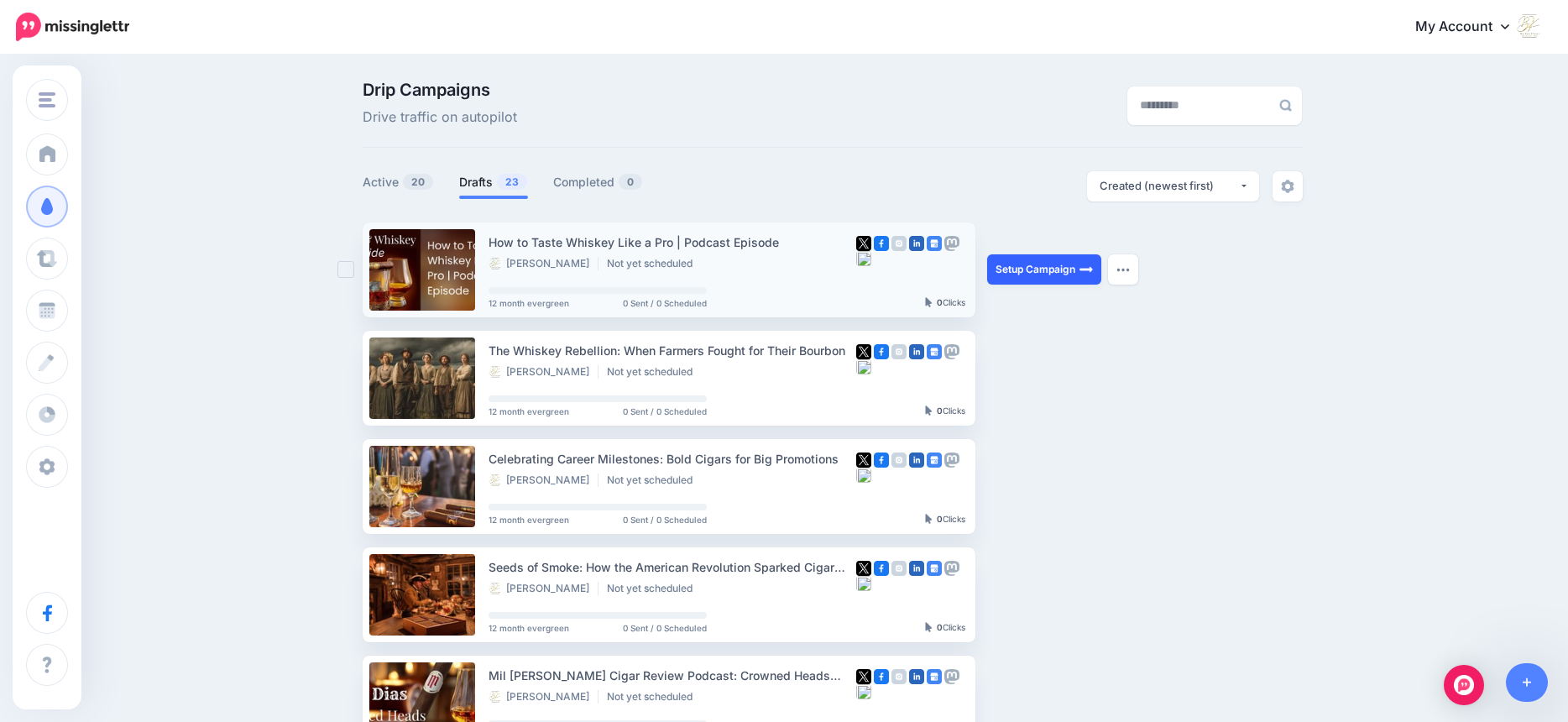
click at [1050, 270] on link "Setup Campaign" at bounding box center [1044, 269] width 114 height 30
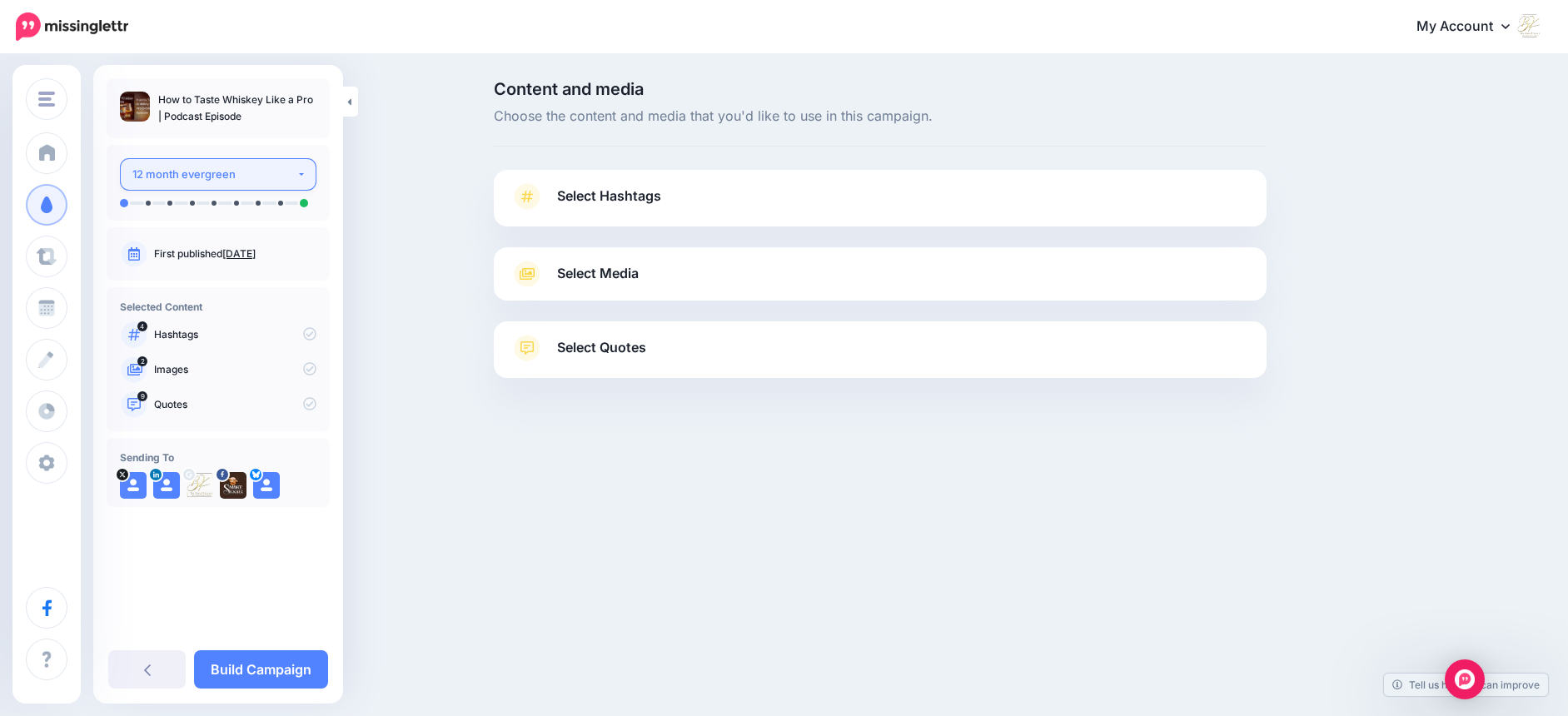
click at [299, 175] on button "12 month evergreen" at bounding box center [218, 174] width 196 height 33
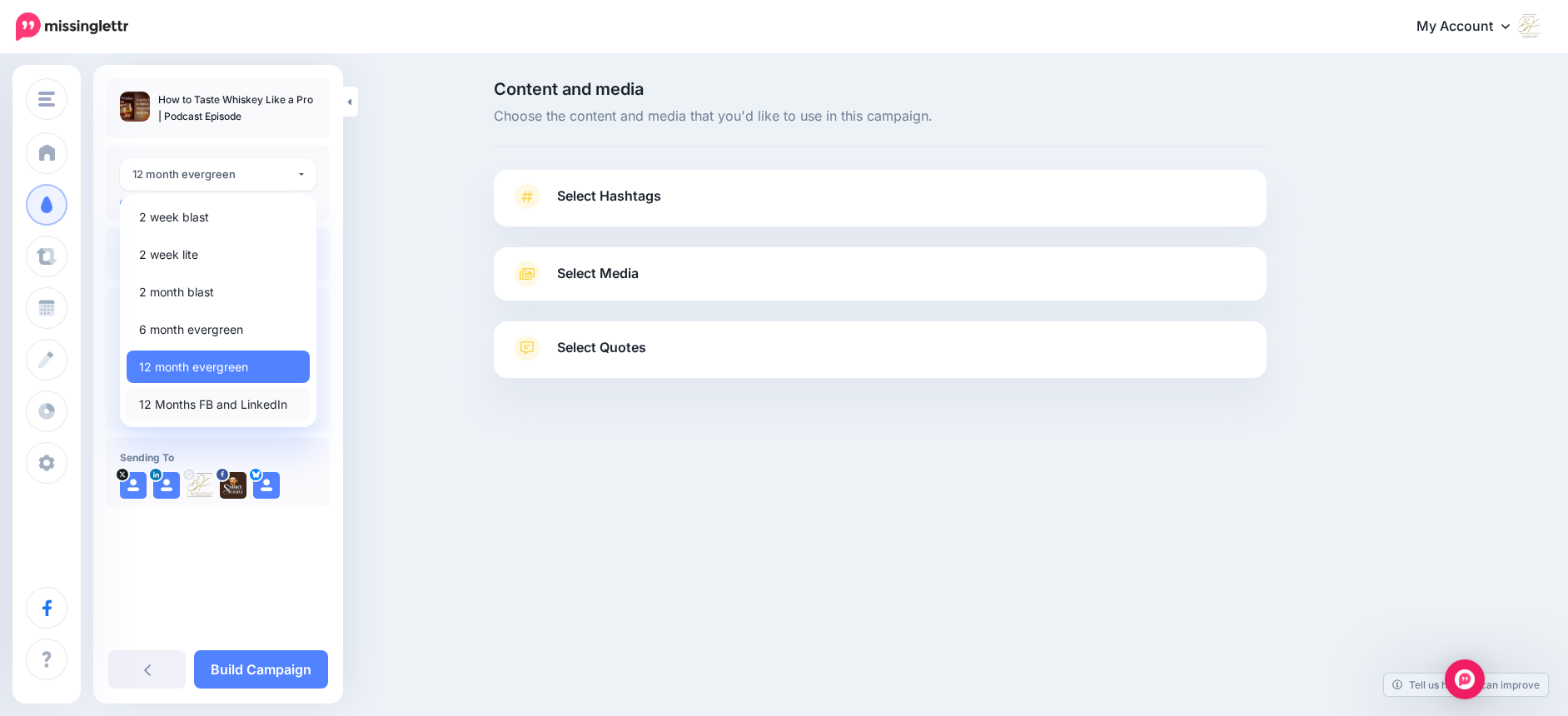
click at [252, 406] on span "12 Months FB and LinkedIn" at bounding box center [213, 404] width 148 height 20
select select "******"
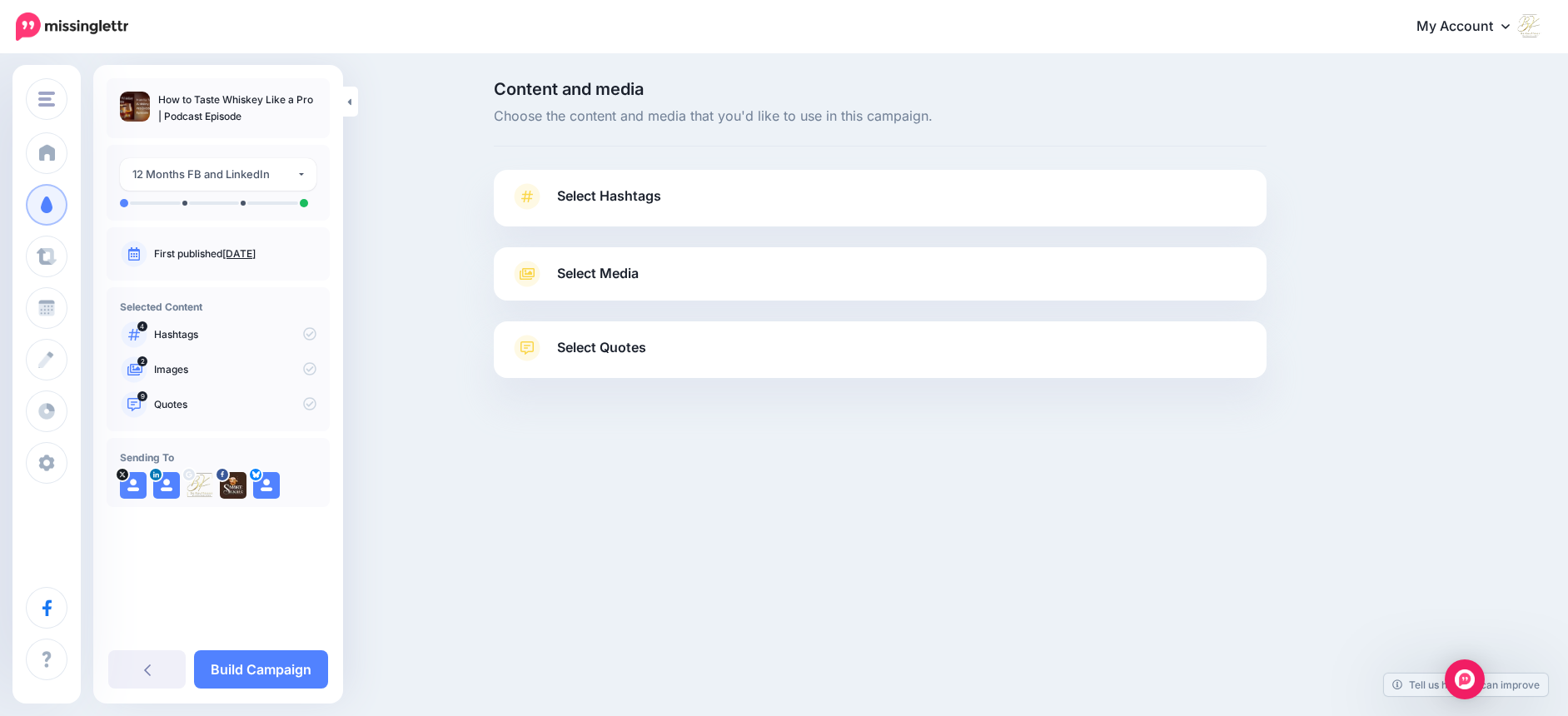
click at [575, 192] on span "Select Hashtags" at bounding box center [609, 196] width 104 height 22
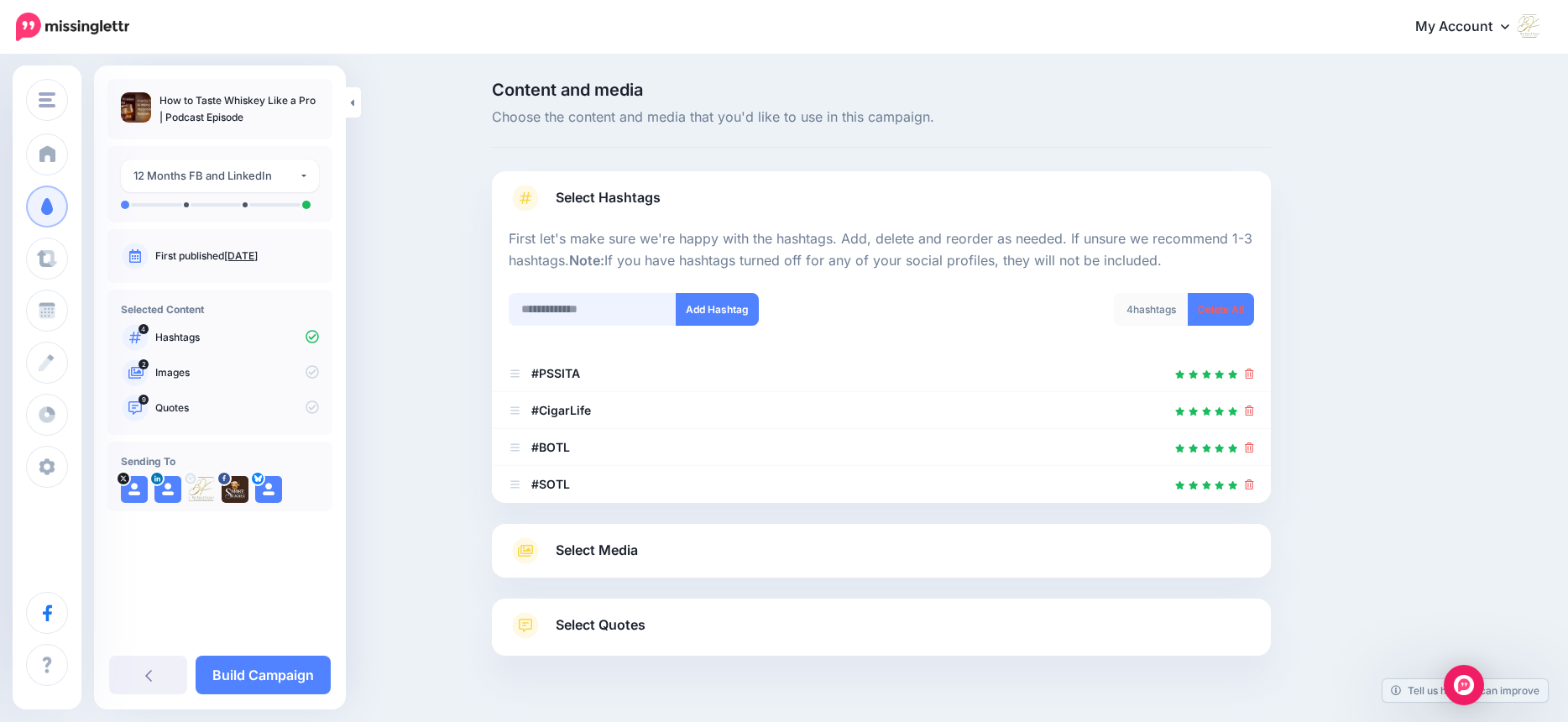
click at [591, 317] on input "text" at bounding box center [592, 309] width 168 height 33
click at [1260, 486] on li "#SOTL" at bounding box center [881, 484] width 779 height 37
click at [1253, 450] on icon at bounding box center [1249, 447] width 9 height 10
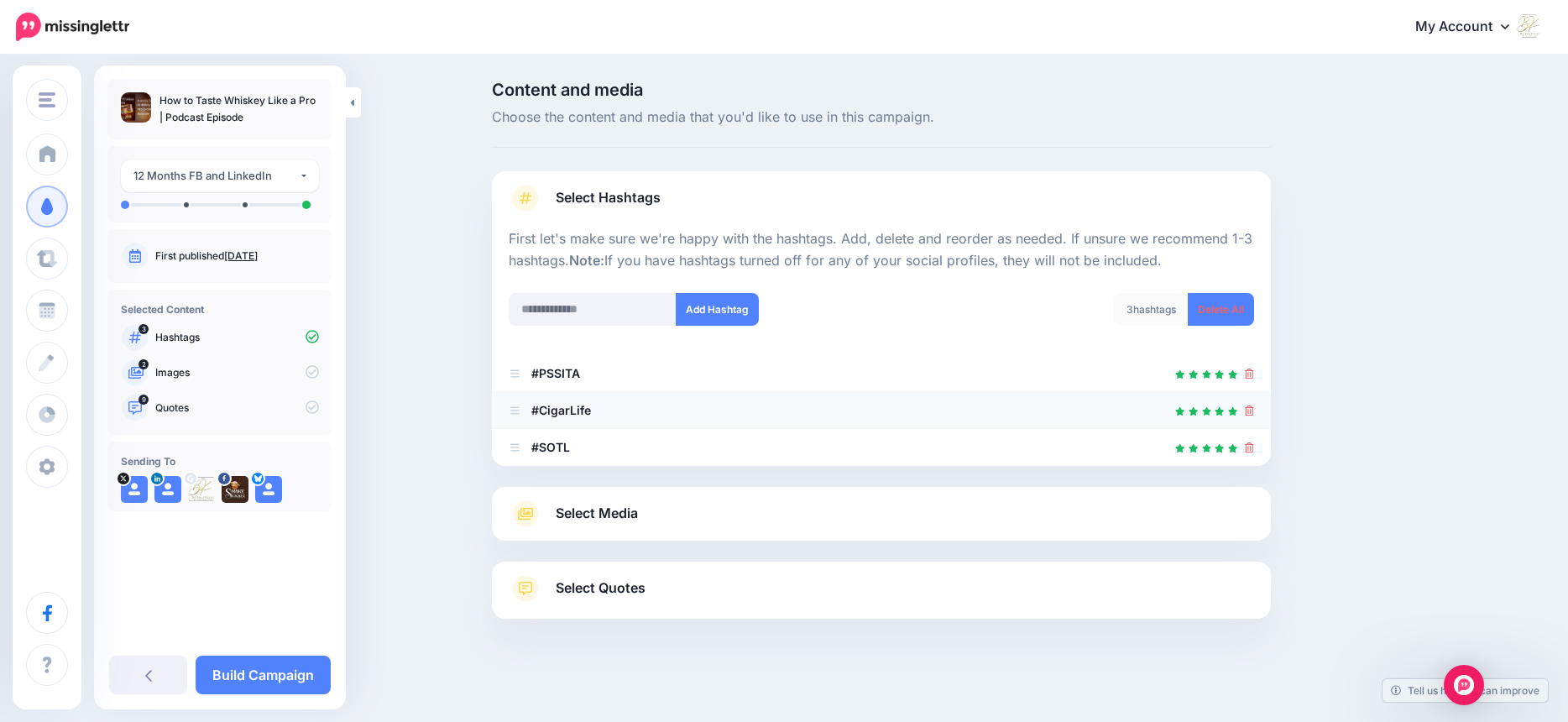
click at [1254, 415] on link at bounding box center [1249, 410] width 9 height 14
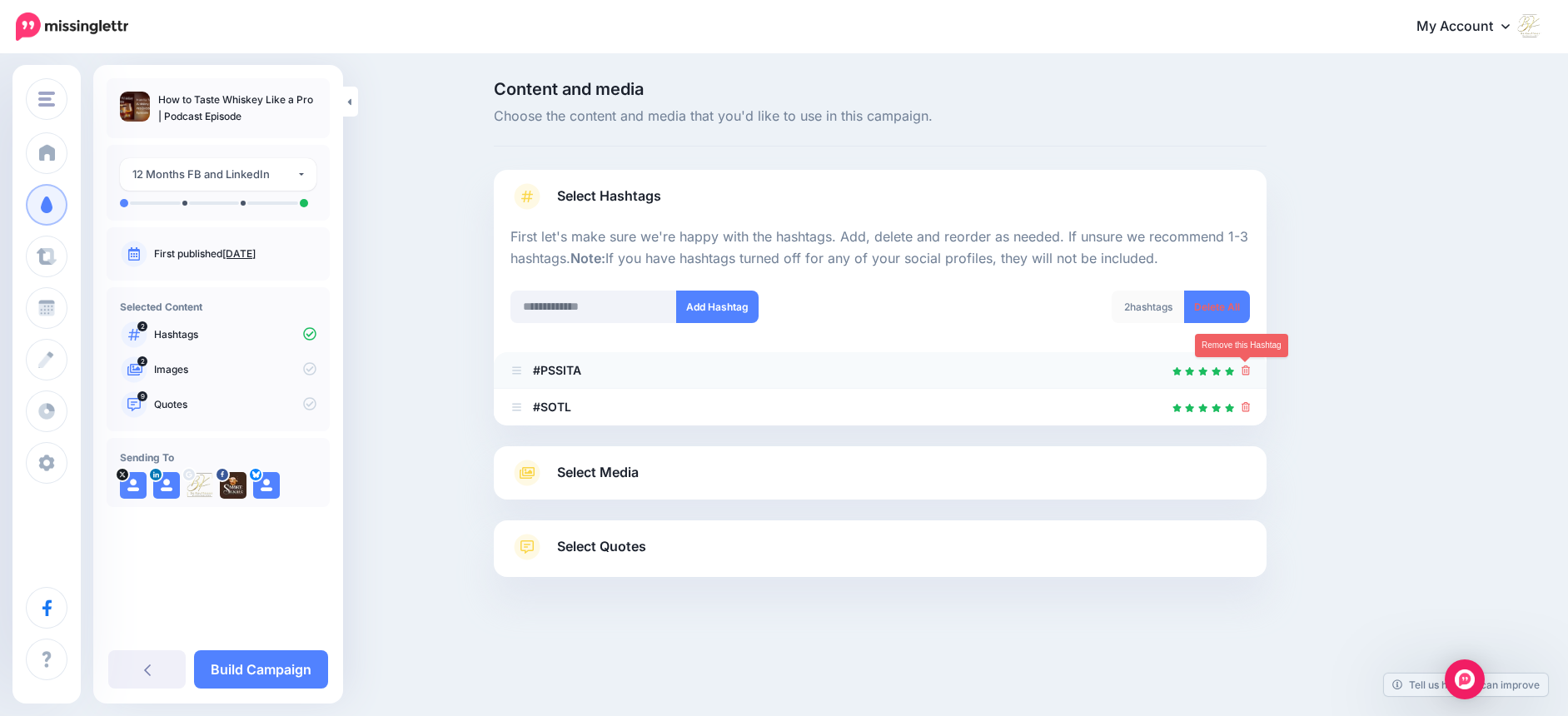
click at [1247, 369] on icon at bounding box center [1246, 370] width 9 height 10
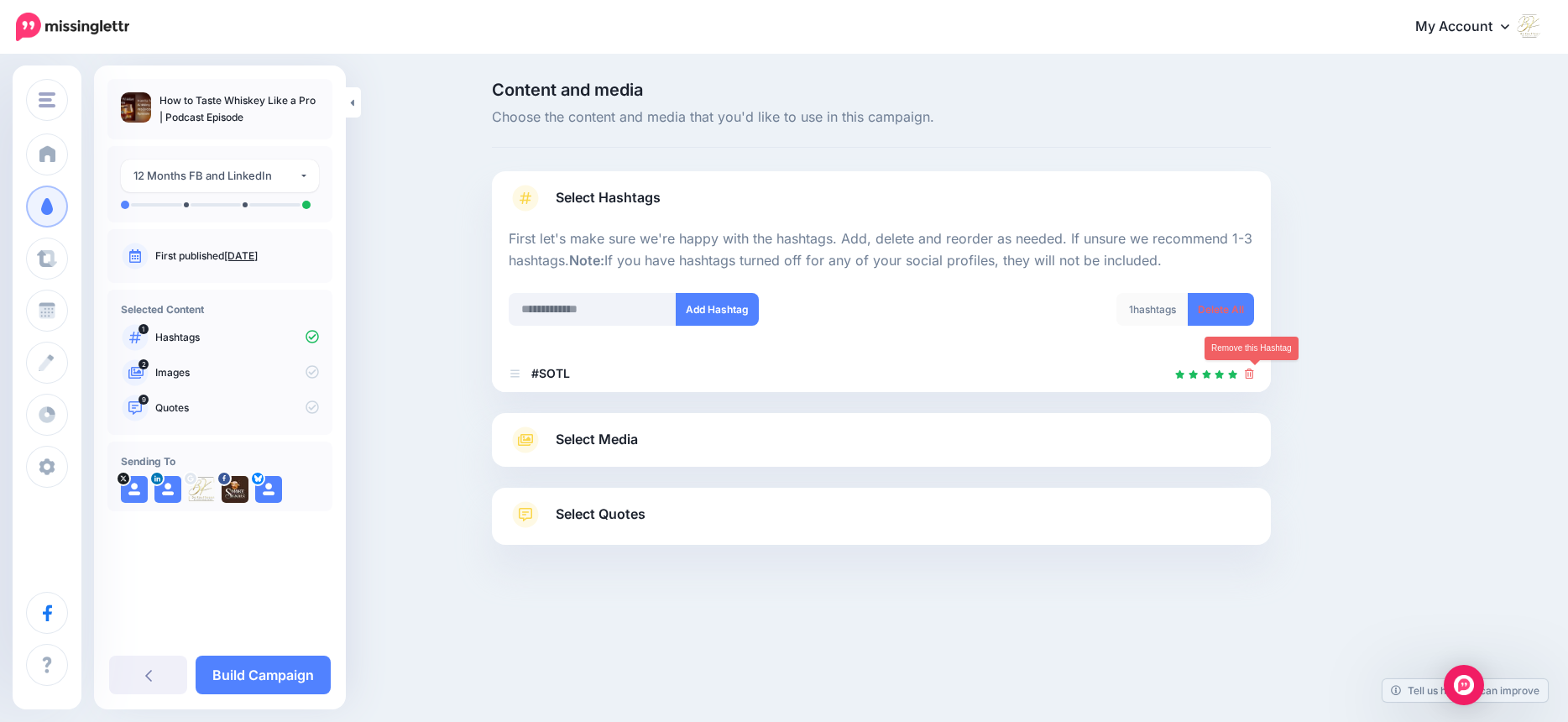
click at [1254, 372] on icon at bounding box center [1249, 373] width 9 height 10
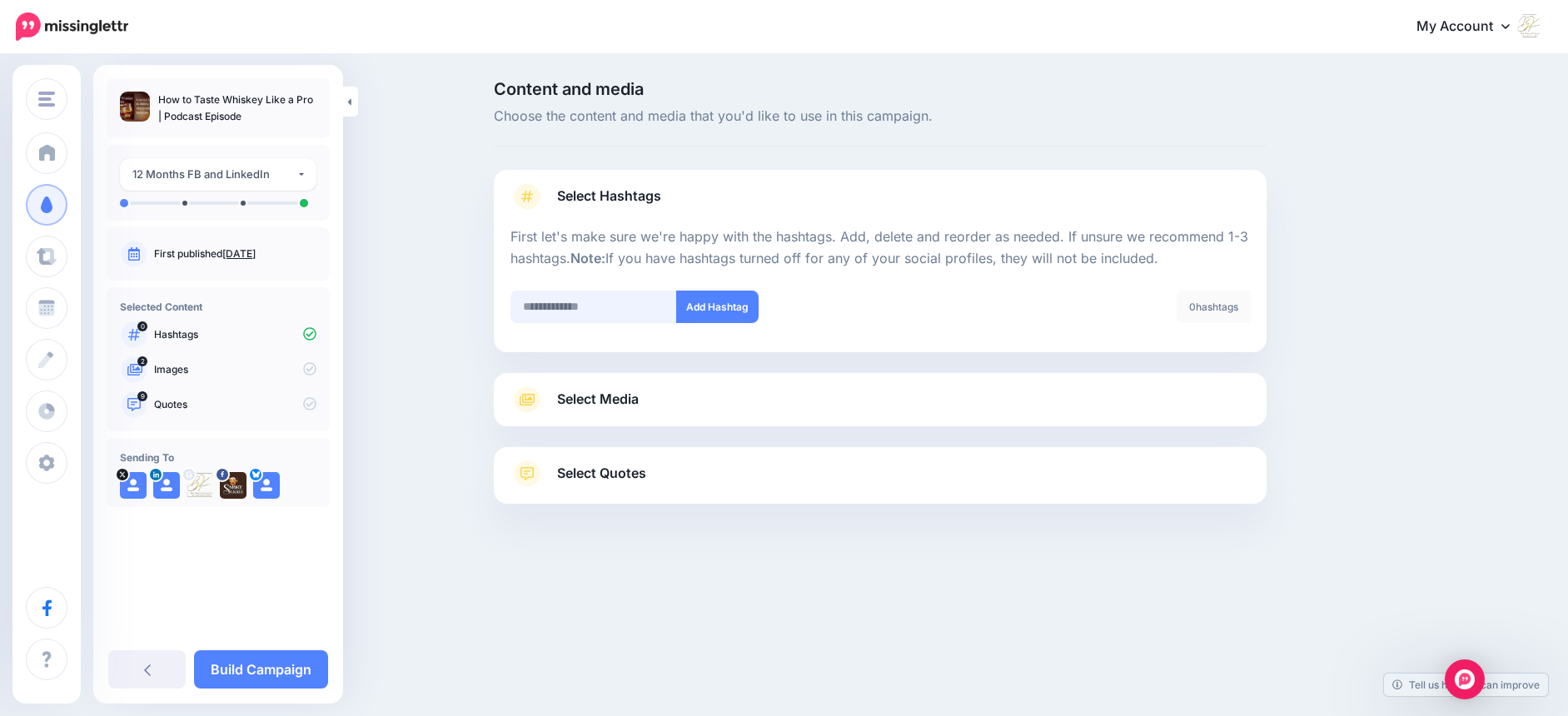
click at [614, 306] on input "text" at bounding box center [593, 307] width 166 height 33
type input "*******"
click at [689, 306] on button "Add Hashtag" at bounding box center [717, 307] width 83 height 33
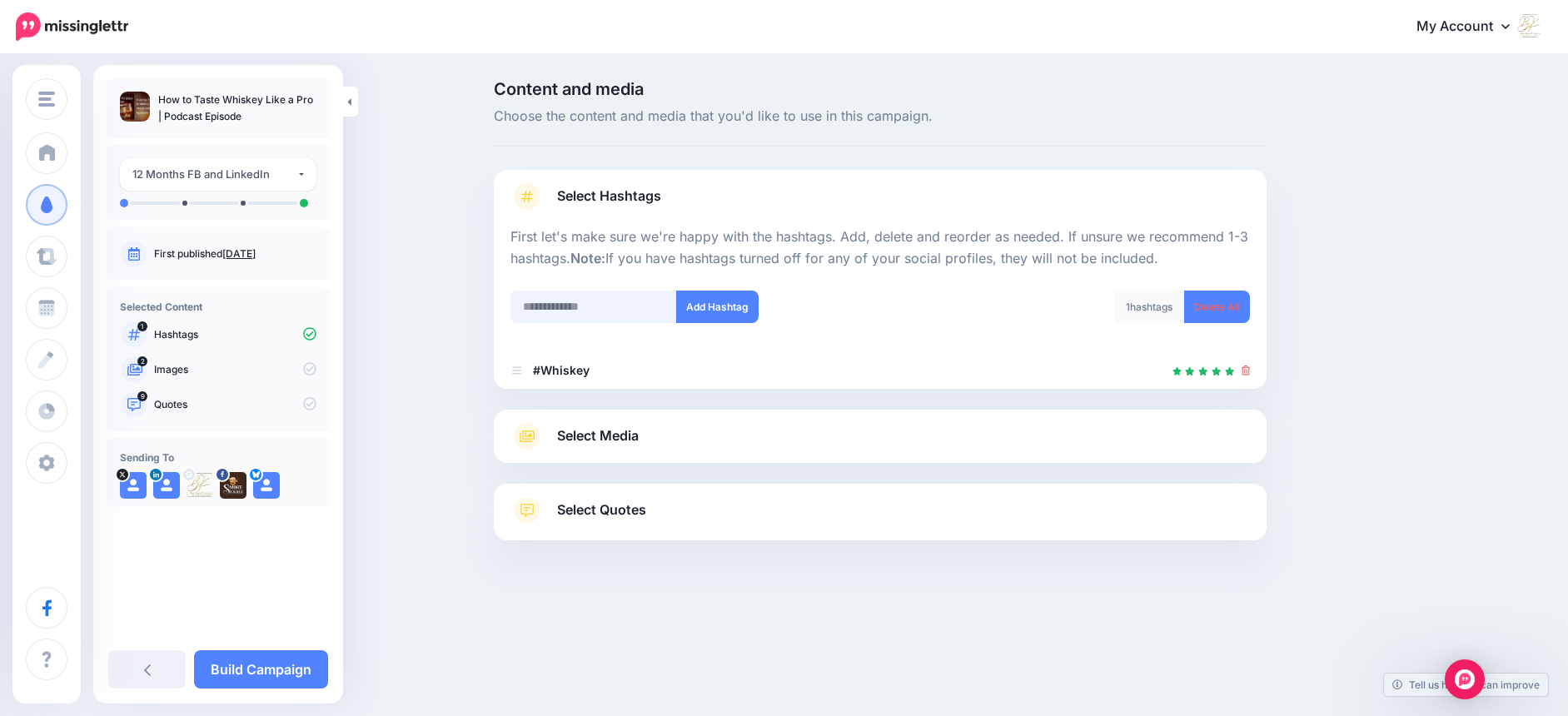
click at [554, 305] on input "text" at bounding box center [593, 307] width 166 height 33
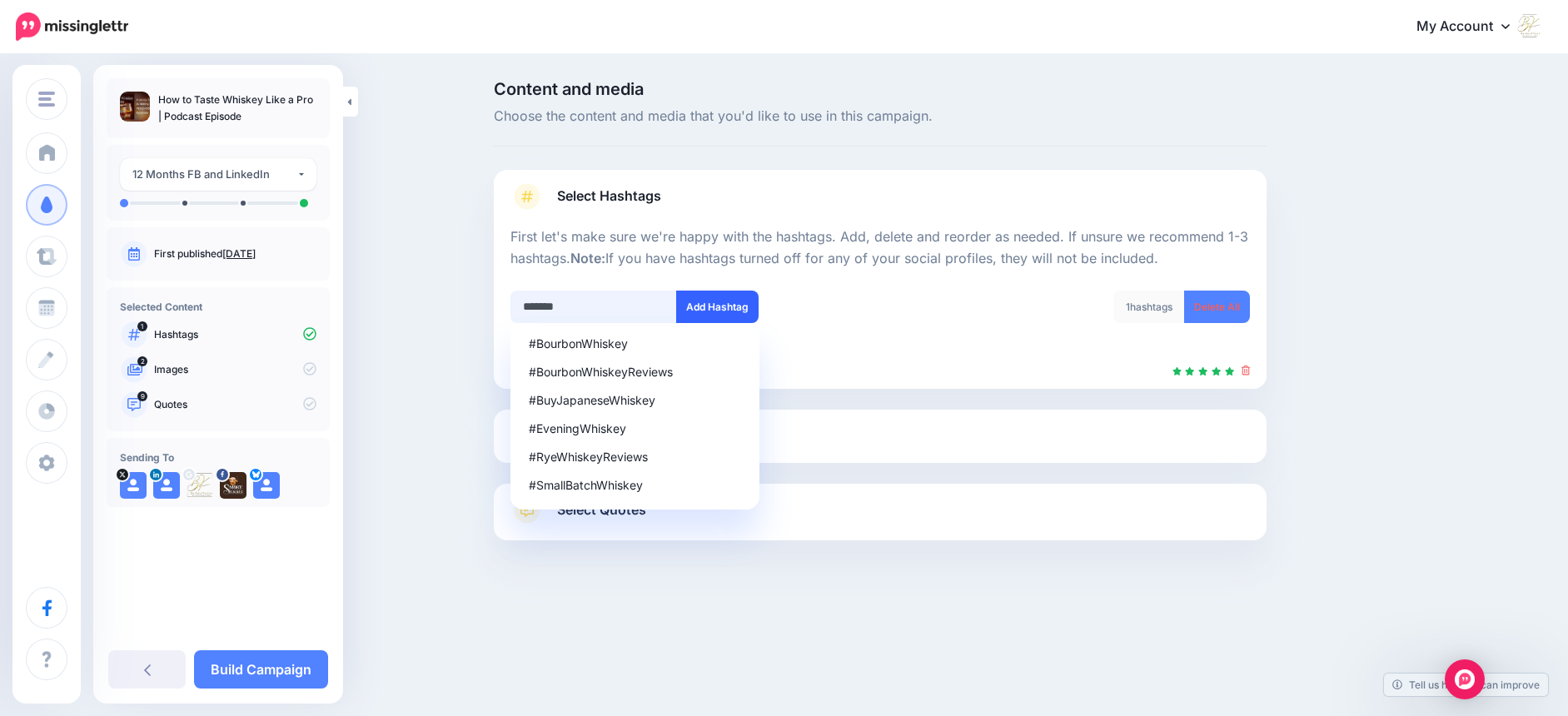
type input "*******"
click at [721, 307] on button "Add Hashtag" at bounding box center [717, 307] width 83 height 33
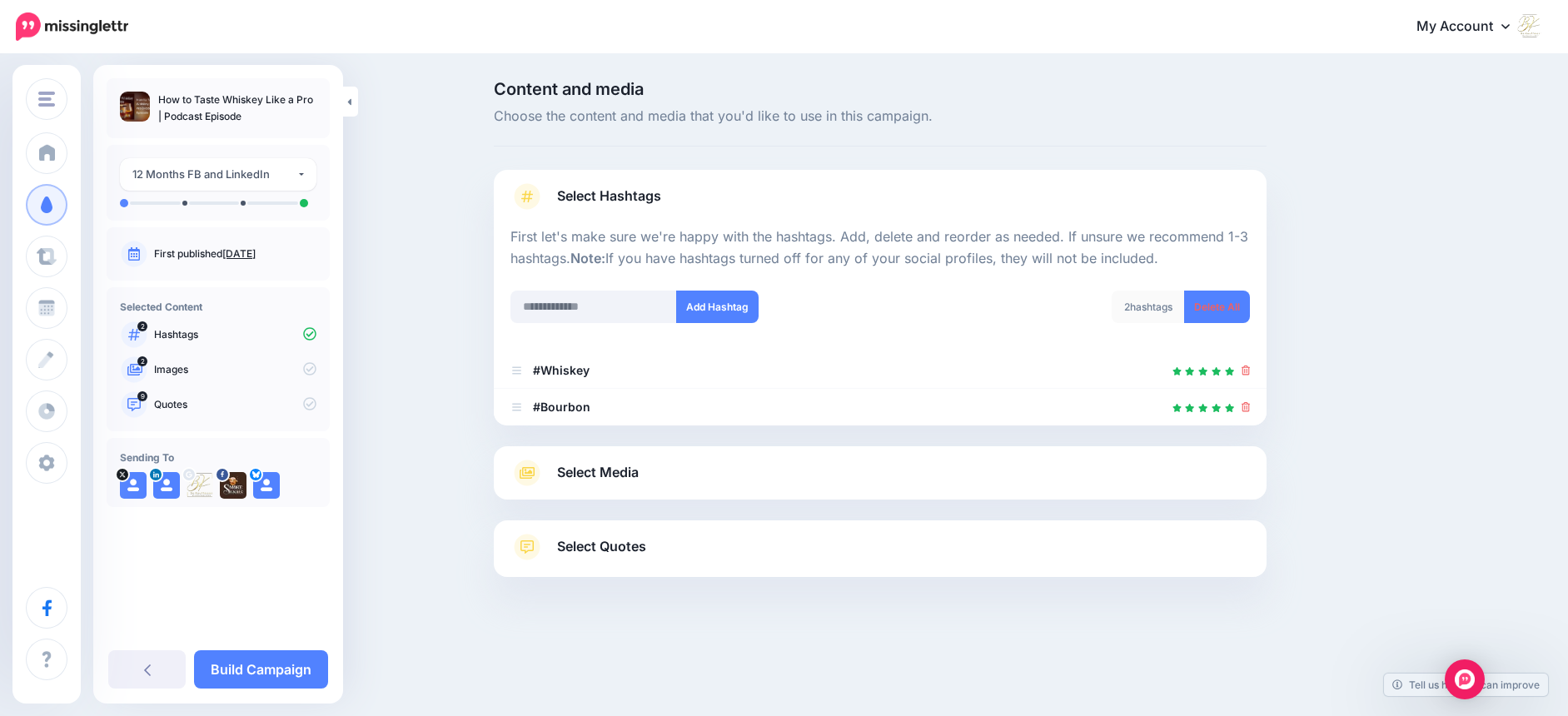
click at [0, 0] on ul "#BourbonWhiskey #BourbonWhiskeyReviews #BuyJapaneseWhiskey #EveningWhiskey #Rye…" at bounding box center [0, 0] width 0 height 0
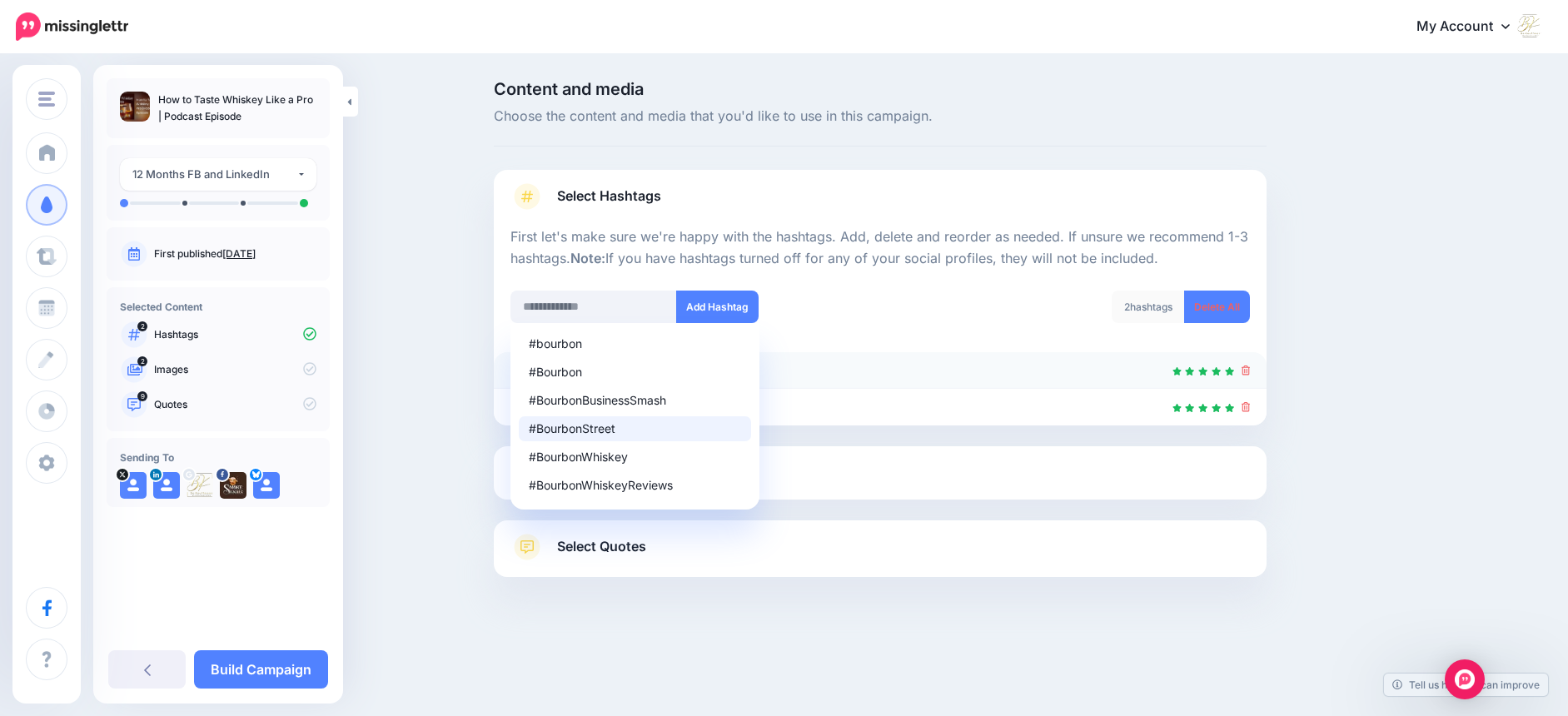
click at [940, 368] on div at bounding box center [880, 370] width 739 height 20
click at [399, 446] on div "Content and media Choose the content and media that you'd like to use in this c…" at bounding box center [784, 370] width 1568 height 630
click at [788, 472] on link "Select Media" at bounding box center [880, 472] width 739 height 27
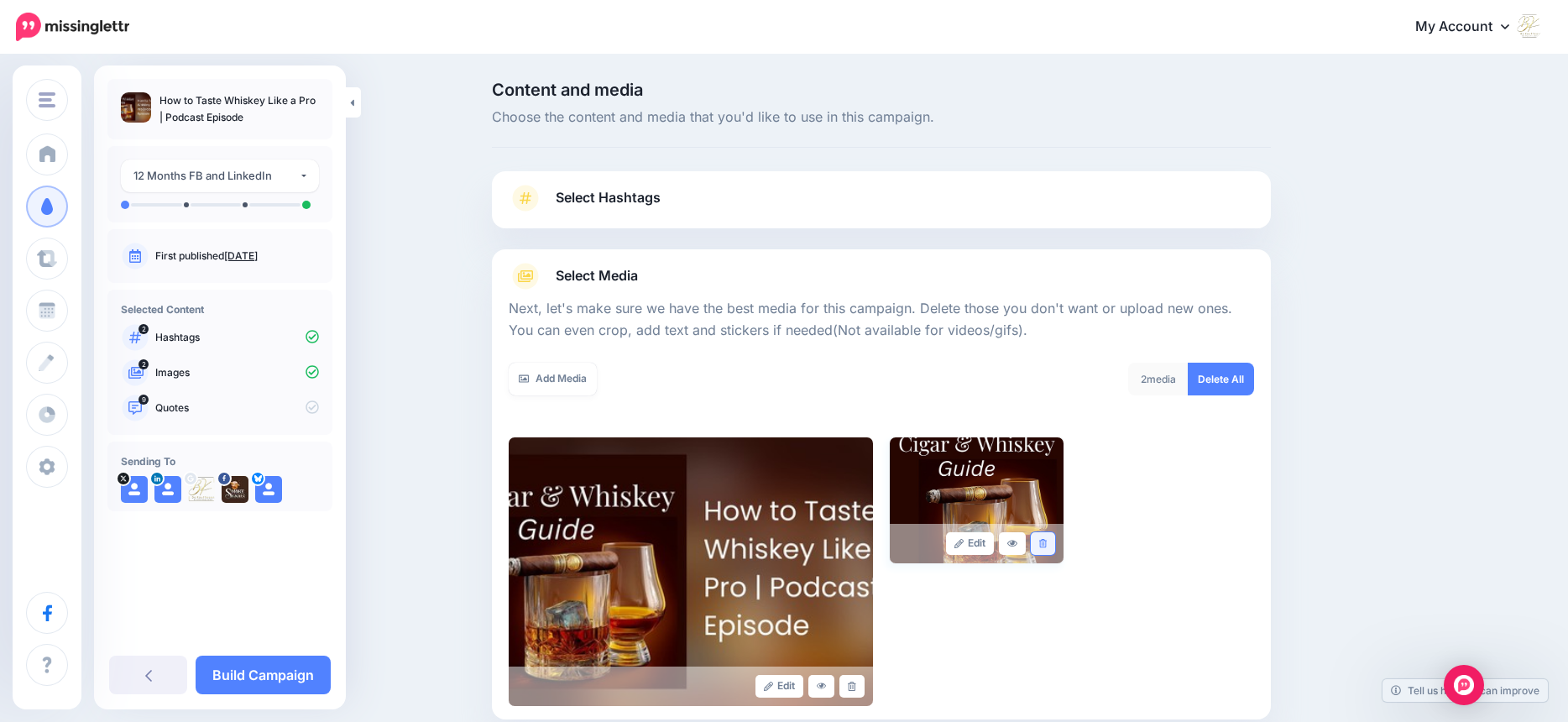
click at [1044, 544] on icon at bounding box center [1043, 544] width 7 height 9
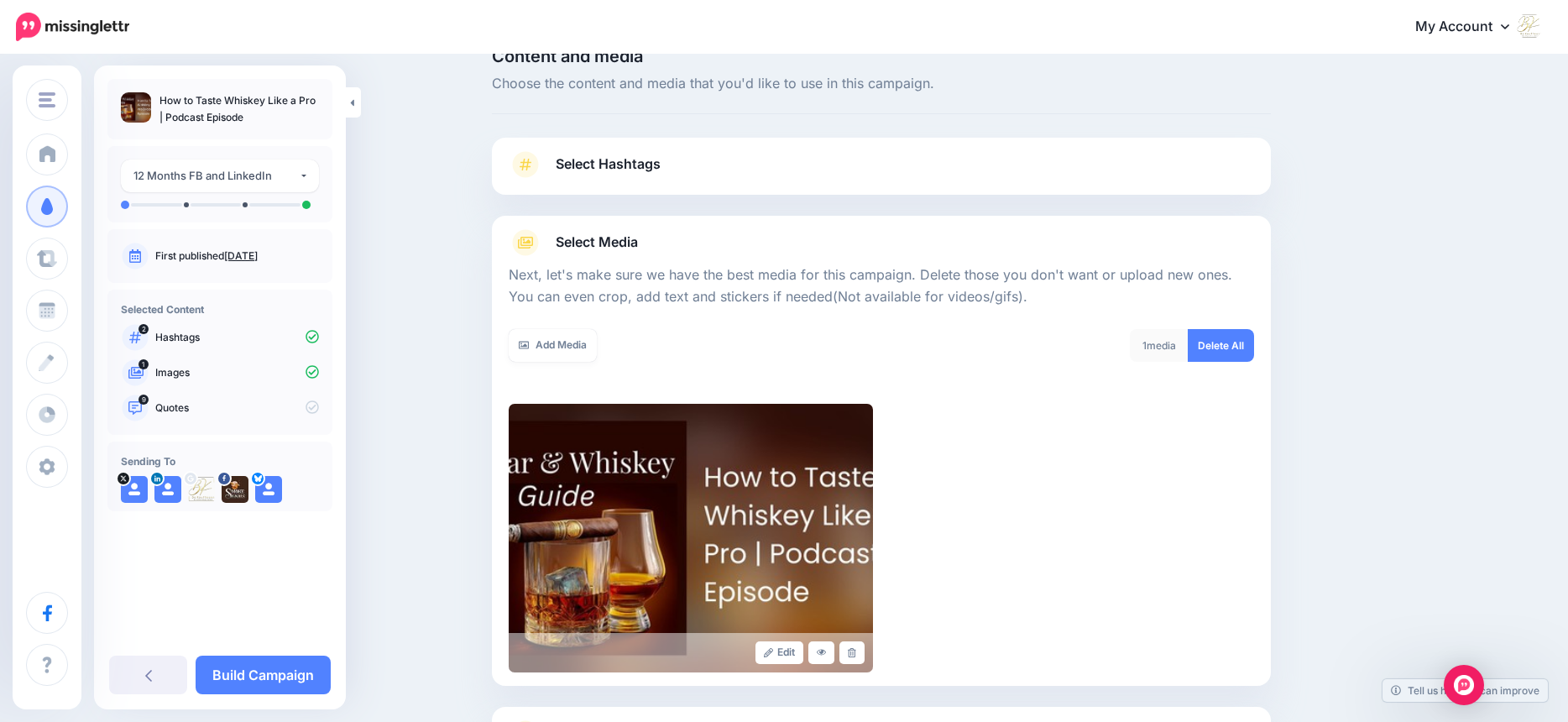
scroll to position [185, 0]
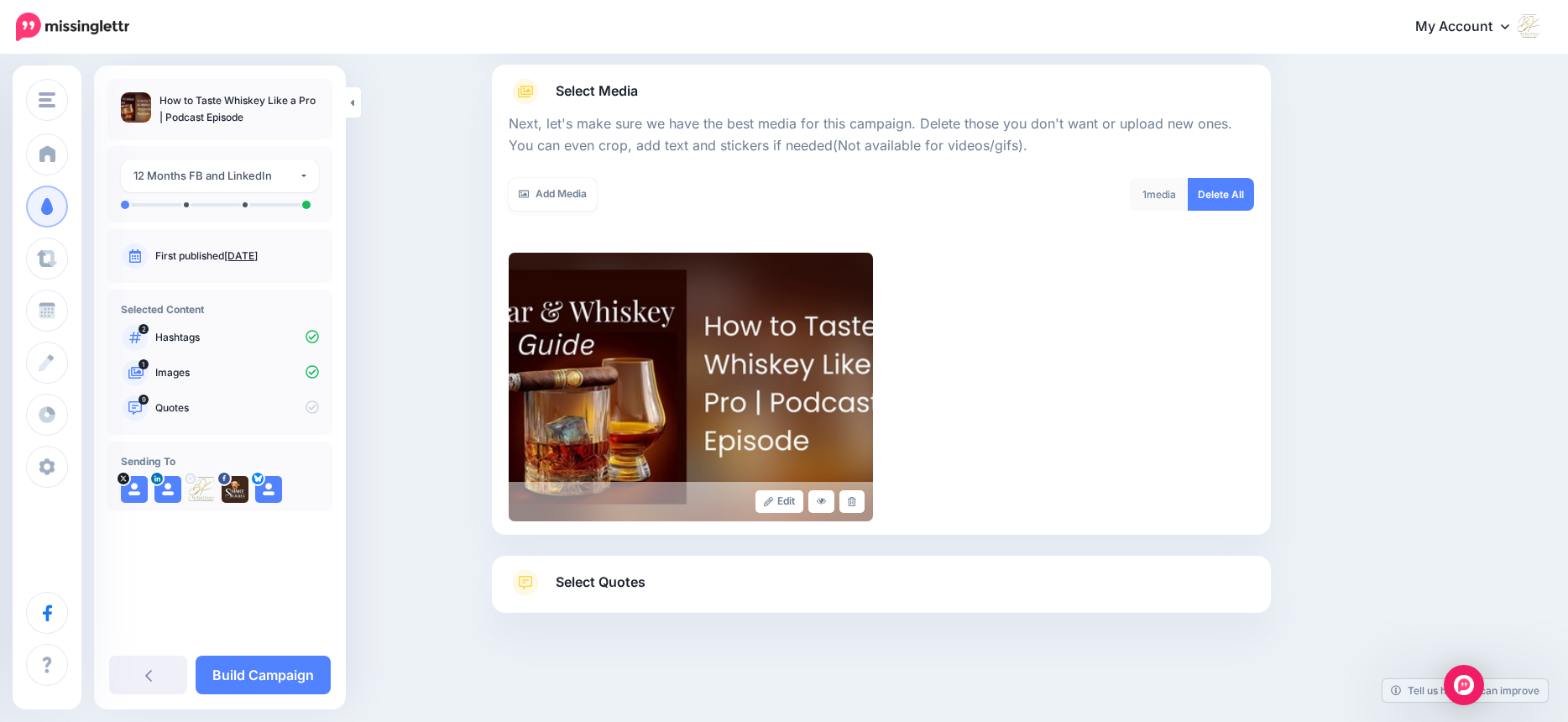
click at [644, 583] on span "Select Quotes" at bounding box center [601, 582] width 90 height 23
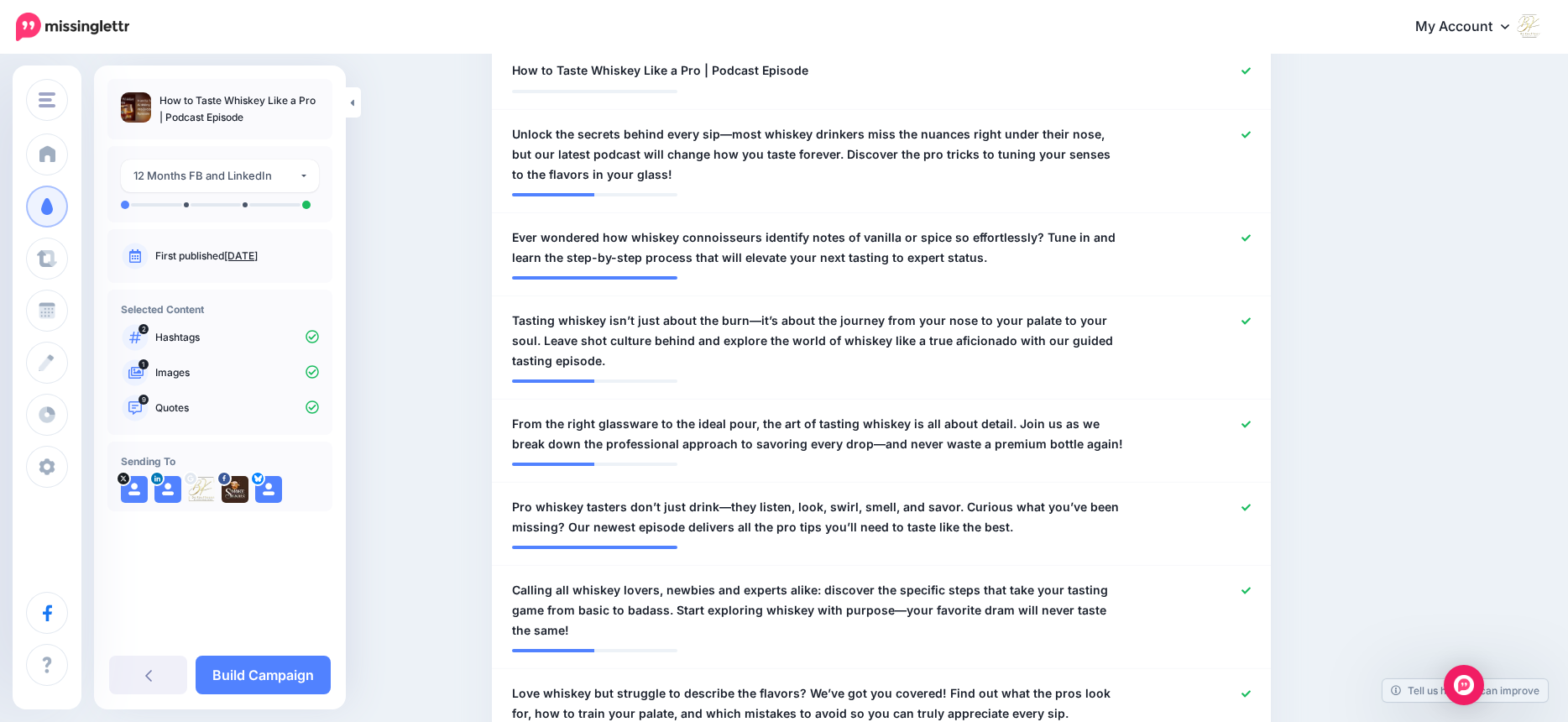
scroll to position [551, 0]
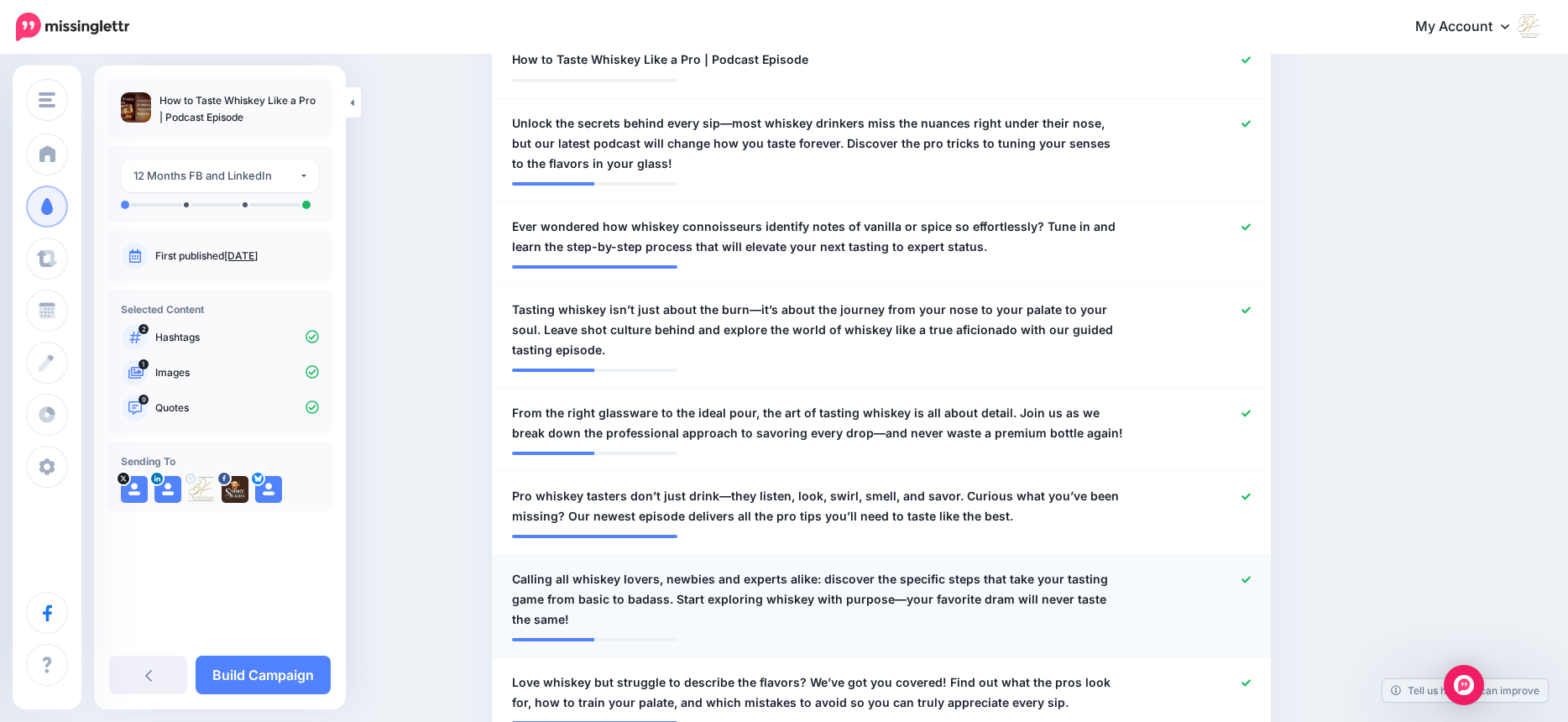
click at [1250, 579] on icon at bounding box center [1246, 579] width 9 height 7
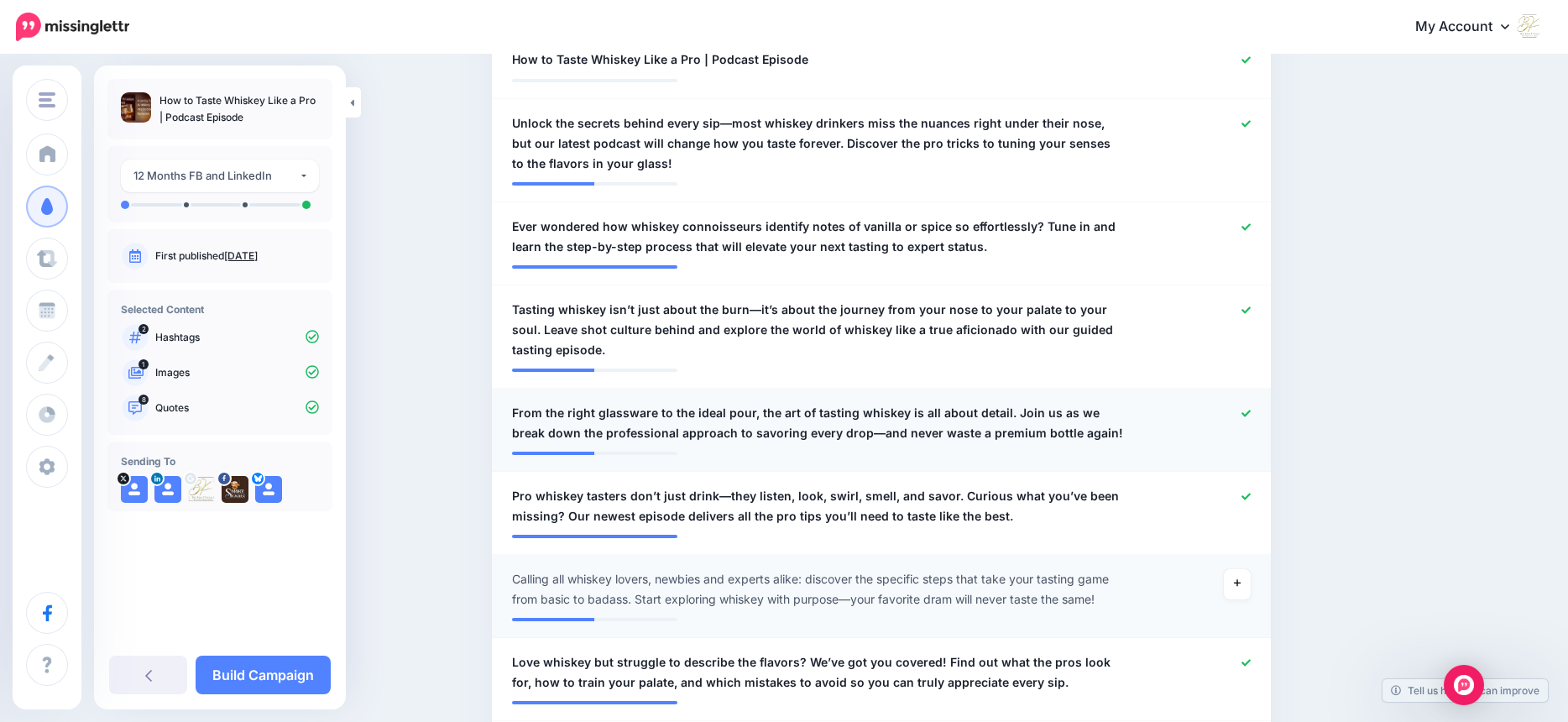
click at [1249, 414] on icon at bounding box center [1246, 413] width 9 height 7
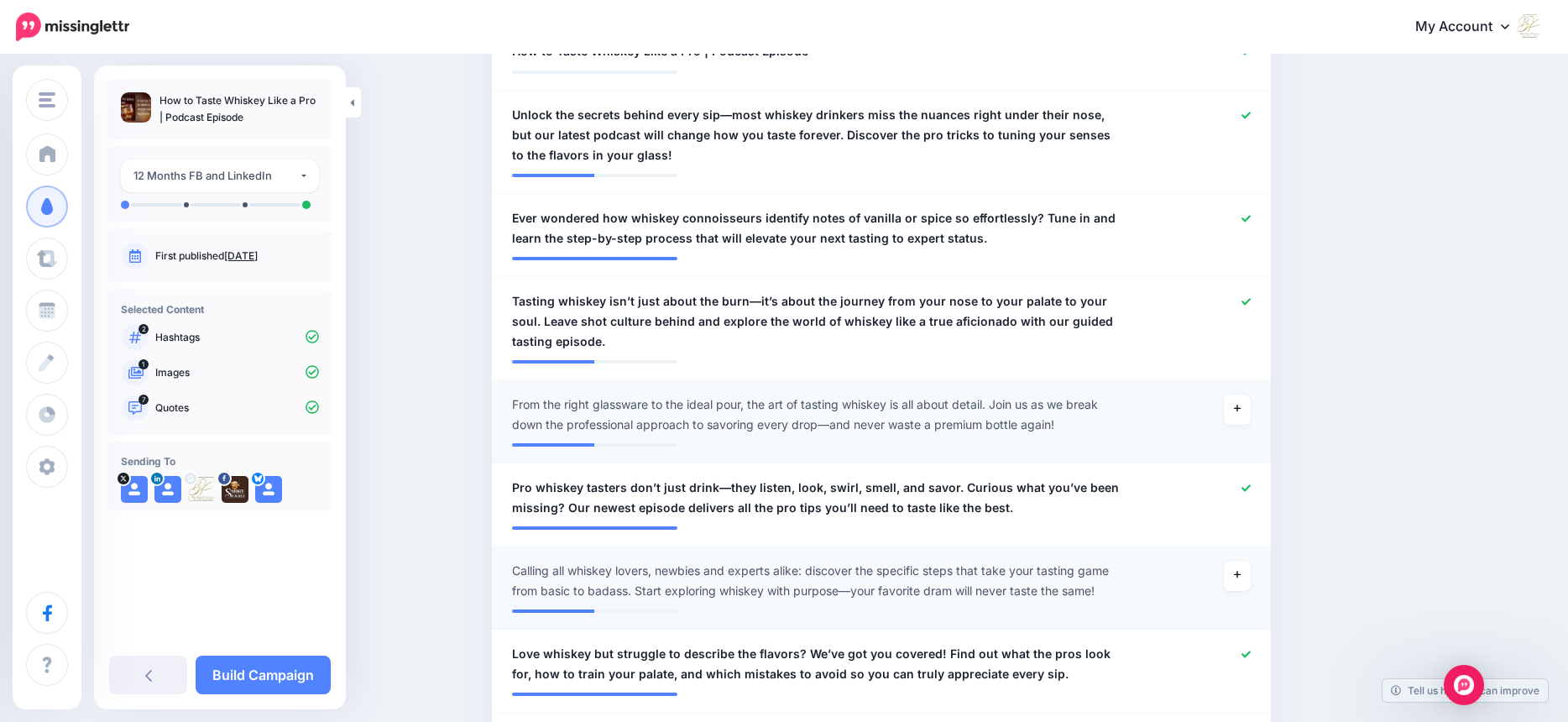
scroll to position [570, 0]
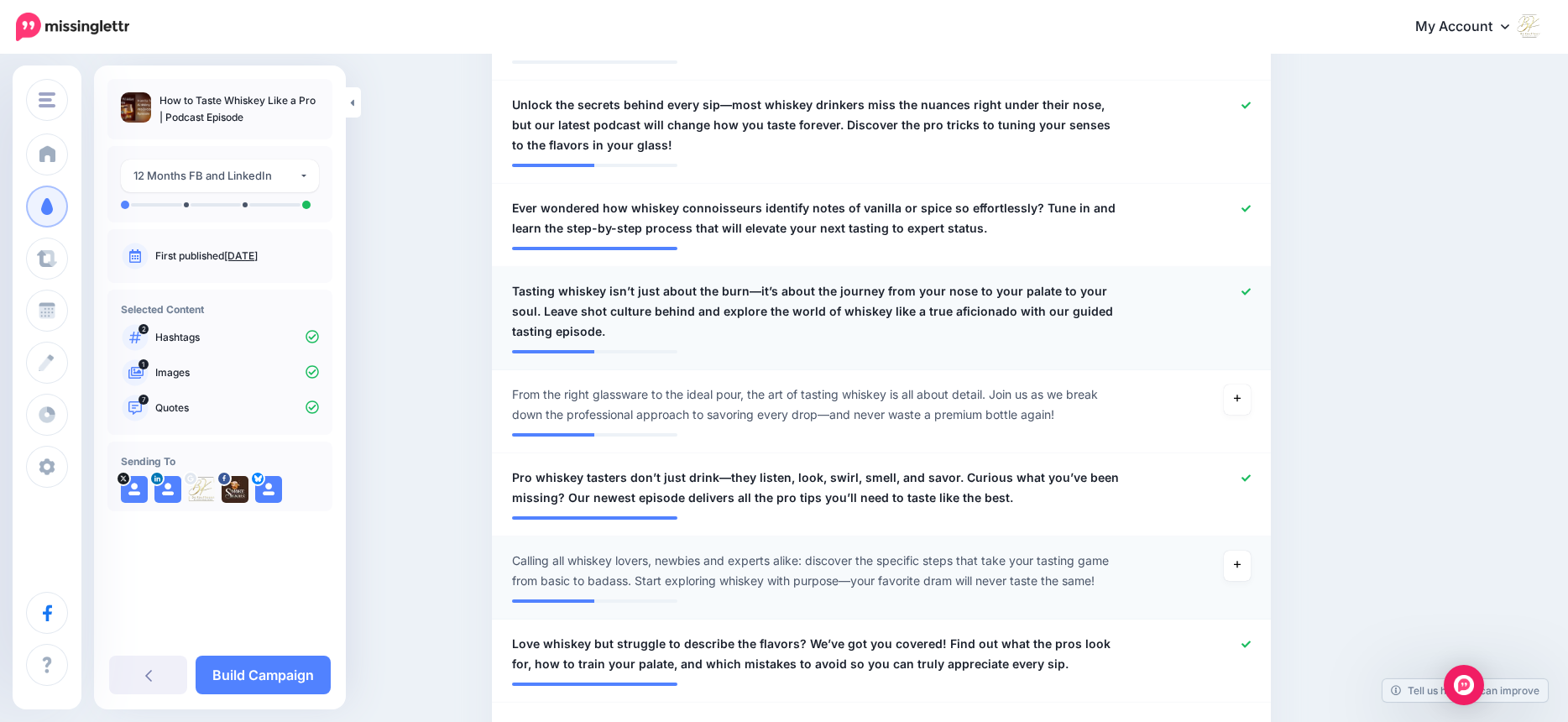
click at [1249, 293] on icon at bounding box center [1246, 291] width 9 height 7
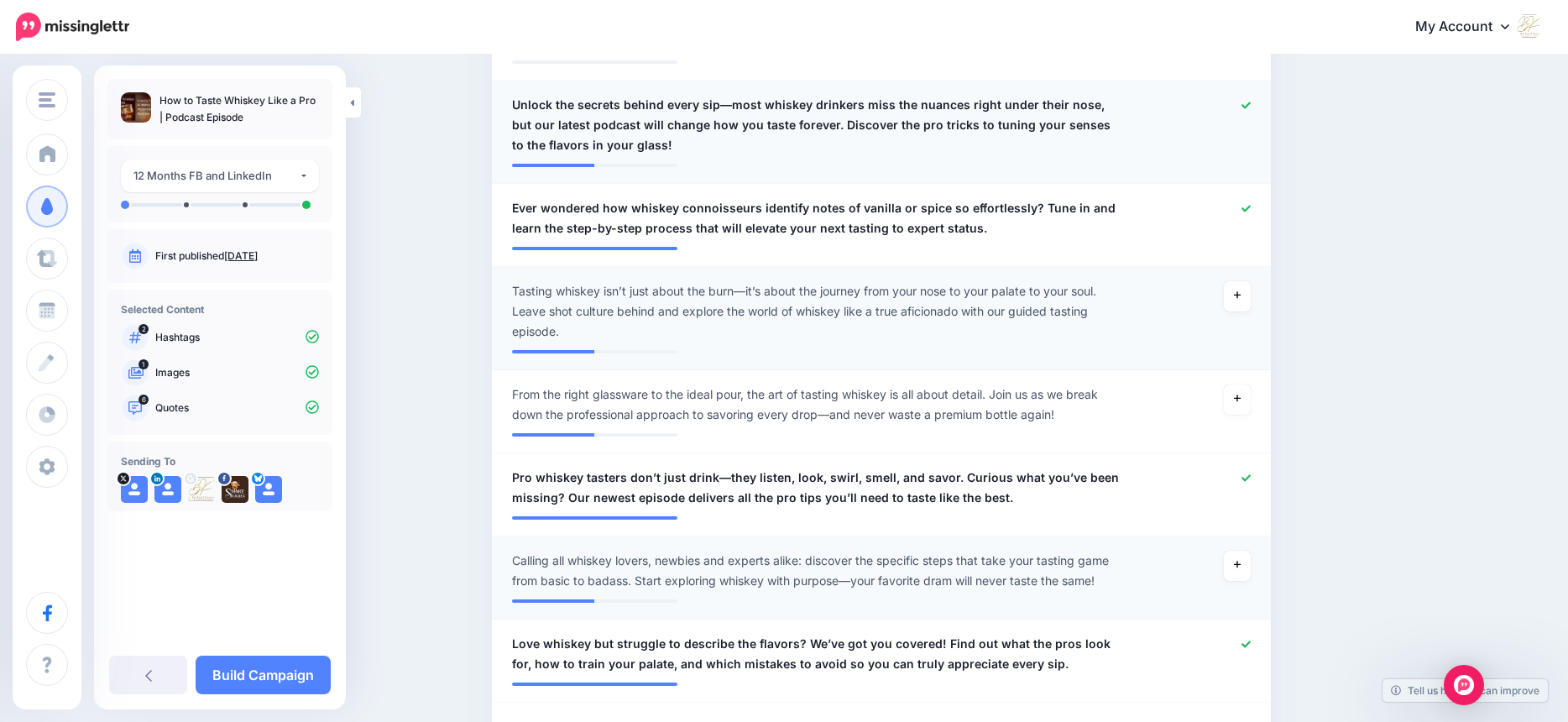
click at [1248, 106] on icon at bounding box center [1246, 104] width 9 height 7
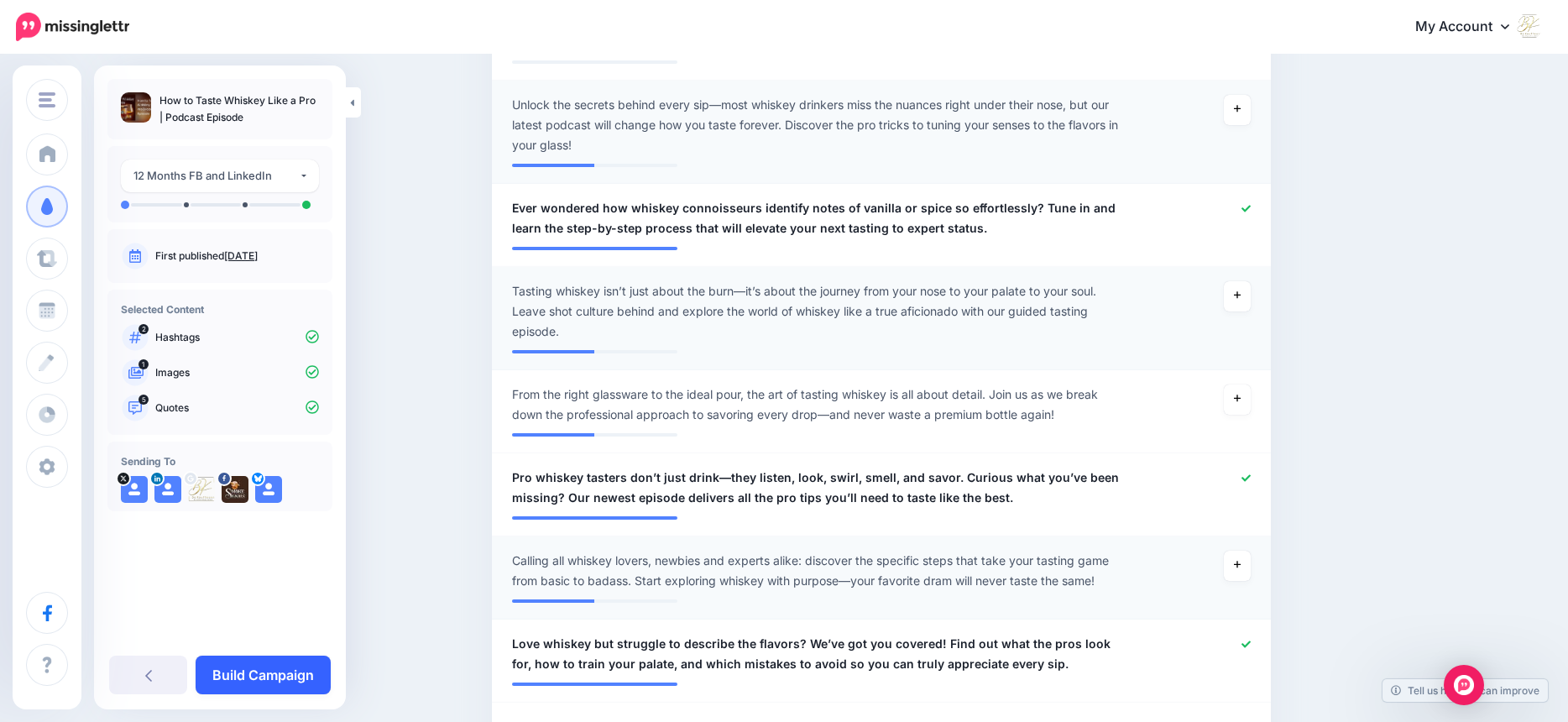
click at [295, 675] on link "Build Campaign" at bounding box center [263, 674] width 135 height 38
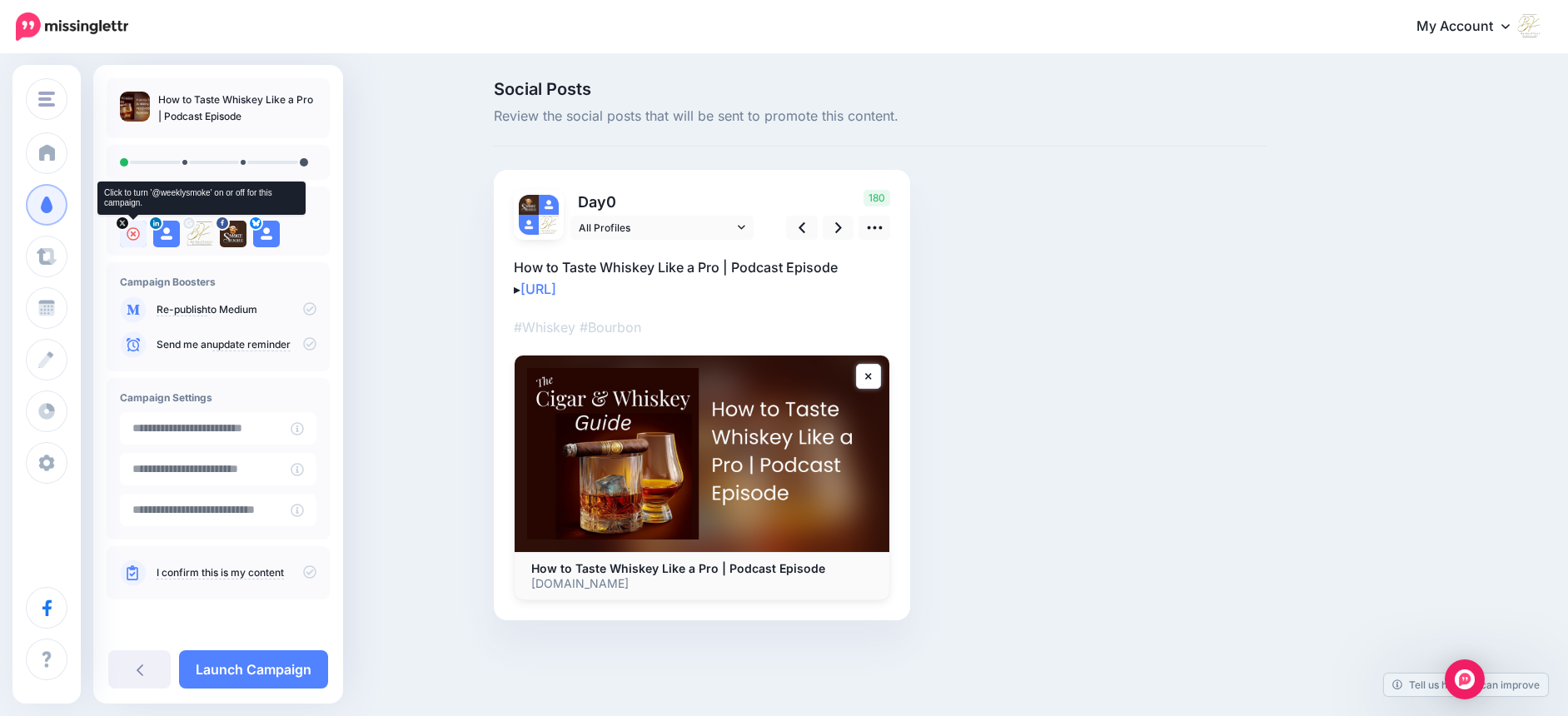
click at [131, 235] on icon at bounding box center [133, 233] width 13 height 13
click at [266, 234] on icon at bounding box center [266, 233] width 13 height 13
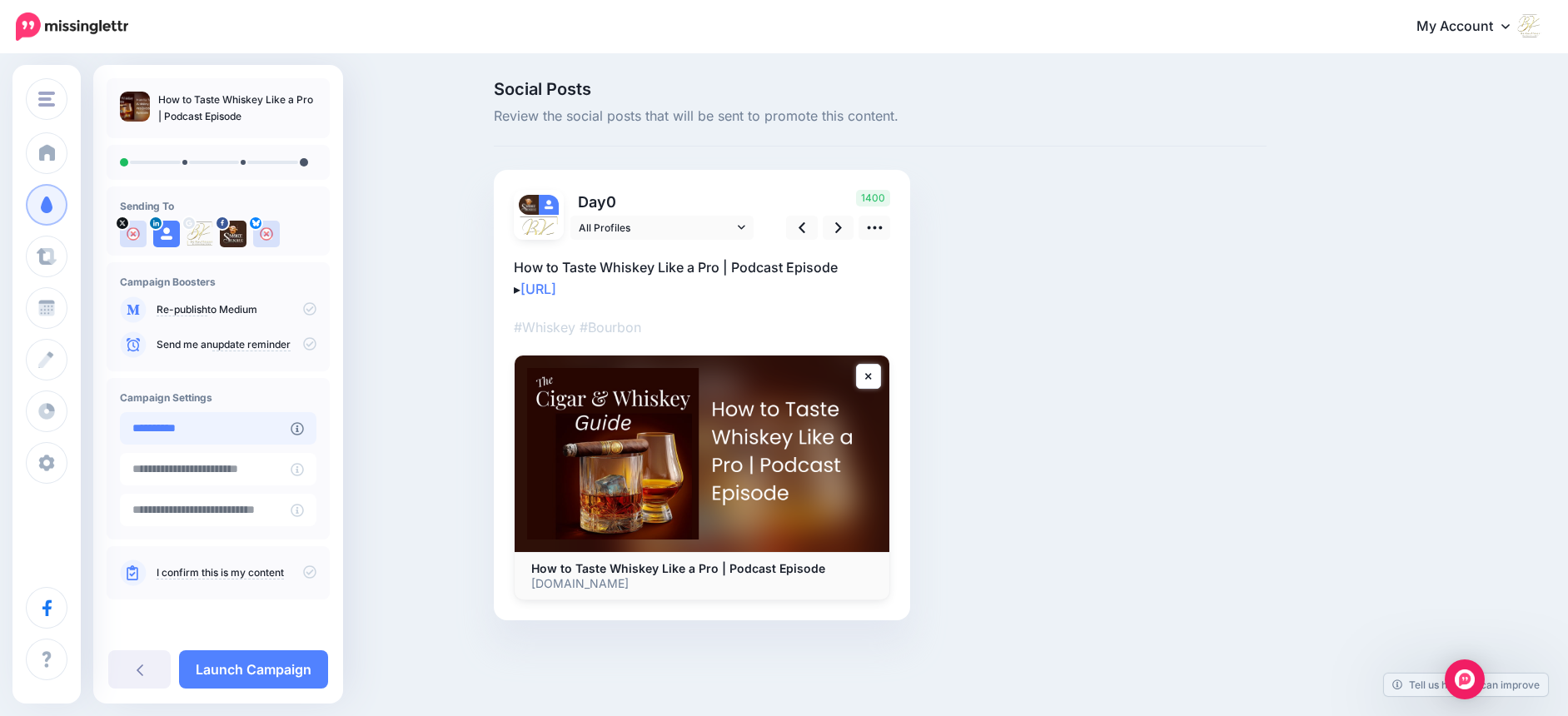
click at [218, 433] on input "**********" at bounding box center [206, 428] width 171 height 33
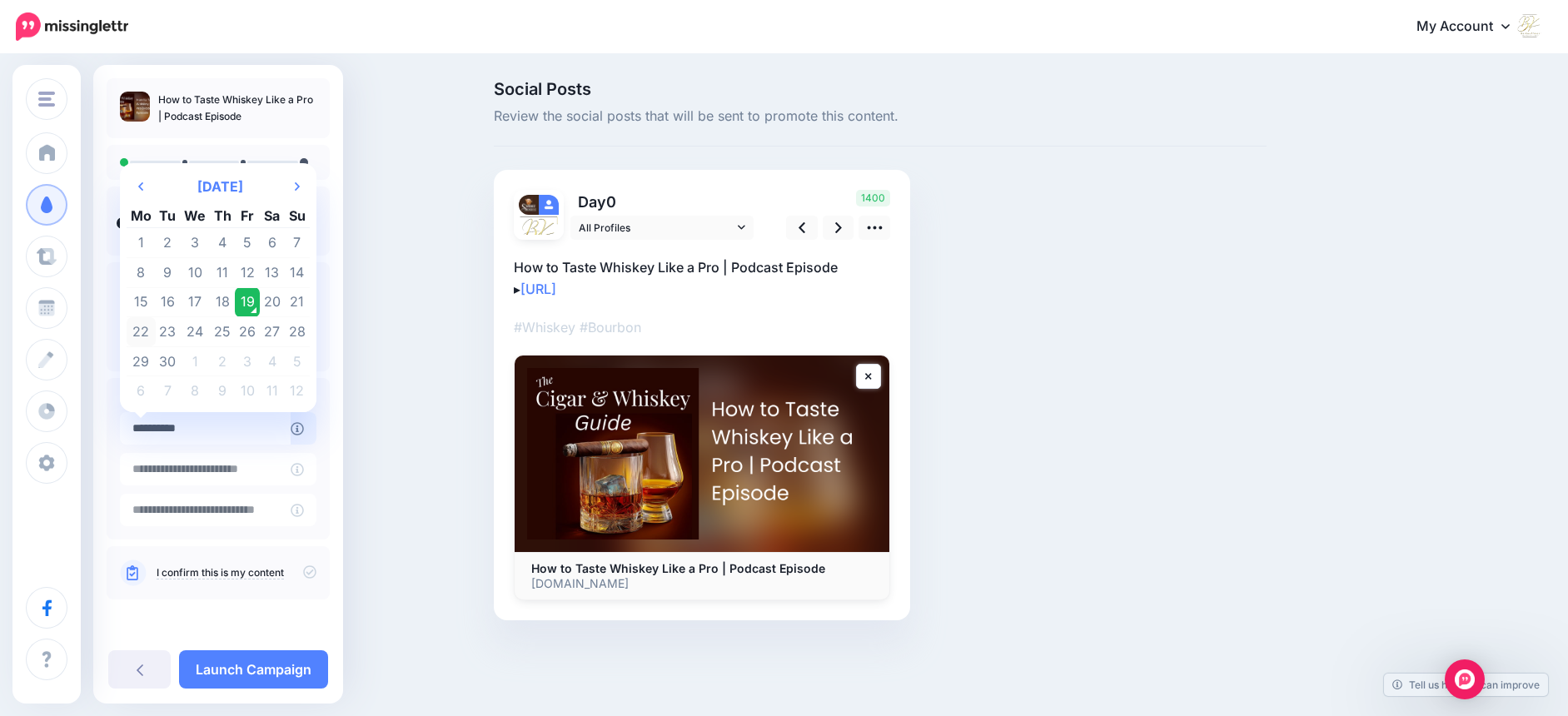
click at [140, 335] on td "22" at bounding box center [140, 332] width 29 height 30
type input "**********"
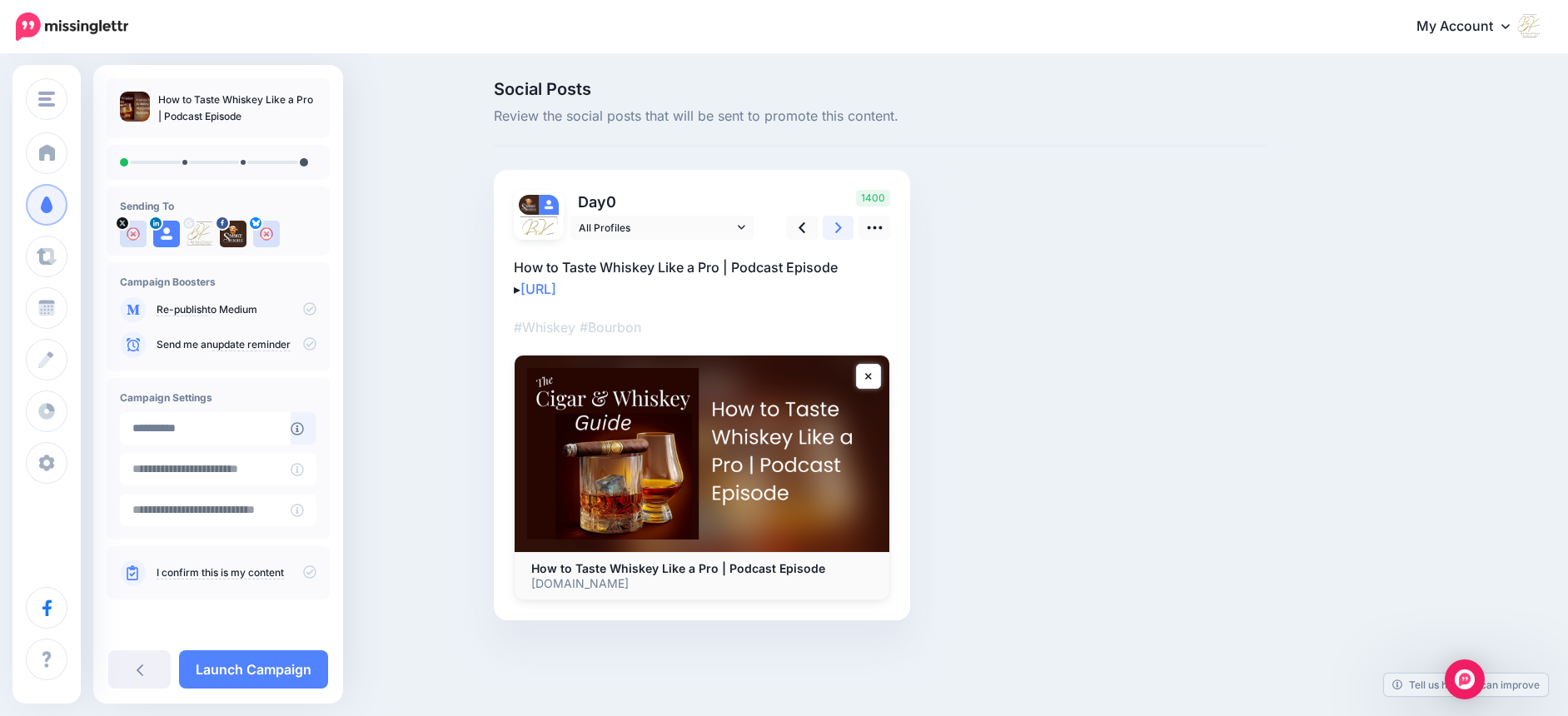
click at [837, 226] on icon at bounding box center [838, 228] width 7 height 18
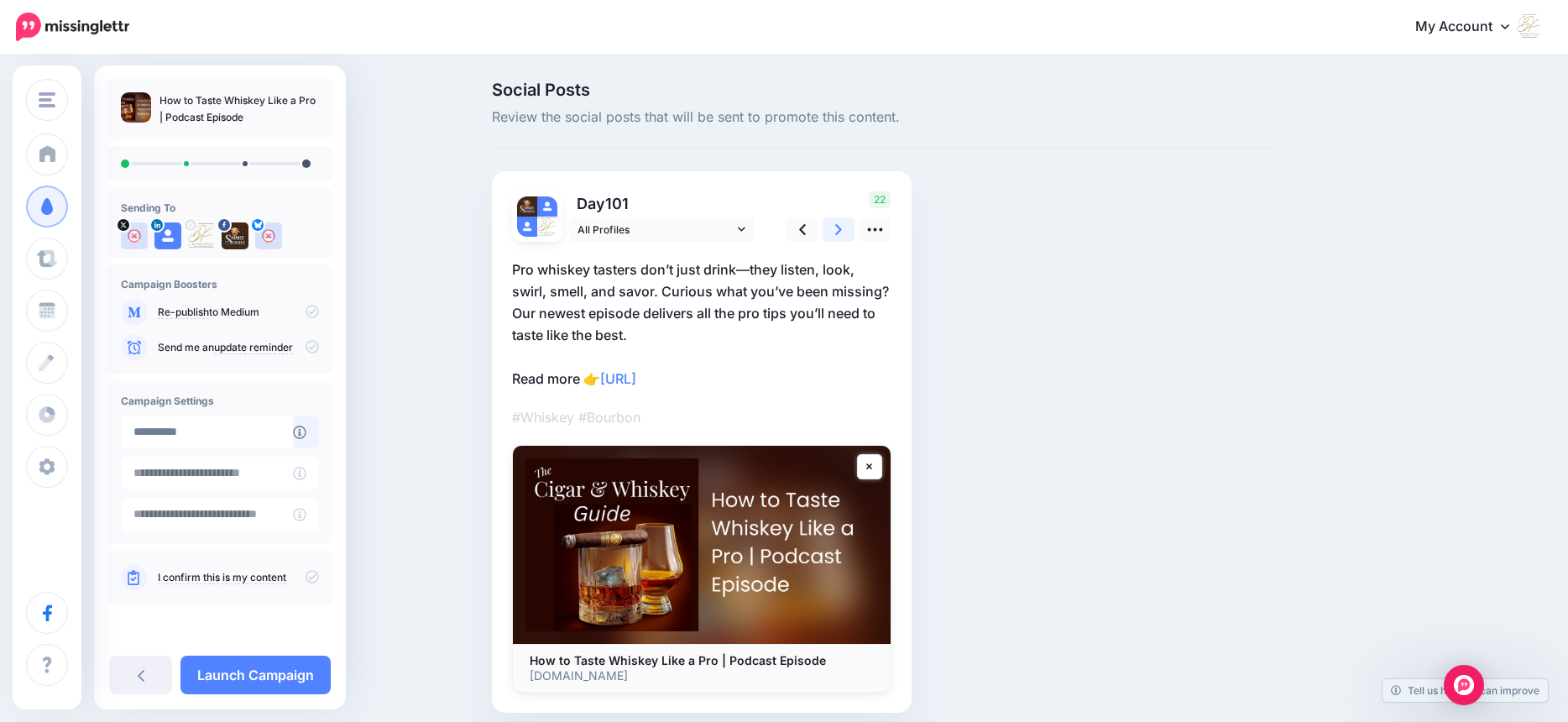
click at [842, 228] on icon at bounding box center [838, 230] width 7 height 18
click at [272, 676] on link "Launch Campaign" at bounding box center [256, 674] width 150 height 38
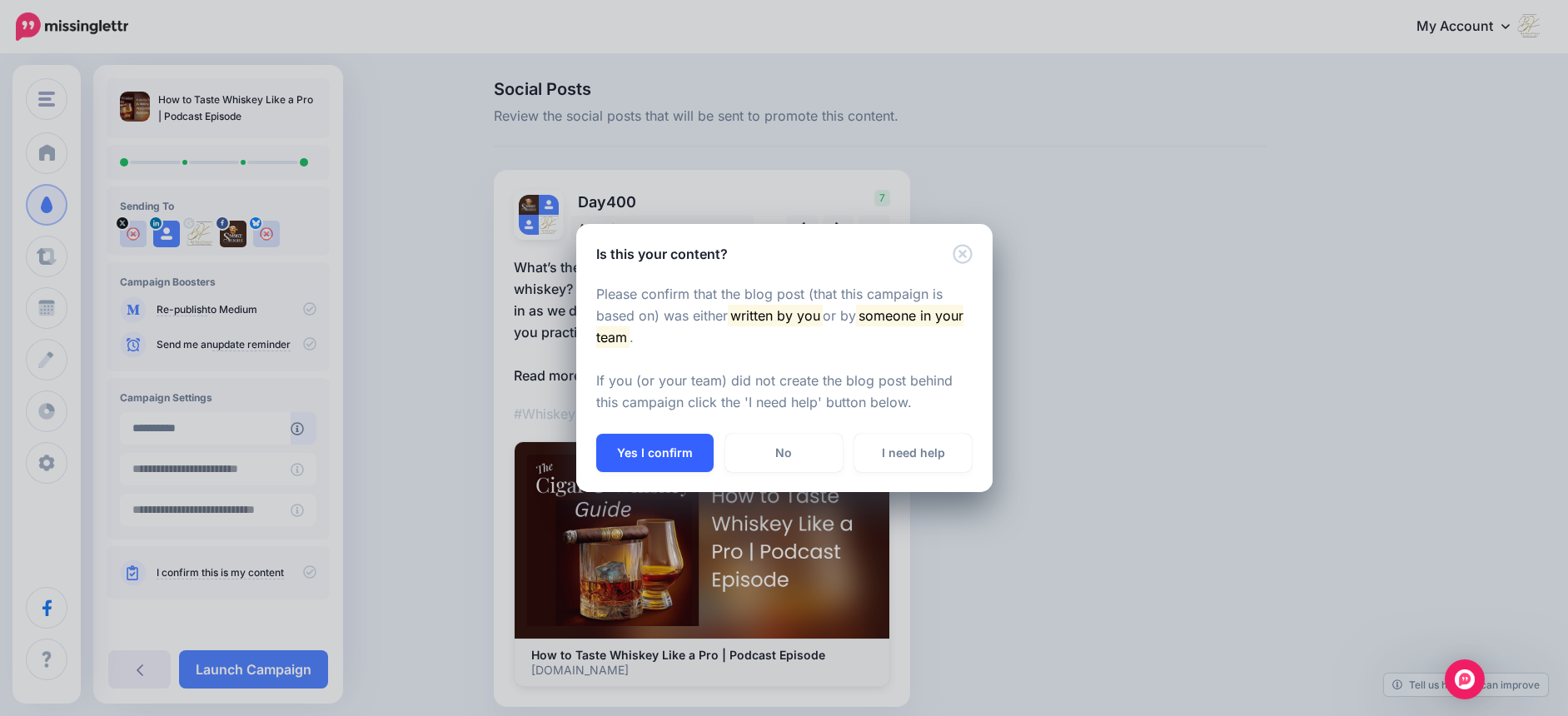
click at [673, 455] on button "Yes I confirm" at bounding box center [655, 453] width 117 height 38
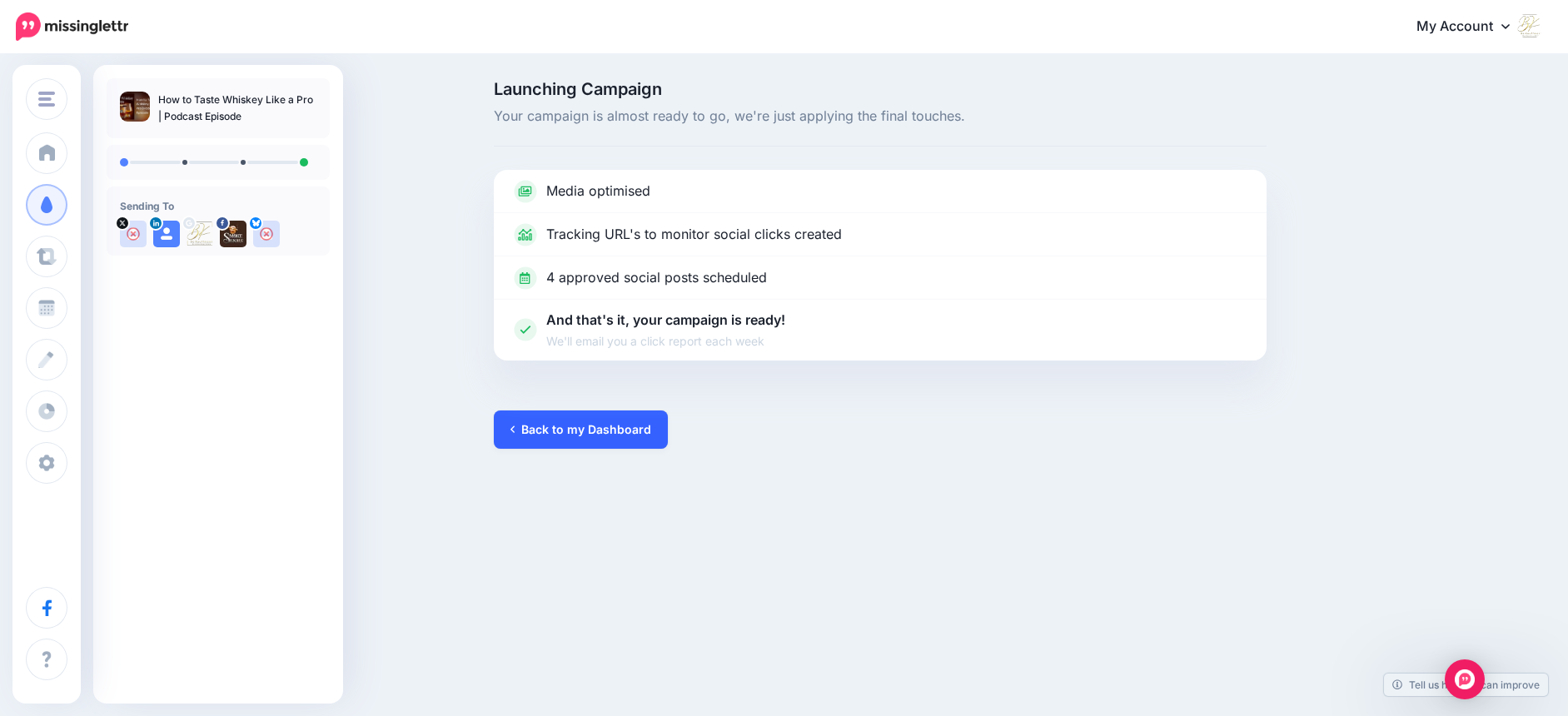
click at [608, 431] on link "Back to my Dashboard" at bounding box center [580, 429] width 174 height 38
